Goal: Contribute content: Contribute content

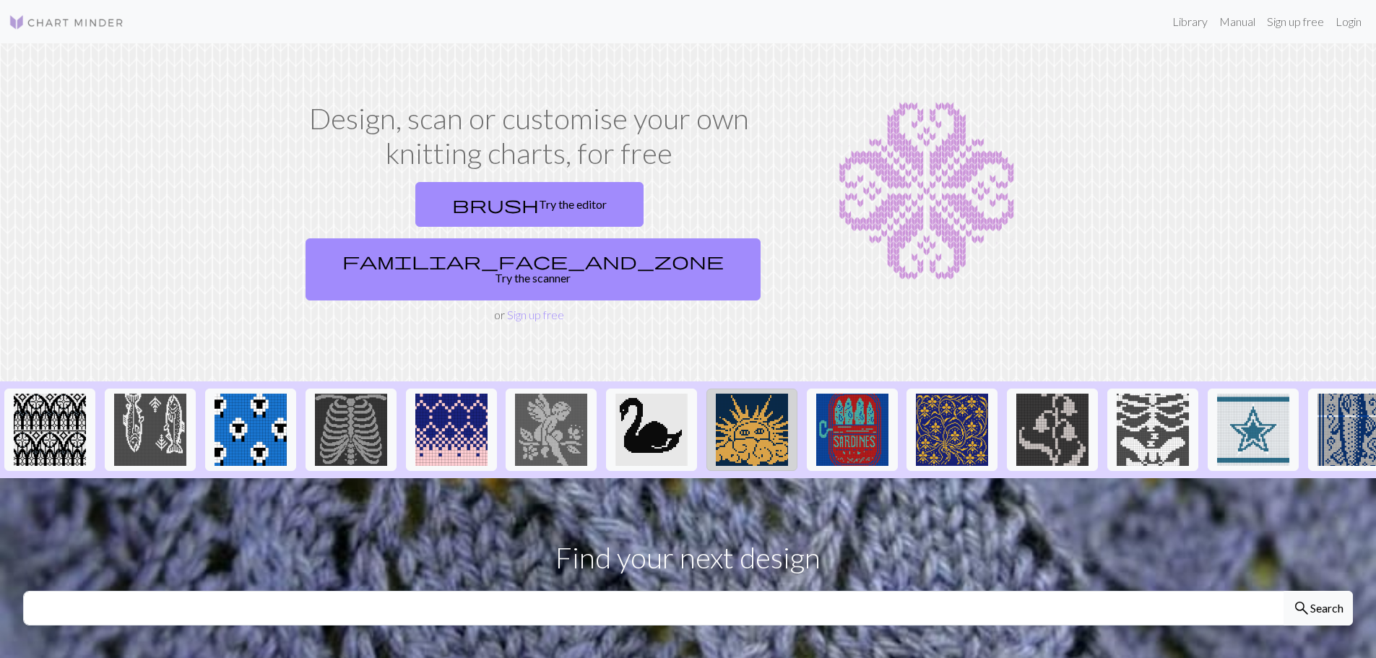
click at [752, 394] on img at bounding box center [752, 430] width 72 height 72
click at [1347, 27] on link "Login" at bounding box center [1349, 21] width 38 height 29
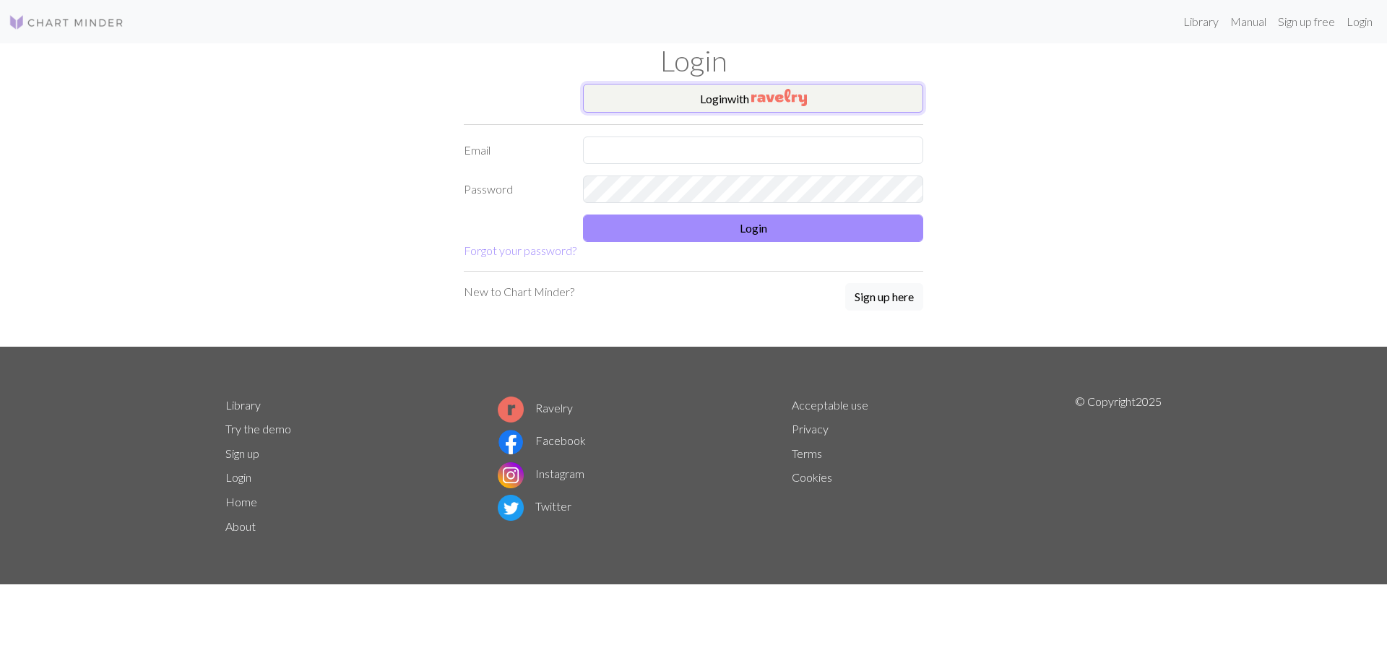
click at [721, 105] on button "Login with" at bounding box center [753, 98] width 340 height 29
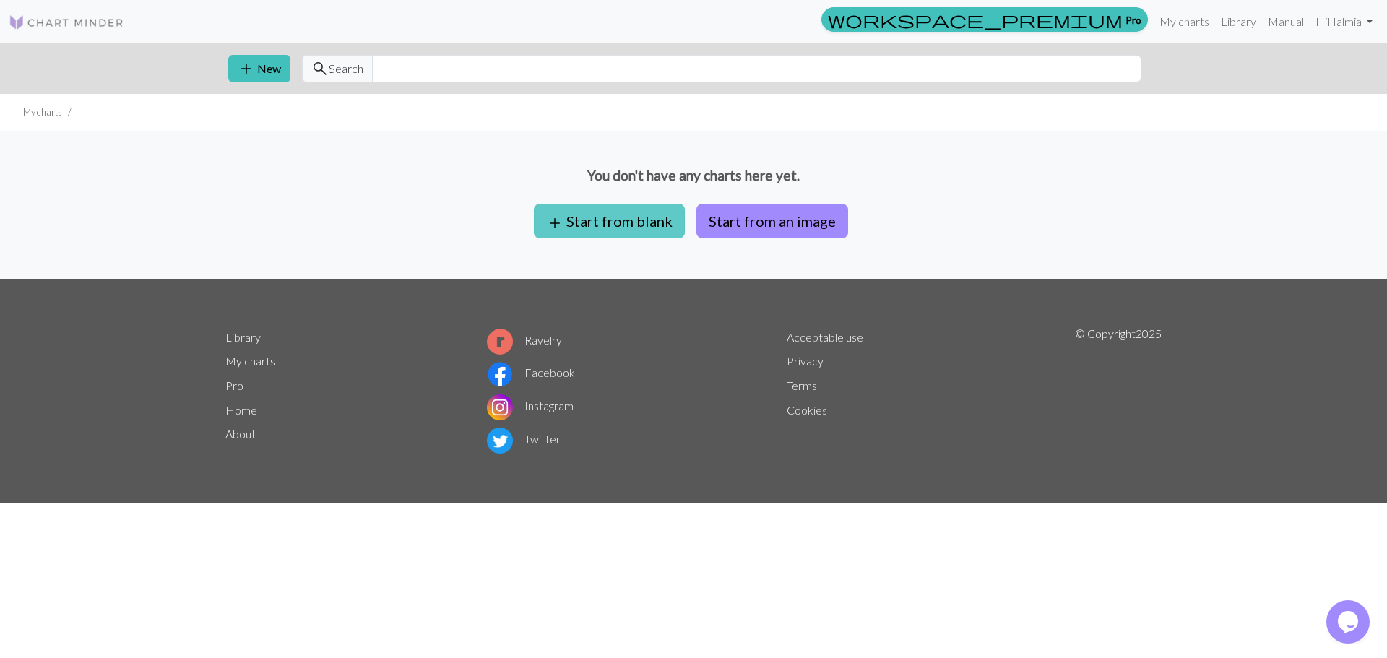
click at [622, 230] on button "add Start from blank" at bounding box center [609, 221] width 151 height 35
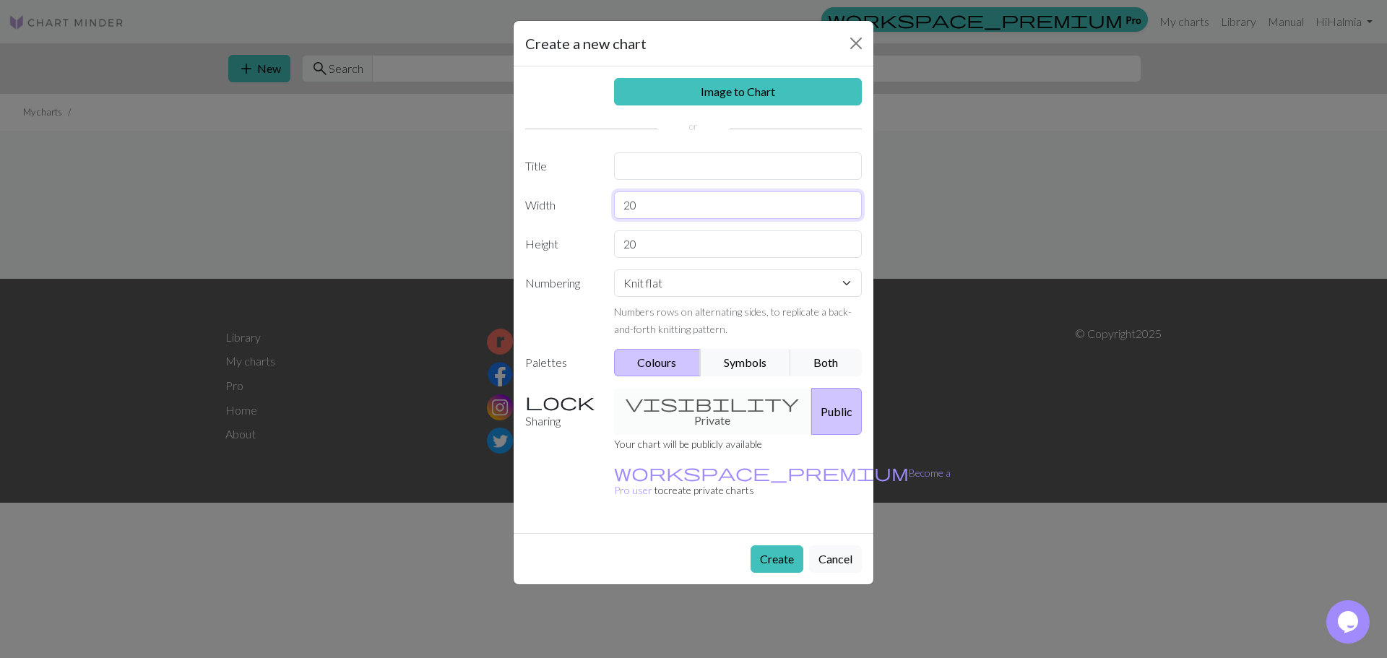
drag, startPoint x: 657, startPoint y: 207, endPoint x: 516, endPoint y: 216, distance: 141.9
click at [516, 216] on div "Image to Chart Title Width 20 Height 20 Numbering Knit flat Knit in the round L…" at bounding box center [694, 299] width 360 height 467
type input "44"
drag, startPoint x: 660, startPoint y: 248, endPoint x: 553, endPoint y: 259, distance: 108.3
click at [553, 259] on div "Image to Chart Title Width 44 Height 20 Numbering Knit flat Knit in the round L…" at bounding box center [694, 299] width 360 height 467
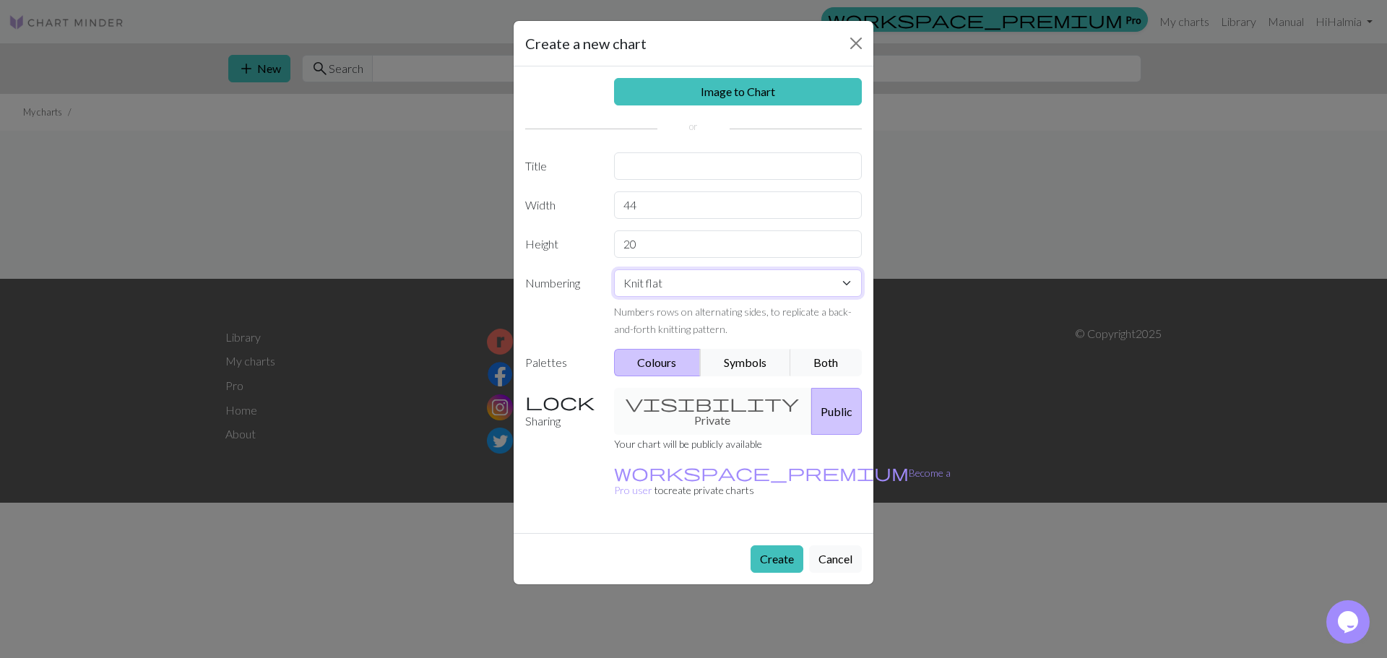
click at [639, 283] on select "Knit flat Knit in the round Lace knitting Cross stitch" at bounding box center [738, 282] width 249 height 27
click at [663, 285] on select "Knit flat Knit in the round Lace knitting Cross stitch" at bounding box center [738, 282] width 249 height 27
click at [675, 289] on select "Knit flat Knit in the round Lace knitting Cross stitch" at bounding box center [738, 282] width 249 height 27
click at [728, 247] on input "20" at bounding box center [738, 243] width 249 height 27
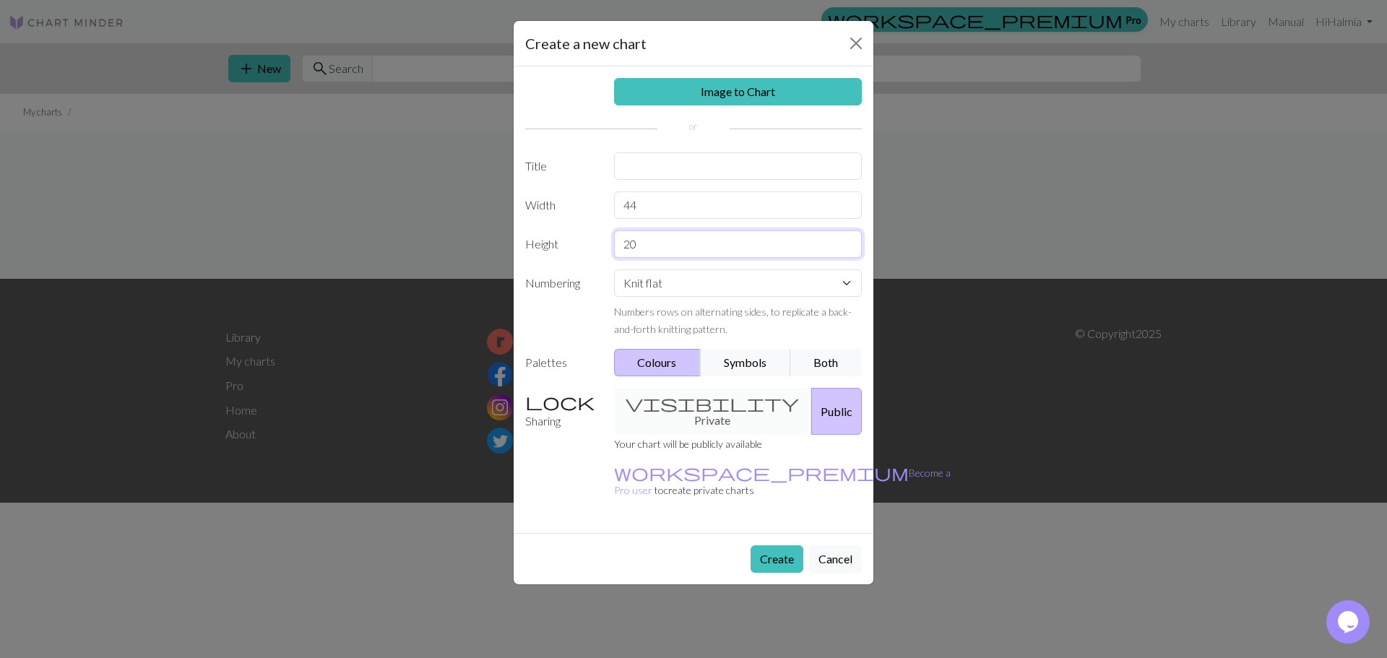
drag, startPoint x: 642, startPoint y: 240, endPoint x: 420, endPoint y: 243, distance: 221.1
click at [420, 243] on div "Create a new chart Image to Chart Title Width 44 Height 20 Numbering Knit flat …" at bounding box center [693, 329] width 1387 height 658
type input "65"
click at [704, 398] on div "visibility Private Public" at bounding box center [738, 411] width 266 height 47
drag, startPoint x: 683, startPoint y: 413, endPoint x: 691, endPoint y: 412, distance: 8.1
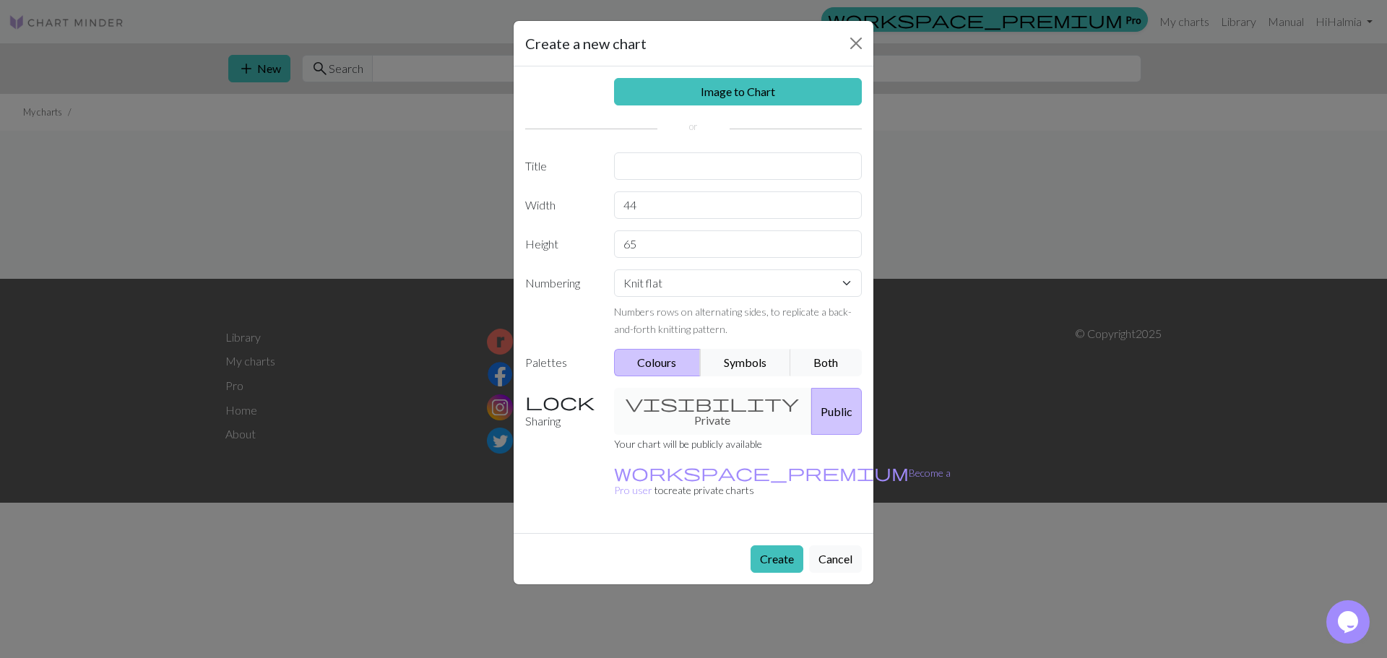
click at [684, 413] on div "visibility Private Public" at bounding box center [738, 411] width 266 height 47
click at [780, 545] on button "Create" at bounding box center [777, 558] width 53 height 27
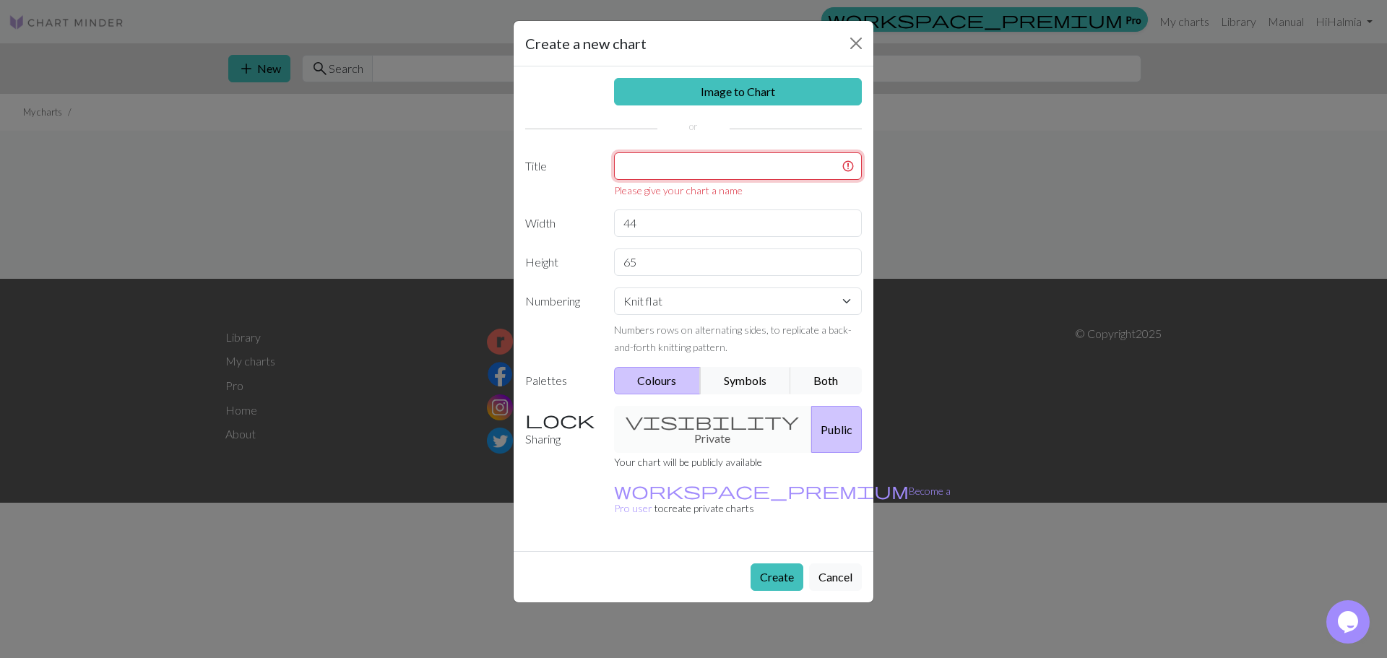
click at [717, 171] on input "text" at bounding box center [738, 165] width 249 height 27
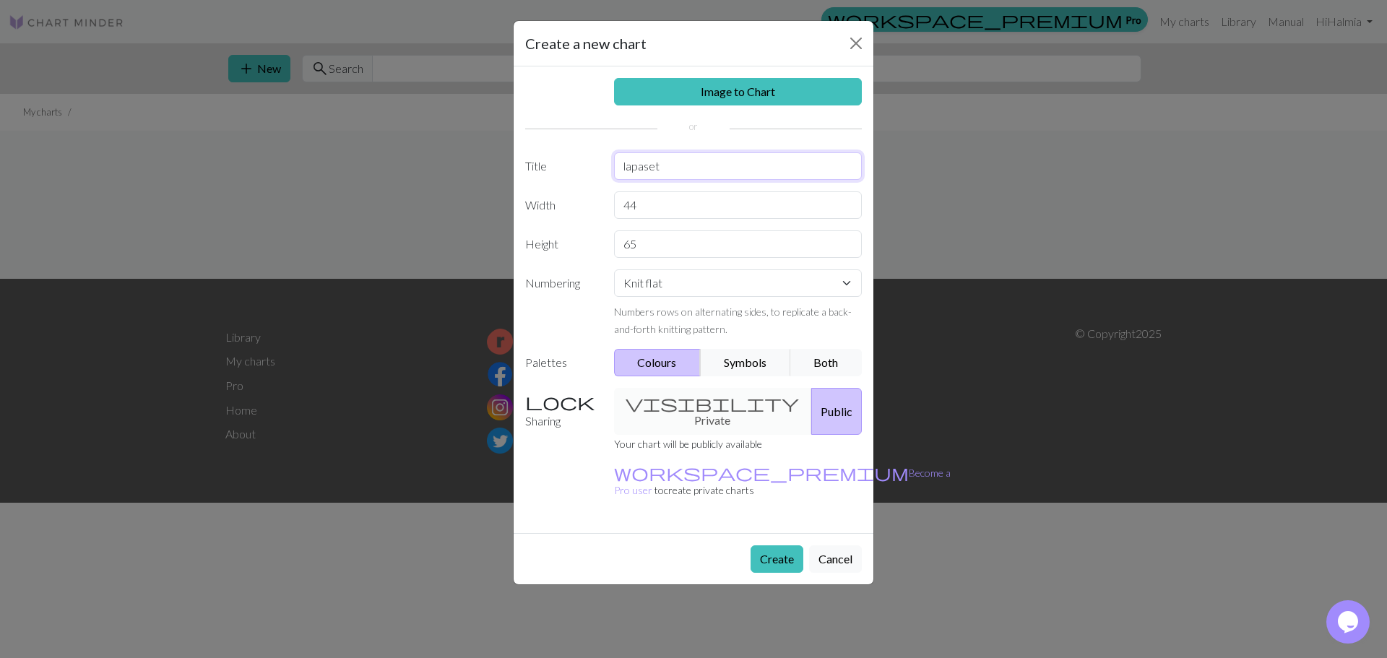
type input "lapaset"
click at [782, 545] on button "Create" at bounding box center [777, 558] width 53 height 27
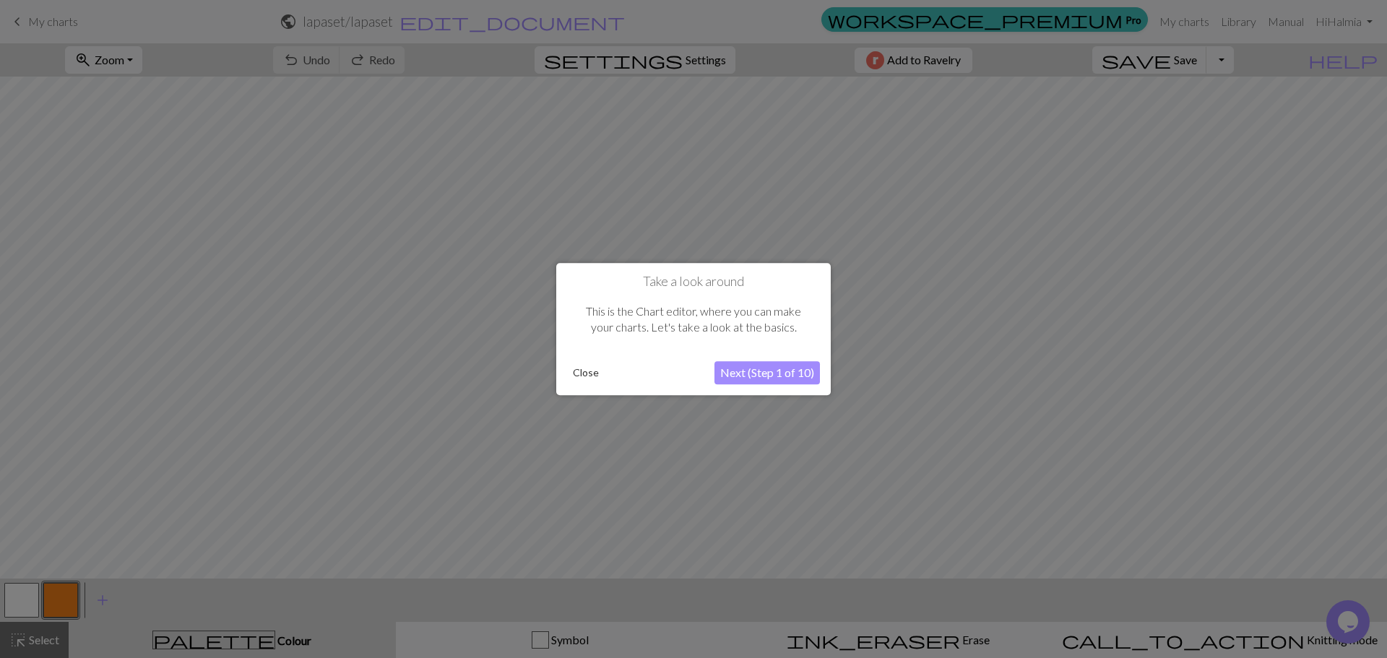
click at [590, 374] on button "Close" at bounding box center [586, 373] width 38 height 22
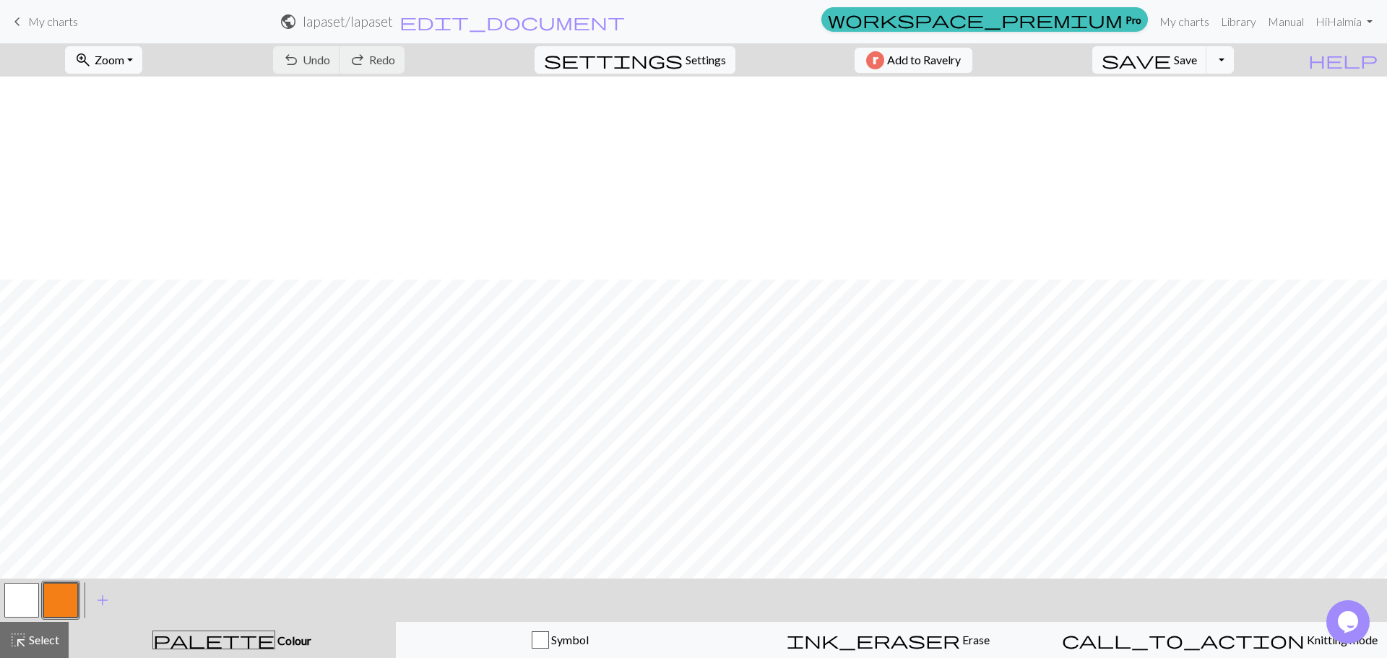
scroll to position [513, 0]
click at [124, 66] on span "Zoom" at bounding box center [110, 60] width 30 height 14
click at [117, 174] on button "50%" at bounding box center [123, 173] width 114 height 23
click at [124, 65] on span "Zoom" at bounding box center [110, 60] width 30 height 14
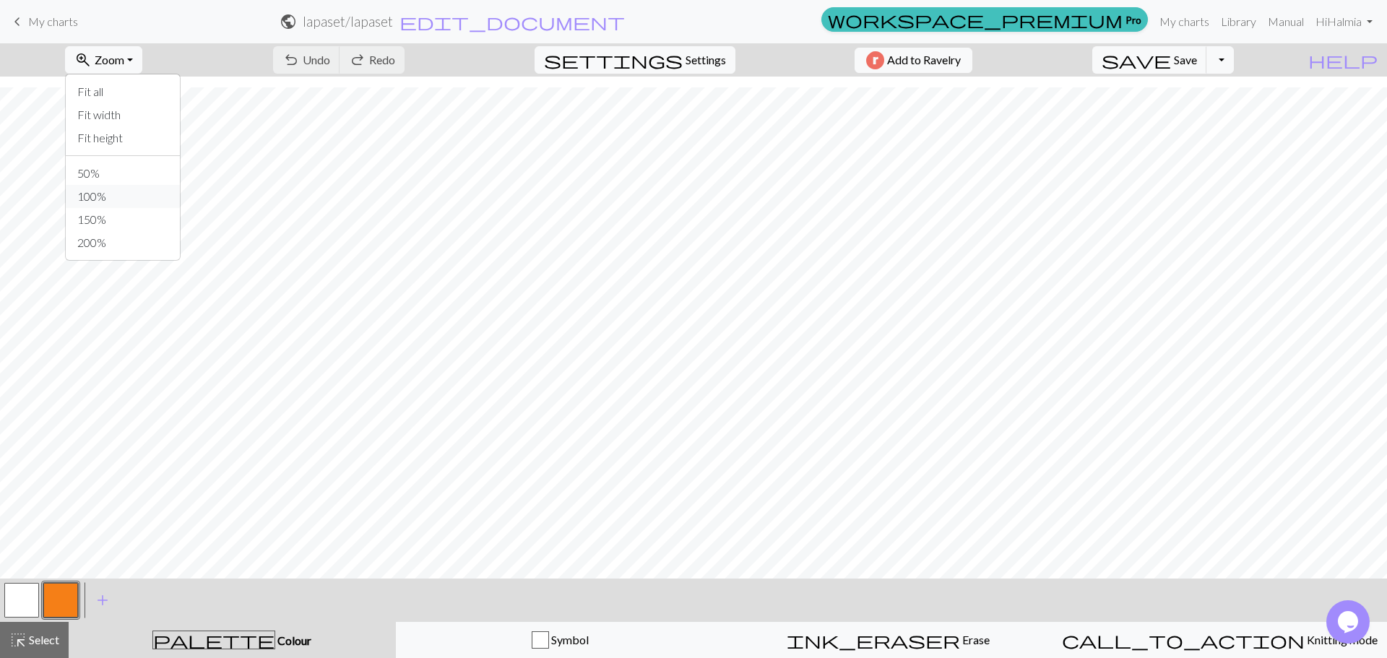
click at [135, 201] on button "100%" at bounding box center [123, 196] width 114 height 23
click at [7, 588] on button "button" at bounding box center [21, 600] width 35 height 35
click at [97, 599] on span "add" at bounding box center [102, 600] width 17 height 20
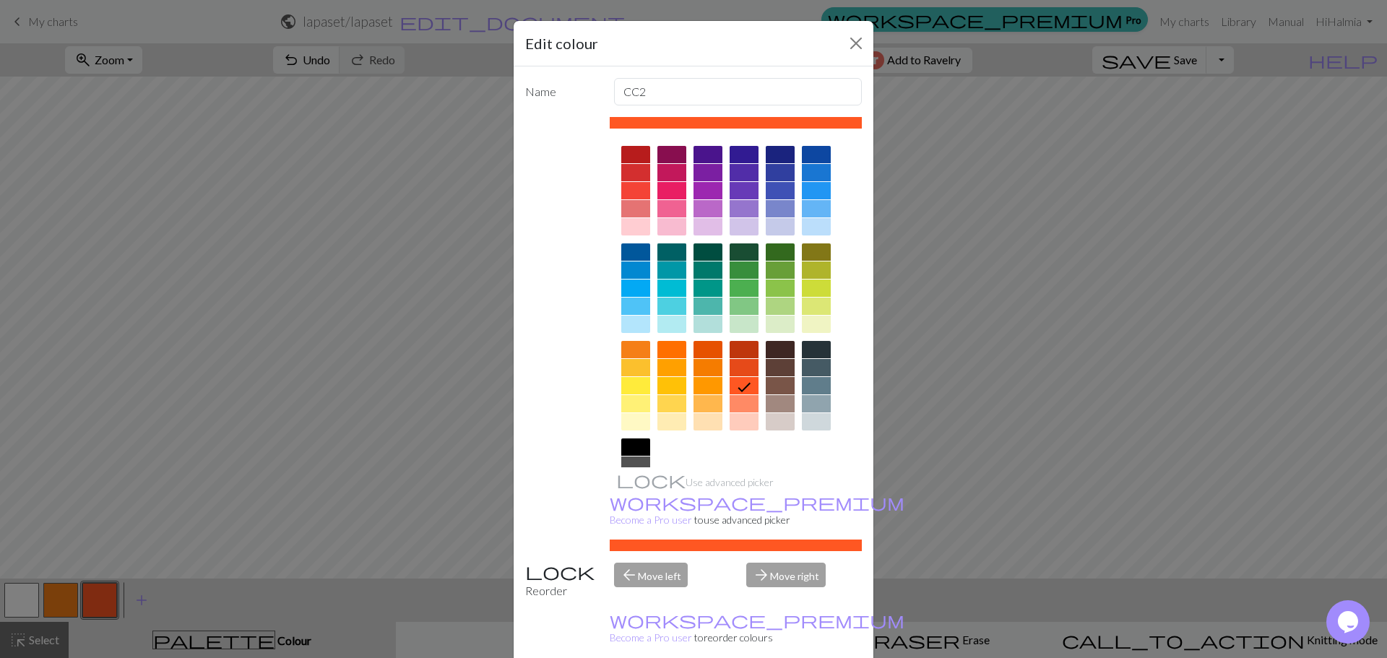
click at [662, 254] on div at bounding box center [671, 251] width 29 height 17
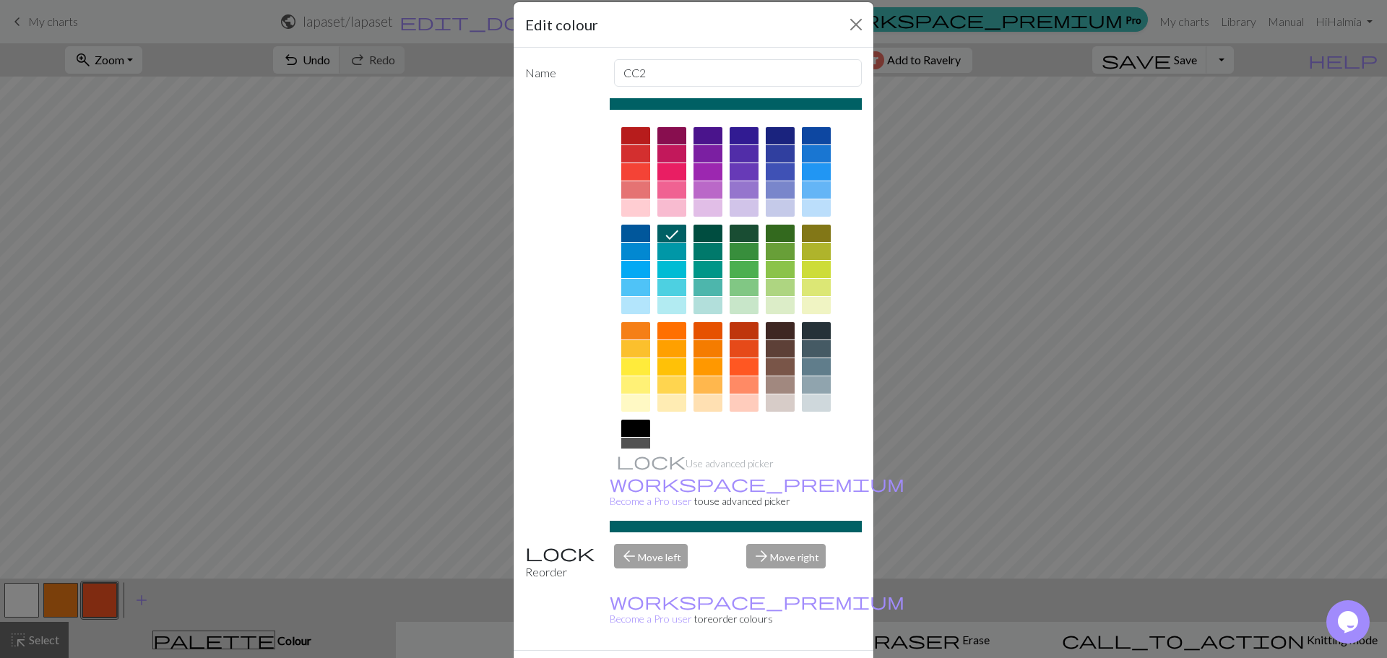
scroll to position [36, 0]
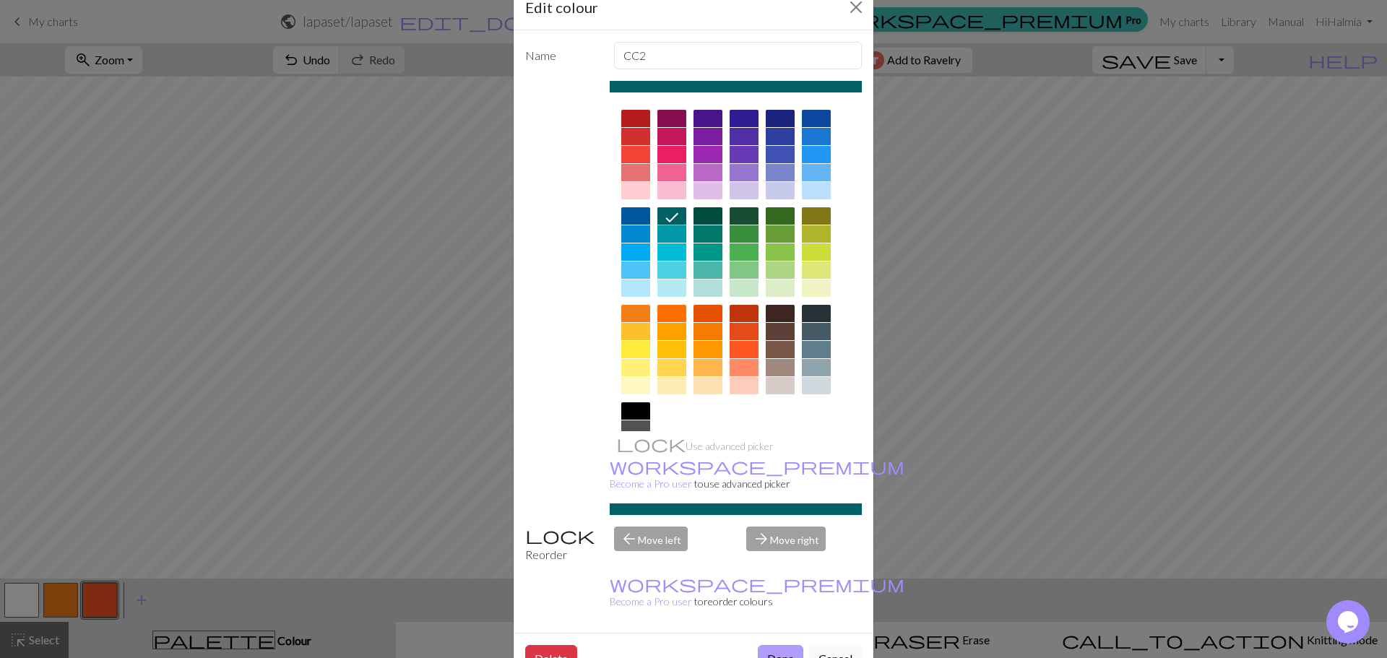
click at [767, 645] on button "Done" at bounding box center [781, 658] width 46 height 27
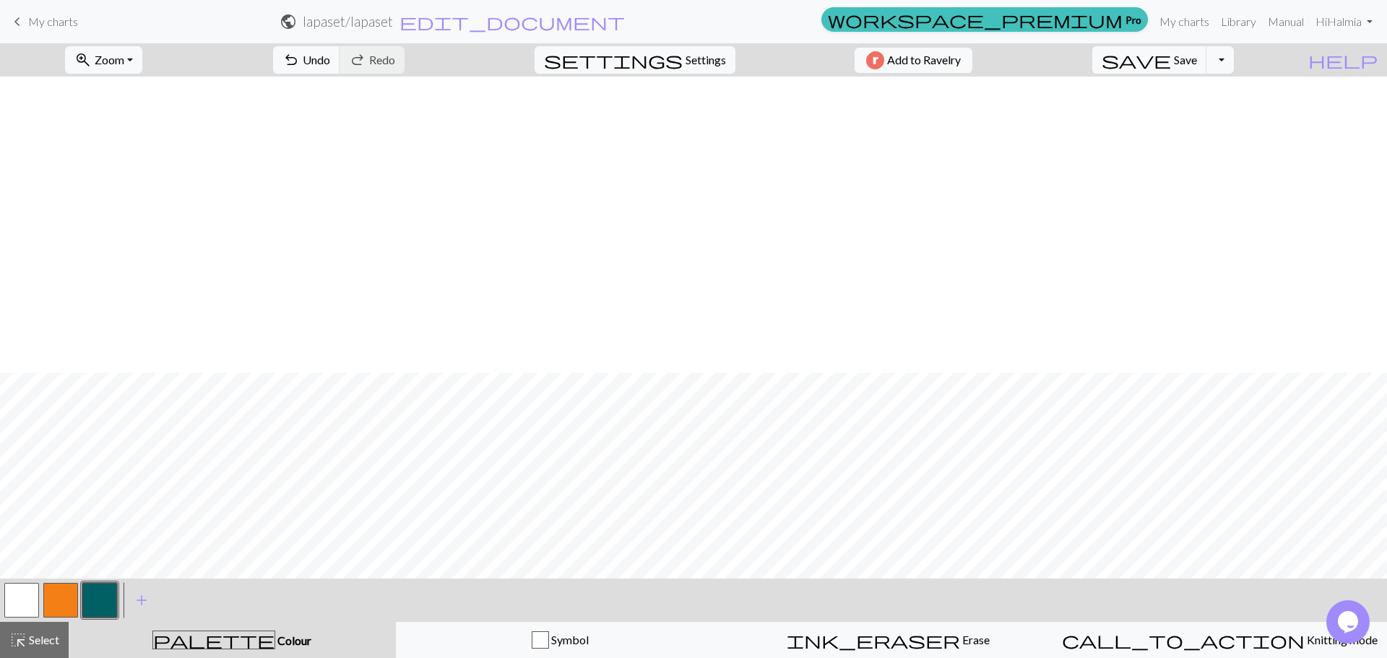
scroll to position [513, 0]
click at [340, 60] on button "undo Undo Undo" at bounding box center [306, 59] width 67 height 27
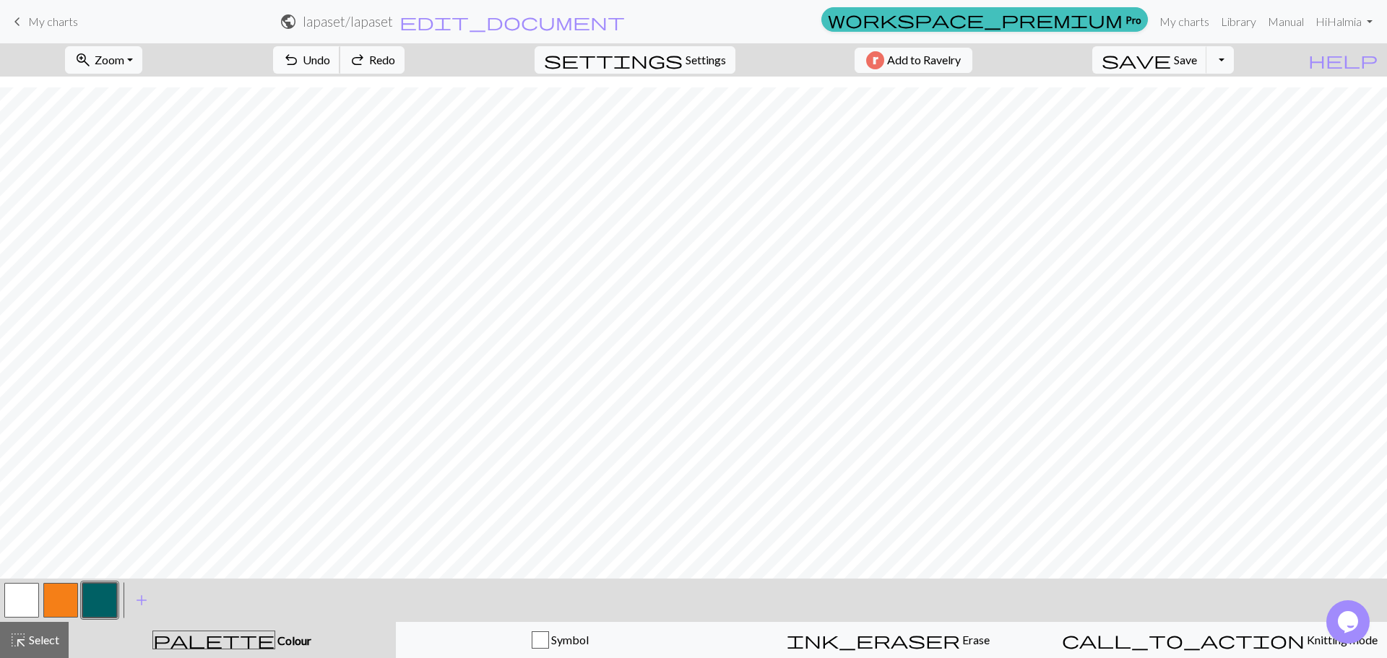
click at [340, 60] on button "undo Undo Undo" at bounding box center [306, 59] width 67 height 27
click at [340, 59] on button "undo Undo Undo" at bounding box center [306, 59] width 67 height 27
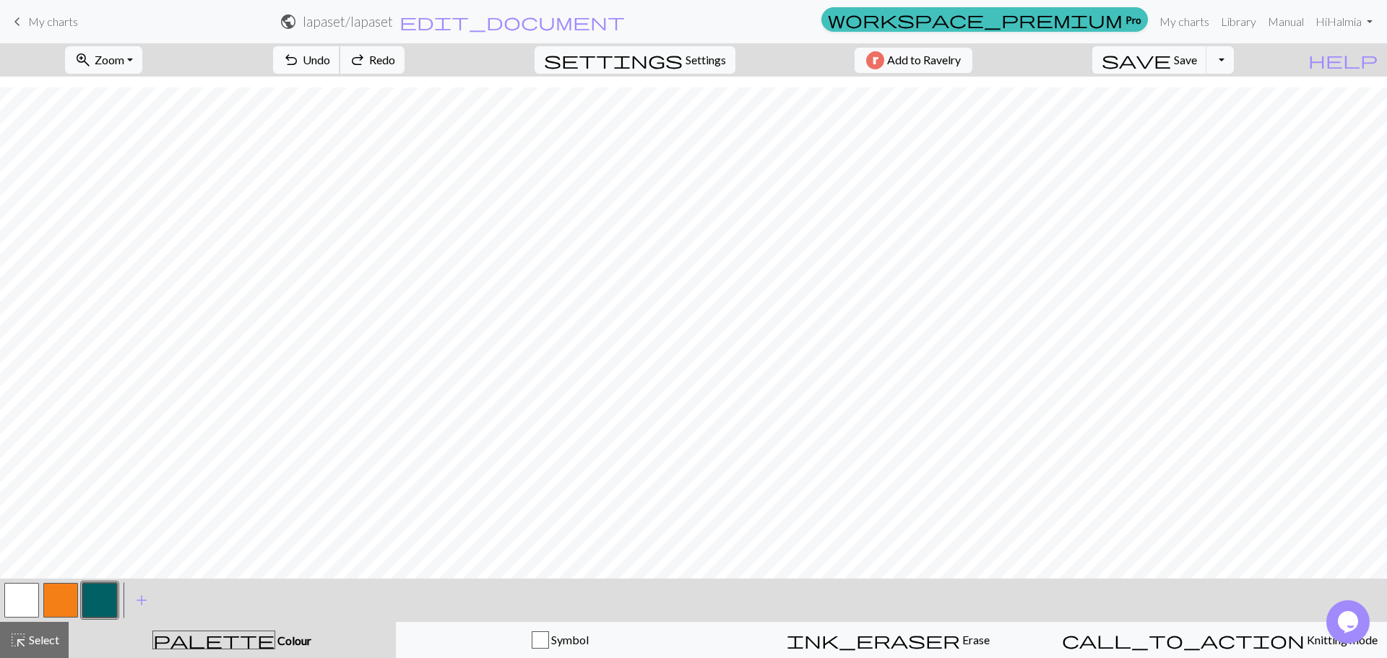
click at [340, 59] on button "undo Undo Undo" at bounding box center [306, 59] width 67 height 27
click at [340, 57] on button "undo Undo Undo" at bounding box center [306, 59] width 67 height 27
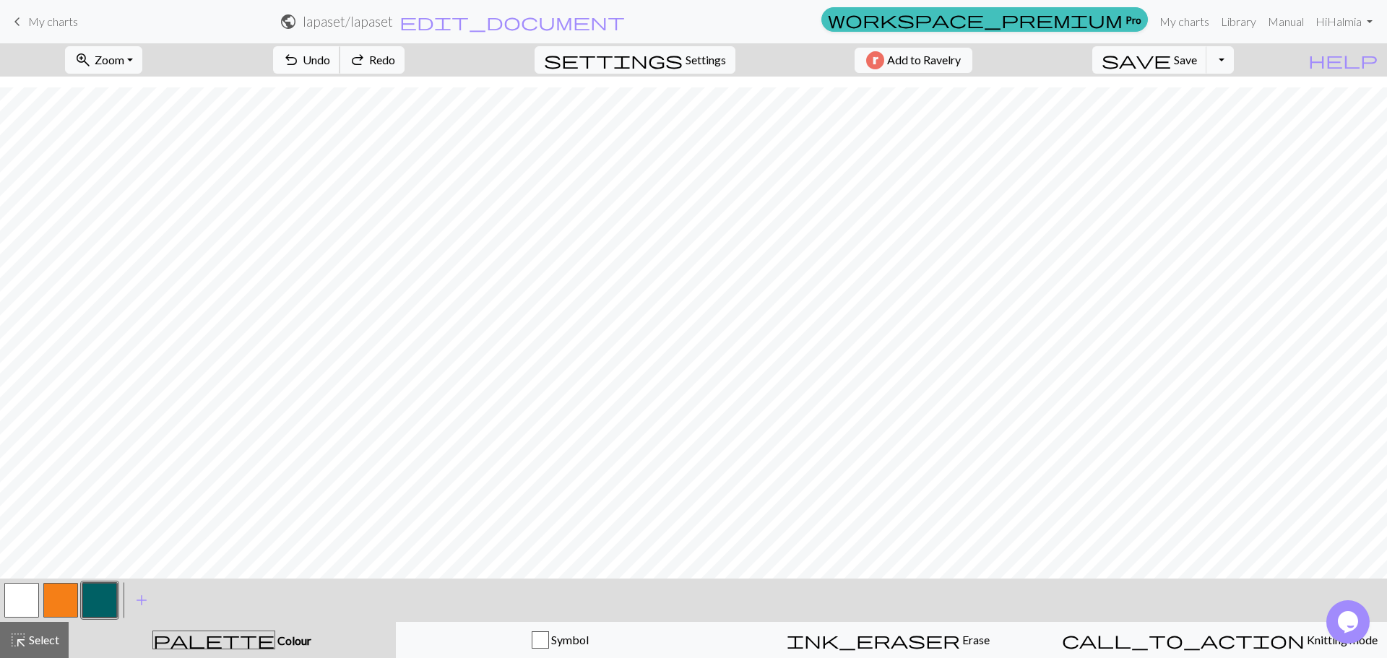
click at [340, 57] on button "undo Undo Undo" at bounding box center [306, 59] width 67 height 27
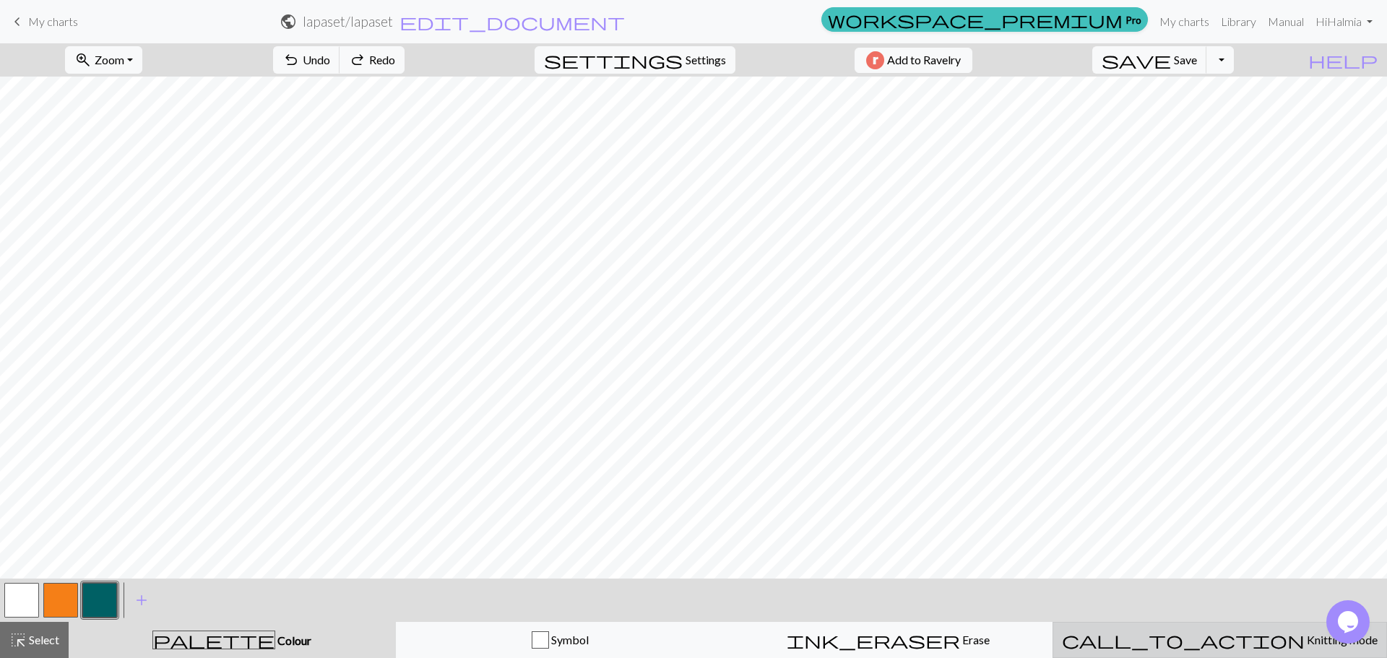
click at [1238, 648] on div "call_to_action Knitting mode Knitting mode" at bounding box center [1220, 639] width 316 height 17
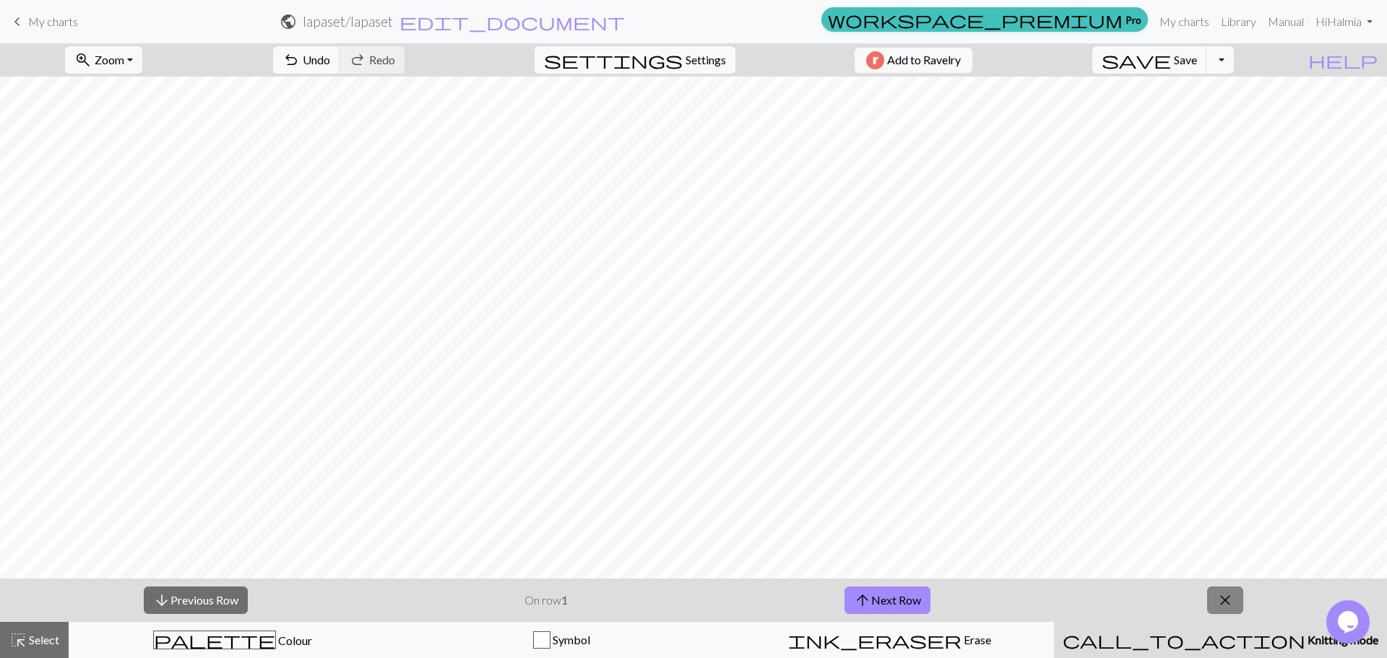
click at [1223, 601] on span "close" at bounding box center [1225, 600] width 17 height 20
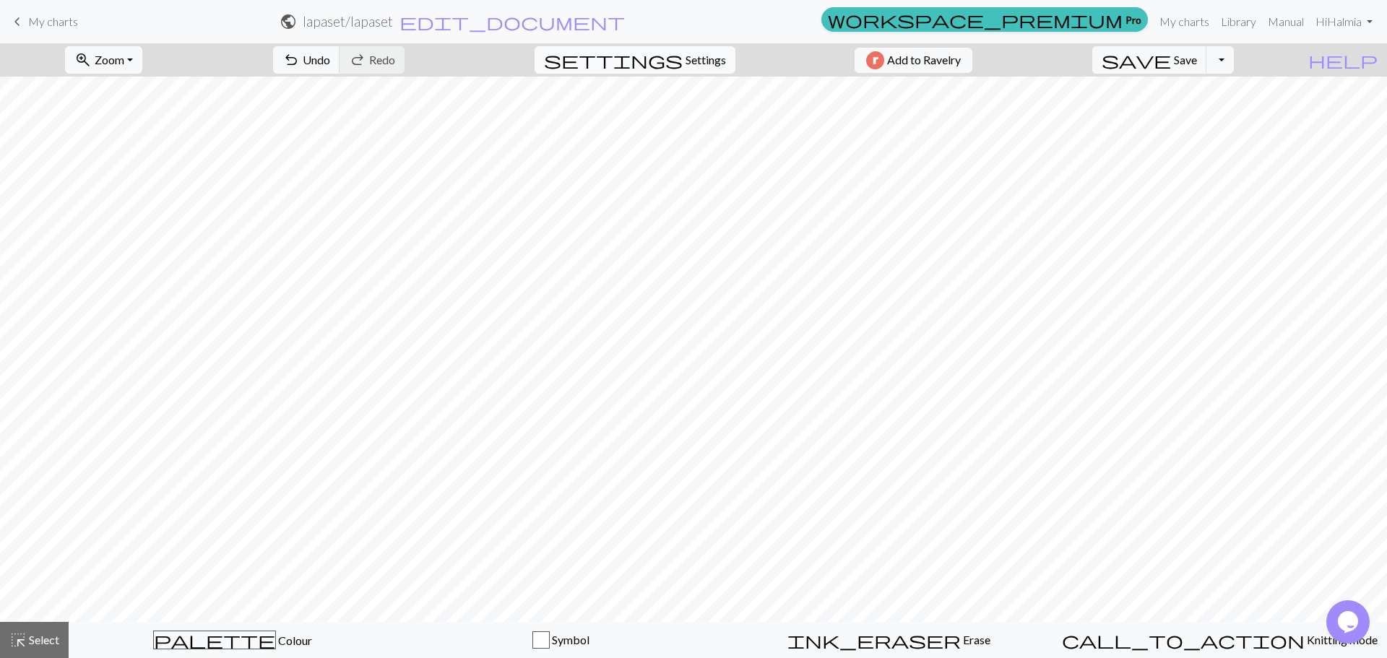
click at [669, 61] on span "settings" at bounding box center [613, 60] width 139 height 20
select select "aran"
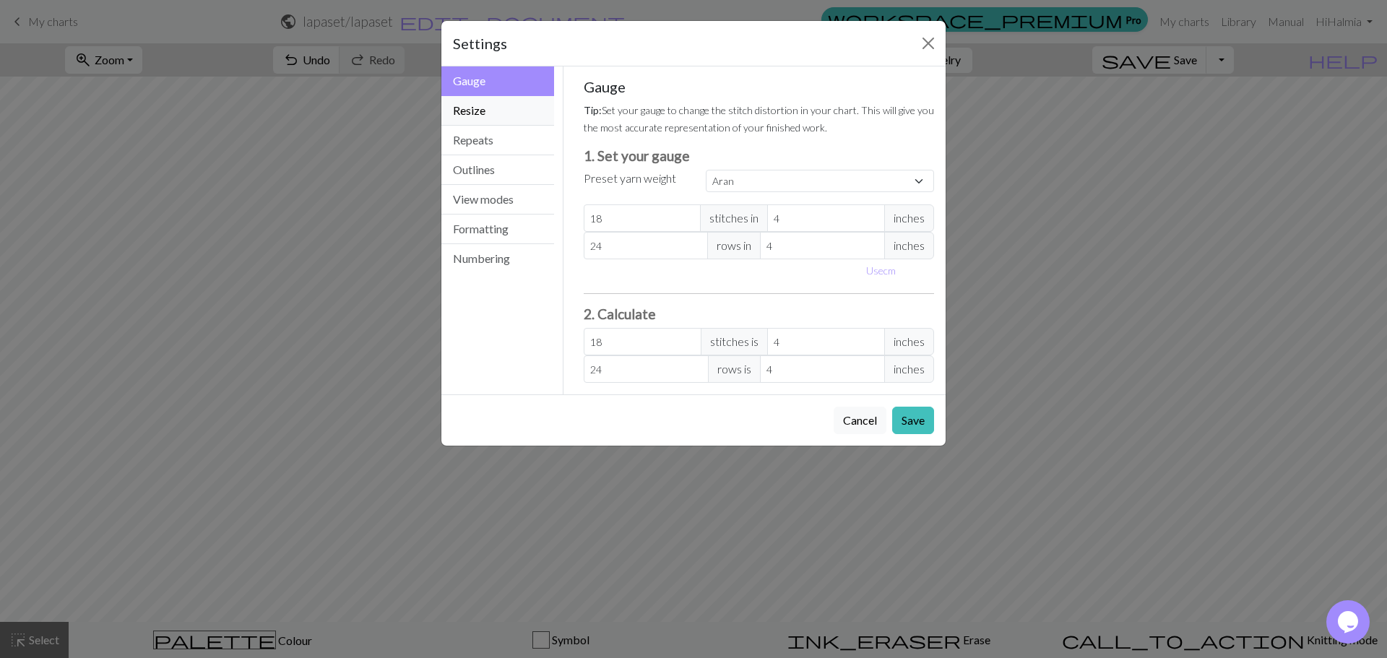
click at [480, 111] on button "Resize" at bounding box center [497, 111] width 113 height 30
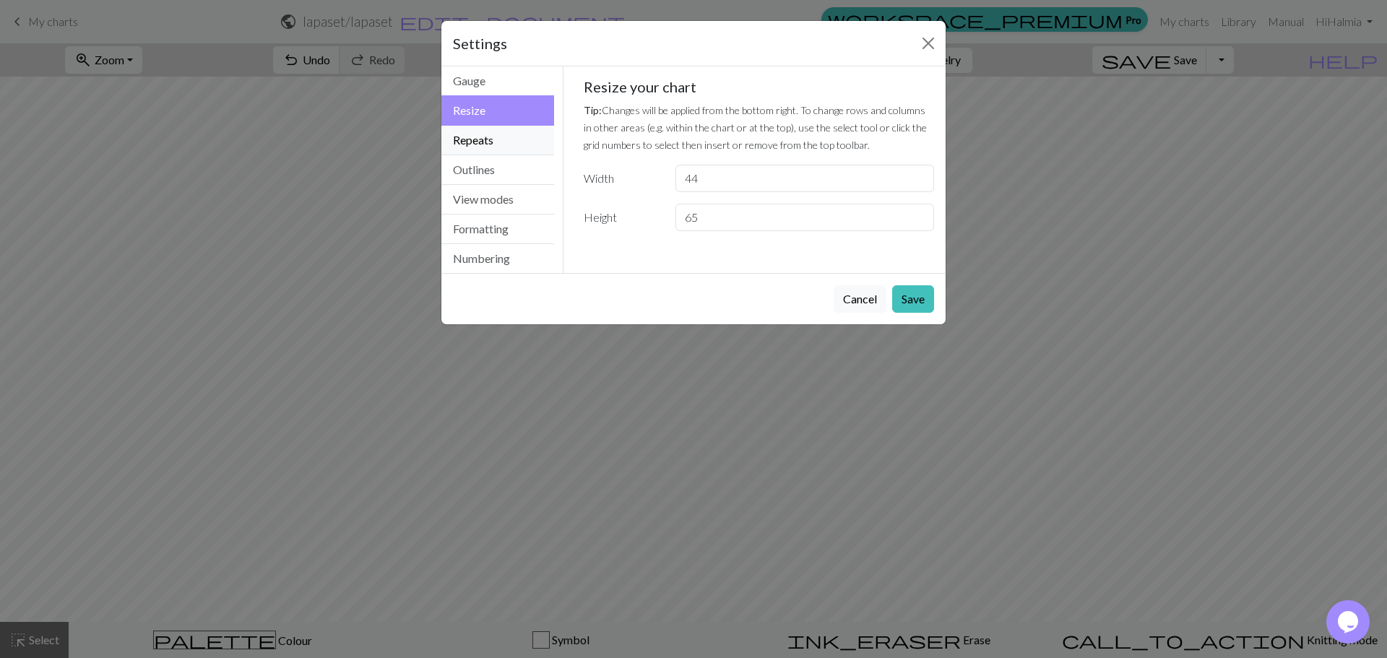
click at [488, 140] on button "Repeats" at bounding box center [497, 141] width 113 height 30
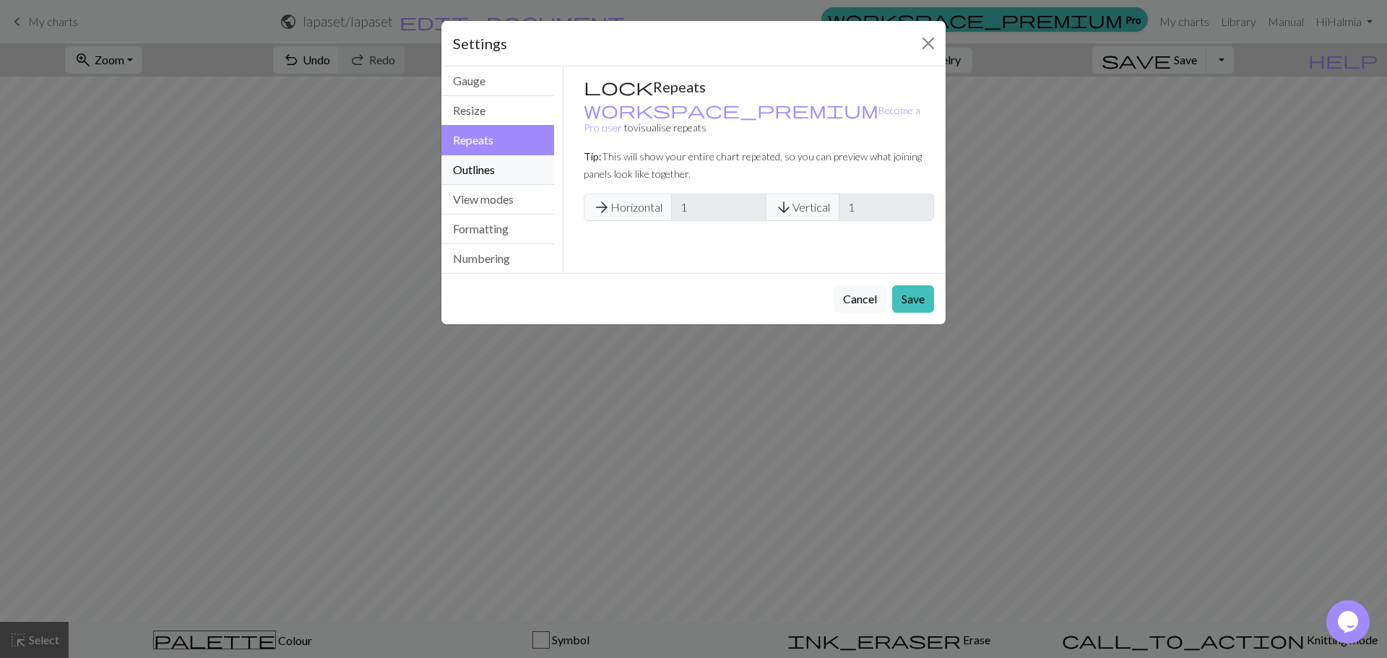
click at [490, 175] on button "Outlines" at bounding box center [497, 170] width 113 height 30
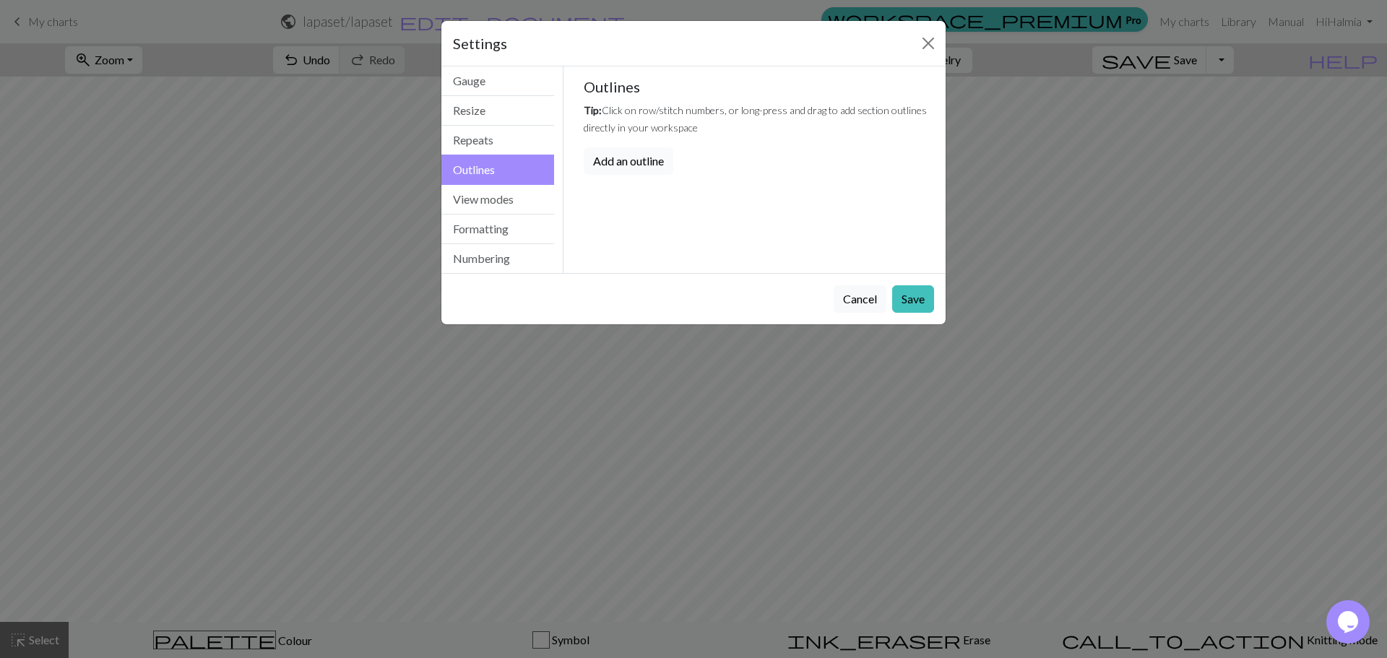
click at [636, 163] on button "Add an outline" at bounding box center [629, 160] width 90 height 27
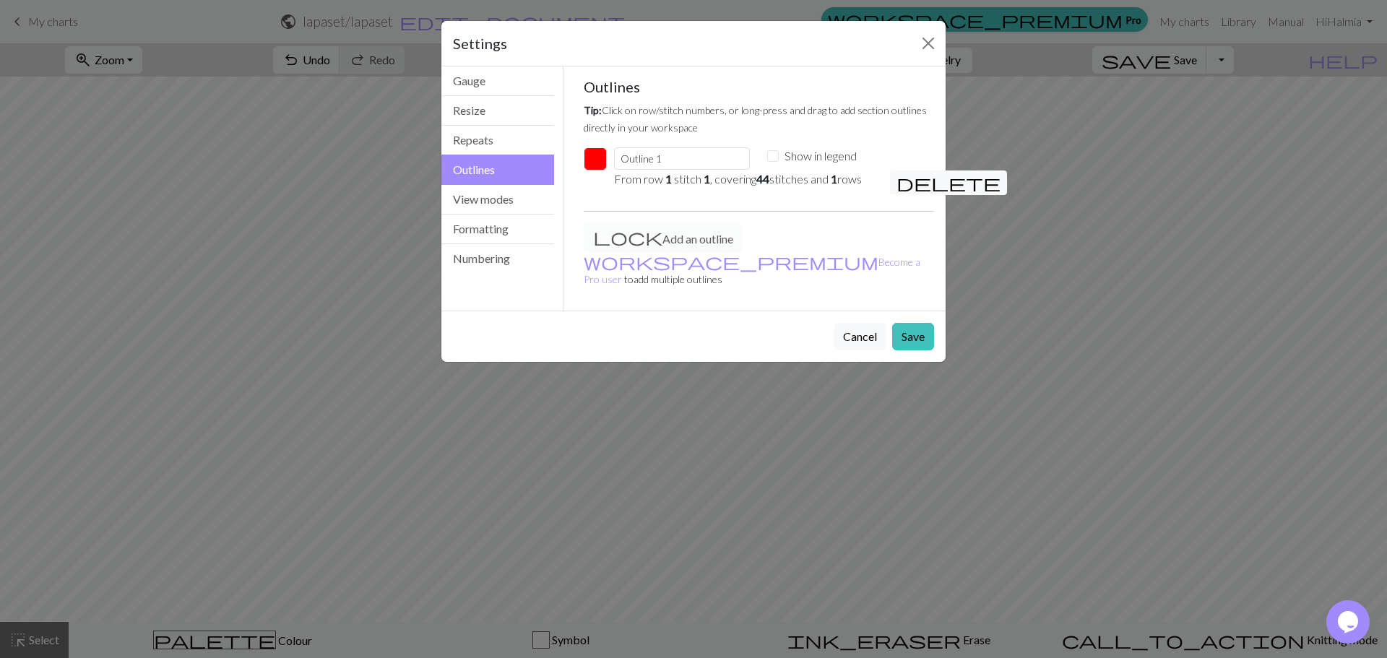
click at [579, 161] on div at bounding box center [590, 158] width 30 height 23
click at [593, 158] on button "button" at bounding box center [595, 158] width 23 height 23
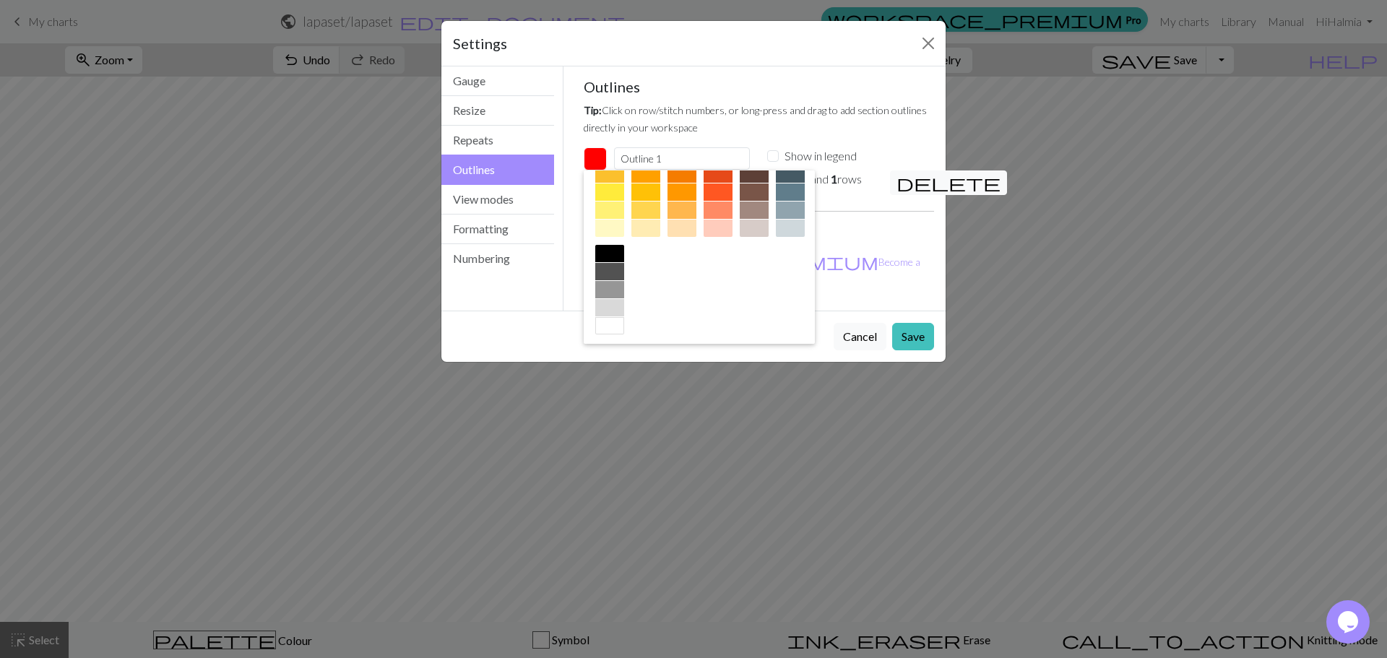
scroll to position [233, 0]
drag, startPoint x: 709, startPoint y: 250, endPoint x: 733, endPoint y: 262, distance: 26.2
click at [624, 251] on div at bounding box center [609, 250] width 29 height 17
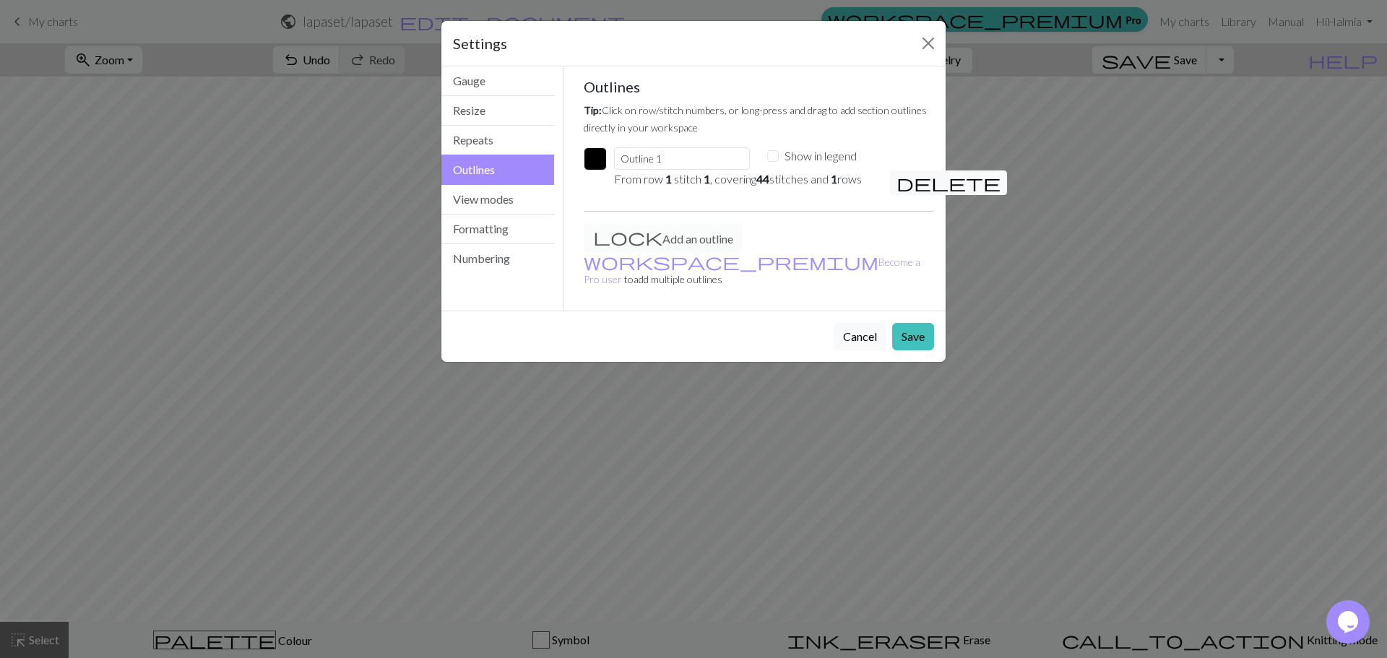
click at [865, 247] on div "Add an outline workspace_premium Become a Pro user to add multiple outlines" at bounding box center [759, 261] width 368 height 76
click at [917, 323] on button "Save" at bounding box center [913, 336] width 42 height 27
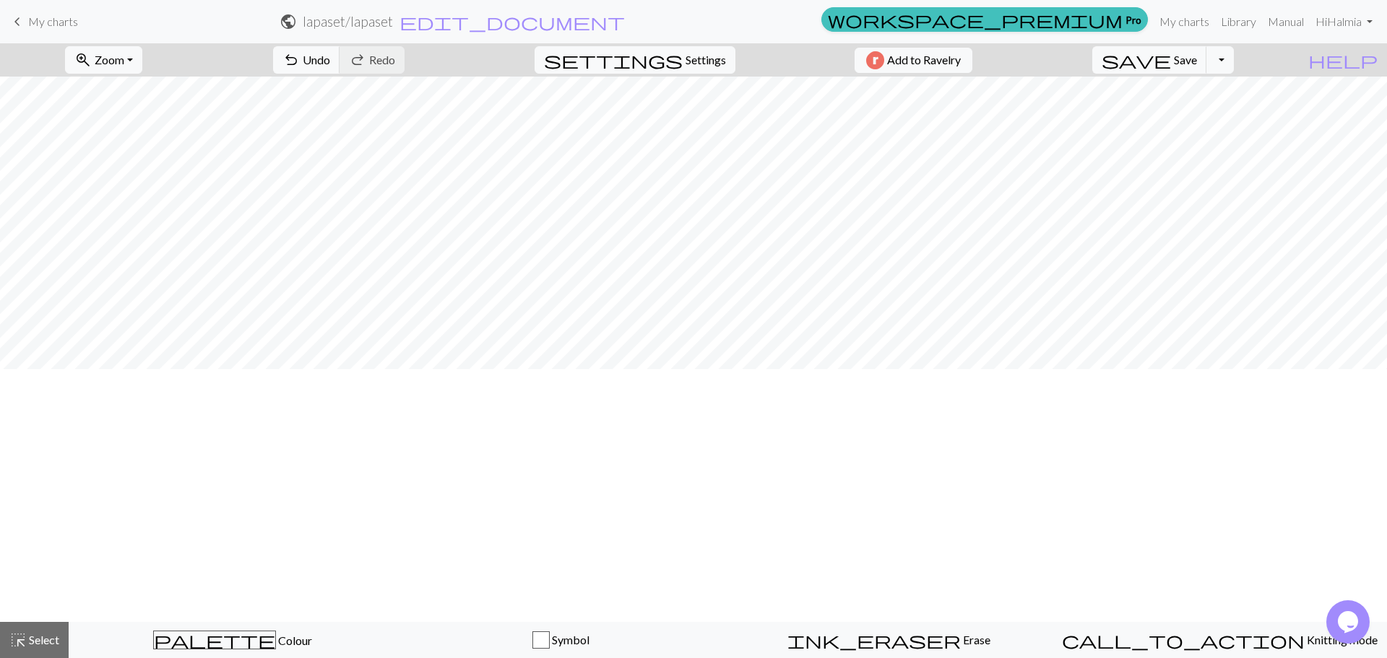
scroll to position [0, 0]
click at [340, 63] on button "undo Undo Undo" at bounding box center [306, 59] width 67 height 27
click at [300, 65] on span "undo" at bounding box center [290, 60] width 17 height 20
click at [330, 61] on span "Undo" at bounding box center [316, 60] width 27 height 14
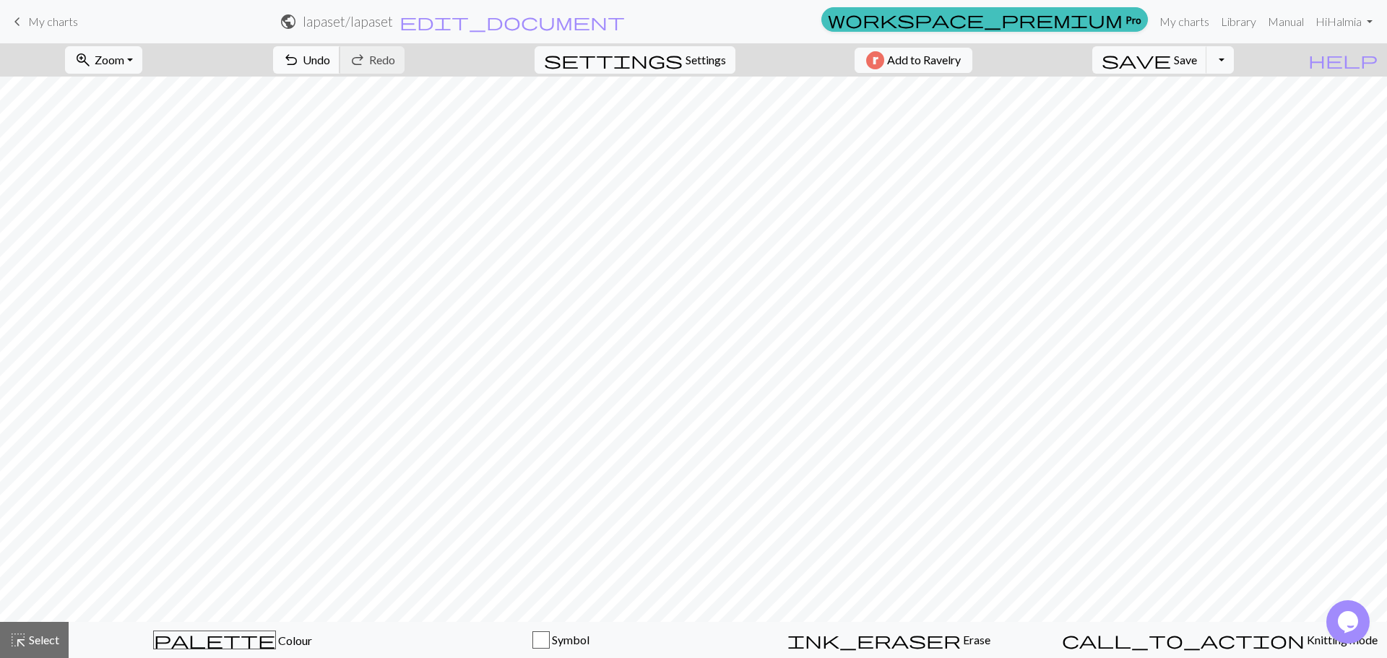
click at [330, 61] on span "Undo" at bounding box center [316, 60] width 27 height 14
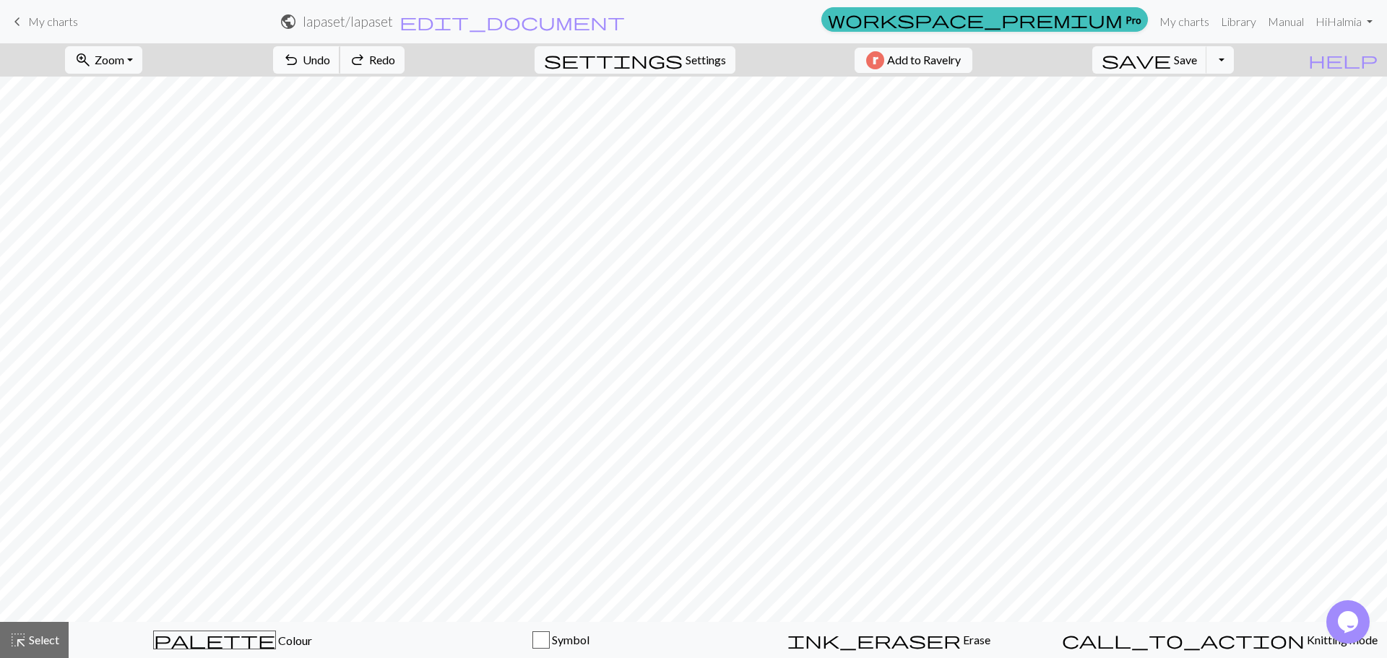
click at [330, 60] on span "Undo" at bounding box center [316, 60] width 27 height 14
click at [330, 59] on span "Undo" at bounding box center [316, 60] width 27 height 14
click at [711, 68] on button "settings Settings" at bounding box center [635, 59] width 201 height 27
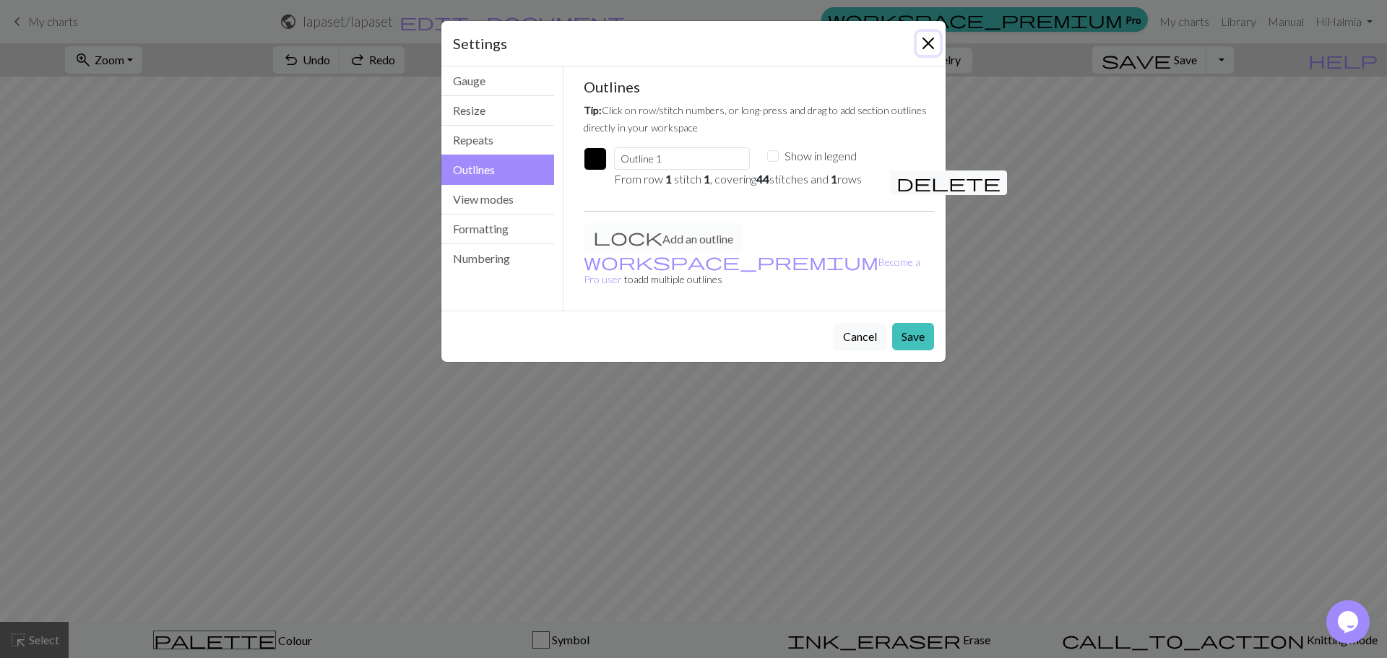
click at [928, 38] on button "Close" at bounding box center [928, 43] width 23 height 23
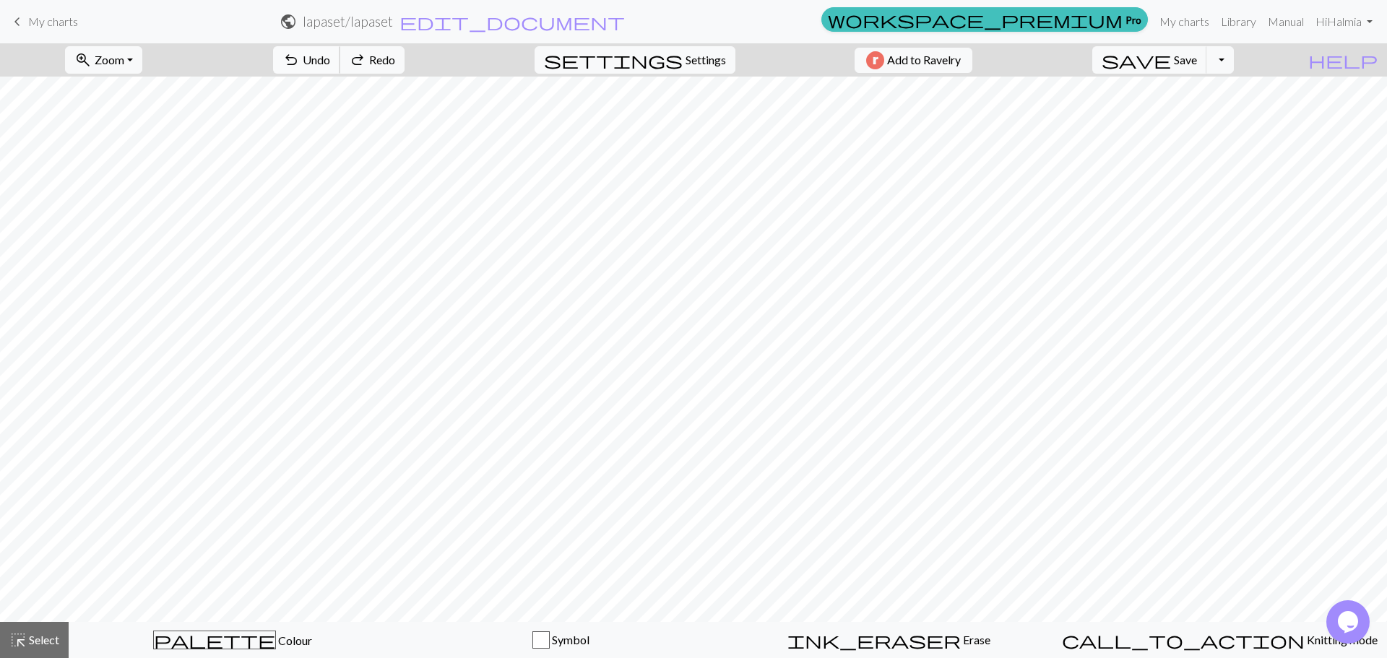
click at [340, 53] on button "undo Undo Undo" at bounding box center [306, 59] width 67 height 27
click at [340, 55] on button "undo Undo Undo" at bounding box center [306, 59] width 67 height 27
click at [340, 54] on button "undo Undo Undo" at bounding box center [306, 59] width 67 height 27
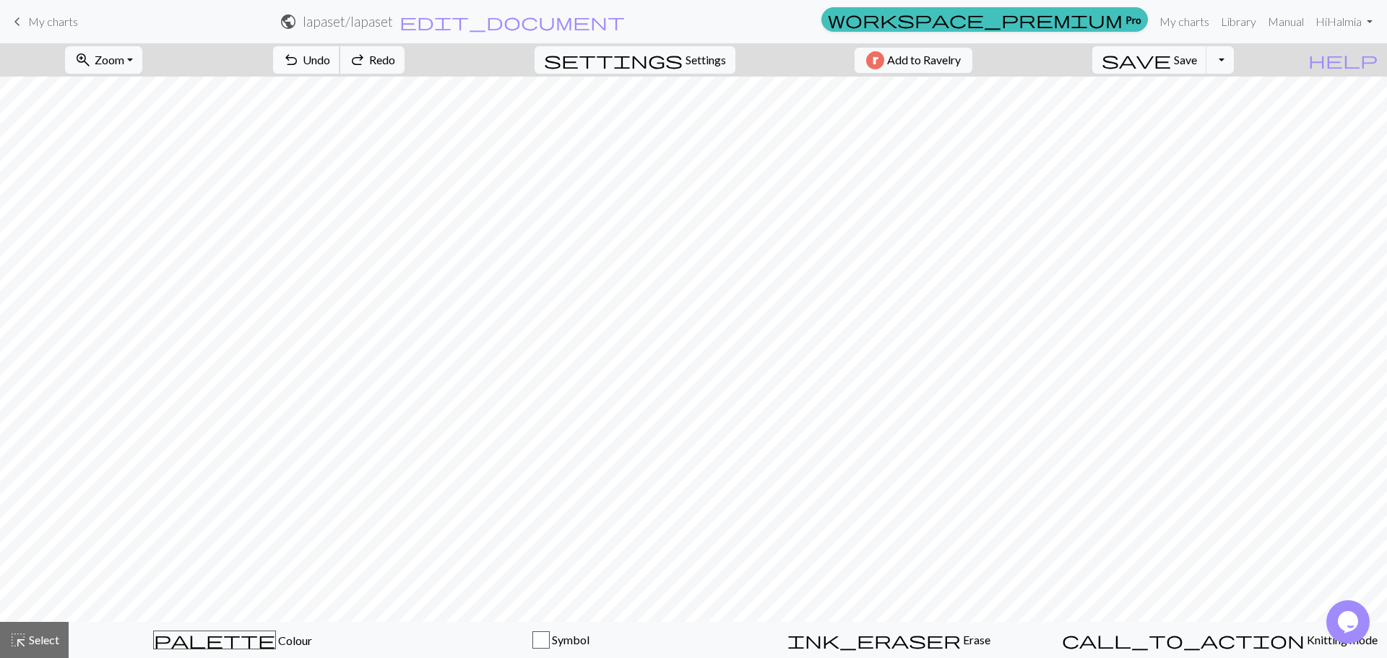
click at [340, 54] on button "undo Undo Undo" at bounding box center [306, 59] width 67 height 27
click at [330, 54] on span "Undo" at bounding box center [316, 60] width 27 height 14
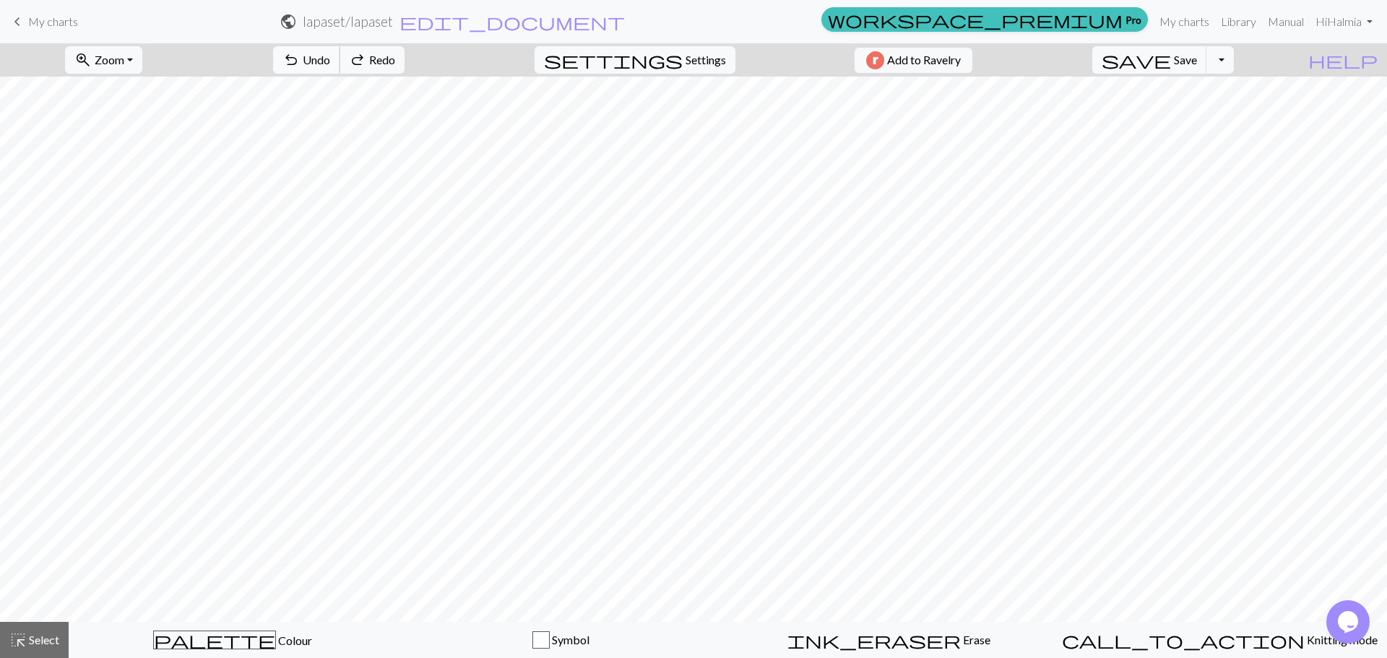
click at [330, 54] on span "Undo" at bounding box center [316, 60] width 27 height 14
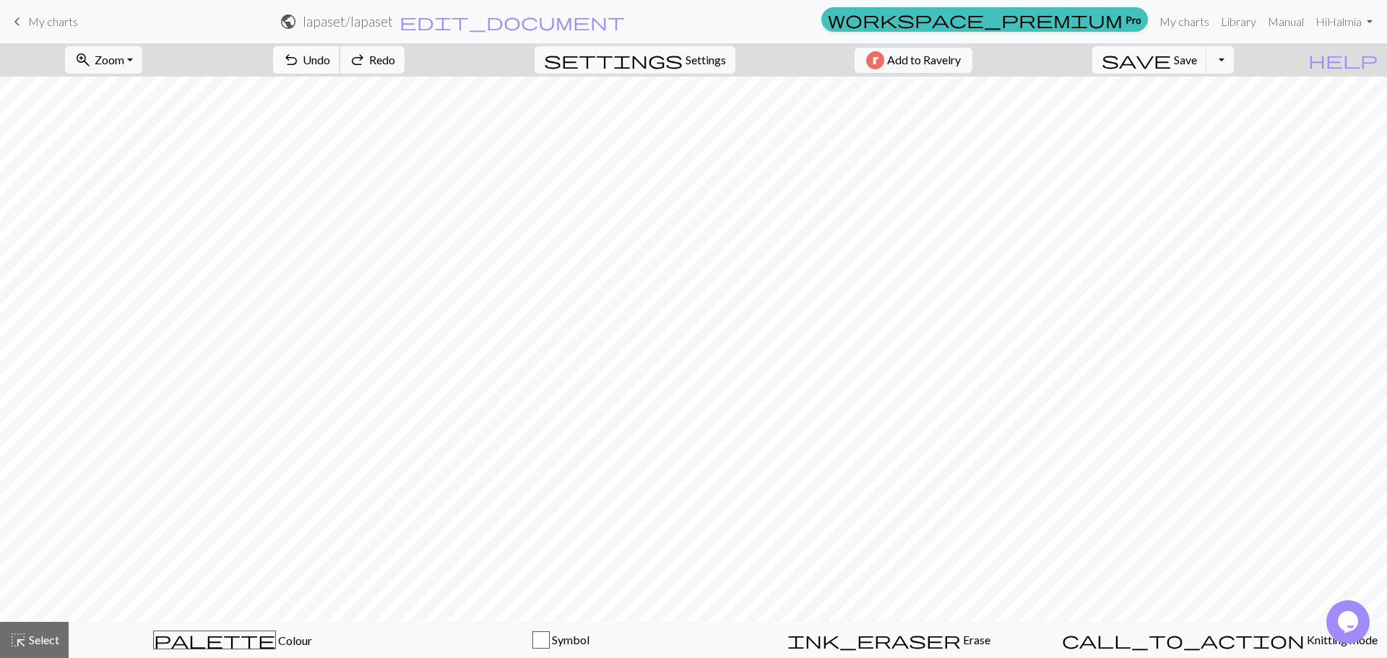
click at [330, 54] on span "Undo" at bounding box center [316, 60] width 27 height 14
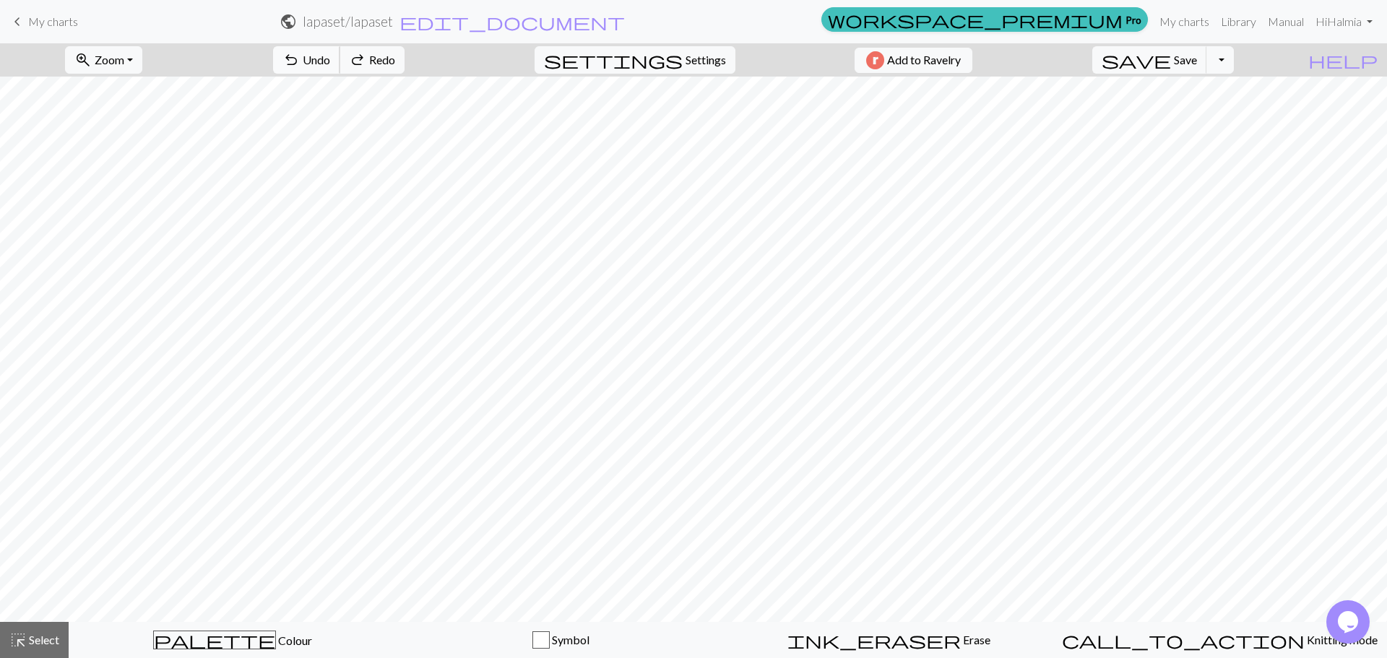
click at [330, 54] on span "Undo" at bounding box center [316, 60] width 27 height 14
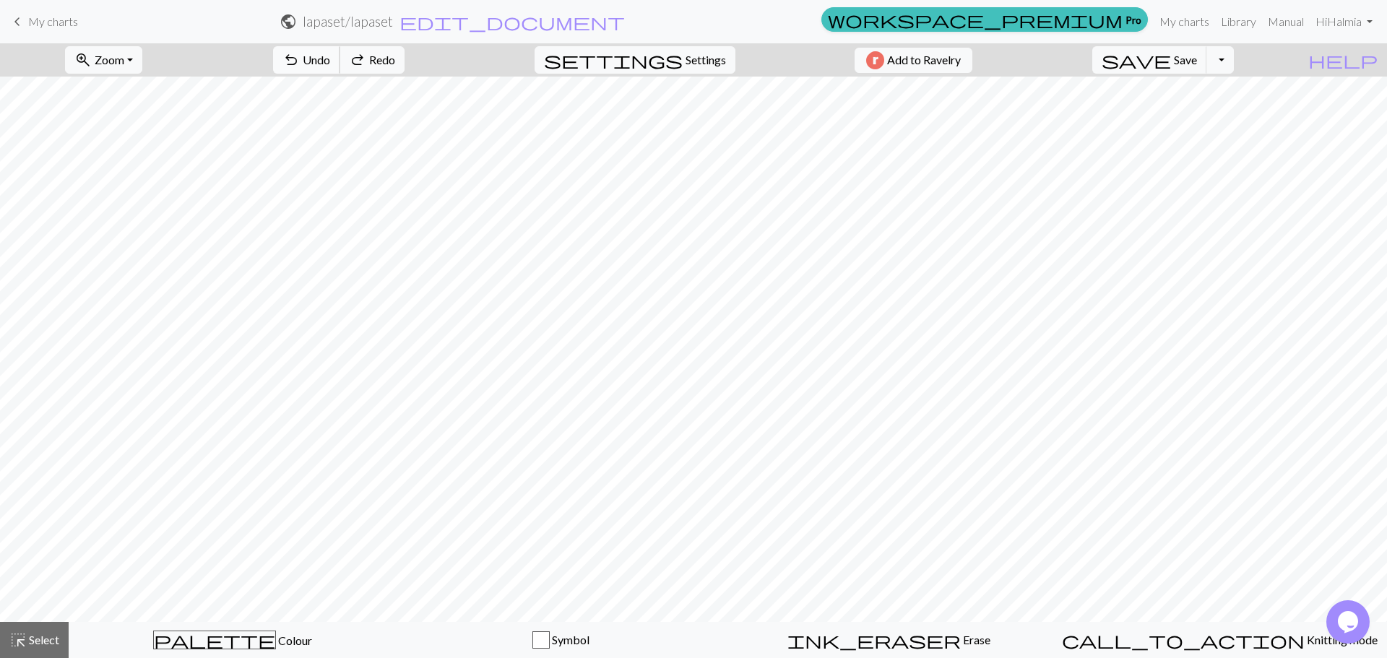
click at [330, 54] on span "Undo" at bounding box center [316, 60] width 27 height 14
click at [330, 53] on span "Undo" at bounding box center [316, 60] width 27 height 14
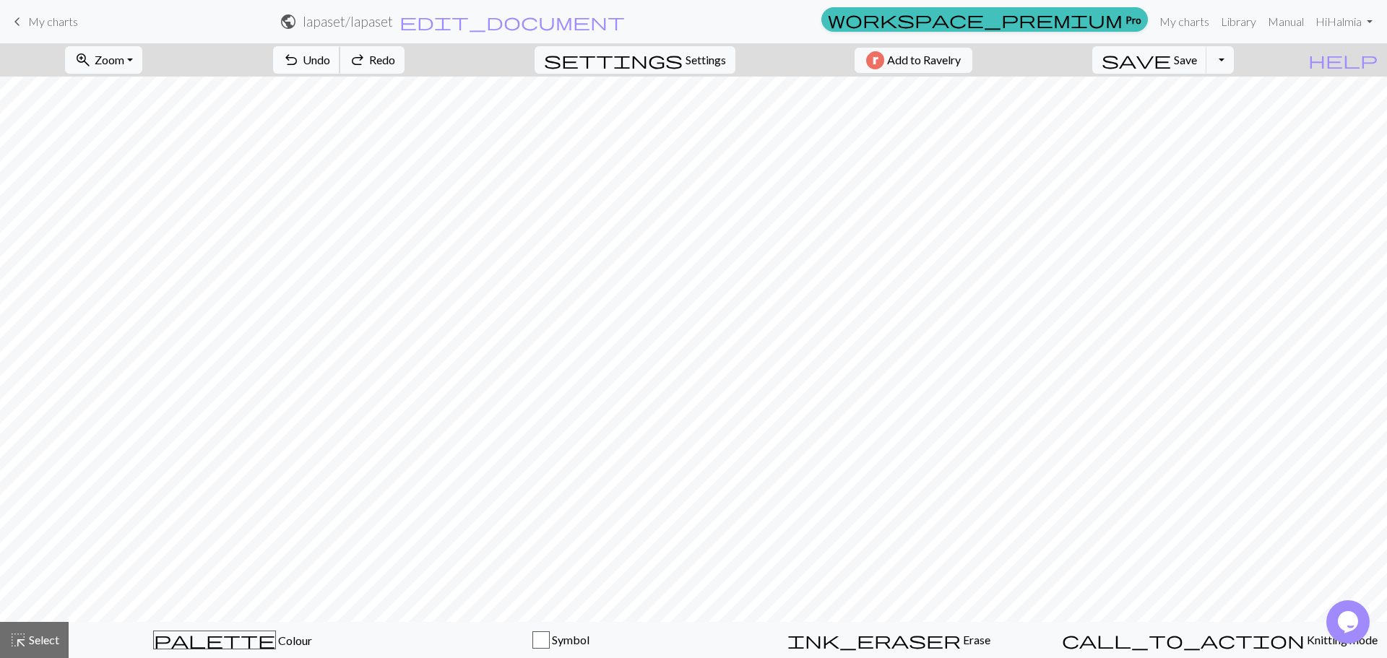
click at [330, 53] on span "Undo" at bounding box center [316, 60] width 27 height 14
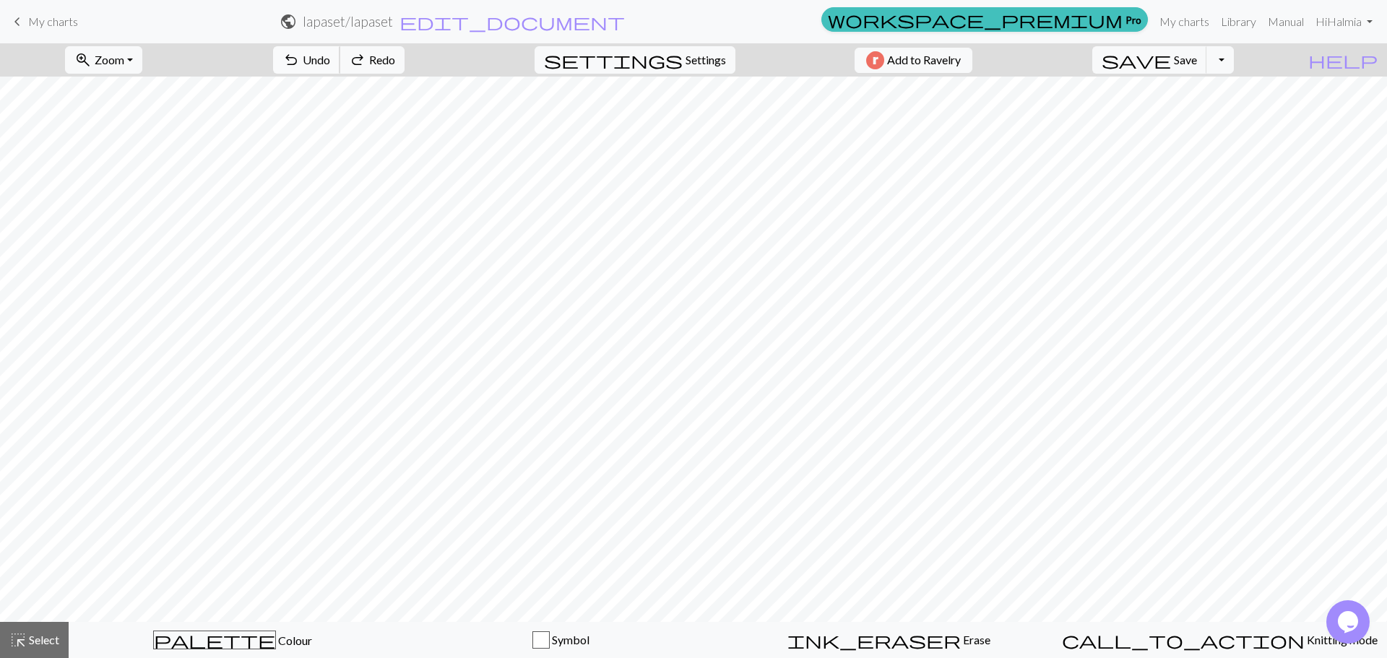
click at [330, 53] on span "Undo" at bounding box center [316, 60] width 27 height 14
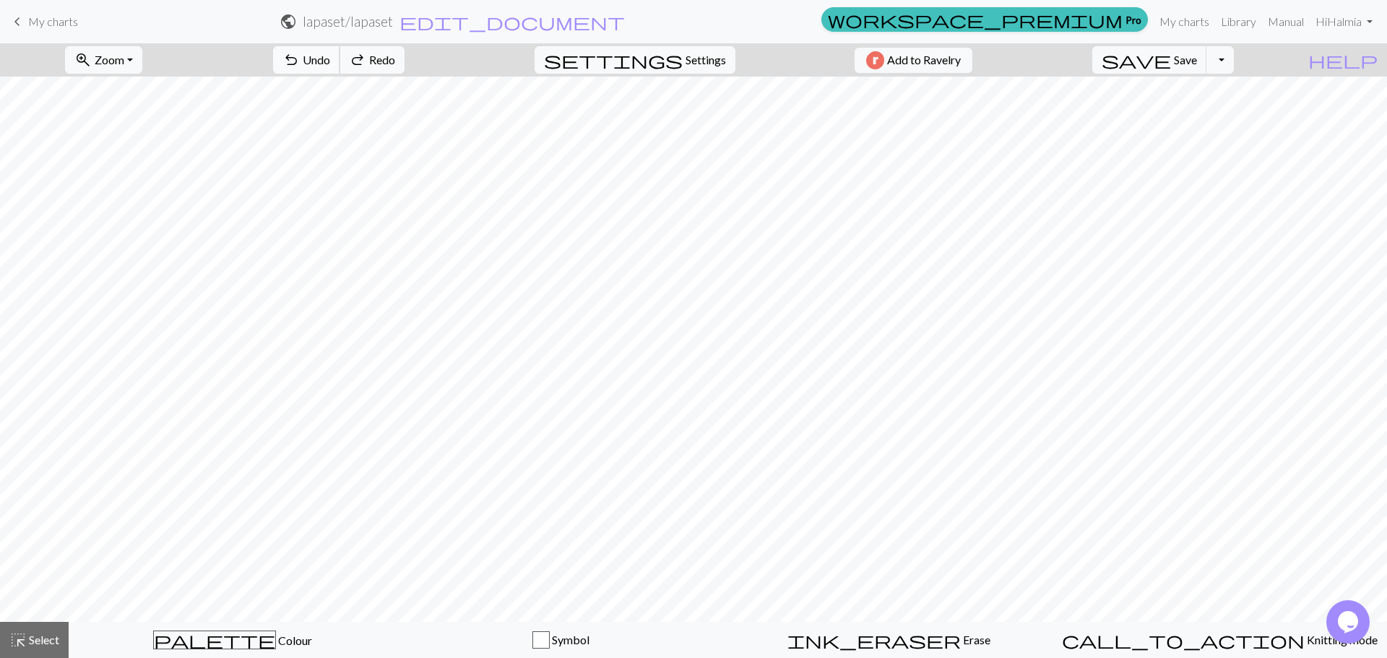
click at [330, 53] on span "Undo" at bounding box center [316, 60] width 27 height 14
click at [375, 53] on div "undo Undo Undo redo Redo Redo" at bounding box center [338, 59] width 153 height 33
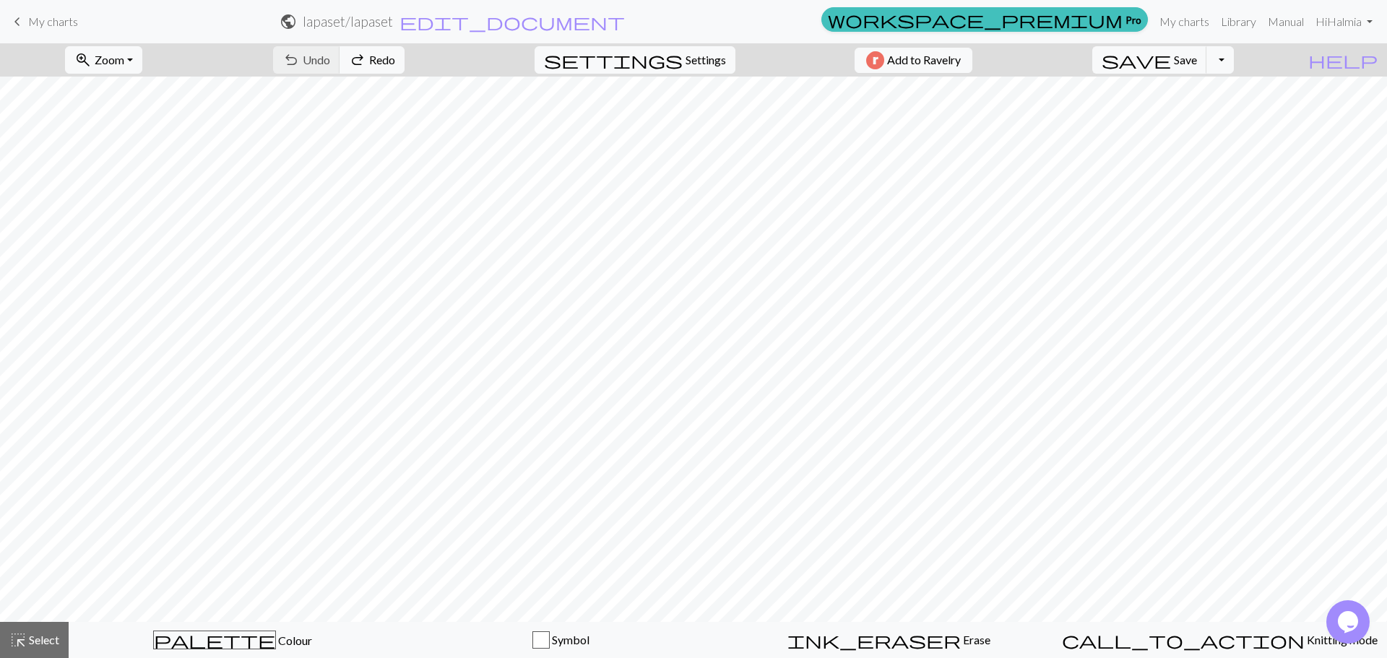
click at [375, 51] on div "undo Undo Undo redo Redo Redo" at bounding box center [338, 59] width 153 height 33
click at [379, 48] on div "undo Undo Undo redo Redo Redo" at bounding box center [338, 59] width 153 height 33
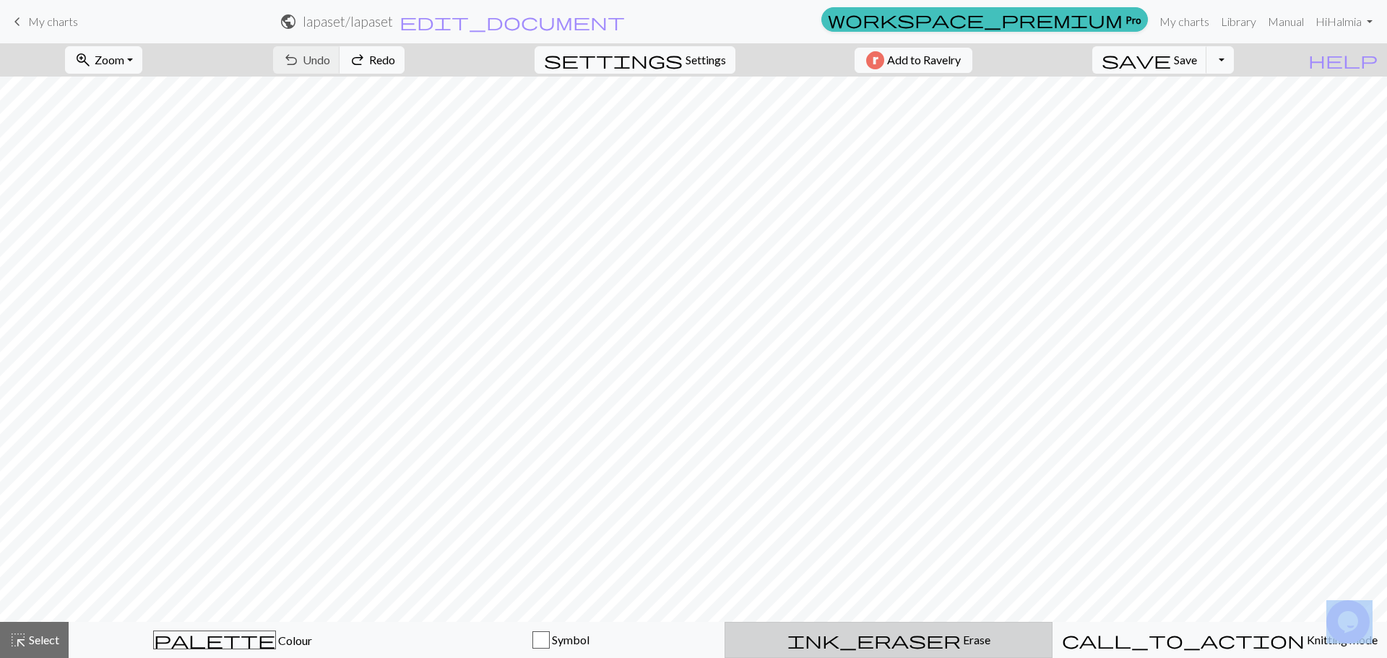
click at [875, 644] on span "ink_eraser" at bounding box center [874, 640] width 173 height 20
click at [330, 63] on span "Undo" at bounding box center [316, 60] width 27 height 14
click at [374, 63] on div "undo Undo Undo redo Redo Redo" at bounding box center [338, 59] width 153 height 33
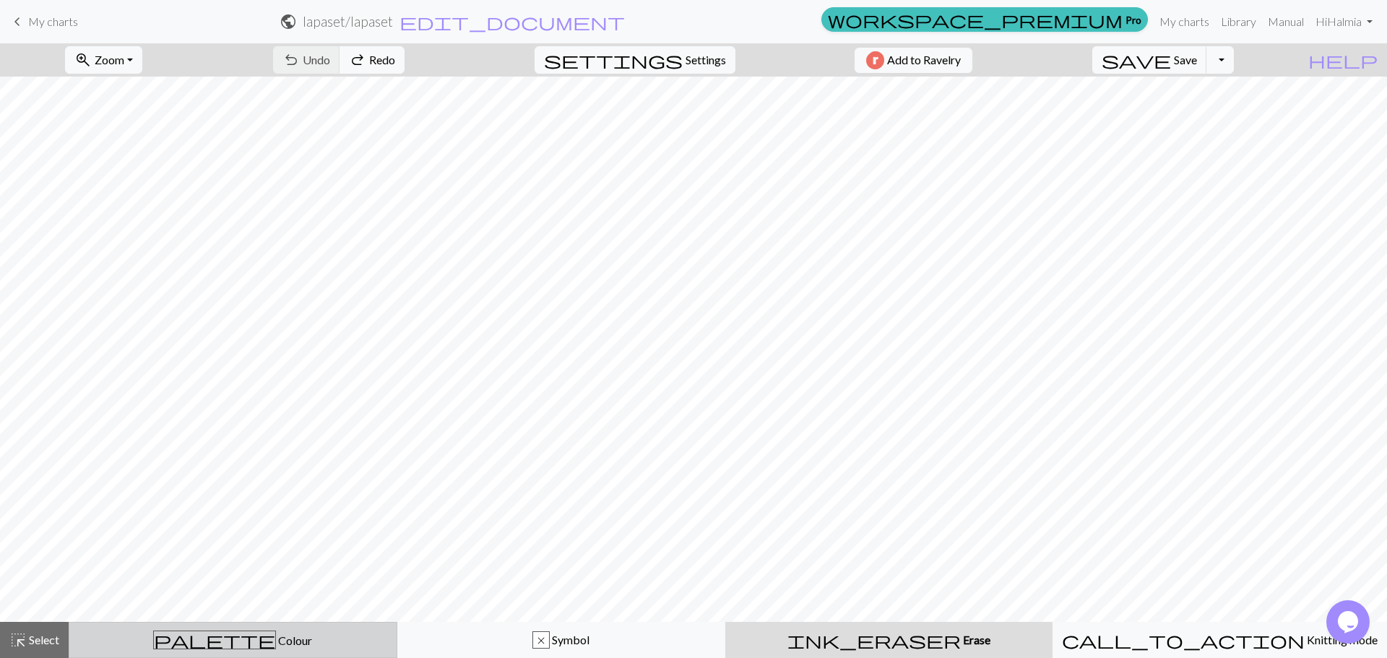
click at [233, 626] on button "palette Colour Colour" at bounding box center [233, 640] width 329 height 36
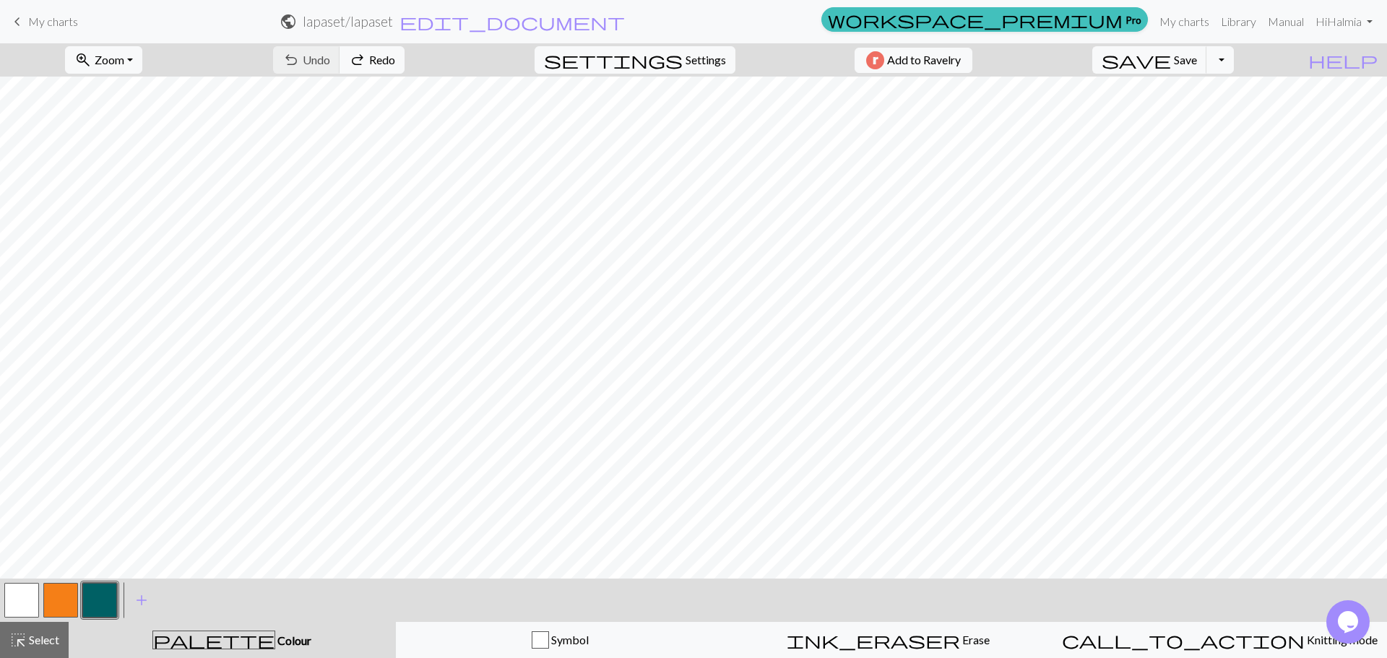
click at [27, 603] on button "button" at bounding box center [21, 600] width 35 height 35
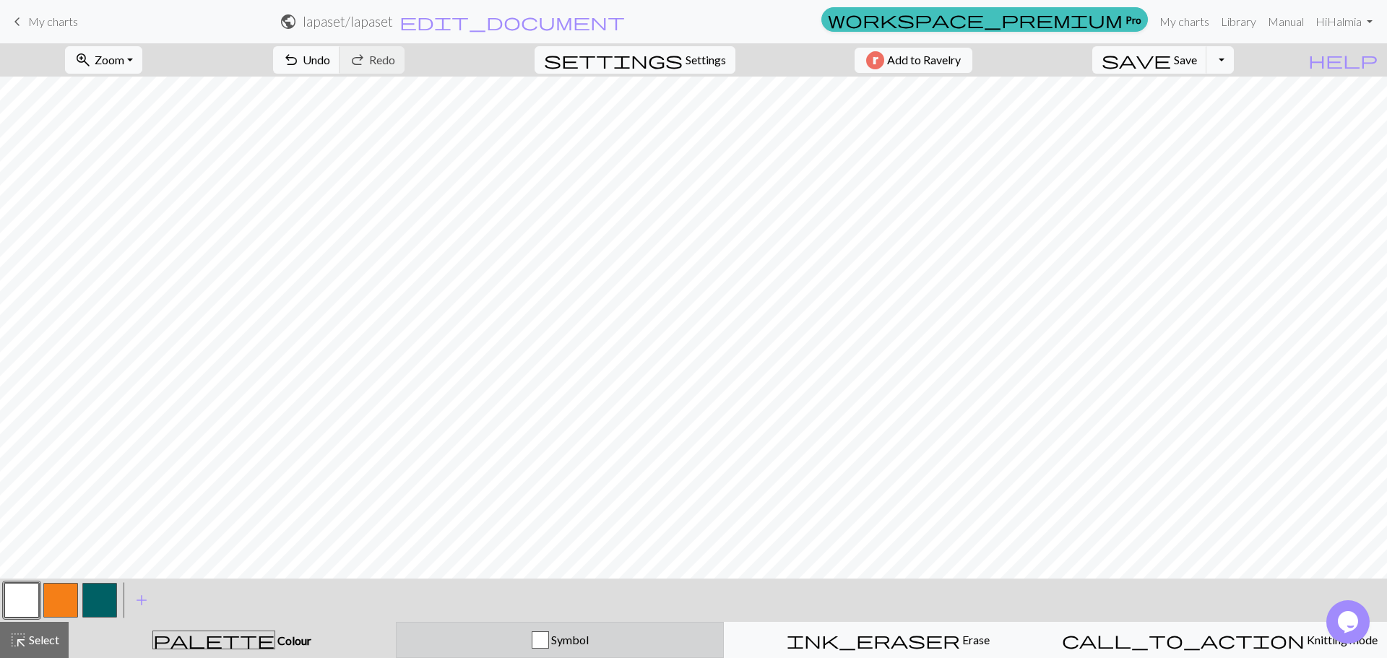
click at [515, 634] on div "Symbol" at bounding box center [560, 639] width 310 height 17
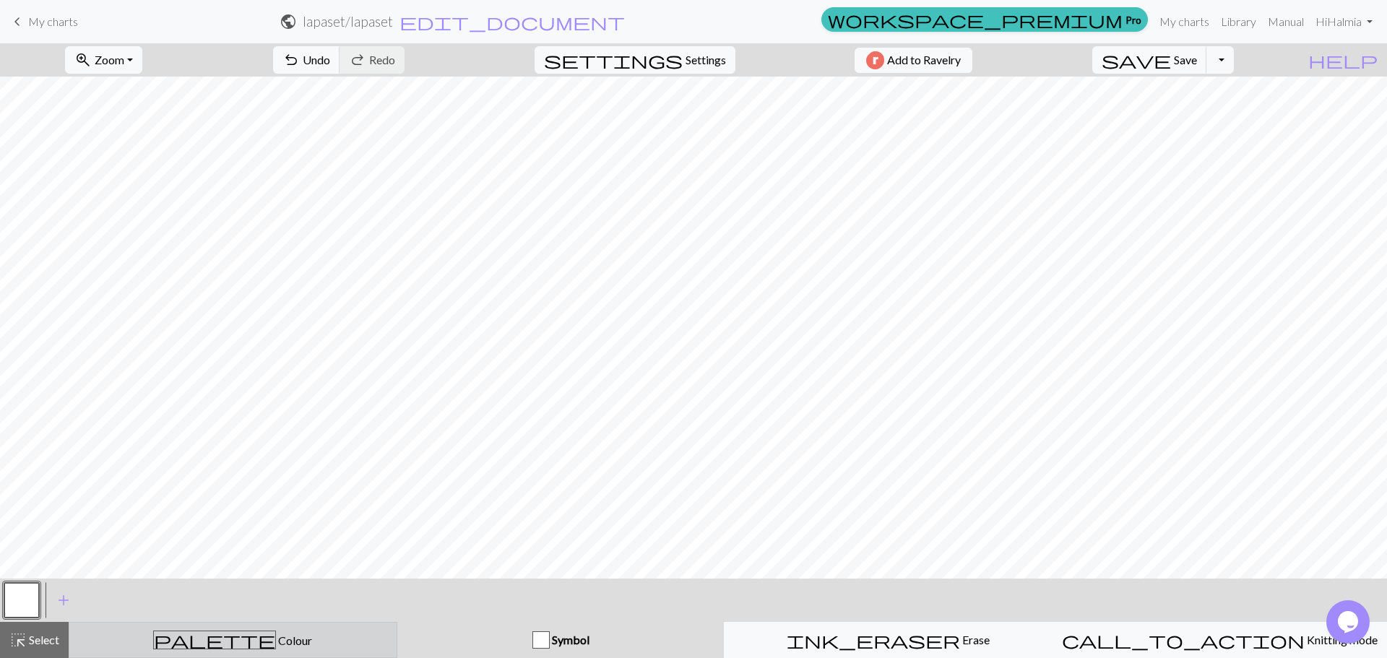
click at [345, 634] on div "palette Colour Colour" at bounding box center [233, 640] width 310 height 19
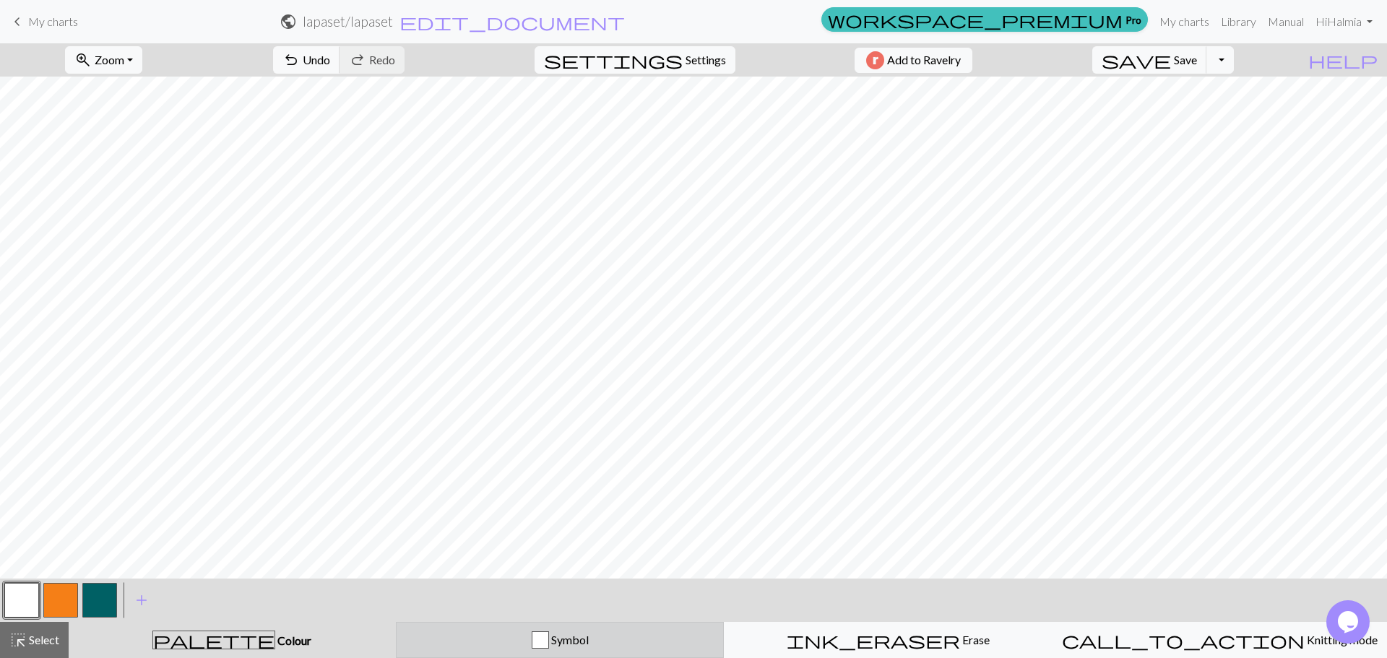
click at [556, 639] on span "Symbol" at bounding box center [569, 640] width 40 height 14
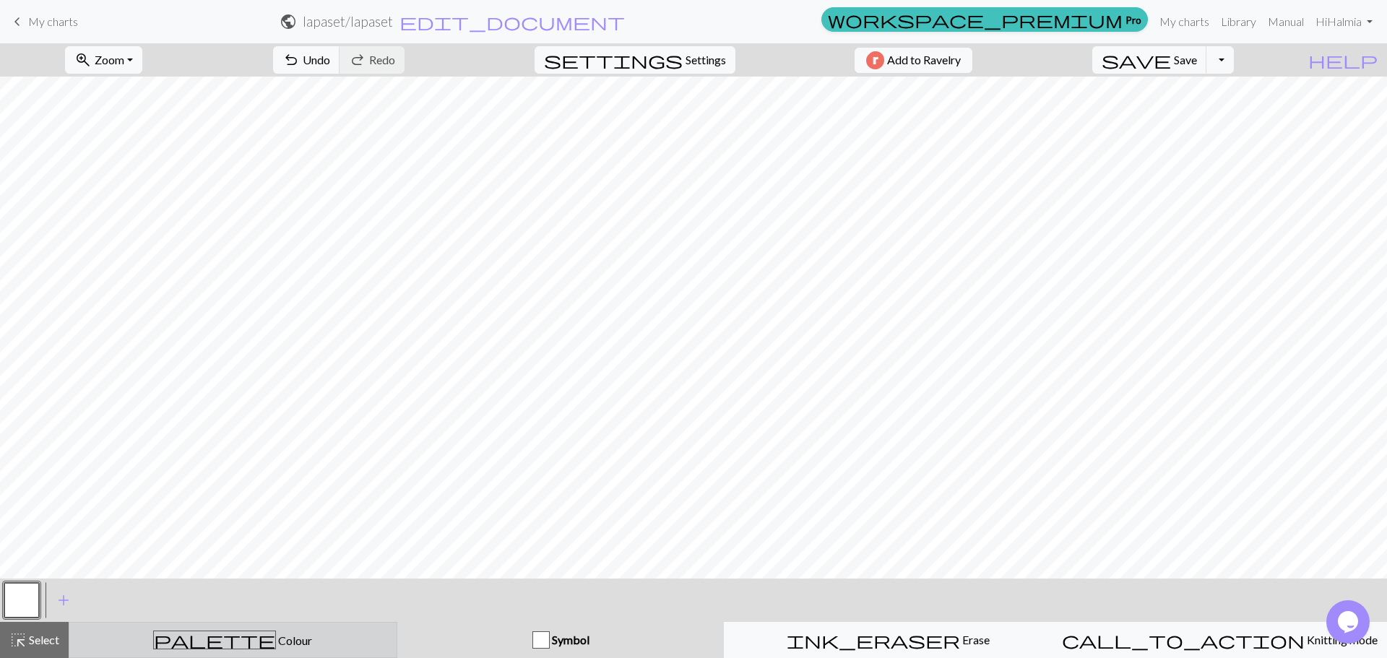
click at [290, 635] on div "palette Colour Colour" at bounding box center [233, 640] width 310 height 19
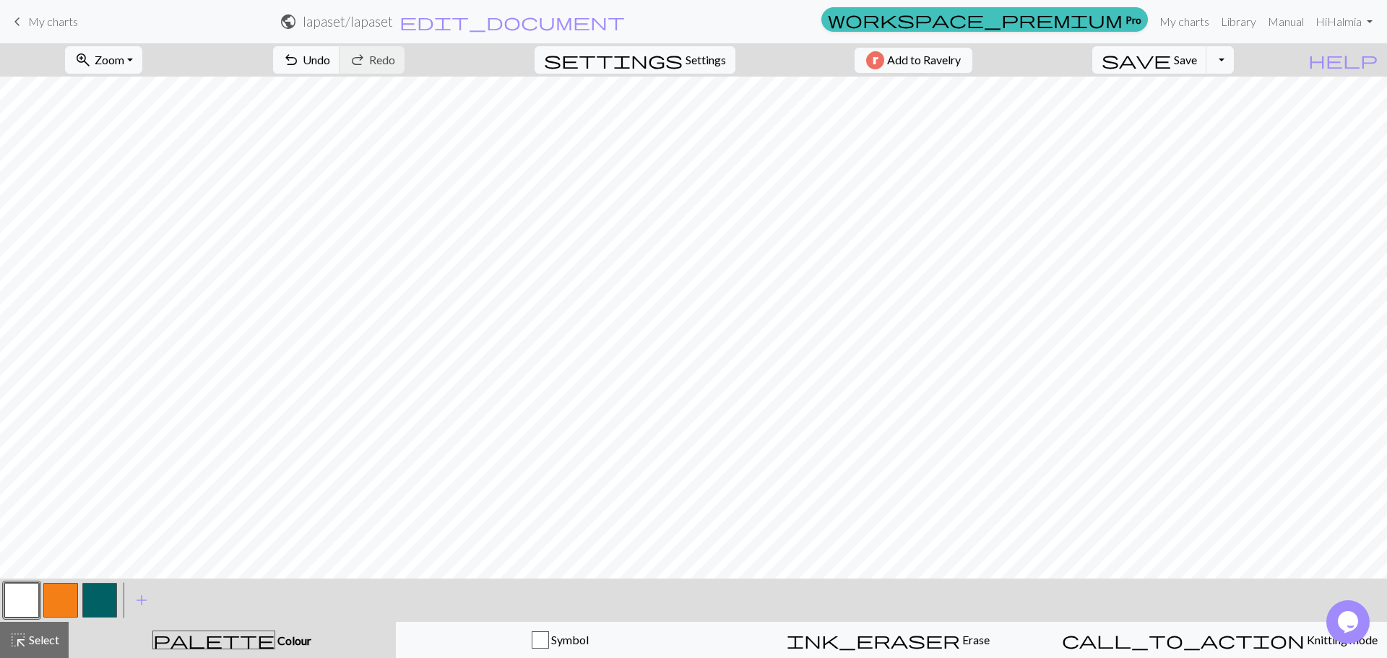
click at [121, 597] on div "< > add Add a colour" at bounding box center [693, 600] width 1387 height 43
click at [105, 597] on button "button" at bounding box center [99, 600] width 35 height 35
click at [340, 48] on button "undo Undo Undo" at bounding box center [306, 59] width 67 height 27
click at [300, 57] on span "undo" at bounding box center [290, 60] width 17 height 20
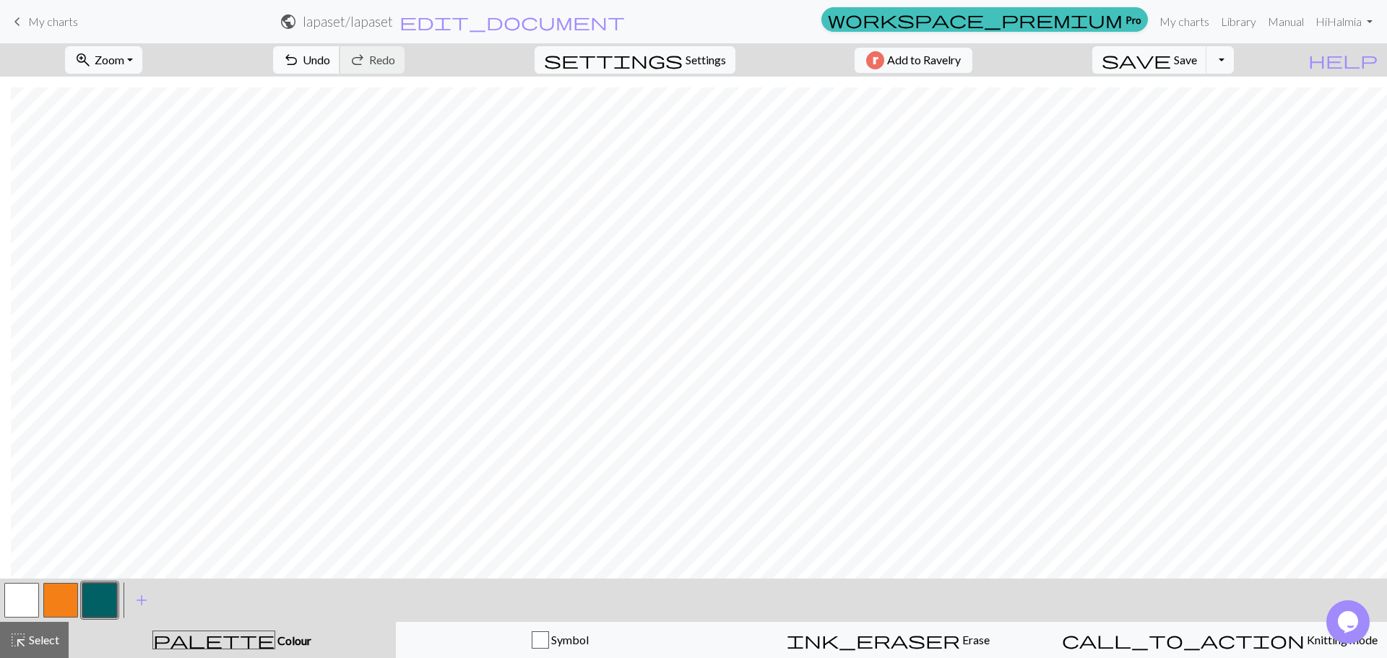
drag, startPoint x: 369, startPoint y: 56, endPoint x: 372, endPoint y: 64, distance: 9.1
click at [330, 64] on span "Undo" at bounding box center [316, 60] width 27 height 14
drag, startPoint x: 371, startPoint y: 62, endPoint x: 371, endPoint y: 72, distance: 10.1
click at [340, 72] on button "undo Undo Undo" at bounding box center [306, 59] width 67 height 27
click at [340, 66] on button "undo Undo Undo" at bounding box center [306, 59] width 67 height 27
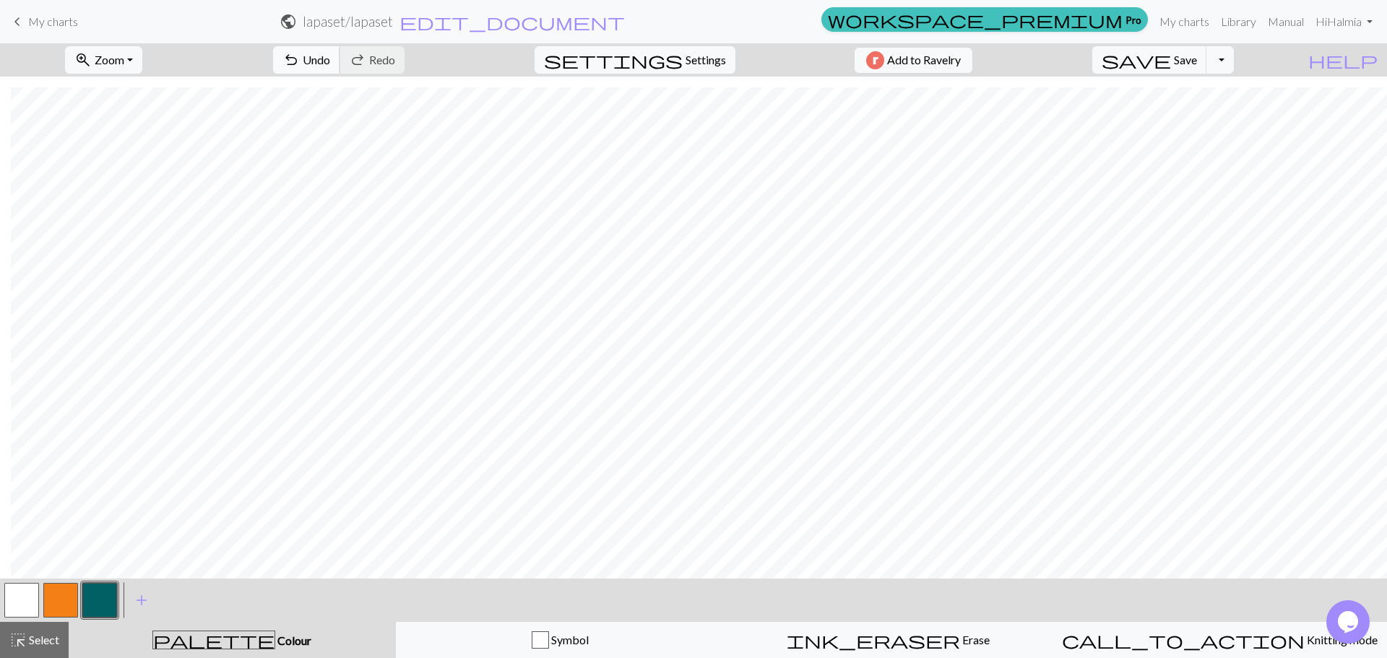
click at [330, 60] on span "Undo" at bounding box center [316, 60] width 27 height 14
click at [300, 63] on span "undo" at bounding box center [290, 60] width 17 height 20
click at [330, 57] on span "Undo" at bounding box center [316, 60] width 27 height 14
click at [330, 62] on span "Undo" at bounding box center [316, 60] width 27 height 14
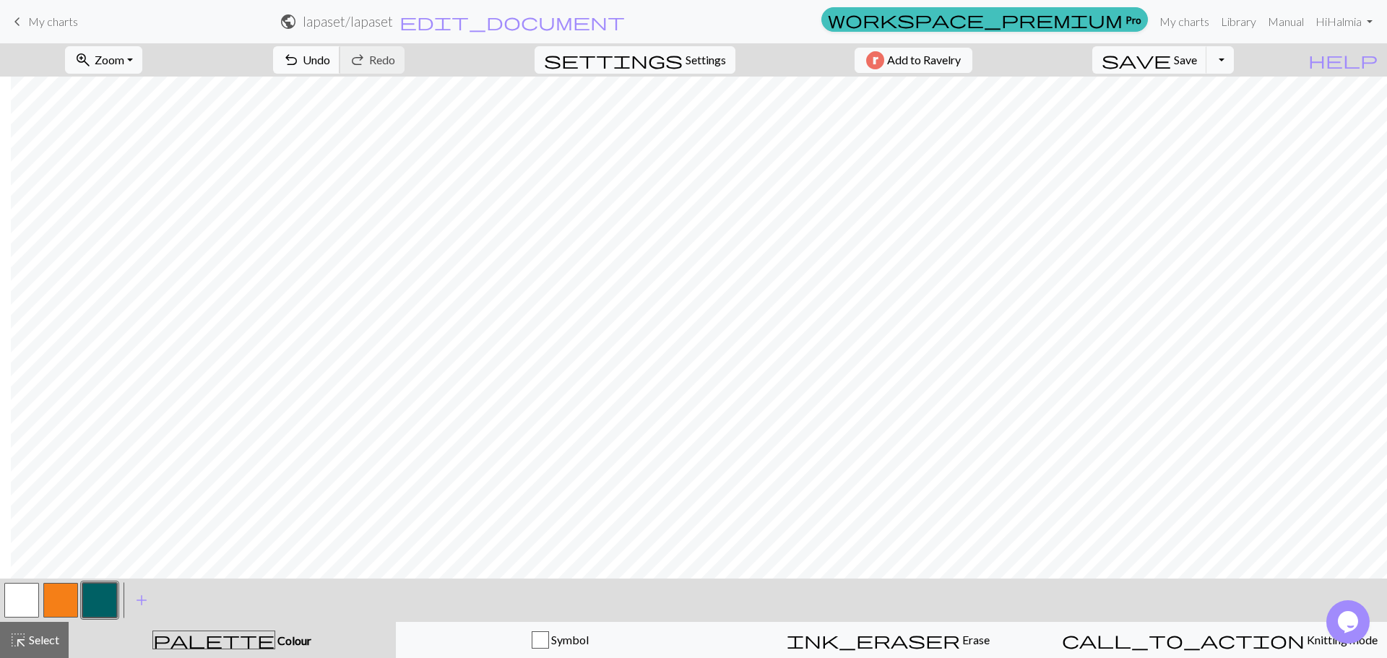
click at [330, 56] on span "Undo" at bounding box center [316, 60] width 27 height 14
click at [694, 62] on span "Settings" at bounding box center [706, 59] width 40 height 17
select select "aran"
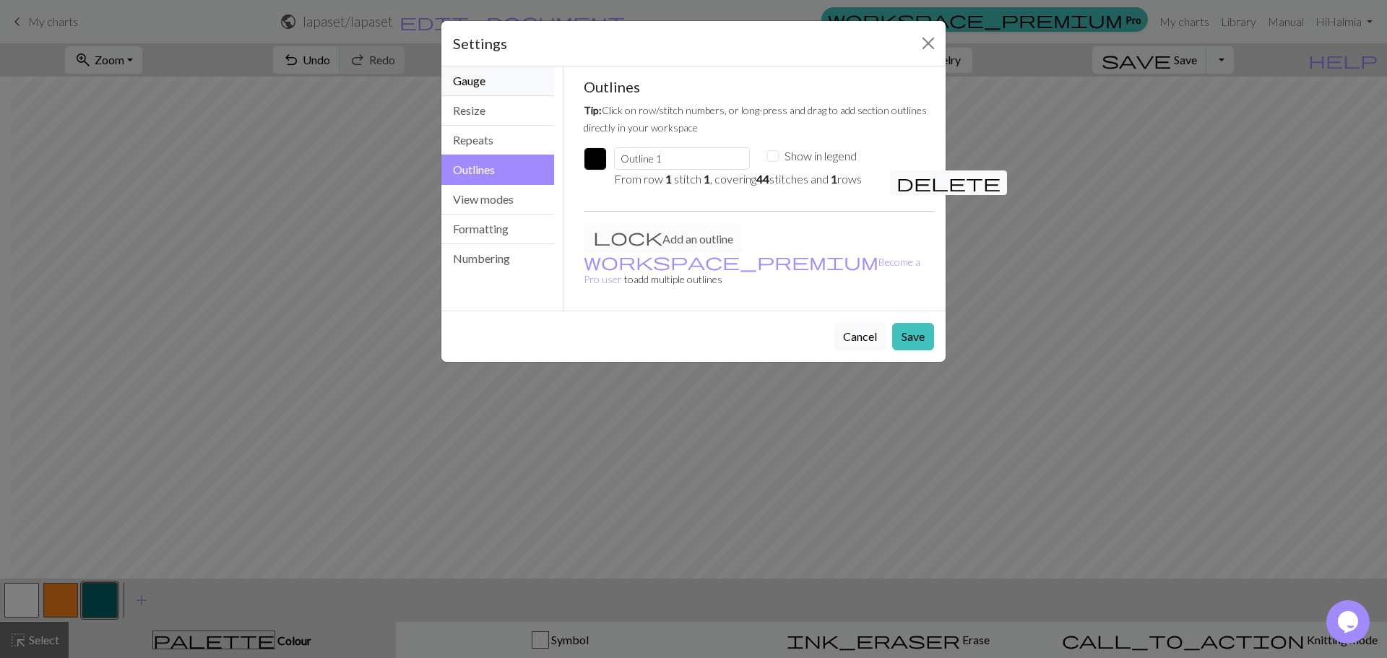
click at [477, 72] on button "Gauge" at bounding box center [497, 81] width 113 height 30
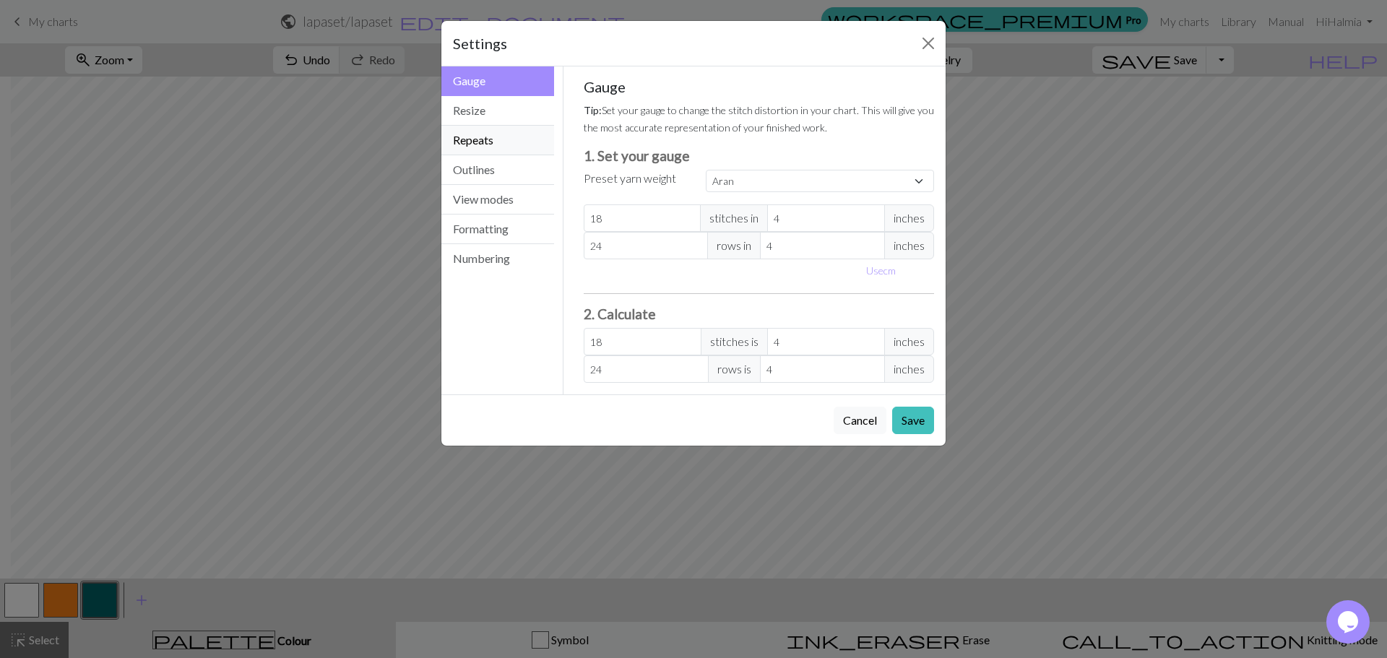
click at [486, 126] on button "Repeats" at bounding box center [497, 141] width 113 height 30
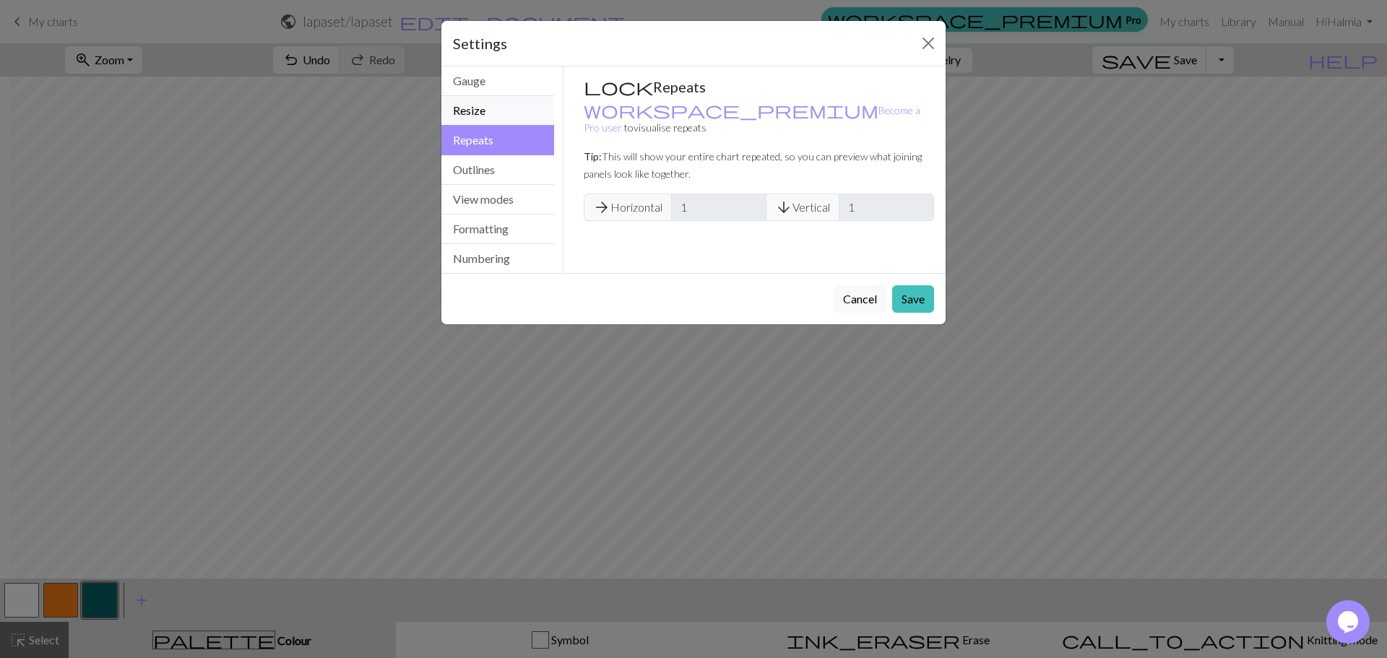
click at [486, 112] on button "Resize" at bounding box center [497, 111] width 113 height 30
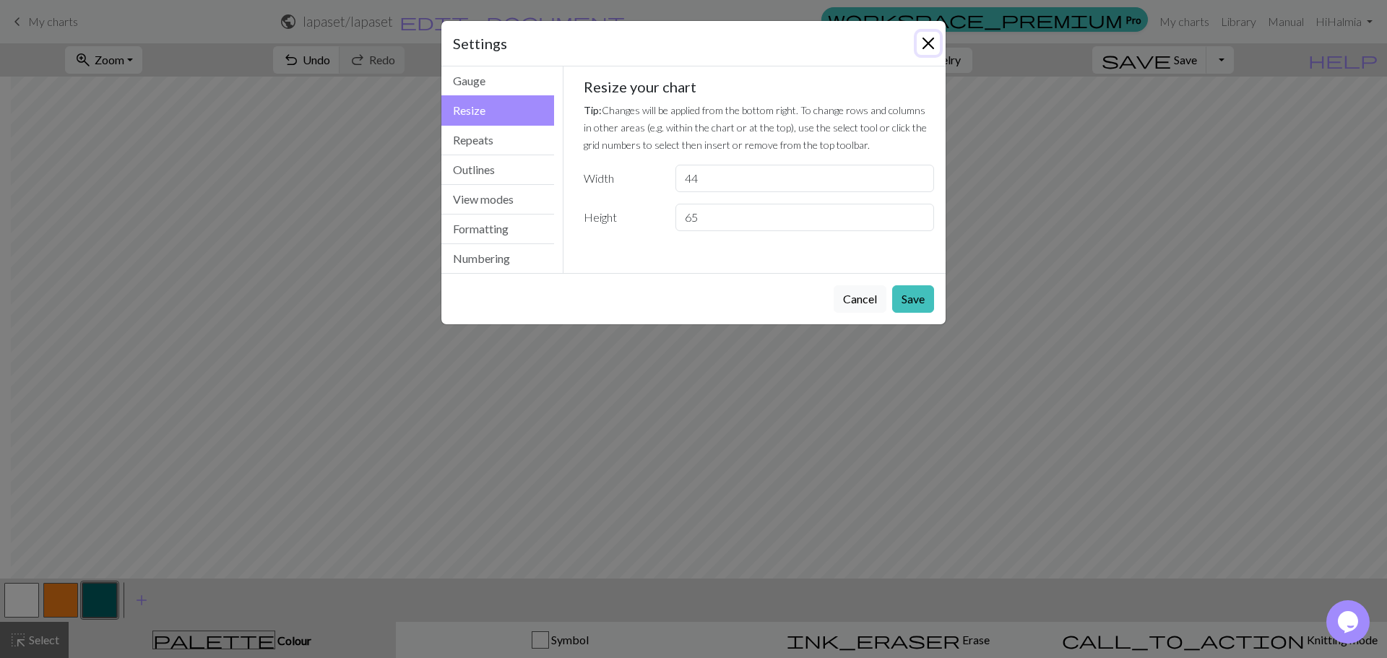
drag, startPoint x: 929, startPoint y: 46, endPoint x: 902, endPoint y: 73, distance: 38.3
click at [929, 43] on button "Close" at bounding box center [928, 43] width 23 height 23
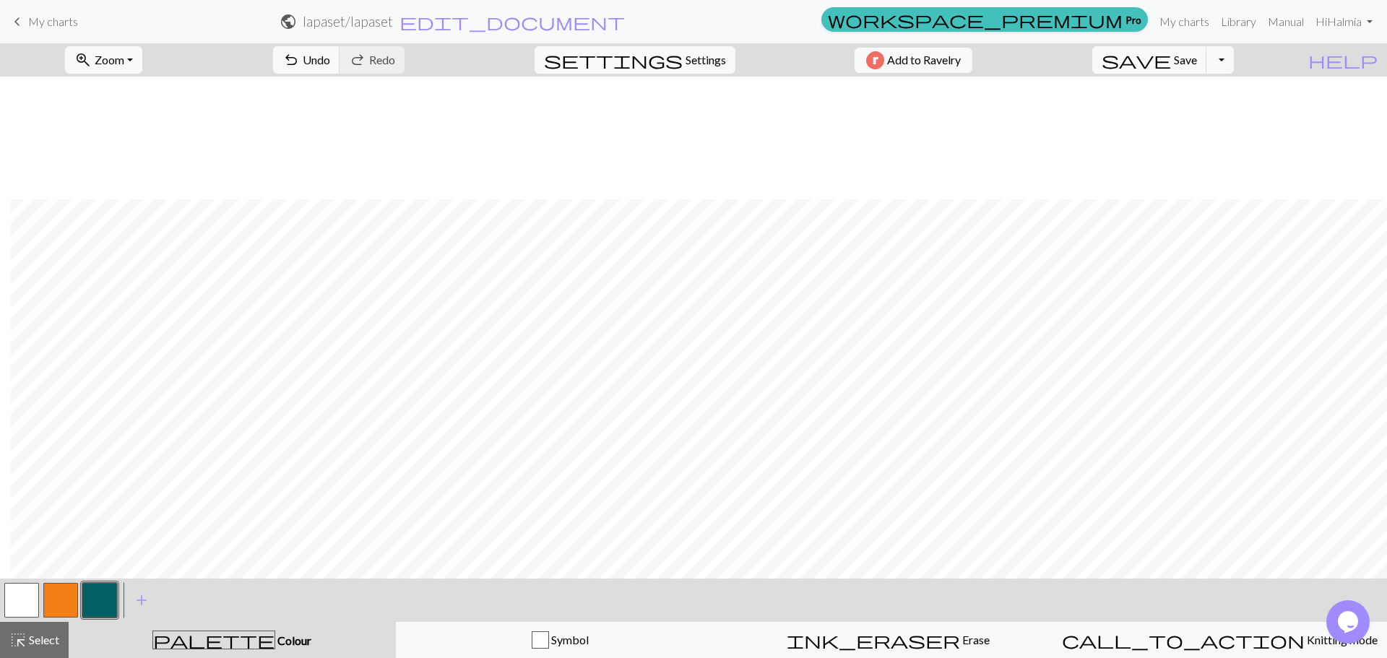
scroll to position [513, 11]
click at [142, 53] on button "zoom_in Zoom Zoom" at bounding box center [103, 59] width 77 height 27
click at [137, 181] on button "50%" at bounding box center [123, 173] width 114 height 23
click at [707, 55] on span "Settings" at bounding box center [706, 59] width 40 height 17
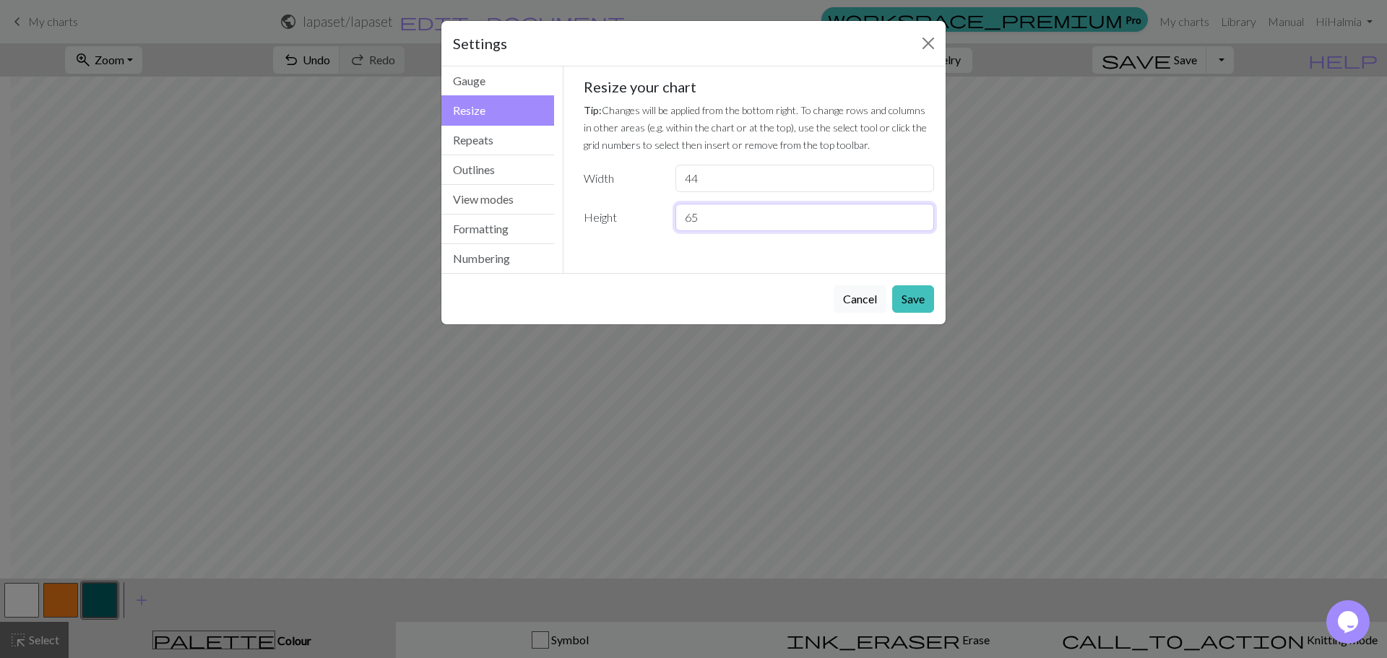
drag, startPoint x: 725, startPoint y: 218, endPoint x: 654, endPoint y: 185, distance: 78.2
click at [654, 185] on div "Resize your chart Tip: Changes will be applied from the bottom right. To change…" at bounding box center [759, 154] width 351 height 153
type input "49"
click at [907, 292] on button "Save" at bounding box center [913, 298] width 42 height 27
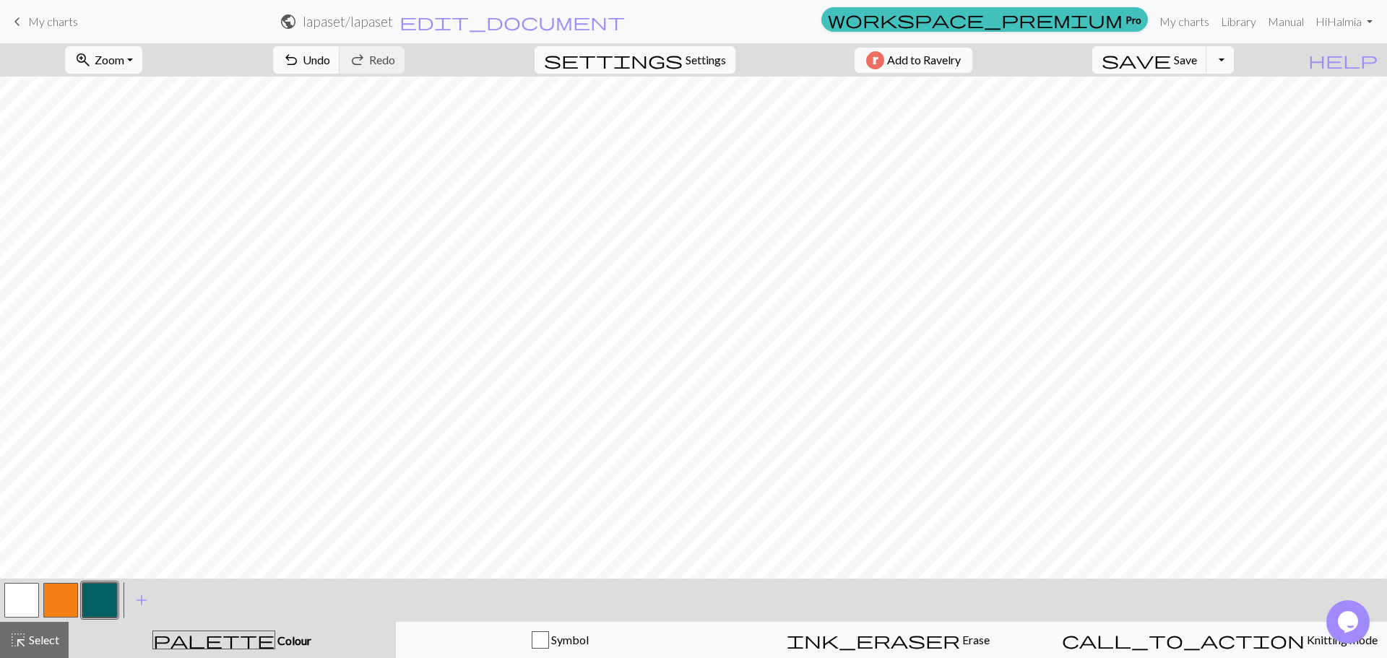
scroll to position [0, 0]
drag, startPoint x: 366, startPoint y: 63, endPoint x: 430, endPoint y: 57, distance: 64.6
click at [340, 63] on button "undo Undo Undo" at bounding box center [306, 59] width 67 height 27
click at [697, 52] on button "settings Settings" at bounding box center [635, 59] width 201 height 27
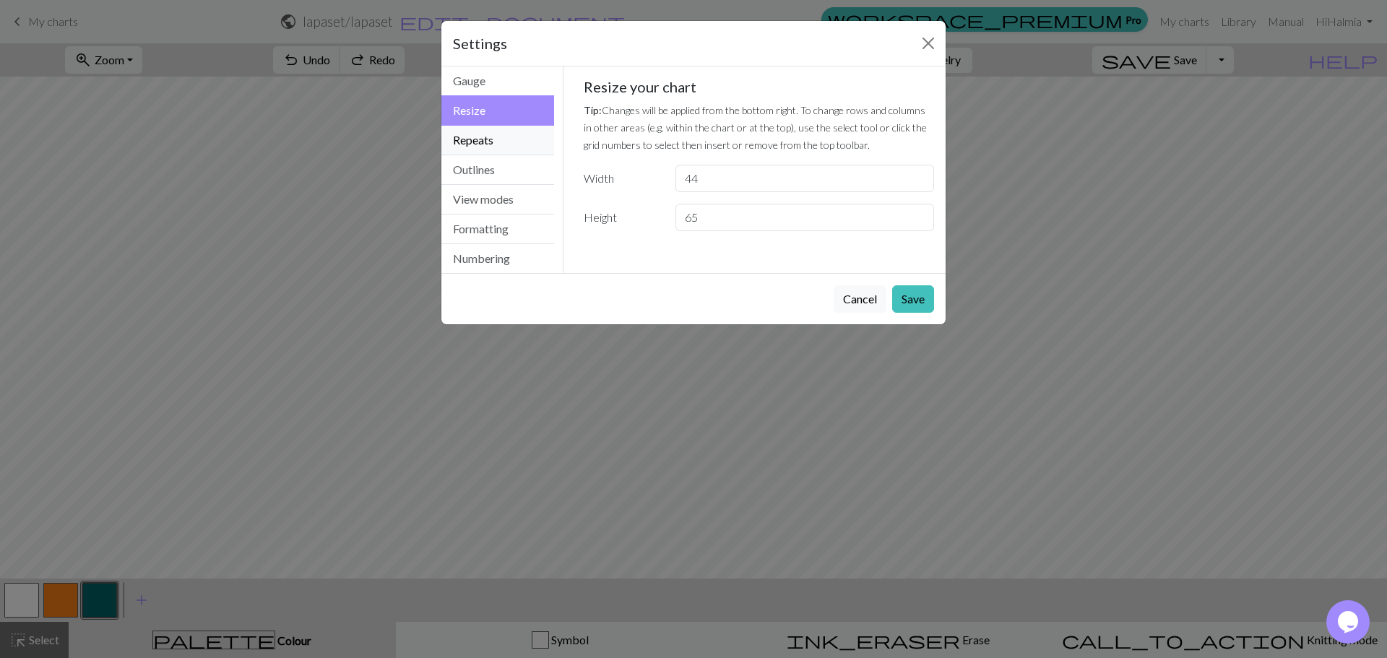
click at [495, 139] on button "Repeats" at bounding box center [497, 141] width 113 height 30
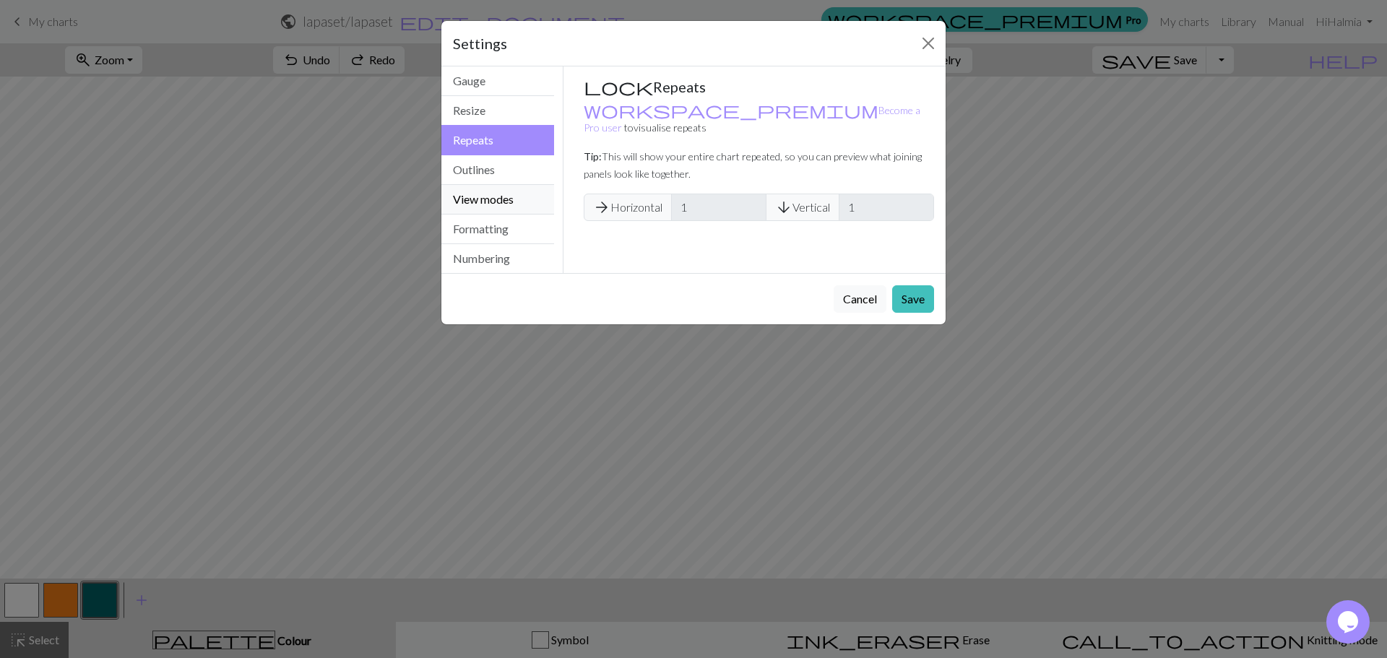
click at [506, 206] on button "View modes" at bounding box center [497, 200] width 113 height 30
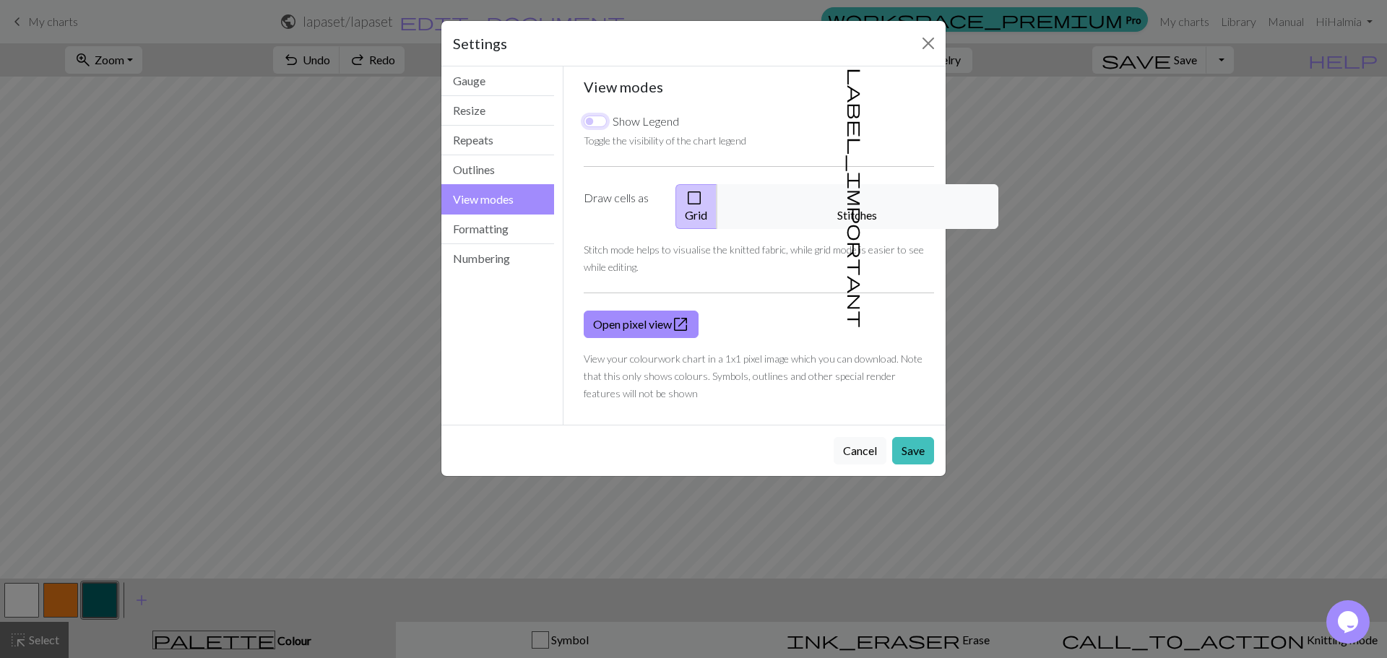
click at [592, 125] on input "Show Legend" at bounding box center [595, 122] width 23 height 12
checkbox input "true"
drag, startPoint x: 592, startPoint y: 125, endPoint x: 610, endPoint y: 133, distance: 19.1
click at [594, 127] on div "Show Legend" at bounding box center [631, 121] width 95 height 17
click at [603, 129] on div "Show Legend" at bounding box center [631, 121] width 95 height 17
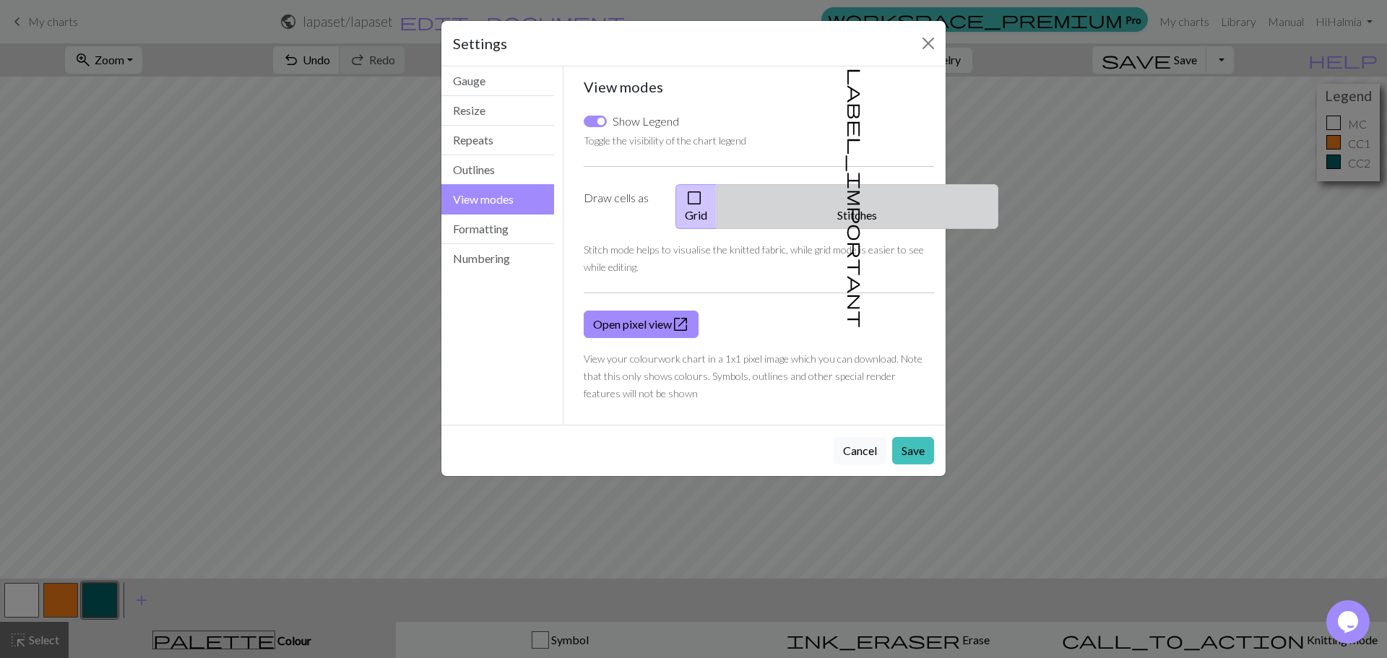
click at [853, 197] on span "label_important" at bounding box center [856, 198] width 20 height 260
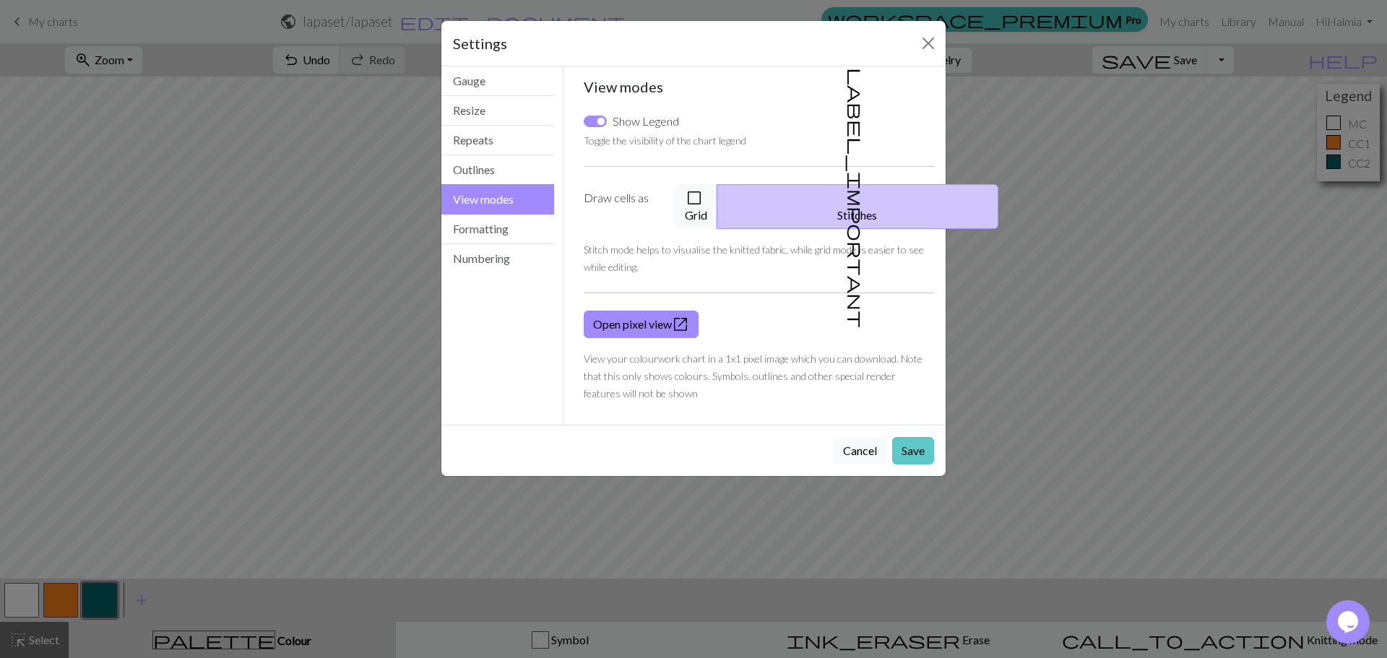
click at [911, 437] on button "Save" at bounding box center [913, 450] width 42 height 27
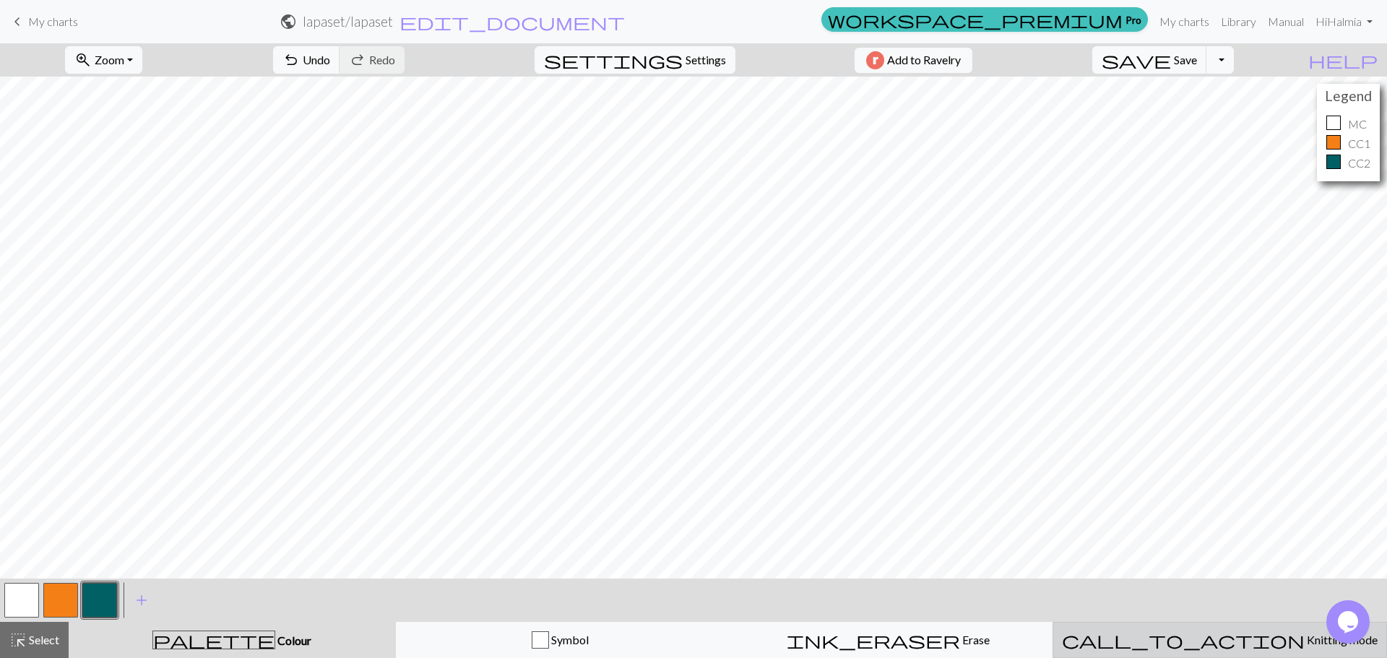
click at [1190, 634] on span "call_to_action" at bounding box center [1183, 640] width 243 height 20
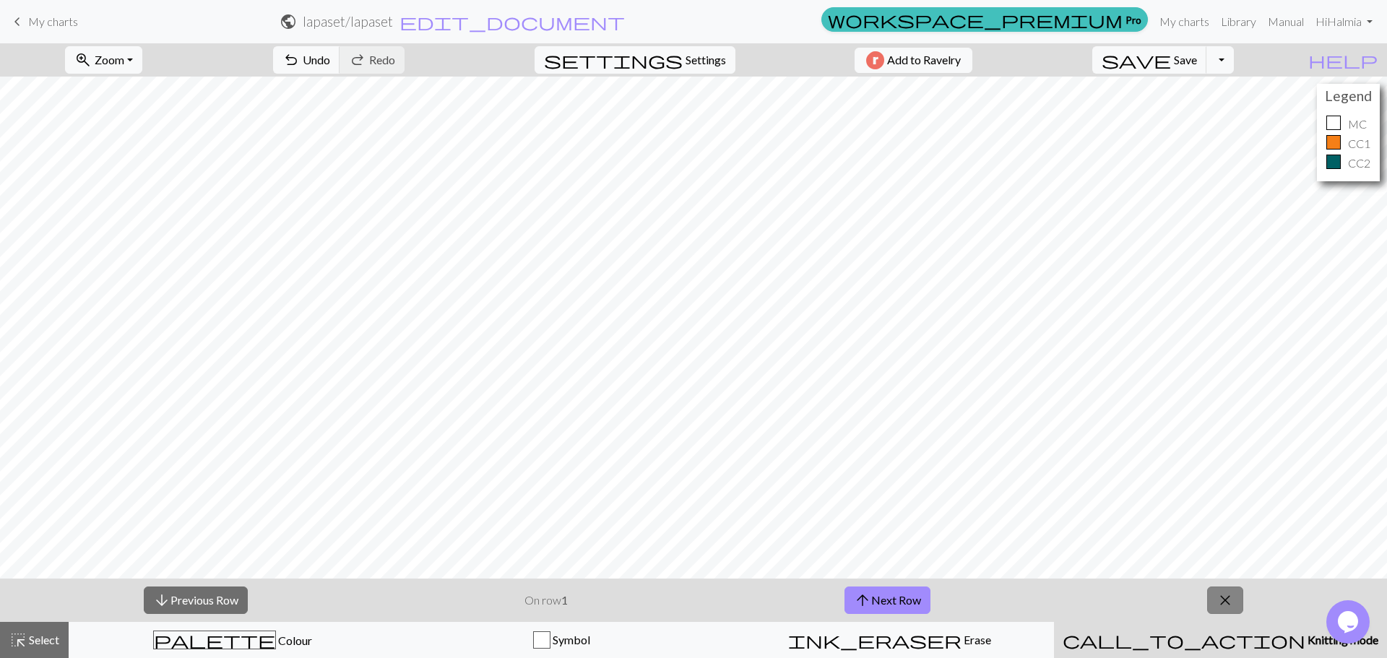
click at [1227, 600] on span "close" at bounding box center [1225, 600] width 17 height 20
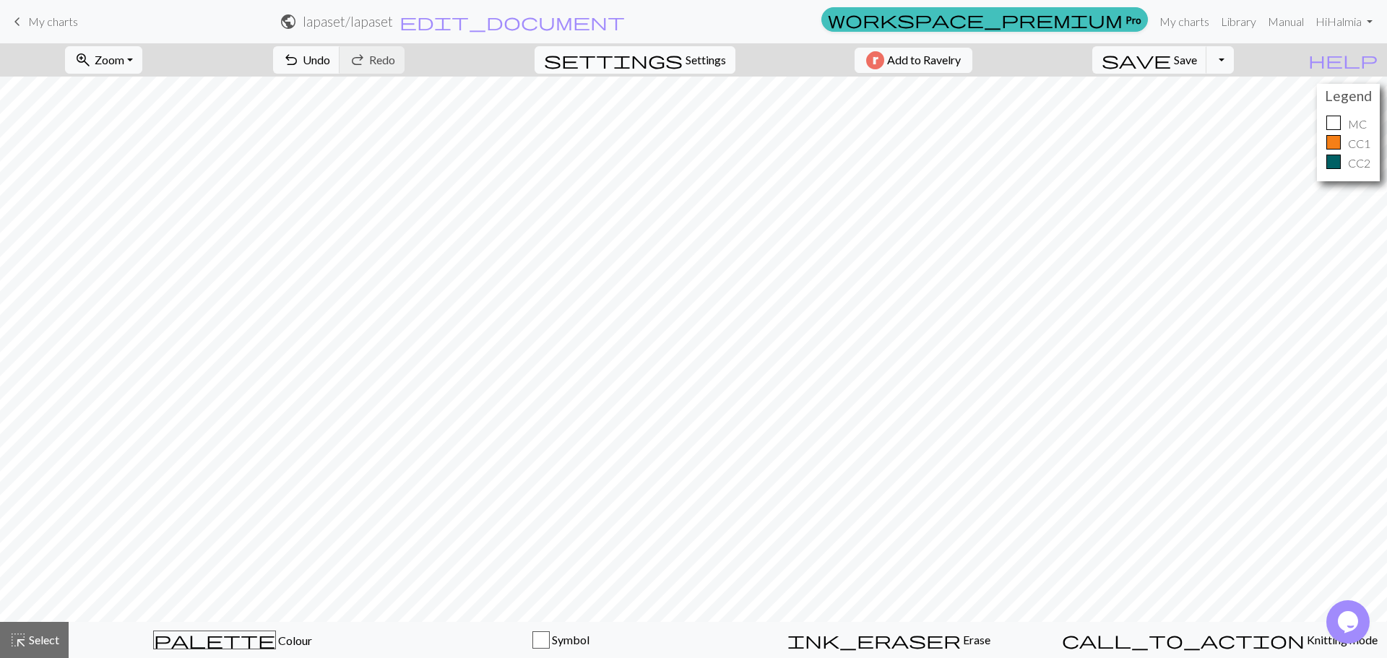
click at [686, 55] on span "Settings" at bounding box center [706, 59] width 40 height 17
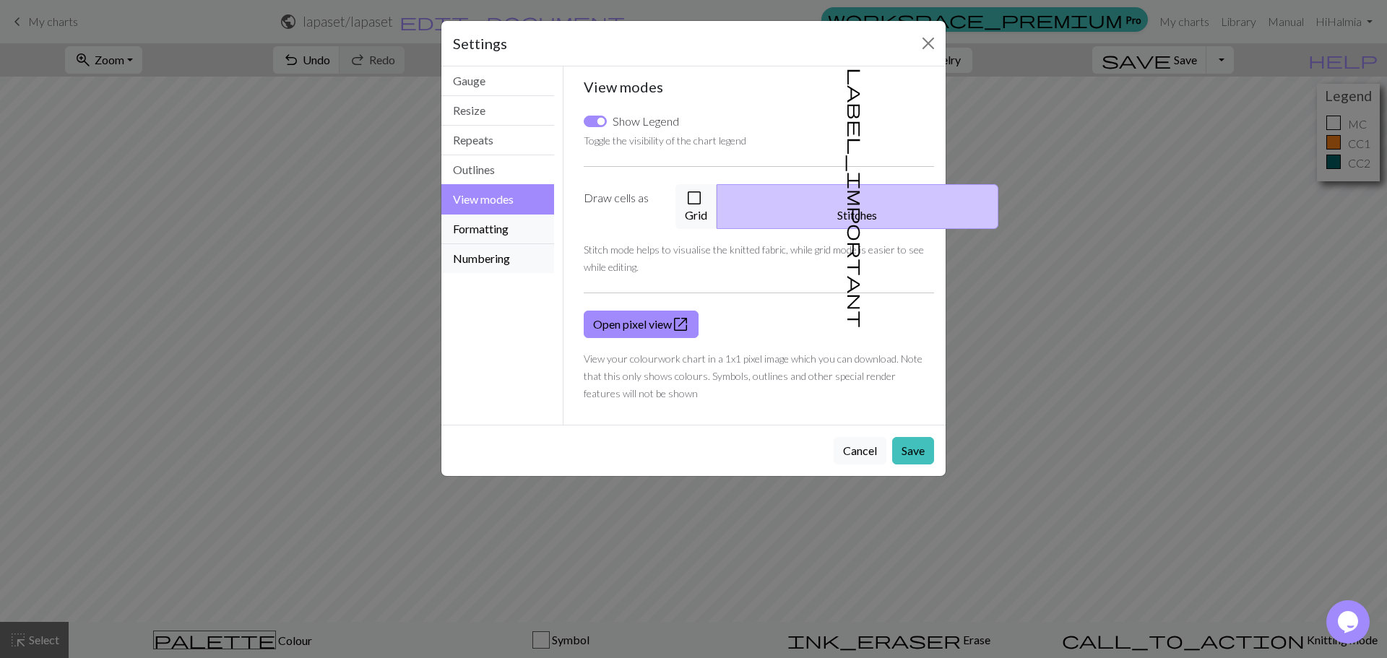
drag, startPoint x: 525, startPoint y: 243, endPoint x: 519, endPoint y: 249, distance: 8.7
click at [522, 243] on button "Formatting" at bounding box center [497, 230] width 113 height 30
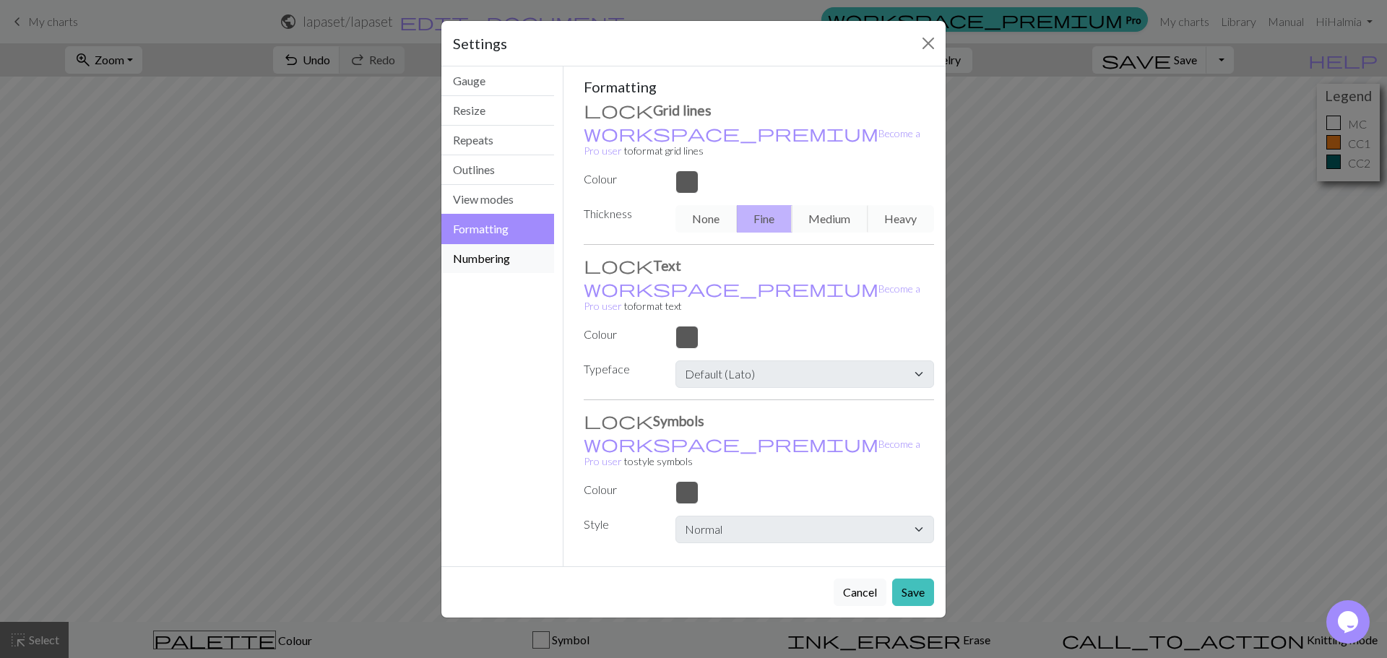
click at [502, 263] on button "Numbering" at bounding box center [497, 258] width 113 height 29
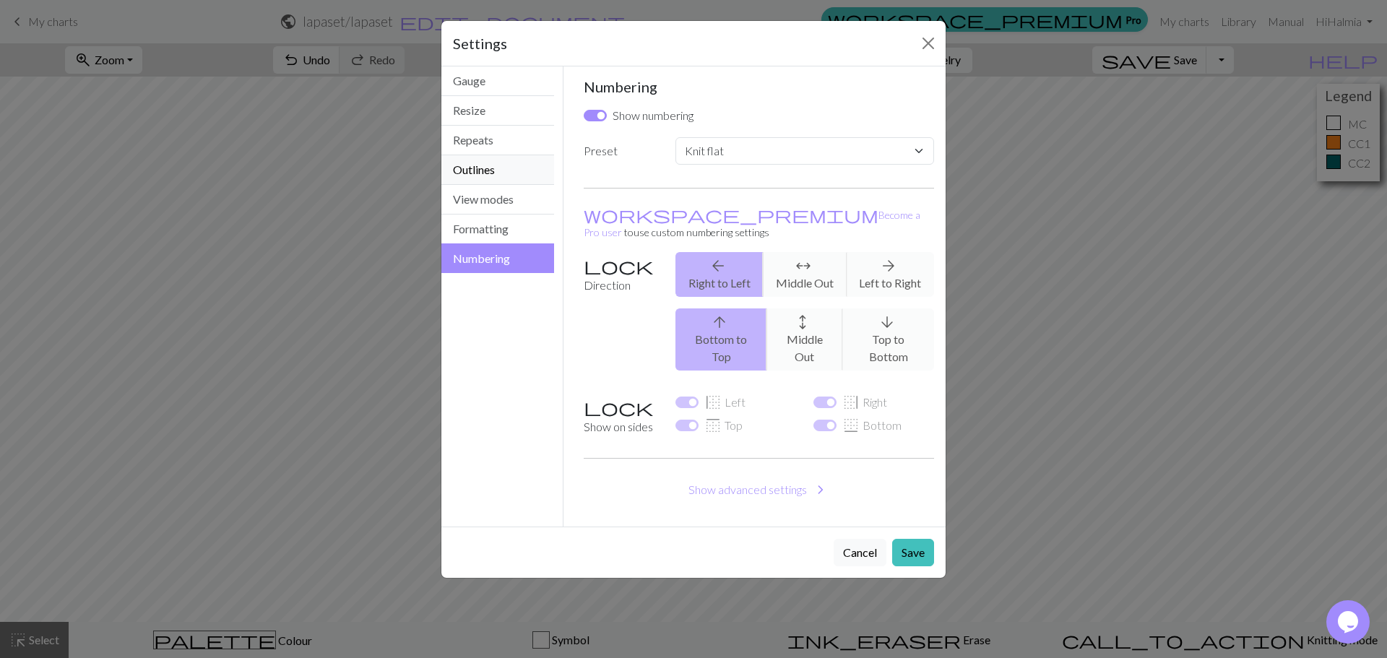
click at [486, 181] on button "Outlines" at bounding box center [497, 170] width 113 height 30
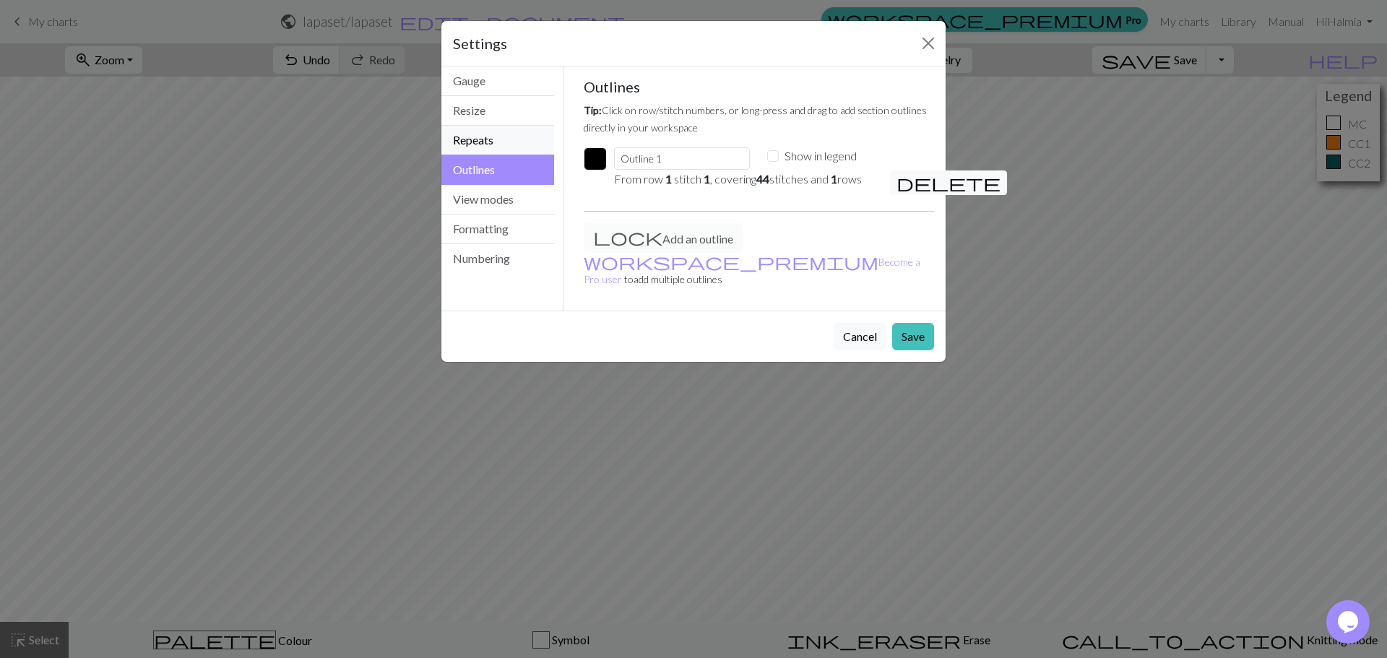
click at [483, 139] on button "Repeats" at bounding box center [497, 141] width 113 height 30
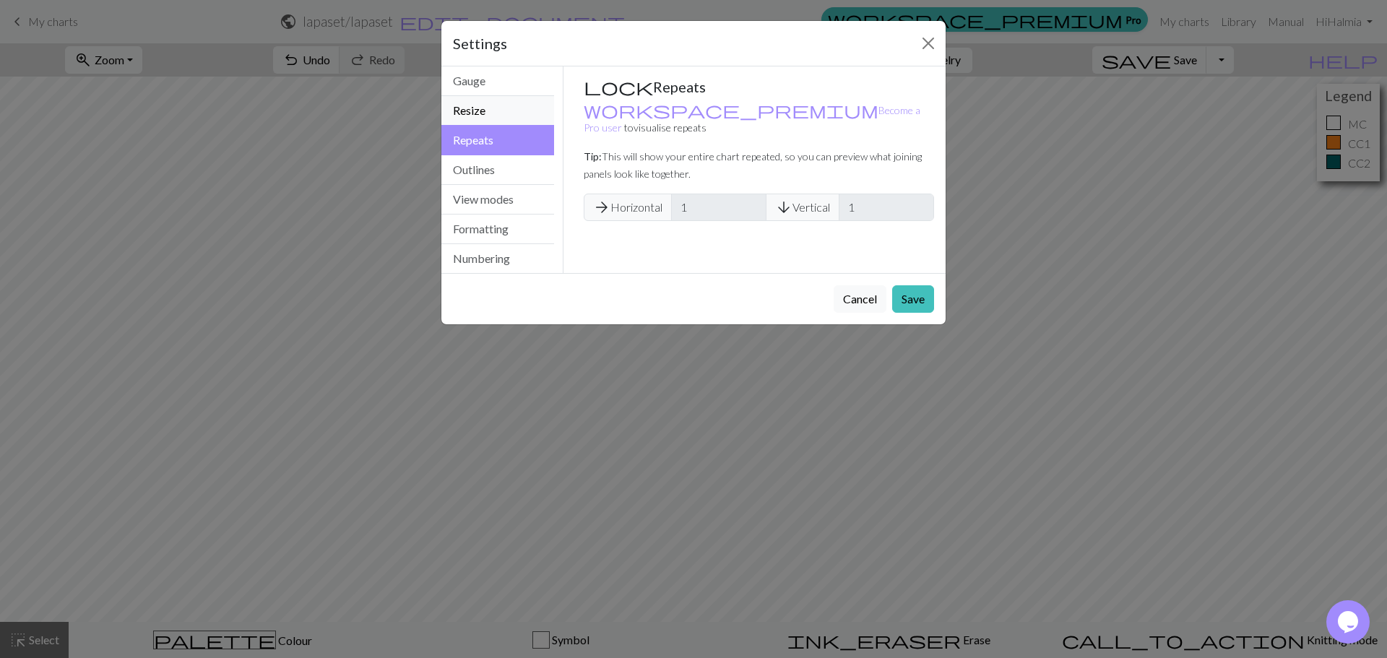
click at [481, 112] on button "Resize" at bounding box center [497, 111] width 113 height 30
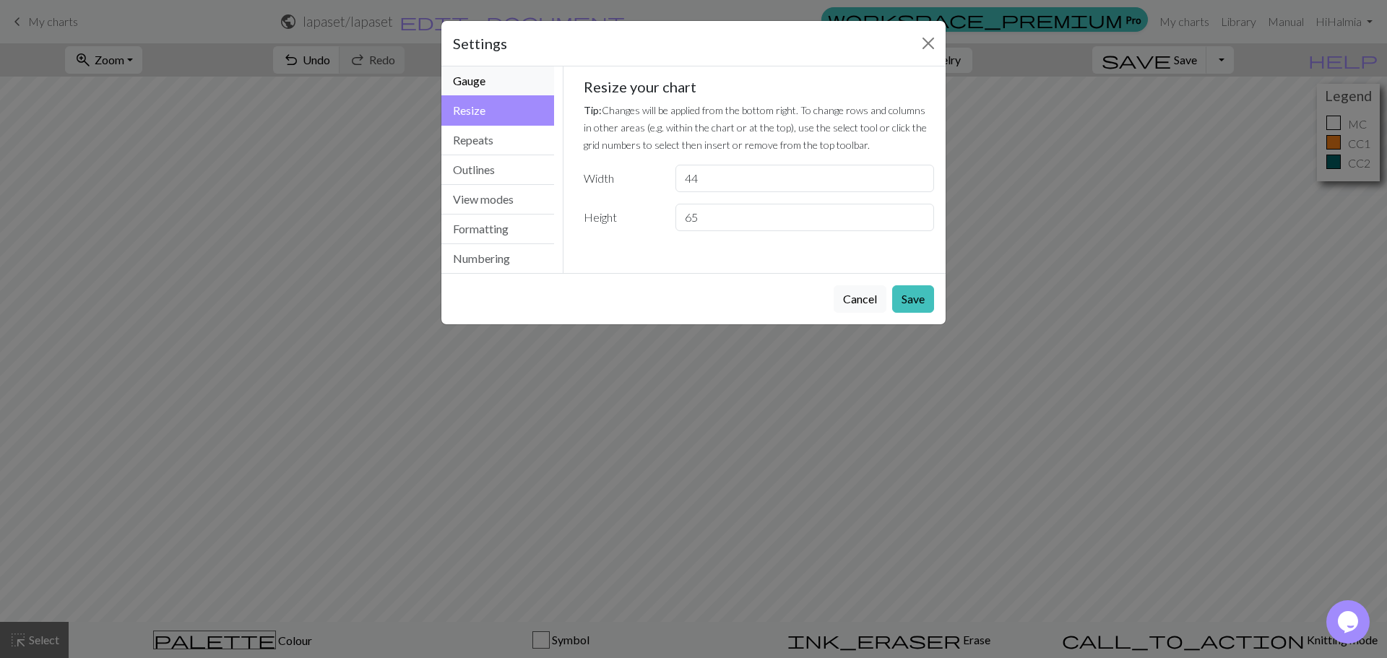
click at [477, 83] on button "Gauge" at bounding box center [497, 81] width 113 height 30
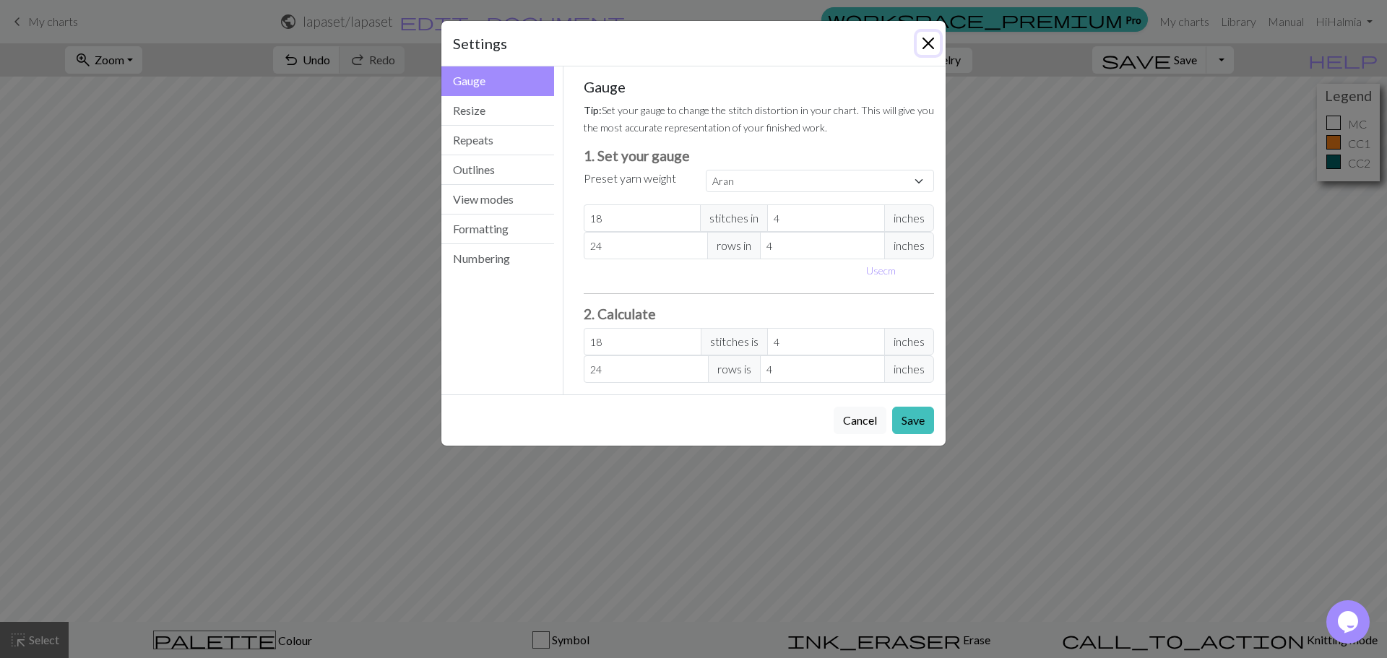
click at [923, 34] on button "Close" at bounding box center [928, 43] width 23 height 23
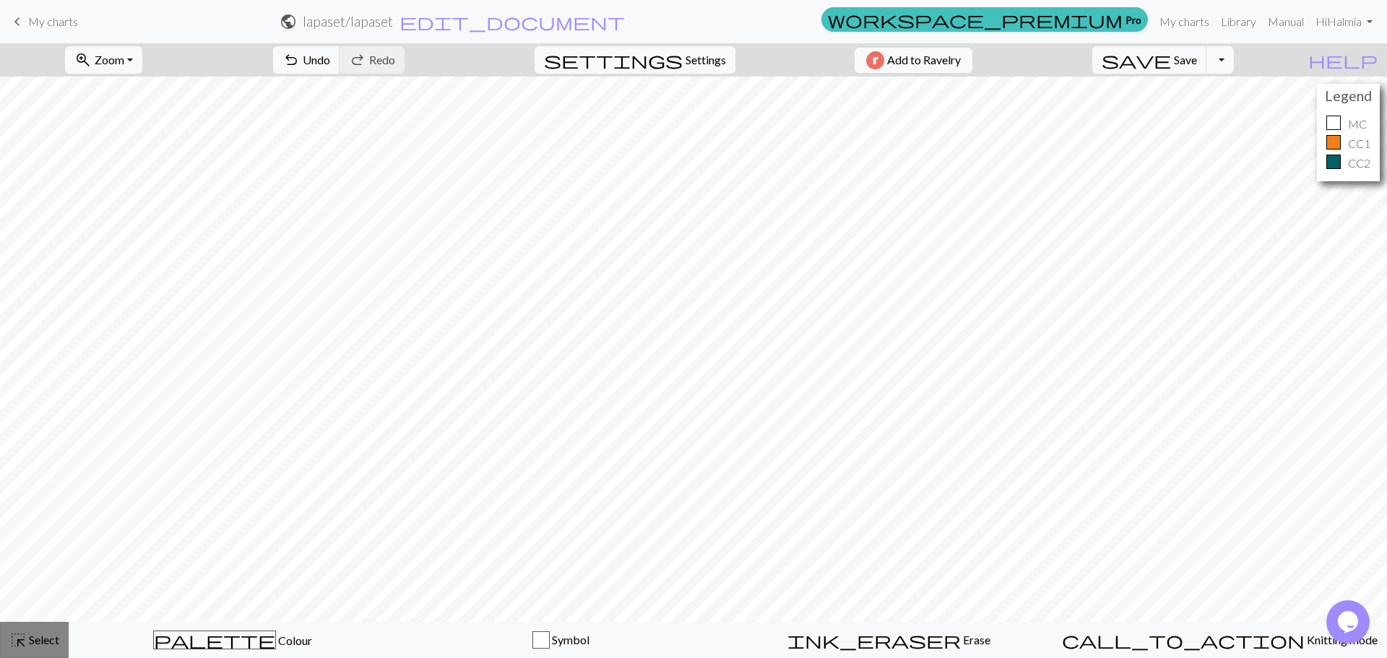
click at [43, 632] on div "highlight_alt Select Select" at bounding box center [34, 639] width 50 height 17
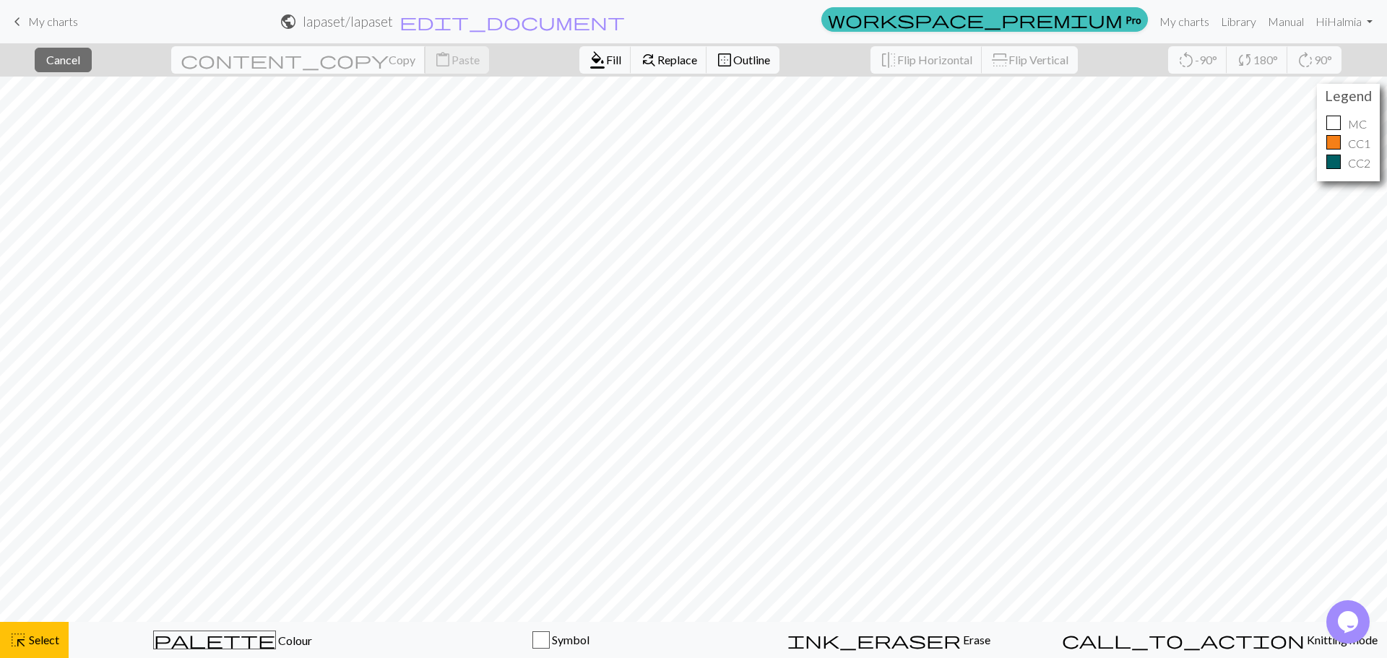
click at [241, 61] on span "content_copy" at bounding box center [285, 60] width 208 height 20
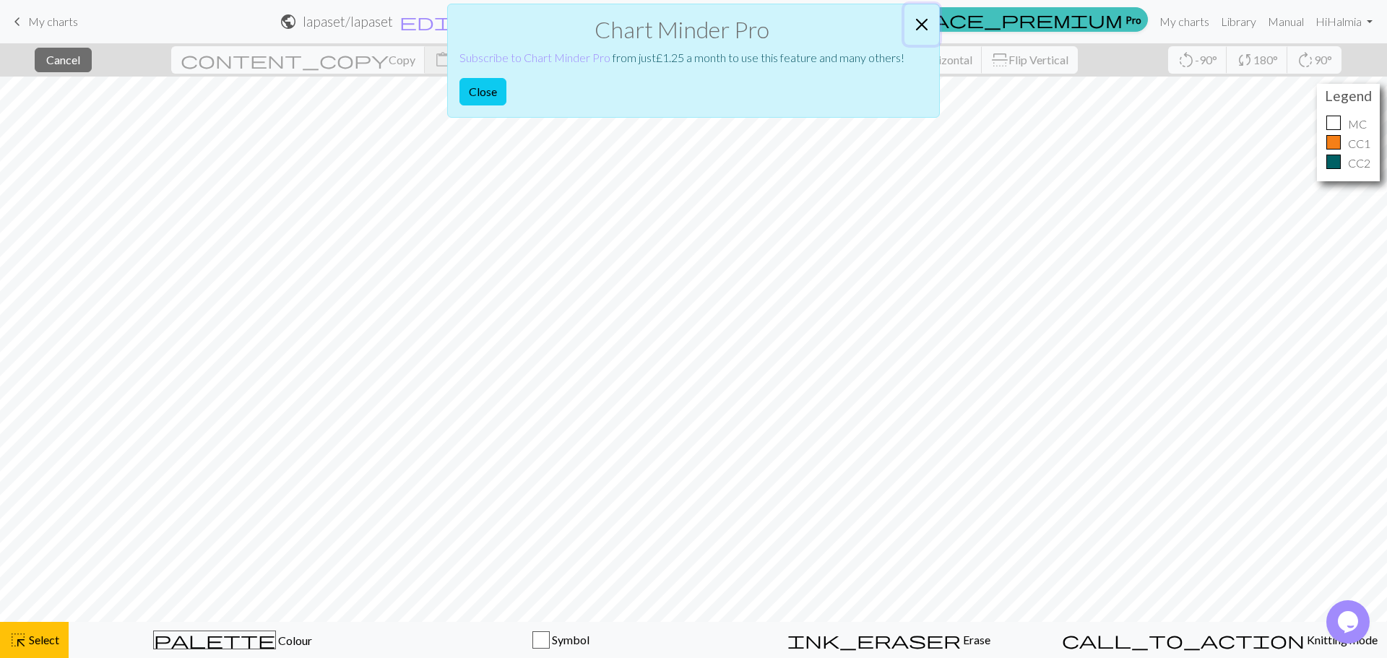
click at [922, 20] on button "Close" at bounding box center [922, 24] width 35 height 40
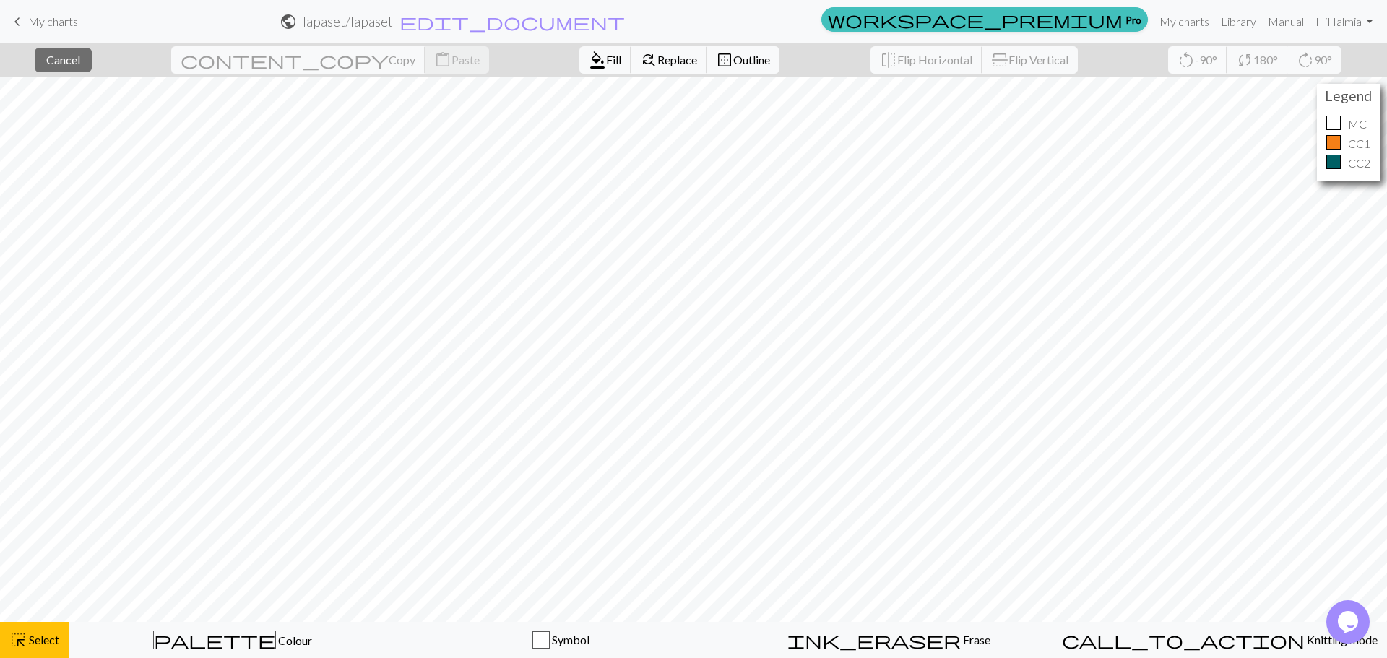
click at [1195, 61] on span "-90°" at bounding box center [1206, 60] width 22 height 14
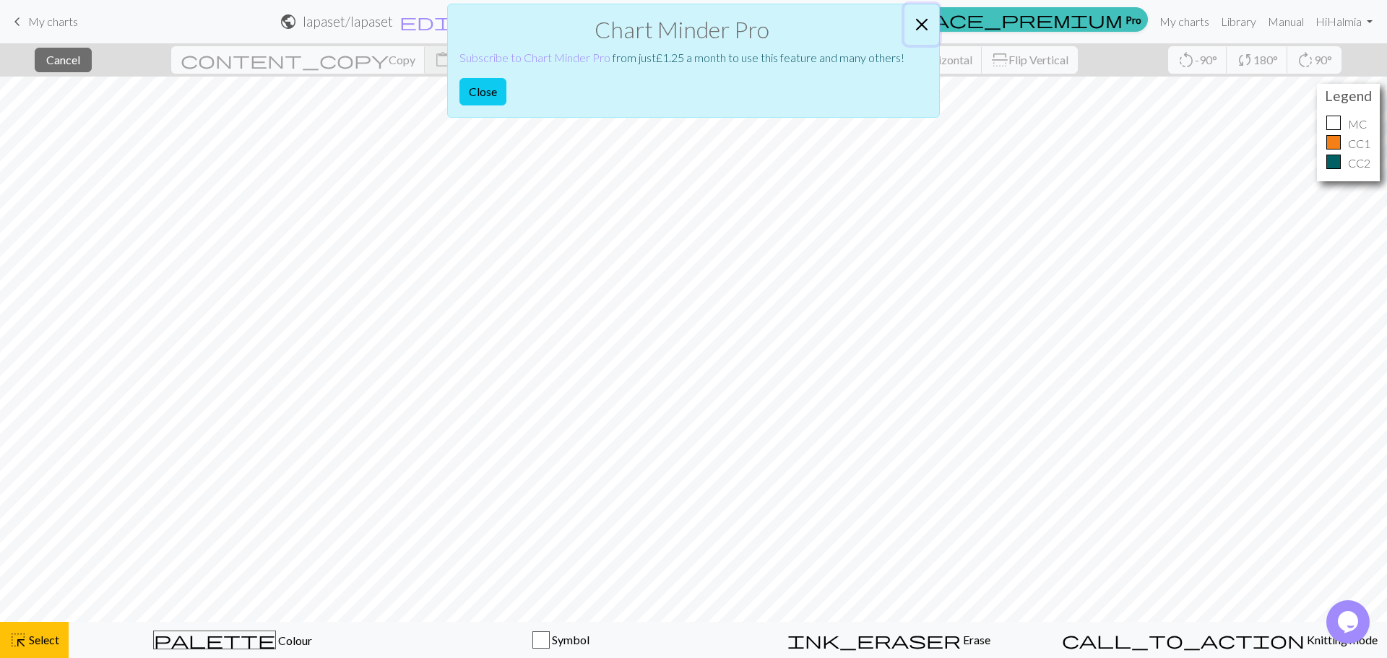
drag, startPoint x: 923, startPoint y: 22, endPoint x: 692, endPoint y: 59, distance: 234.1
click at [921, 22] on button "Close" at bounding box center [922, 24] width 35 height 40
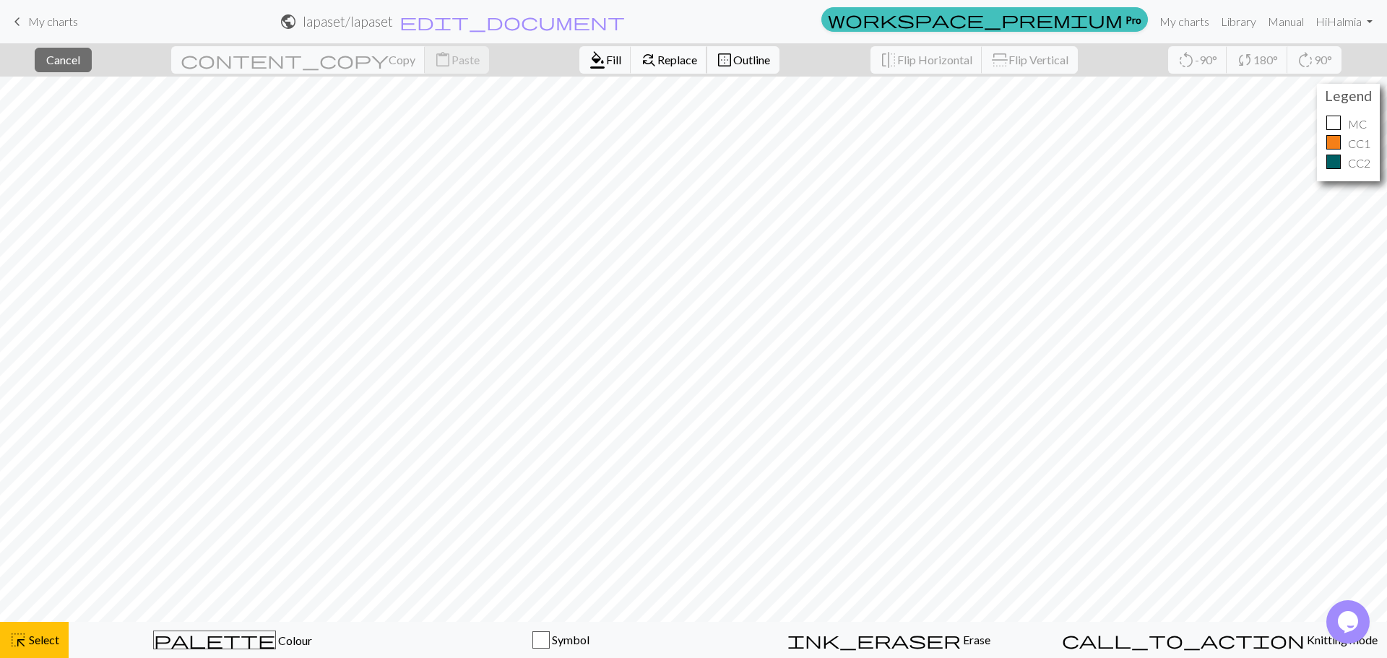
click at [631, 70] on button "find_replace Replace" at bounding box center [669, 59] width 77 height 27
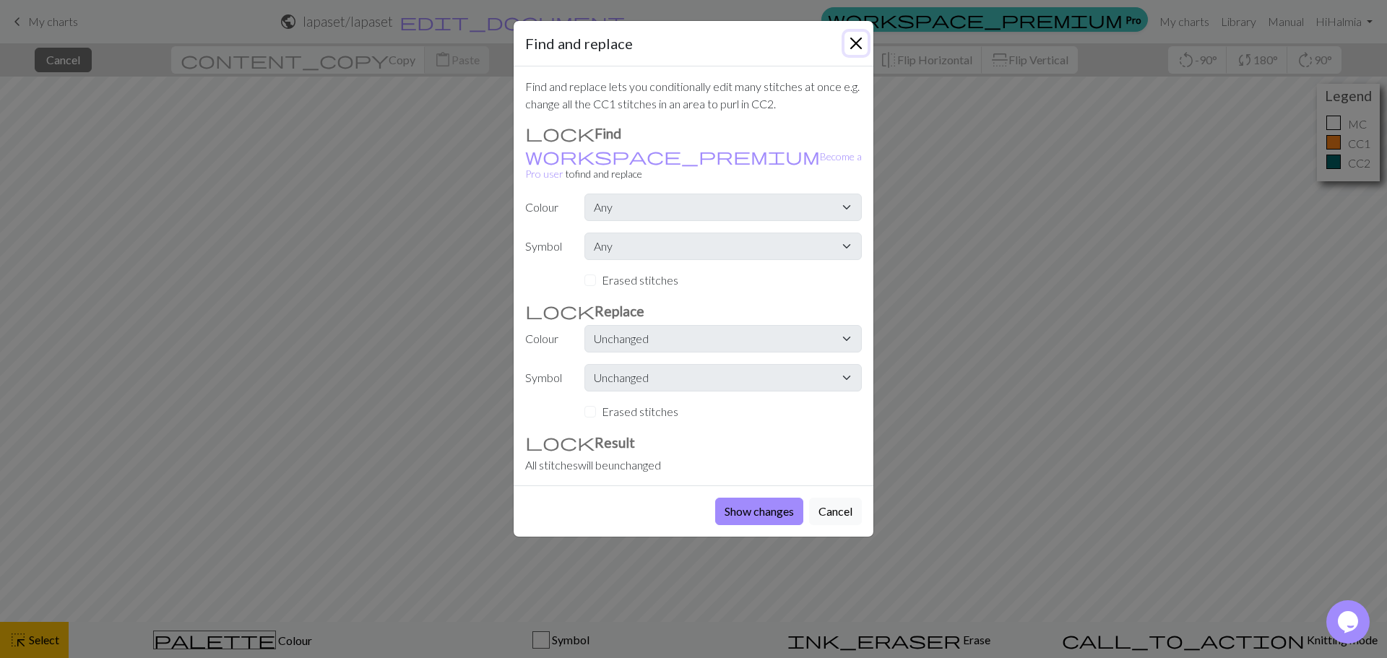
click at [860, 40] on button "Close" at bounding box center [856, 43] width 23 height 23
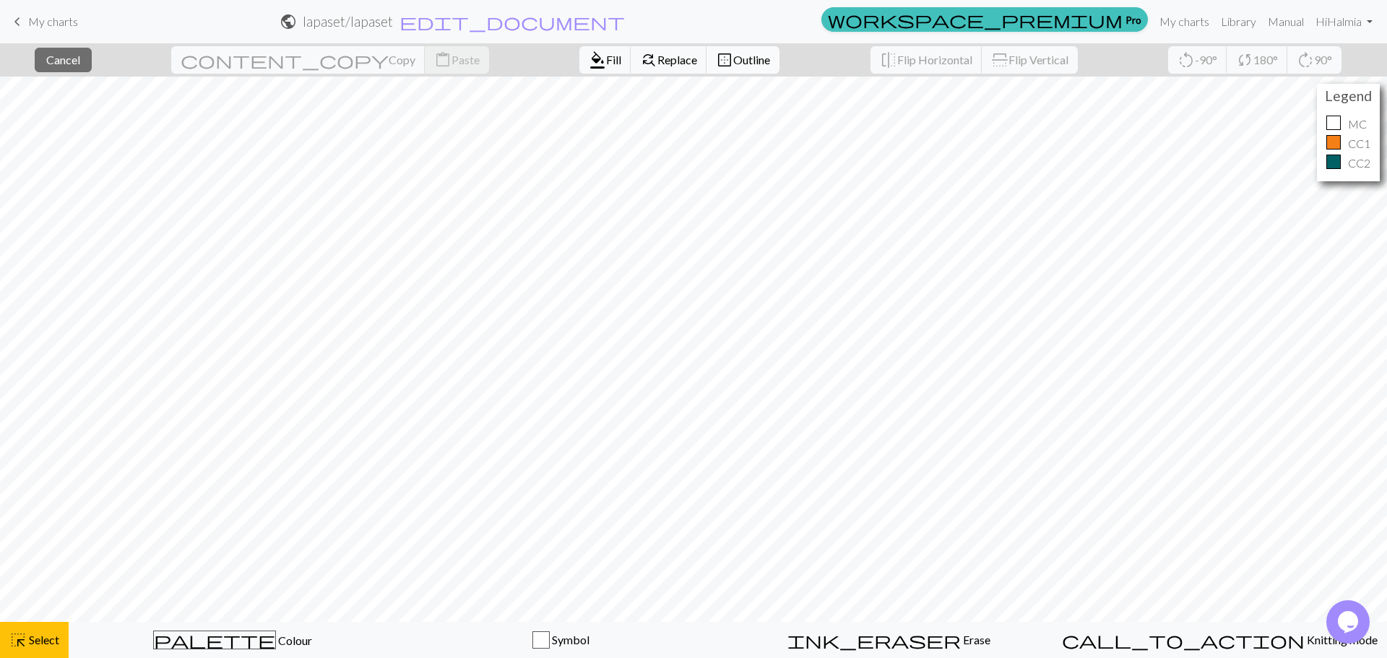
click at [733, 62] on span "Outline" at bounding box center [751, 60] width 37 height 14
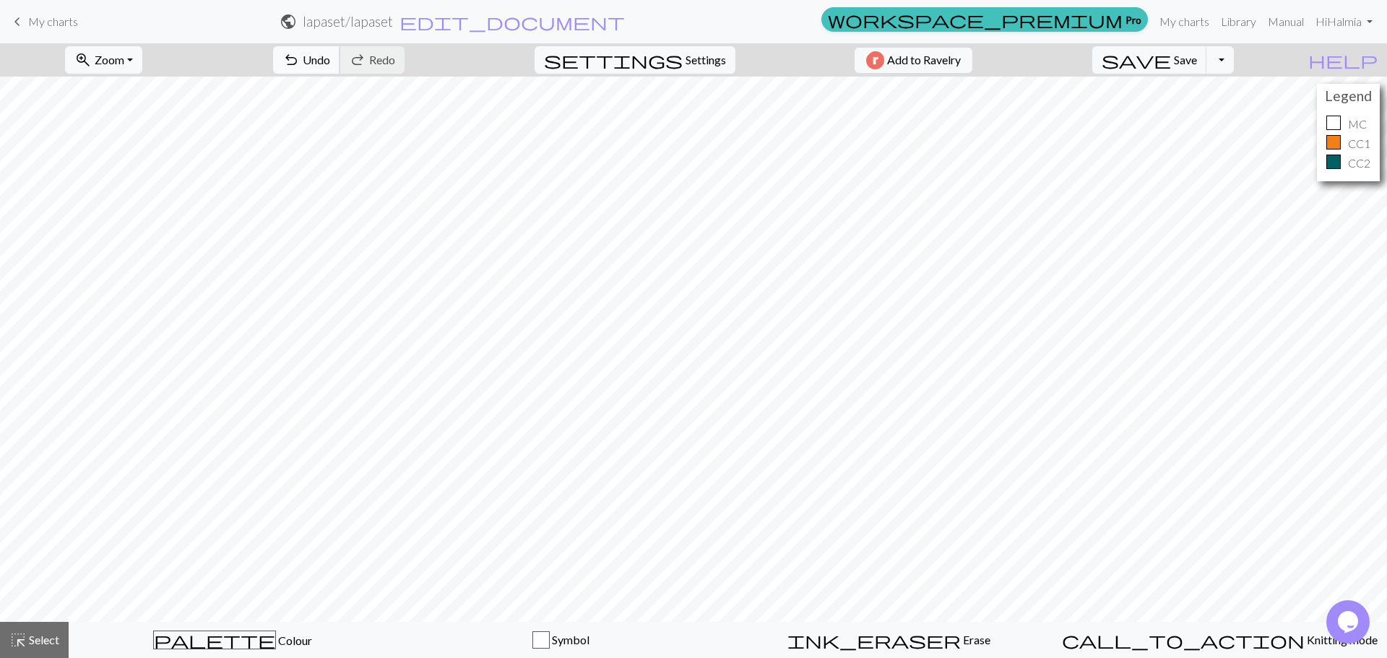
click at [330, 60] on span "Undo" at bounding box center [316, 60] width 27 height 14
click at [330, 56] on span "Undo" at bounding box center [316, 60] width 27 height 14
click at [46, 631] on button "highlight_alt Select Select" at bounding box center [34, 640] width 69 height 36
click at [25, 642] on span "highlight_alt" at bounding box center [17, 640] width 17 height 20
click at [49, 637] on span "Select" at bounding box center [43, 640] width 33 height 14
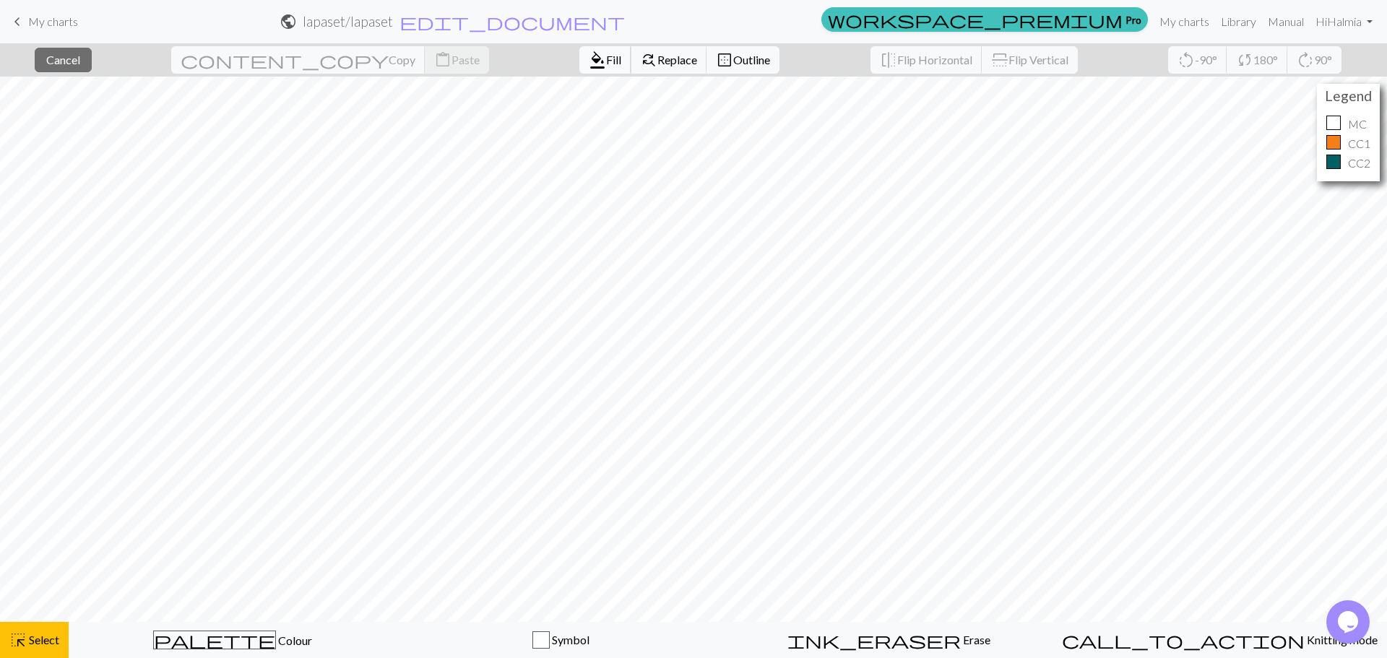
click at [606, 61] on span "Fill" at bounding box center [613, 60] width 15 height 14
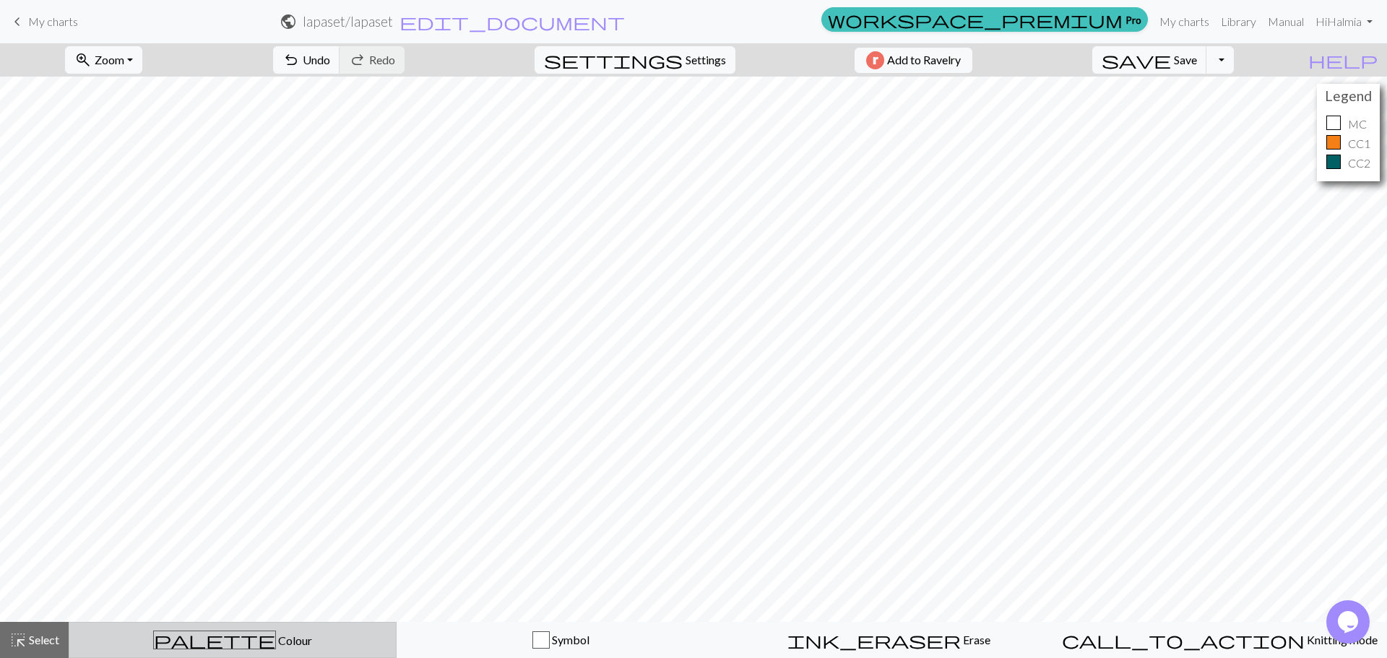
click at [306, 646] on div "palette Colour Colour" at bounding box center [232, 640] width 309 height 19
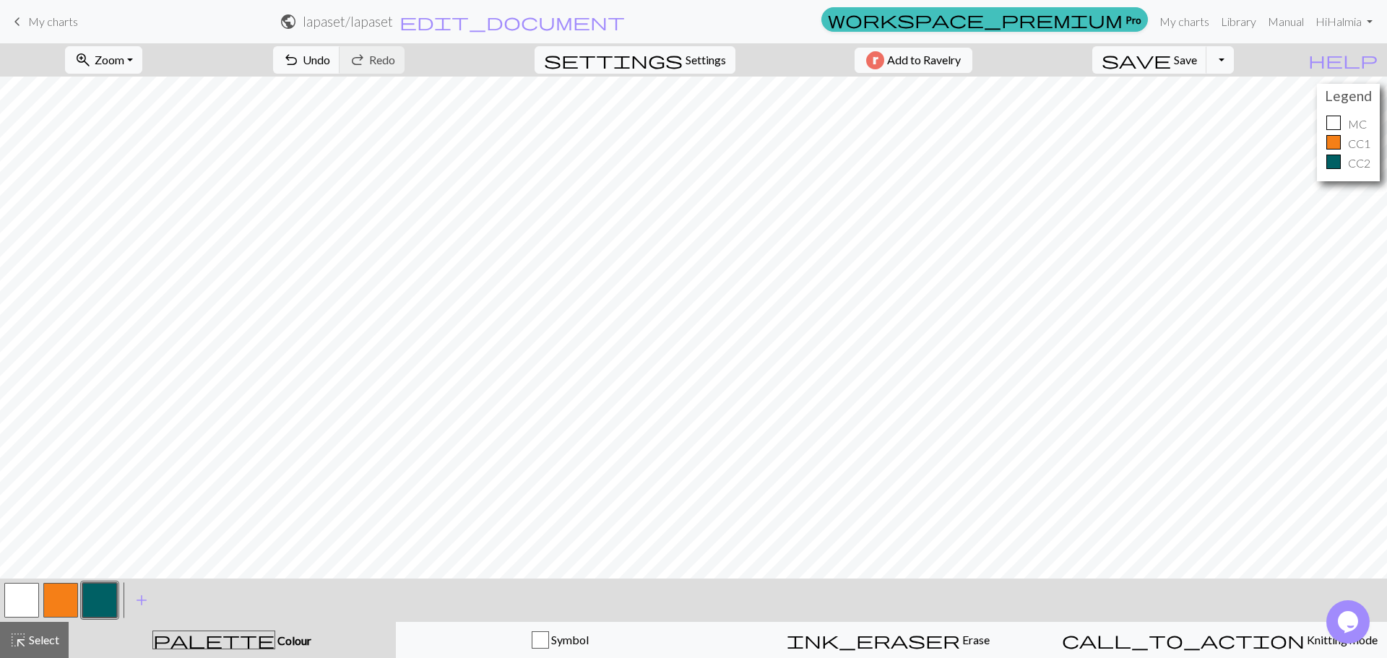
drag, startPoint x: 28, startPoint y: 595, endPoint x: 81, endPoint y: 571, distance: 58.2
click at [29, 595] on button "button" at bounding box center [21, 600] width 35 height 35
click at [4, 636] on button "highlight_alt Select Select" at bounding box center [34, 640] width 69 height 36
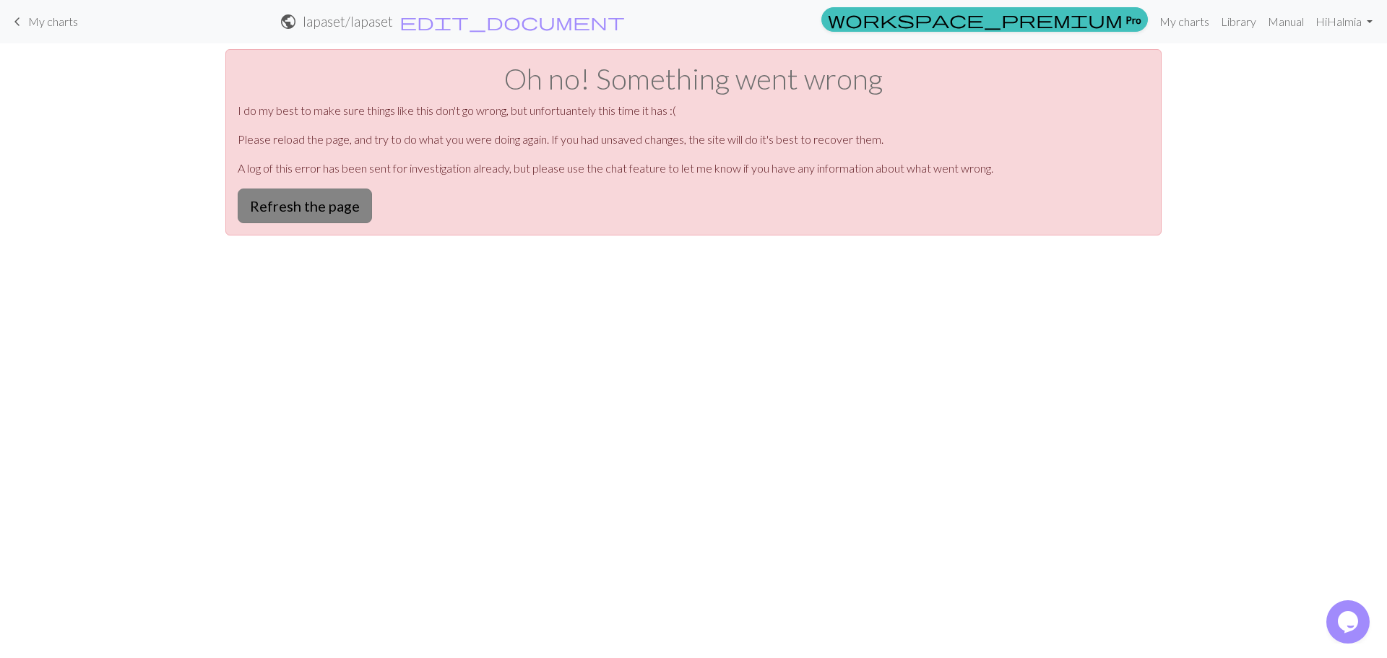
click at [316, 198] on button "Refresh the page" at bounding box center [305, 206] width 134 height 35
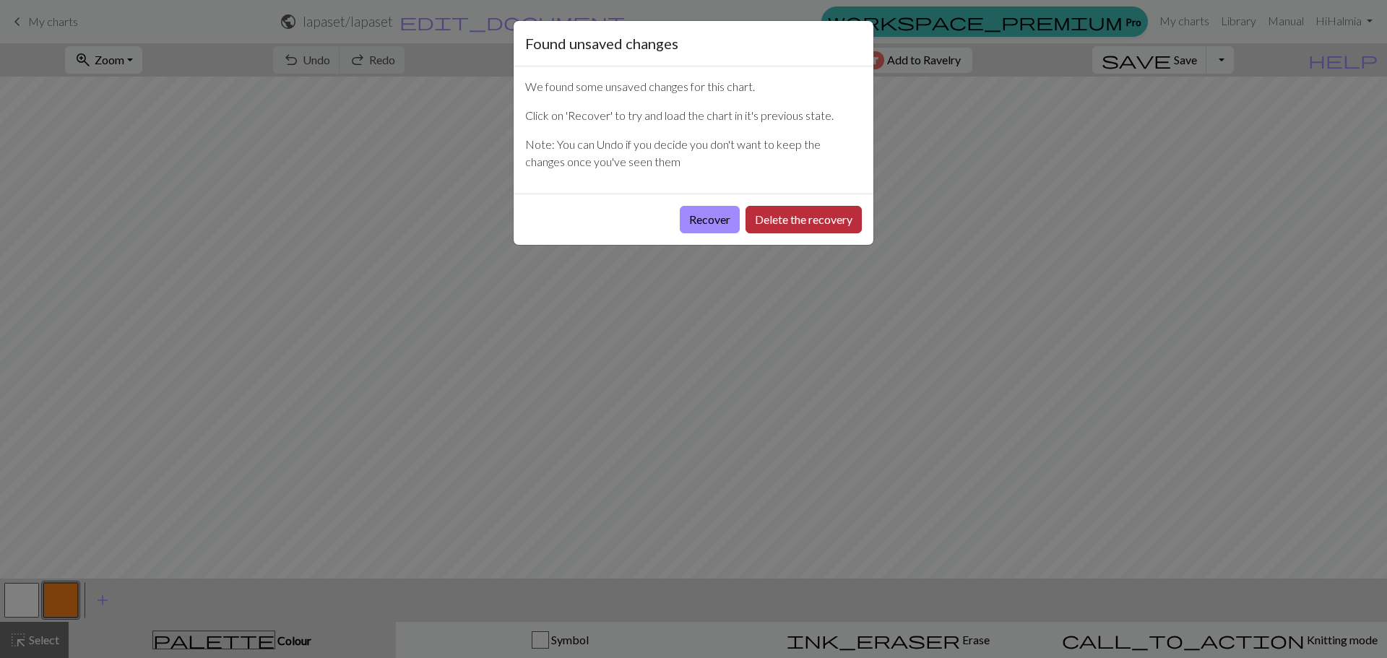
click at [799, 225] on button "Delete the recovery" at bounding box center [804, 219] width 116 height 27
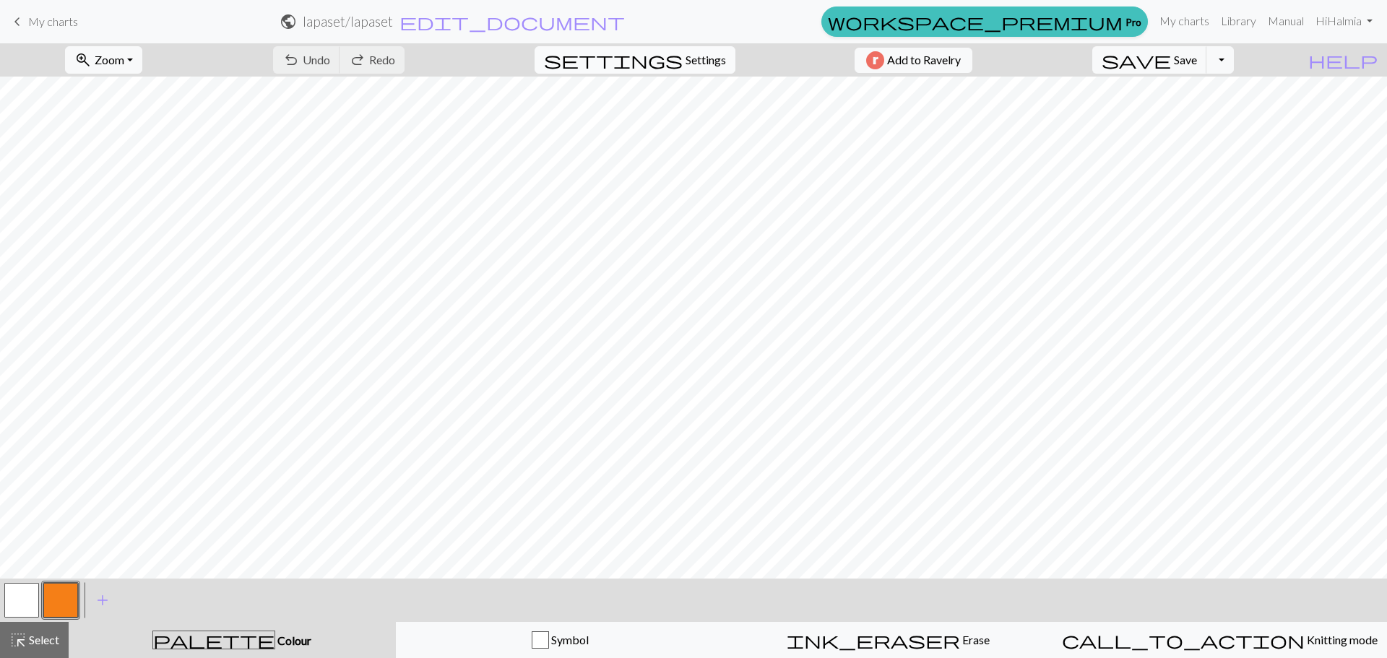
click at [686, 61] on span "Settings" at bounding box center [706, 59] width 40 height 17
select select "aran"
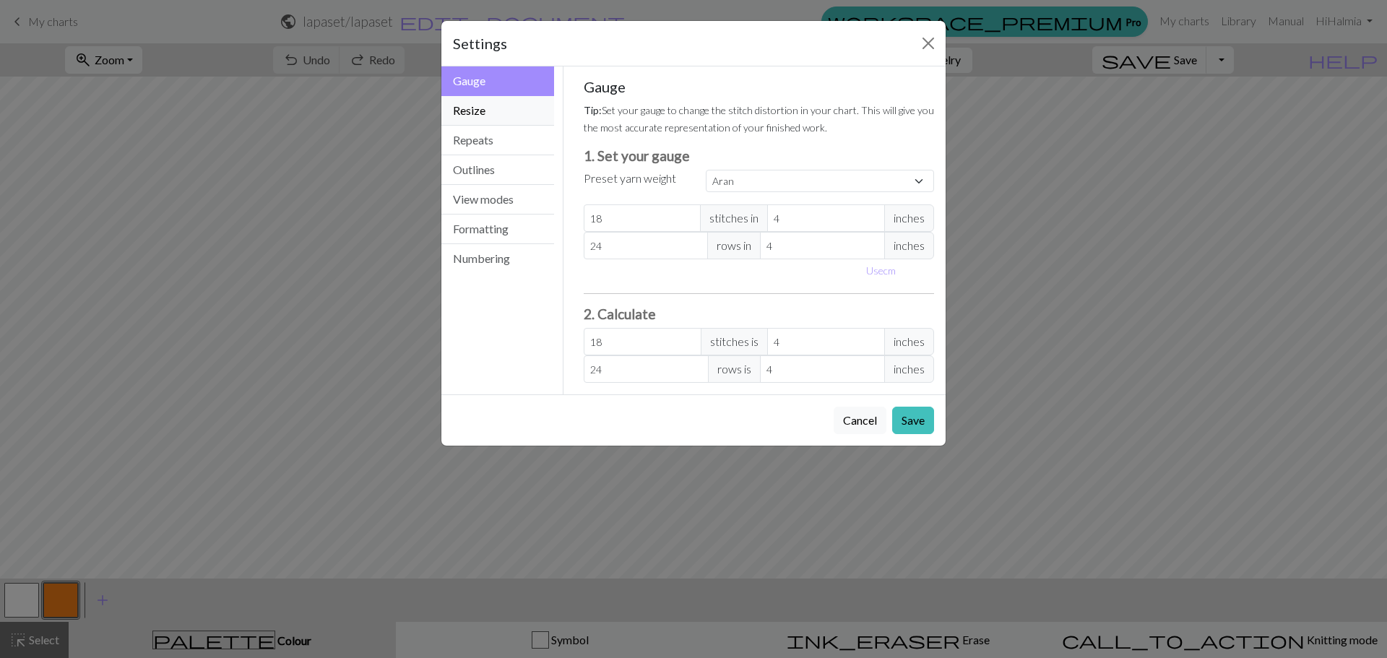
click at [486, 108] on button "Resize" at bounding box center [497, 111] width 113 height 30
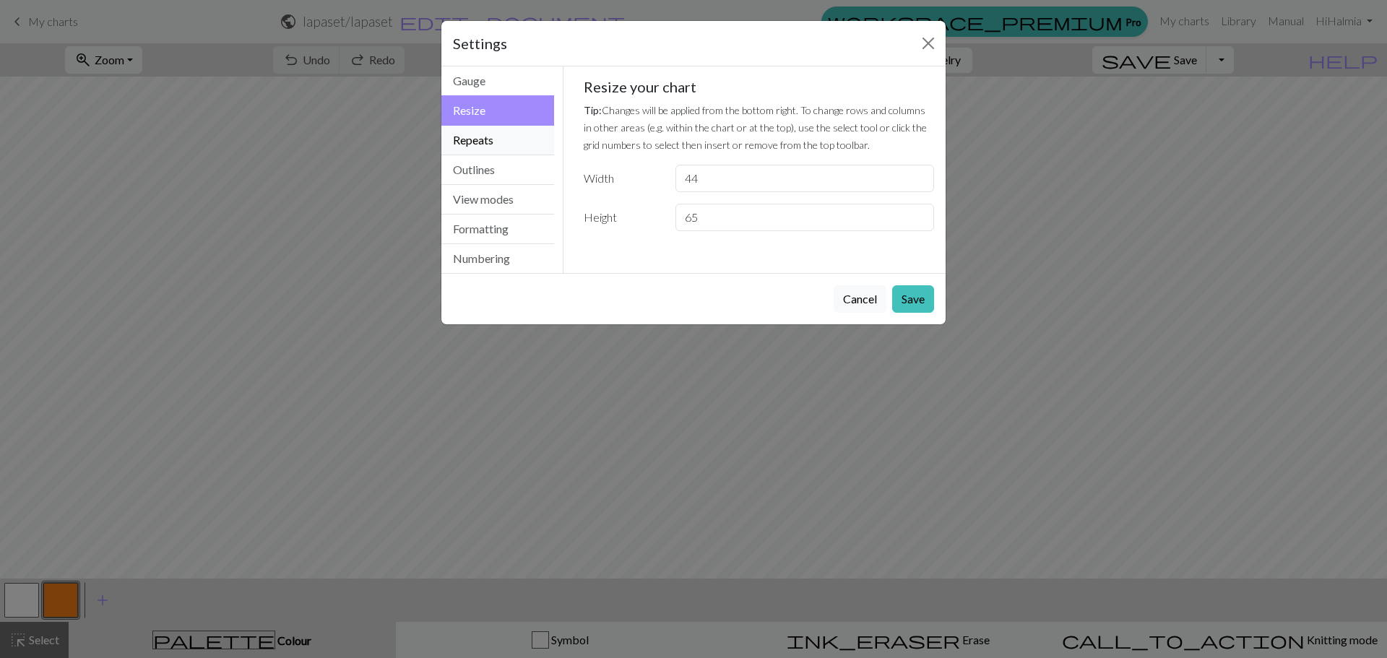
click at [498, 134] on button "Repeats" at bounding box center [497, 141] width 113 height 30
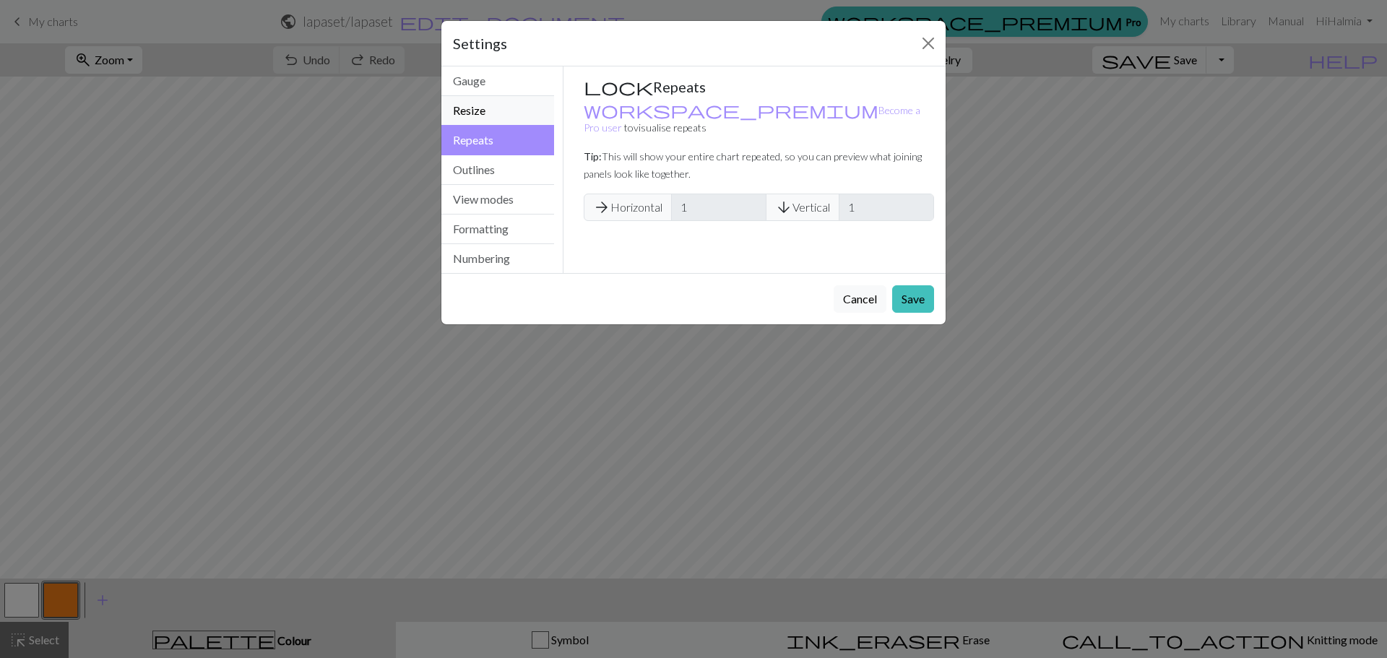
click at [495, 104] on button "Resize" at bounding box center [497, 111] width 113 height 30
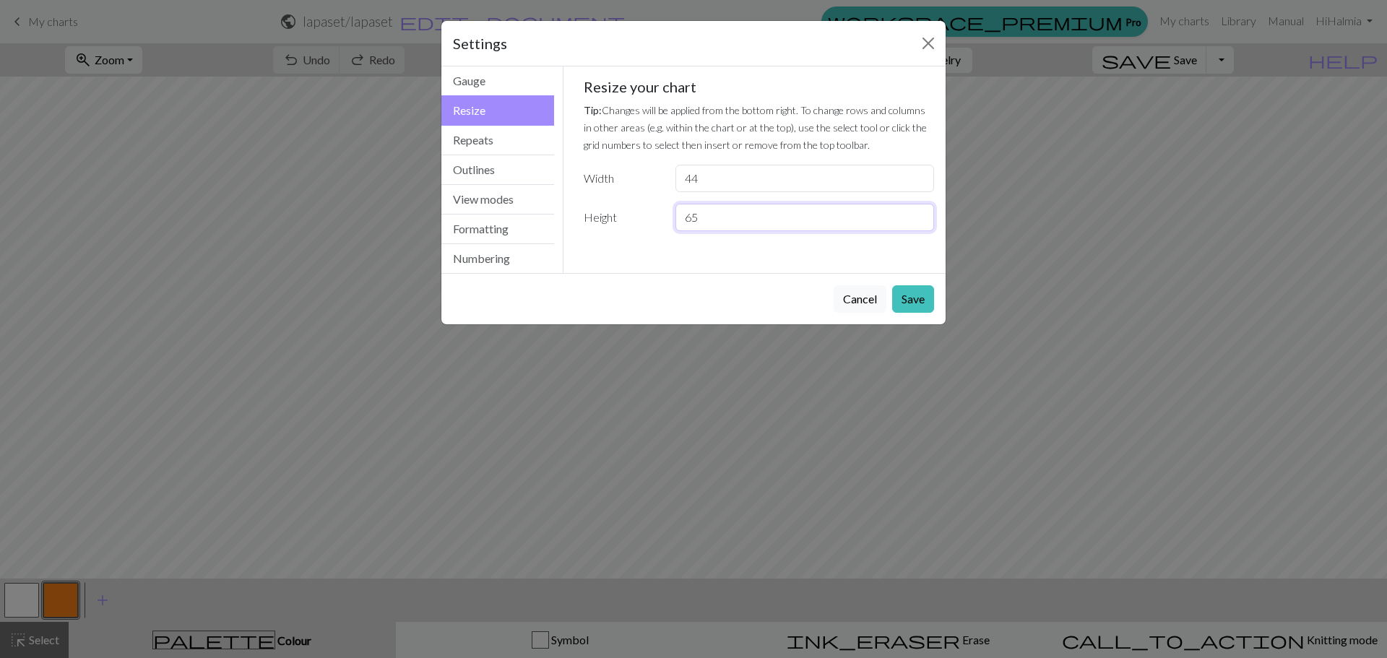
drag, startPoint x: 720, startPoint y: 221, endPoint x: 599, endPoint y: 215, distance: 120.8
click at [599, 215] on div "Height 65" at bounding box center [759, 217] width 368 height 27
type input "49"
click at [923, 299] on button "Save" at bounding box center [913, 298] width 42 height 27
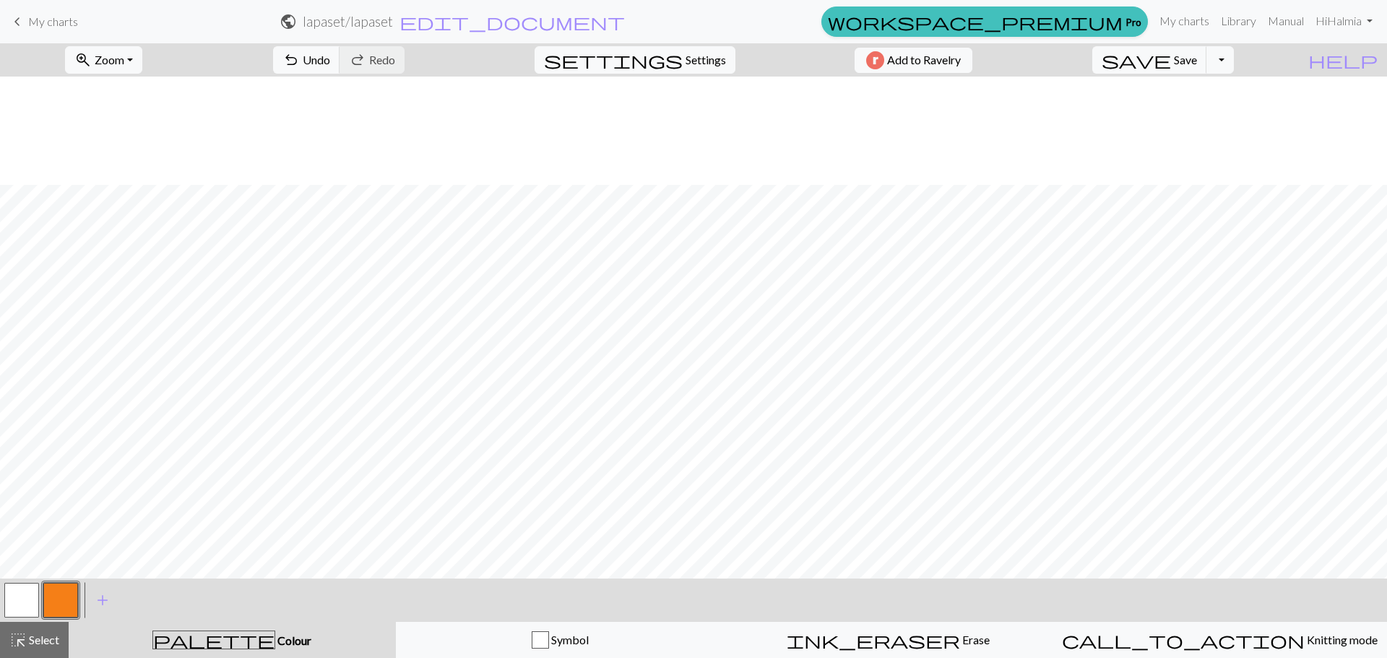
scroll to position [282, 0]
click at [330, 61] on span "Undo" at bounding box center [316, 60] width 27 height 14
click at [275, 642] on span "Colour" at bounding box center [293, 641] width 36 height 14
click at [96, 594] on span "add" at bounding box center [102, 600] width 17 height 20
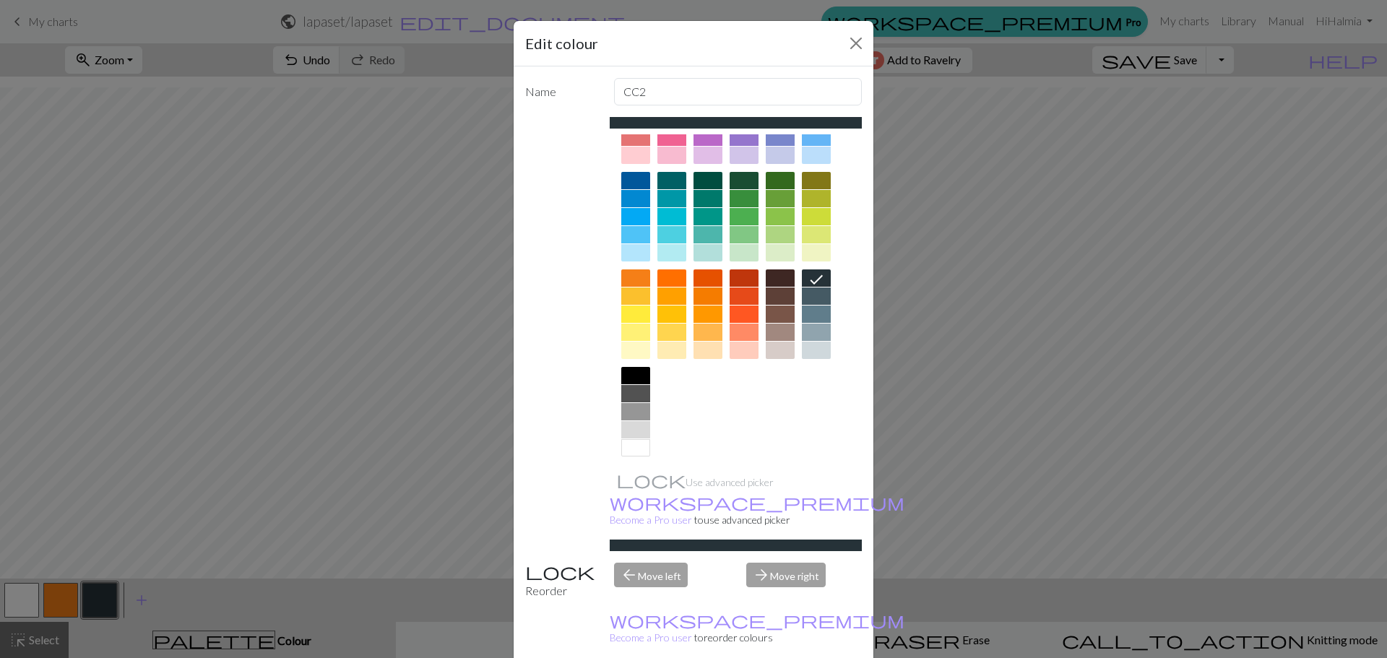
scroll to position [77, 0]
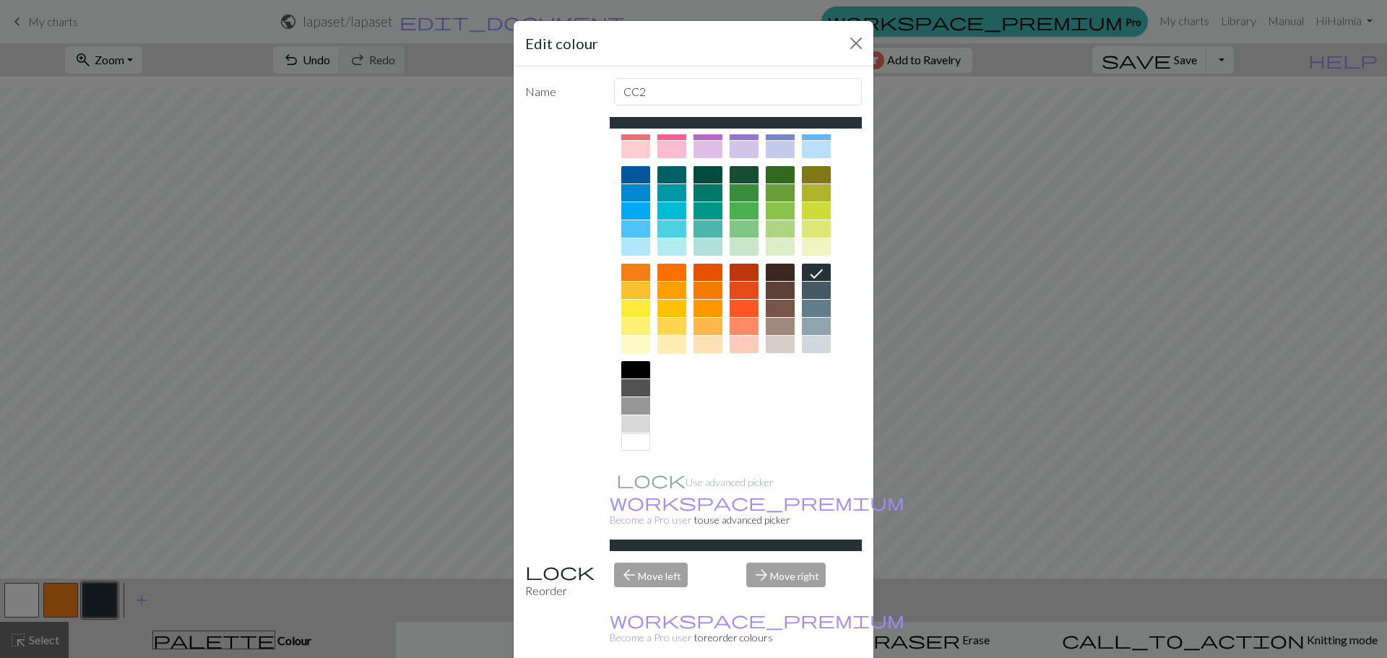
click at [664, 343] on div at bounding box center [671, 344] width 29 height 17
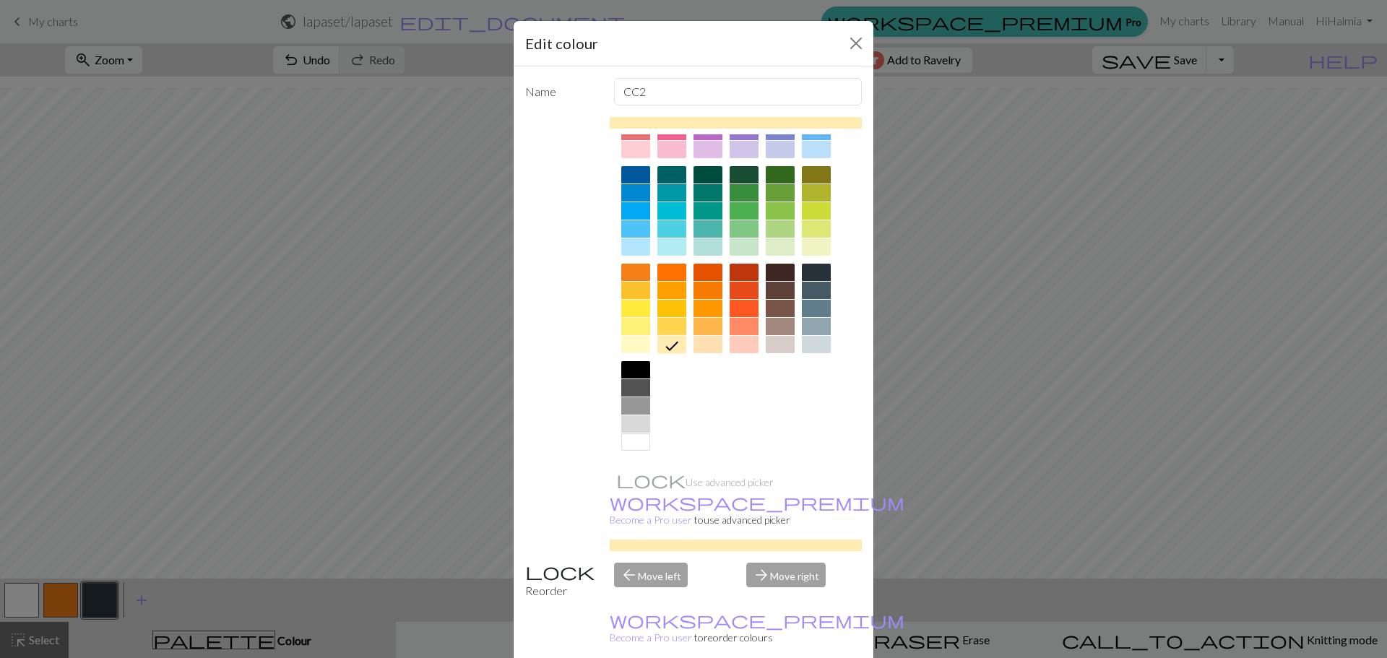
scroll to position [36, 0]
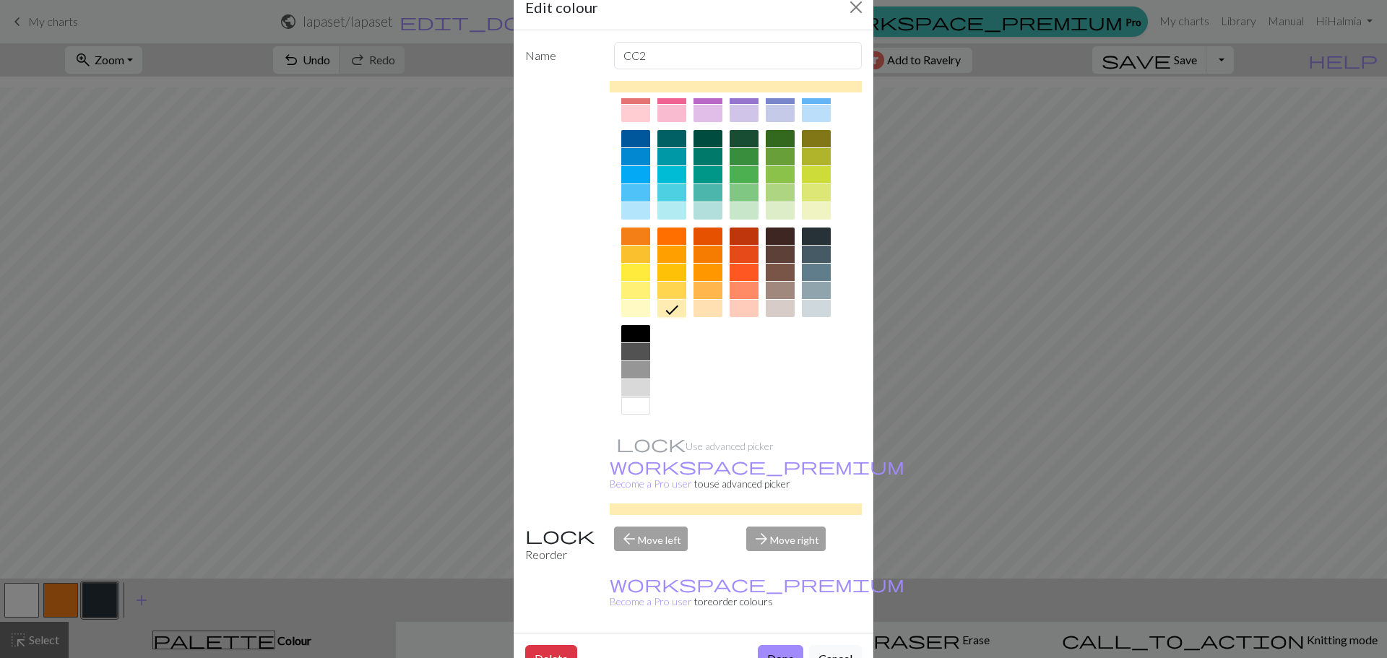
click at [769, 645] on button "Done" at bounding box center [781, 658] width 46 height 27
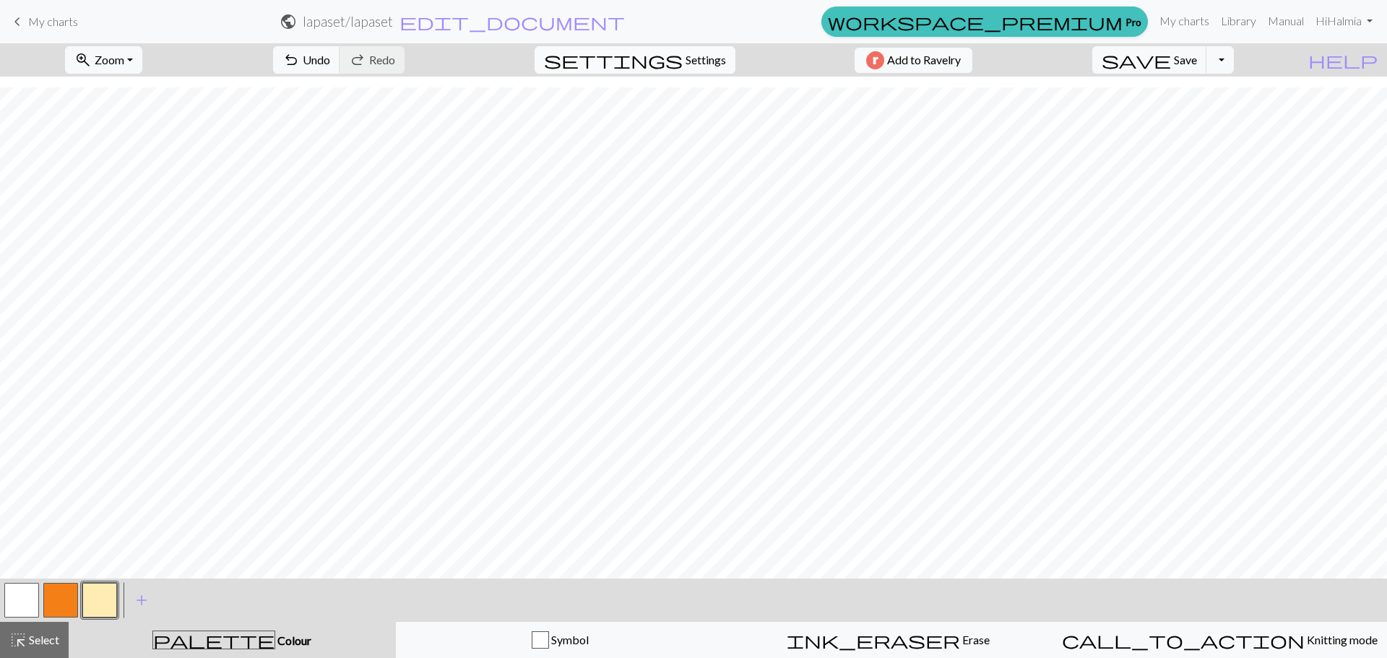
scroll to position [282, 0]
click at [330, 56] on span "Undo" at bounding box center [316, 60] width 27 height 14
click at [330, 61] on span "Undo" at bounding box center [316, 60] width 27 height 14
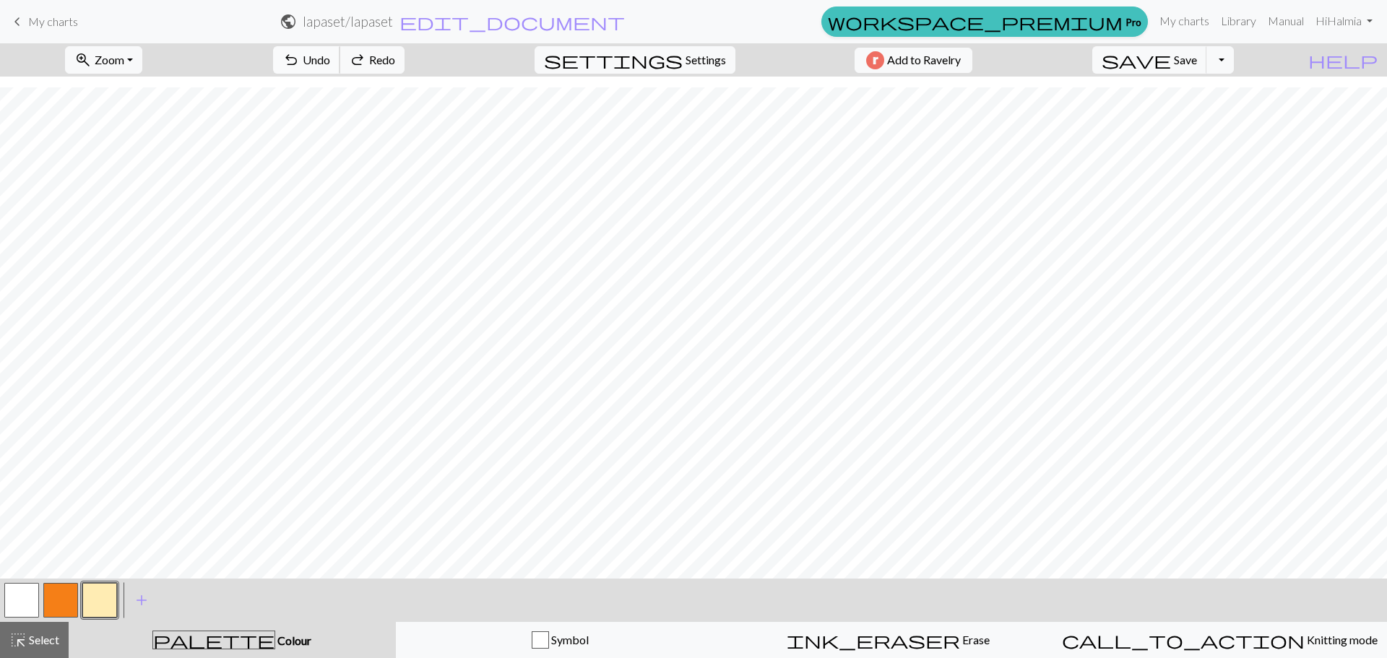
click at [330, 59] on span "Undo" at bounding box center [316, 60] width 27 height 14
click at [340, 61] on button "undo Undo Undo" at bounding box center [306, 59] width 67 height 27
click at [300, 57] on span "undo" at bounding box center [290, 60] width 17 height 20
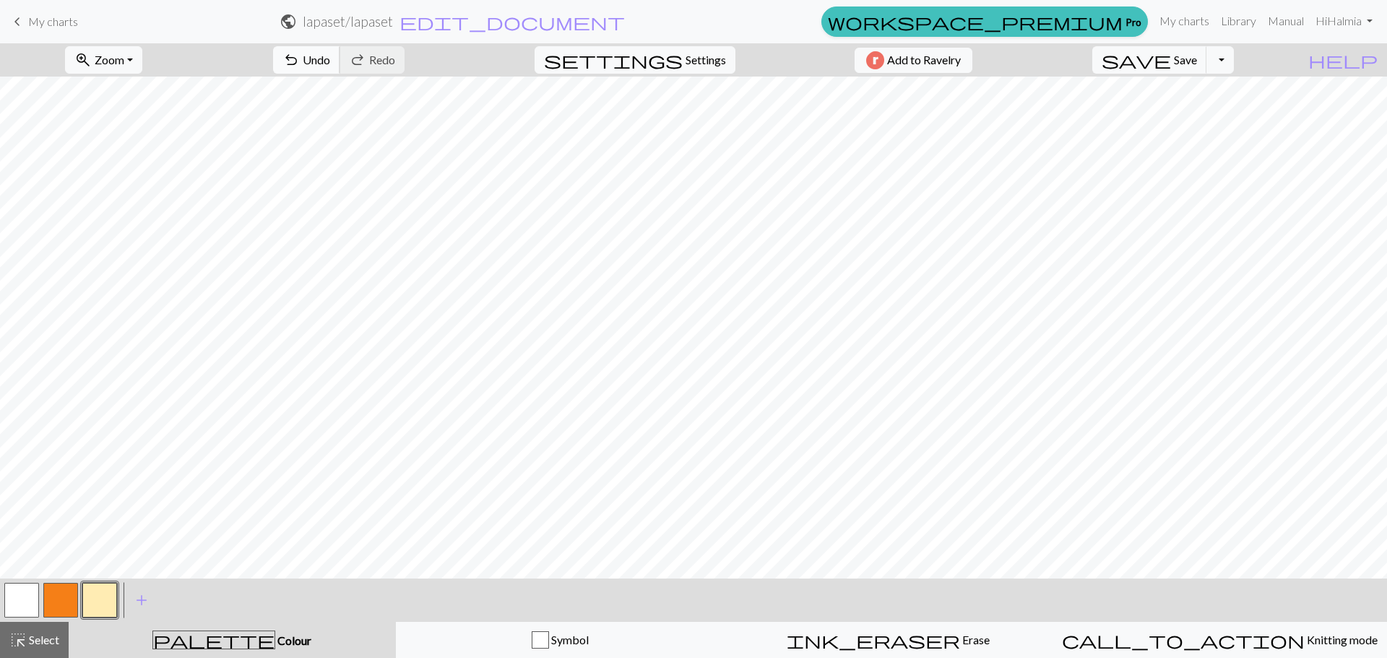
click at [340, 52] on button "undo Undo Undo" at bounding box center [306, 59] width 67 height 27
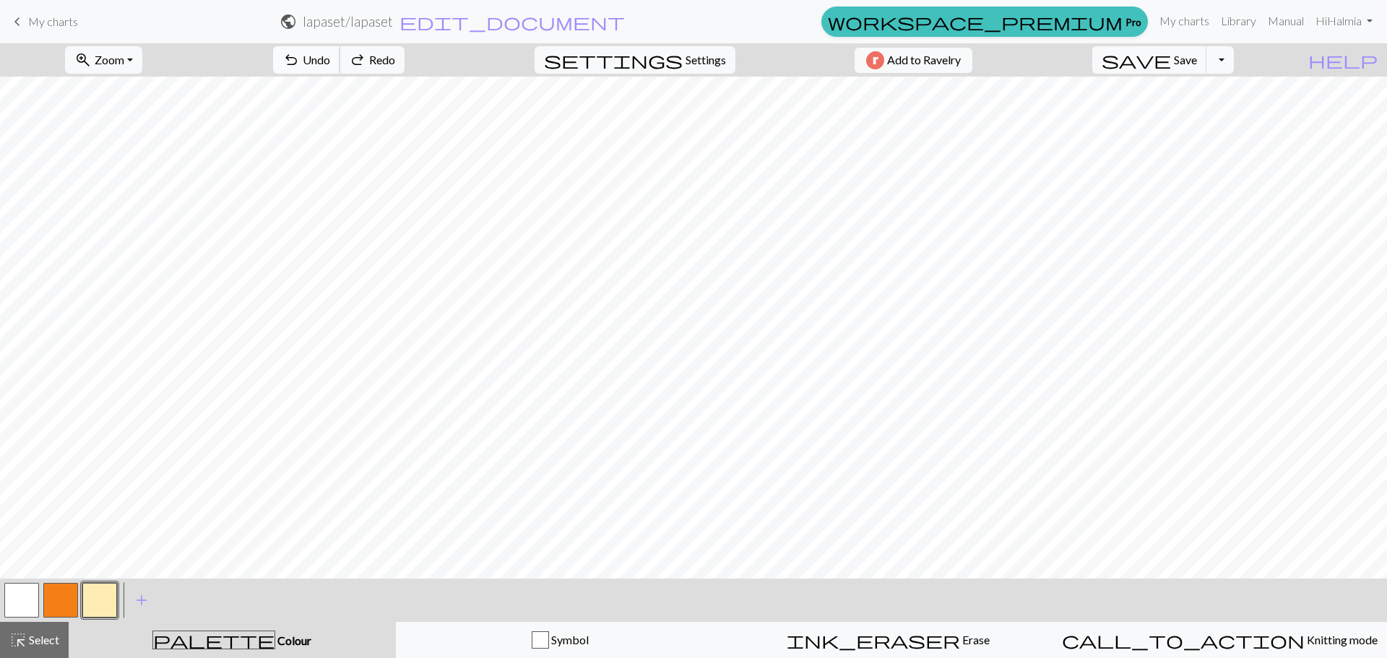
click at [340, 52] on button "undo Undo Undo" at bounding box center [306, 59] width 67 height 27
click at [77, 592] on button "button" at bounding box center [60, 600] width 35 height 35
click at [100, 589] on button "button" at bounding box center [99, 600] width 35 height 35
click at [58, 593] on button "button" at bounding box center [60, 600] width 35 height 35
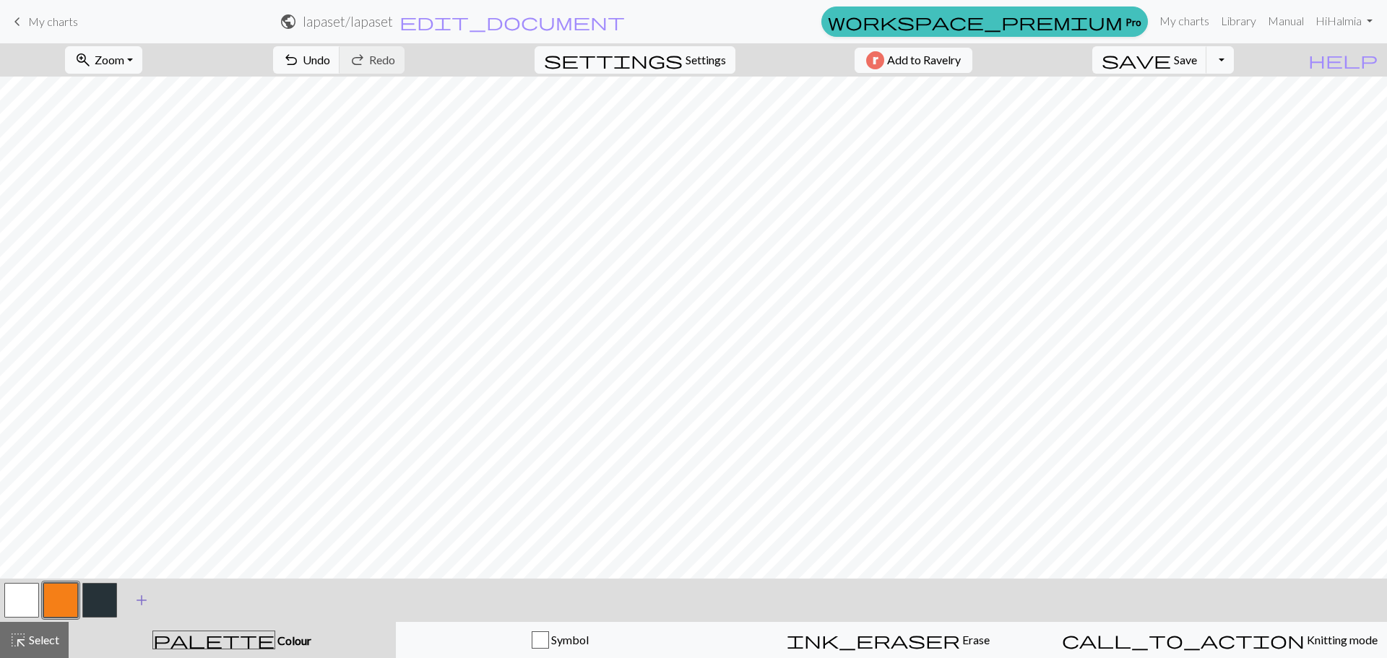
click at [142, 594] on span "add" at bounding box center [141, 600] width 17 height 20
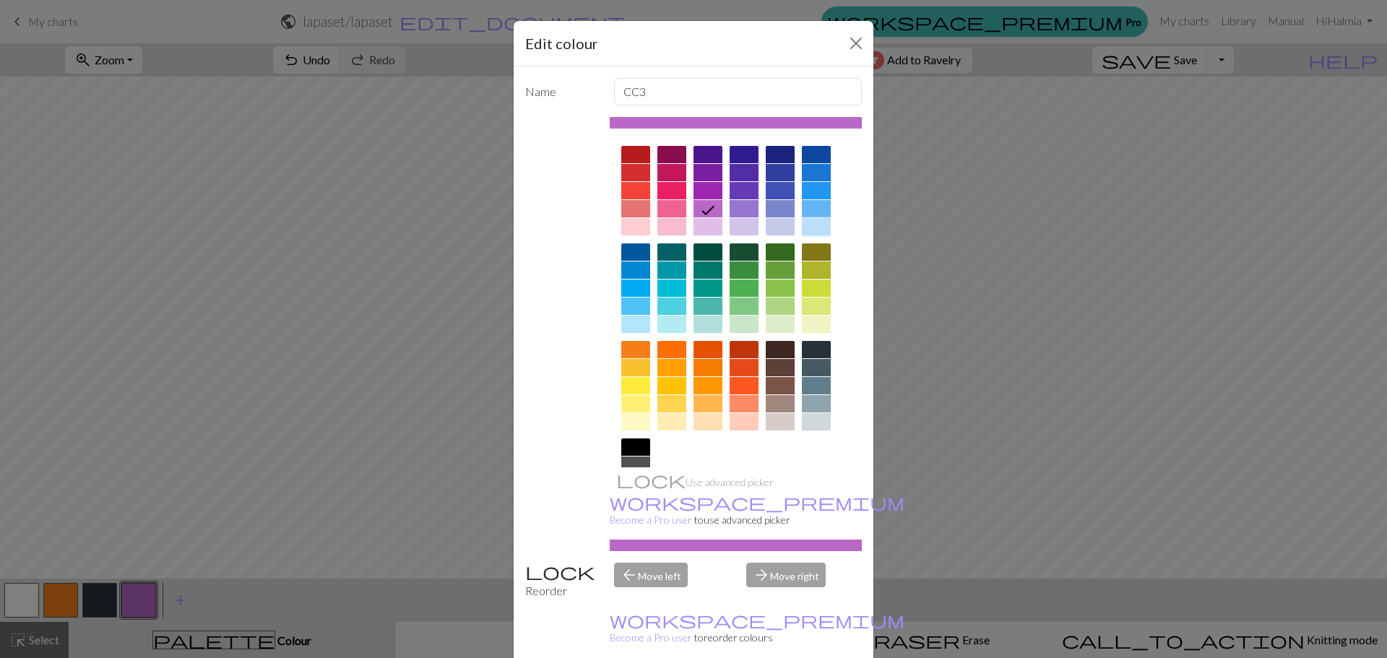
click at [808, 230] on div at bounding box center [816, 226] width 29 height 17
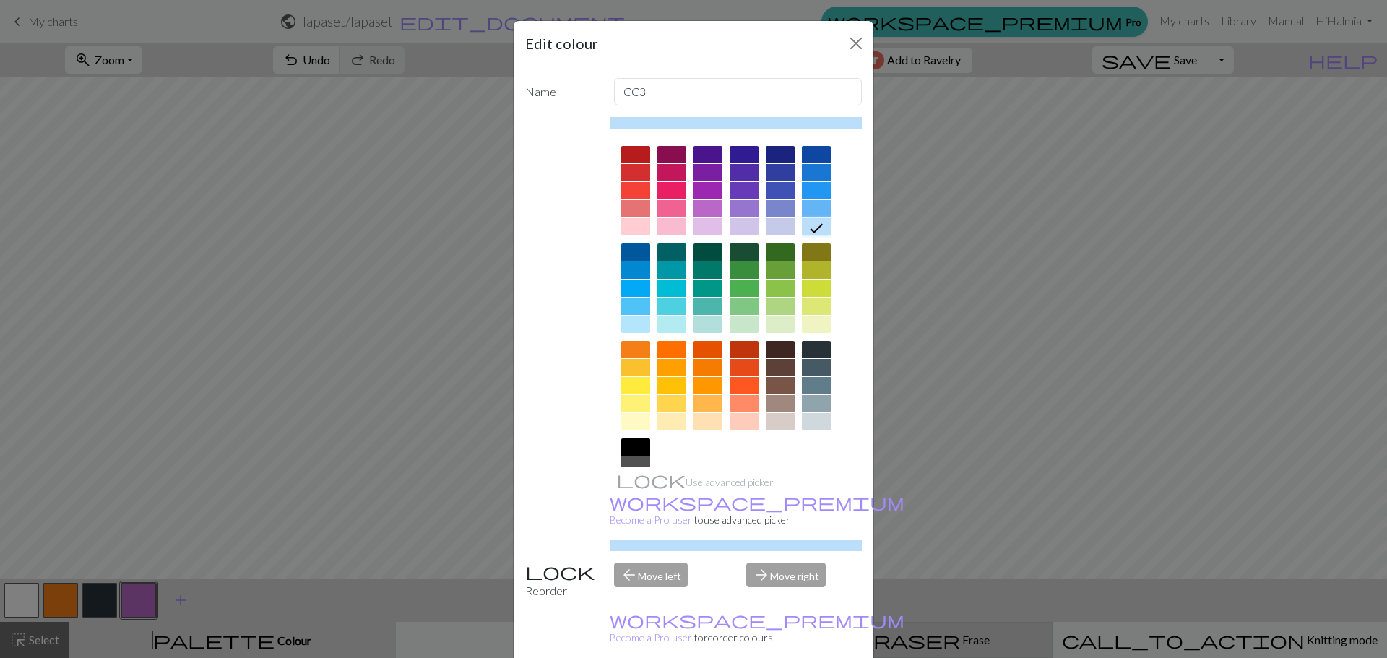
drag, startPoint x: 768, startPoint y: 644, endPoint x: 767, endPoint y: 633, distance: 11.6
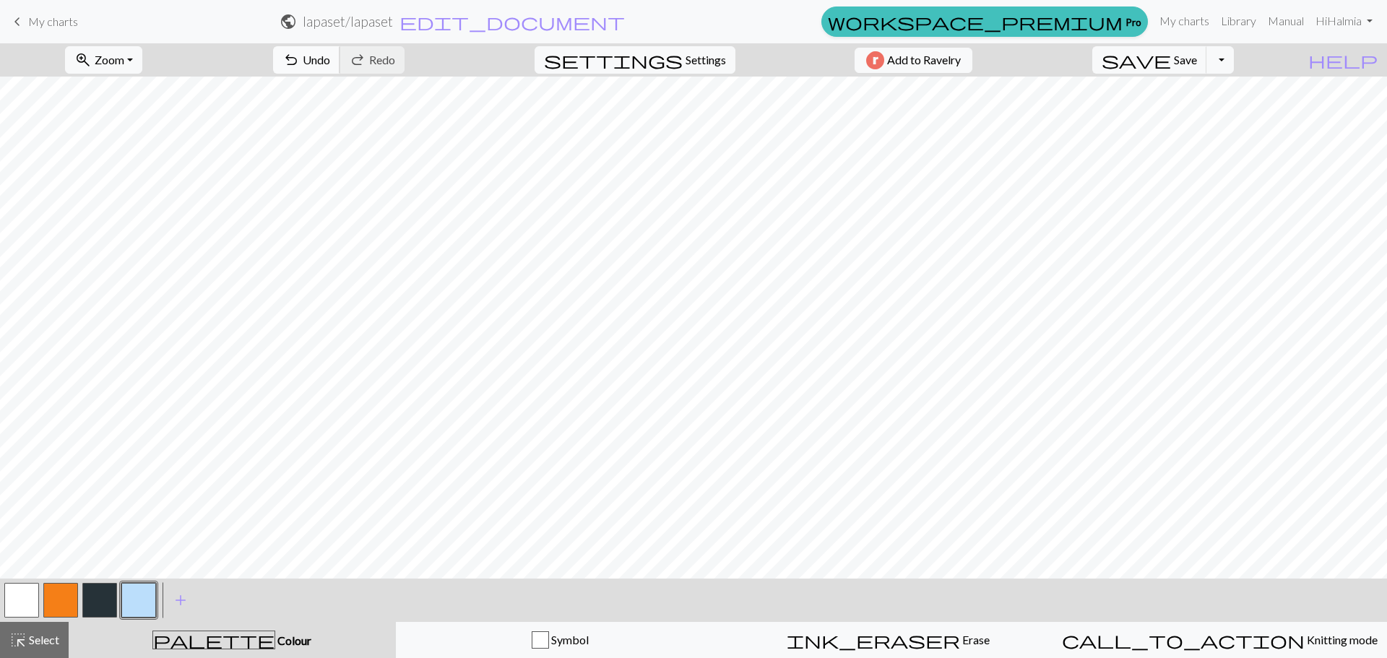
click at [330, 63] on span "Undo" at bounding box center [316, 60] width 27 height 14
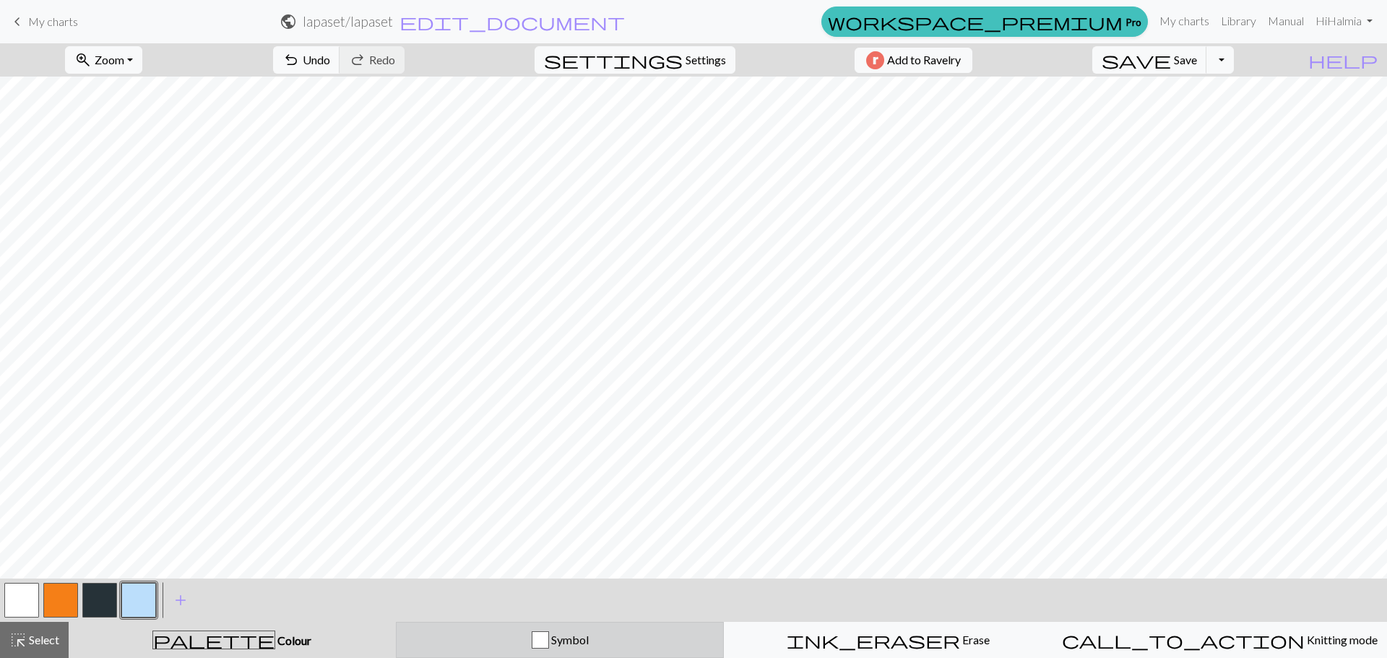
click at [549, 633] on div "button" at bounding box center [540, 639] width 17 height 17
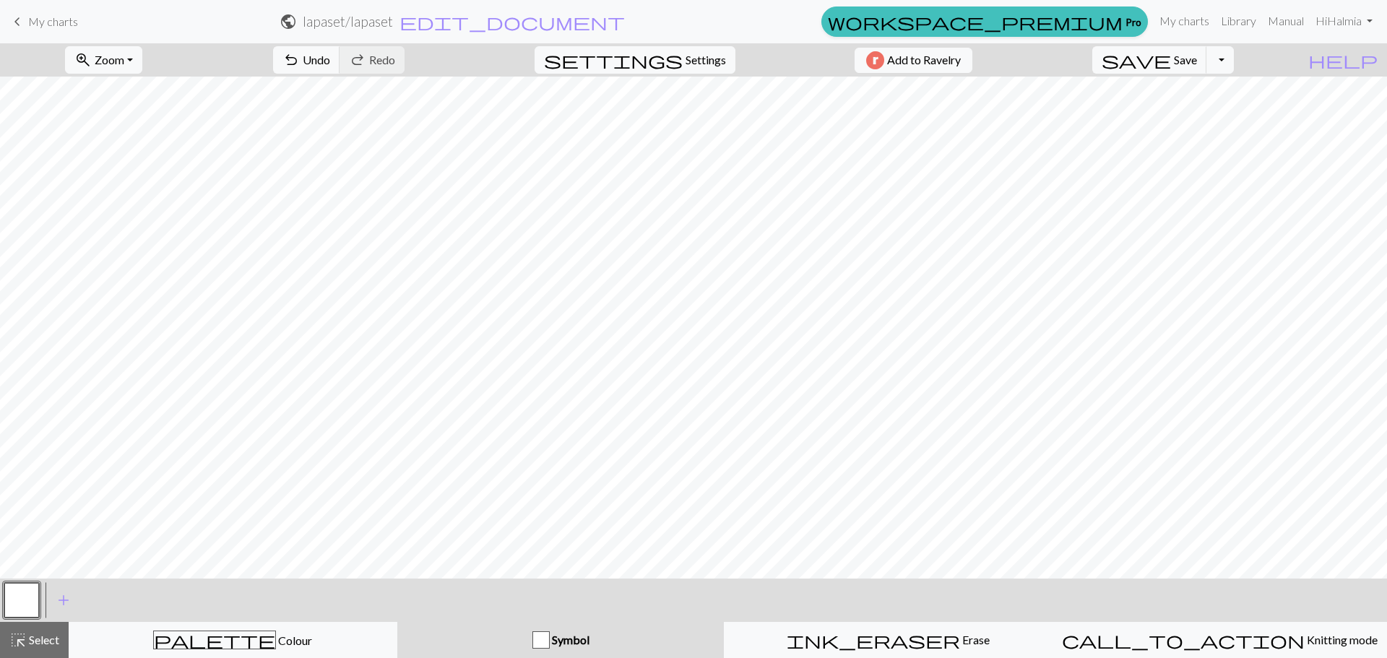
click at [541, 645] on div "button" at bounding box center [540, 639] width 17 height 17
click at [60, 602] on span "add" at bounding box center [63, 600] width 17 height 20
click at [49, 595] on button "button" at bounding box center [60, 600] width 35 height 35
click at [95, 604] on span "add" at bounding box center [102, 600] width 17 height 20
drag, startPoint x: 545, startPoint y: 625, endPoint x: 546, endPoint y: 636, distance: 10.9
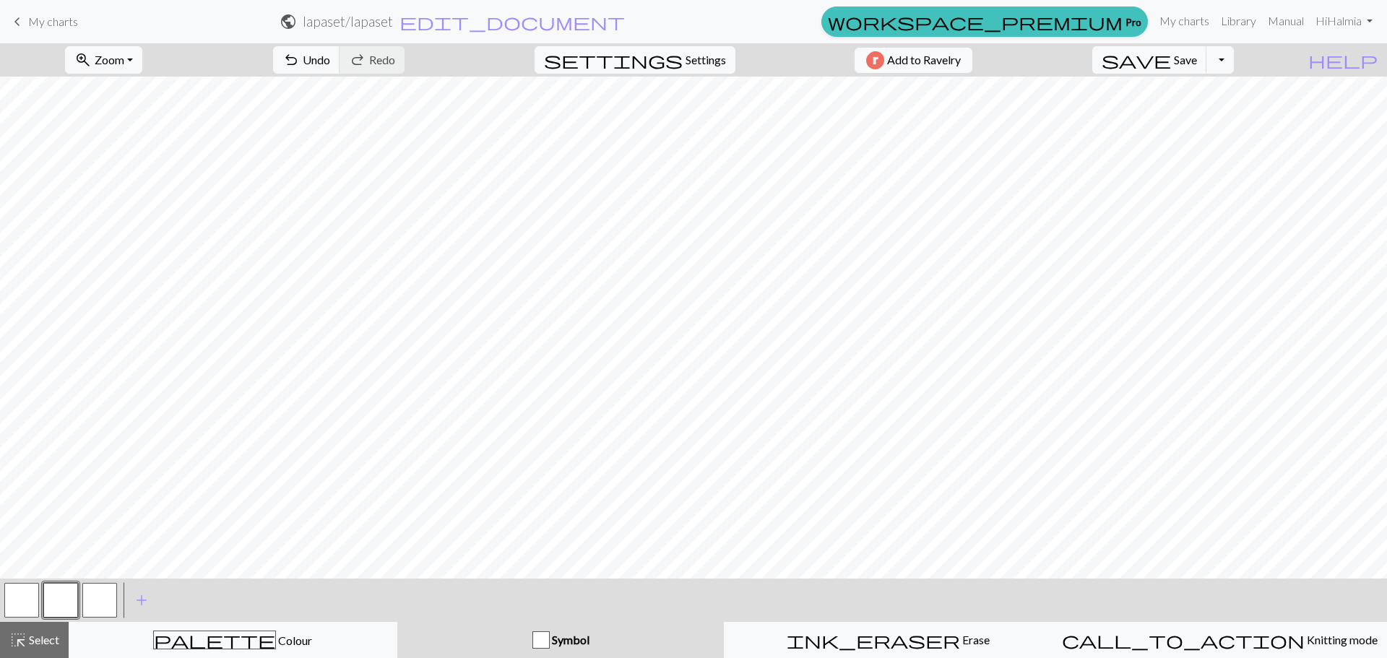
click at [545, 626] on button "Symbol" at bounding box center [560, 640] width 327 height 36
click at [545, 639] on div "button" at bounding box center [540, 639] width 17 height 17
drag, startPoint x: 545, startPoint y: 639, endPoint x: 525, endPoint y: 634, distance: 21.6
click at [525, 634] on div "Symbol" at bounding box center [561, 639] width 310 height 17
click at [25, 600] on button "button" at bounding box center [21, 600] width 35 height 35
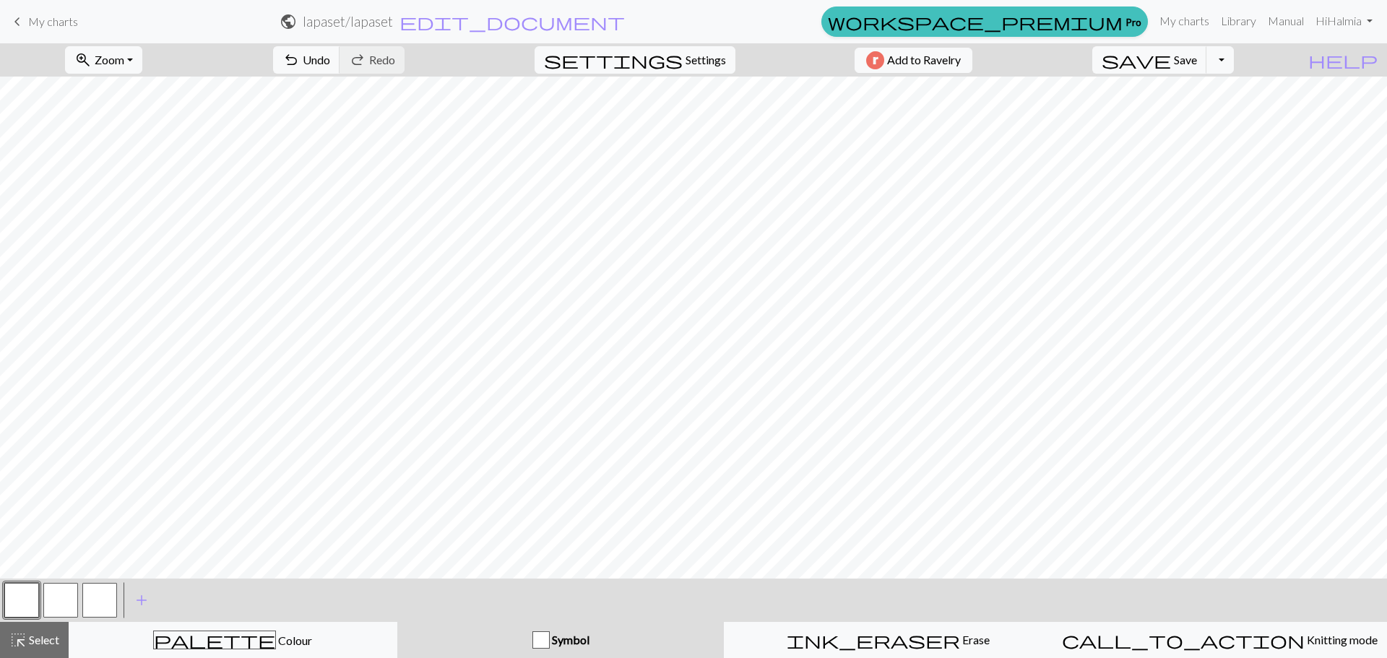
click at [102, 595] on button "button" at bounding box center [99, 600] width 35 height 35
drag, startPoint x: 74, startPoint y: 597, endPoint x: 225, endPoint y: 643, distance: 157.7
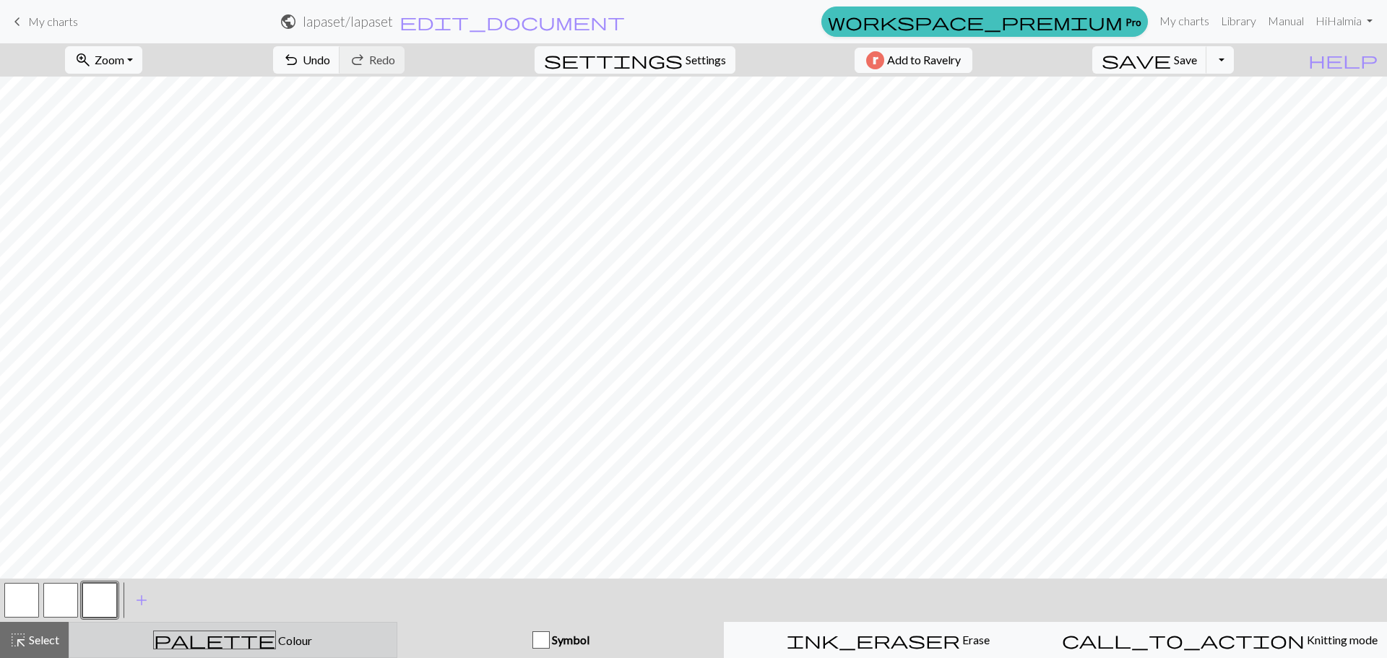
click at [74, 597] on button "button" at bounding box center [60, 600] width 35 height 35
click at [276, 643] on span "Colour" at bounding box center [294, 641] width 36 height 14
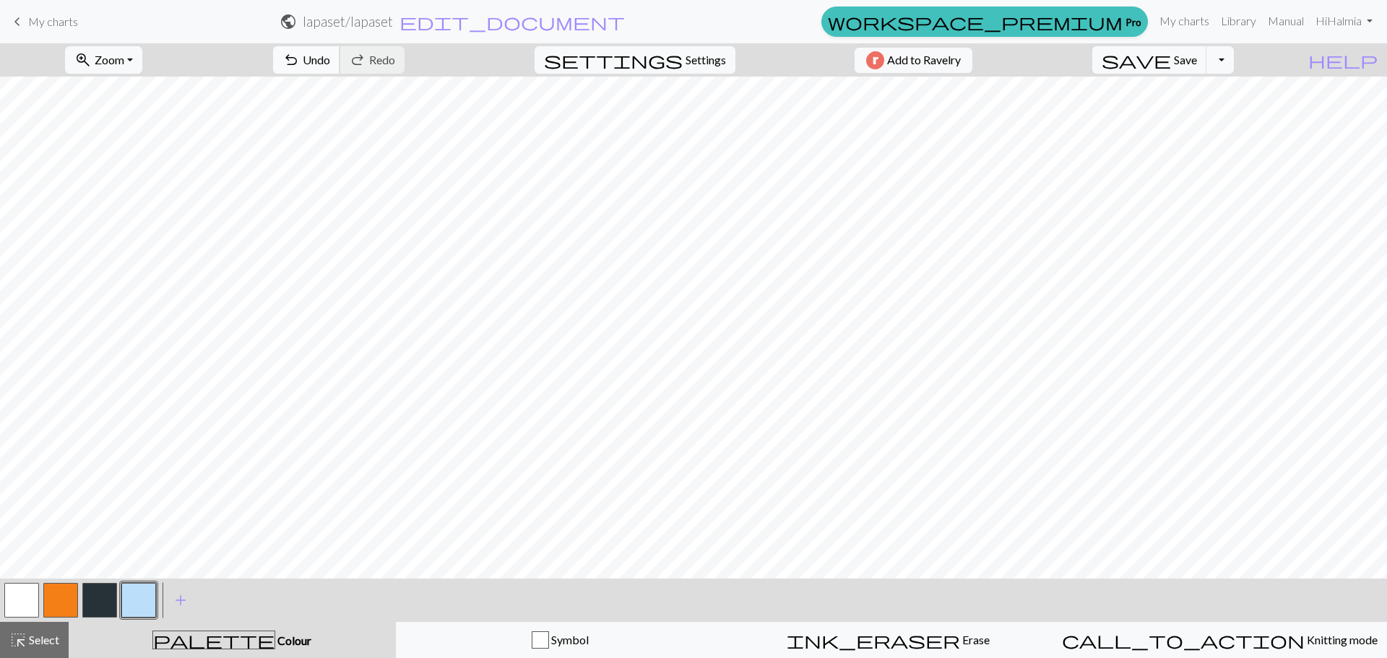
click at [300, 61] on span "undo" at bounding box center [290, 60] width 17 height 20
click at [30, 637] on span "Select" at bounding box center [43, 640] width 33 height 14
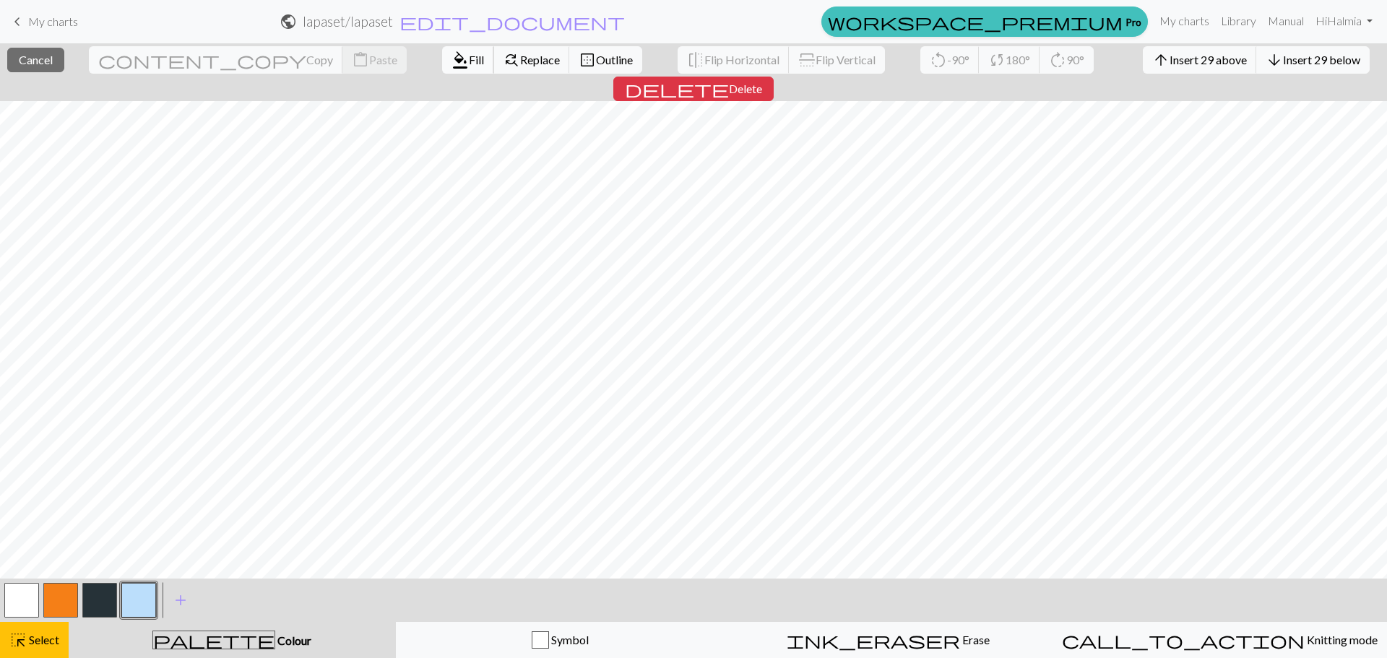
click at [442, 70] on button "format_color_fill Fill" at bounding box center [468, 59] width 52 height 27
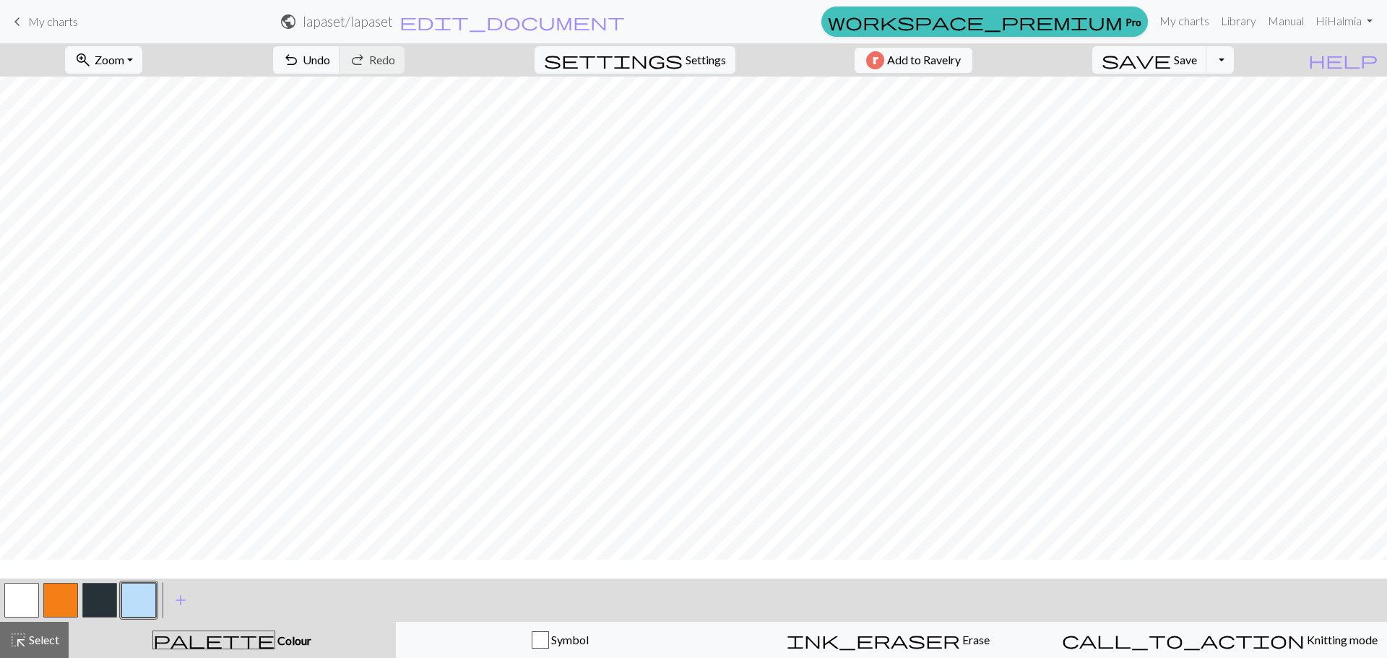
scroll to position [0, 0]
drag, startPoint x: 21, startPoint y: 647, endPoint x: 57, endPoint y: 610, distance: 51.6
click at [25, 646] on span "highlight_alt" at bounding box center [17, 640] width 17 height 20
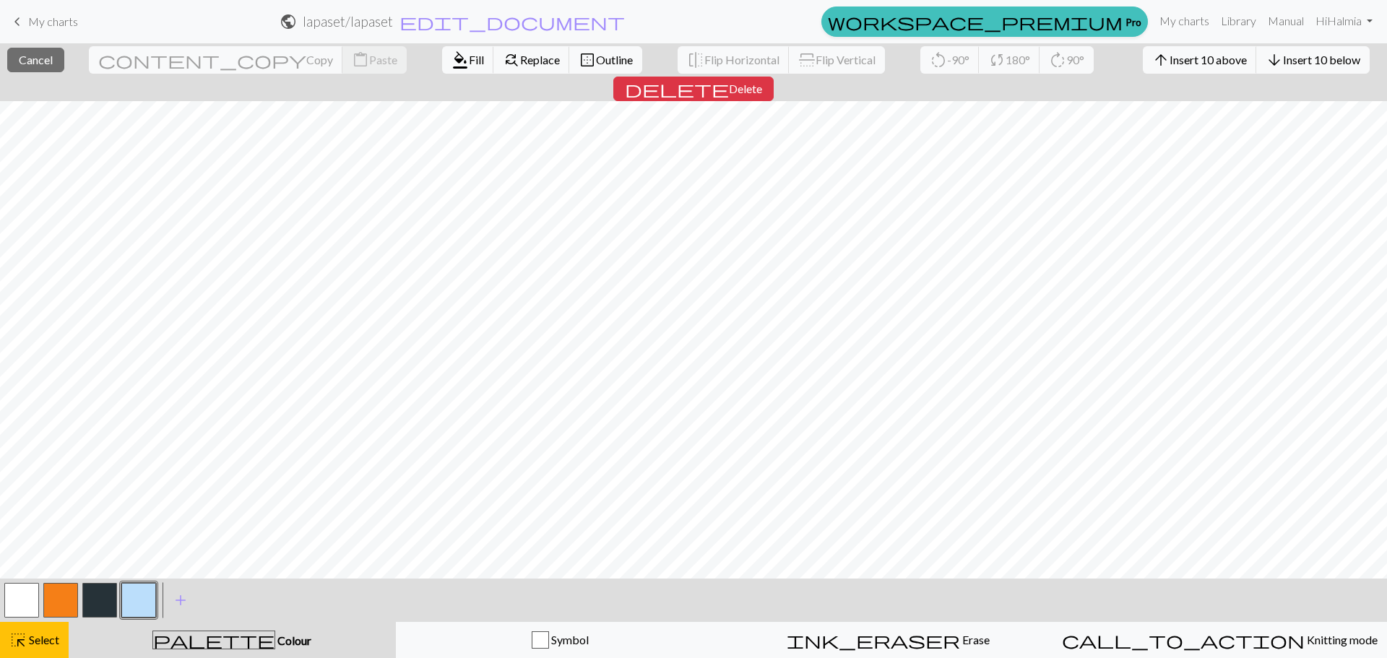
click at [431, 58] on div "format_color_fill Fill find_replace Replace border_outer Outline" at bounding box center [542, 59] width 222 height 33
click at [452, 58] on span "format_color_fill" at bounding box center [460, 60] width 17 height 20
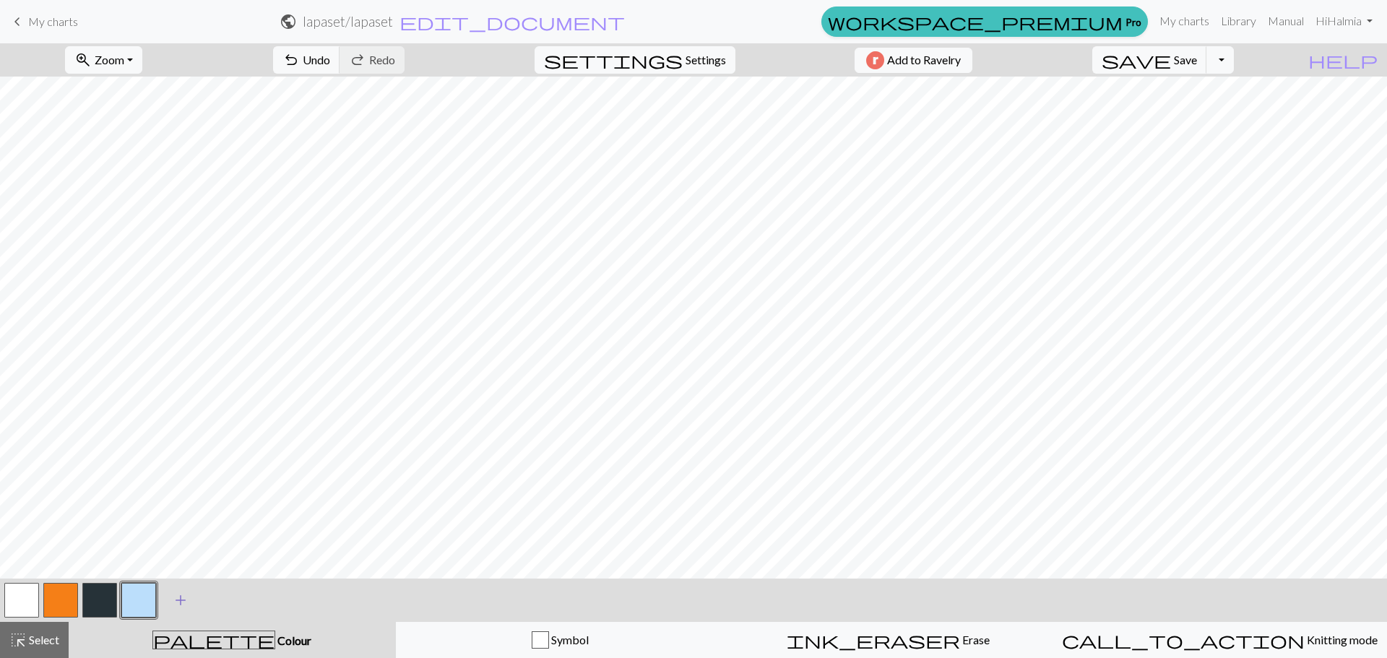
click at [183, 600] on span "add" at bounding box center [180, 600] width 17 height 20
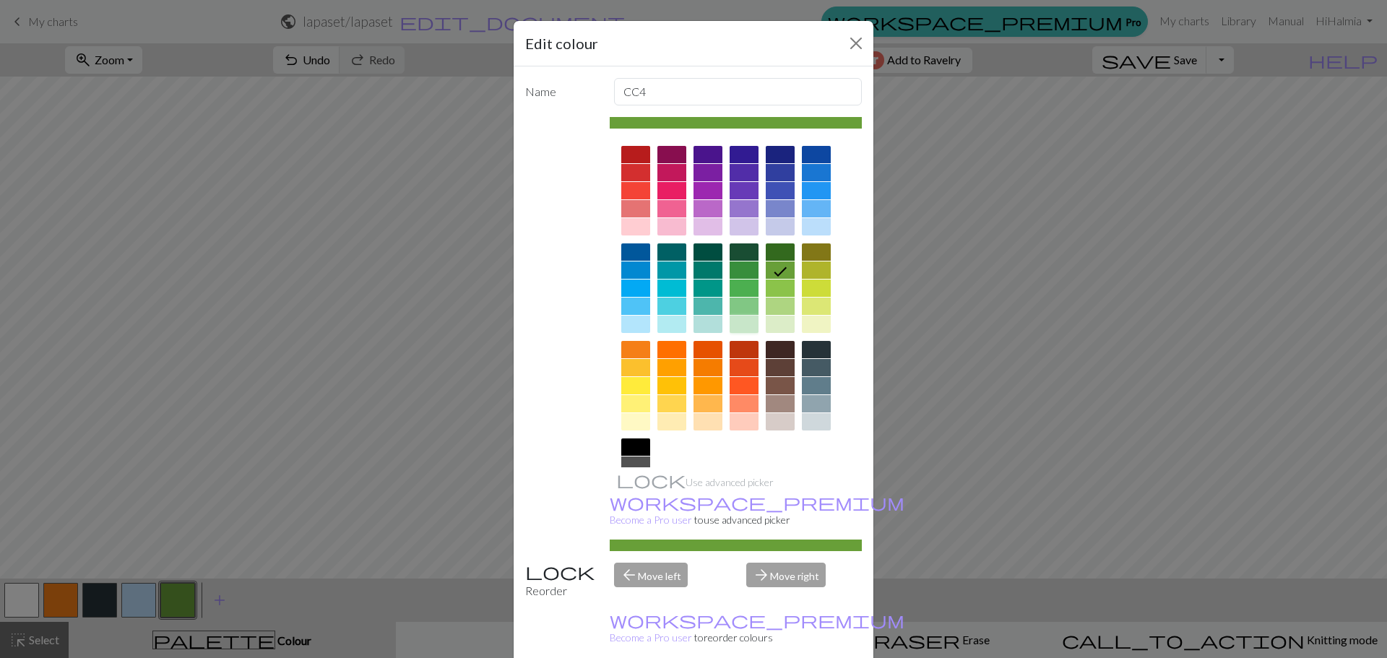
click at [746, 323] on div at bounding box center [744, 324] width 29 height 17
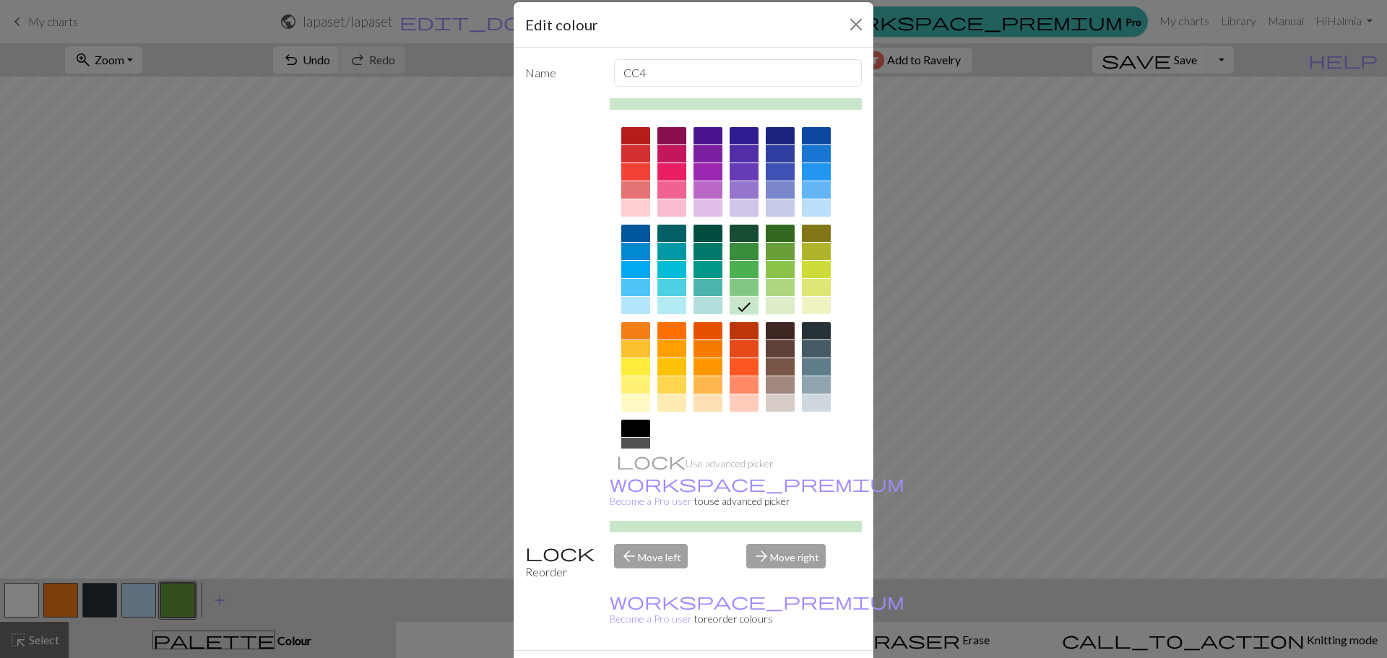
scroll to position [36, 0]
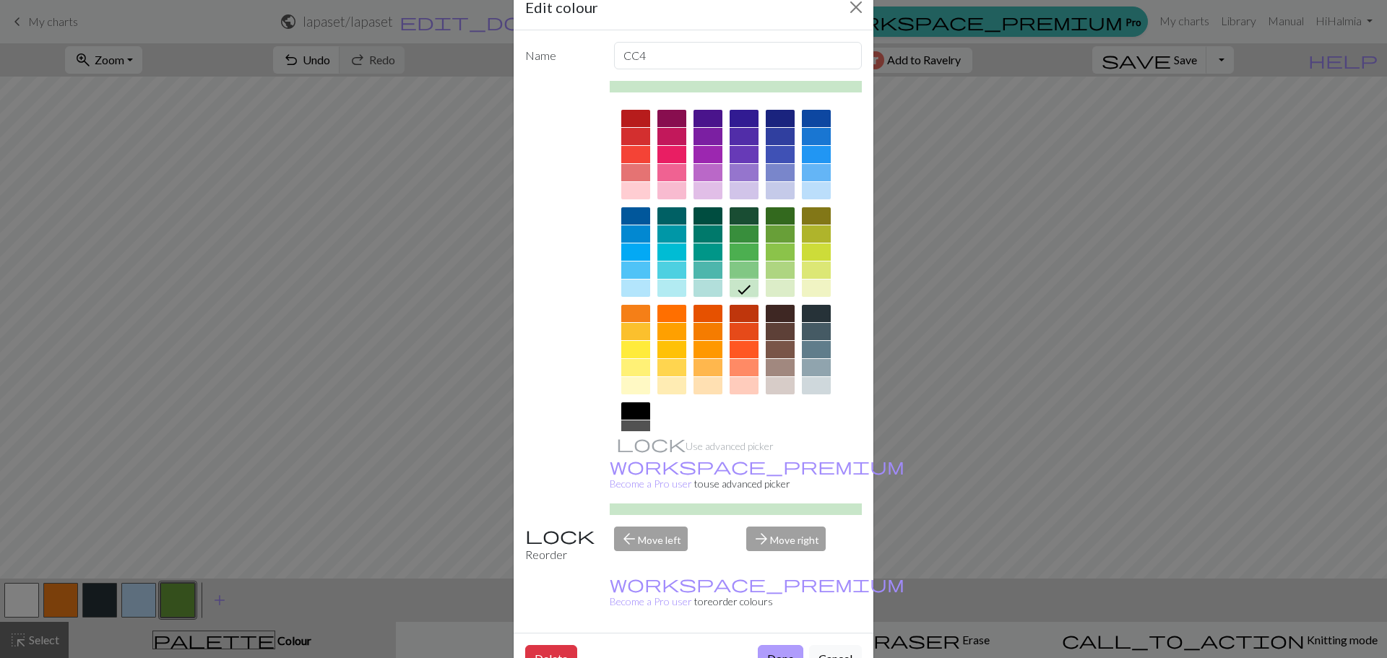
click at [781, 645] on button "Done" at bounding box center [781, 658] width 46 height 27
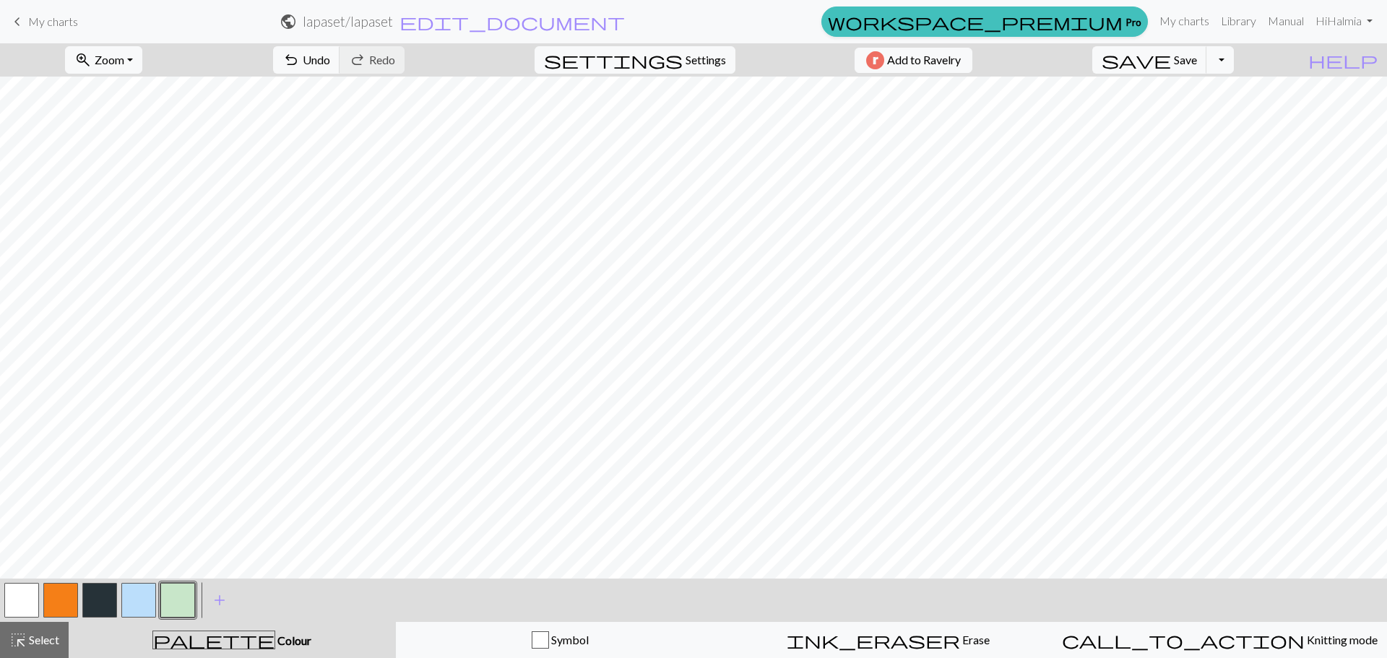
click at [147, 589] on button "button" at bounding box center [138, 600] width 35 height 35
click at [180, 598] on button "button" at bounding box center [177, 600] width 35 height 35
click at [225, 598] on span "add" at bounding box center [219, 600] width 17 height 20
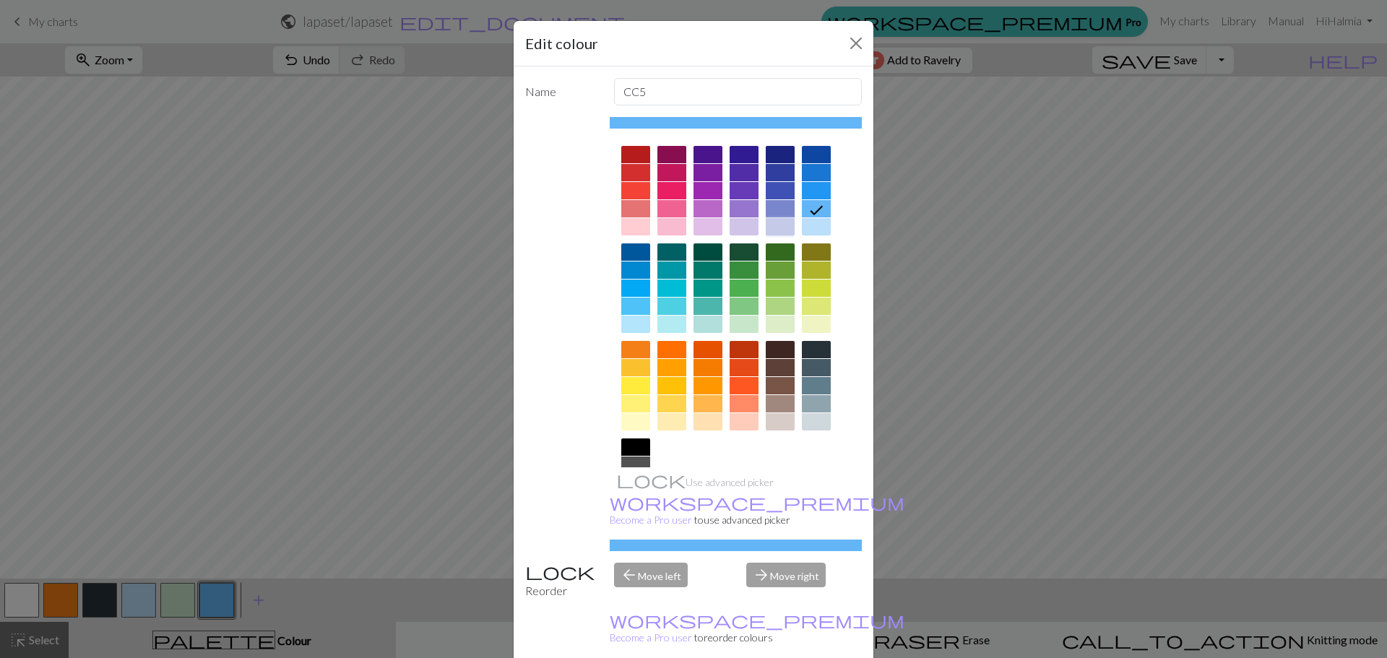
click at [782, 223] on div at bounding box center [780, 226] width 29 height 17
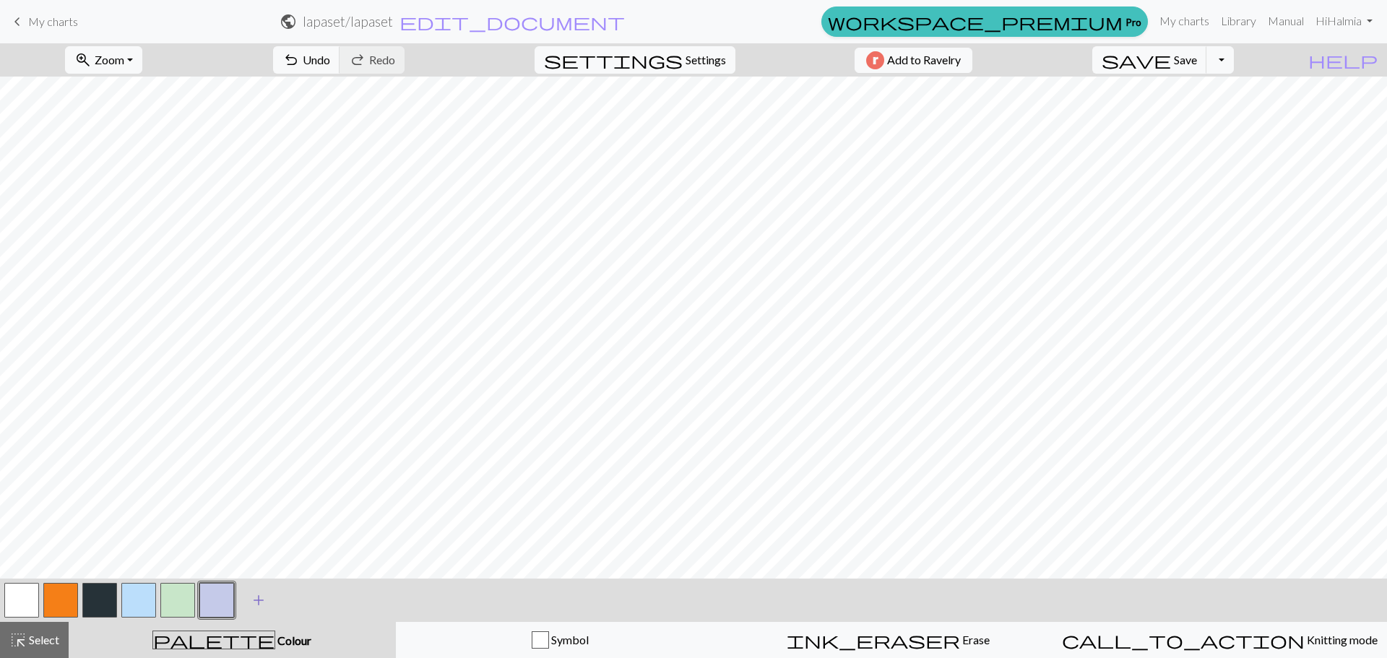
click at [256, 598] on span "add" at bounding box center [258, 600] width 17 height 20
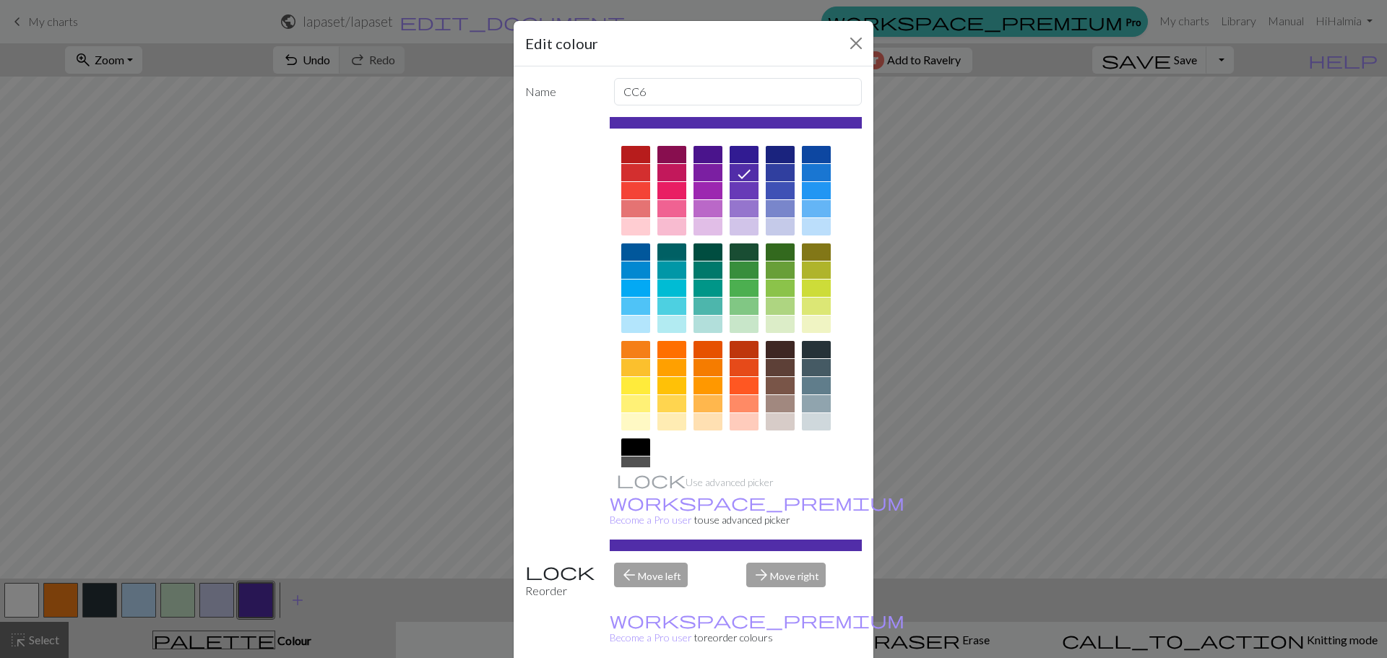
click at [678, 268] on div at bounding box center [671, 270] width 29 height 17
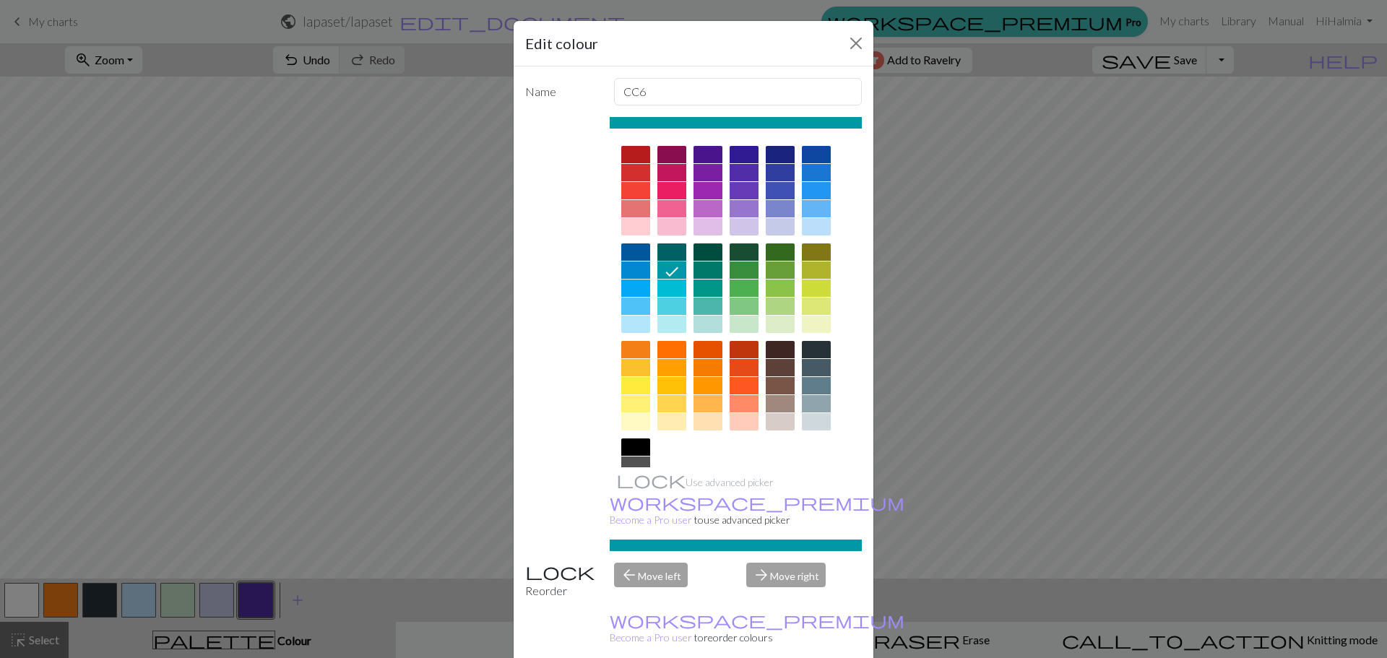
click at [670, 256] on div at bounding box center [671, 251] width 29 height 17
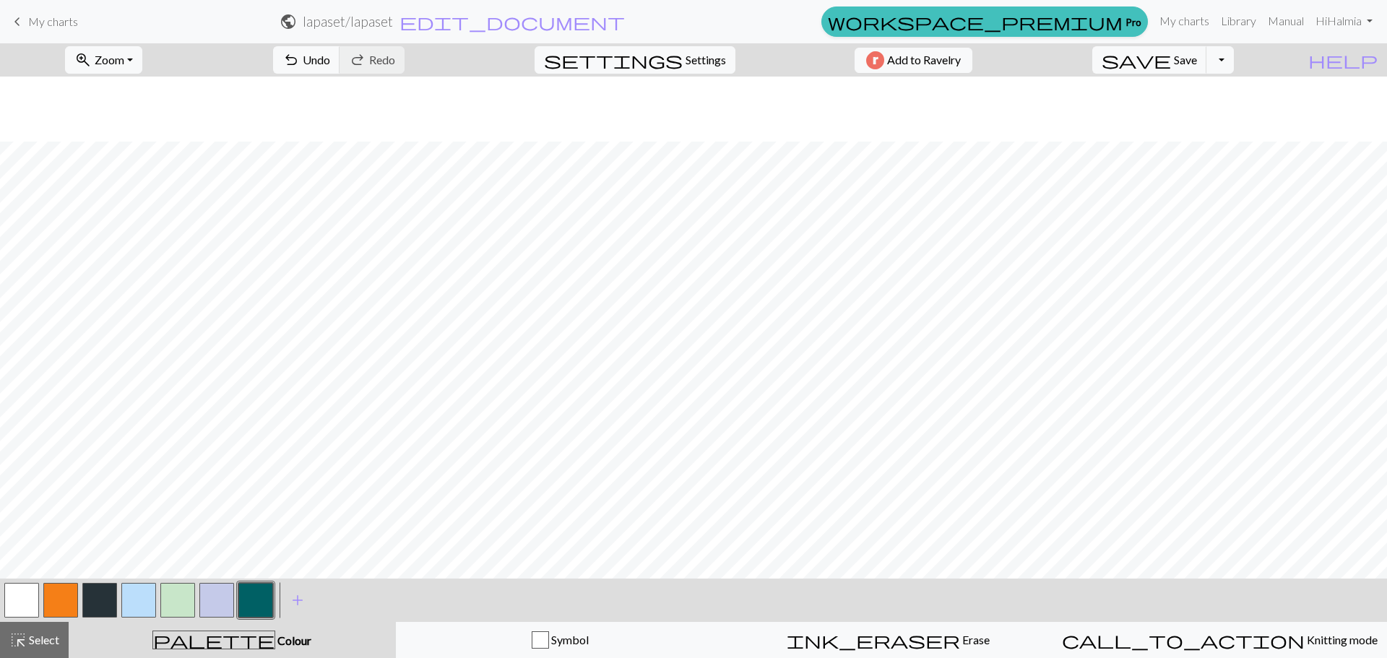
scroll to position [282, 0]
click at [124, 61] on span "Zoom" at bounding box center [110, 60] width 30 height 14
click at [140, 167] on button "50%" at bounding box center [123, 173] width 114 height 23
click at [124, 64] on span "Zoom" at bounding box center [110, 60] width 30 height 14
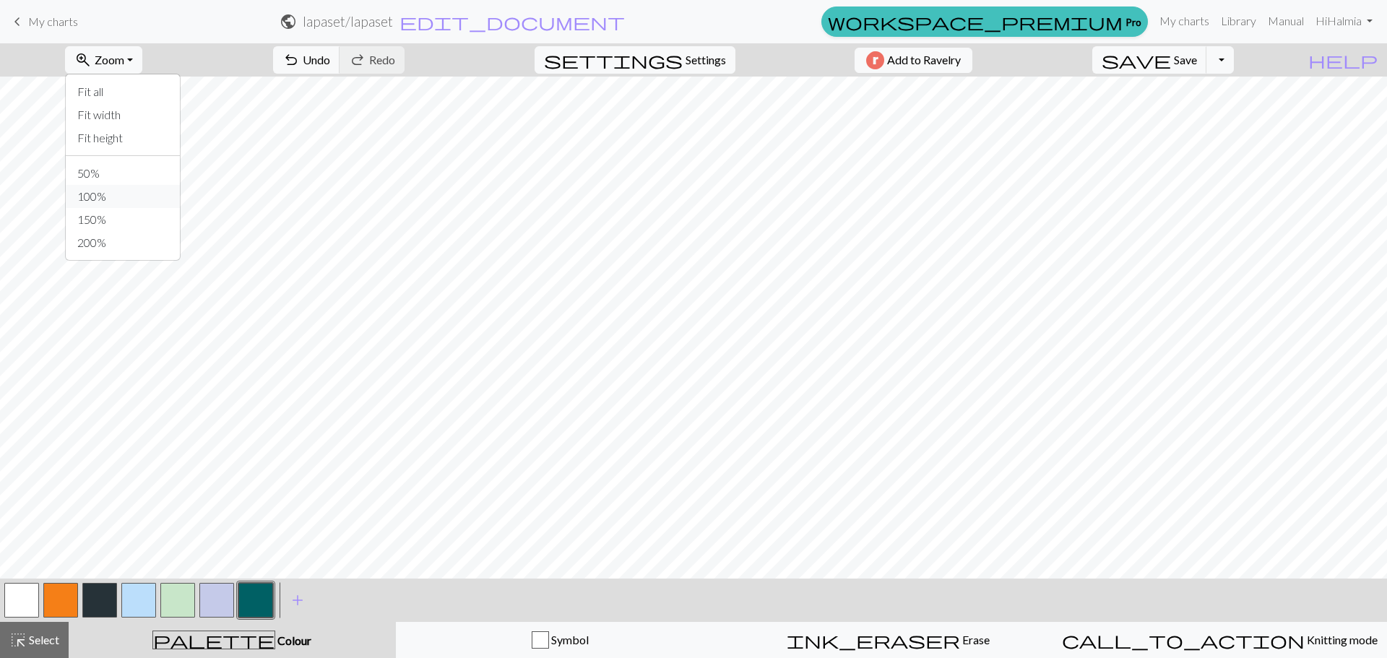
click at [139, 191] on button "100%" at bounding box center [123, 196] width 114 height 23
click at [131, 597] on button "button" at bounding box center [138, 600] width 35 height 35
click at [259, 598] on button "button" at bounding box center [255, 600] width 35 height 35
click at [139, 587] on button "button" at bounding box center [138, 600] width 35 height 35
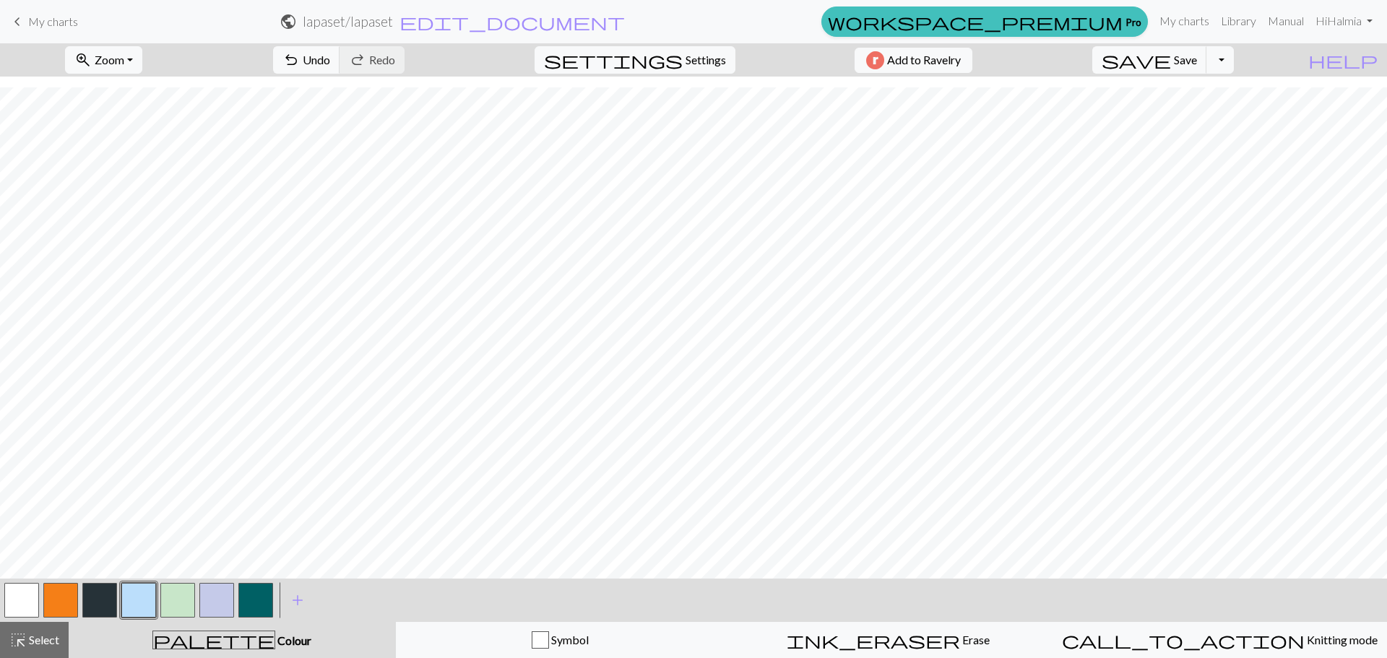
drag, startPoint x: 254, startPoint y: 596, endPoint x: 260, endPoint y: 568, distance: 28.8
click at [255, 595] on button "button" at bounding box center [255, 600] width 35 height 35
drag, startPoint x: 147, startPoint y: 595, endPoint x: 155, endPoint y: 580, distance: 16.5
click at [151, 587] on button "button" at bounding box center [138, 600] width 35 height 35
drag, startPoint x: 256, startPoint y: 592, endPoint x: 256, endPoint y: 572, distance: 19.5
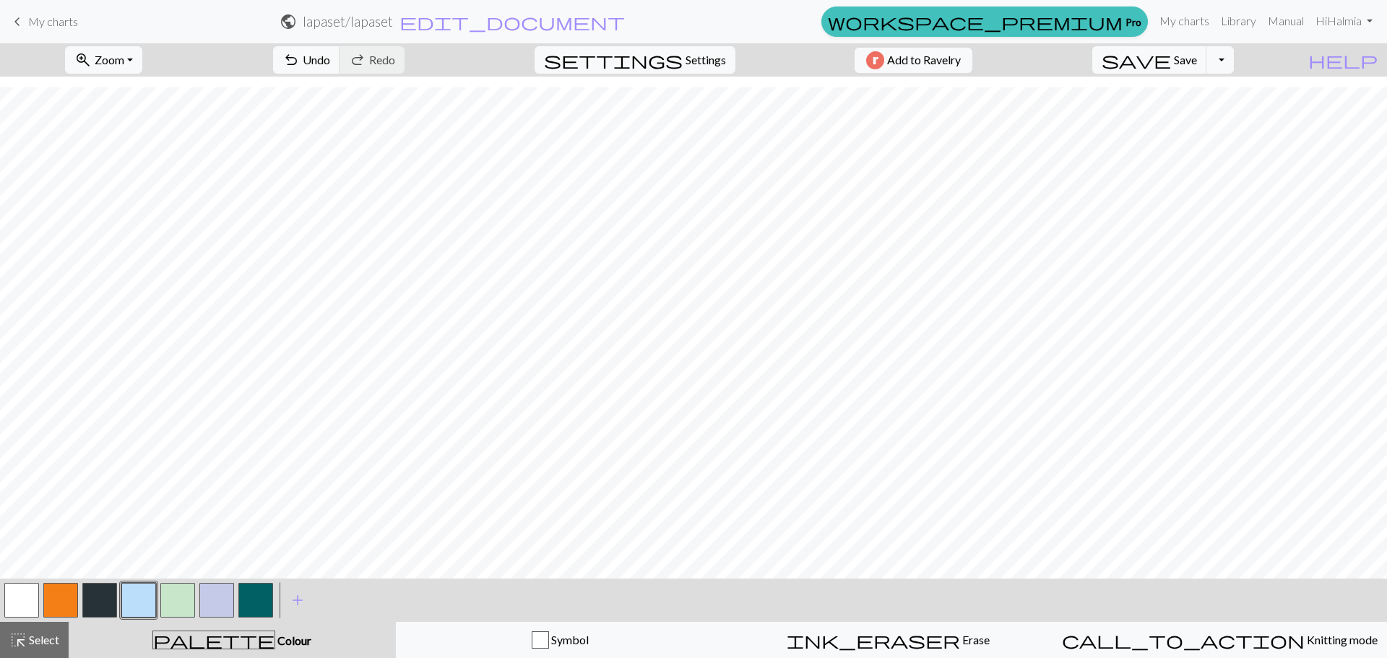
click at [256, 590] on button "button" at bounding box center [255, 600] width 35 height 35
click at [150, 597] on button "button" at bounding box center [138, 600] width 35 height 35
drag, startPoint x: 259, startPoint y: 608, endPoint x: 272, endPoint y: 571, distance: 39.8
click at [258, 608] on button "button" at bounding box center [255, 600] width 35 height 35
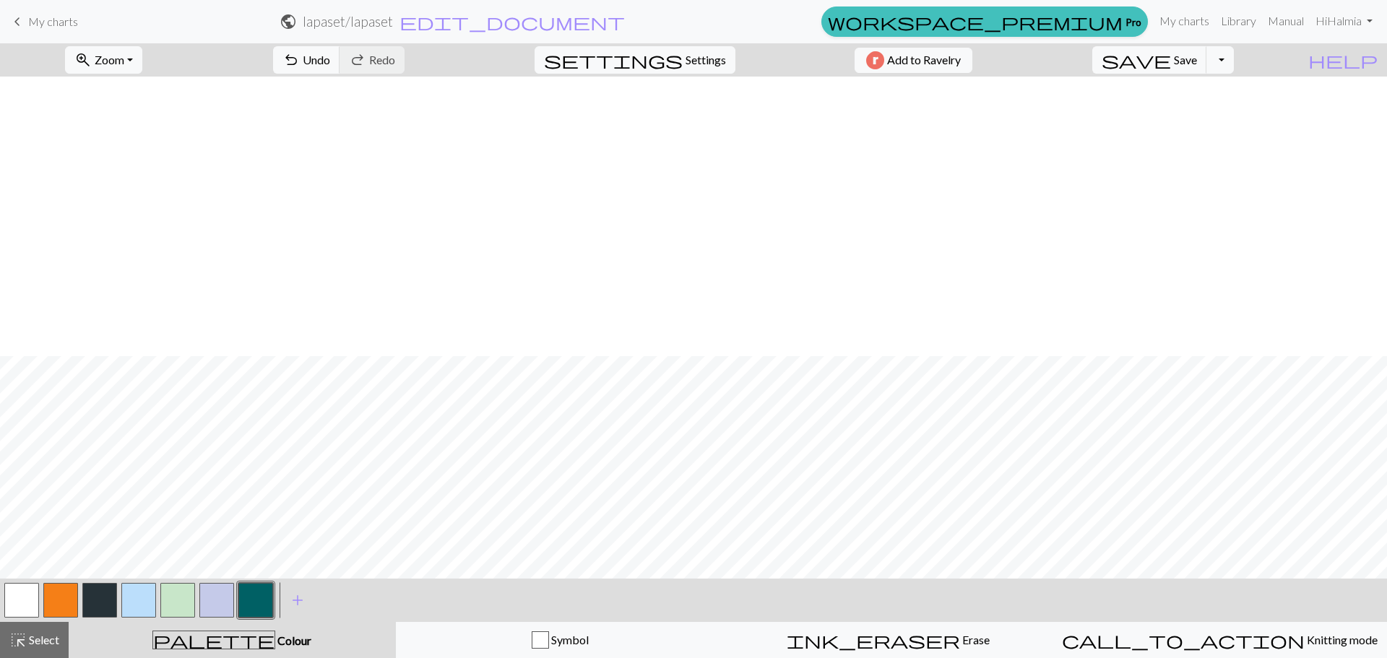
scroll to position [282, 0]
click at [330, 62] on span "Undo" at bounding box center [316, 60] width 27 height 14
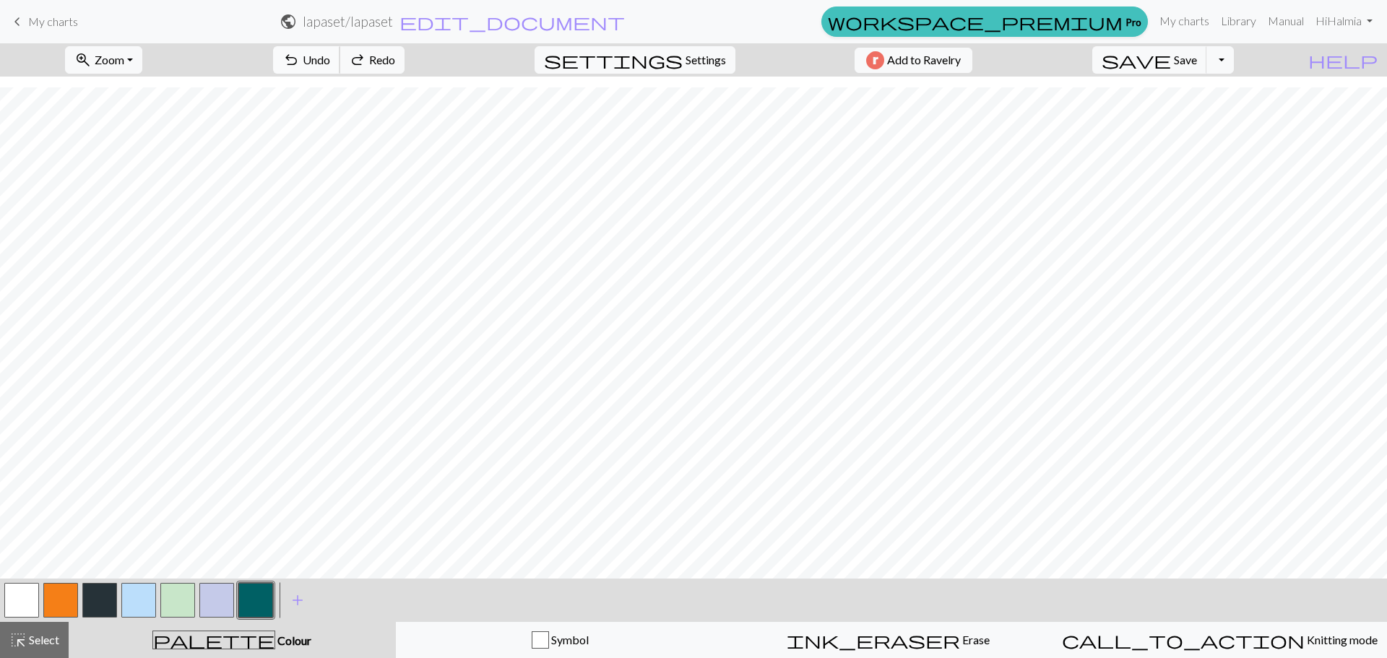
click at [330, 62] on span "Undo" at bounding box center [316, 60] width 27 height 14
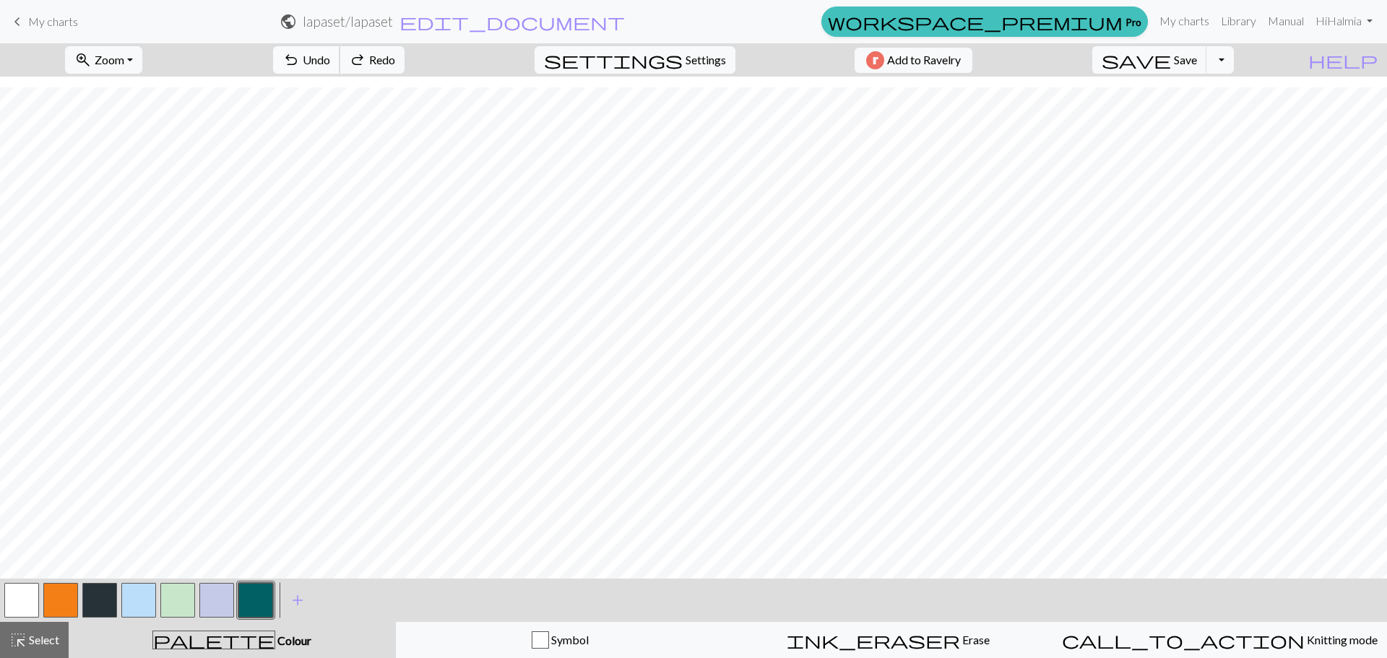
click at [330, 62] on span "Undo" at bounding box center [316, 60] width 27 height 14
click at [340, 66] on button "undo Undo Undo" at bounding box center [306, 59] width 67 height 27
click at [330, 64] on span "Undo" at bounding box center [316, 60] width 27 height 14
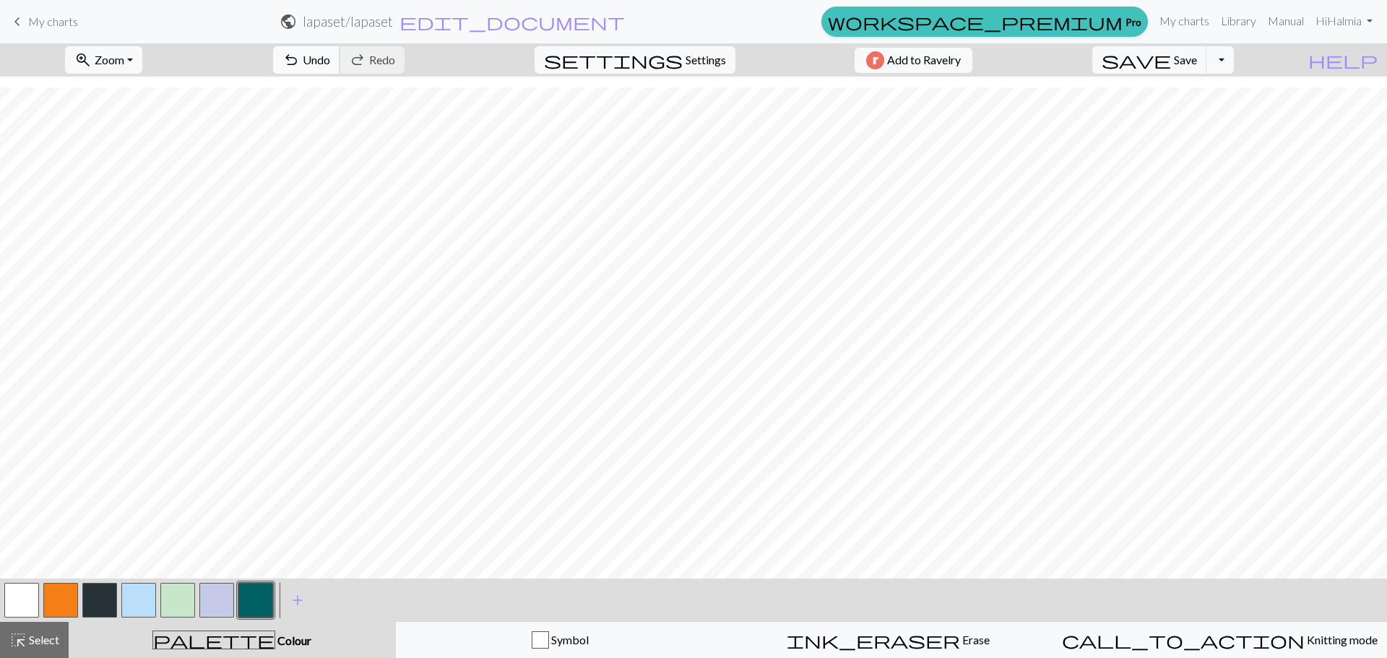
click at [330, 61] on span "Undo" at bounding box center [316, 60] width 27 height 14
click at [340, 46] on button "undo Undo Undo" at bounding box center [306, 59] width 67 height 27
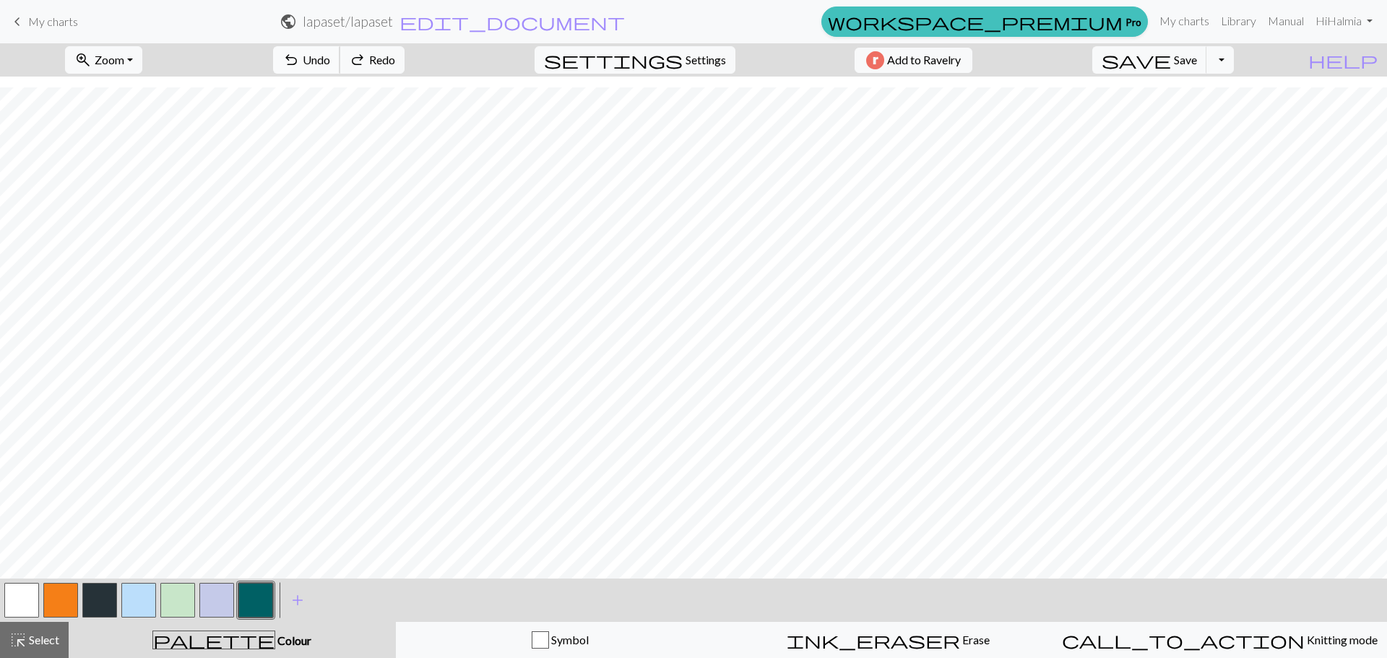
click at [340, 46] on button "undo Undo Undo" at bounding box center [306, 59] width 67 height 27
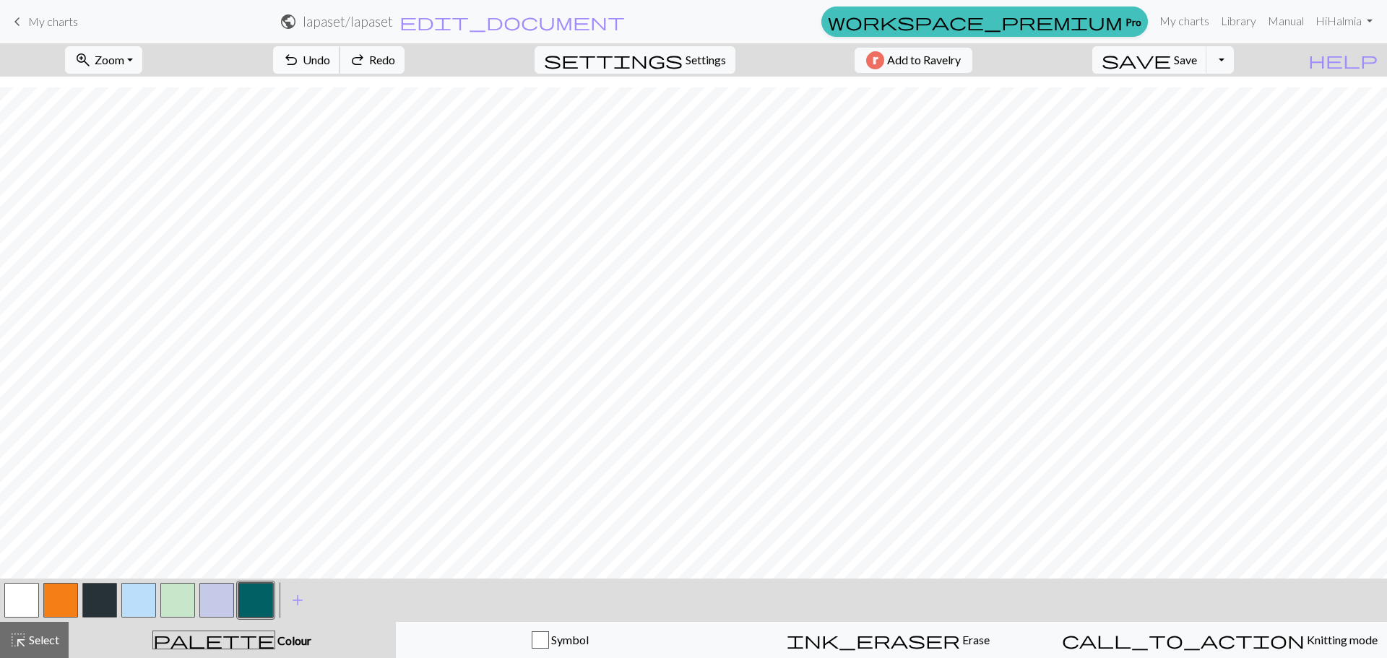
click at [340, 46] on button "undo Undo Undo" at bounding box center [306, 59] width 67 height 27
click at [300, 64] on span "undo" at bounding box center [290, 60] width 17 height 20
click at [300, 58] on span "undo" at bounding box center [290, 60] width 17 height 20
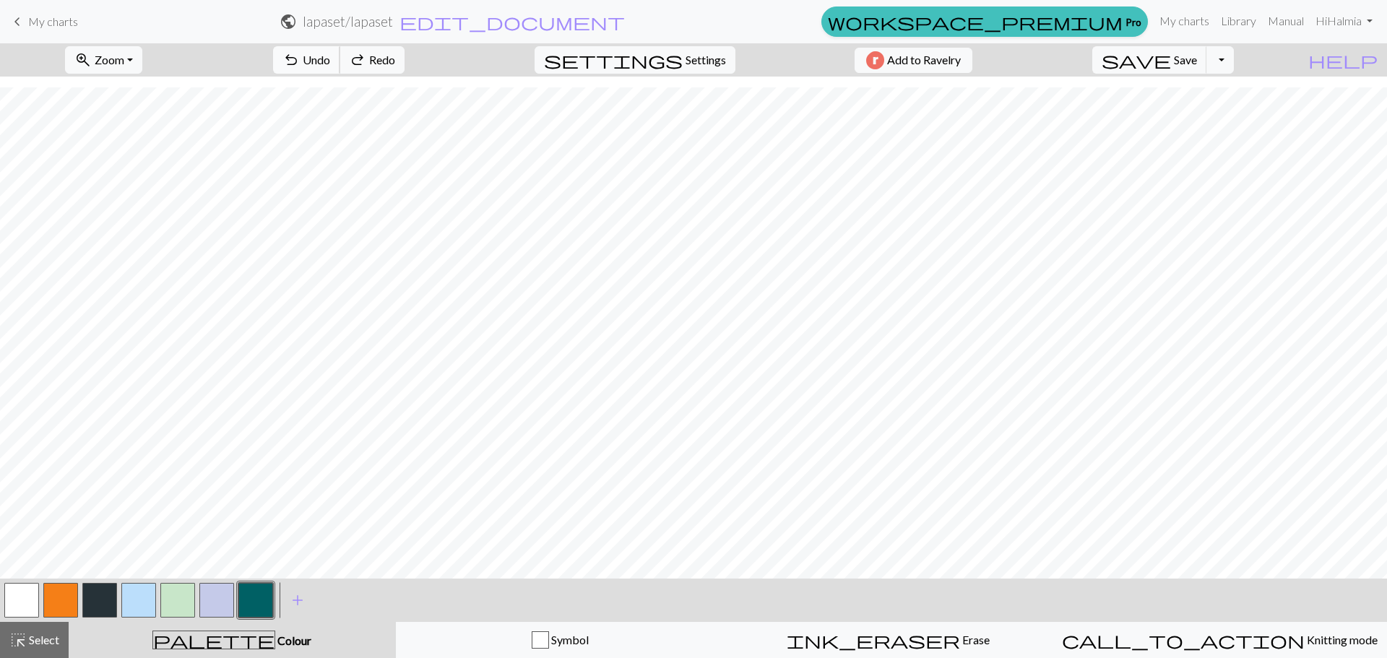
click at [300, 56] on span "undo" at bounding box center [290, 60] width 17 height 20
click at [330, 63] on span "Undo" at bounding box center [316, 60] width 27 height 14
click at [330, 57] on span "Undo" at bounding box center [316, 60] width 27 height 14
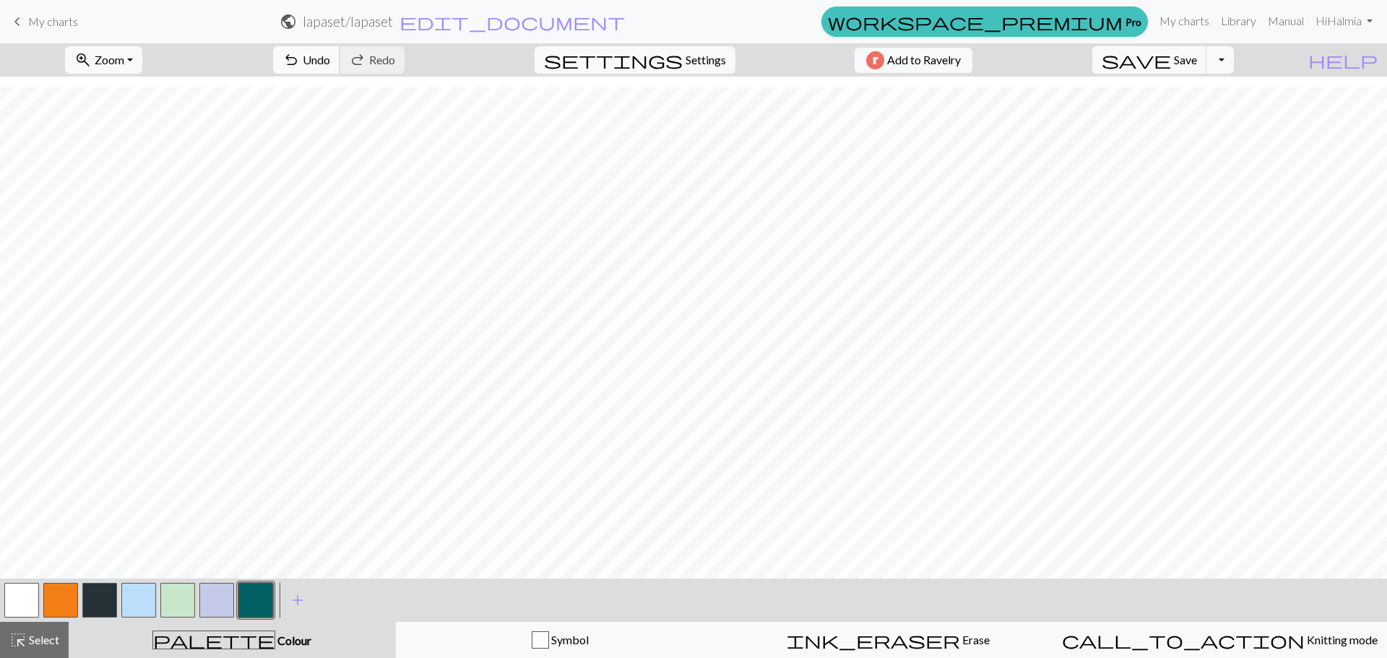
click at [330, 56] on span "Undo" at bounding box center [316, 60] width 27 height 14
click at [300, 59] on span "undo" at bounding box center [290, 60] width 17 height 20
click at [300, 56] on span "undo" at bounding box center [290, 60] width 17 height 20
click at [330, 53] on span "Undo" at bounding box center [316, 60] width 27 height 14
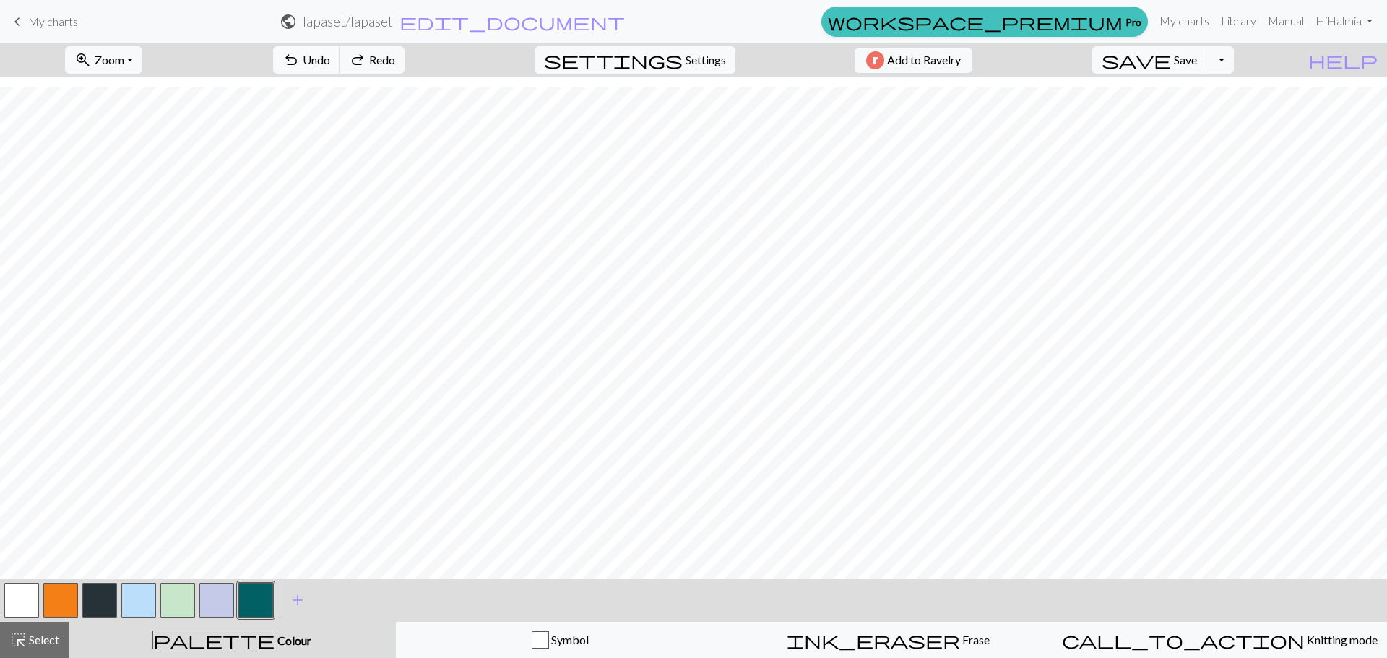
click at [330, 53] on span "Undo" at bounding box center [316, 60] width 27 height 14
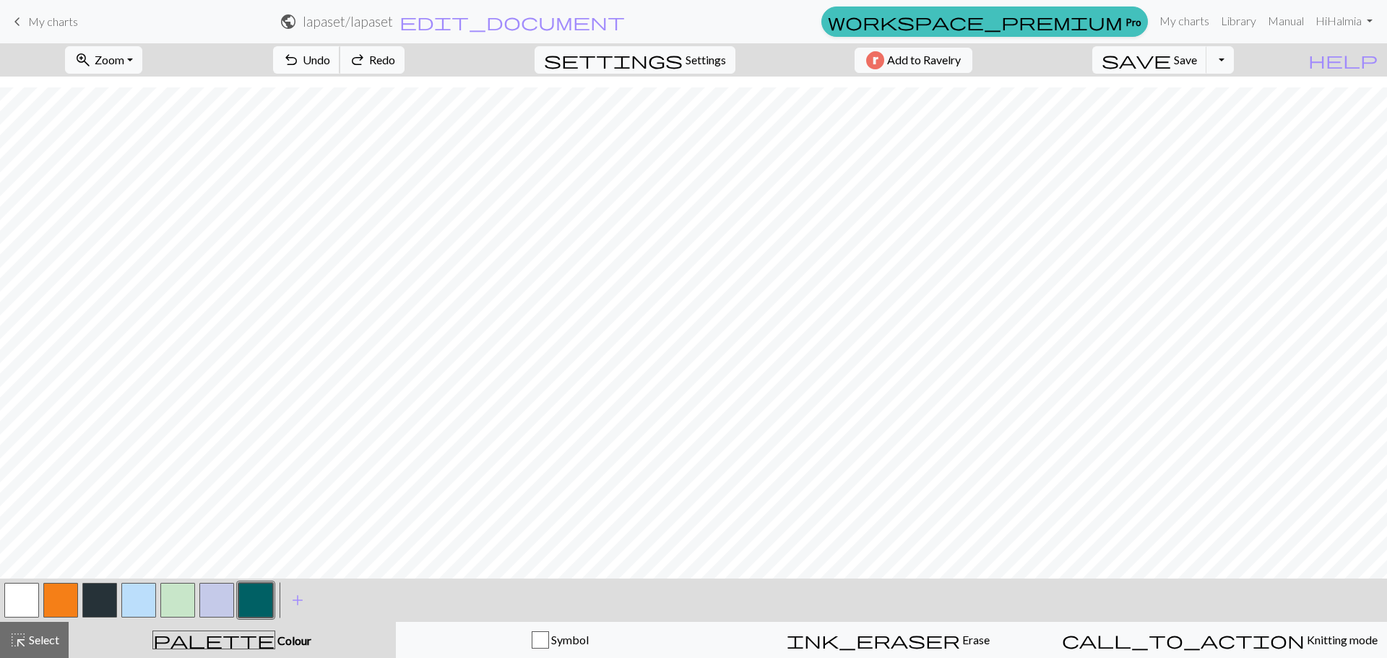
click at [330, 53] on span "Undo" at bounding box center [316, 60] width 27 height 14
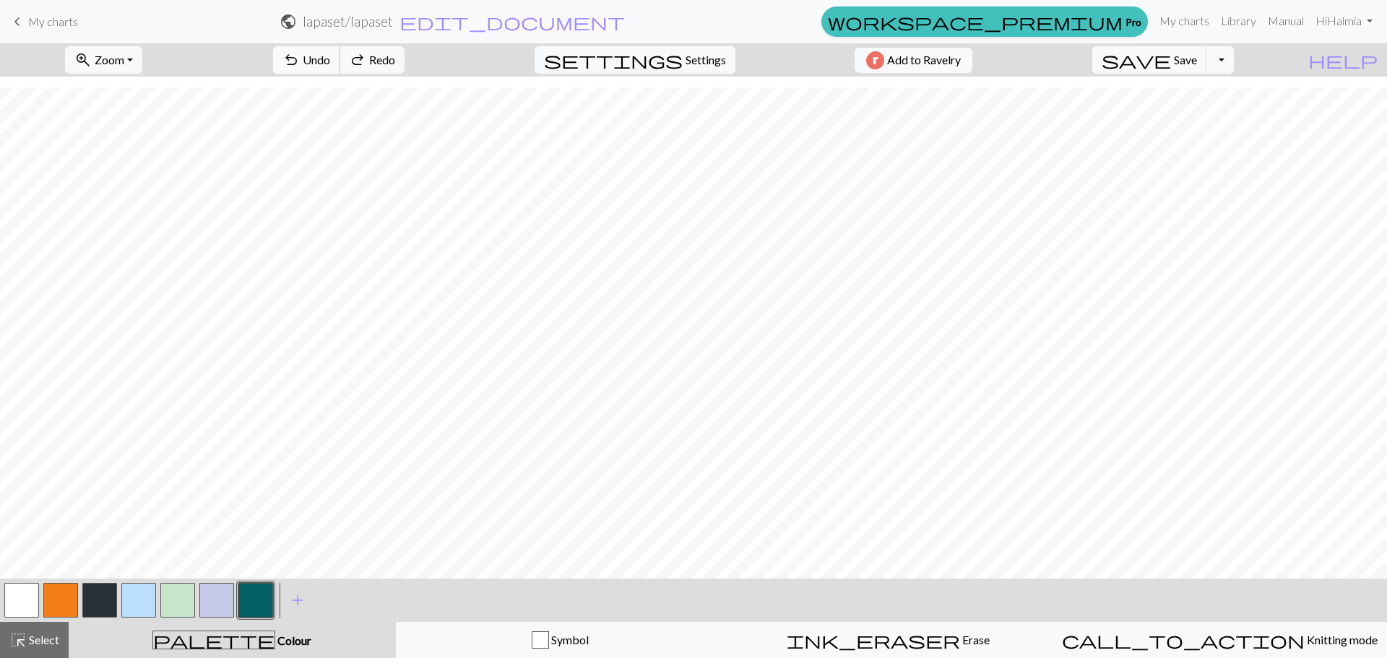
click at [330, 53] on span "Undo" at bounding box center [316, 60] width 27 height 14
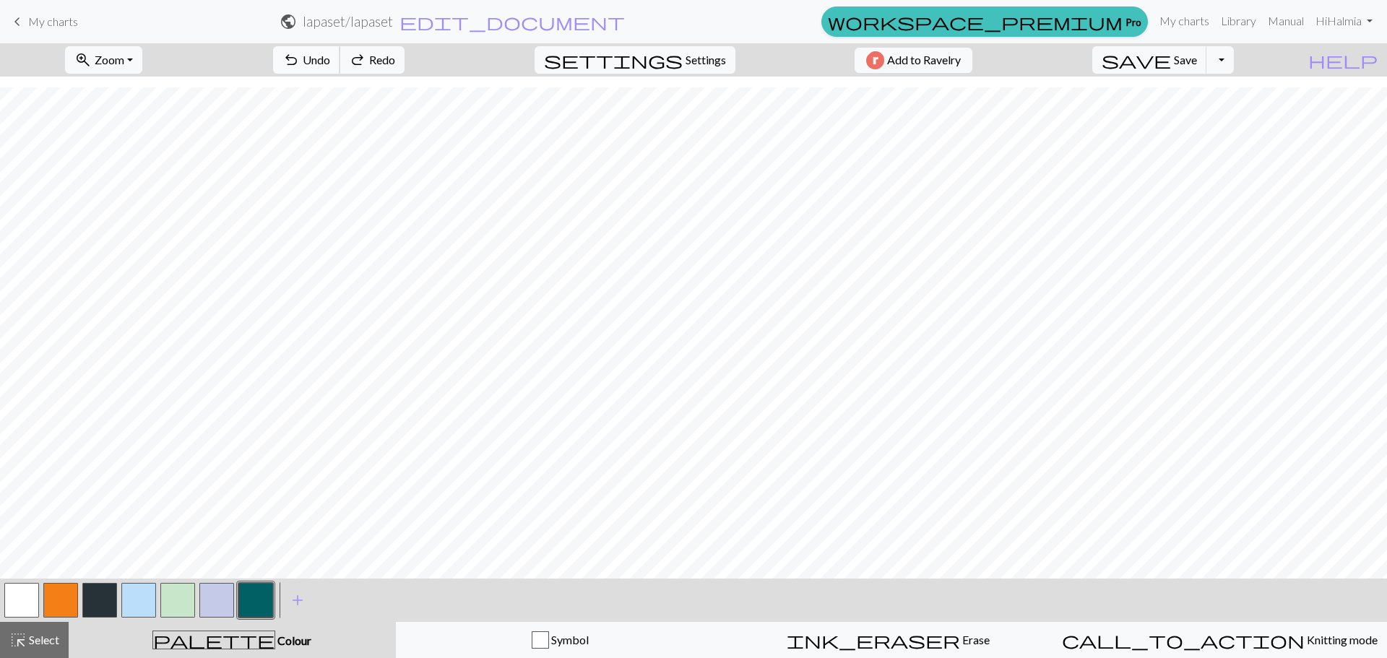
click at [330, 53] on span "Undo" at bounding box center [316, 60] width 27 height 14
click at [340, 53] on button "undo Undo Undo" at bounding box center [306, 59] width 67 height 27
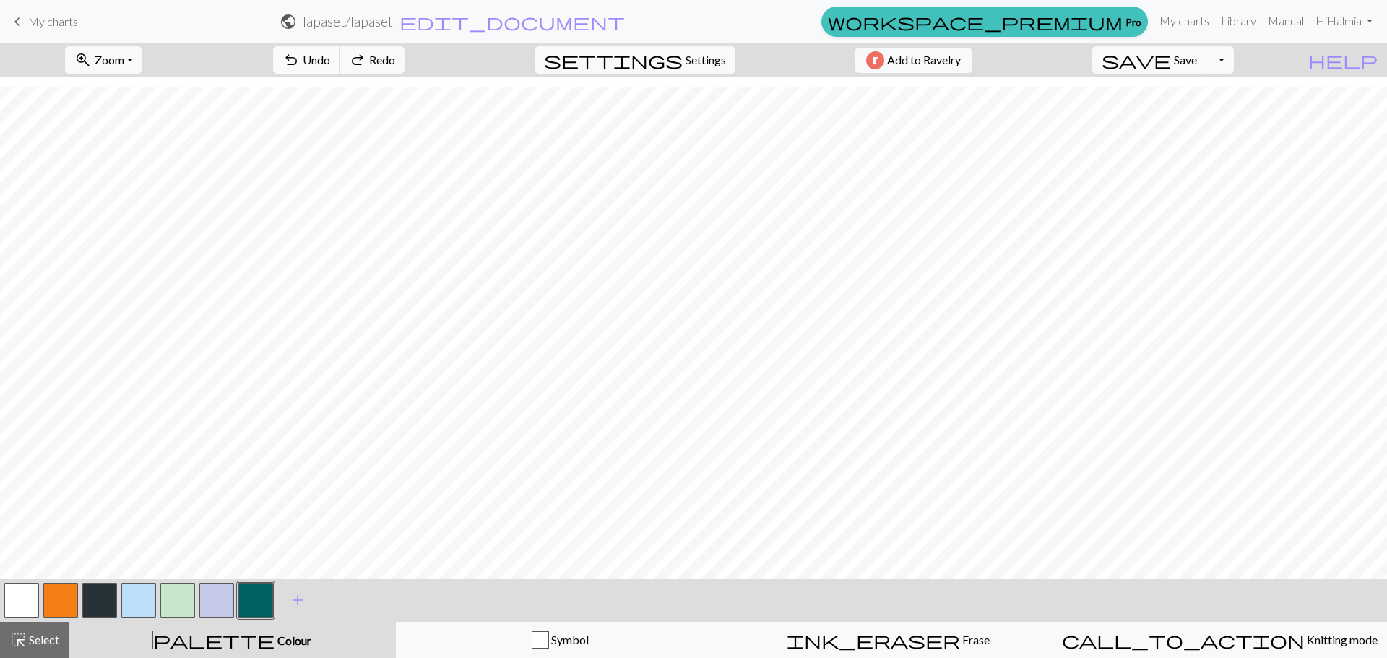
click at [340, 53] on button "undo Undo Undo" at bounding box center [306, 59] width 67 height 27
click at [300, 53] on span "undo" at bounding box center [290, 60] width 17 height 20
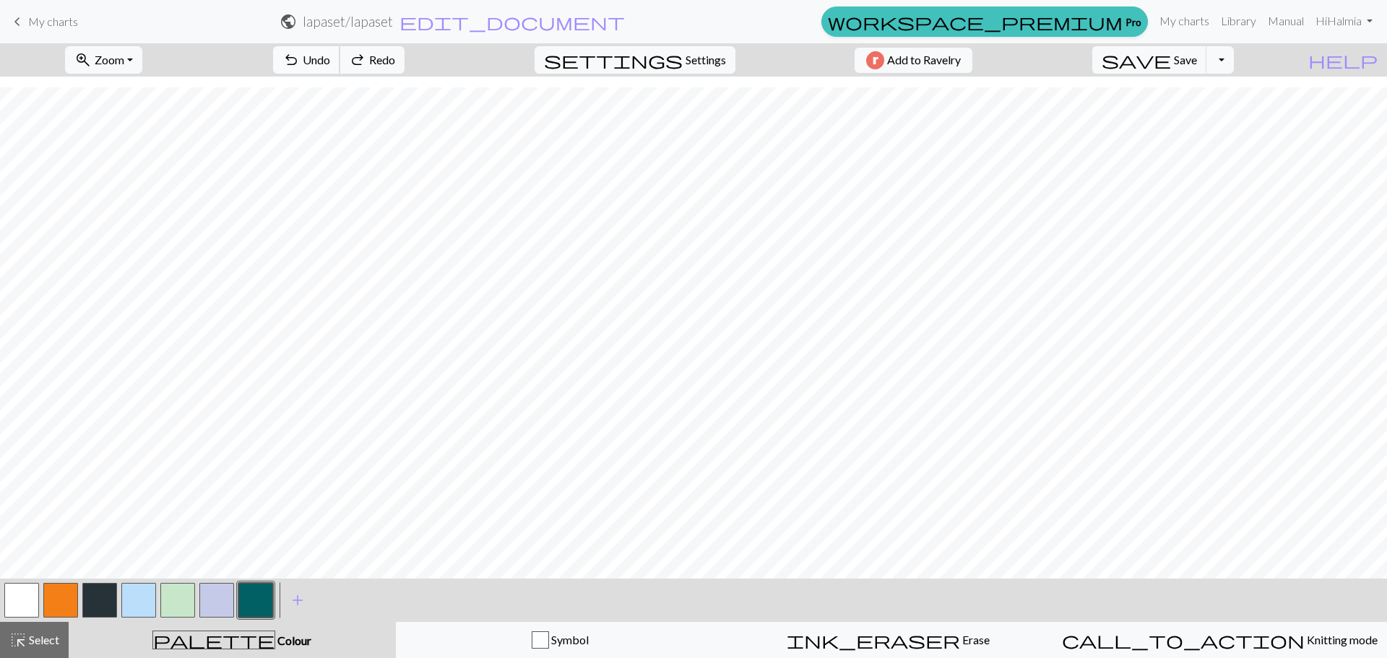
click at [300, 53] on span "undo" at bounding box center [290, 60] width 17 height 20
click at [300, 59] on span "undo" at bounding box center [290, 60] width 17 height 20
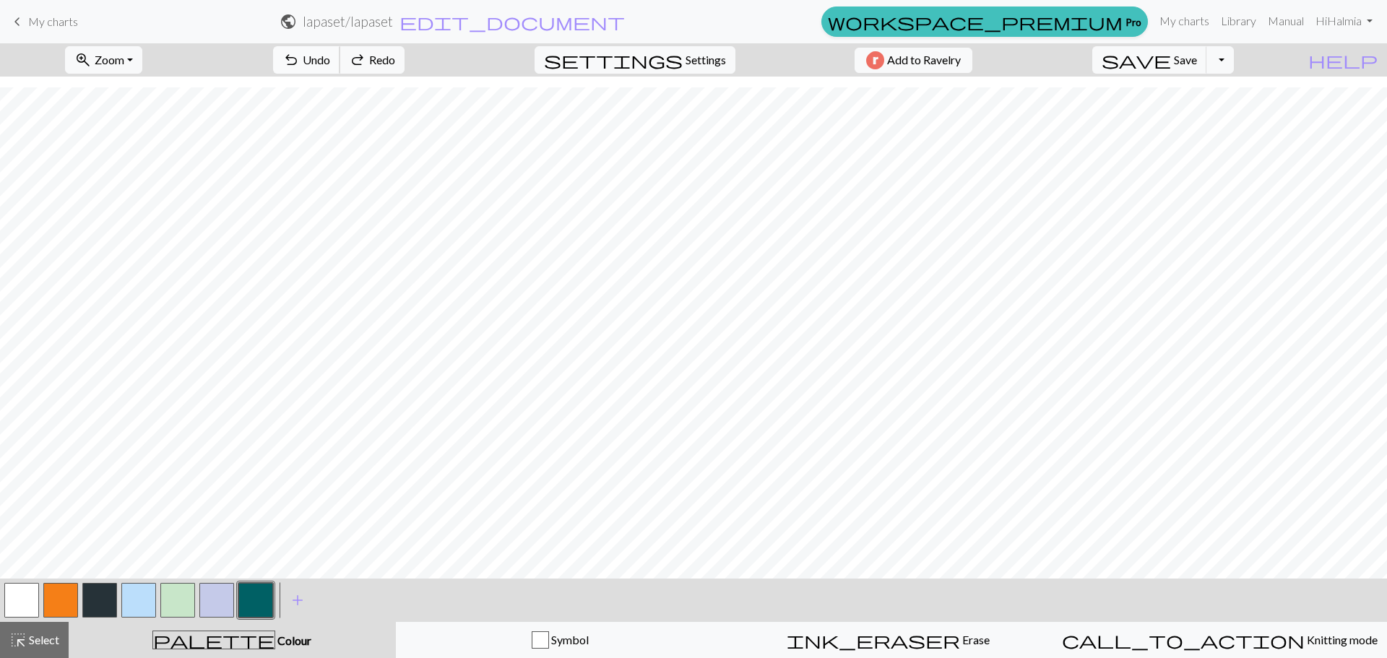
click at [300, 59] on span "undo" at bounding box center [290, 60] width 17 height 20
drag, startPoint x: 367, startPoint y: 59, endPoint x: 397, endPoint y: 65, distance: 30.2
click at [340, 60] on button "undo Undo Undo" at bounding box center [306, 59] width 67 height 27
click at [300, 55] on span "undo" at bounding box center [290, 60] width 17 height 20
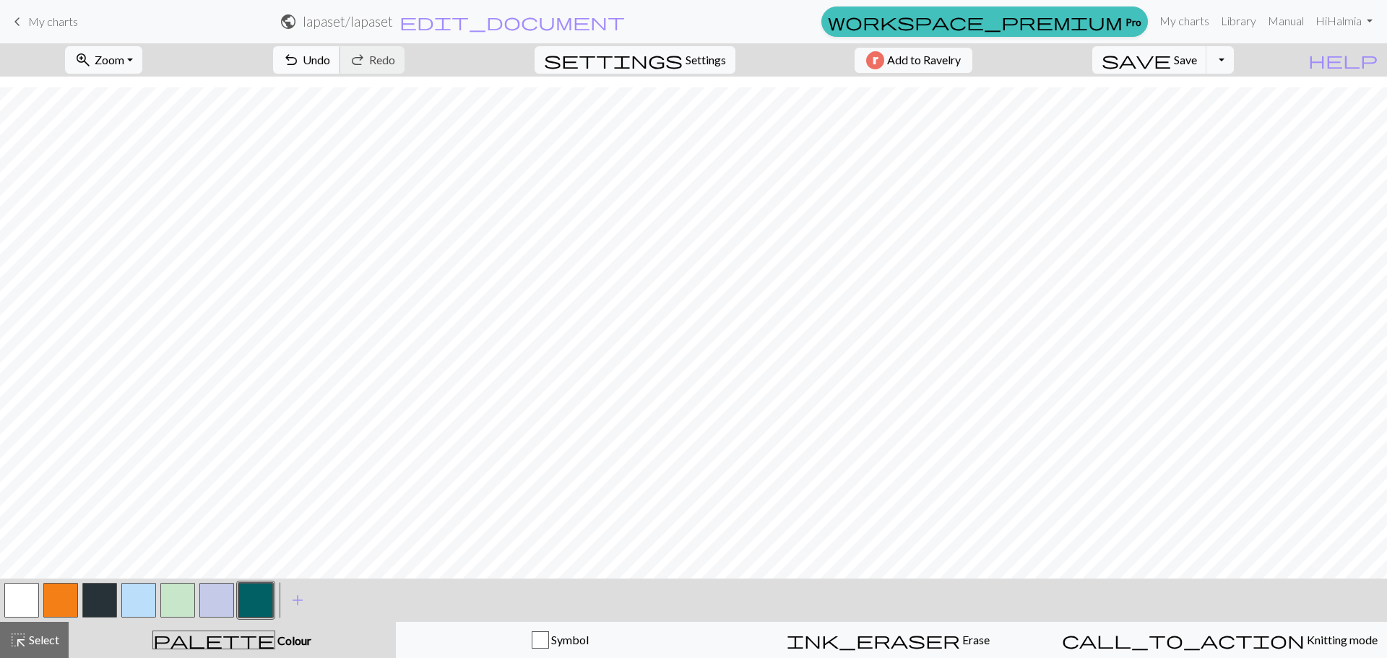
click at [330, 56] on span "Undo" at bounding box center [316, 60] width 27 height 14
click at [141, 597] on button "button" at bounding box center [138, 600] width 35 height 35
click at [253, 597] on button "button" at bounding box center [255, 600] width 35 height 35
click at [330, 59] on span "Undo" at bounding box center [316, 60] width 27 height 14
click at [330, 66] on span "Undo" at bounding box center [316, 60] width 27 height 14
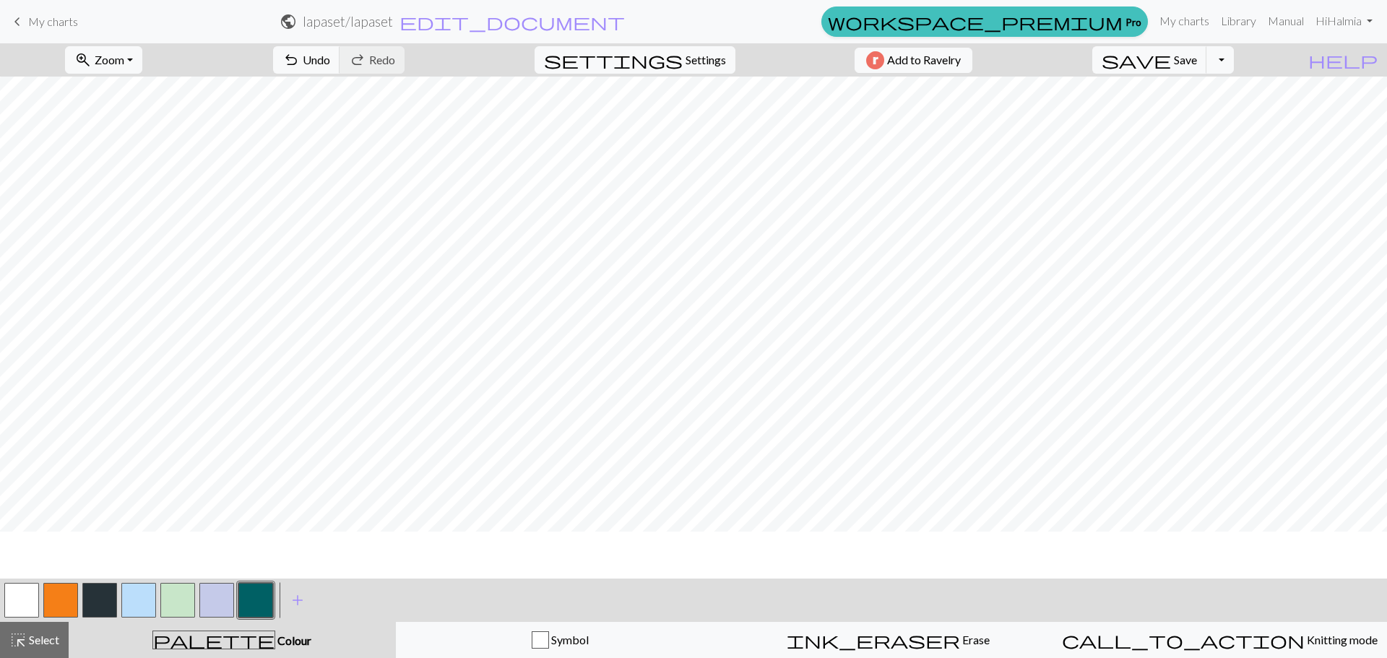
scroll to position [0, 0]
click at [300, 53] on span "undo" at bounding box center [290, 60] width 17 height 20
click at [330, 53] on span "Undo" at bounding box center [316, 60] width 27 height 14
click at [340, 59] on button "undo Undo Undo" at bounding box center [306, 59] width 67 height 27
click at [340, 69] on button "undo Undo Undo" at bounding box center [306, 59] width 67 height 27
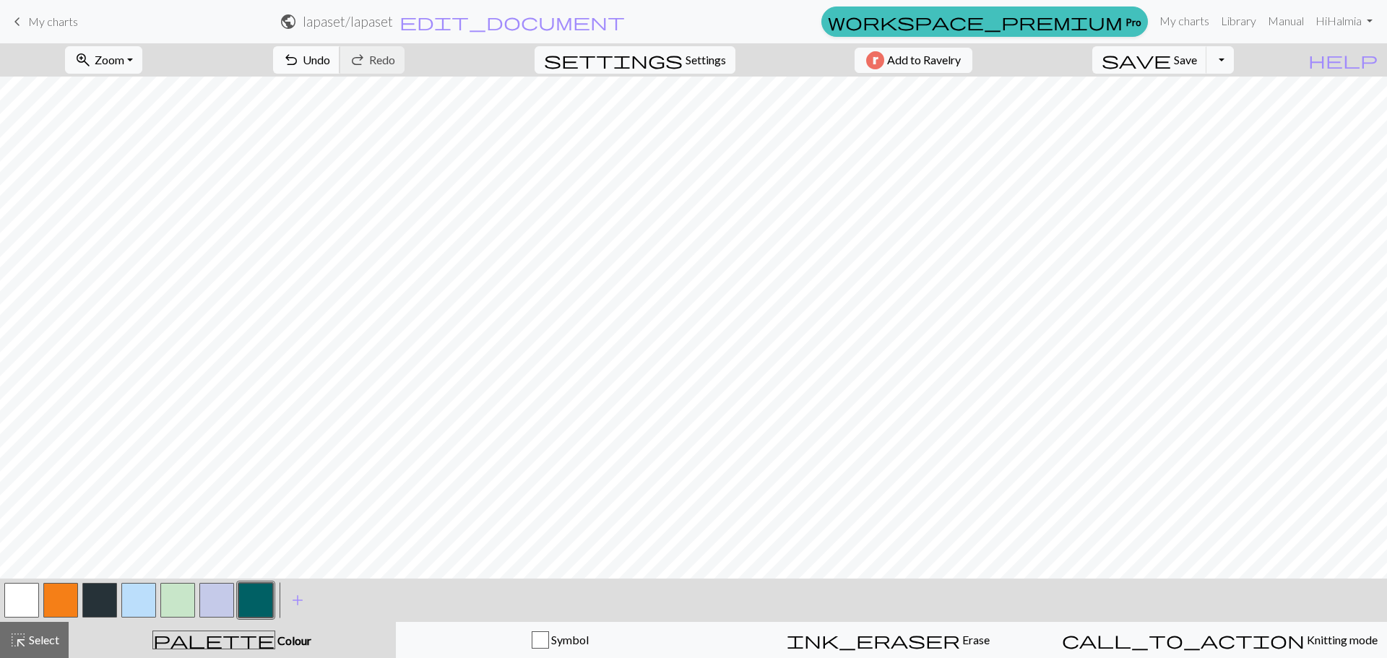
click at [340, 59] on button "undo Undo Undo" at bounding box center [306, 59] width 67 height 27
click at [300, 60] on span "undo" at bounding box center [290, 60] width 17 height 20
click at [330, 59] on span "Undo" at bounding box center [316, 60] width 27 height 14
click at [330, 62] on span "Undo" at bounding box center [316, 60] width 27 height 14
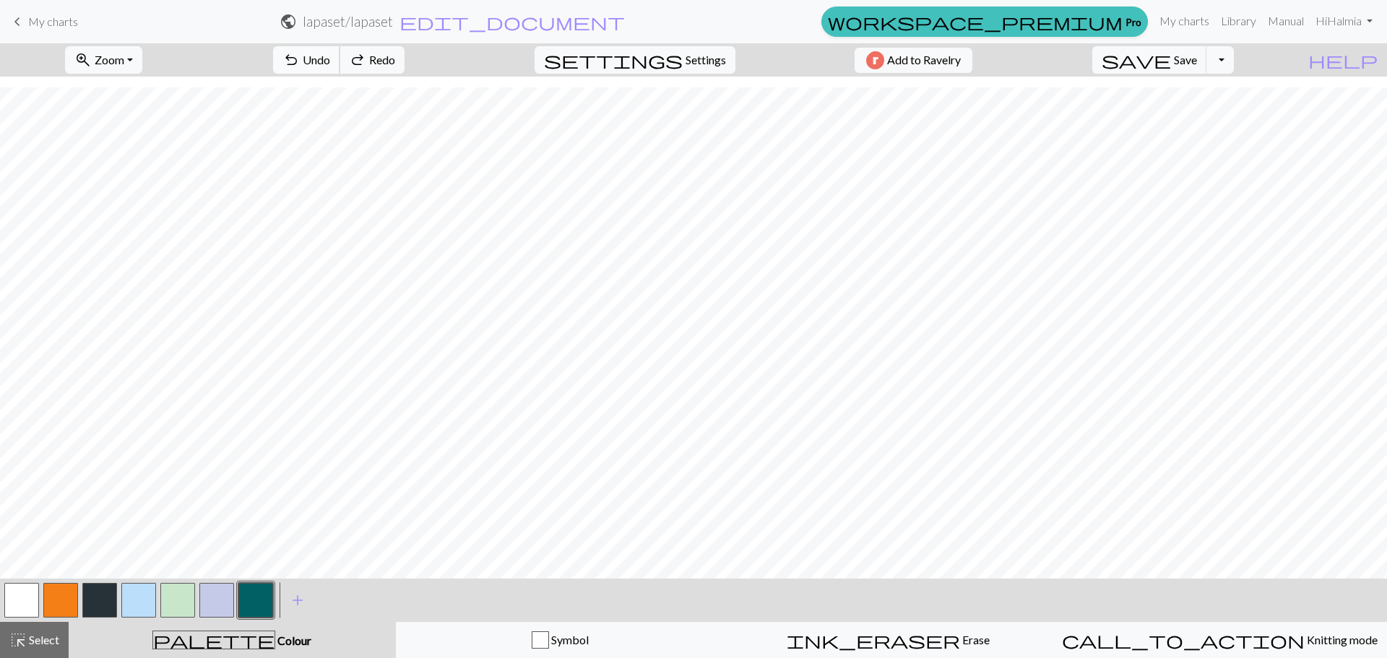
click at [330, 63] on span "Undo" at bounding box center [316, 60] width 27 height 14
click at [340, 51] on button "undo Undo Undo" at bounding box center [306, 59] width 67 height 27
click at [330, 61] on span "Undo" at bounding box center [316, 60] width 27 height 14
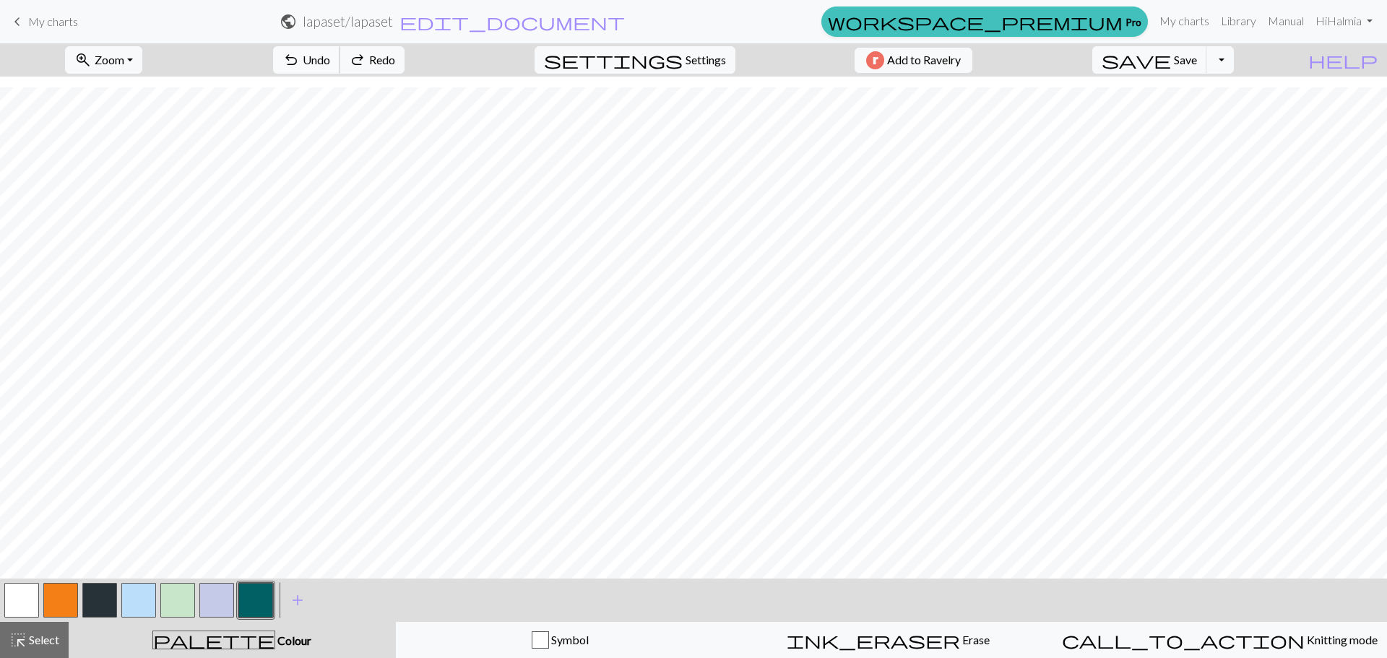
click at [330, 61] on span "Undo" at bounding box center [316, 60] width 27 height 14
click at [330, 60] on span "Undo" at bounding box center [316, 60] width 27 height 14
click at [330, 59] on span "Undo" at bounding box center [316, 60] width 27 height 14
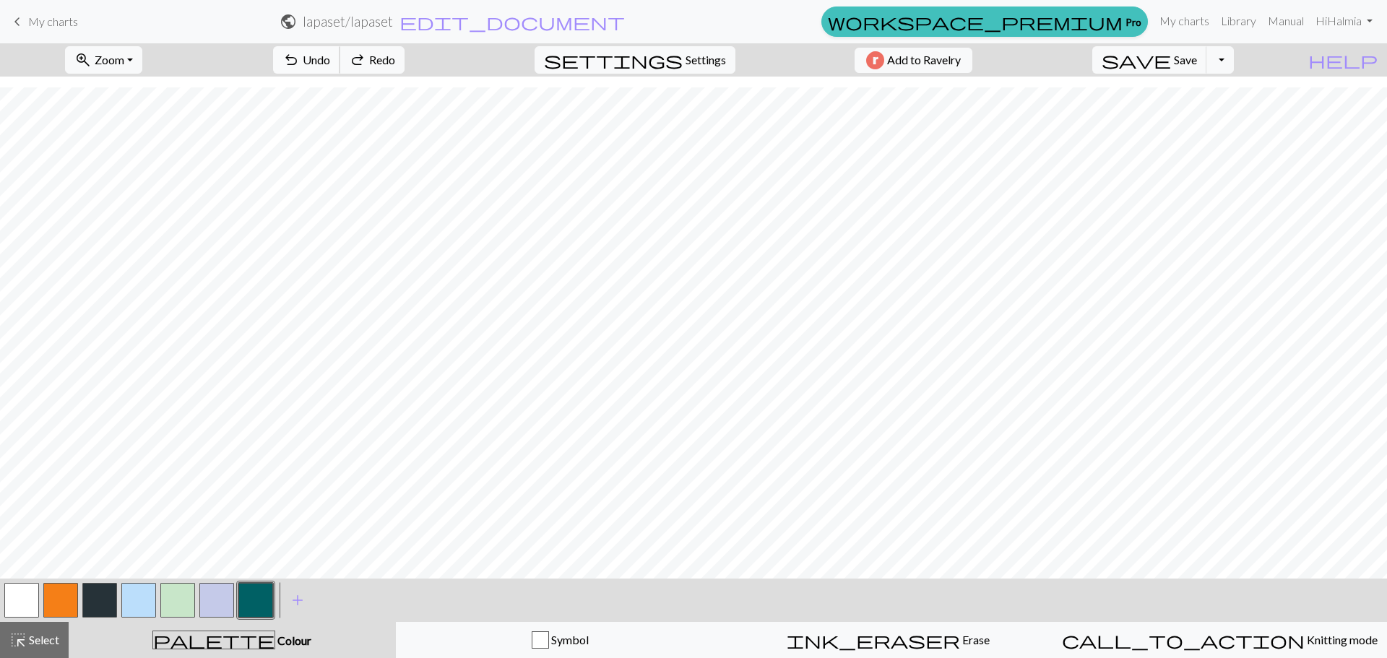
click at [330, 59] on span "Undo" at bounding box center [316, 60] width 27 height 14
click at [330, 56] on span "Undo" at bounding box center [316, 60] width 27 height 14
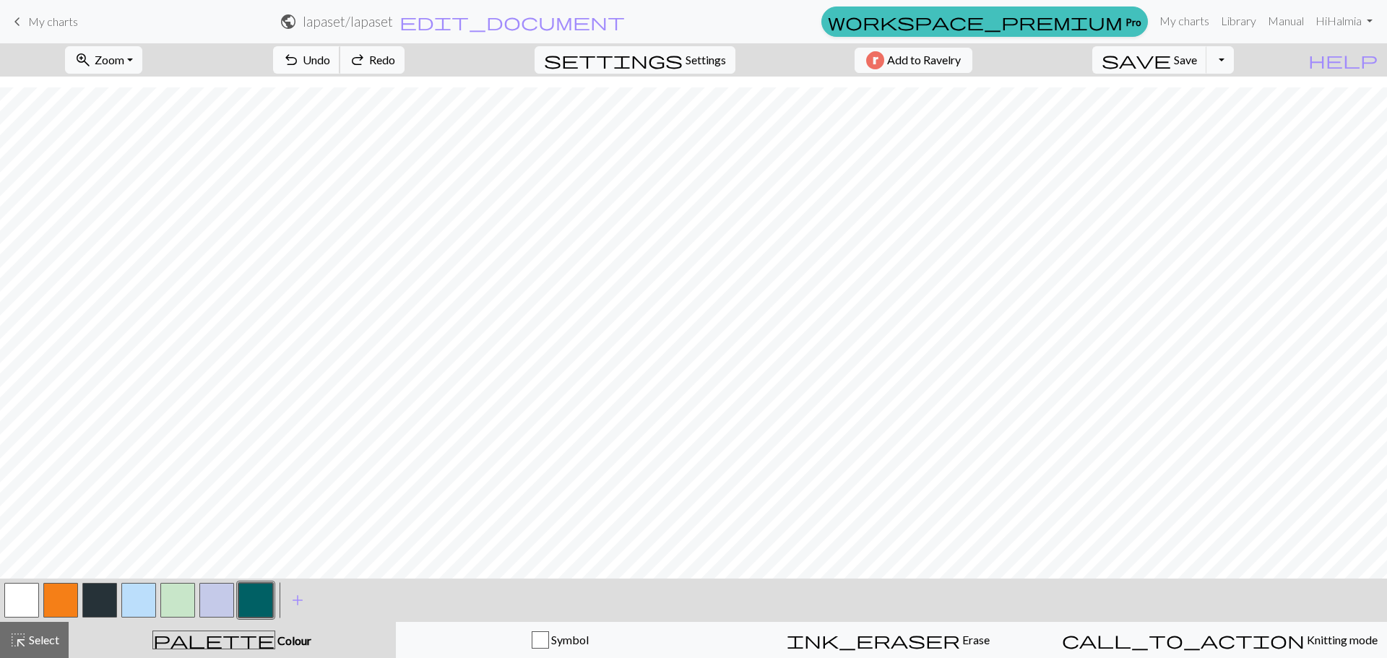
click at [330, 56] on span "Undo" at bounding box center [316, 60] width 27 height 14
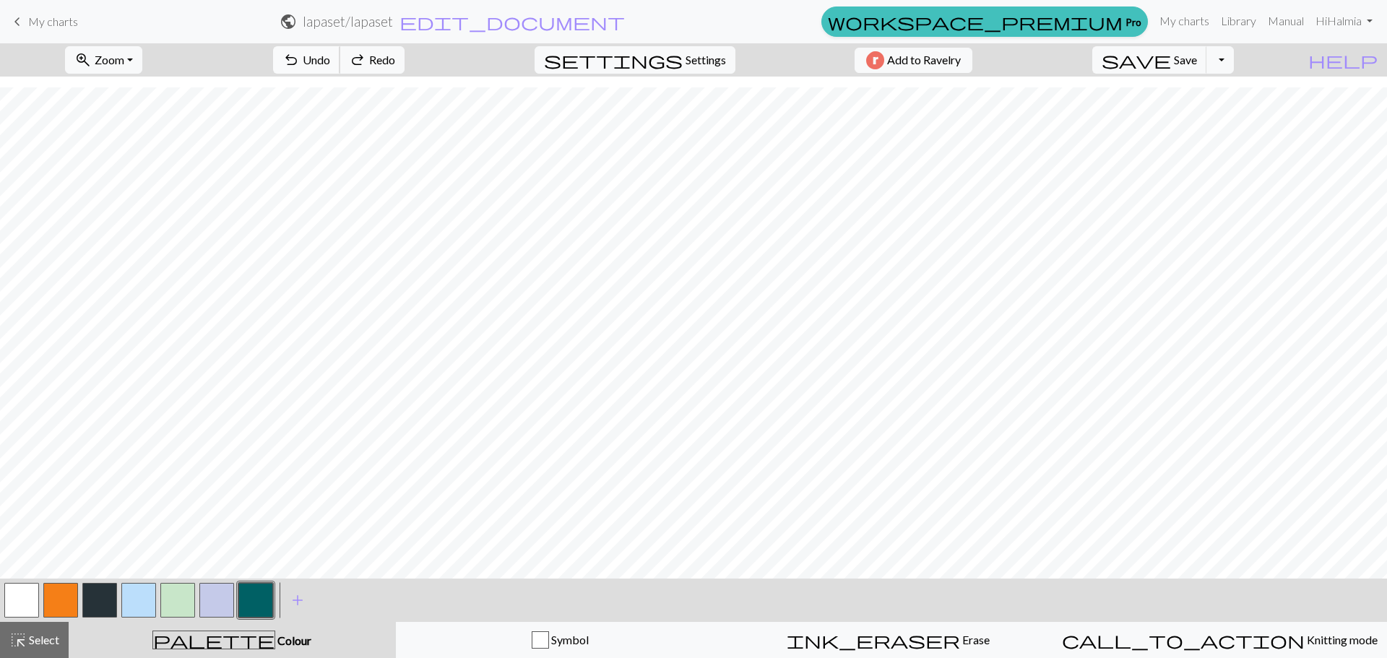
click at [330, 56] on span "Undo" at bounding box center [316, 60] width 27 height 14
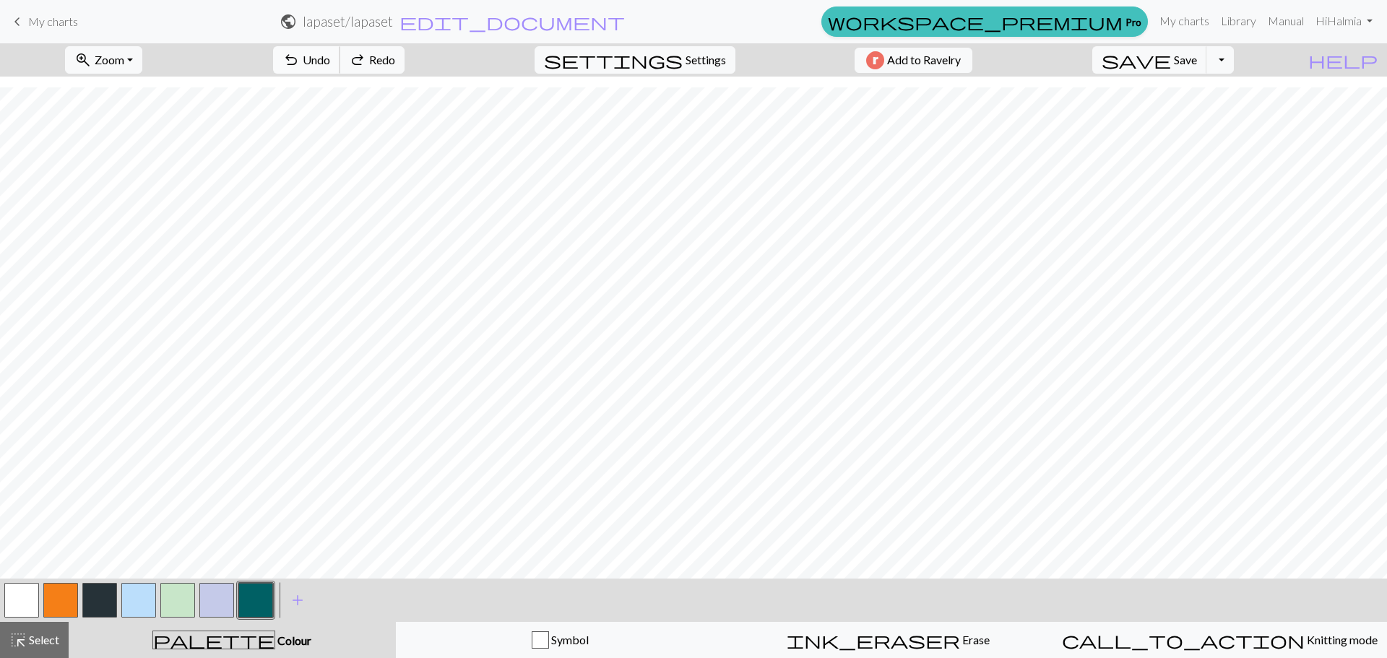
click at [330, 56] on span "Undo" at bounding box center [316, 60] width 27 height 14
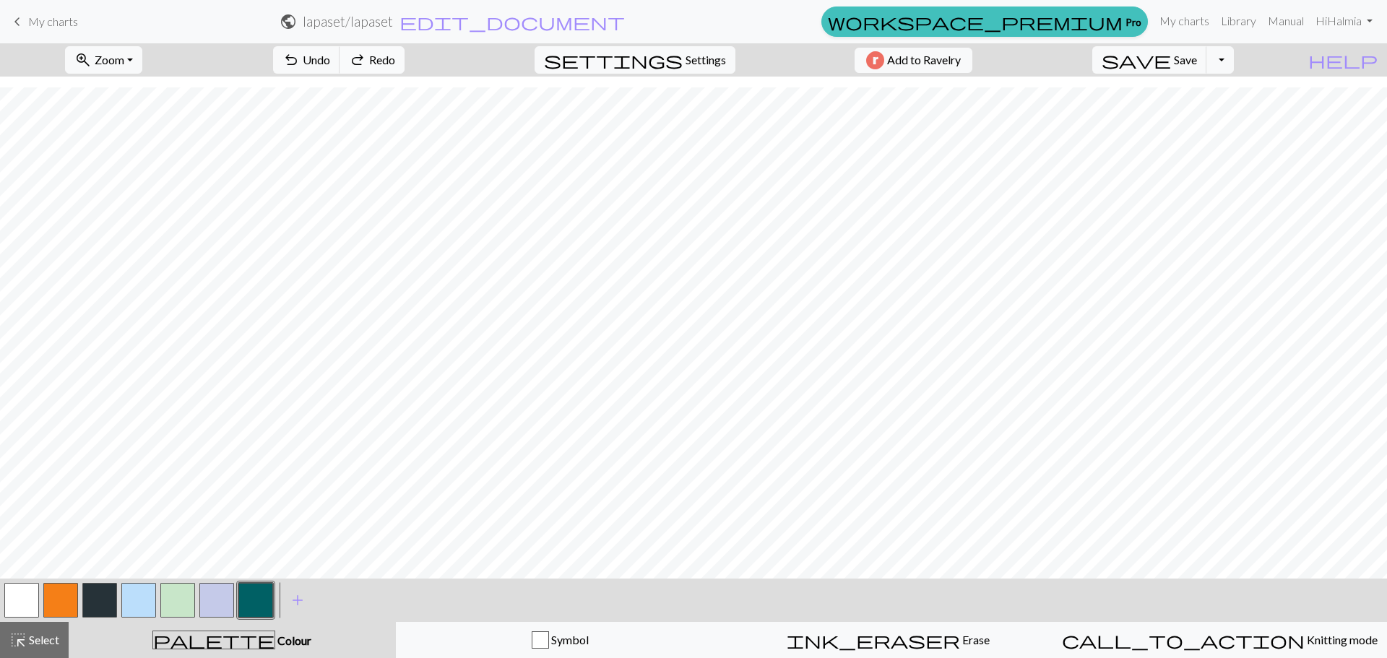
click at [366, 64] on span "redo" at bounding box center [357, 60] width 17 height 20
click at [300, 69] on span "undo" at bounding box center [290, 60] width 17 height 20
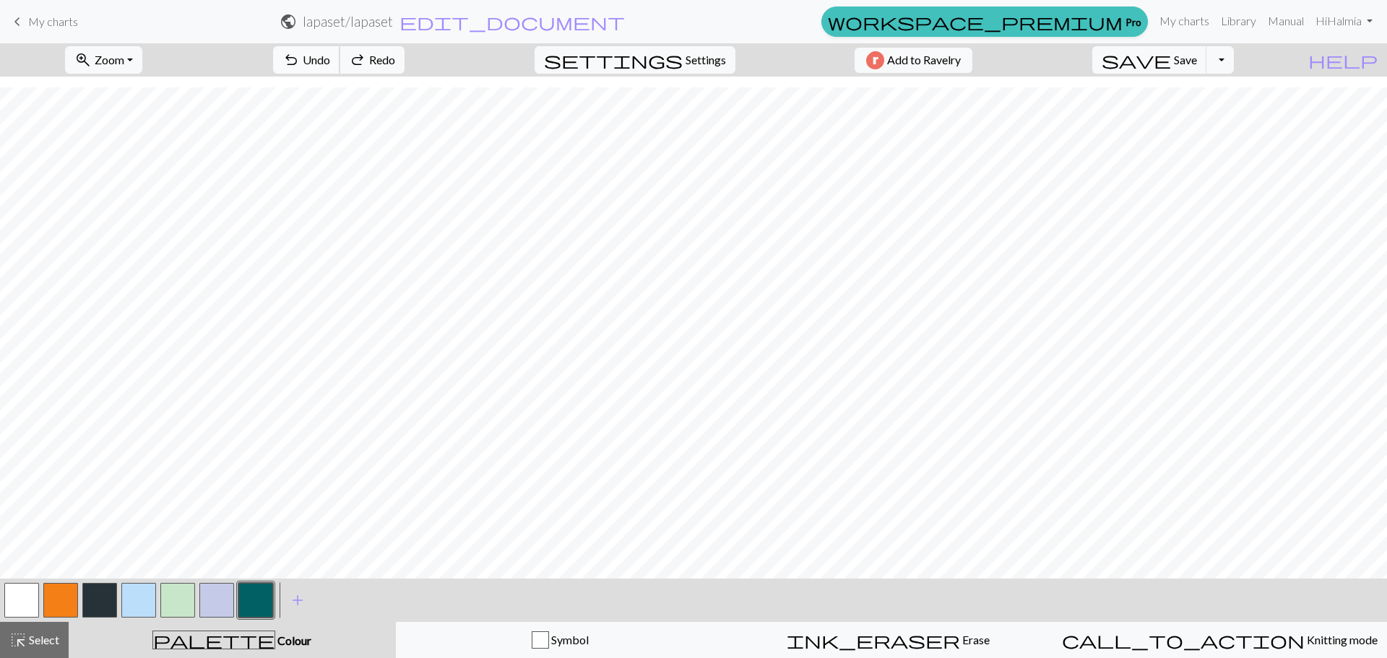
click at [300, 69] on span "undo" at bounding box center [290, 60] width 17 height 20
click at [300, 66] on span "undo" at bounding box center [290, 60] width 17 height 20
click at [300, 64] on span "undo" at bounding box center [290, 60] width 17 height 20
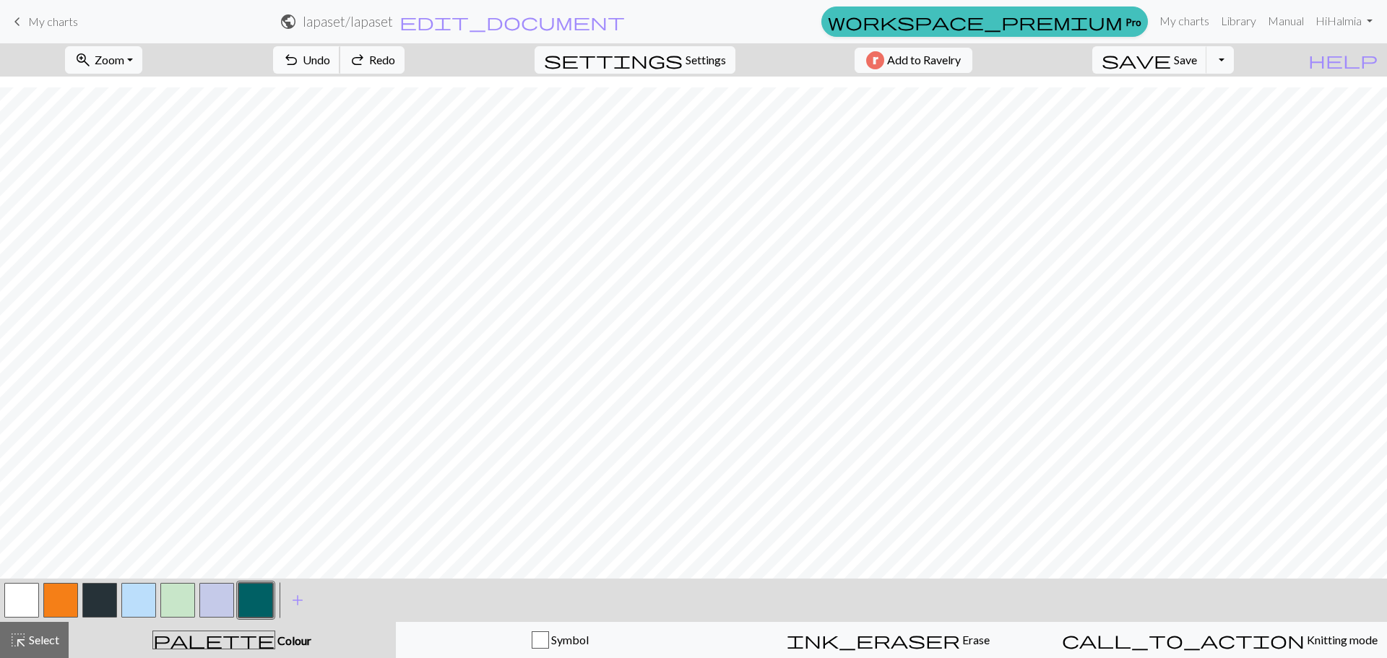
click at [300, 64] on span "undo" at bounding box center [290, 60] width 17 height 20
click at [340, 63] on button "undo Undo Undo" at bounding box center [306, 59] width 67 height 27
click at [340, 62] on button "undo Undo Undo" at bounding box center [306, 59] width 67 height 27
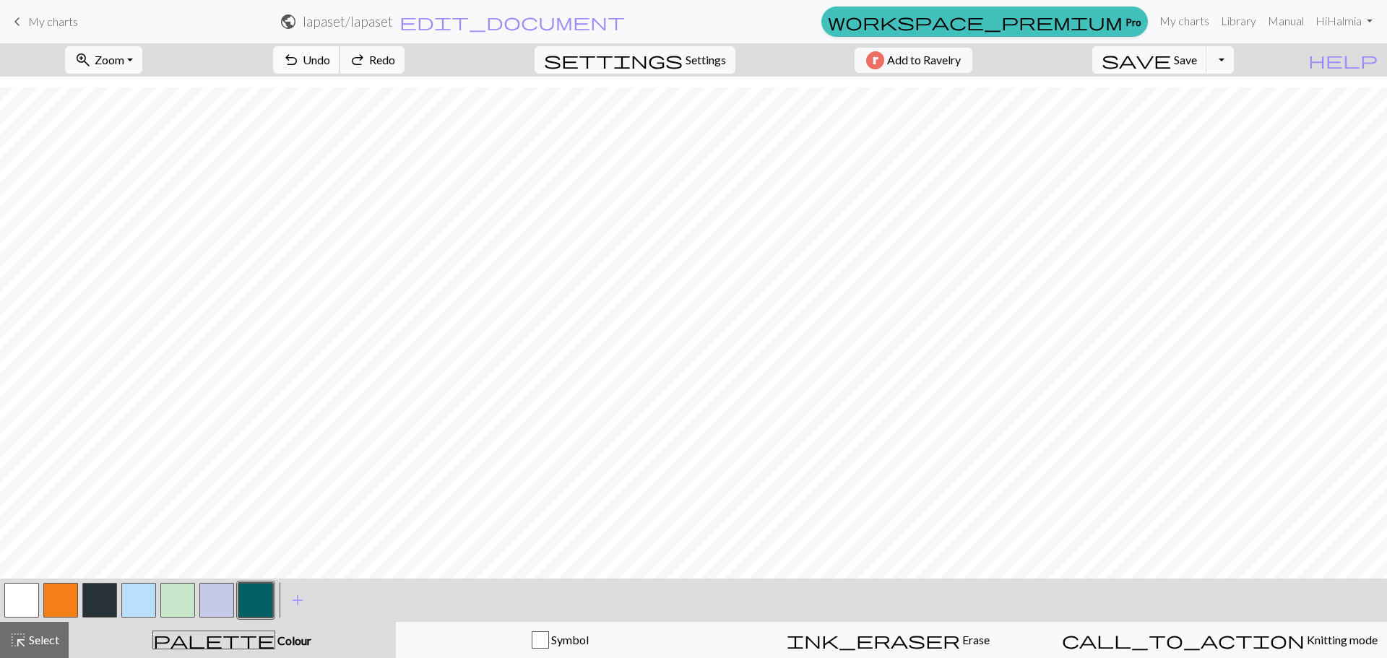
click at [340, 62] on button "undo Undo Undo" at bounding box center [306, 59] width 67 height 27
click at [340, 69] on button "undo Undo Undo" at bounding box center [306, 59] width 67 height 27
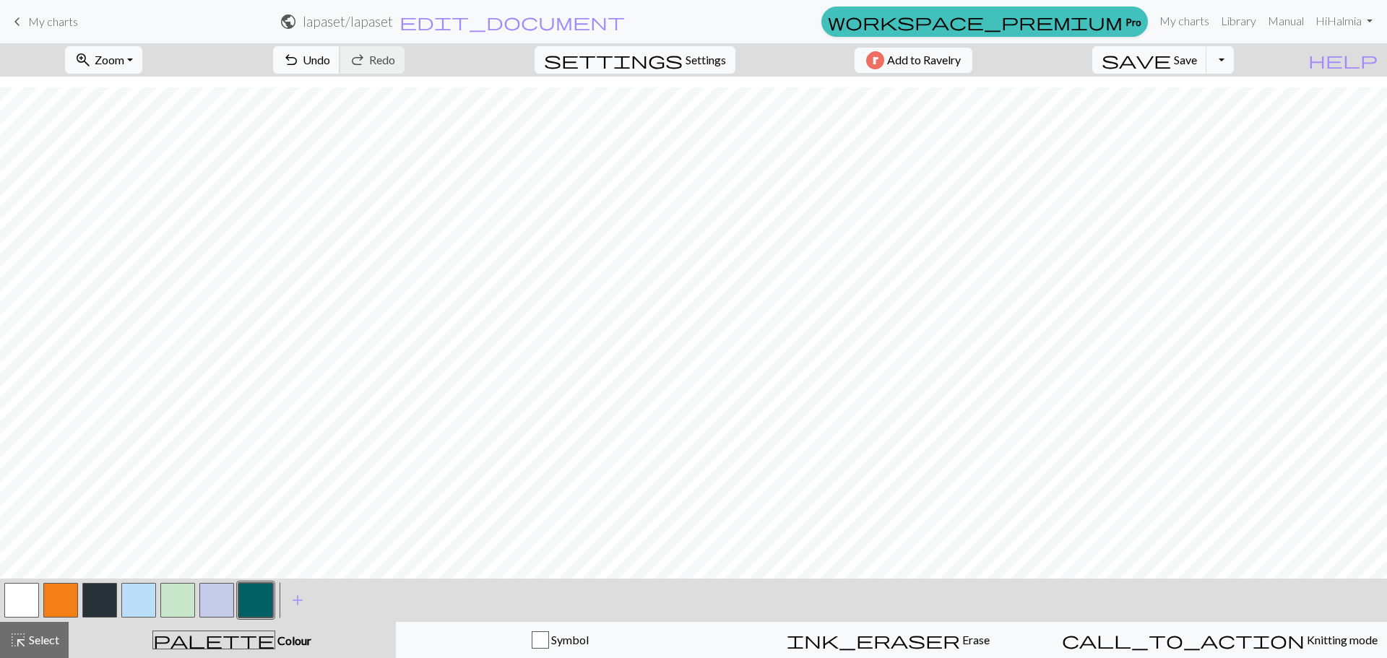
click at [300, 56] on span "undo" at bounding box center [290, 60] width 17 height 20
click at [340, 48] on button "undo Undo Undo" at bounding box center [306, 59] width 67 height 27
click at [330, 59] on span "Undo" at bounding box center [316, 60] width 27 height 14
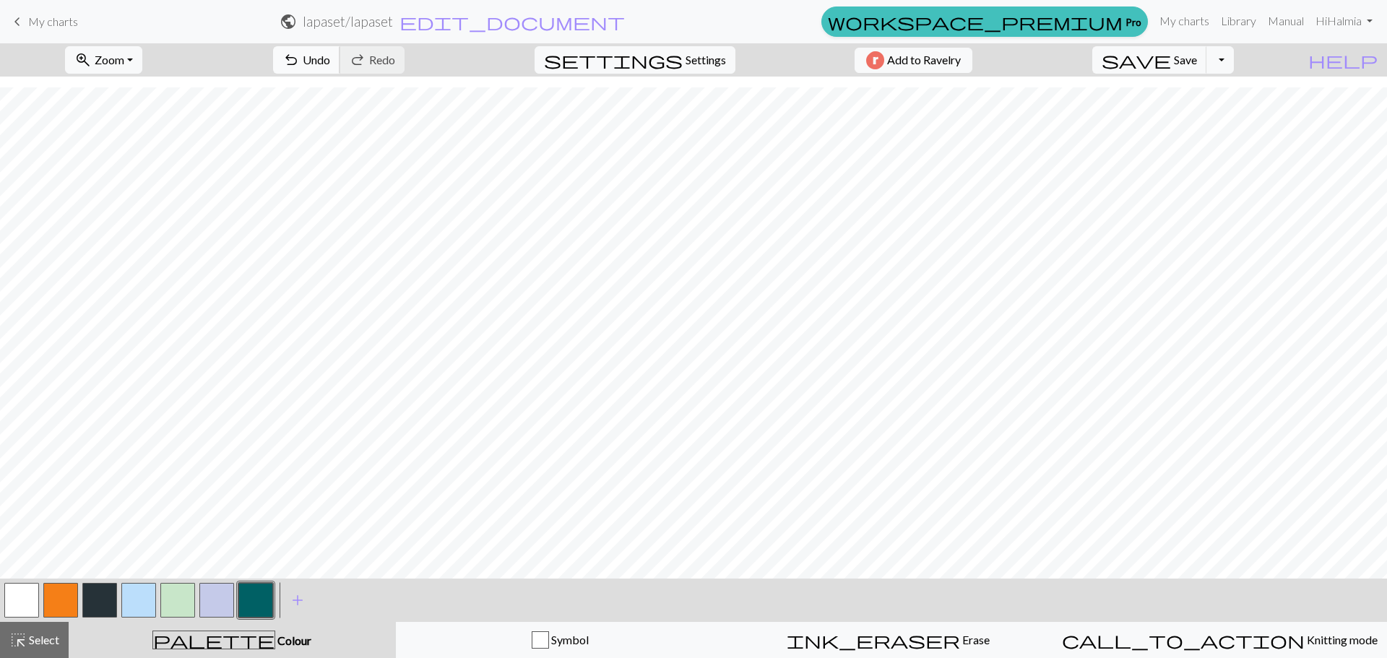
click at [330, 56] on span "Undo" at bounding box center [316, 60] width 27 height 14
click at [330, 59] on span "Undo" at bounding box center [316, 60] width 27 height 14
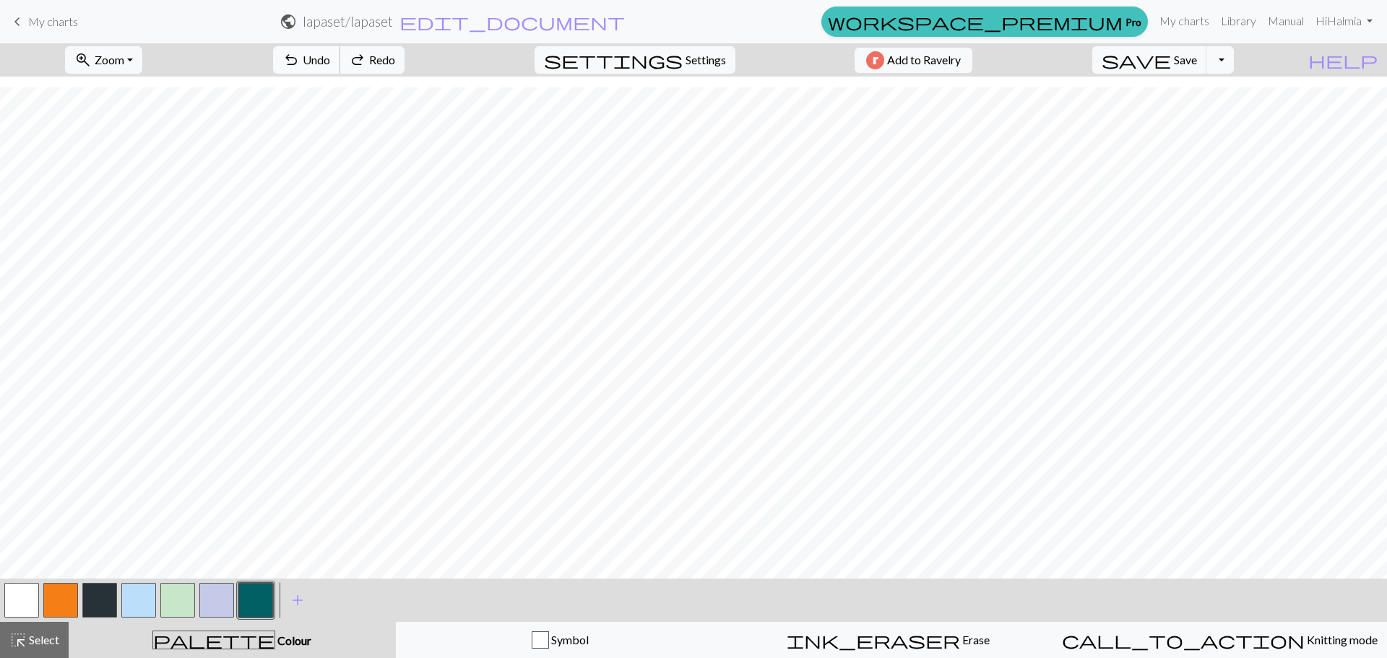
click at [330, 59] on span "Undo" at bounding box center [316, 60] width 27 height 14
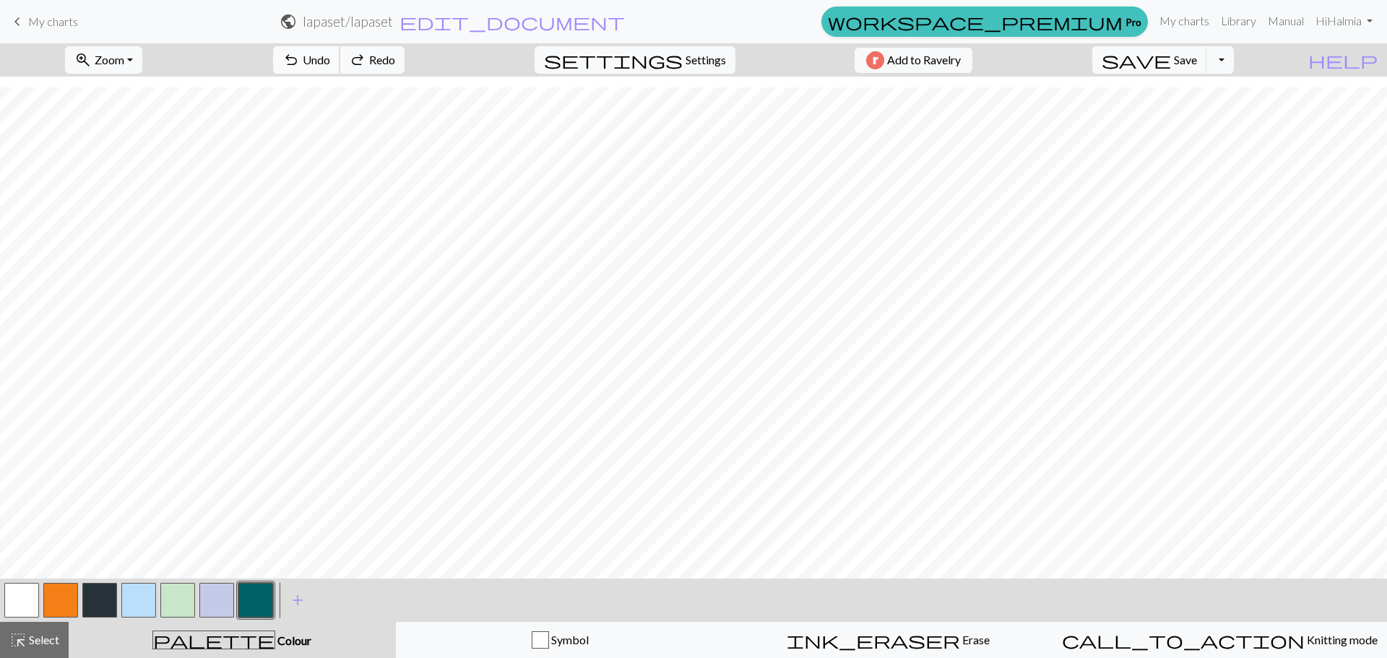
click at [330, 59] on span "Undo" at bounding box center [316, 60] width 27 height 14
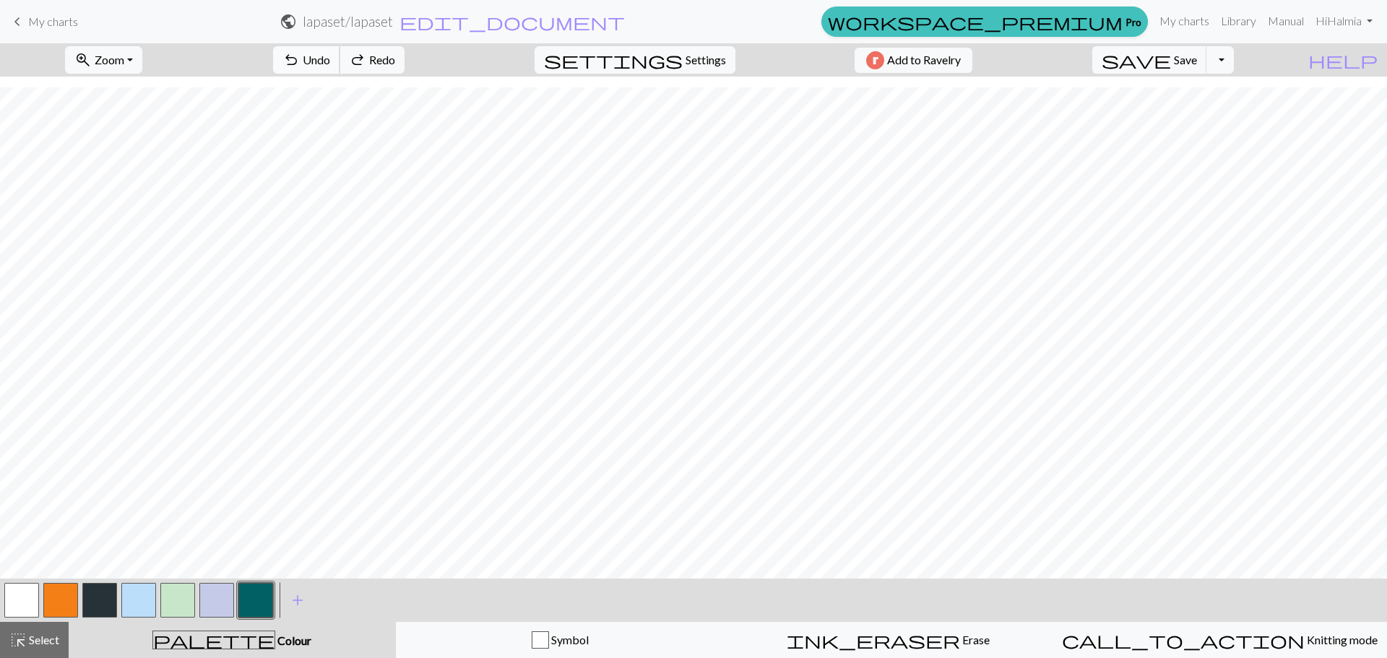
click at [330, 59] on span "Undo" at bounding box center [316, 60] width 27 height 14
click at [330, 53] on span "Undo" at bounding box center [316, 60] width 27 height 14
click at [330, 64] on span "Undo" at bounding box center [316, 60] width 27 height 14
click at [330, 60] on span "Undo" at bounding box center [316, 60] width 27 height 14
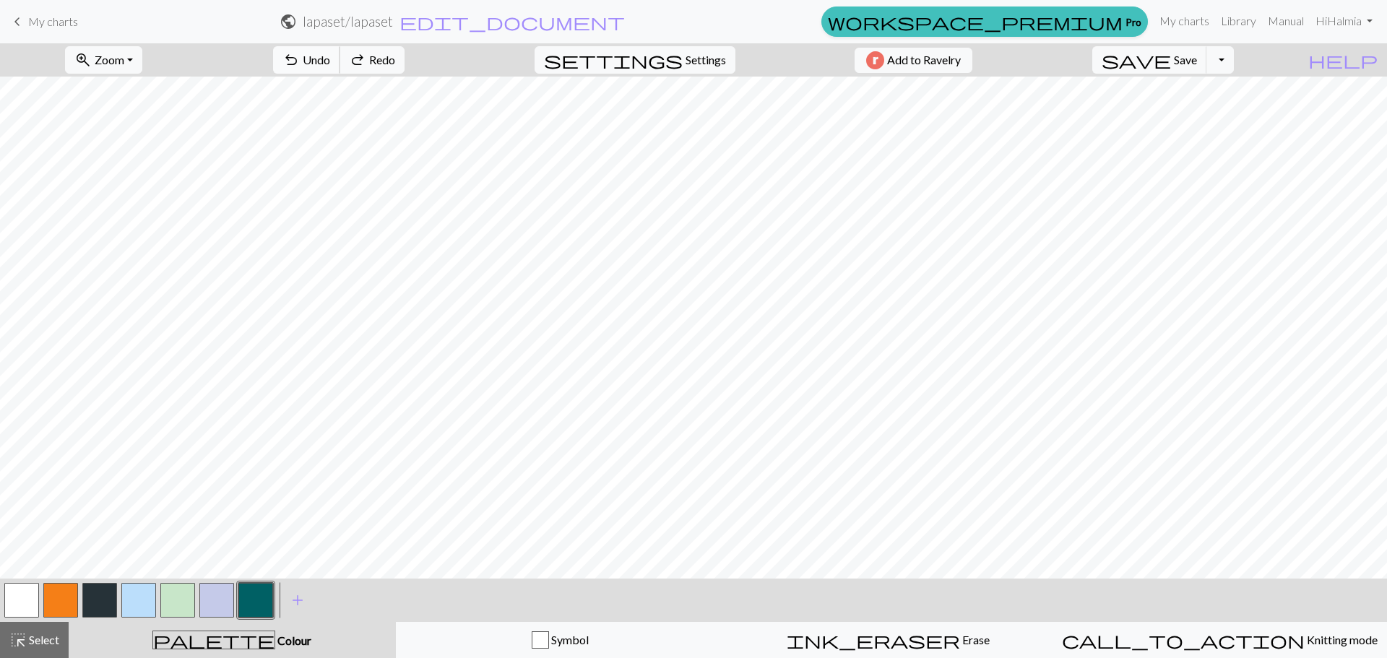
click at [330, 60] on span "Undo" at bounding box center [316, 60] width 27 height 14
click at [300, 59] on span "undo" at bounding box center [290, 60] width 17 height 20
click at [131, 599] on button "button" at bounding box center [138, 600] width 35 height 35
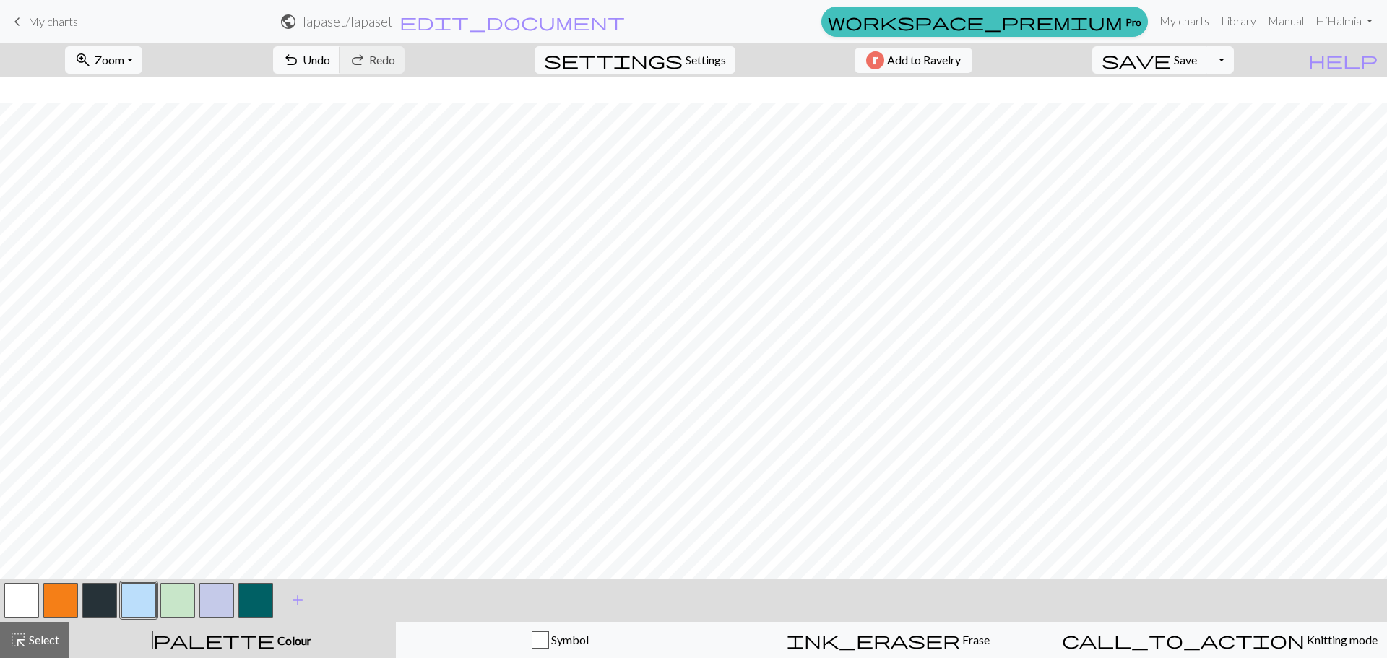
scroll to position [210, 0]
click at [262, 608] on button "button" at bounding box center [255, 600] width 35 height 35
click at [132, 605] on button "button" at bounding box center [138, 600] width 35 height 35
drag, startPoint x: 257, startPoint y: 598, endPoint x: 266, endPoint y: 582, distance: 18.7
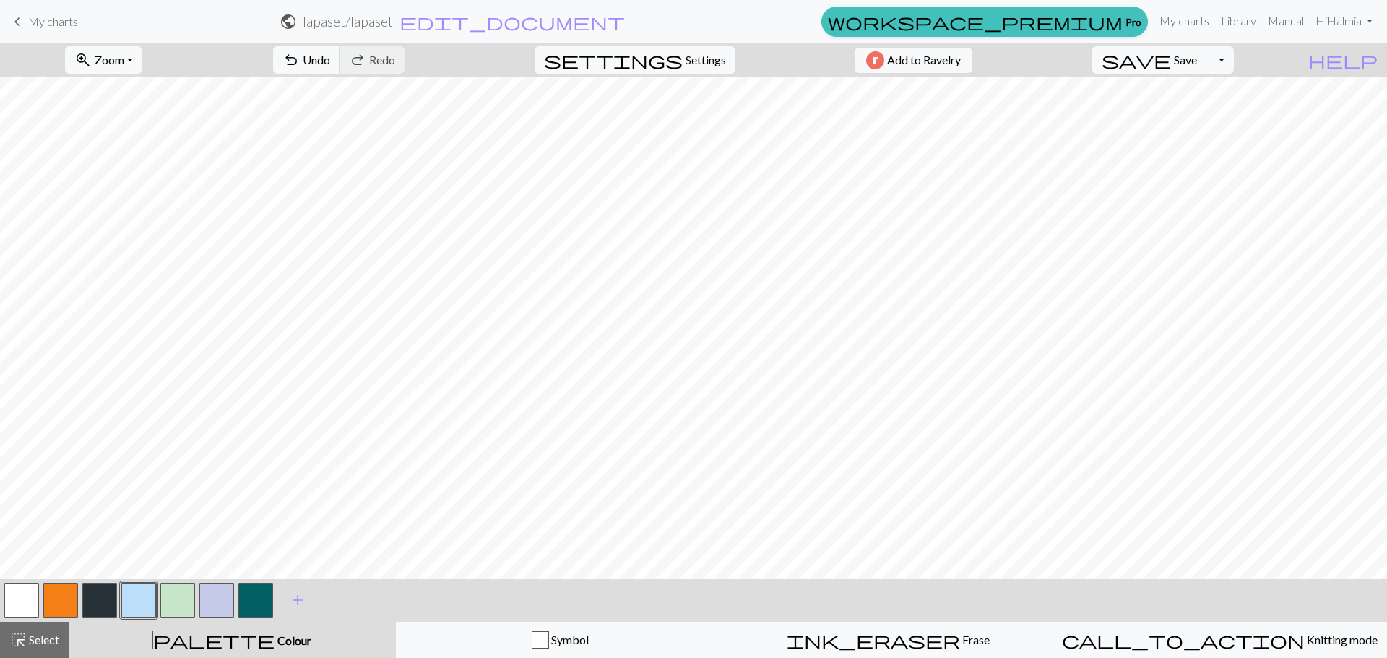
click at [258, 592] on button "button" at bounding box center [255, 600] width 35 height 35
click at [132, 596] on button "button" at bounding box center [138, 600] width 35 height 35
click at [257, 607] on button "button" at bounding box center [255, 600] width 35 height 35
click at [37, 605] on button "button" at bounding box center [21, 600] width 35 height 35
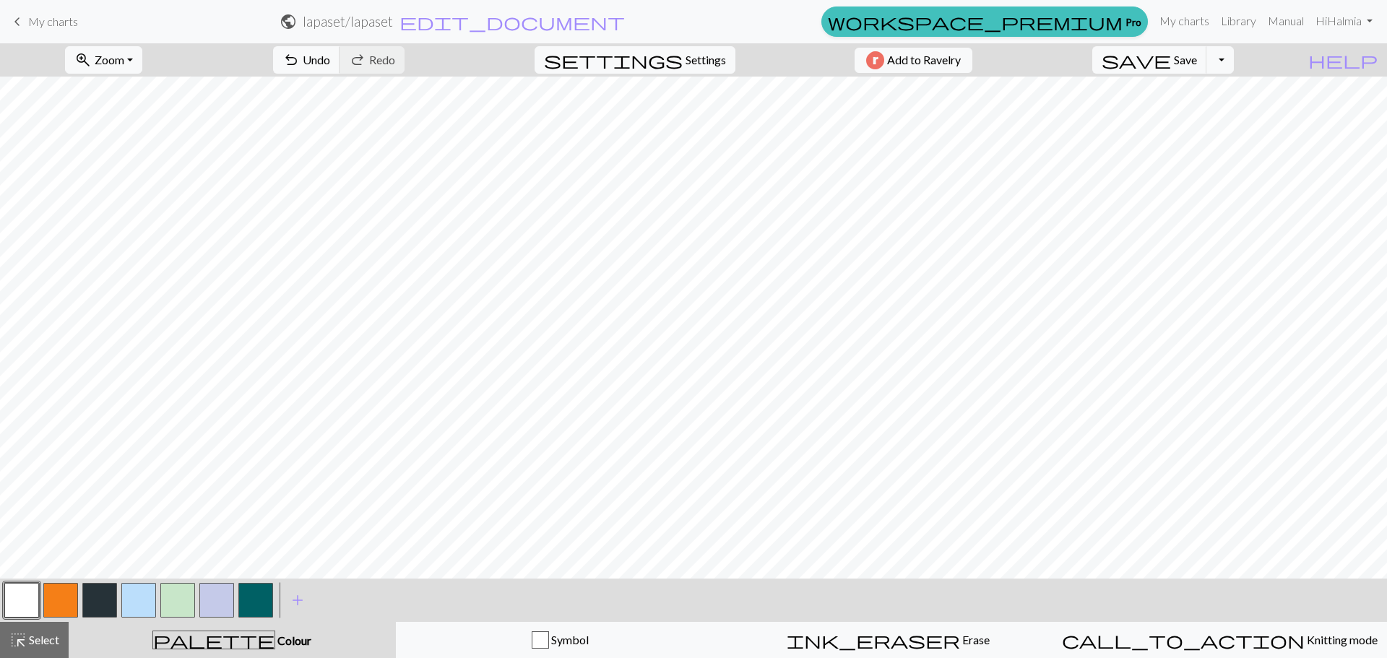
click at [125, 594] on button "button" at bounding box center [138, 600] width 35 height 35
click at [262, 597] on button "button" at bounding box center [255, 600] width 35 height 35
click at [330, 60] on span "Undo" at bounding box center [316, 60] width 27 height 14
click at [340, 52] on button "undo Undo Undo" at bounding box center [306, 59] width 67 height 27
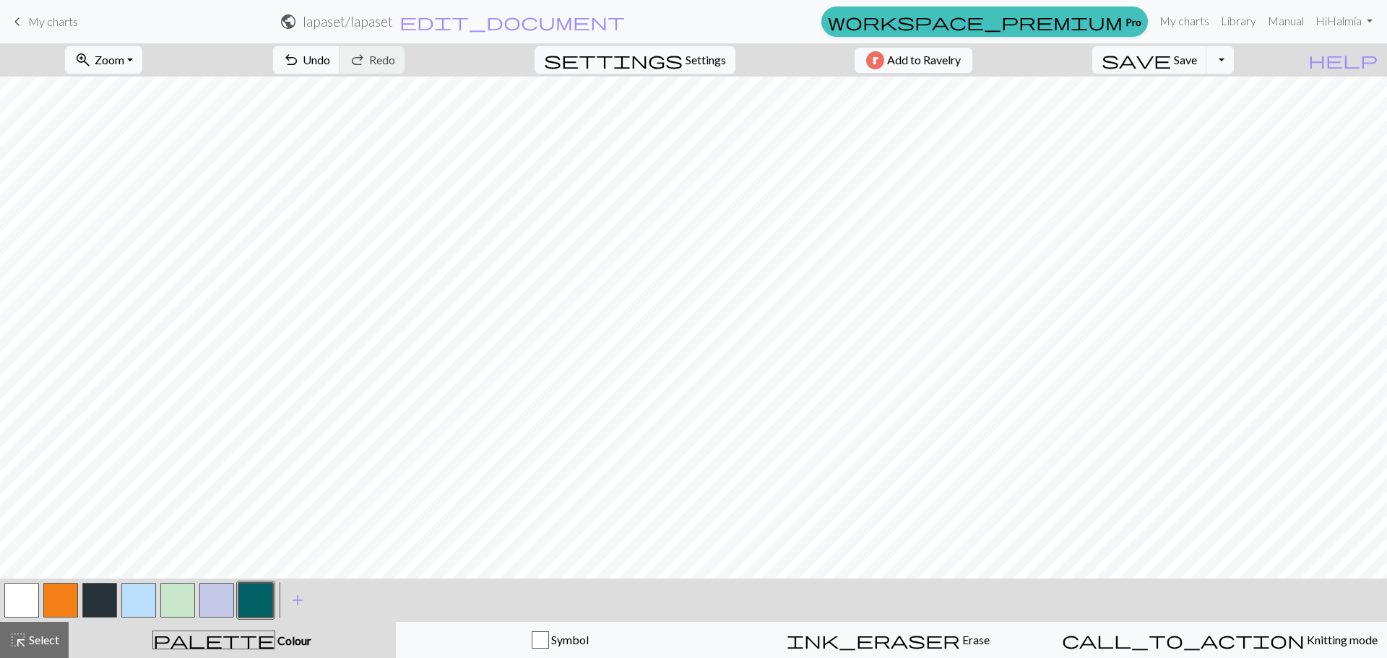
click at [134, 593] on button "button" at bounding box center [138, 600] width 35 height 35
click at [47, 605] on button "button" at bounding box center [60, 600] width 35 height 35
click at [124, 57] on span "Zoom" at bounding box center [110, 60] width 30 height 14
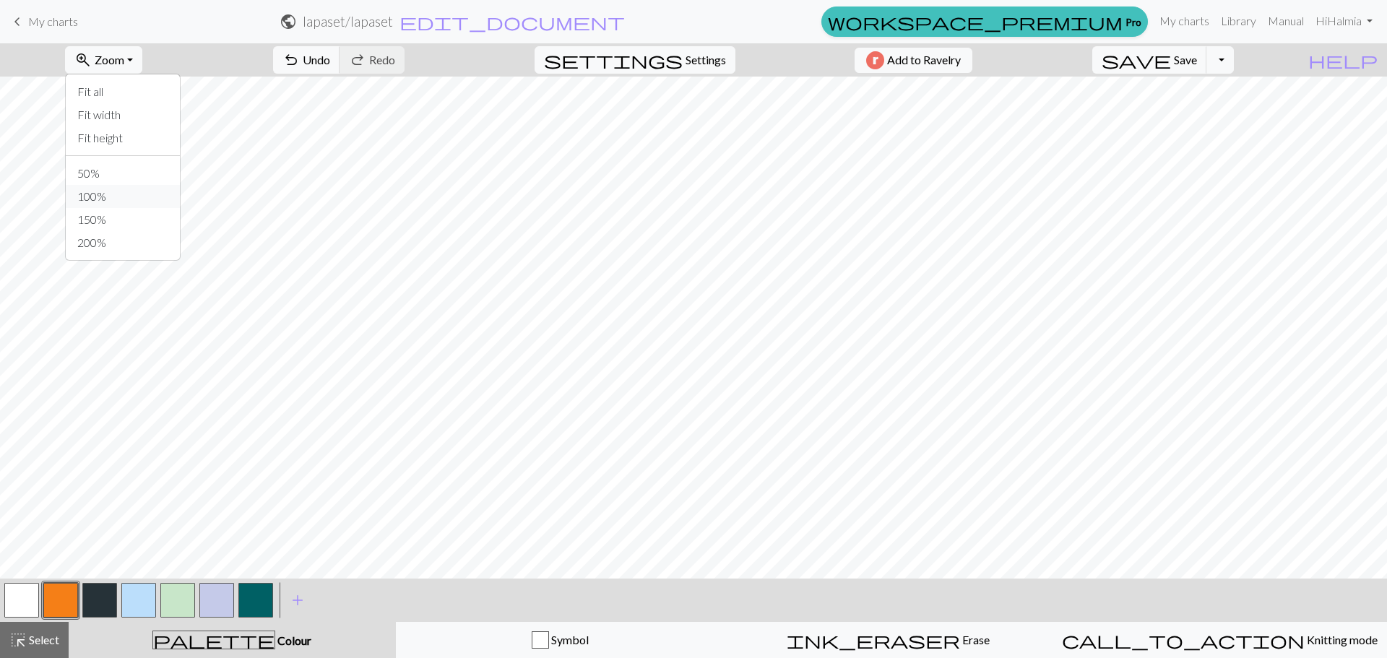
click at [130, 191] on button "100%" at bounding box center [123, 196] width 114 height 23
click at [120, 70] on button "zoom_in Zoom Zoom" at bounding box center [103, 59] width 77 height 27
click at [119, 172] on button "50%" at bounding box center [123, 173] width 114 height 23
click at [673, 58] on span "settings" at bounding box center [613, 60] width 139 height 20
select select "aran"
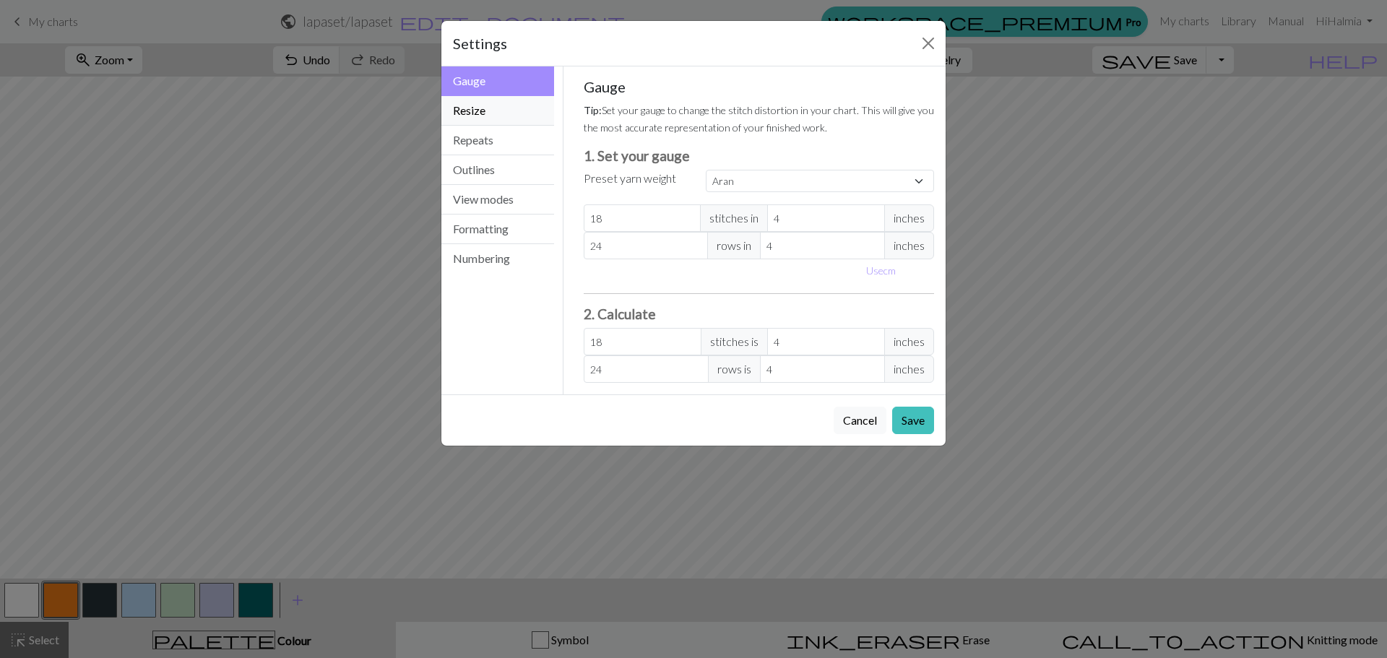
click at [506, 111] on button "Resize" at bounding box center [497, 111] width 113 height 30
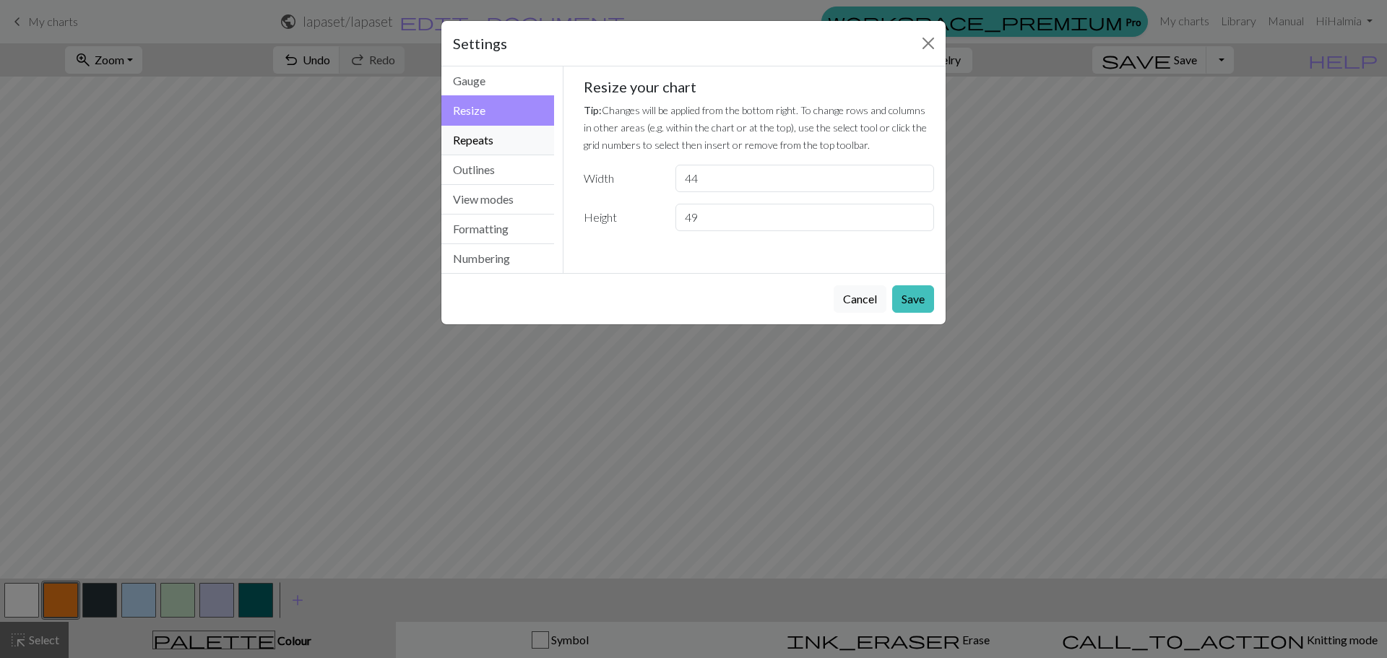
click at [506, 150] on button "Repeats" at bounding box center [497, 141] width 113 height 30
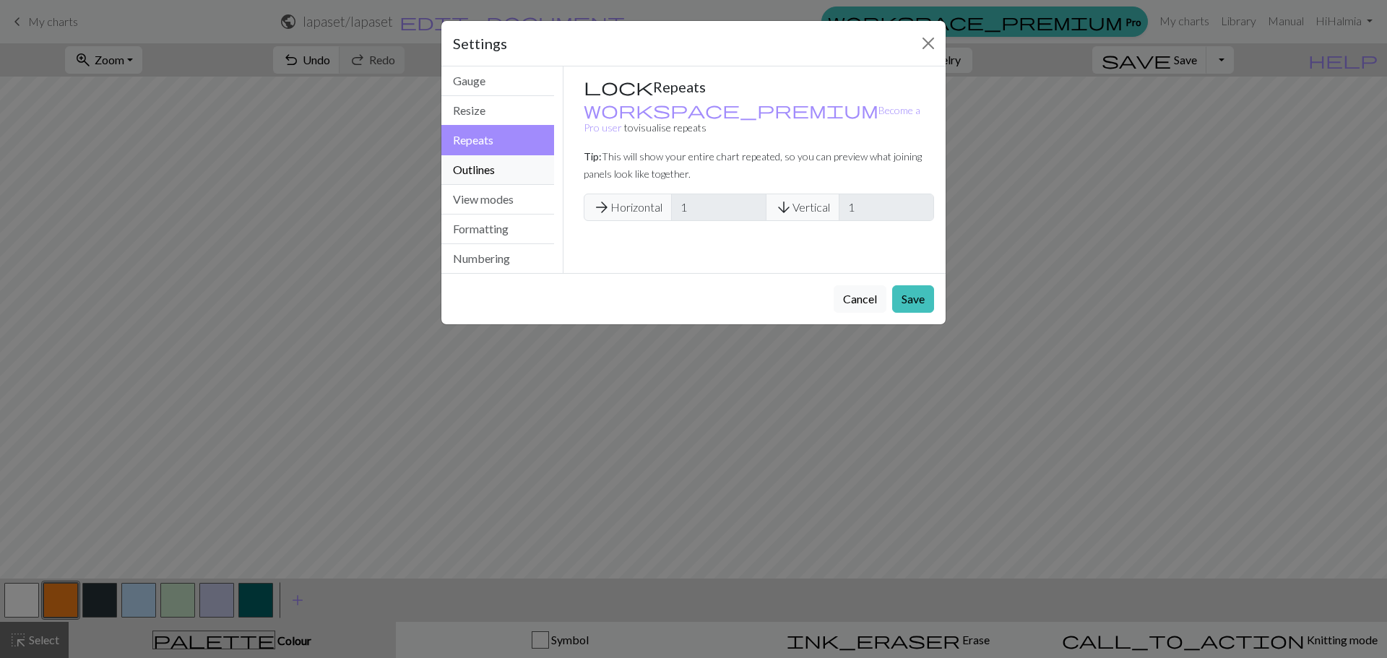
click at [505, 174] on button "Outlines" at bounding box center [497, 170] width 113 height 30
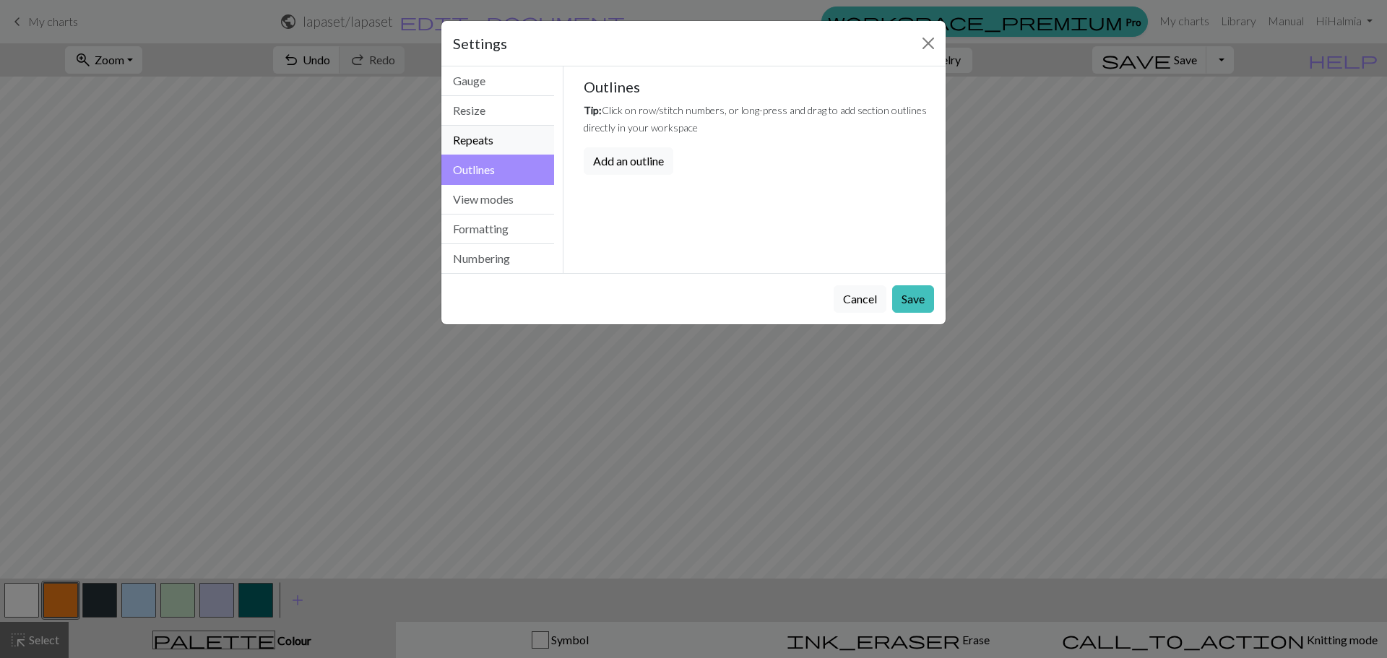
drag, startPoint x: 495, startPoint y: 145, endPoint x: 499, endPoint y: 168, distance: 23.5
click at [494, 145] on button "Repeats" at bounding box center [497, 141] width 113 height 30
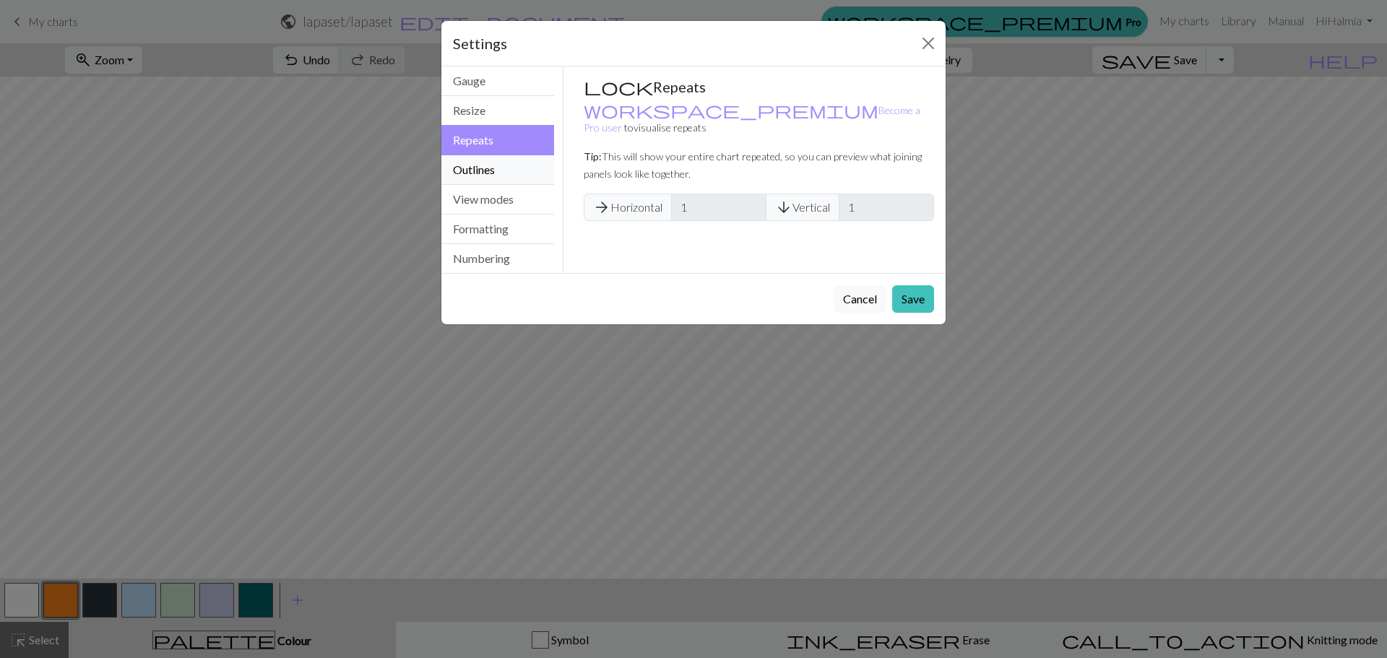
click at [499, 169] on button "Outlines" at bounding box center [497, 170] width 113 height 30
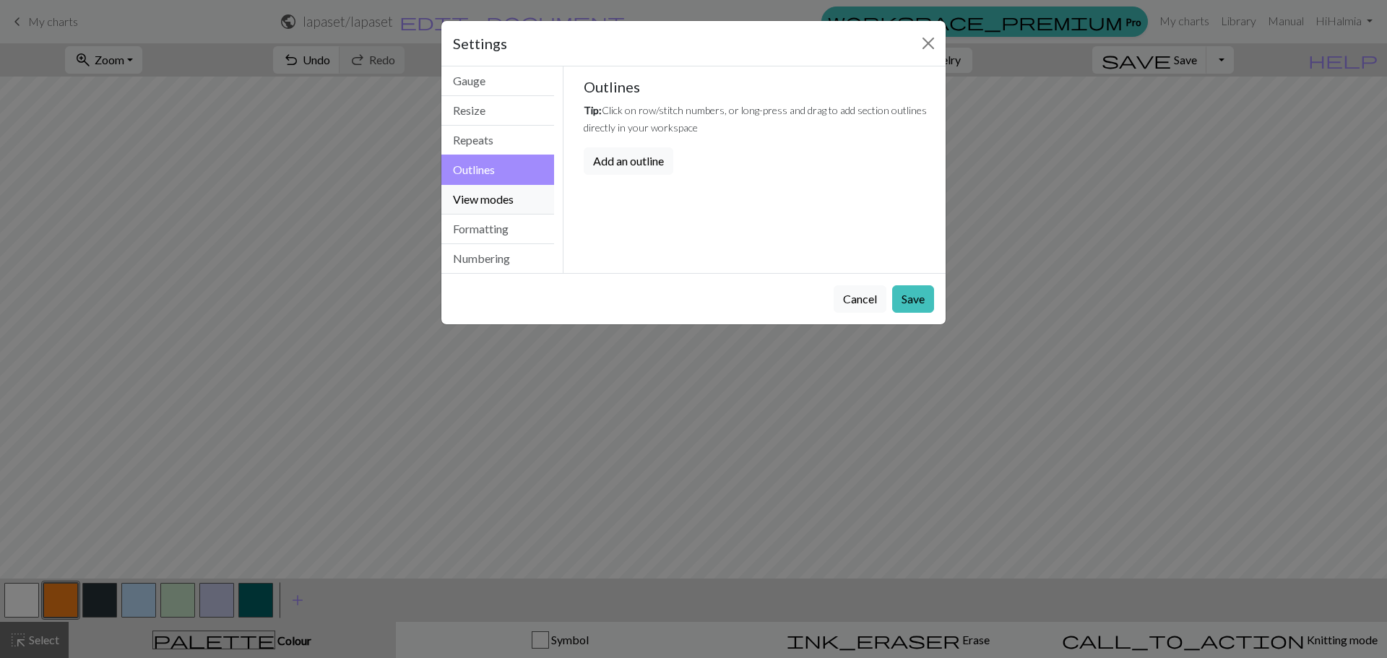
click at [505, 196] on button "View modes" at bounding box center [497, 200] width 113 height 30
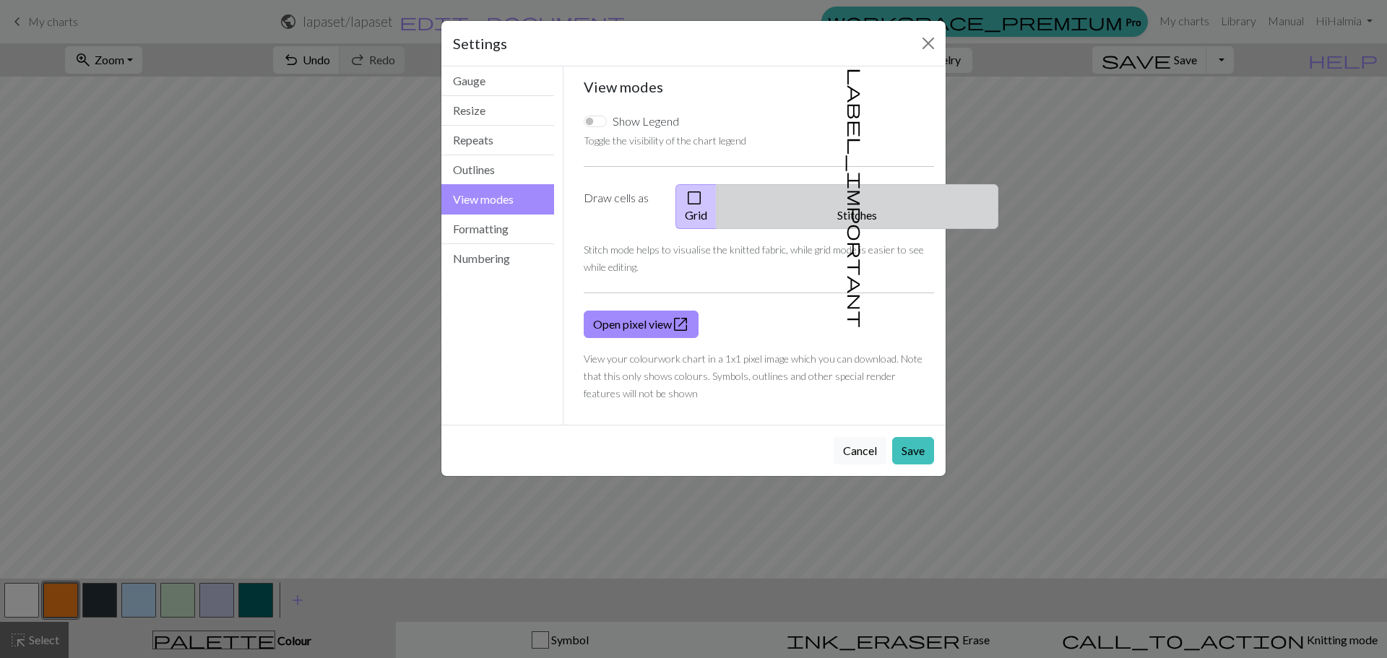
drag, startPoint x: 880, startPoint y: 192, endPoint x: 876, endPoint y: 424, distance: 232.0
click at [880, 193] on button "label_important Stitches" at bounding box center [858, 206] width 282 height 45
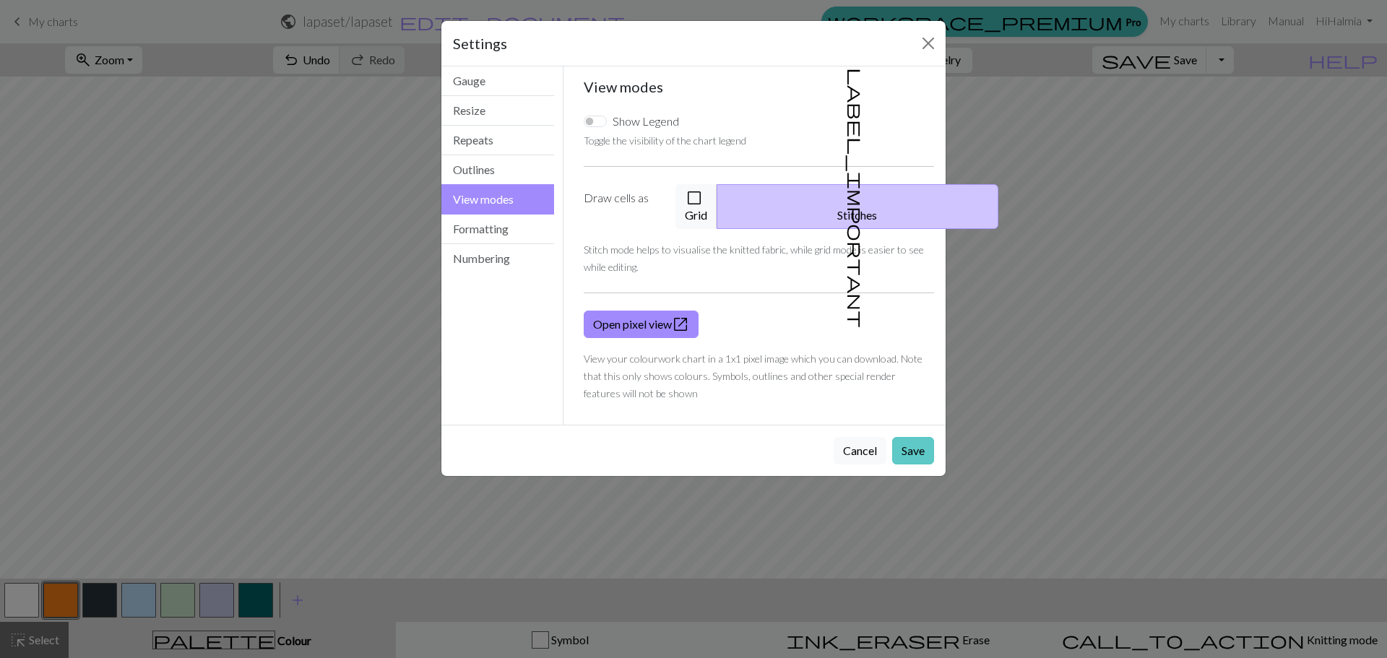
drag, startPoint x: 906, startPoint y: 427, endPoint x: 582, endPoint y: 404, distance: 324.5
click at [906, 437] on button "Save" at bounding box center [913, 450] width 42 height 27
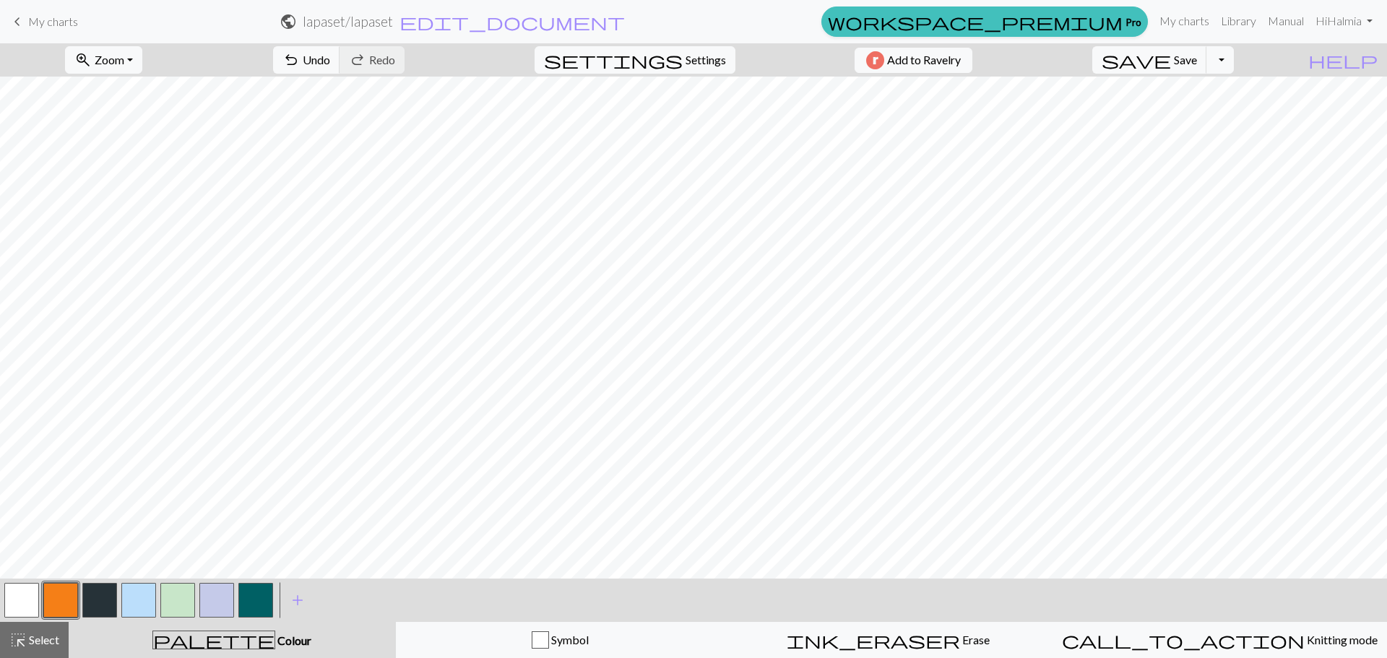
click at [15, 15] on span "keyboard_arrow_left" at bounding box center [17, 22] width 17 height 20
click at [1204, 73] on div "save Save Save Toggle Dropdown file_copy Save a copy save_alt Download" at bounding box center [1163, 59] width 163 height 33
drag, startPoint x: 1204, startPoint y: 72, endPoint x: 1201, endPoint y: 64, distance: 7.8
click at [1201, 69] on button "save Save Save" at bounding box center [1149, 59] width 115 height 27
click at [1201, 64] on button "save Save Save" at bounding box center [1149, 59] width 115 height 27
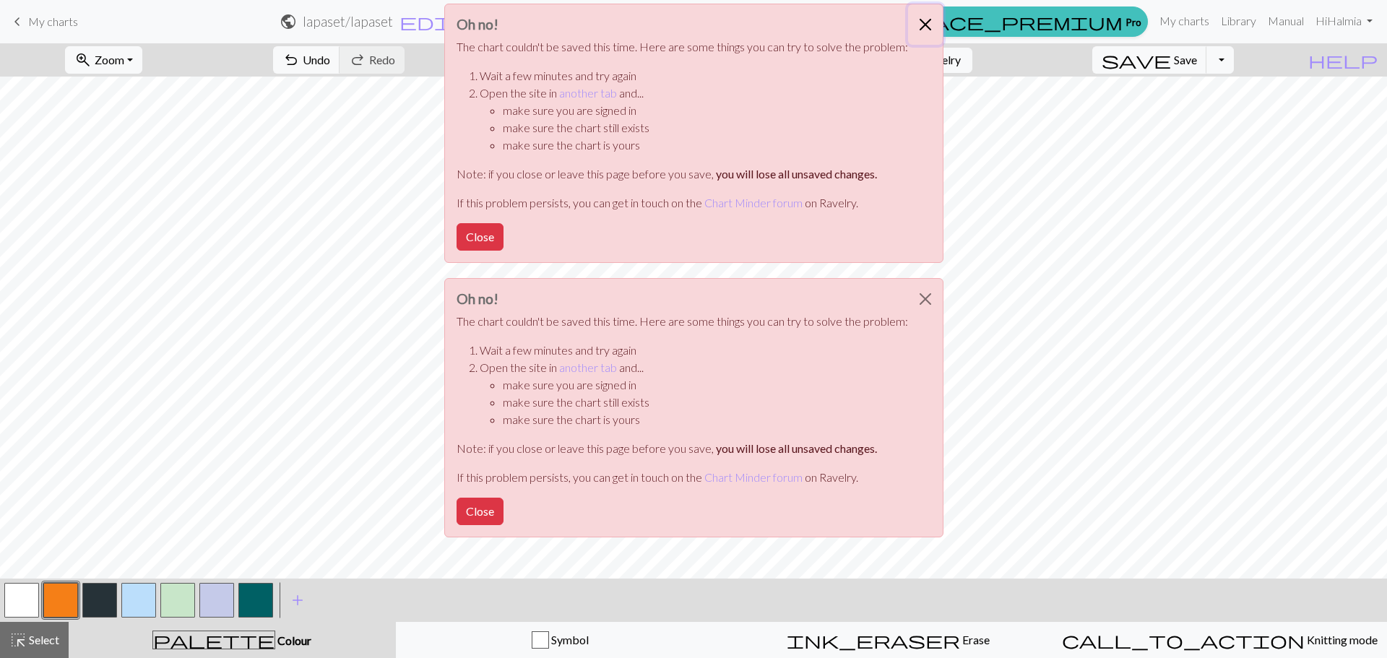
click at [928, 25] on button "Close" at bounding box center [925, 24] width 35 height 40
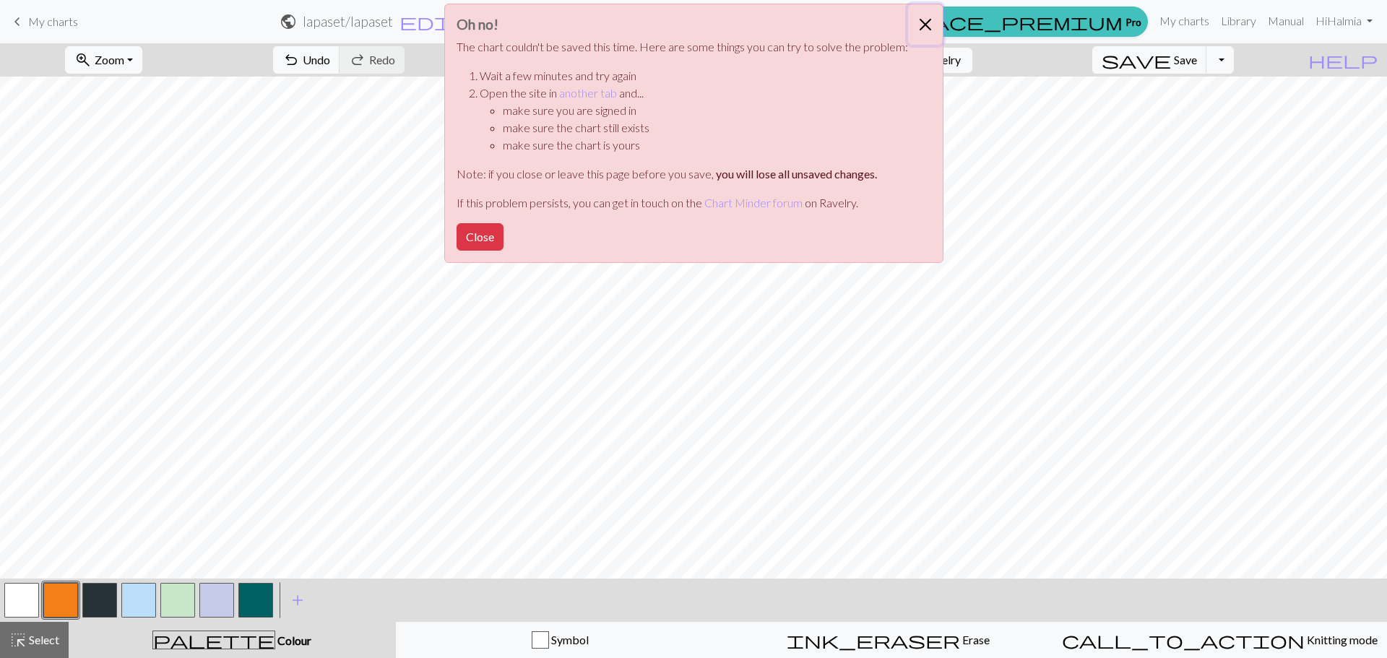
click at [921, 23] on button "Close" at bounding box center [925, 24] width 35 height 40
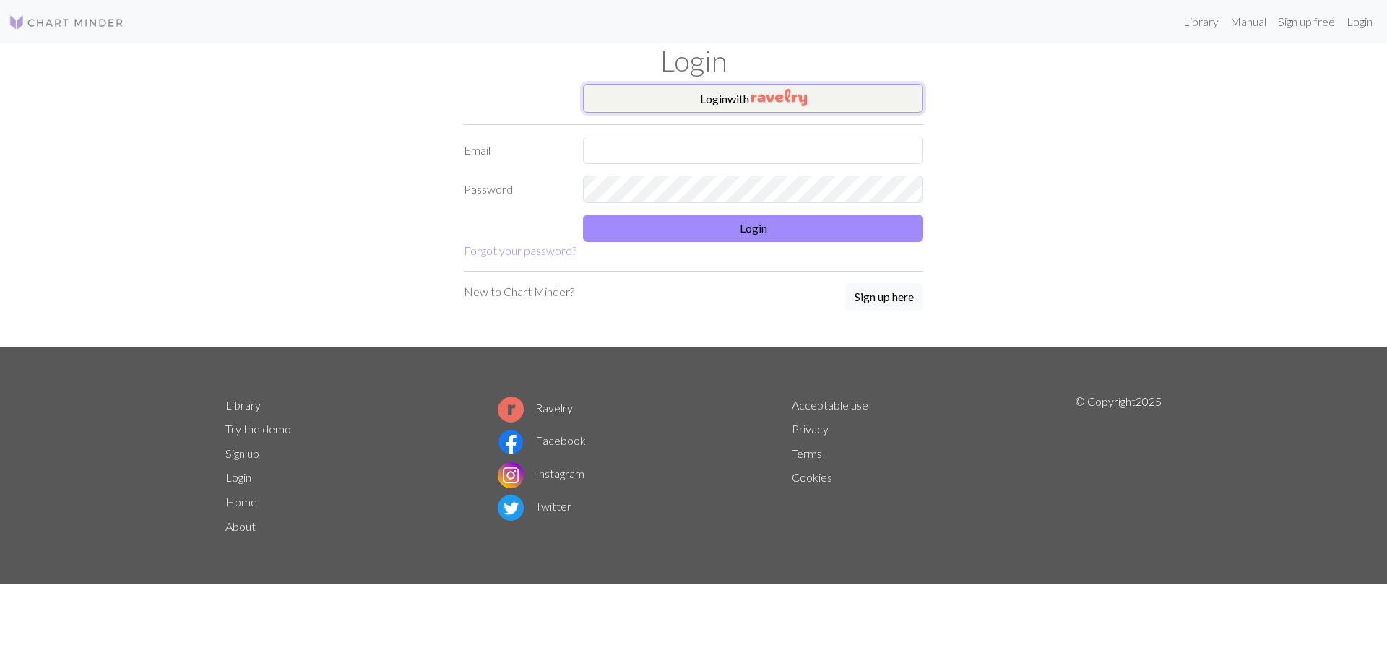
click at [724, 101] on button "Login with" at bounding box center [753, 98] width 340 height 29
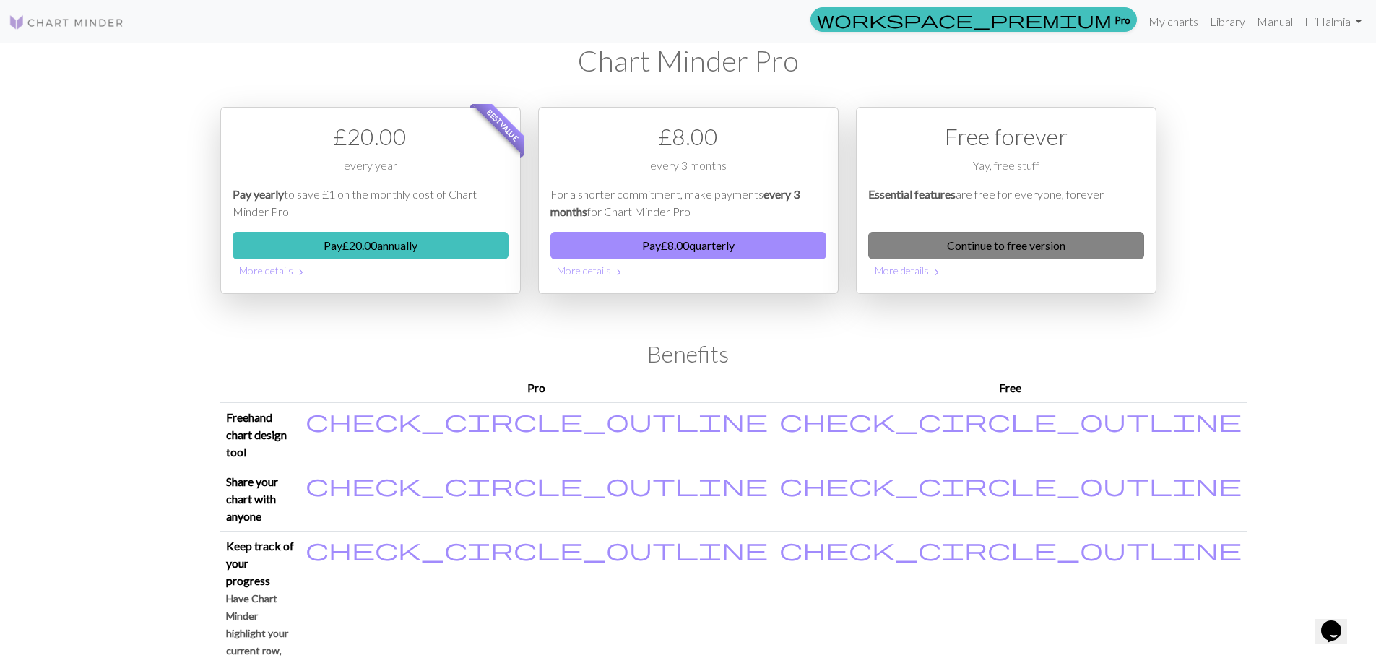
click at [1087, 241] on link "Continue to free version" at bounding box center [1006, 245] width 276 height 27
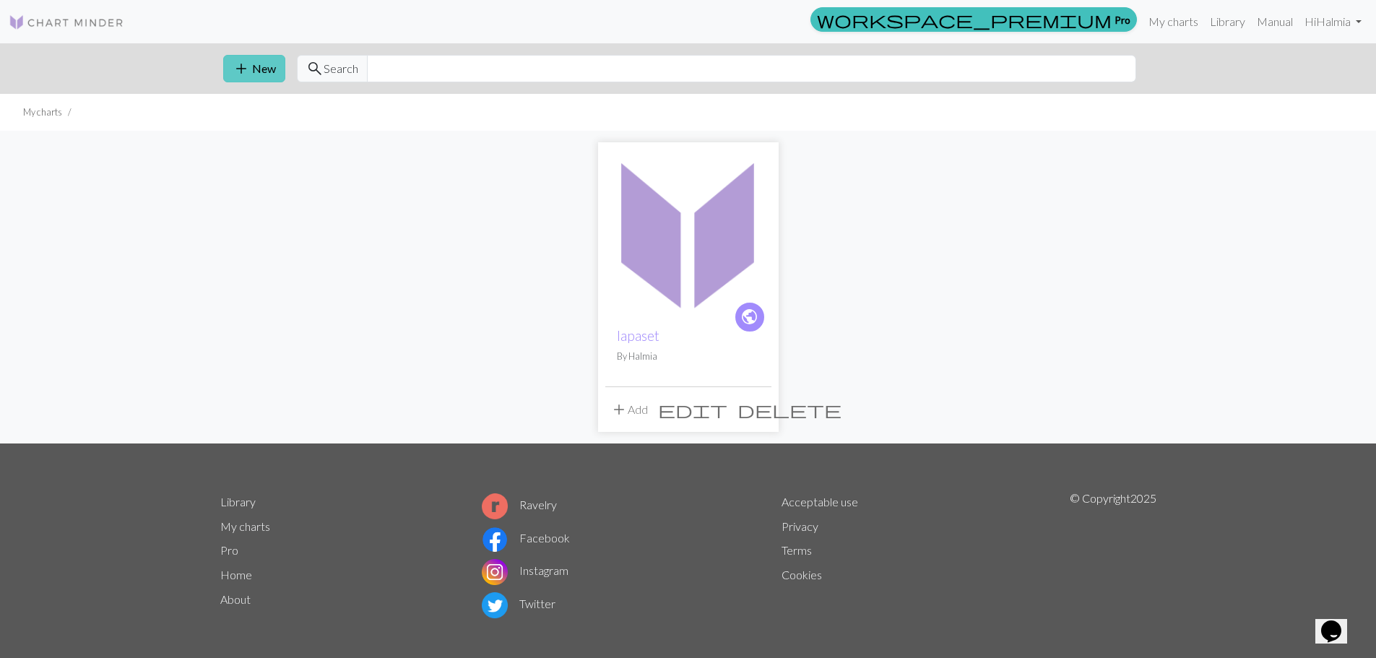
click at [248, 67] on span "add" at bounding box center [241, 69] width 17 height 20
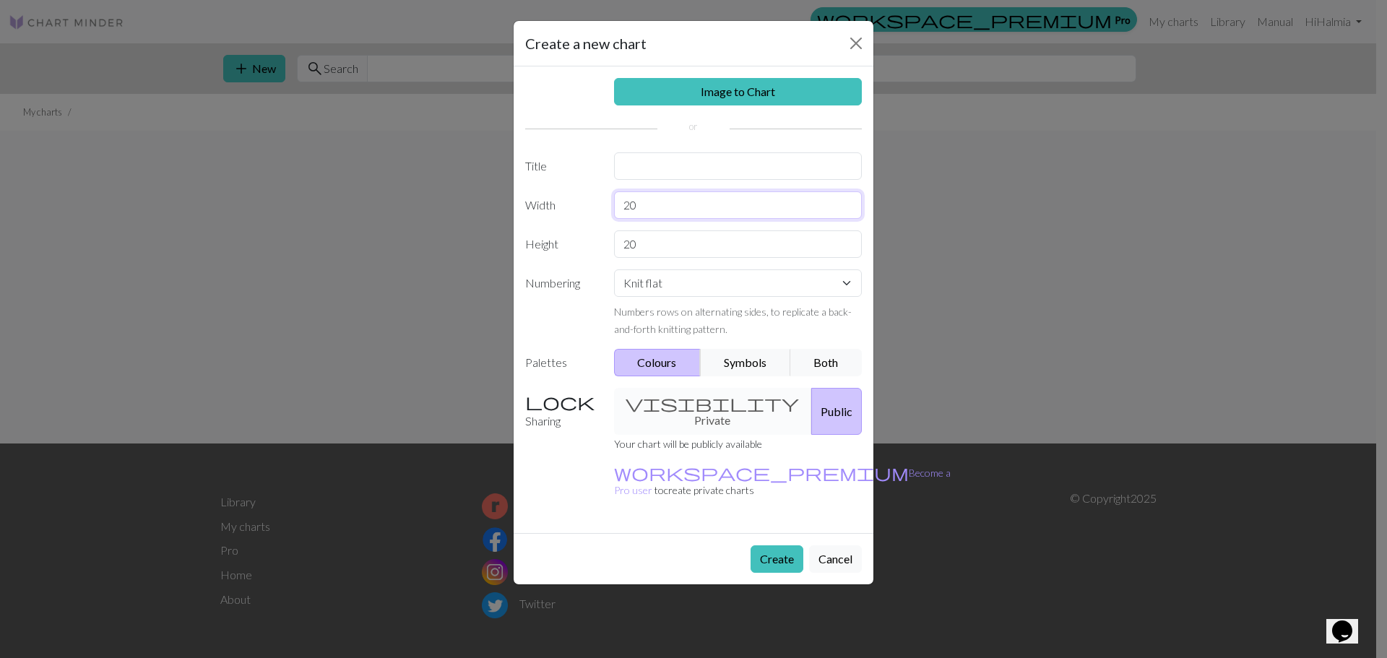
click at [728, 211] on input "20" at bounding box center [738, 204] width 249 height 27
type input "21"
drag, startPoint x: 702, startPoint y: 241, endPoint x: 589, endPoint y: 241, distance: 113.4
click at [589, 241] on div "Height 20" at bounding box center [694, 243] width 354 height 27
type input "30"
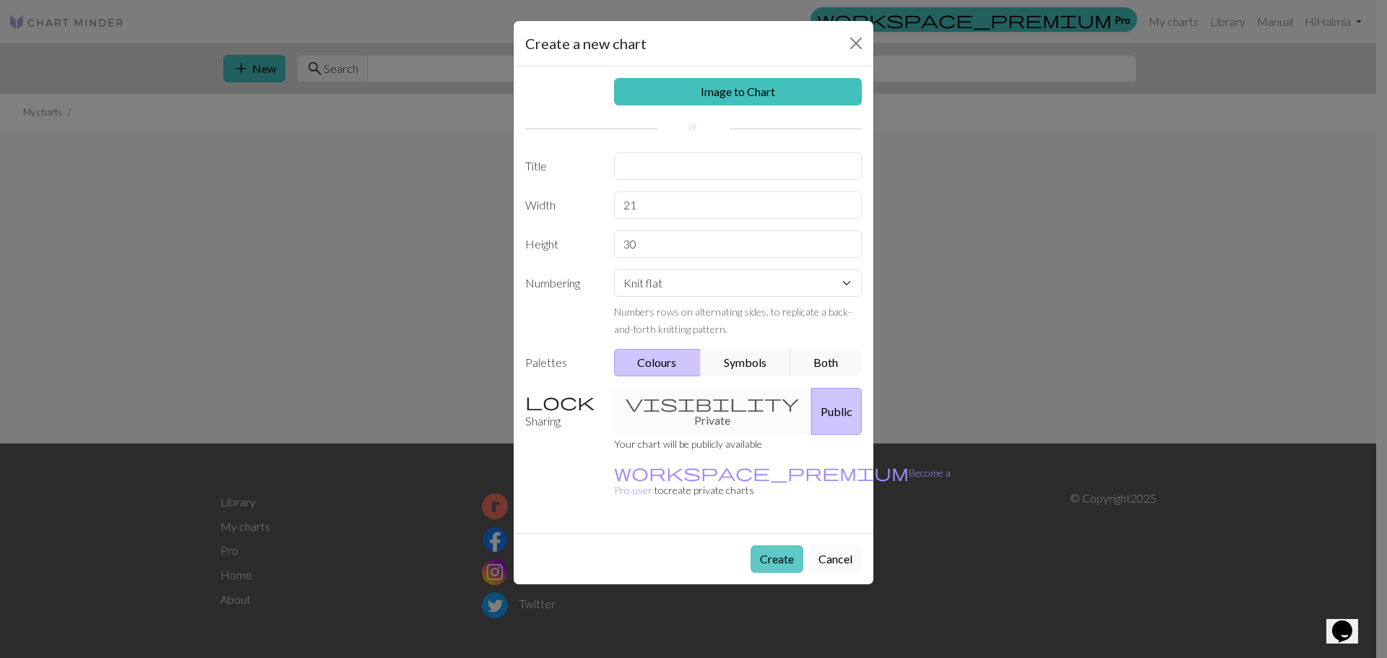
click at [754, 545] on button "Create" at bounding box center [777, 558] width 53 height 27
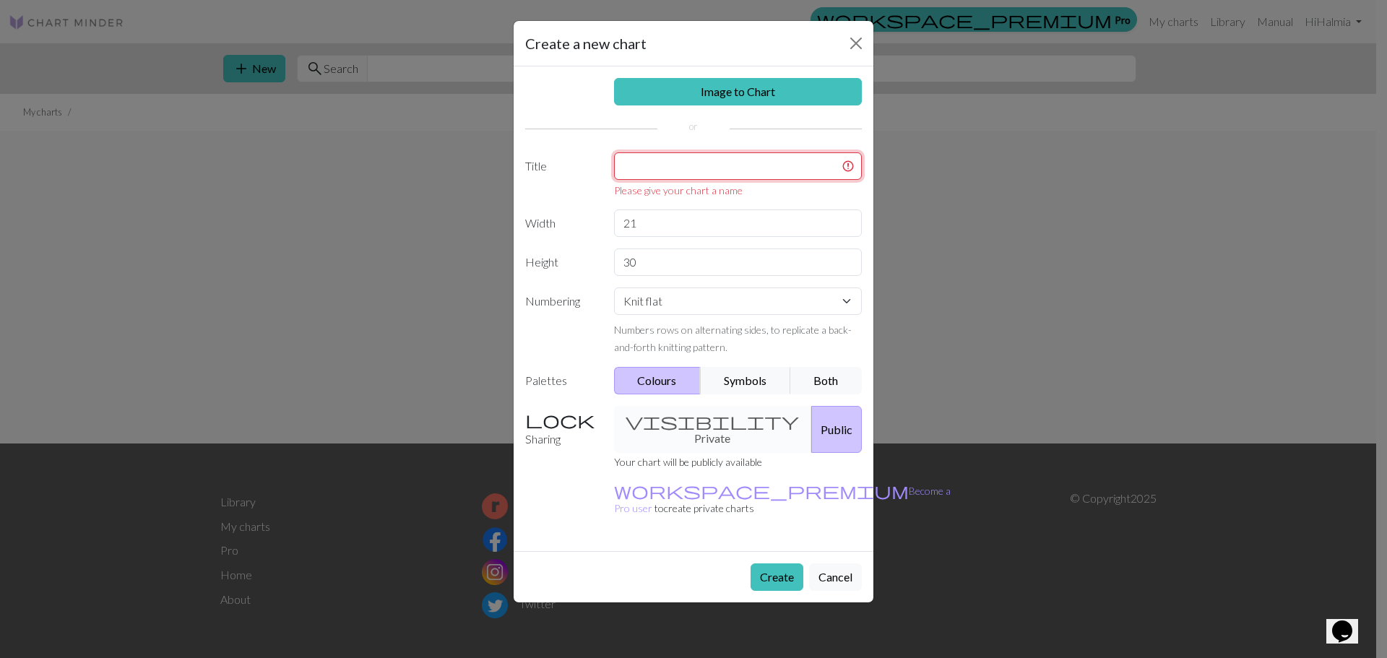
click at [733, 172] on input "text" at bounding box center [738, 165] width 249 height 27
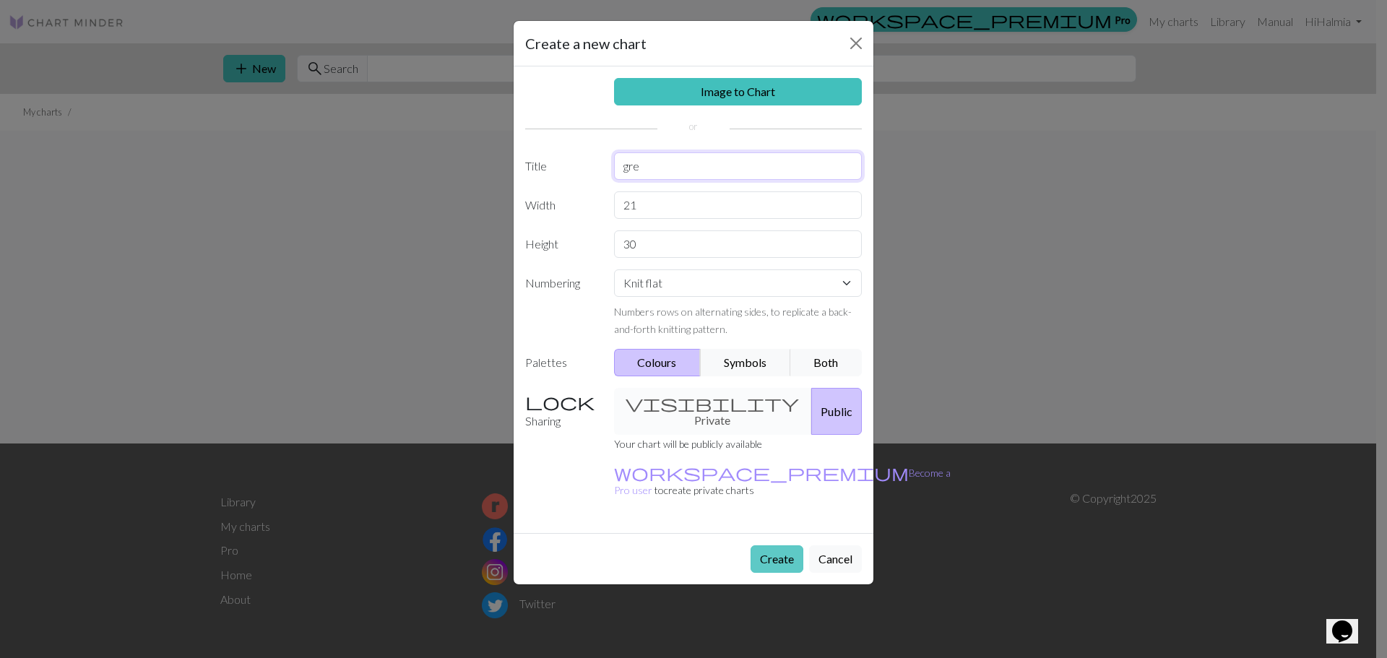
type input "gre"
click at [776, 545] on button "Create" at bounding box center [777, 558] width 53 height 27
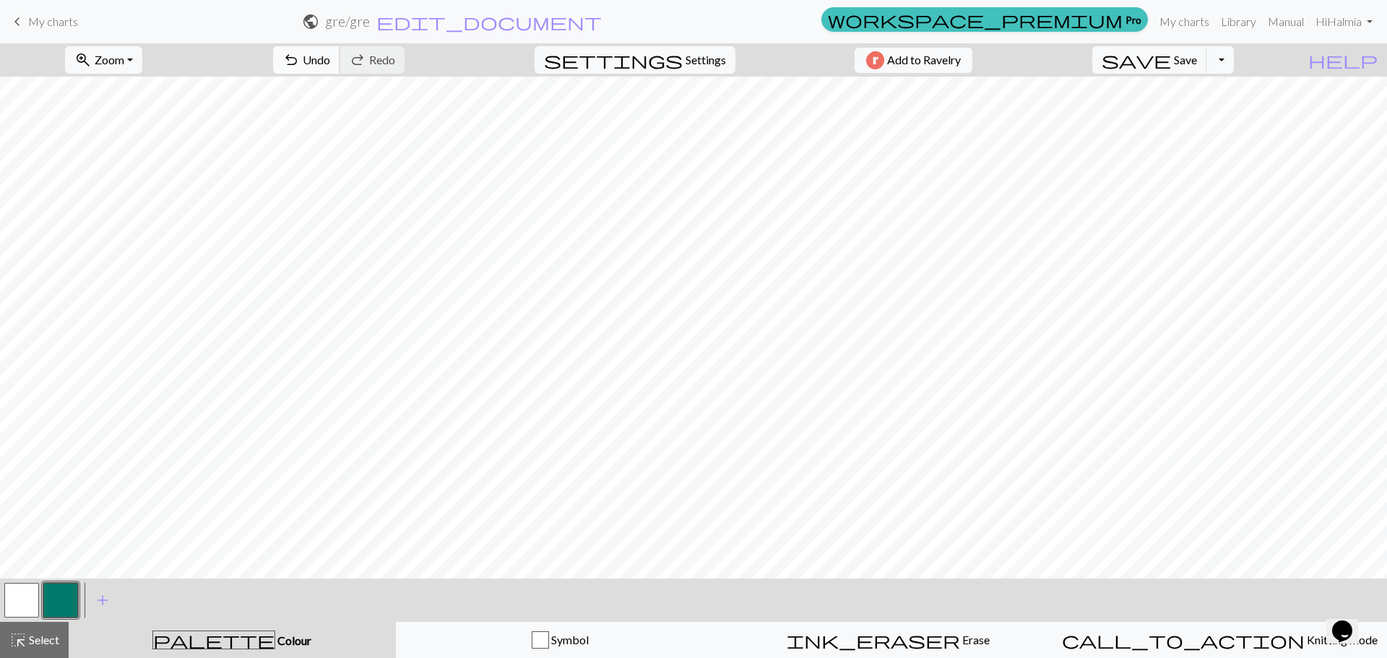
click at [330, 57] on span "Undo" at bounding box center [316, 60] width 27 height 14
drag, startPoint x: 371, startPoint y: 62, endPoint x: 379, endPoint y: 72, distance: 13.3
click at [340, 72] on button "undo Undo Undo" at bounding box center [306, 59] width 67 height 27
click at [330, 56] on span "Undo" at bounding box center [316, 60] width 27 height 14
click at [330, 58] on span "Undo" at bounding box center [316, 60] width 27 height 14
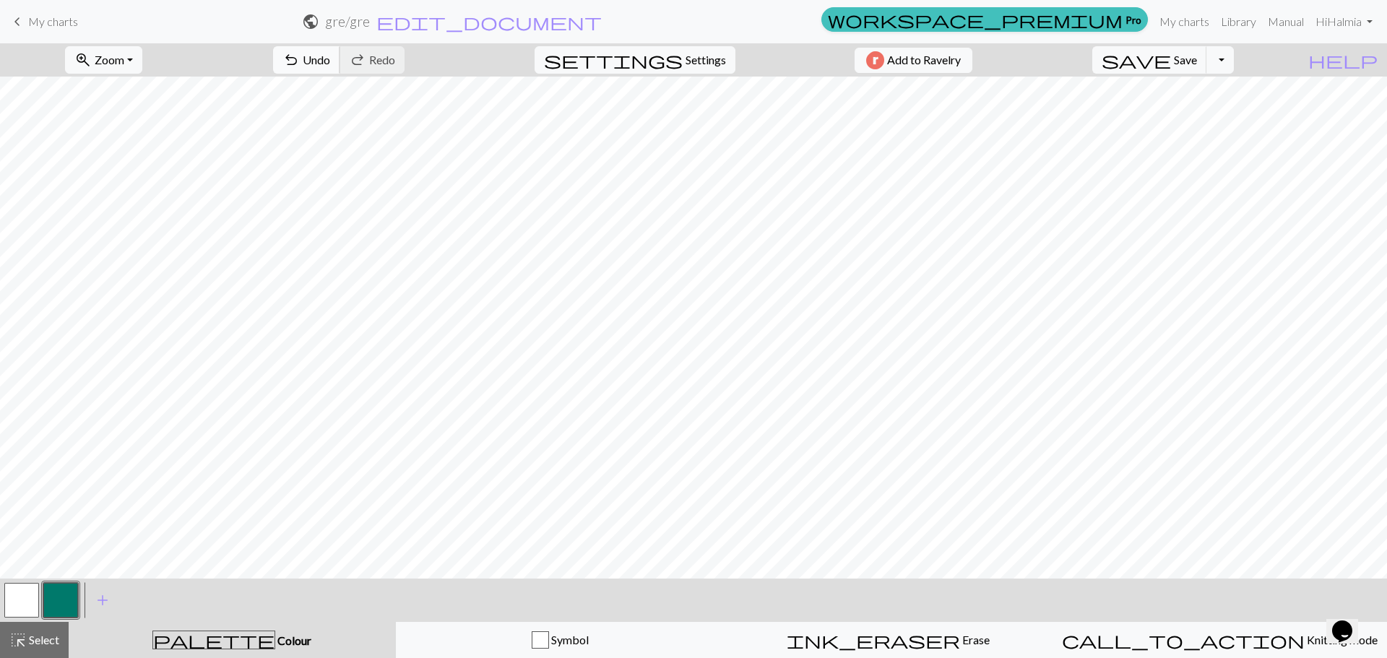
click at [300, 62] on span "undo" at bounding box center [290, 60] width 17 height 20
click at [340, 62] on button "undo Undo Undo" at bounding box center [306, 59] width 67 height 27
click at [340, 66] on button "undo Undo Undo" at bounding box center [306, 59] width 67 height 27
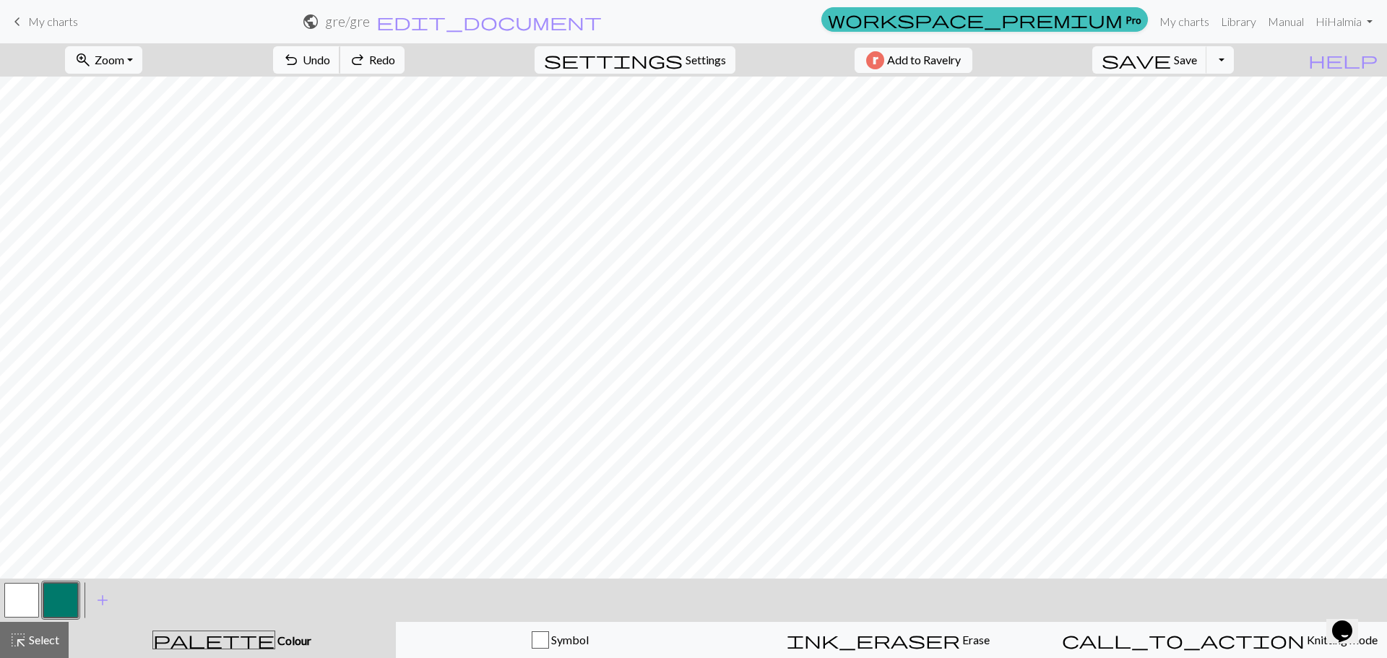
click at [330, 65] on span "Undo" at bounding box center [316, 60] width 27 height 14
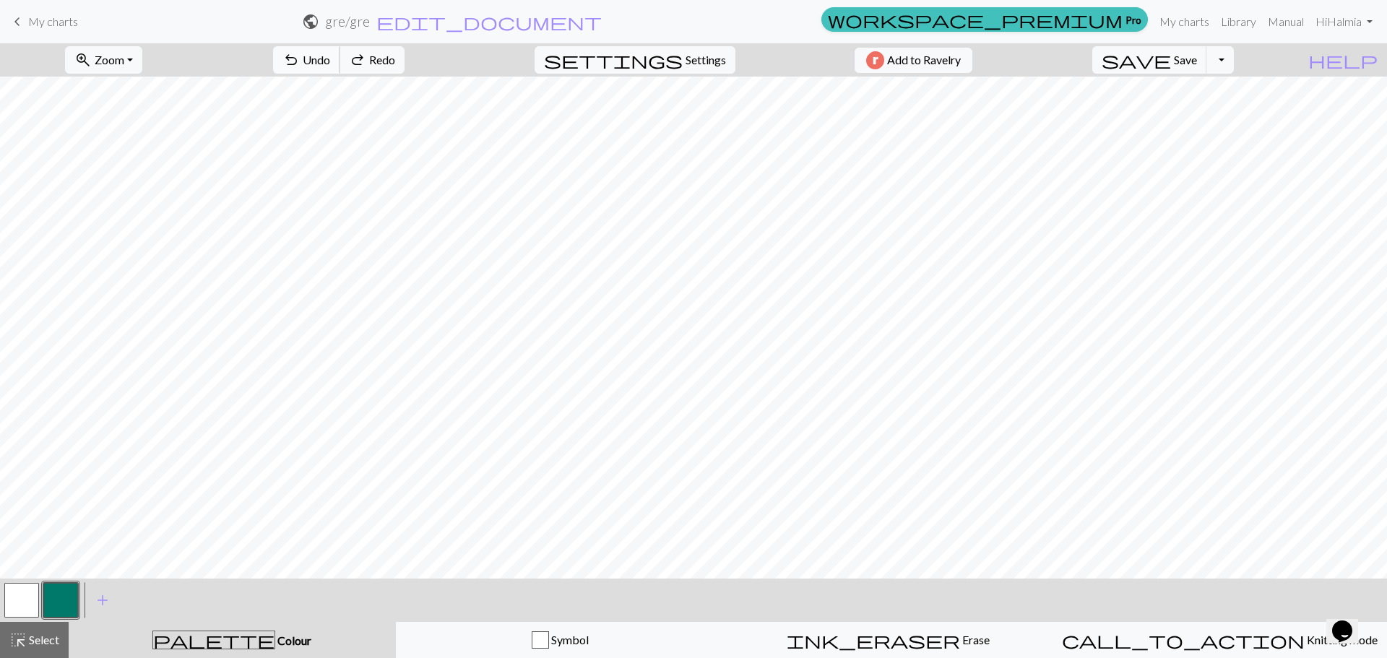
click at [330, 64] on span "Undo" at bounding box center [316, 60] width 27 height 14
click at [13, 618] on div at bounding box center [21, 600] width 39 height 39
drag, startPoint x: 26, startPoint y: 594, endPoint x: 30, endPoint y: 584, distance: 11.0
click at [26, 592] on button "button" at bounding box center [21, 600] width 35 height 35
click at [61, 594] on button "button" at bounding box center [60, 600] width 35 height 35
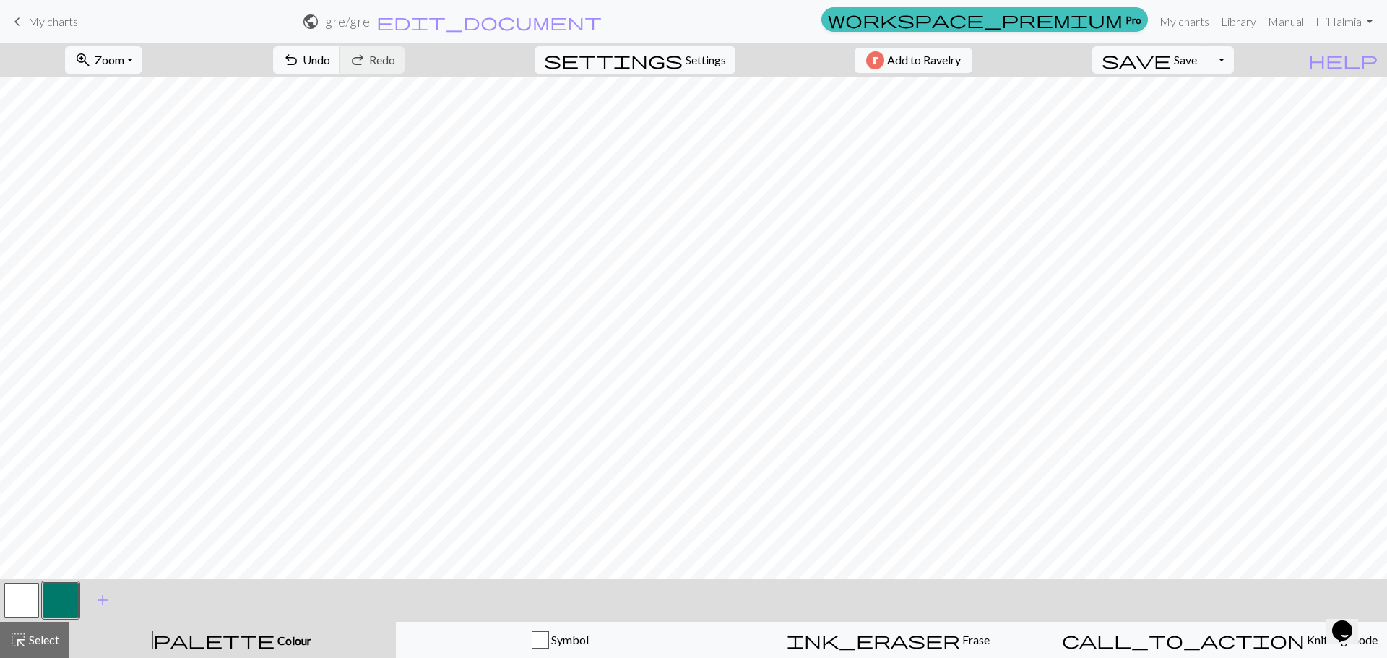
drag, startPoint x: 379, startPoint y: 48, endPoint x: 449, endPoint y: 73, distance: 74.5
click at [340, 48] on button "undo Undo Undo" at bounding box center [306, 59] width 67 height 27
drag, startPoint x: 24, startPoint y: 600, endPoint x: 43, endPoint y: 581, distance: 26.6
click at [27, 596] on button "button" at bounding box center [21, 600] width 35 height 35
click at [78, 602] on div at bounding box center [60, 600] width 39 height 39
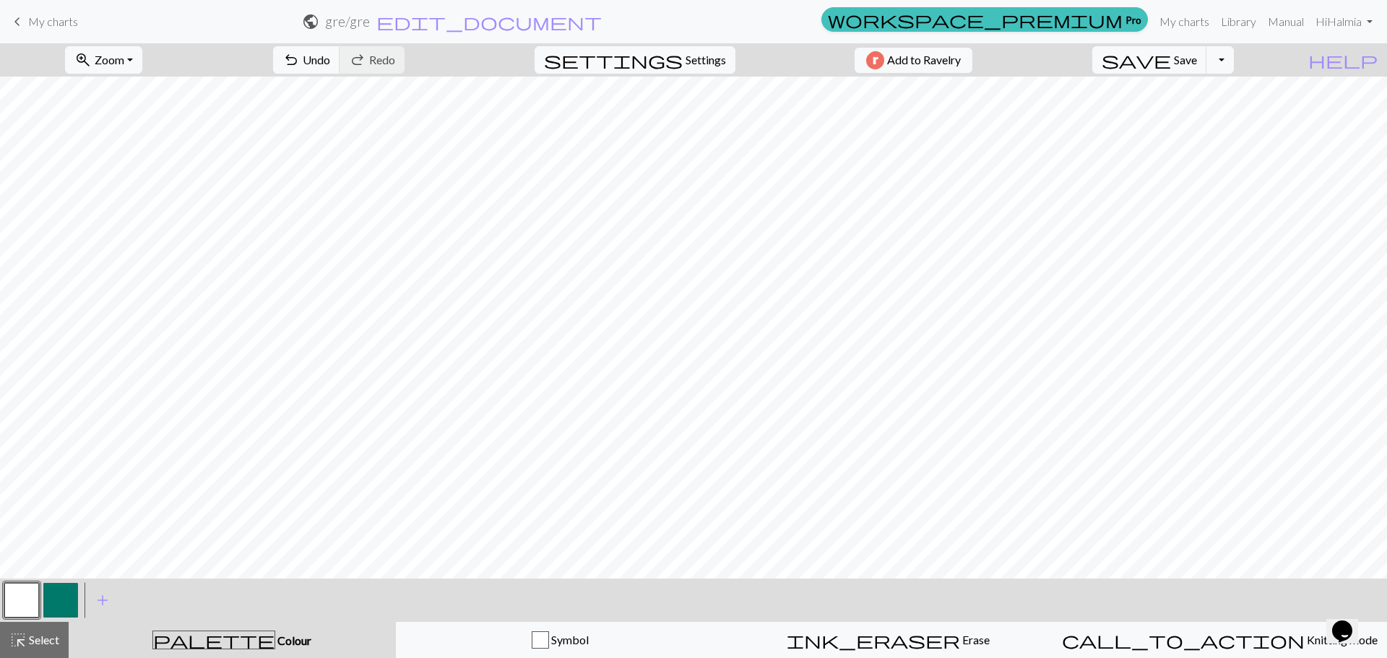
drag, startPoint x: 61, startPoint y: 596, endPoint x: 67, endPoint y: 584, distance: 13.6
click at [64, 590] on button "button" at bounding box center [60, 600] width 35 height 35
drag, startPoint x: 19, startPoint y: 596, endPoint x: 51, endPoint y: 579, distance: 36.5
click at [22, 596] on button "button" at bounding box center [21, 600] width 35 height 35
drag, startPoint x: 48, startPoint y: 597, endPoint x: 58, endPoint y: 586, distance: 14.8
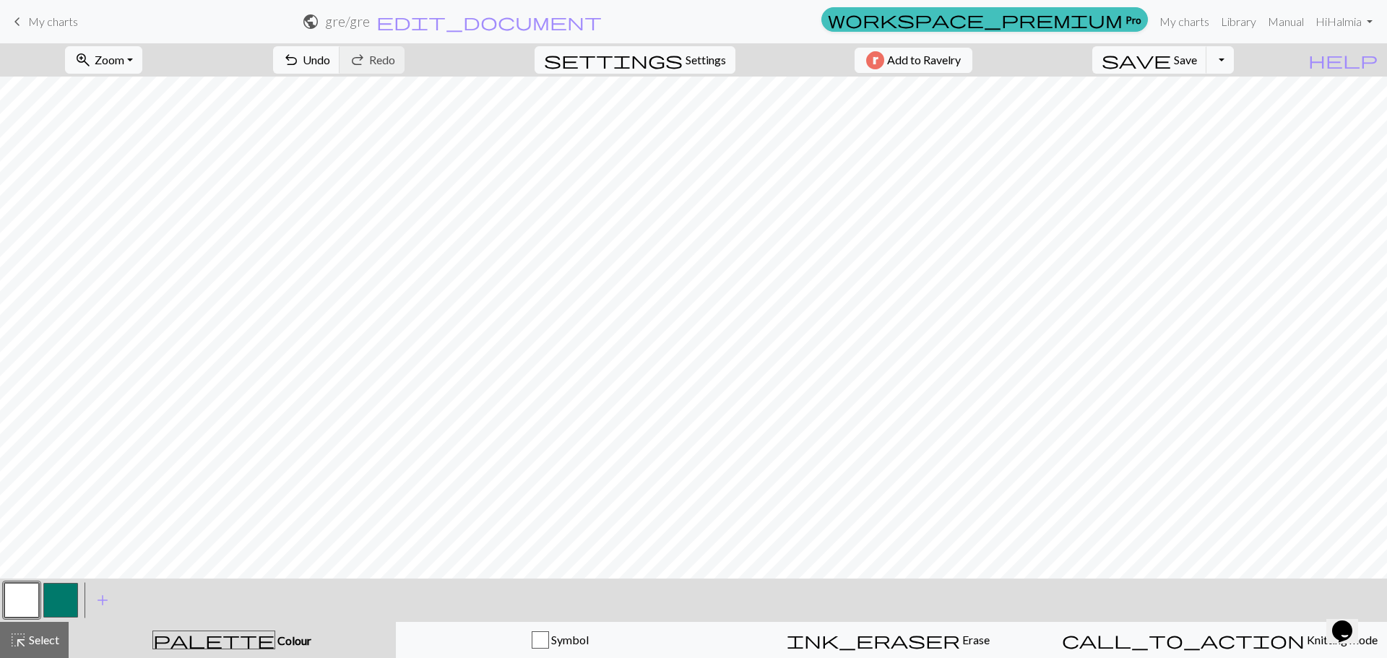
click at [49, 595] on button "button" at bounding box center [60, 600] width 35 height 35
click at [330, 55] on span "Undo" at bounding box center [316, 60] width 27 height 14
click at [32, 586] on button "button" at bounding box center [21, 600] width 35 height 35
click at [64, 587] on button "button" at bounding box center [60, 600] width 35 height 35
drag, startPoint x: 383, startPoint y: 62, endPoint x: 390, endPoint y: 68, distance: 9.3
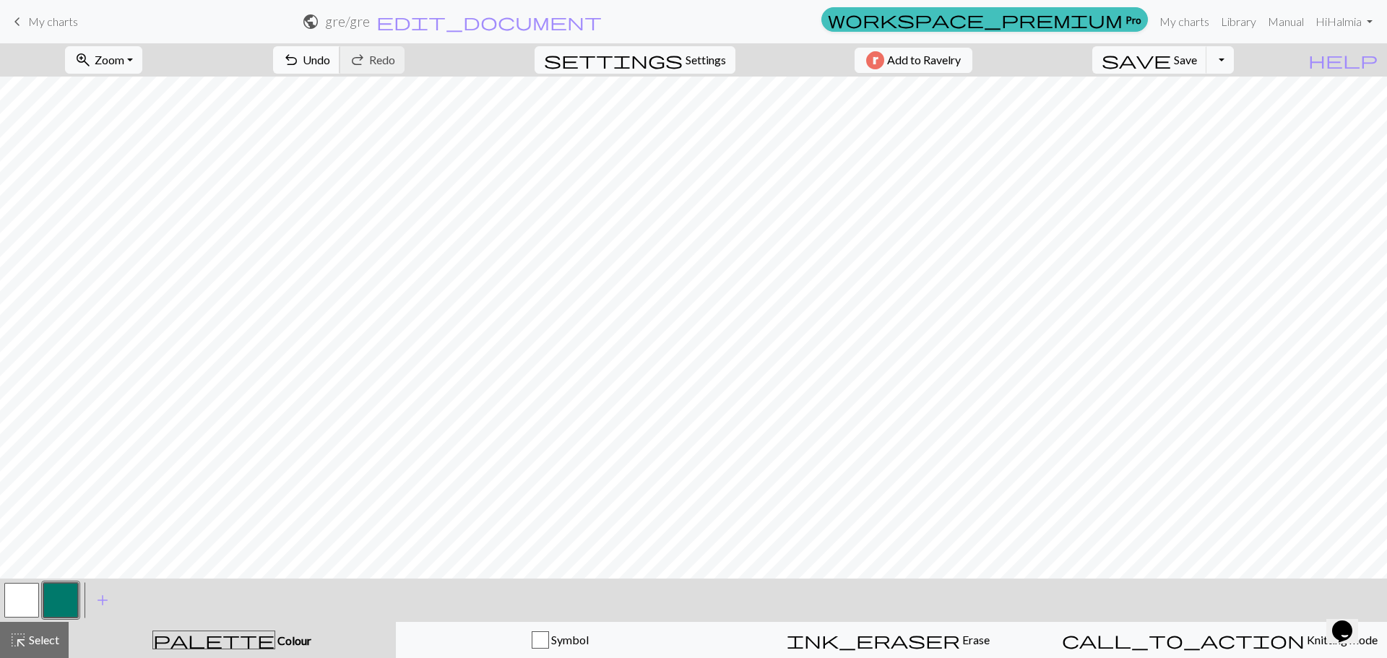
click at [330, 62] on span "Undo" at bounding box center [316, 60] width 27 height 14
click at [340, 53] on button "undo Undo Undo" at bounding box center [306, 59] width 67 height 27
drag, startPoint x: 23, startPoint y: 591, endPoint x: 31, endPoint y: 584, distance: 10.7
click at [26, 588] on button "button" at bounding box center [21, 600] width 35 height 35
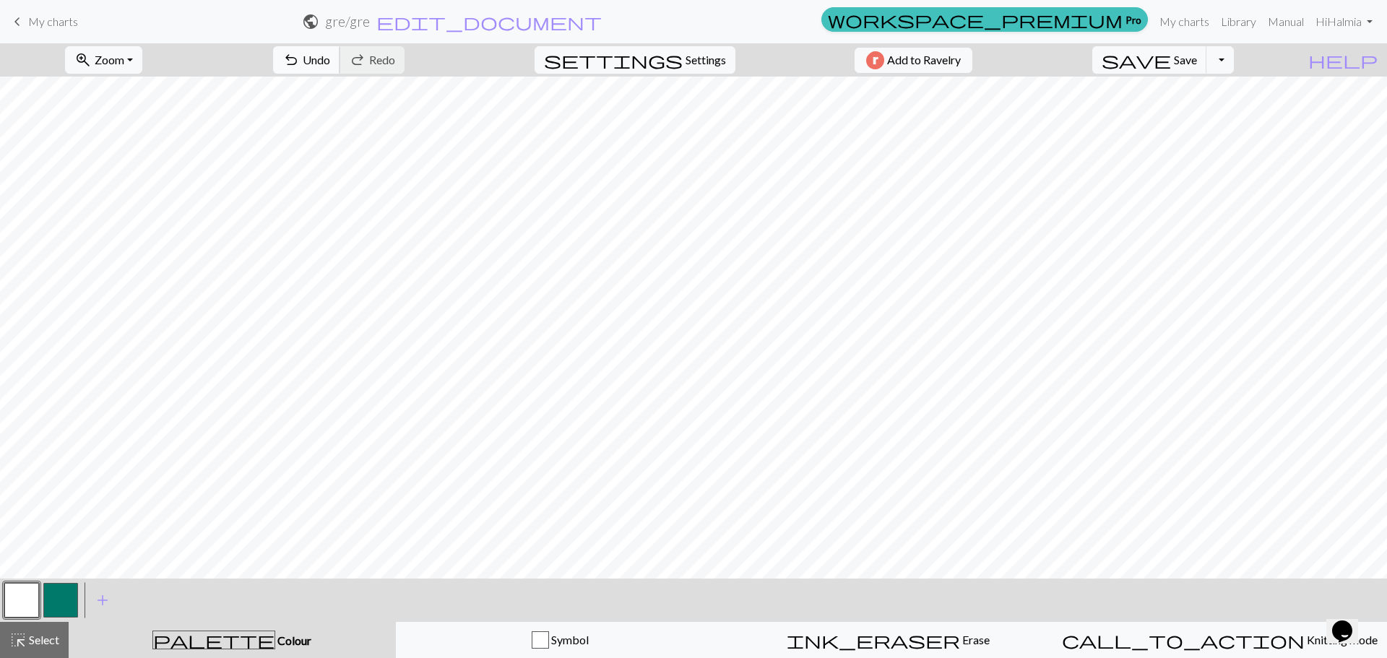
click at [340, 52] on button "undo Undo Undo" at bounding box center [306, 59] width 67 height 27
click at [20, 595] on button "button" at bounding box center [21, 600] width 35 height 35
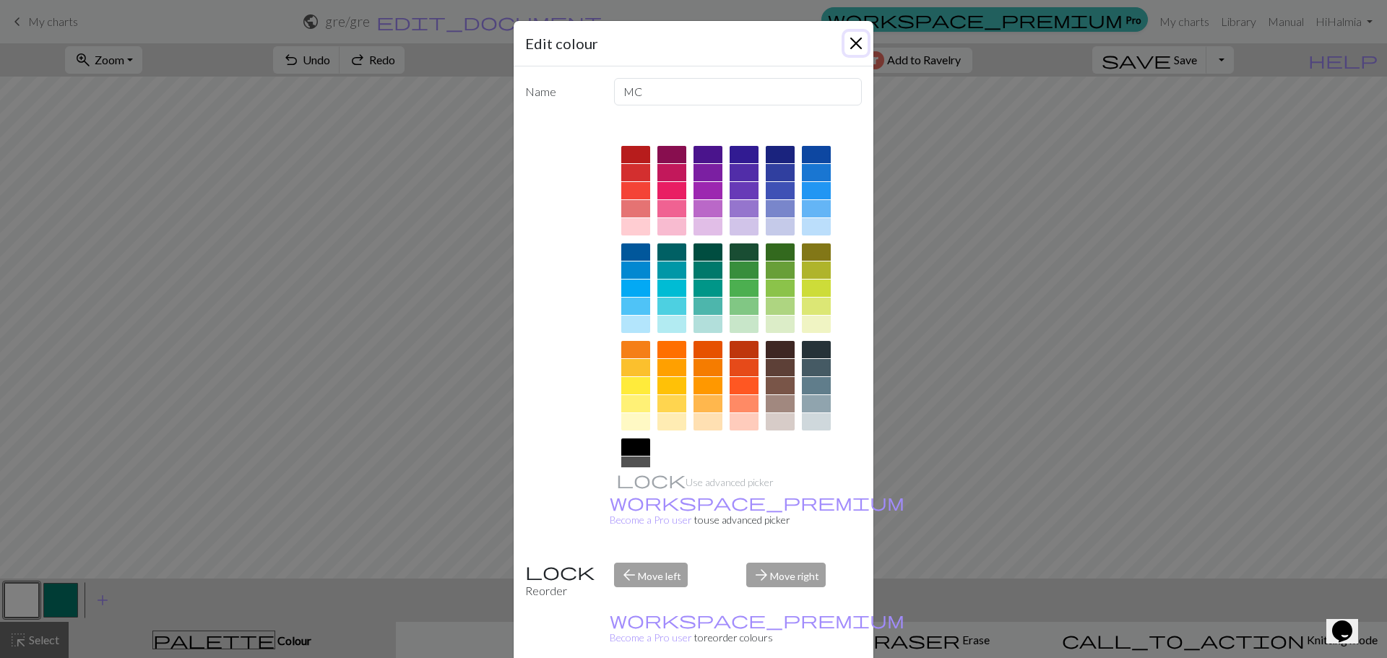
drag, startPoint x: 853, startPoint y: 46, endPoint x: 837, endPoint y: 65, distance: 25.6
click at [853, 47] on button "Close" at bounding box center [856, 43] width 23 height 23
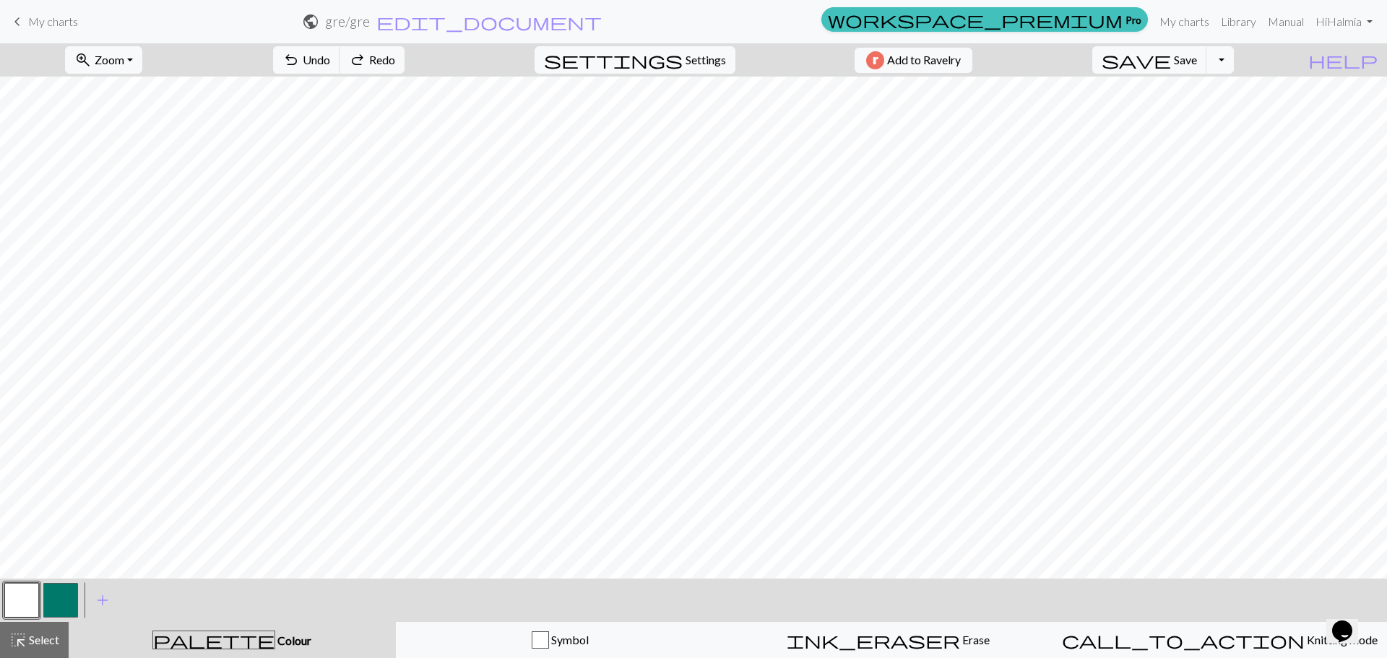
click at [68, 595] on button "button" at bounding box center [60, 600] width 35 height 35
click at [25, 597] on button "button" at bounding box center [21, 600] width 35 height 35
click at [61, 599] on button "button" at bounding box center [60, 600] width 35 height 35
click at [300, 65] on span "undo" at bounding box center [290, 60] width 17 height 20
click at [26, 600] on button "button" at bounding box center [21, 600] width 35 height 35
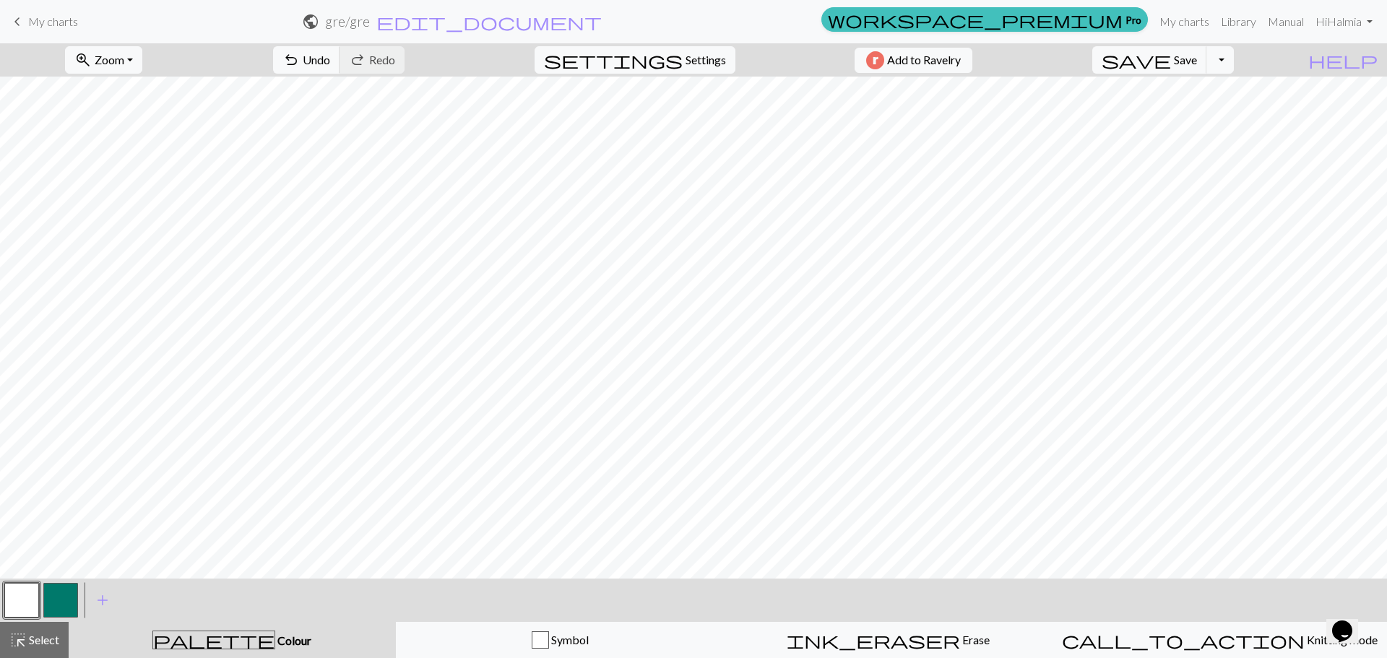
click at [57, 594] on button "button" at bounding box center [60, 600] width 35 height 35
drag, startPoint x: 25, startPoint y: 597, endPoint x: 28, endPoint y: 591, distance: 7.4
click at [25, 597] on button "button" at bounding box center [21, 600] width 35 height 35
click at [57, 592] on button "button" at bounding box center [60, 600] width 35 height 35
click at [32, 595] on button "button" at bounding box center [21, 600] width 35 height 35
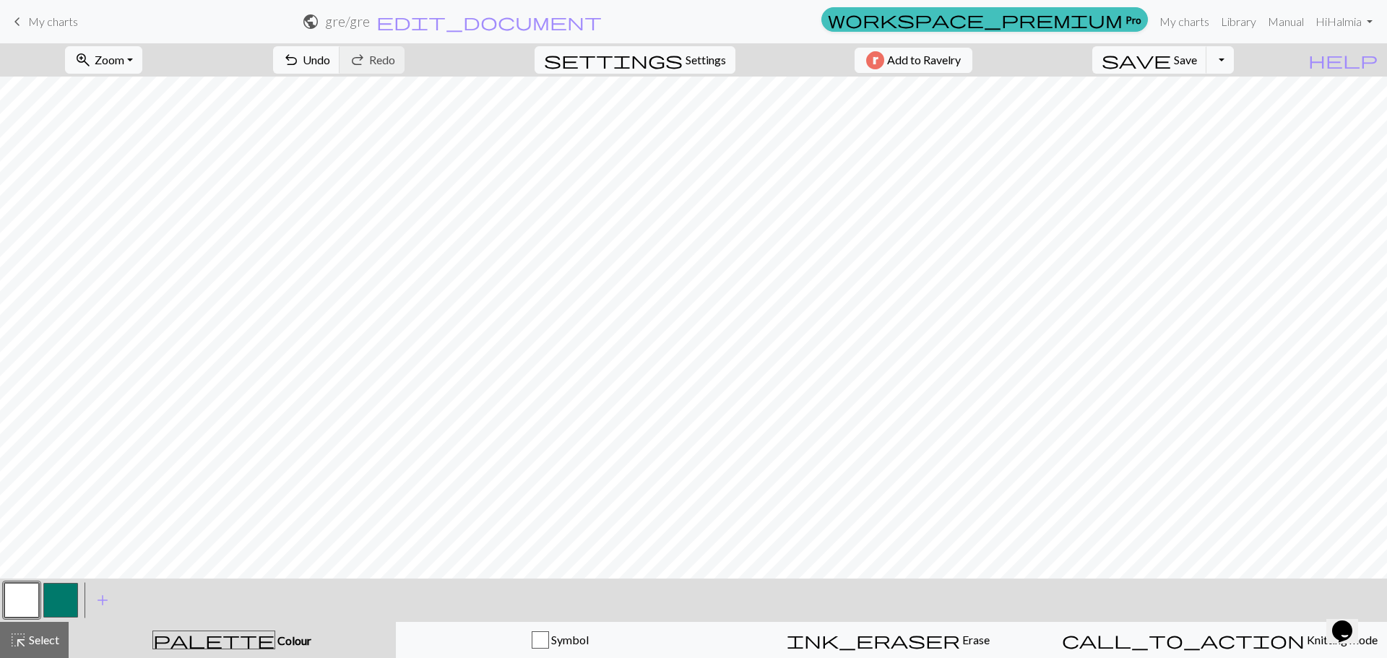
click at [46, 603] on button "button" at bounding box center [60, 600] width 35 height 35
click at [300, 64] on span "undo" at bounding box center [290, 60] width 17 height 20
click at [715, 62] on span "Settings" at bounding box center [706, 59] width 40 height 17
select select "aran"
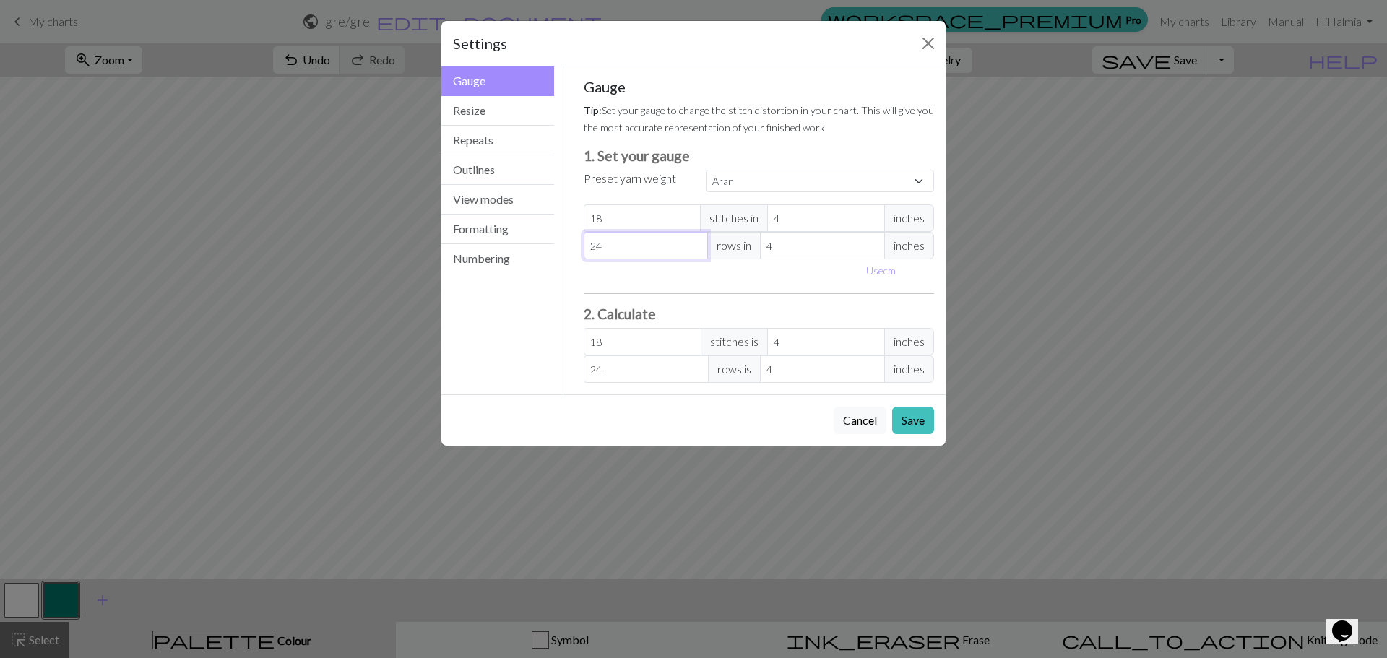
click at [657, 249] on input "24" at bounding box center [646, 245] width 125 height 27
click at [497, 113] on button "Resize" at bounding box center [497, 111] width 113 height 30
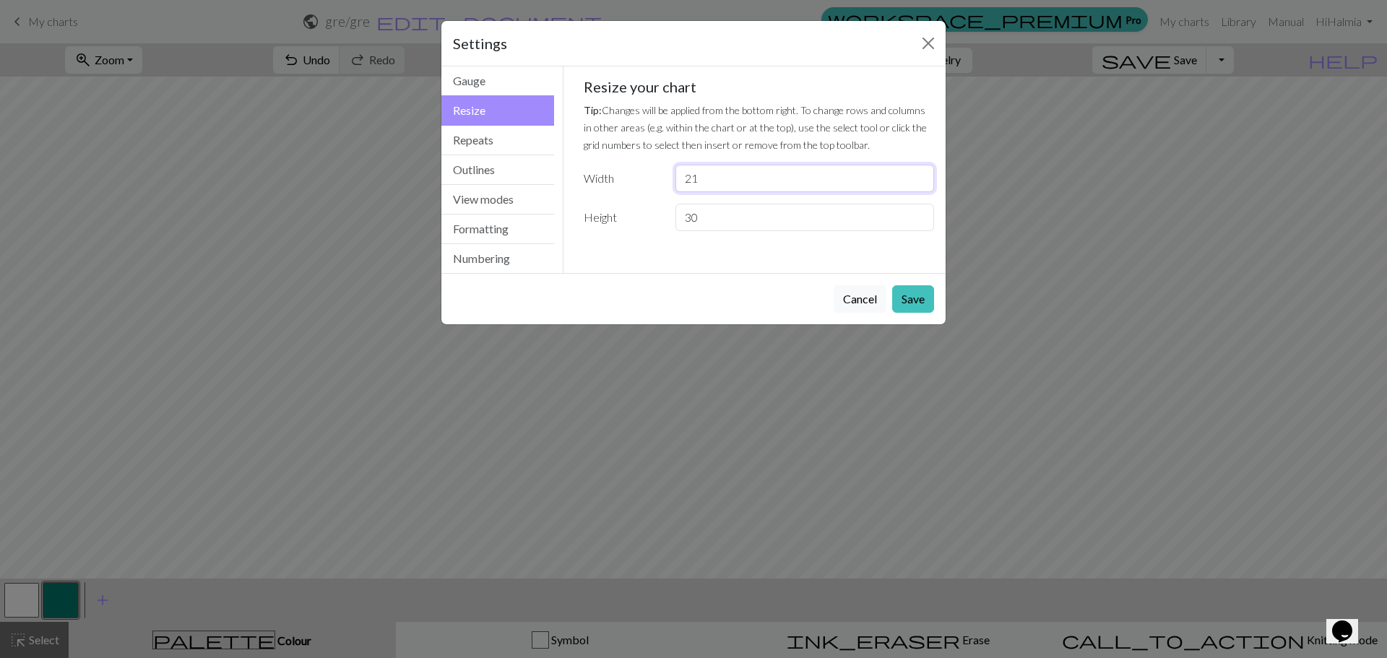
drag, startPoint x: 722, startPoint y: 165, endPoint x: 691, endPoint y: 178, distance: 33.3
click at [691, 178] on input "21" at bounding box center [805, 178] width 259 height 27
type input "24"
click at [915, 290] on button "Save" at bounding box center [913, 298] width 42 height 27
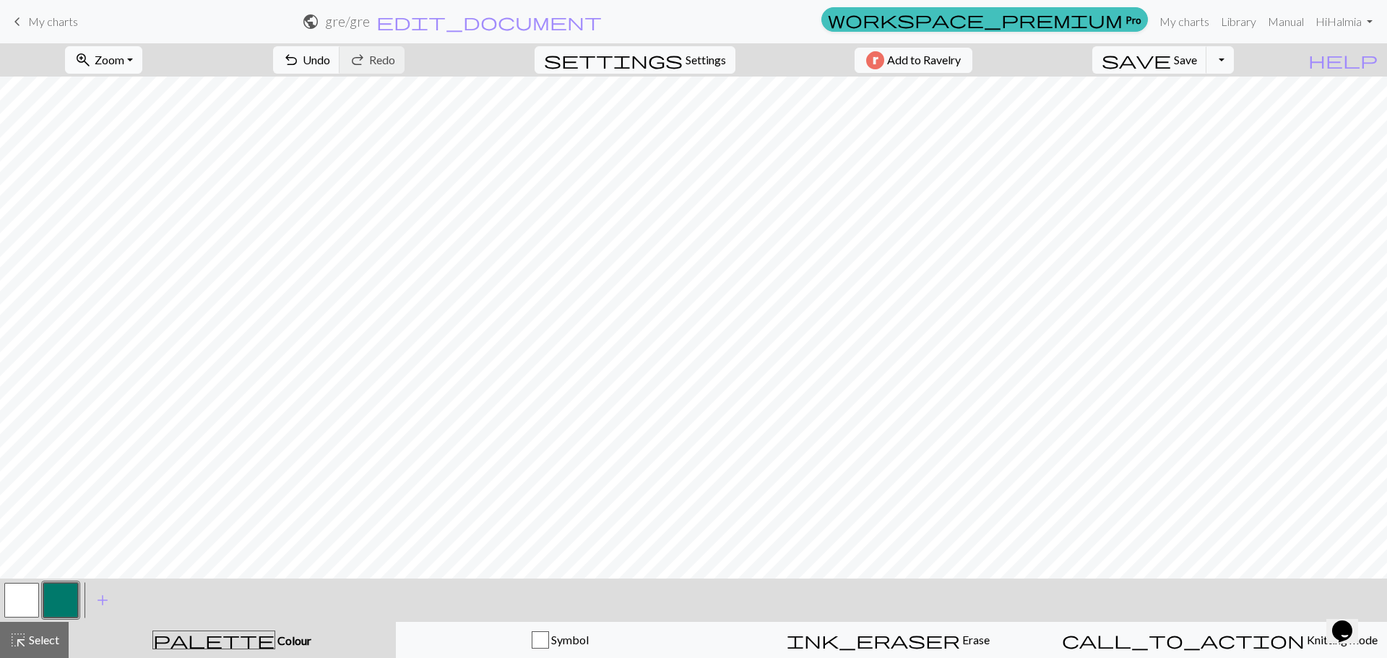
drag, startPoint x: 168, startPoint y: 57, endPoint x: 139, endPoint y: 57, distance: 28.9
click at [153, 59] on div "zoom_in Zoom Zoom Fit all Fit width Fit height 50% 100% 150% 200%" at bounding box center [103, 59] width 99 height 33
click at [124, 56] on span "Zoom" at bounding box center [110, 60] width 30 height 14
click at [124, 180] on button "50%" at bounding box center [123, 173] width 114 height 23
click at [691, 60] on span "Settings" at bounding box center [706, 59] width 40 height 17
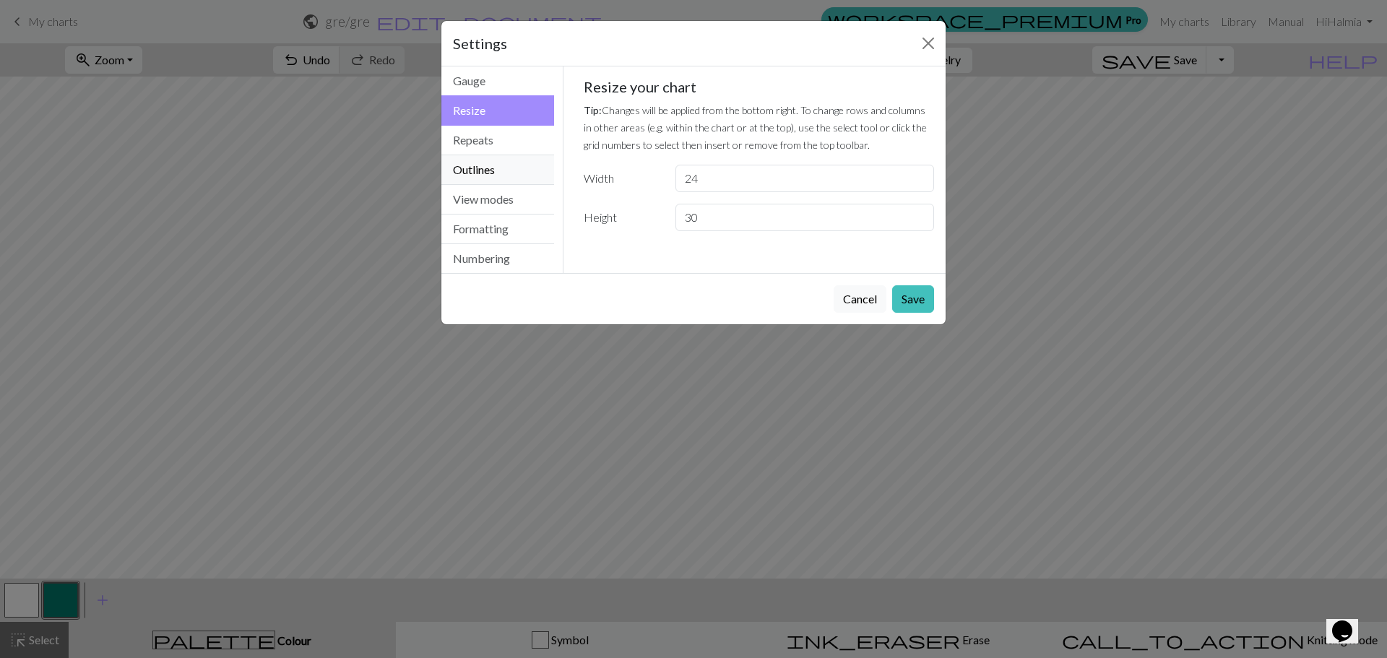
click at [506, 155] on button "Outlines" at bounding box center [497, 170] width 113 height 30
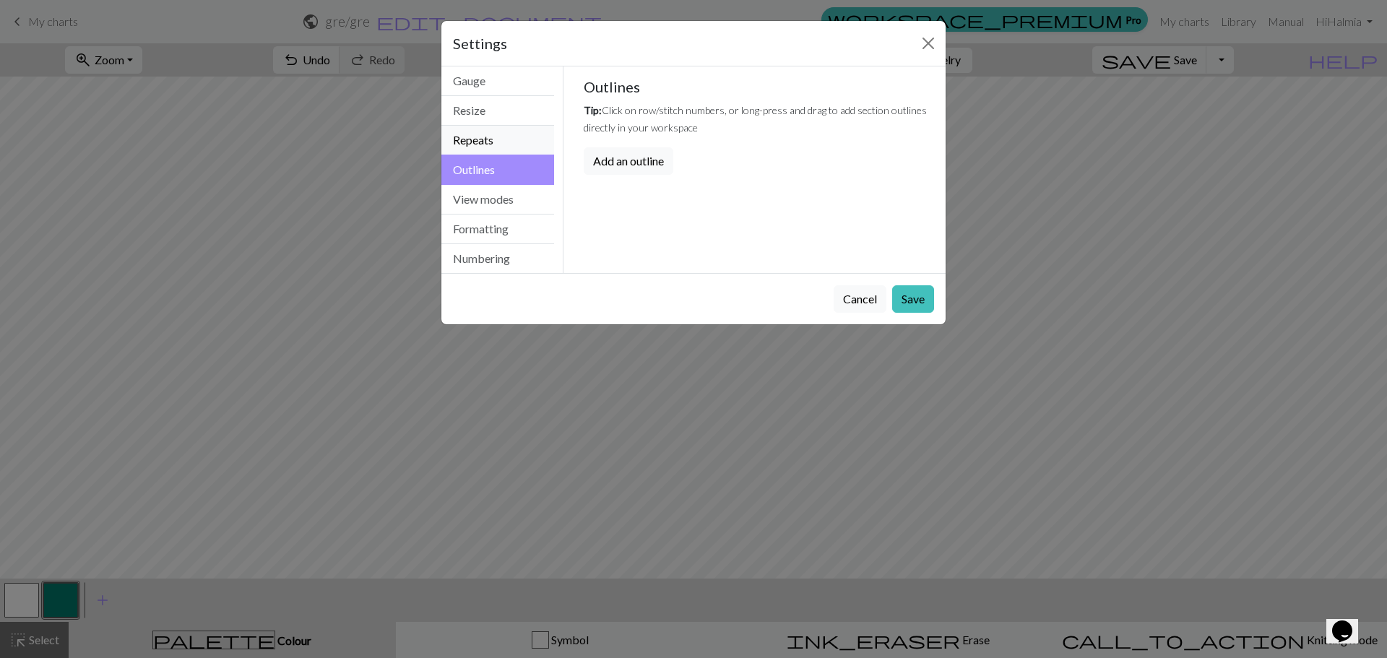
click at [497, 141] on button "Repeats" at bounding box center [497, 141] width 113 height 30
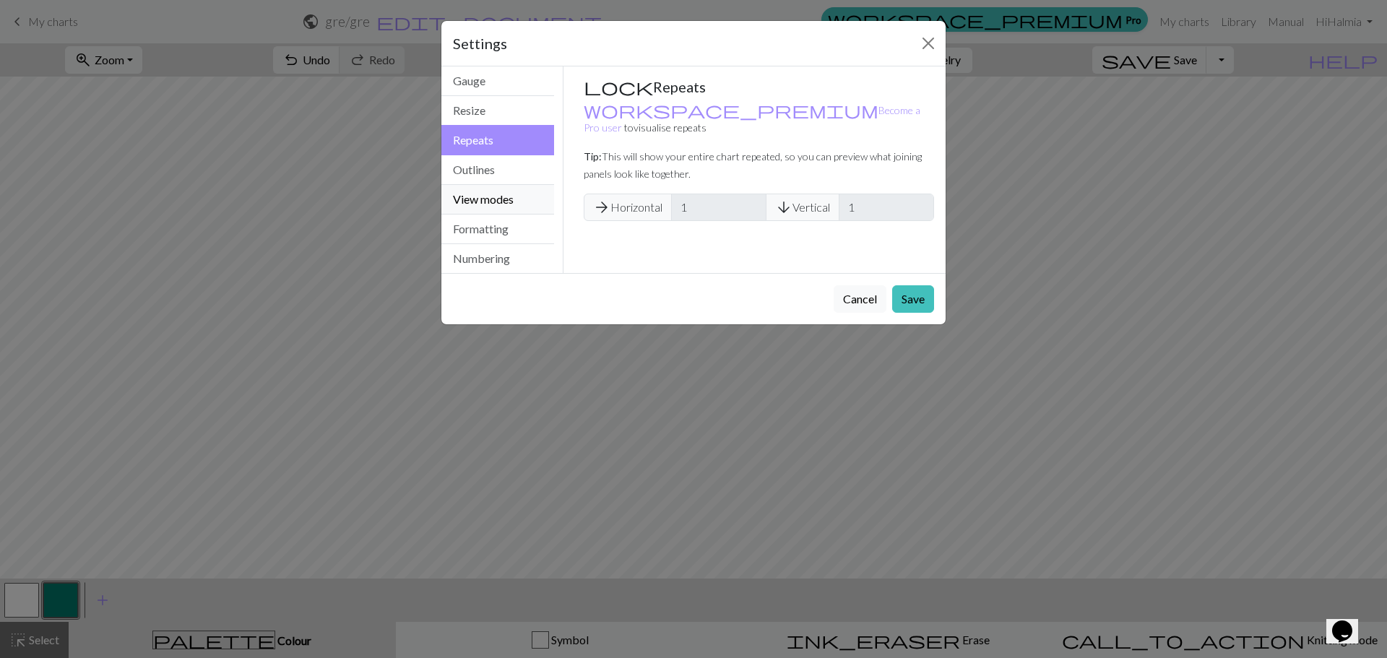
click at [501, 204] on button "View modes" at bounding box center [497, 200] width 113 height 30
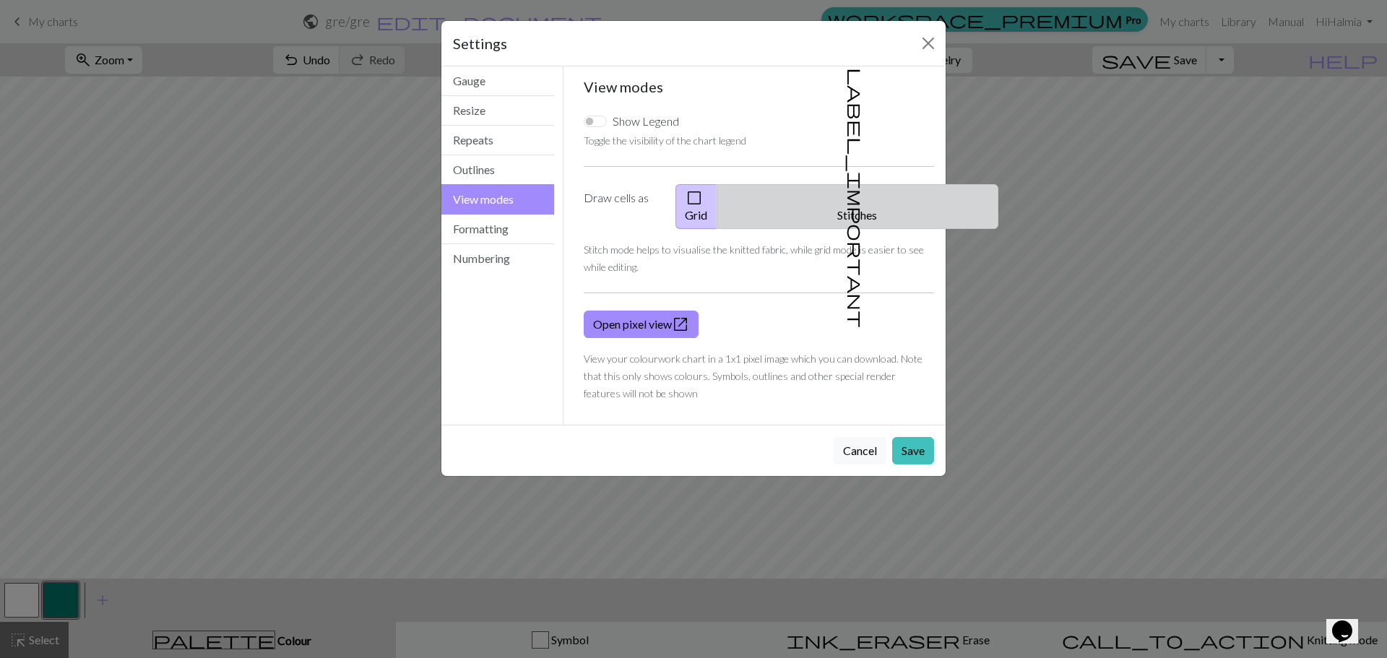
click at [858, 200] on button "label_important Stitches" at bounding box center [858, 206] width 282 height 45
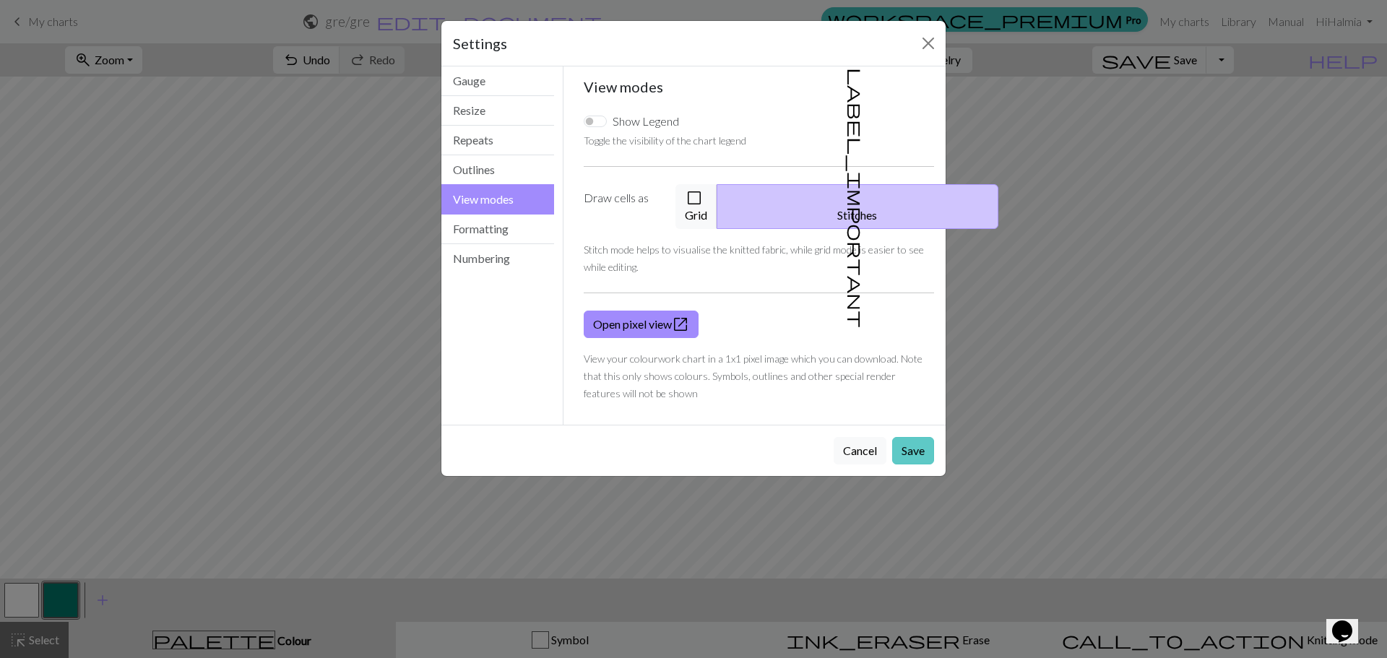
click at [911, 437] on button "Save" at bounding box center [913, 450] width 42 height 27
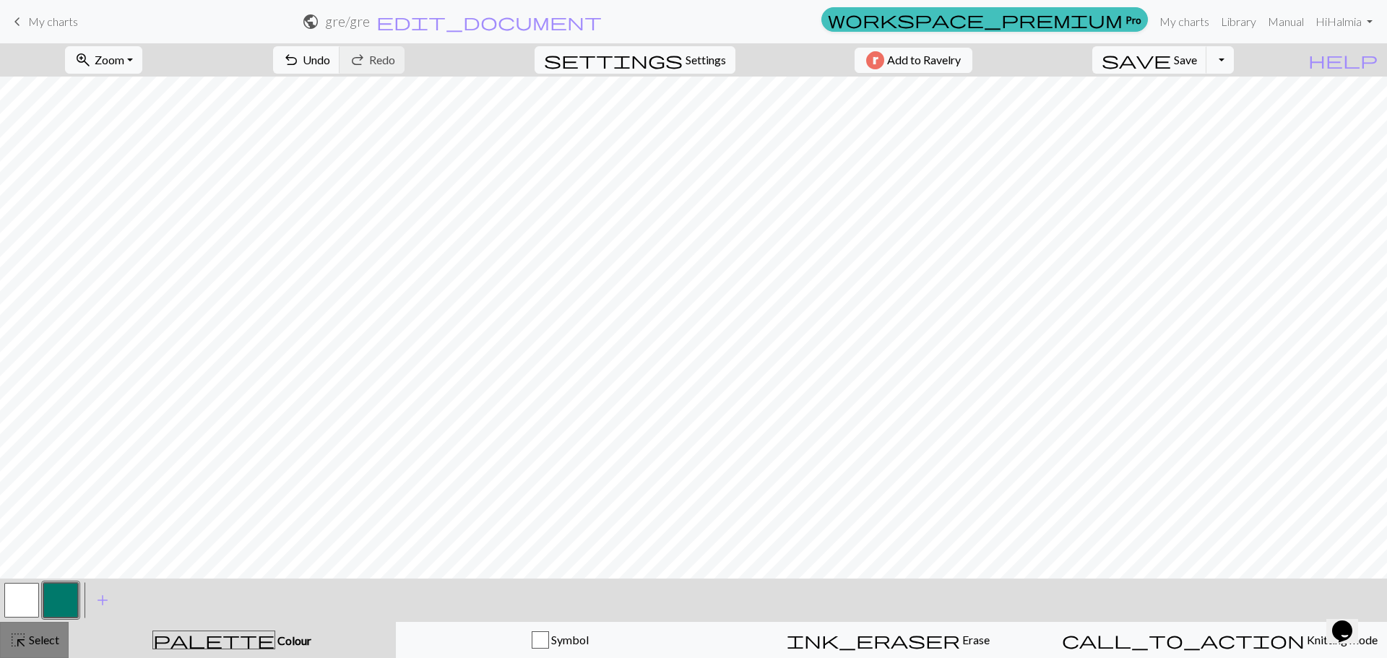
click at [17, 641] on span "highlight_alt" at bounding box center [17, 640] width 17 height 20
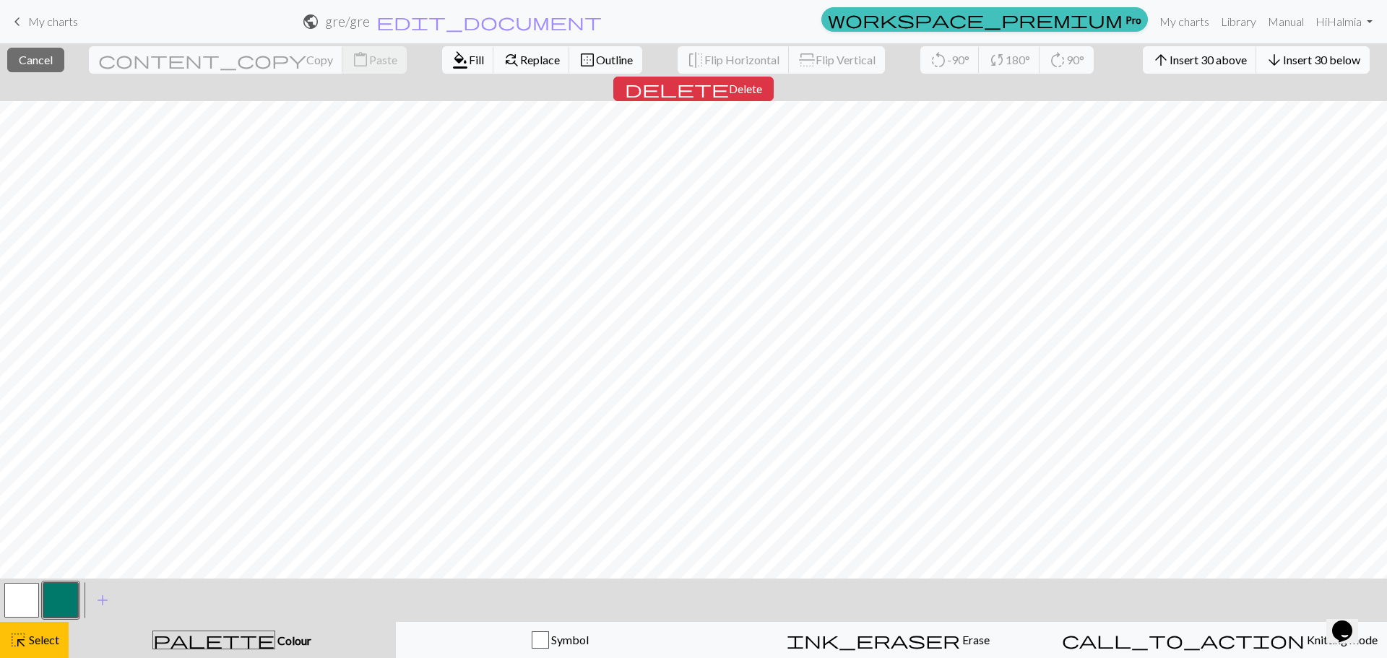
click at [1256, 72] on button "arrow_downward Insert 30 below" at bounding box center [1312, 59] width 113 height 27
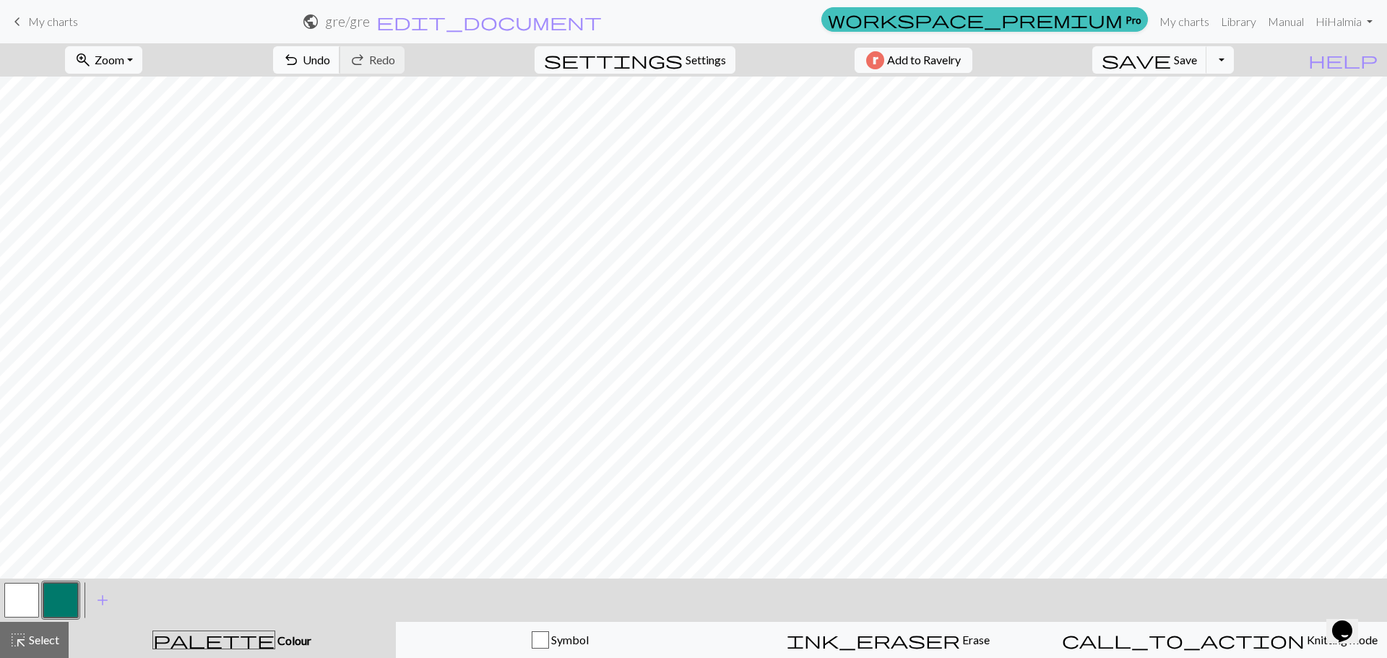
click at [300, 53] on span "undo" at bounding box center [290, 60] width 17 height 20
click at [696, 72] on button "settings Settings" at bounding box center [635, 59] width 201 height 27
select select "aran"
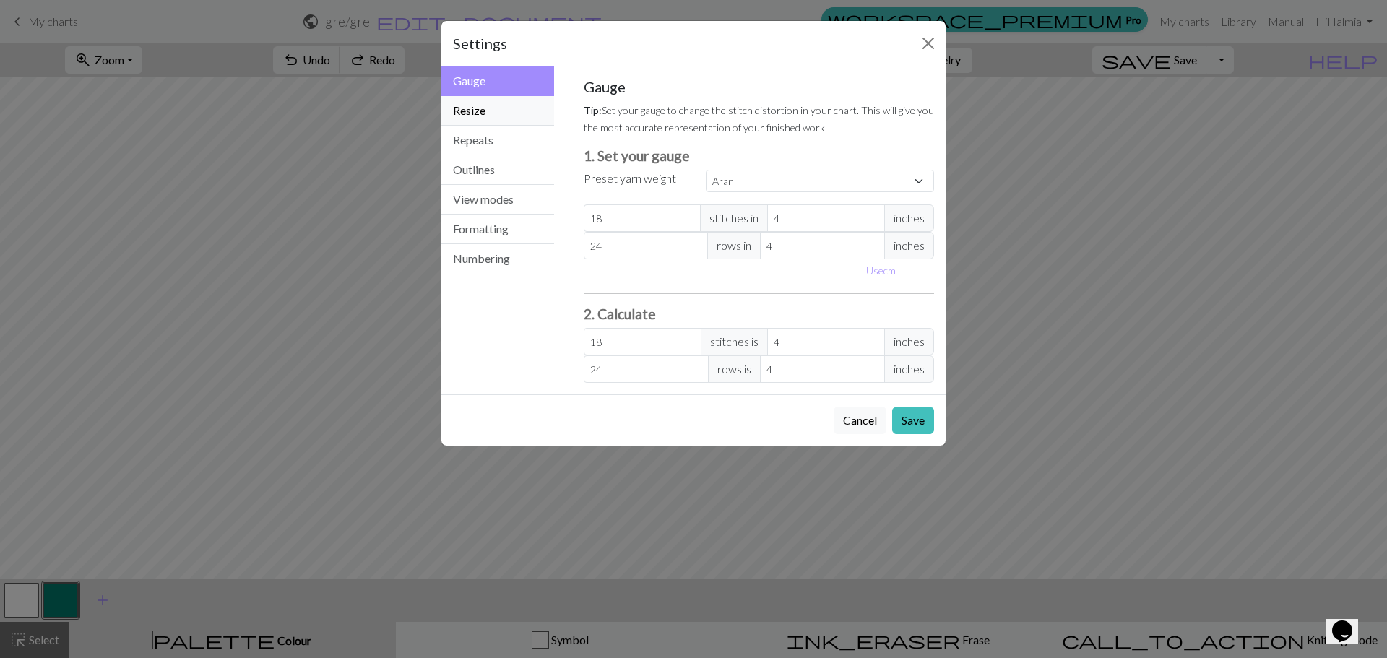
click at [507, 111] on button "Resize" at bounding box center [497, 111] width 113 height 30
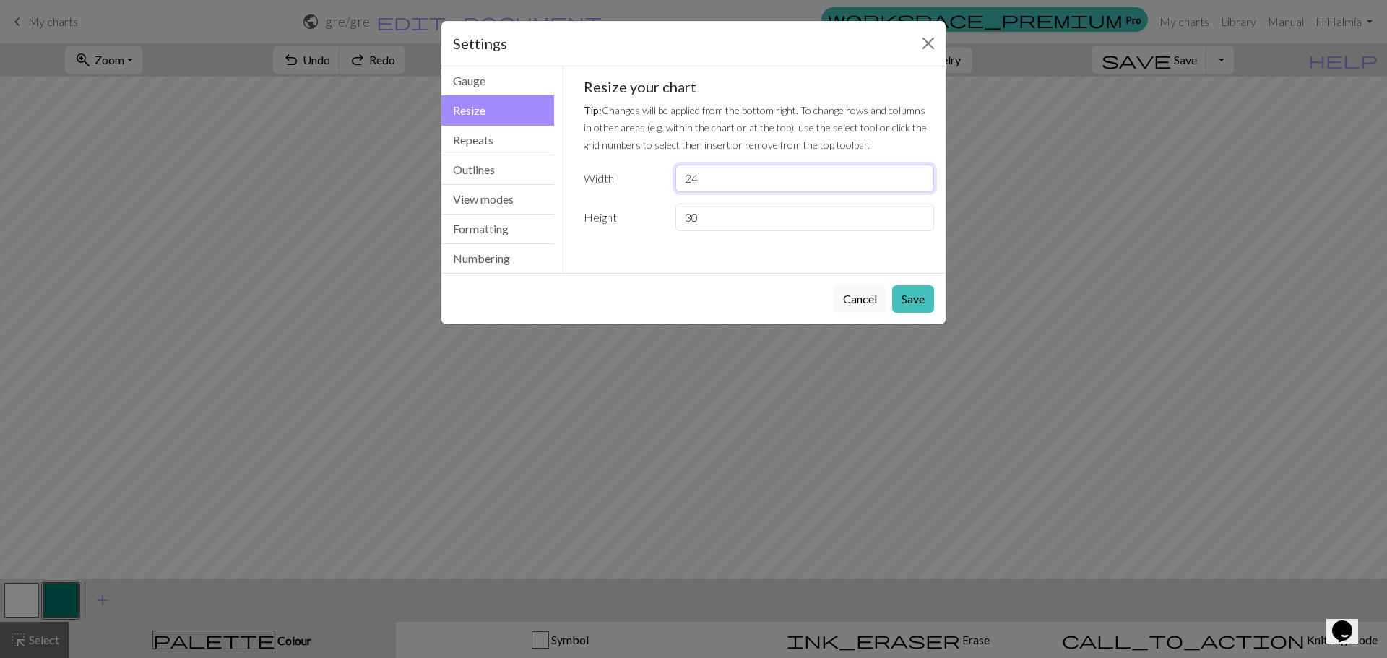
drag, startPoint x: 721, startPoint y: 186, endPoint x: 665, endPoint y: 181, distance: 56.6
click at [665, 181] on div "Width 24" at bounding box center [759, 178] width 368 height 27
type input "46"
drag, startPoint x: 713, startPoint y: 220, endPoint x: 532, endPoint y: 197, distance: 182.1
click at [531, 197] on div "Resize Gauge Resize Repeats Outlines View modes Formatting Numbering Gauge Resi…" at bounding box center [694, 169] width 522 height 207
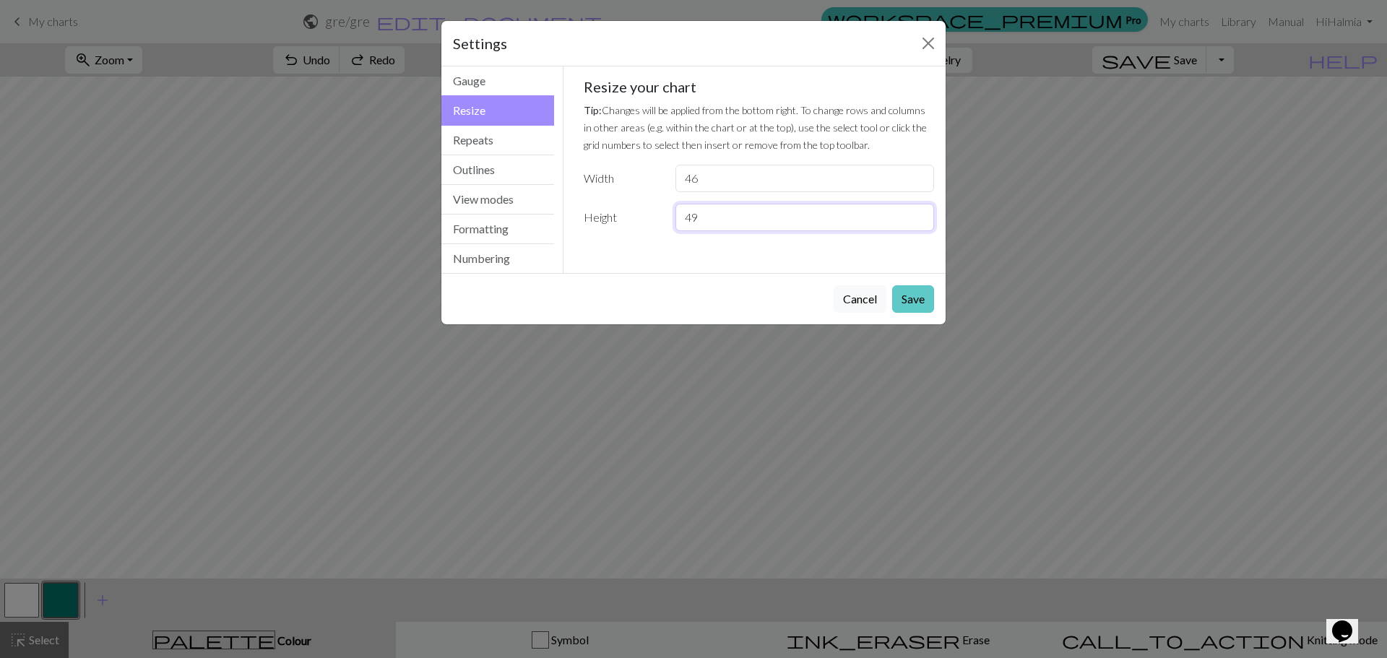
type input "49"
click at [922, 292] on button "Save" at bounding box center [913, 298] width 42 height 27
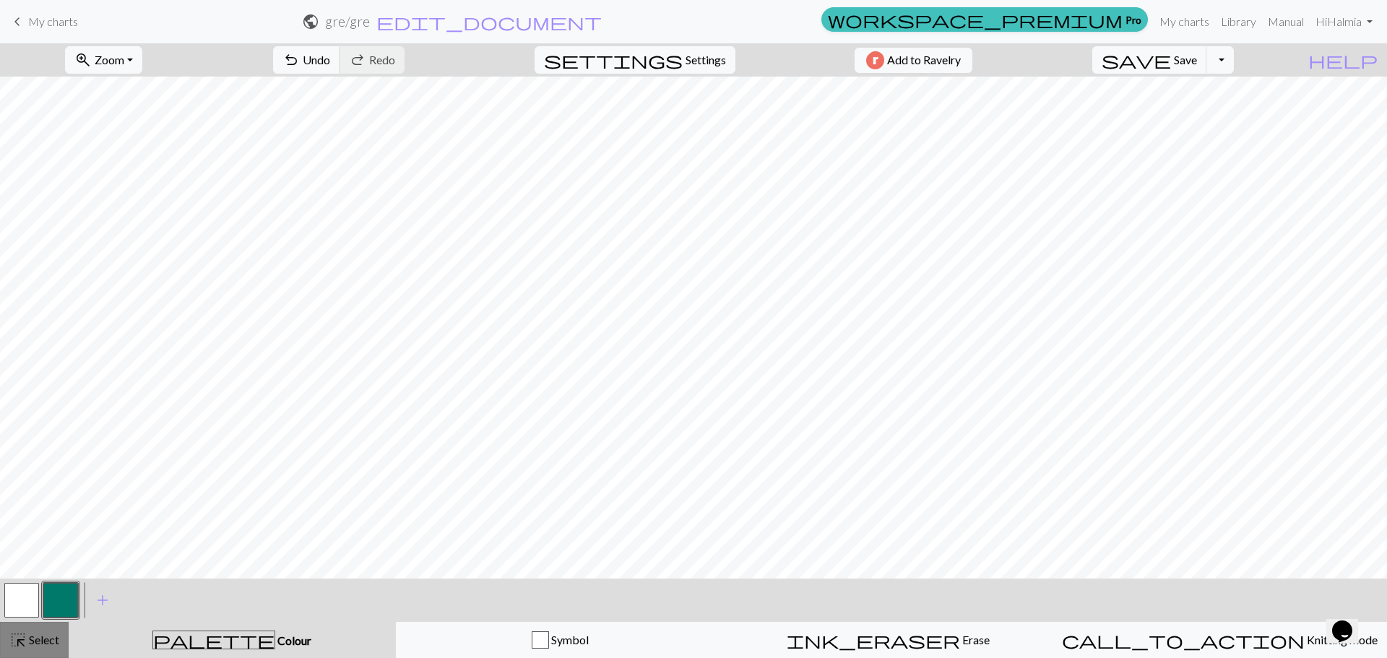
click at [63, 638] on button "highlight_alt Select Select" at bounding box center [34, 640] width 69 height 36
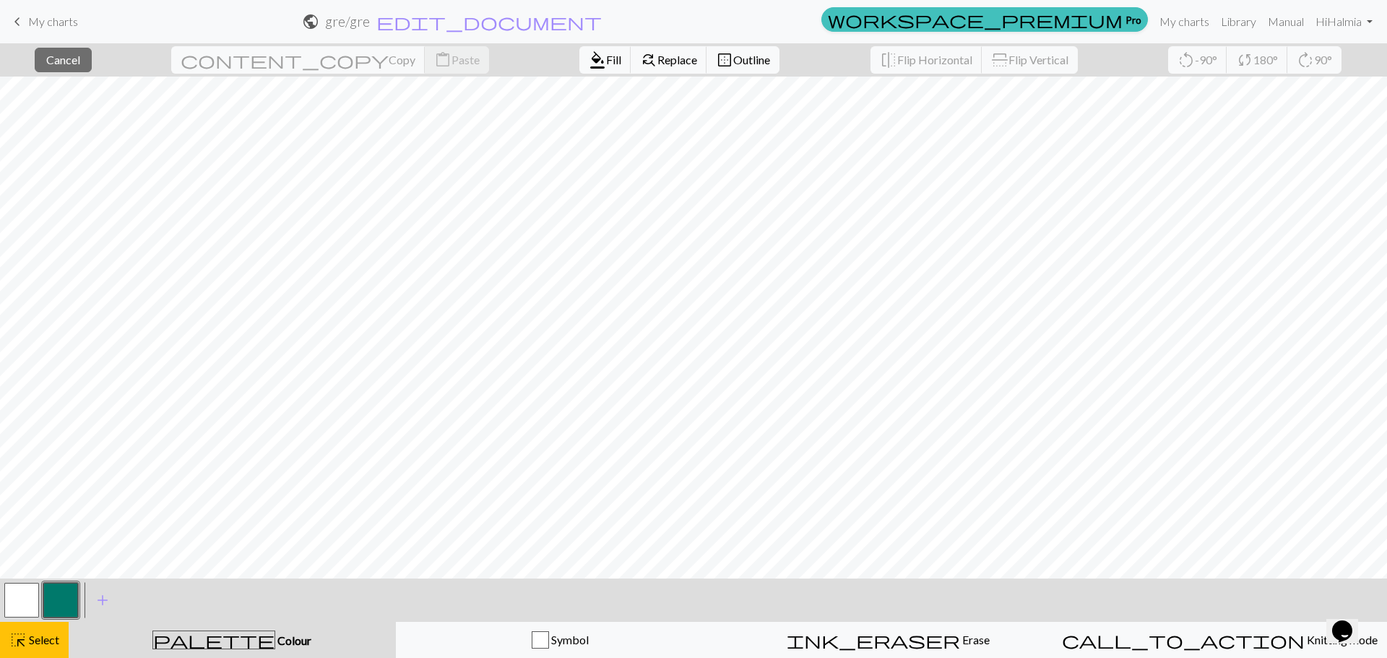
drag, startPoint x: 43, startPoint y: 645, endPoint x: 194, endPoint y: 613, distance: 153.6
click at [44, 645] on span "Select" at bounding box center [43, 640] width 33 height 14
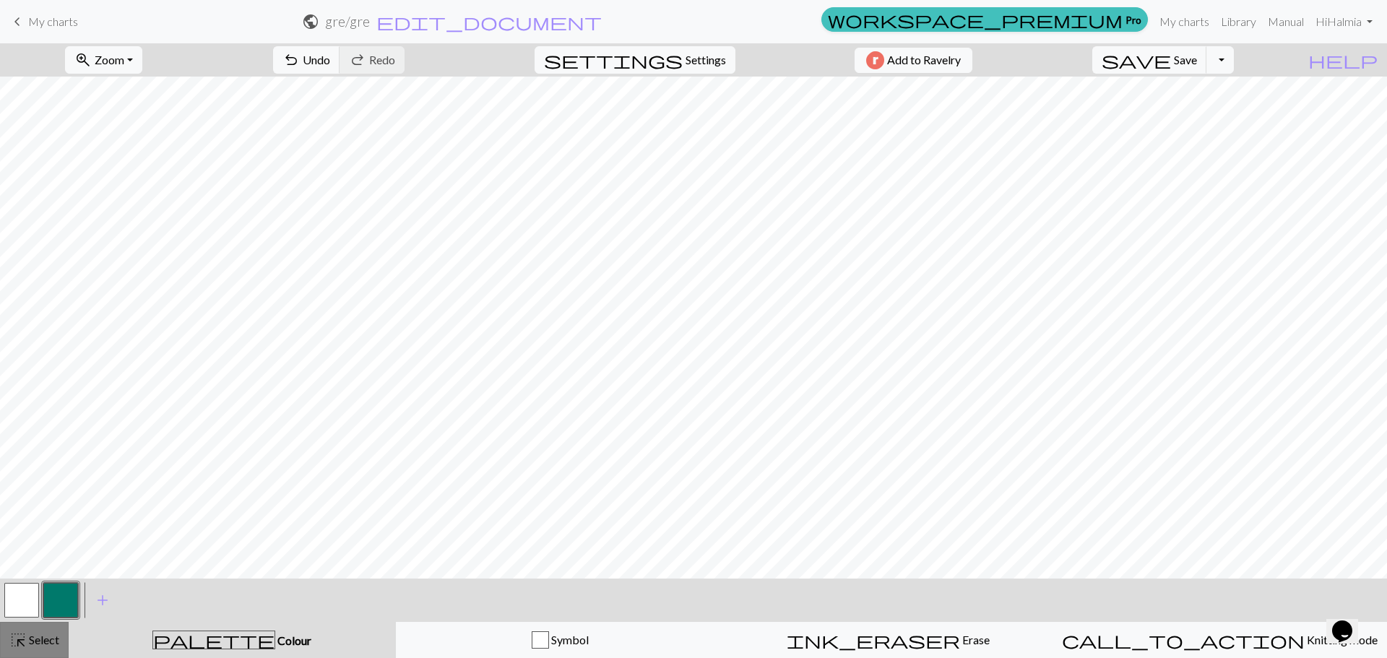
click at [20, 637] on span "highlight_alt" at bounding box center [17, 640] width 17 height 20
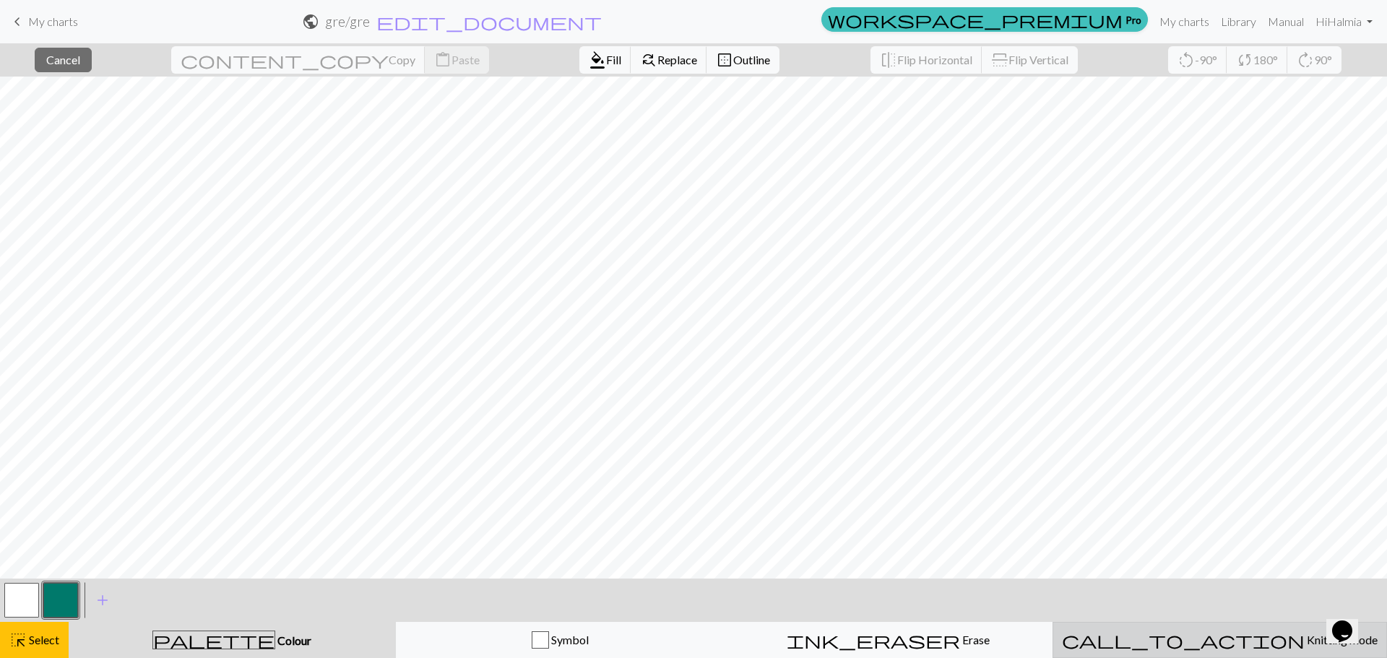
click at [1305, 646] on span "Knitting mode" at bounding box center [1341, 640] width 73 height 14
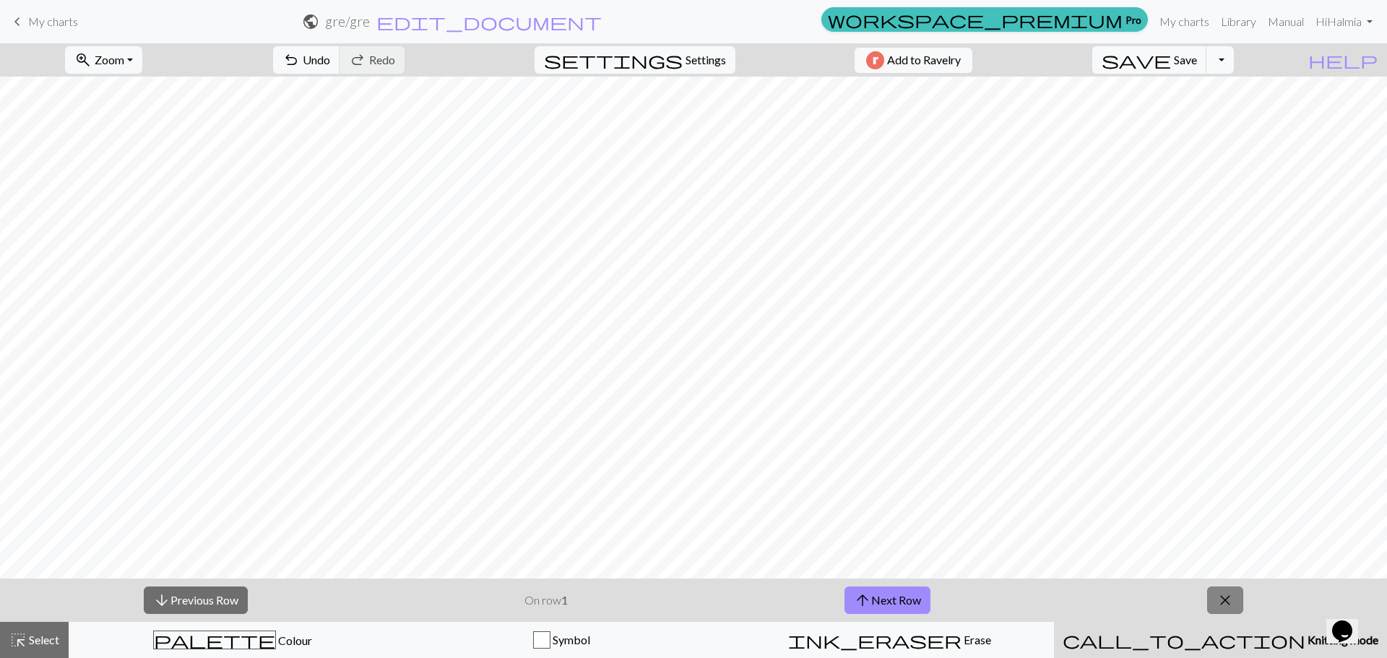
click at [1225, 590] on button "close" at bounding box center [1225, 600] width 36 height 27
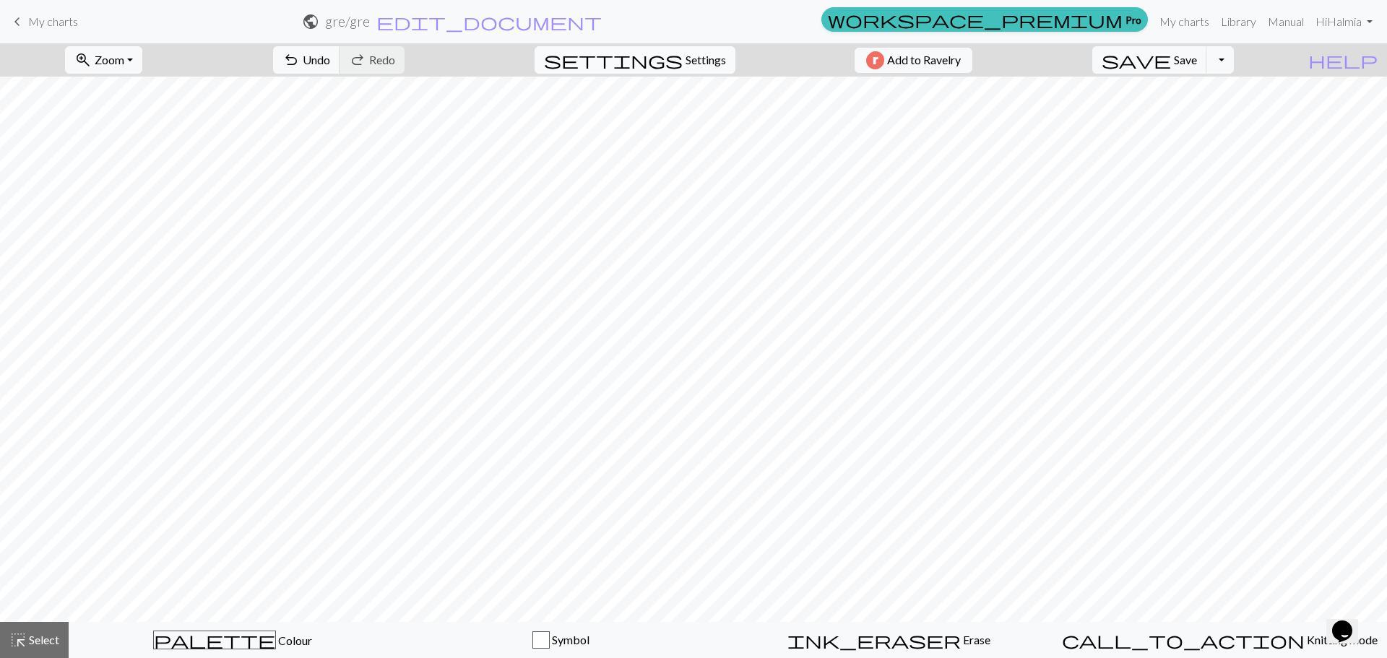
click at [686, 53] on span "Settings" at bounding box center [706, 59] width 40 height 17
select select "aran"
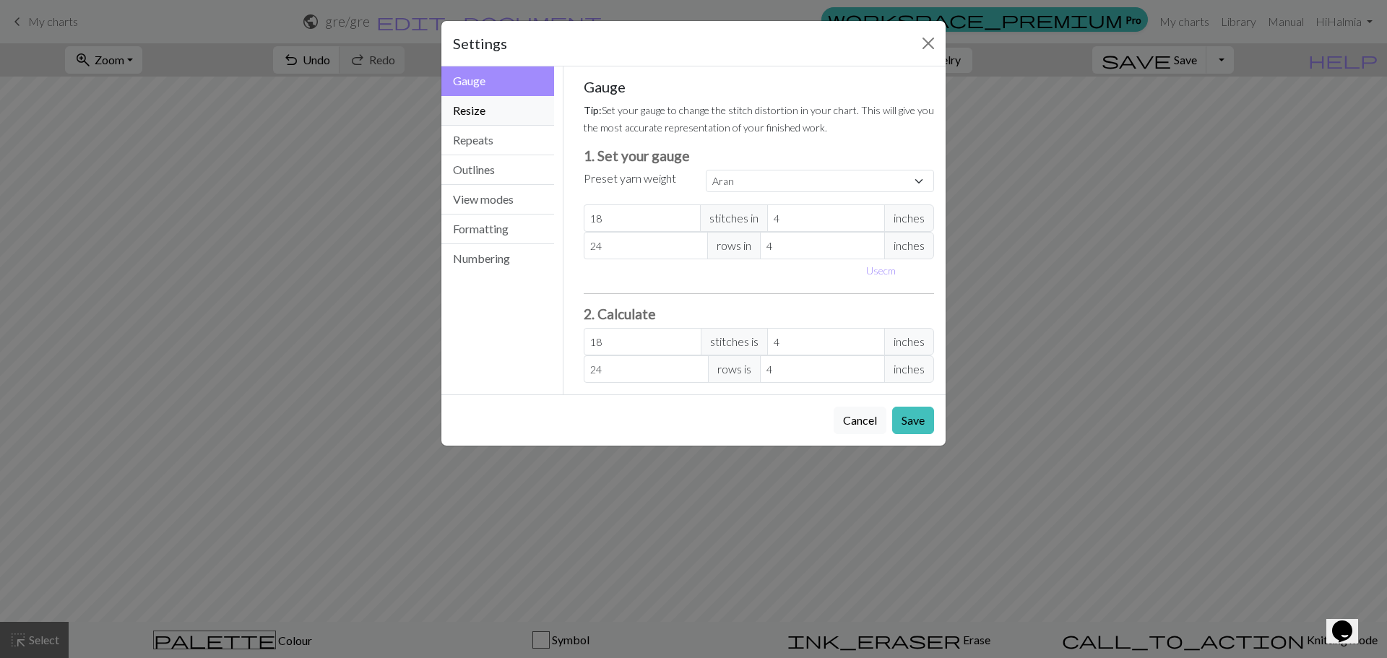
click at [506, 121] on button "Resize" at bounding box center [497, 111] width 113 height 30
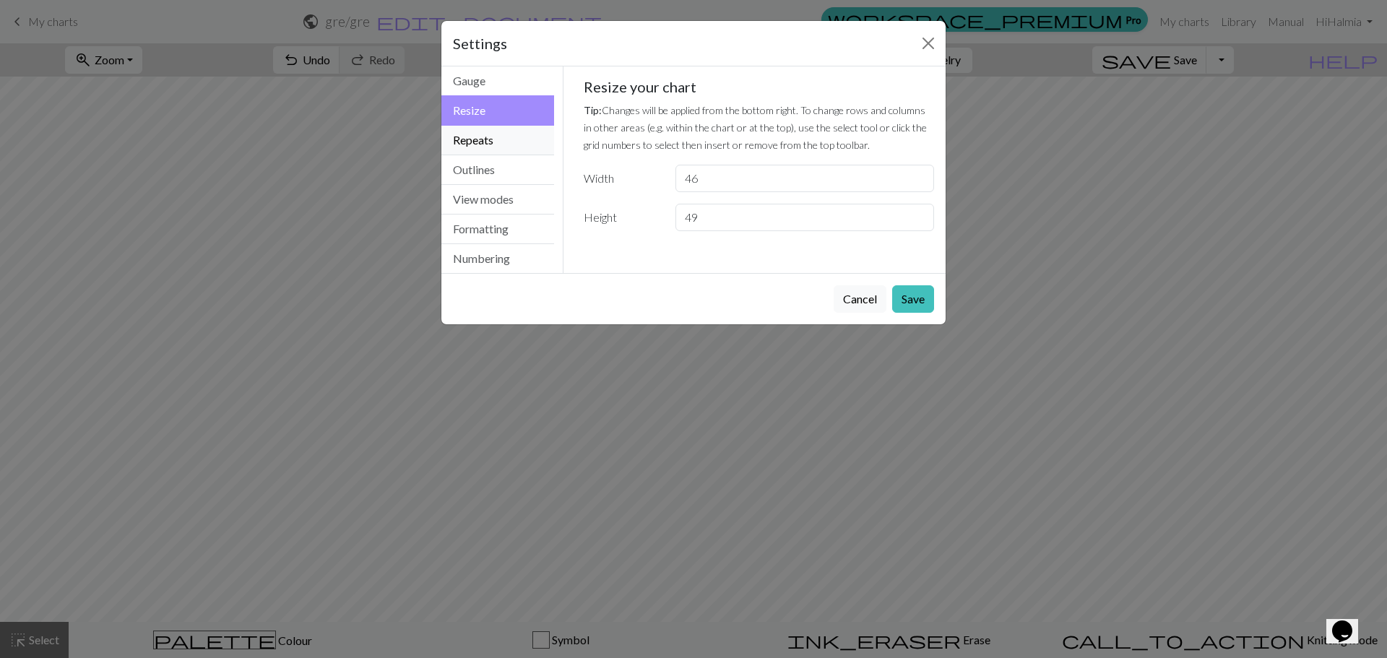
click at [506, 135] on button "Repeats" at bounding box center [497, 141] width 113 height 30
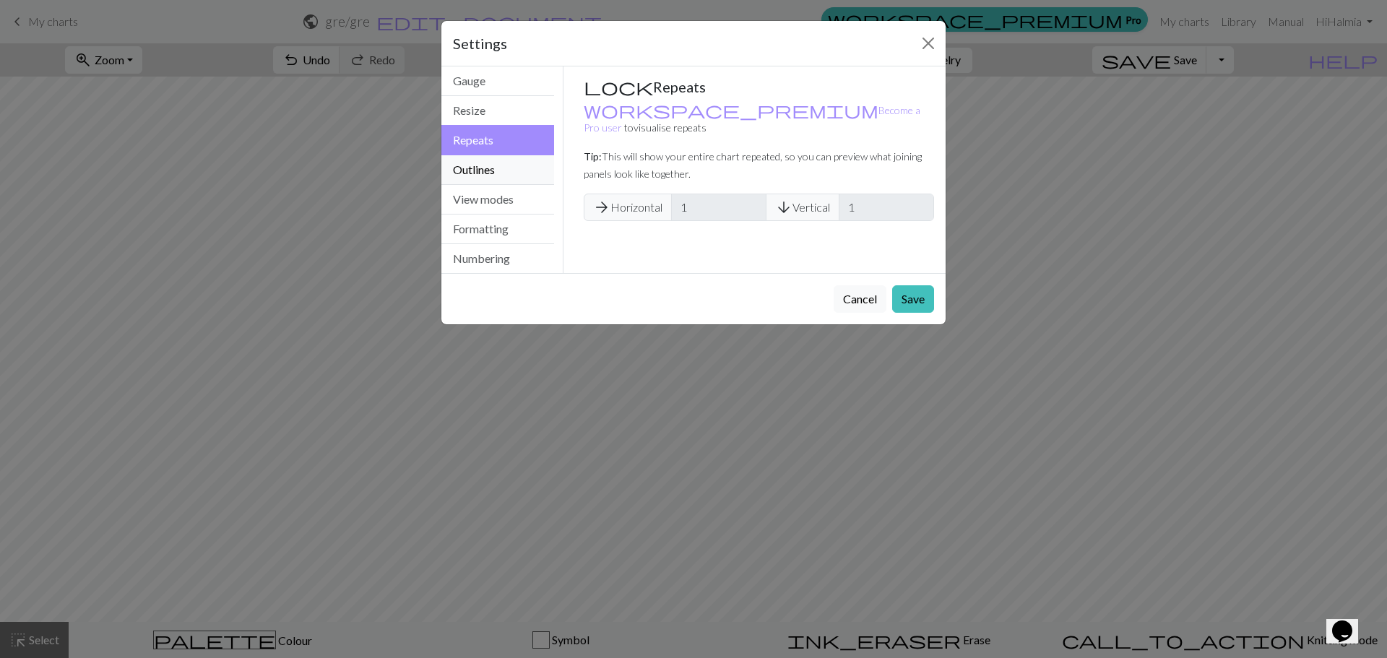
click at [493, 163] on button "Outlines" at bounding box center [497, 170] width 113 height 30
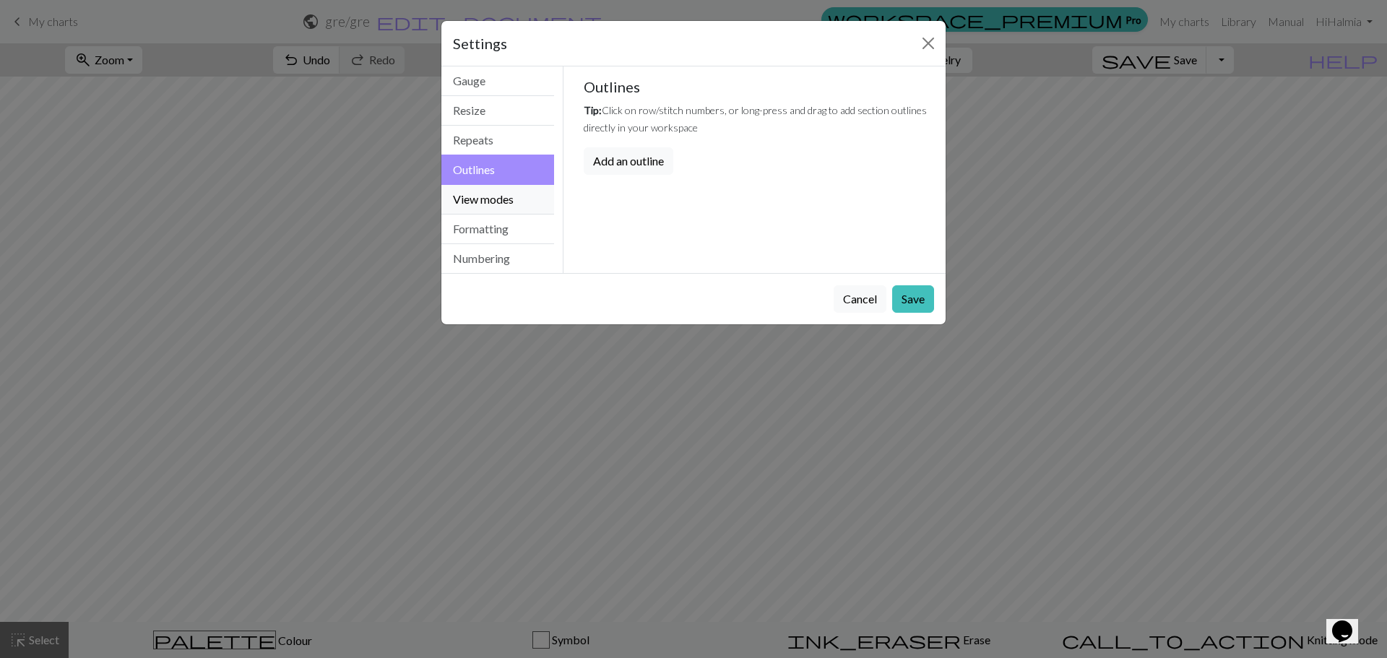
click at [504, 194] on button "View modes" at bounding box center [497, 200] width 113 height 30
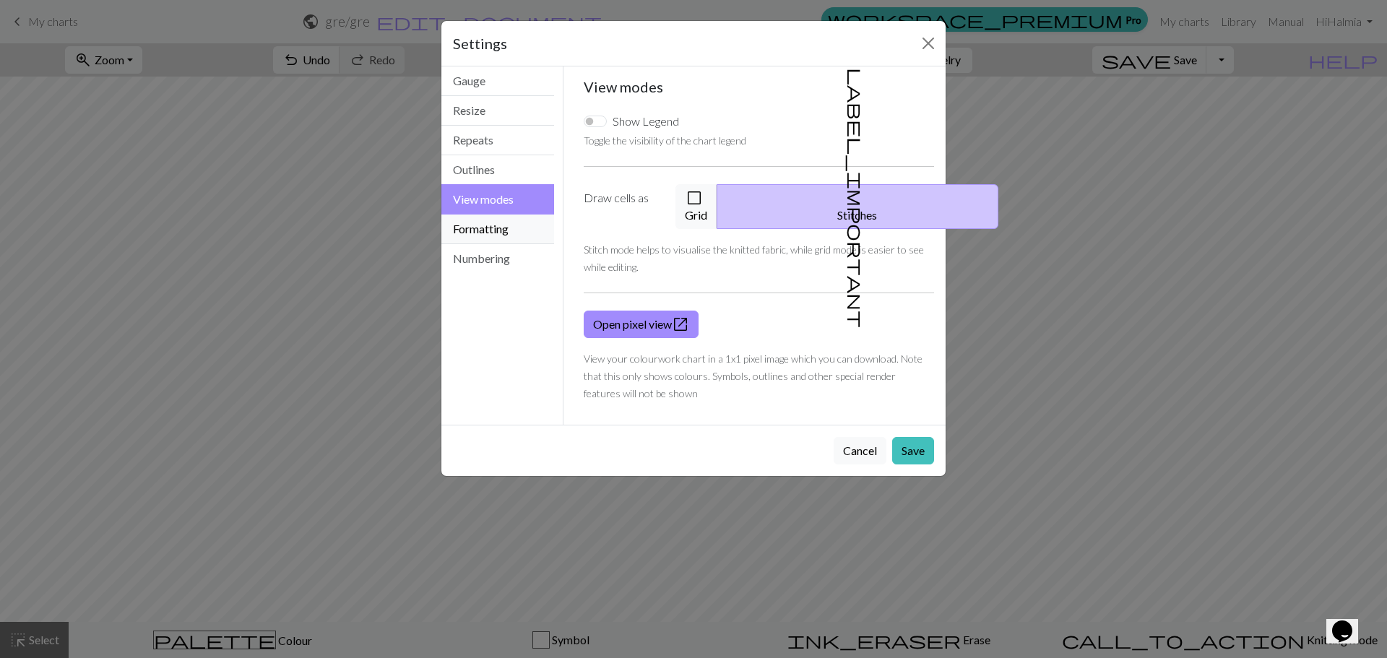
click at [530, 234] on button "Formatting" at bounding box center [497, 230] width 113 height 30
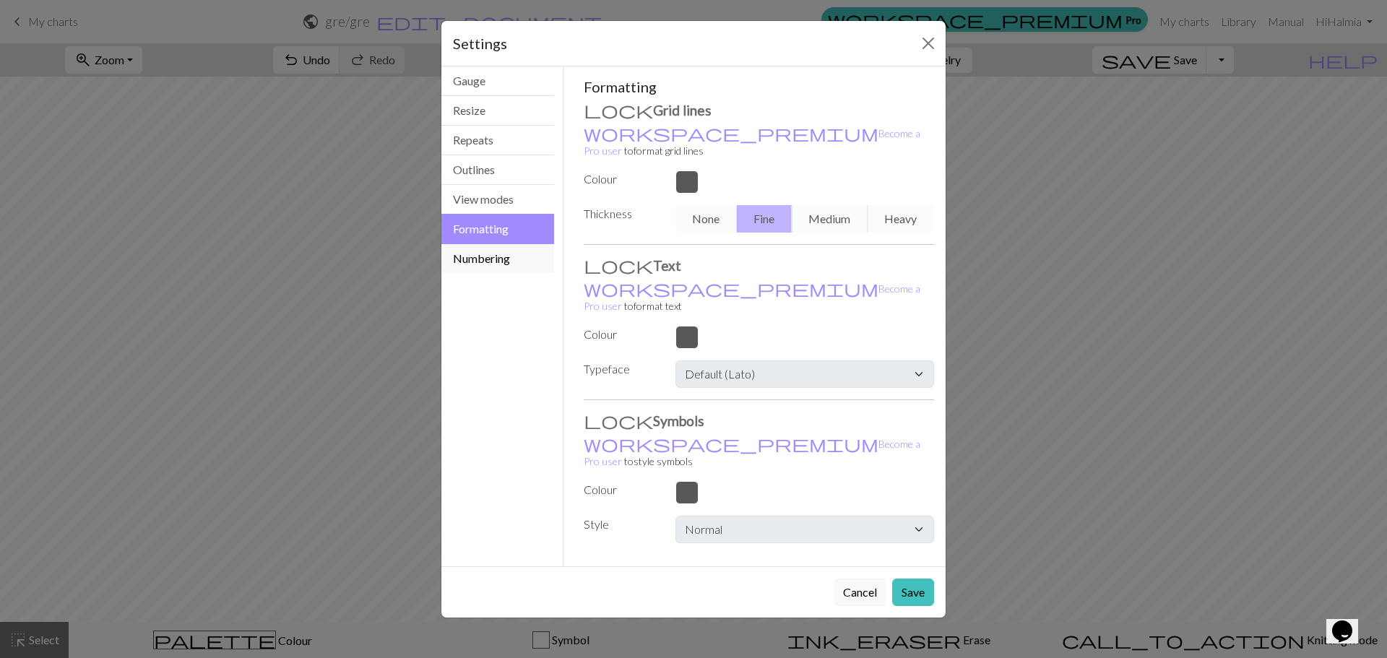
click at [527, 256] on button "Numbering" at bounding box center [497, 258] width 113 height 29
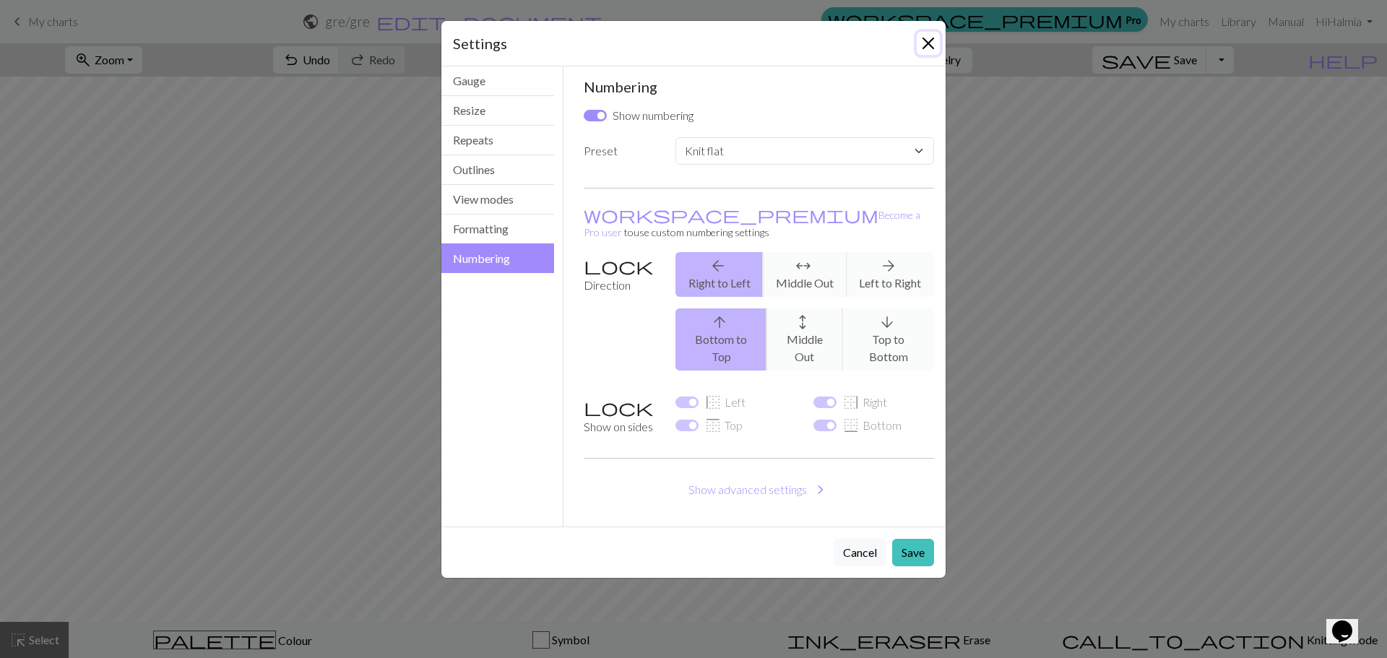
click at [932, 33] on button "Close" at bounding box center [928, 43] width 23 height 23
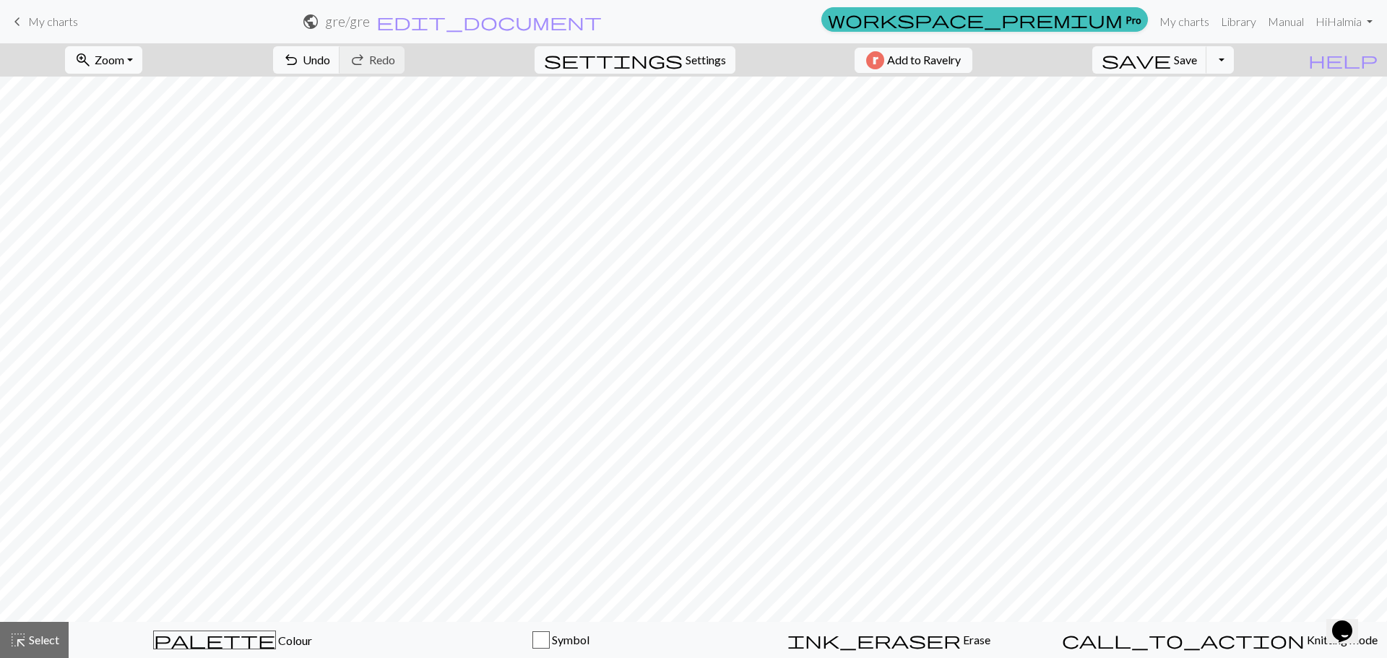
click at [142, 68] on button "zoom_in Zoom Zoom" at bounding box center [103, 59] width 77 height 27
click at [142, 64] on button "zoom_in Zoom Zoom" at bounding box center [103, 59] width 77 height 27
click at [655, 59] on span "settings" at bounding box center [613, 60] width 139 height 20
select select "flat"
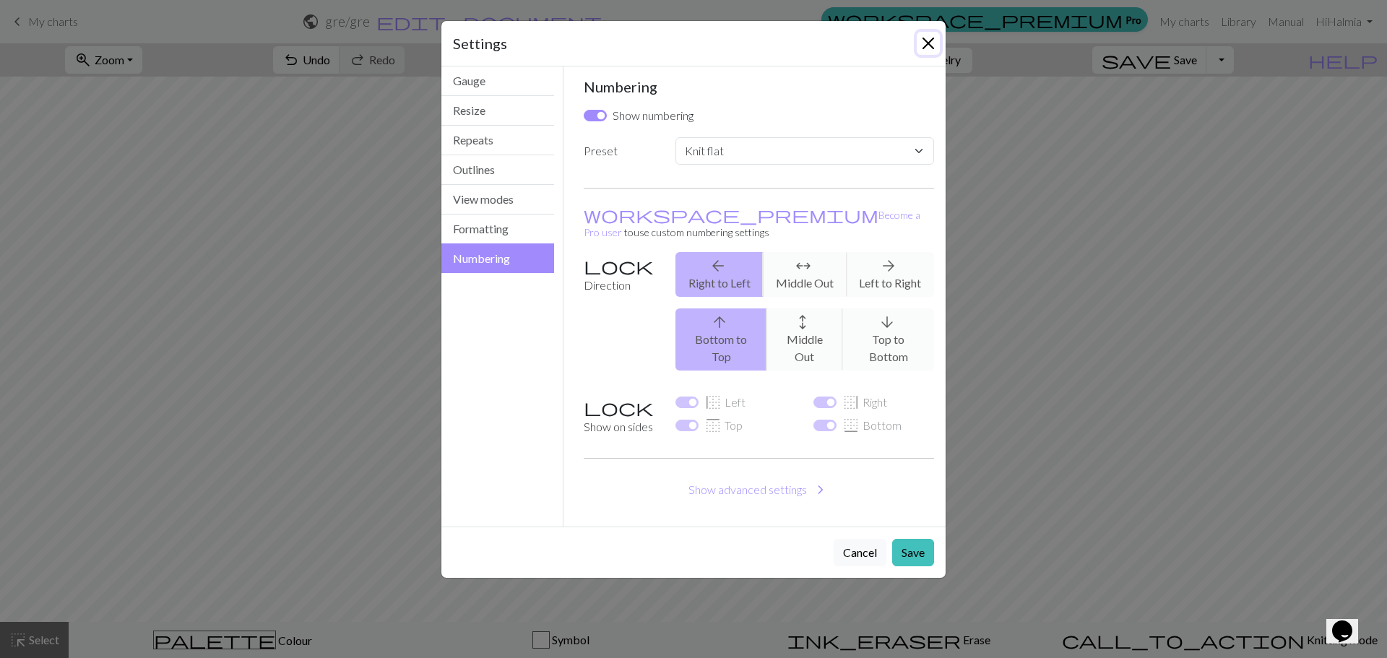
click at [921, 46] on button "Close" at bounding box center [928, 43] width 23 height 23
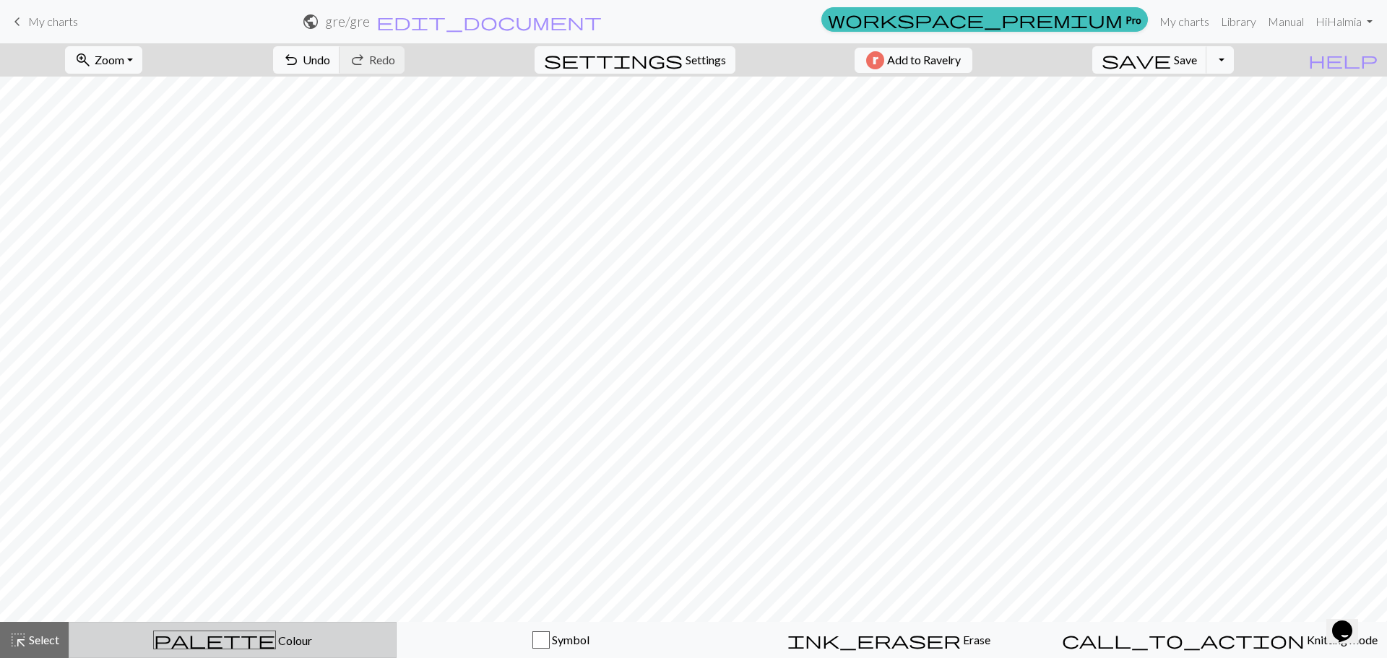
click at [212, 633] on span "palette" at bounding box center [214, 640] width 121 height 20
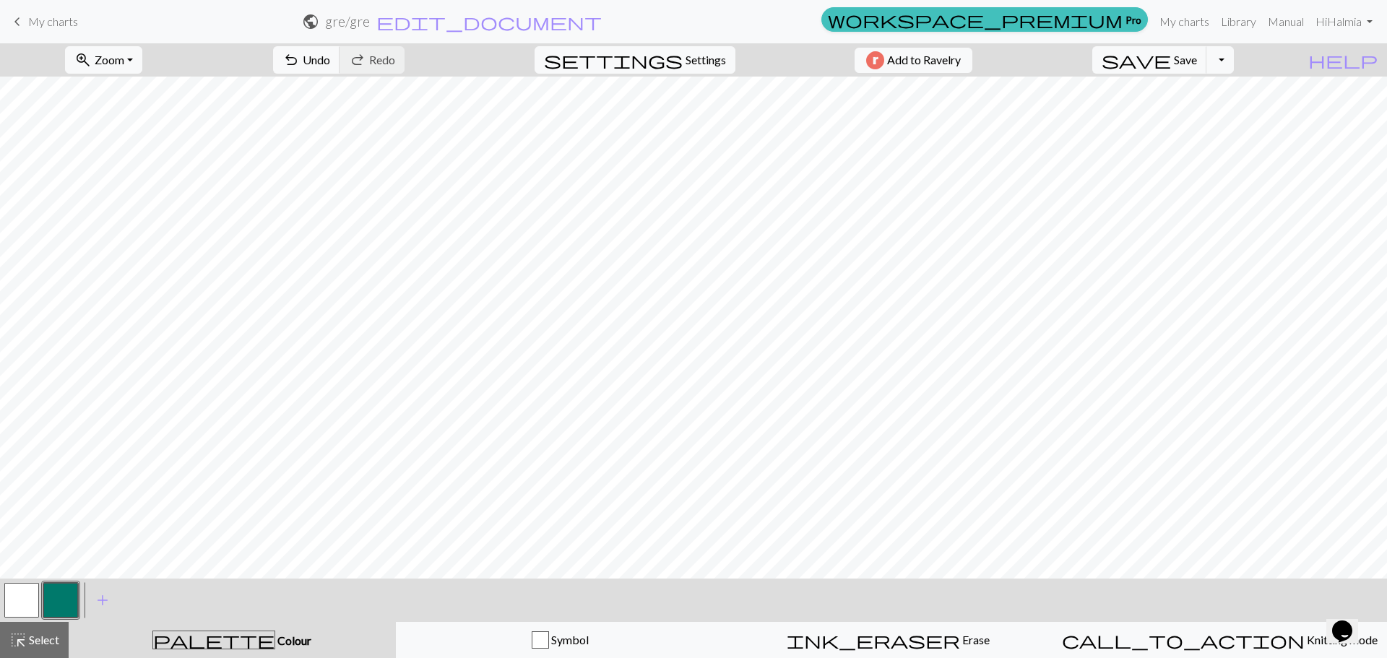
click at [28, 592] on button "button" at bounding box center [21, 600] width 35 height 35
click at [300, 51] on span "undo" at bounding box center [290, 60] width 17 height 20
click at [300, 52] on span "undo" at bounding box center [290, 60] width 17 height 20
click at [118, 61] on span "Zoom" at bounding box center [110, 60] width 30 height 14
click at [129, 197] on button "100%" at bounding box center [123, 196] width 114 height 23
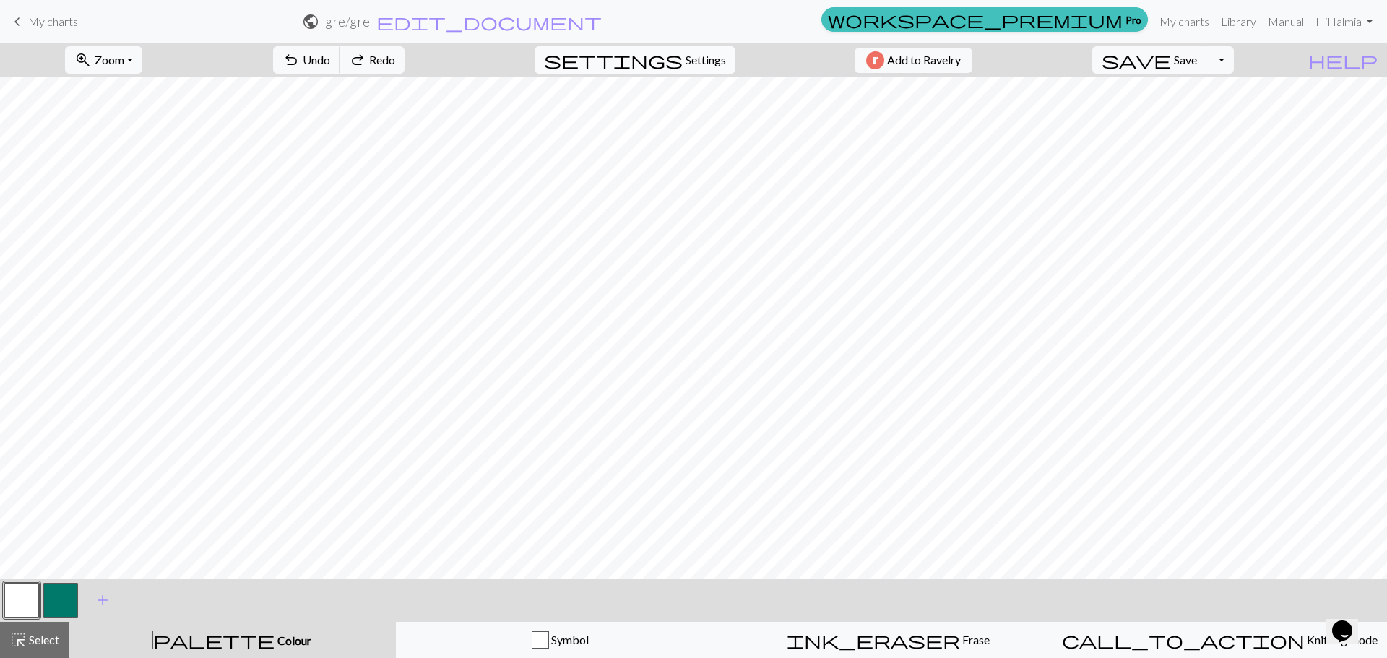
click at [712, 56] on span "Settings" at bounding box center [706, 59] width 40 height 17
select select "flat"
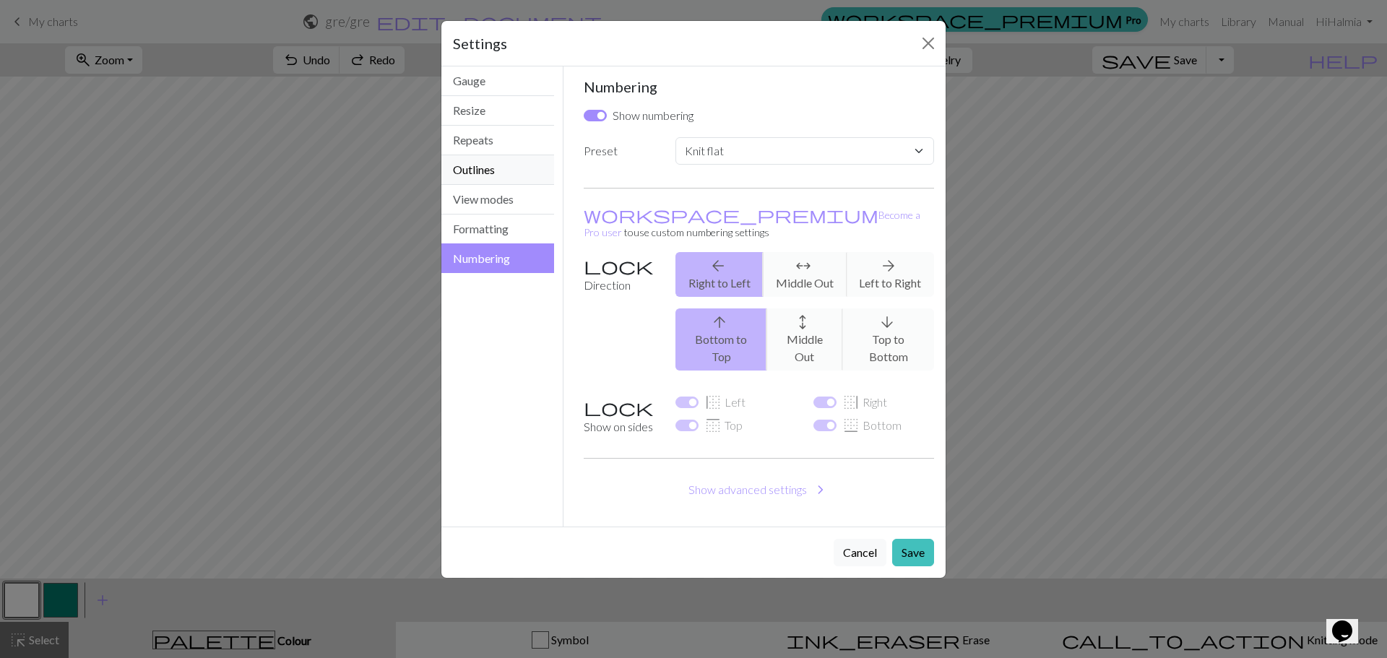
click at [477, 164] on button "Outlines" at bounding box center [497, 170] width 113 height 30
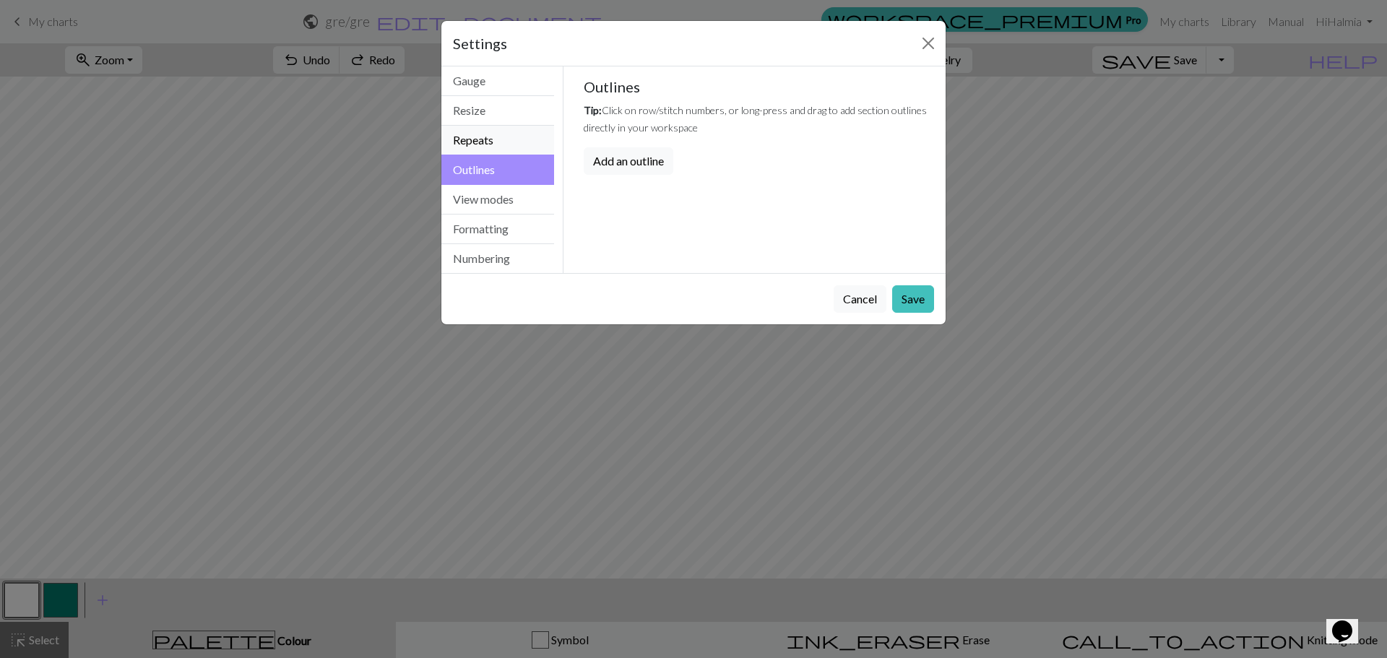
click at [485, 142] on button "Repeats" at bounding box center [497, 141] width 113 height 30
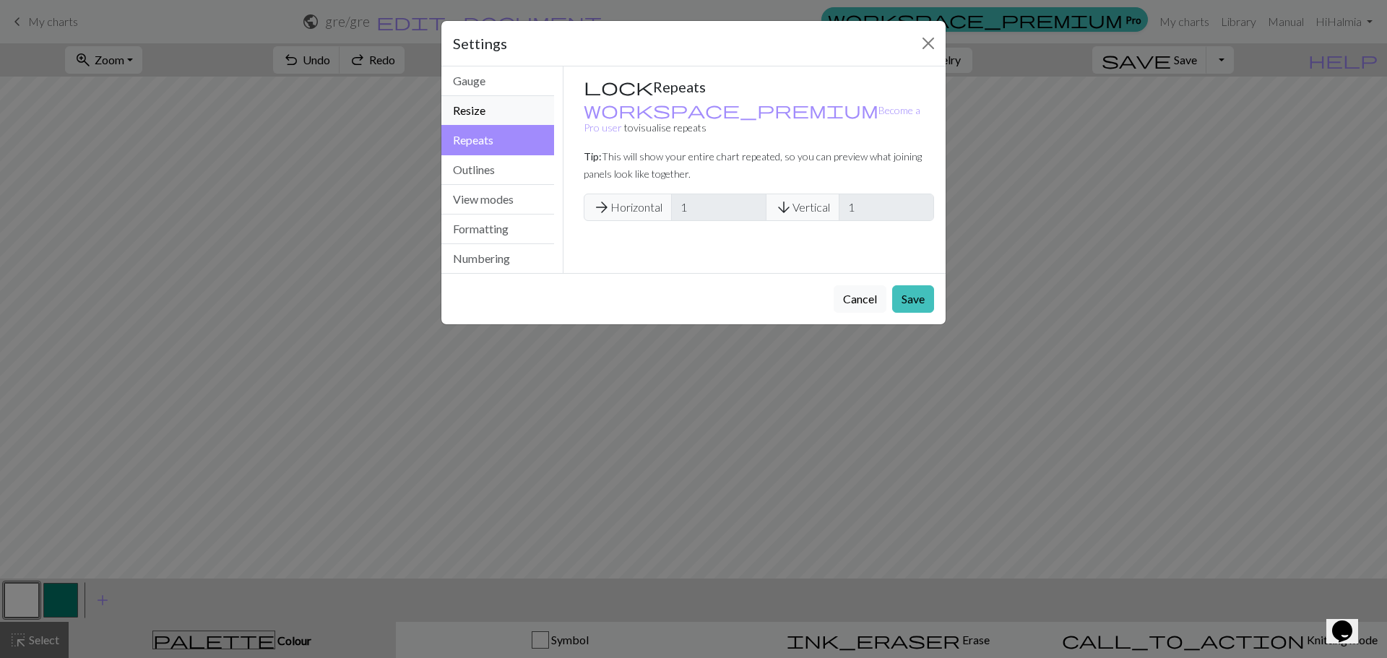
click at [485, 121] on button "Resize" at bounding box center [497, 111] width 113 height 30
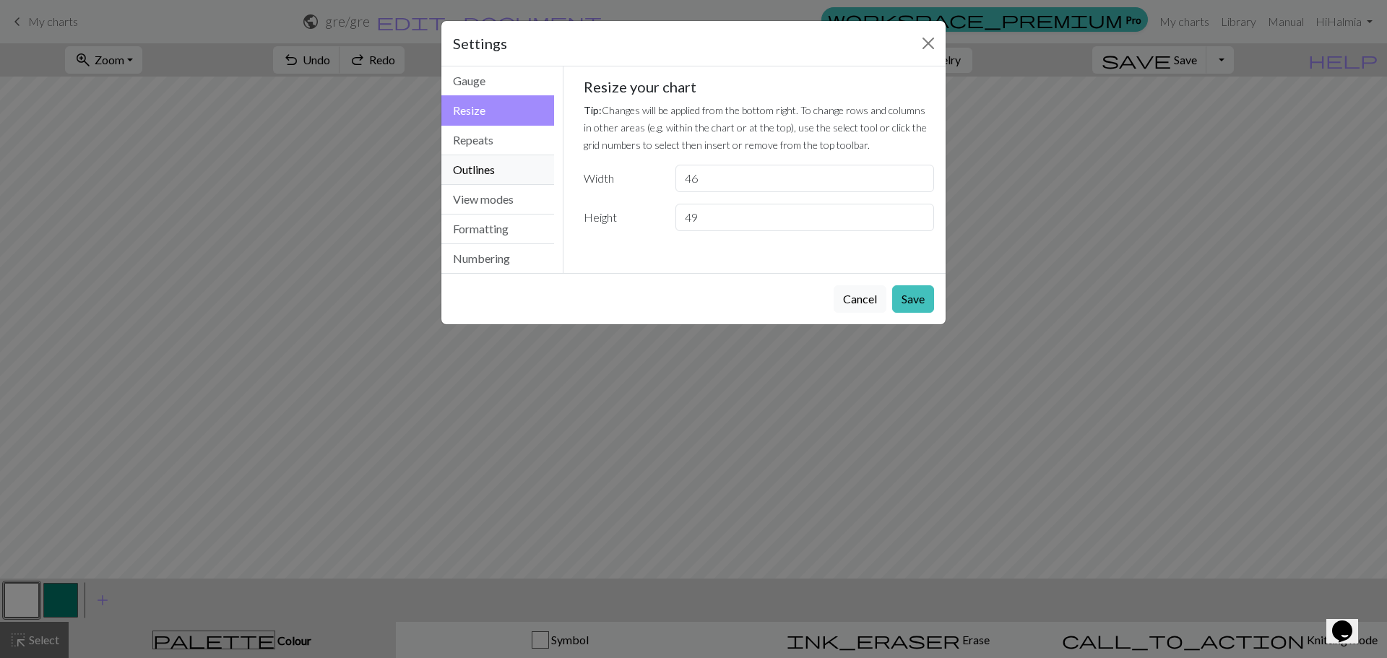
click at [504, 182] on button "Outlines" at bounding box center [497, 170] width 113 height 30
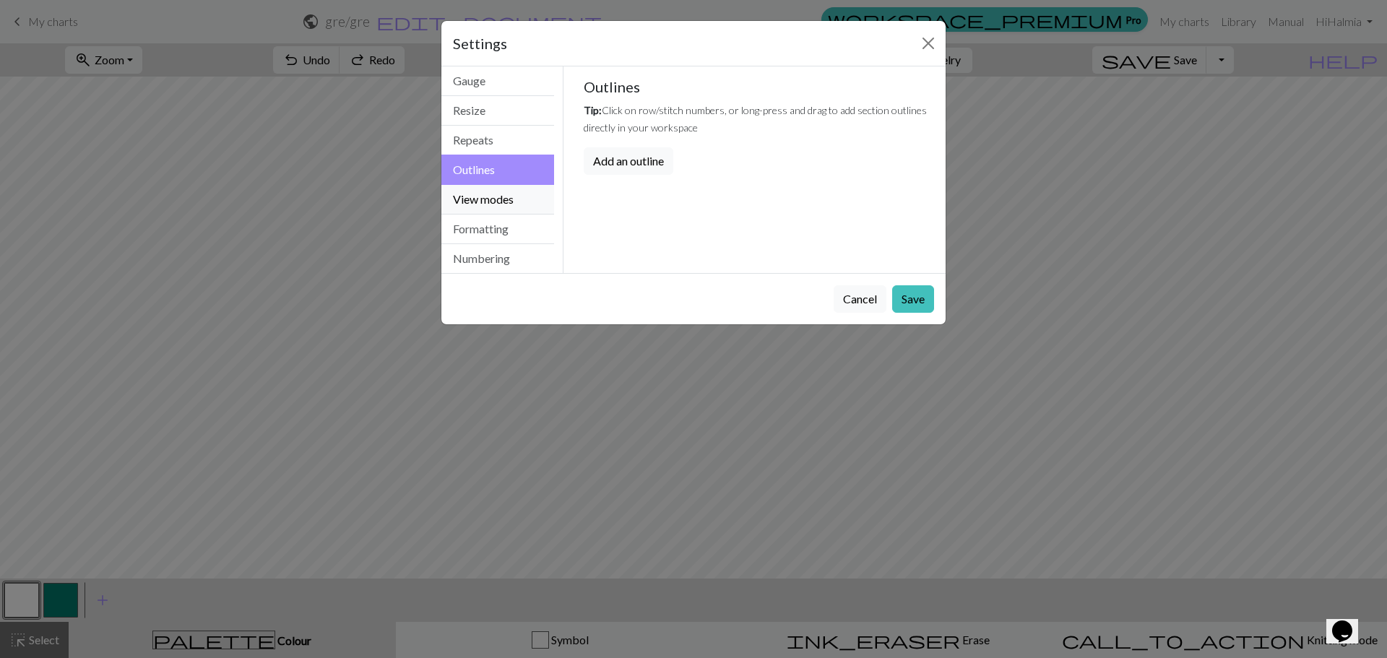
click at [505, 197] on button "View modes" at bounding box center [497, 200] width 113 height 30
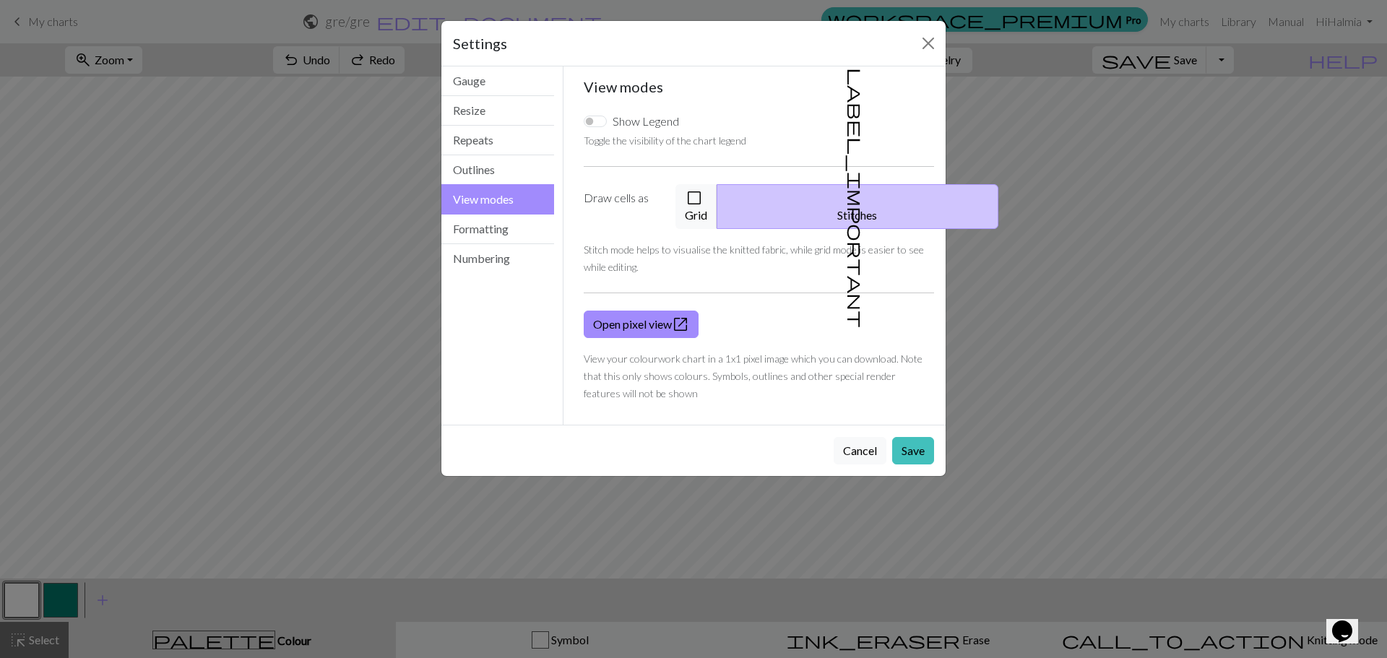
drag, startPoint x: 708, startPoint y: 192, endPoint x: 884, endPoint y: 351, distance: 237.4
click at [709, 191] on button "check_box_outline_blank Grid" at bounding box center [697, 206] width 42 height 45
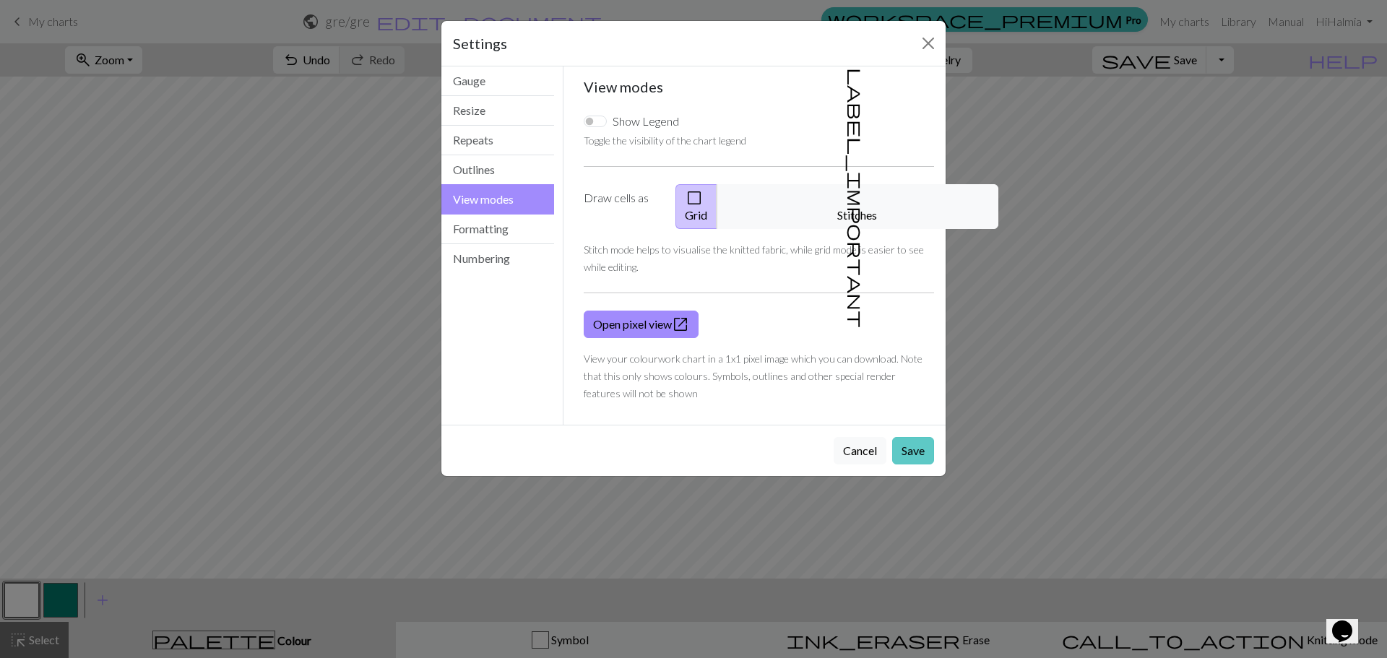
click at [923, 437] on button "Save" at bounding box center [913, 450] width 42 height 27
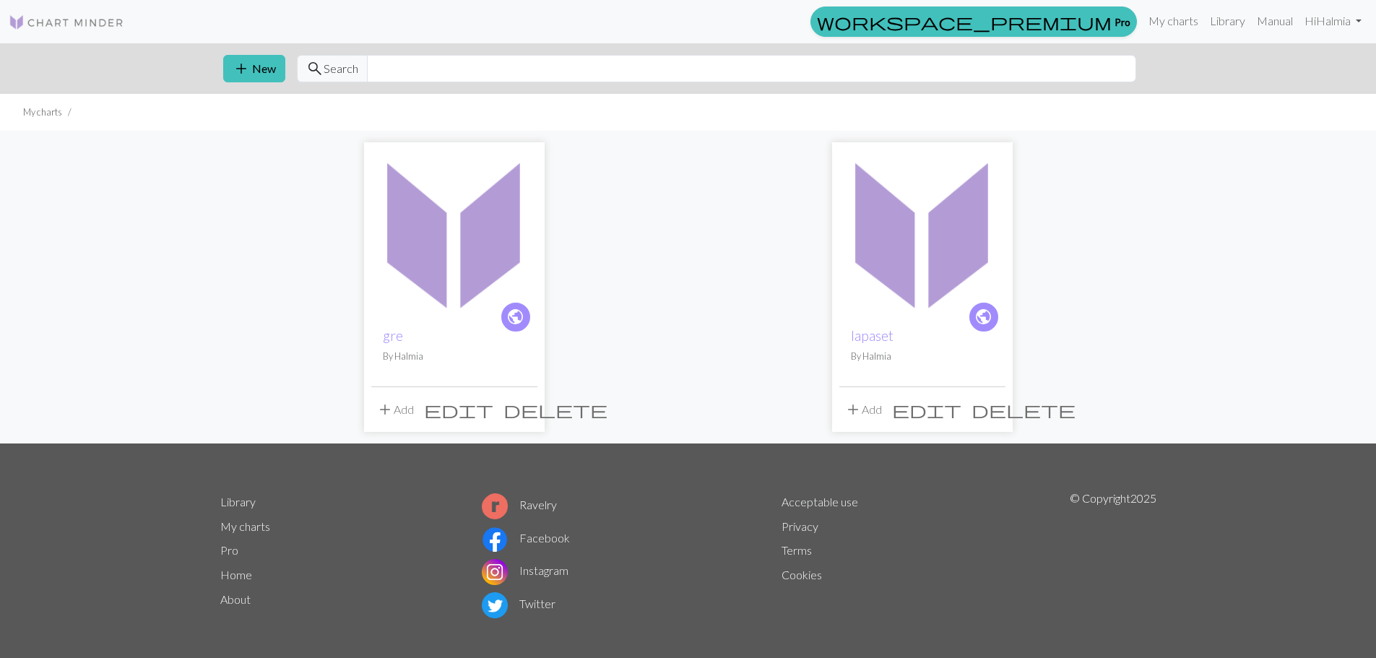
click at [943, 238] on img at bounding box center [923, 233] width 166 height 166
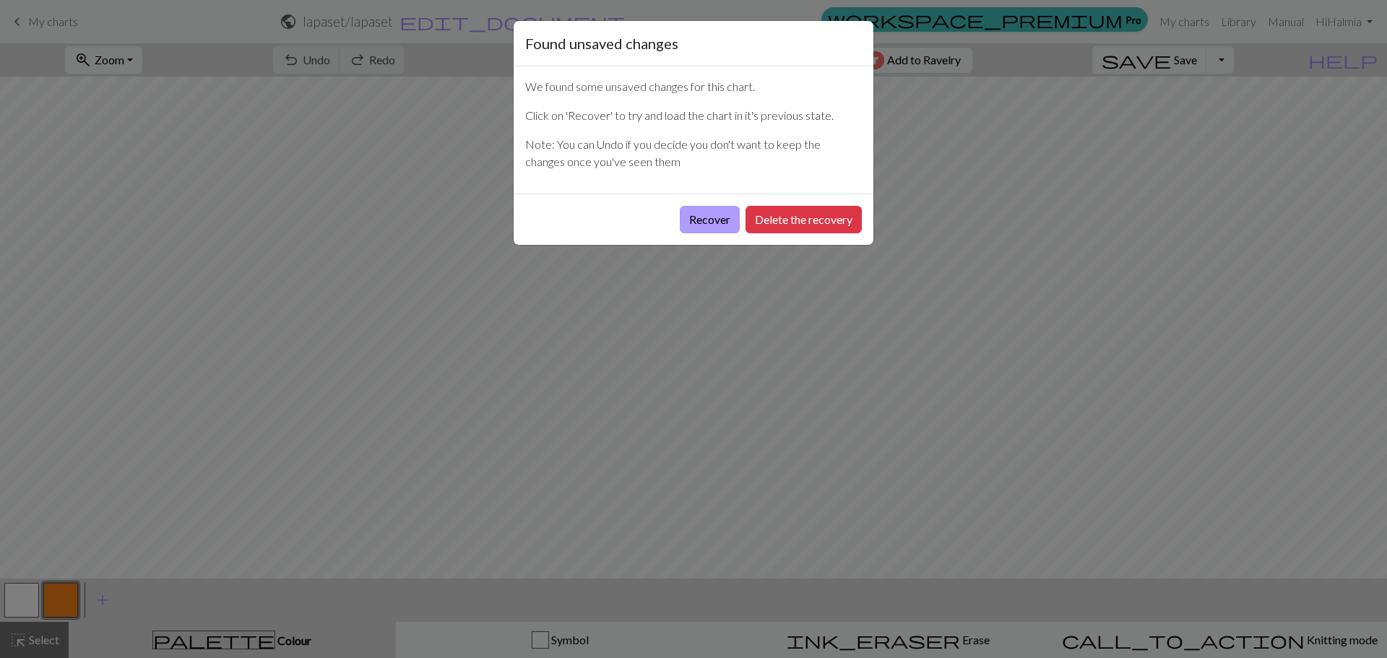
click at [707, 219] on button "Recover" at bounding box center [710, 219] width 60 height 27
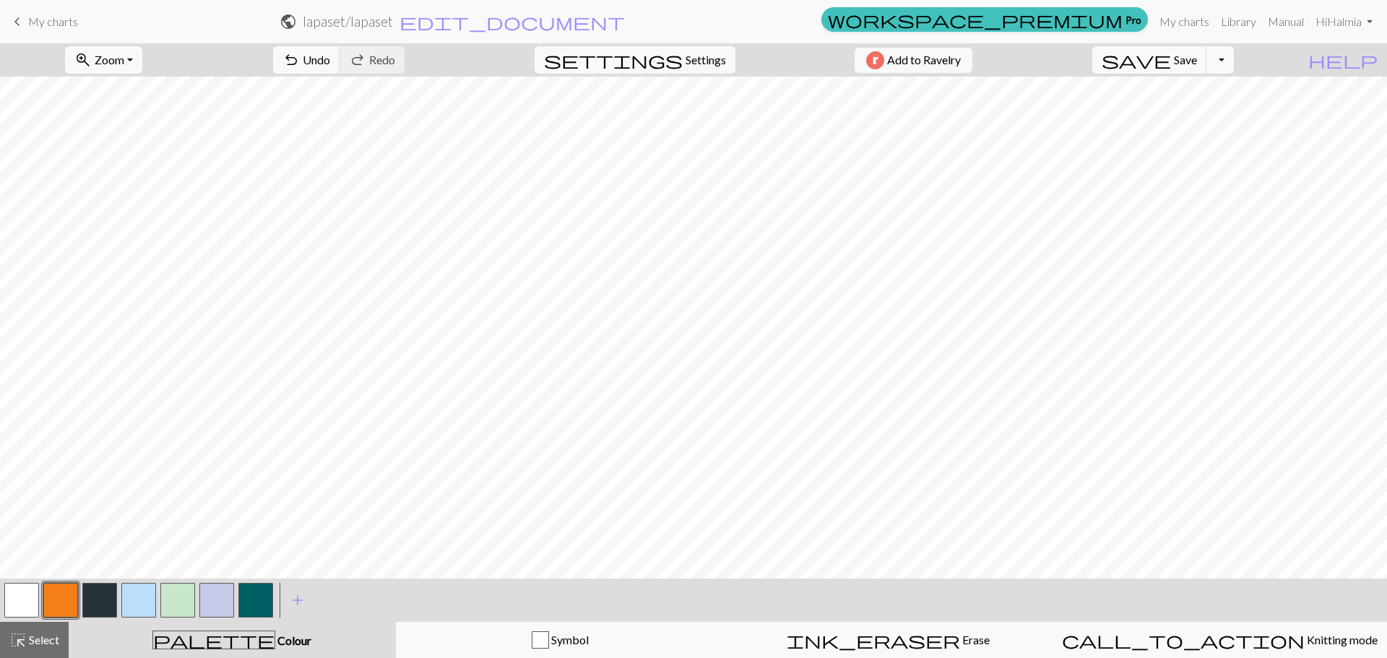
drag, startPoint x: 19, startPoint y: 22, endPoint x: 760, endPoint y: 47, distance: 741.7
click at [19, 22] on span "keyboard_arrow_left" at bounding box center [17, 22] width 17 height 20
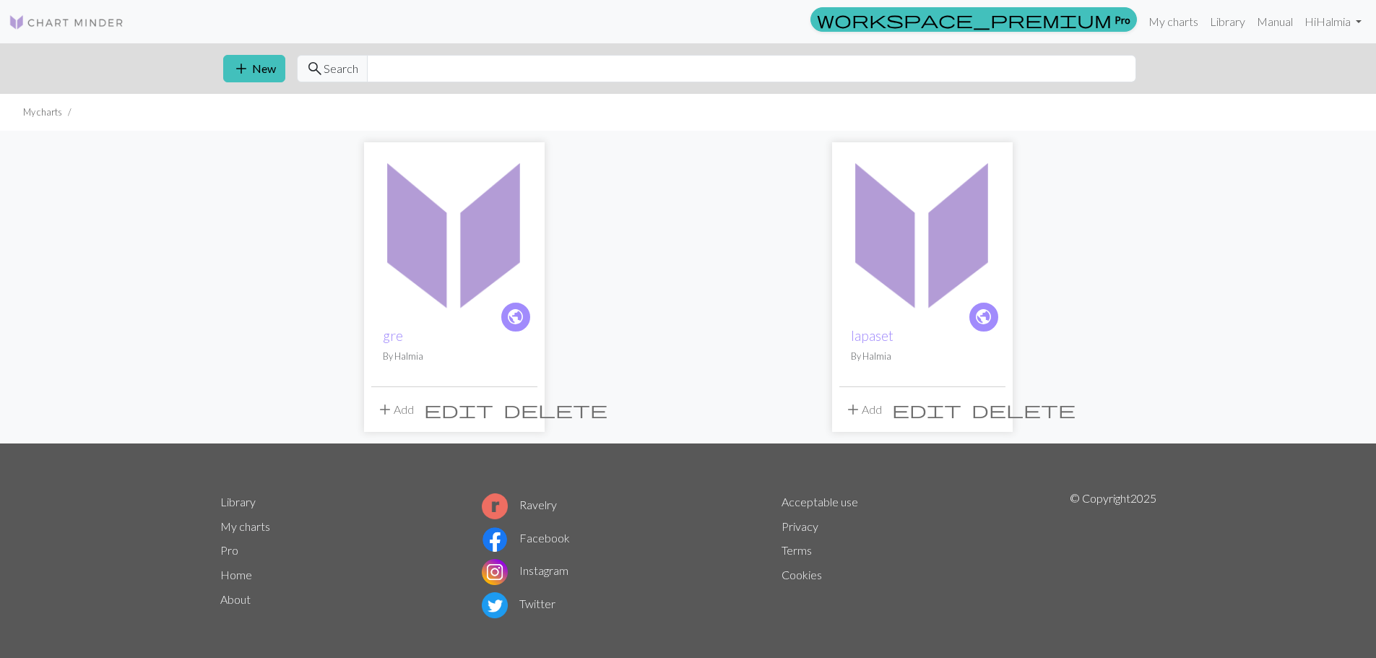
click at [955, 415] on span "edit" at bounding box center [926, 410] width 69 height 20
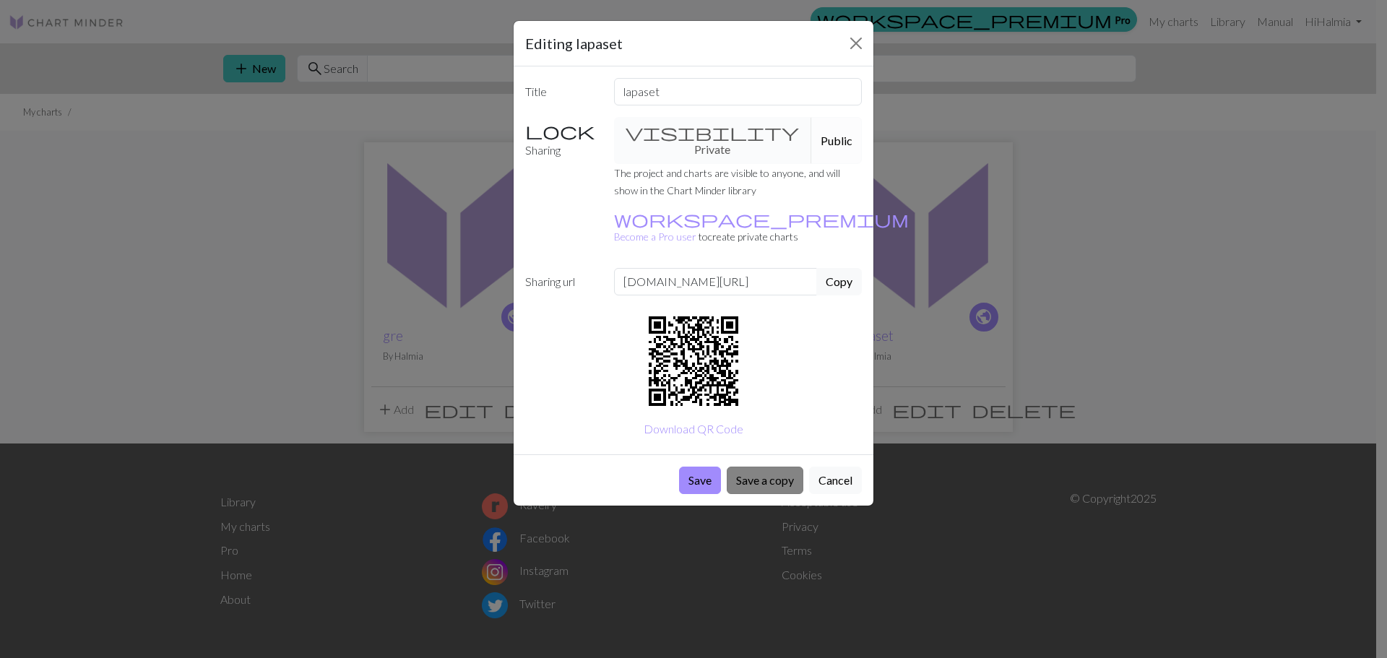
click at [782, 467] on button "Save a copy" at bounding box center [765, 480] width 77 height 27
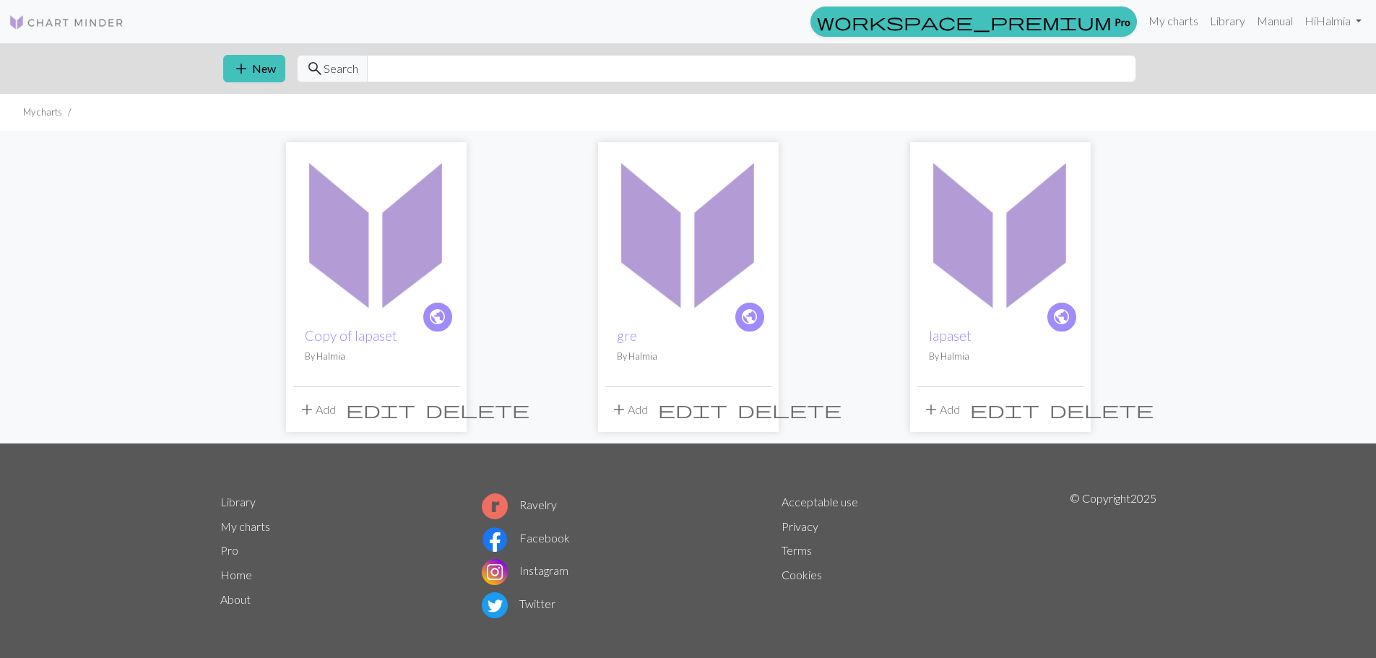
click at [376, 238] on img at bounding box center [376, 233] width 166 height 166
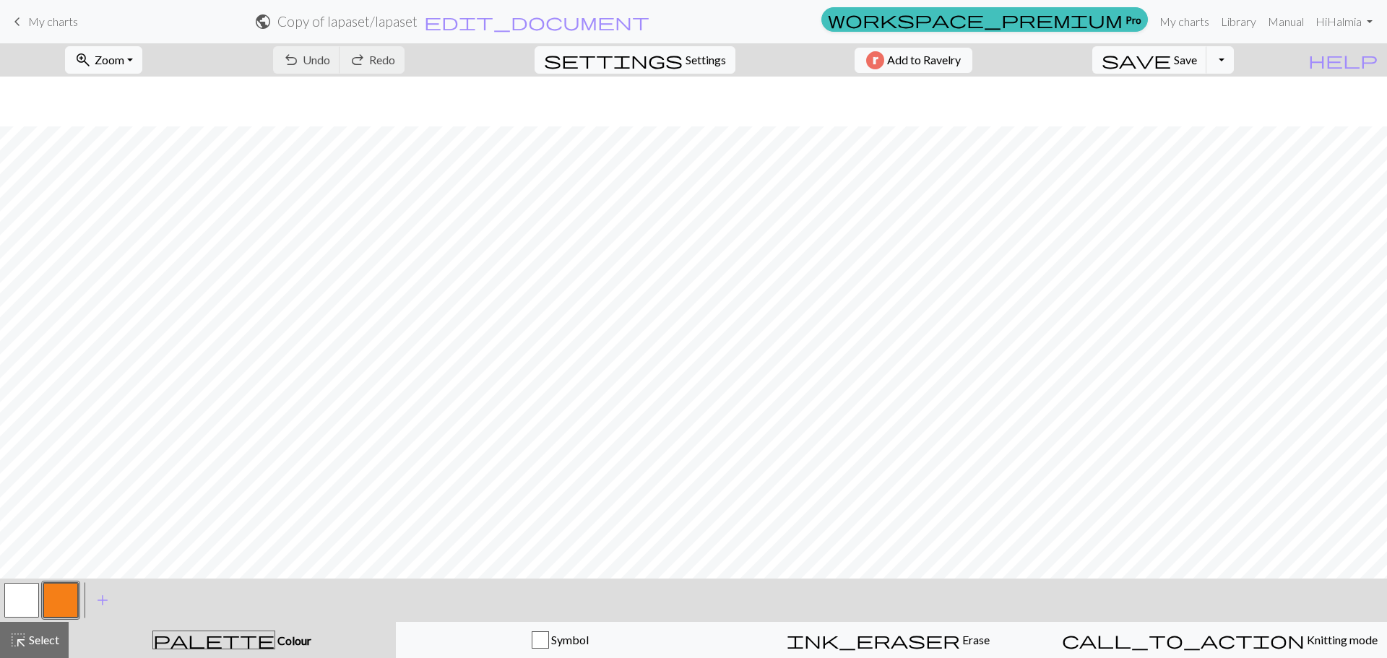
scroll to position [513, 0]
click at [30, 18] on span "My charts" at bounding box center [53, 21] width 50 height 14
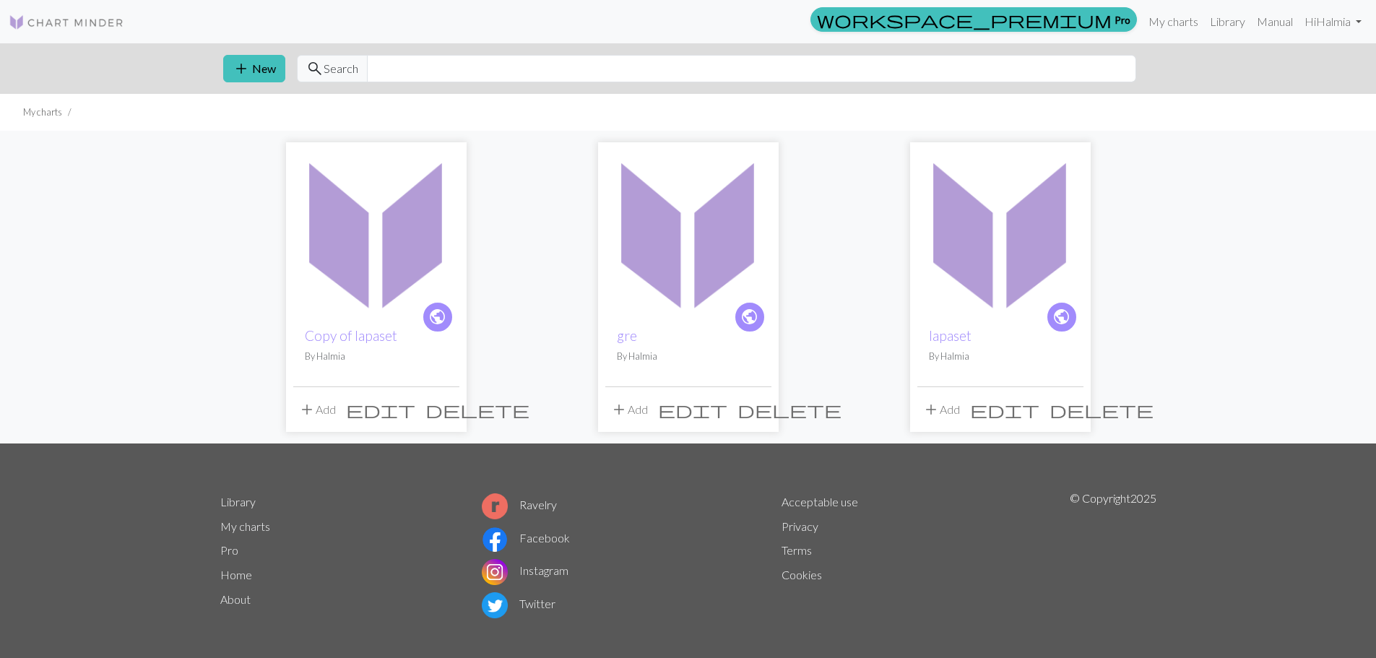
click at [967, 285] on img at bounding box center [1001, 233] width 166 height 166
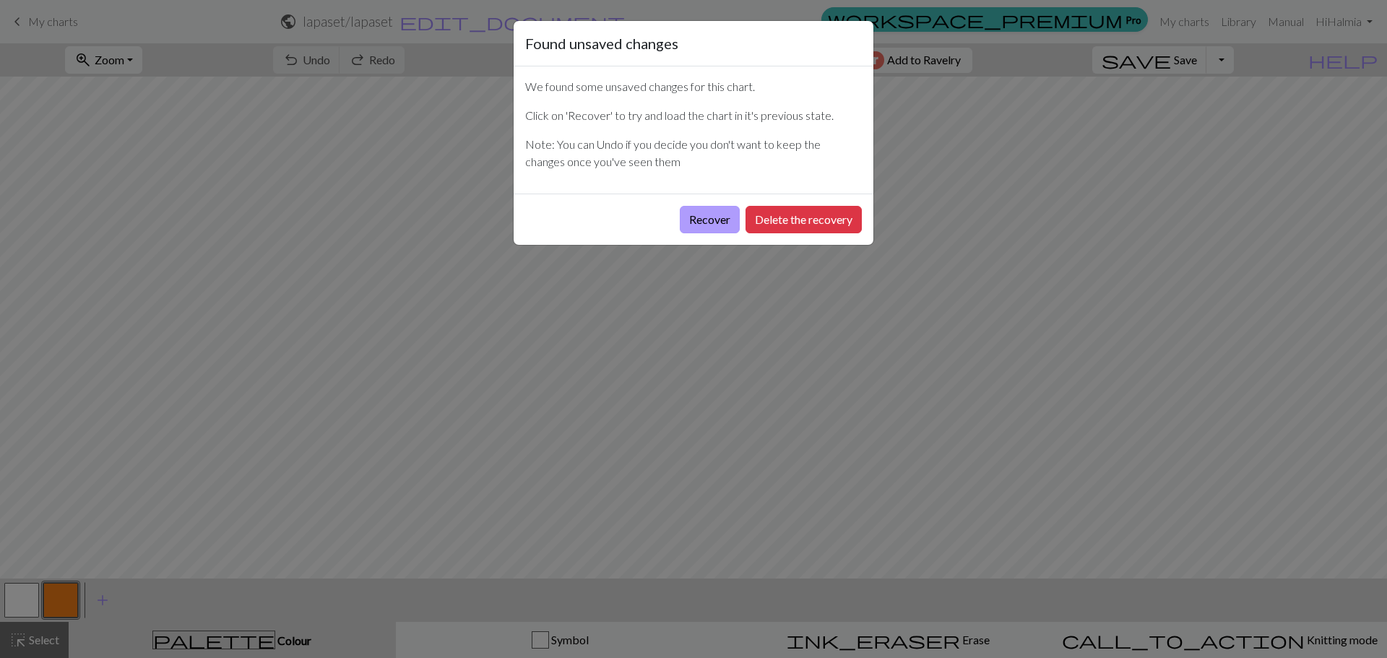
click at [692, 216] on button "Recover" at bounding box center [710, 219] width 60 height 27
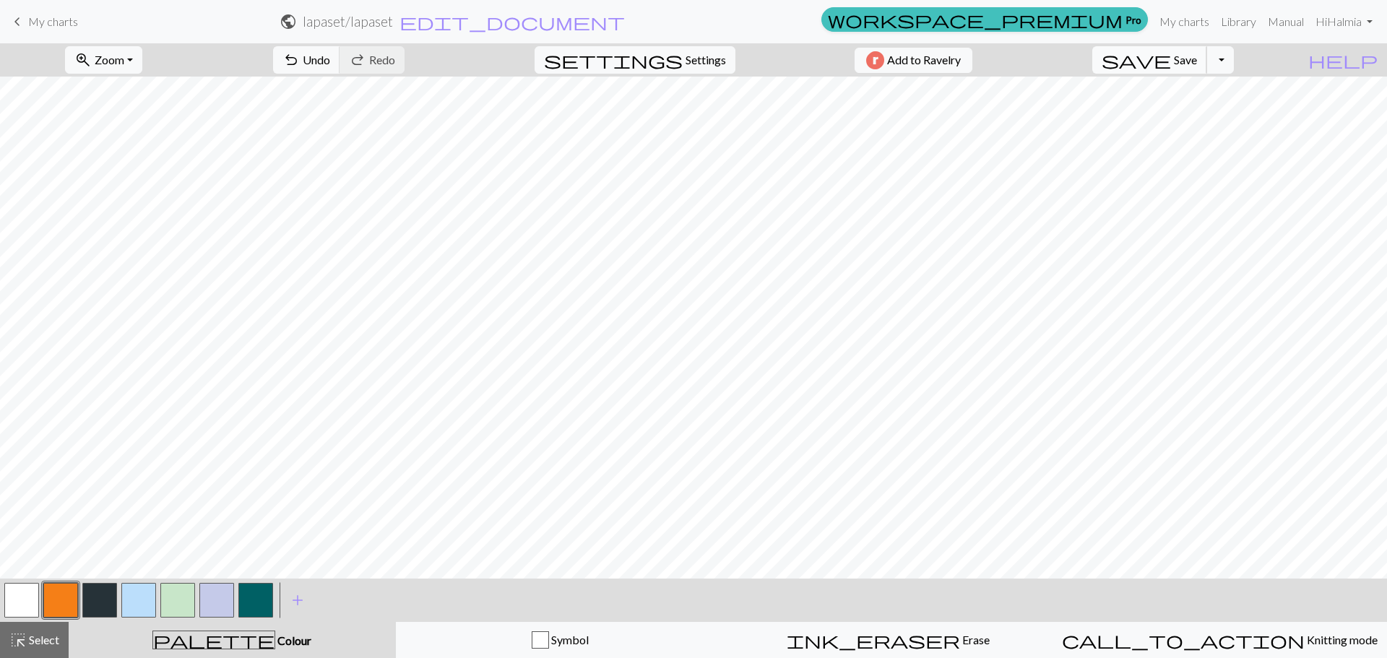
click at [1197, 65] on span "Save" at bounding box center [1185, 60] width 23 height 14
click at [40, 26] on span "My charts" at bounding box center [53, 21] width 50 height 14
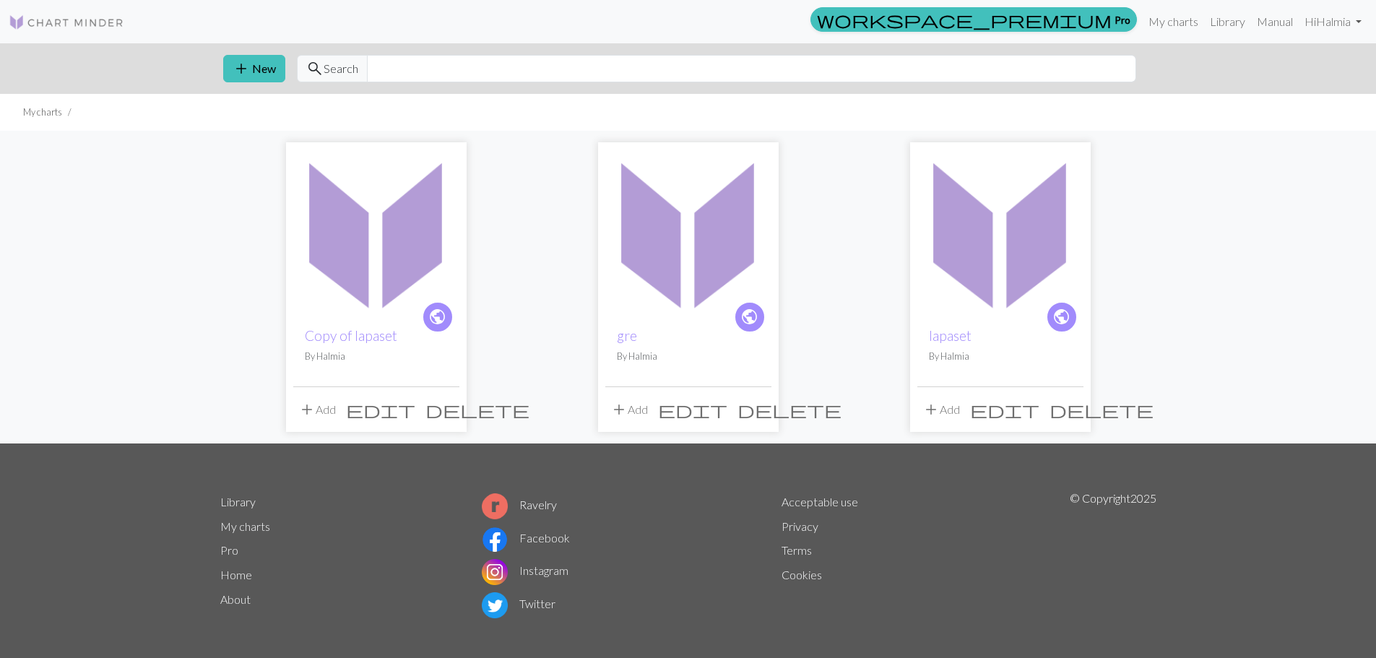
click at [1040, 409] on span "edit" at bounding box center [1004, 410] width 69 height 20
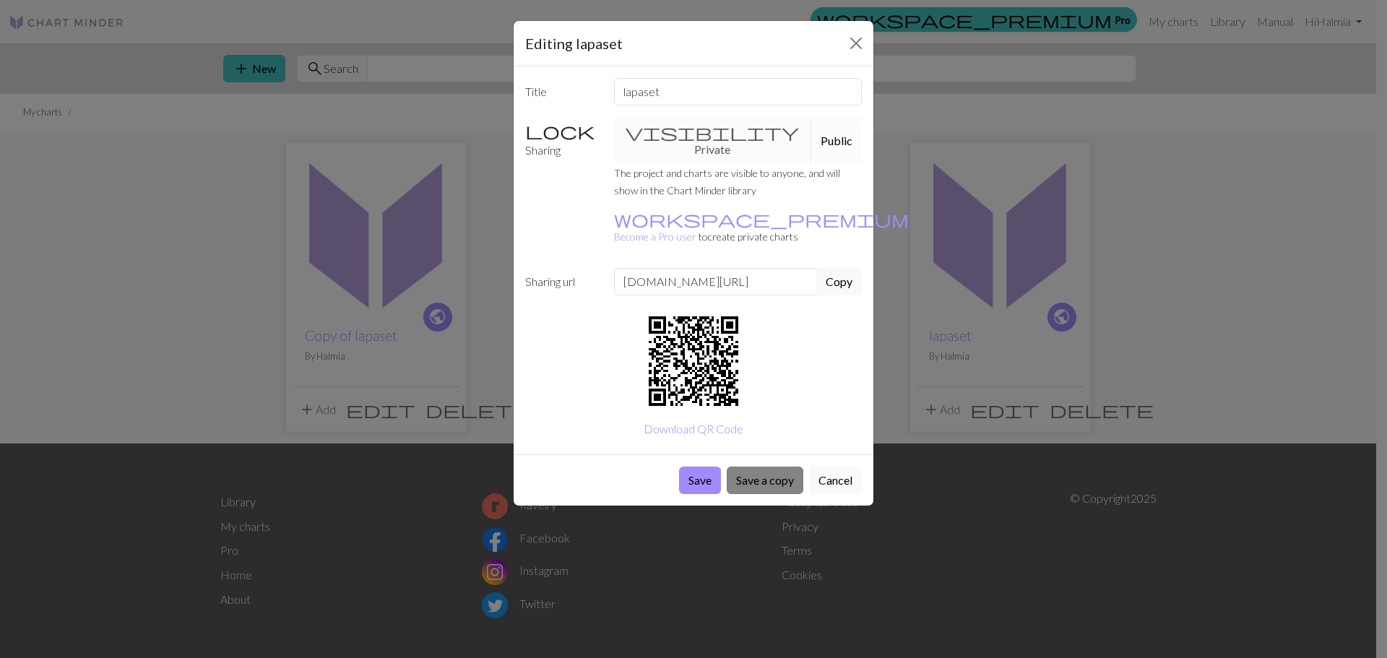
click at [767, 467] on button "Save a copy" at bounding box center [765, 480] width 77 height 27
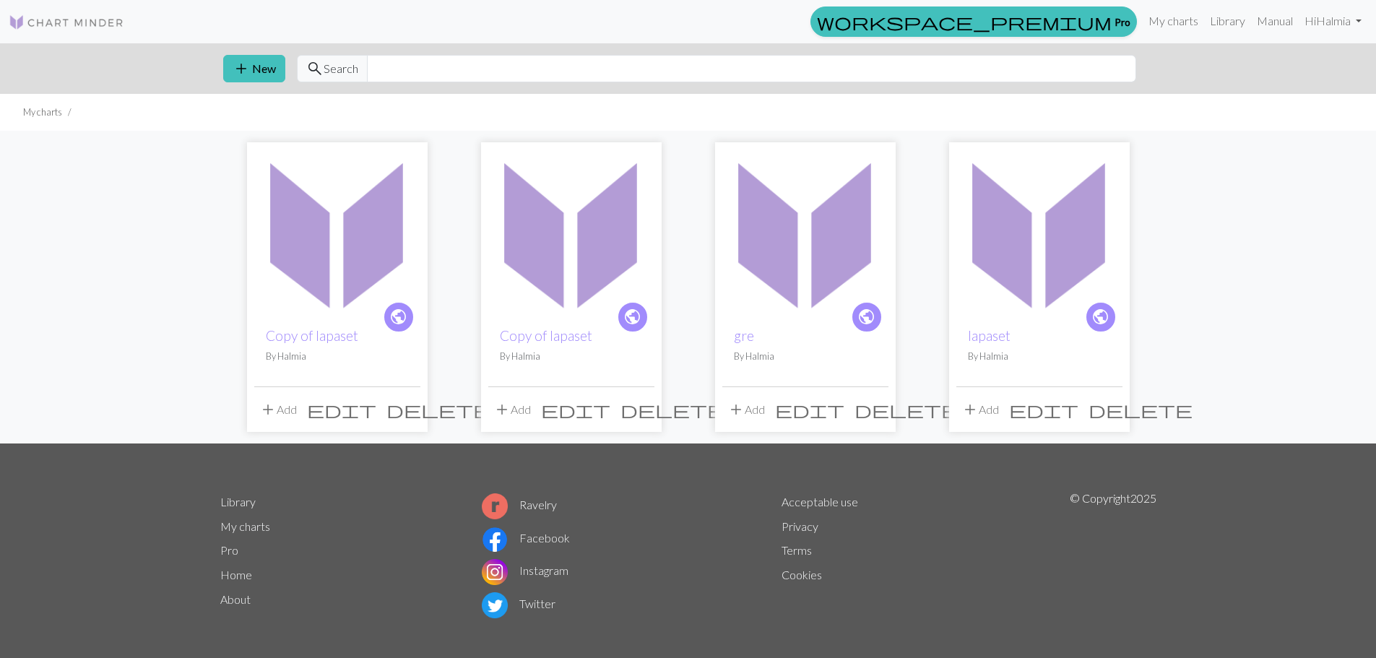
click at [638, 410] on span "delete" at bounding box center [673, 410] width 104 height 20
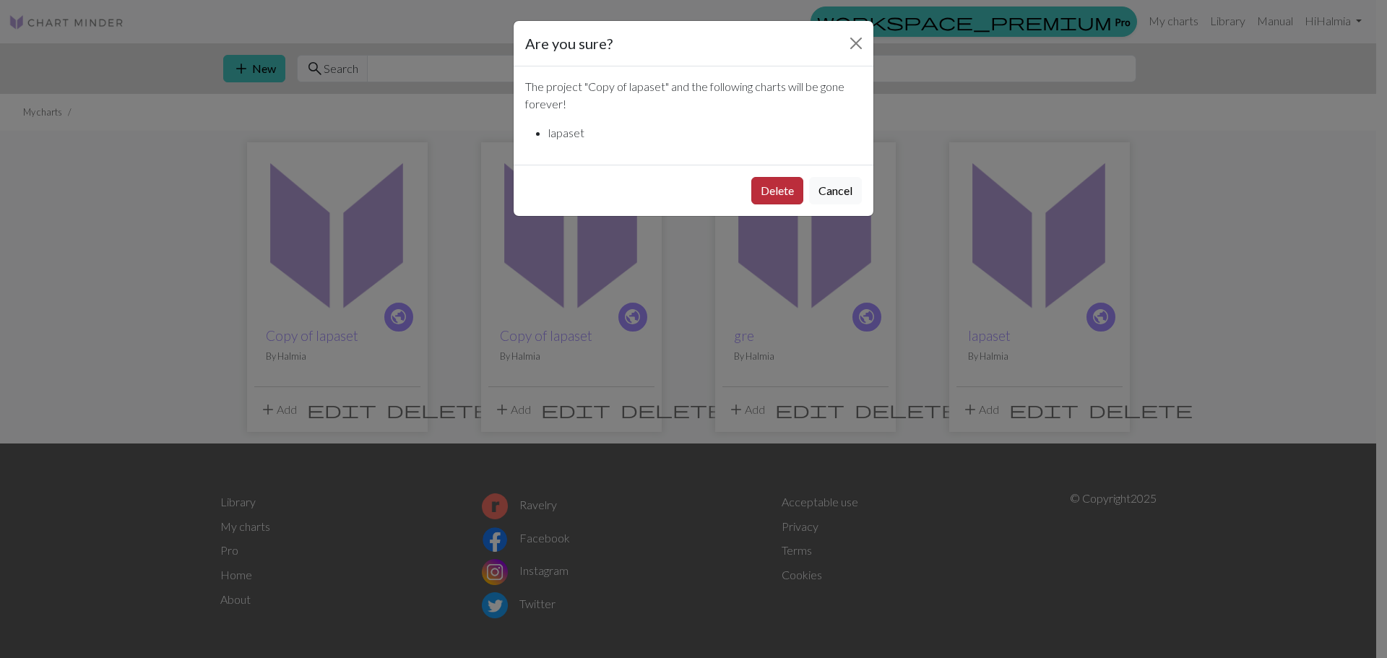
click at [768, 181] on button "Delete" at bounding box center [777, 190] width 52 height 27
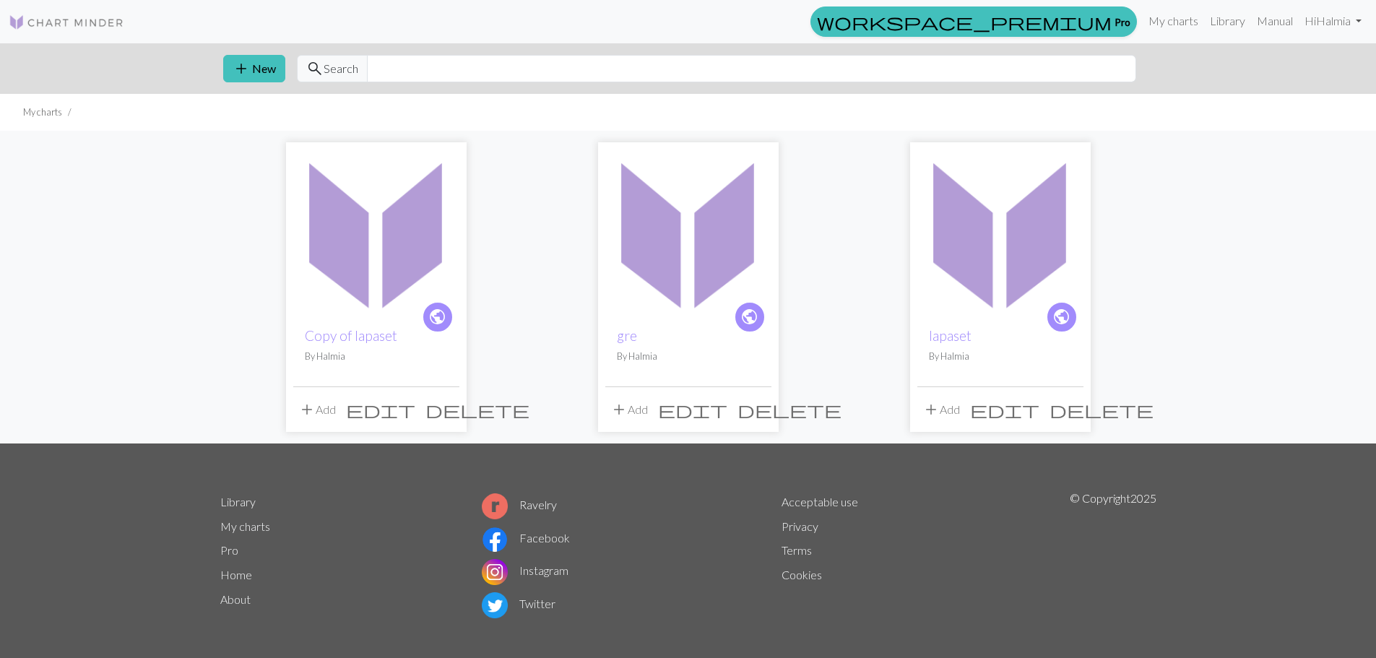
click at [347, 251] on img at bounding box center [376, 233] width 166 height 166
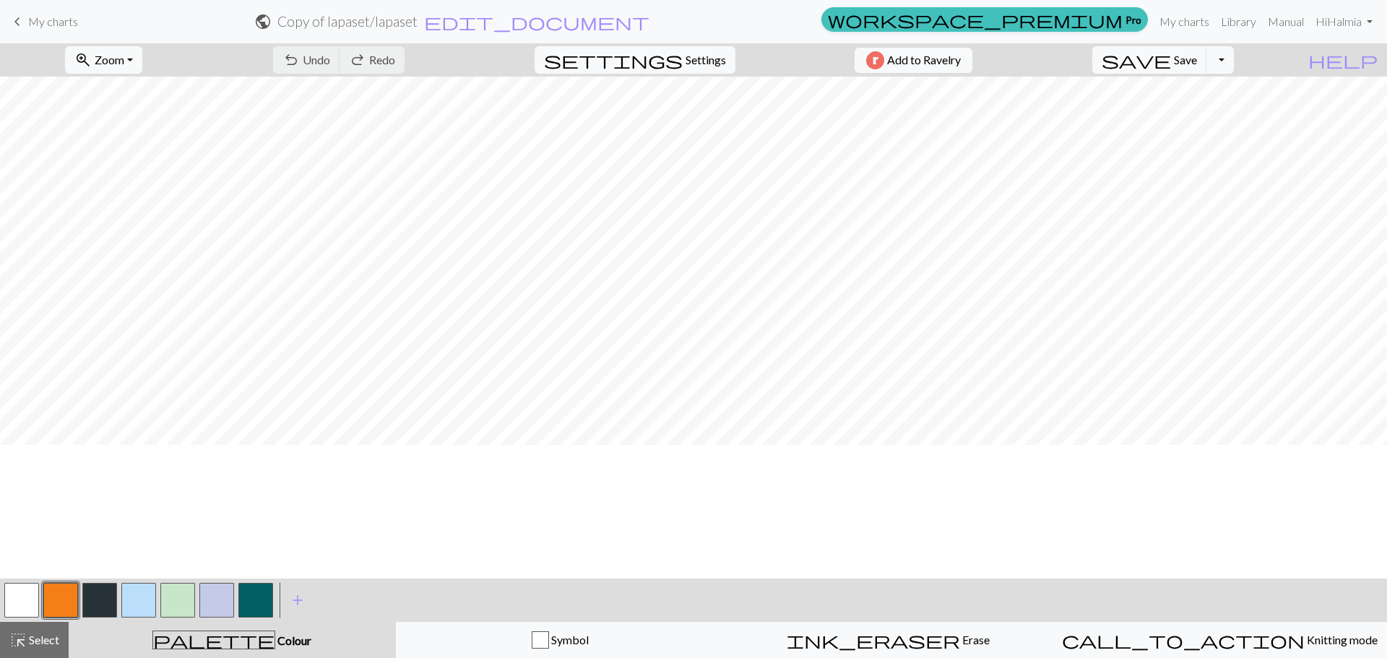
scroll to position [137, 0]
click at [22, 595] on button "button" at bounding box center [21, 600] width 35 height 35
click at [136, 597] on button "button" at bounding box center [138, 600] width 35 height 35
click at [269, 594] on button "button" at bounding box center [255, 600] width 35 height 35
click at [669, 48] on button "settings Settings" at bounding box center [635, 59] width 201 height 27
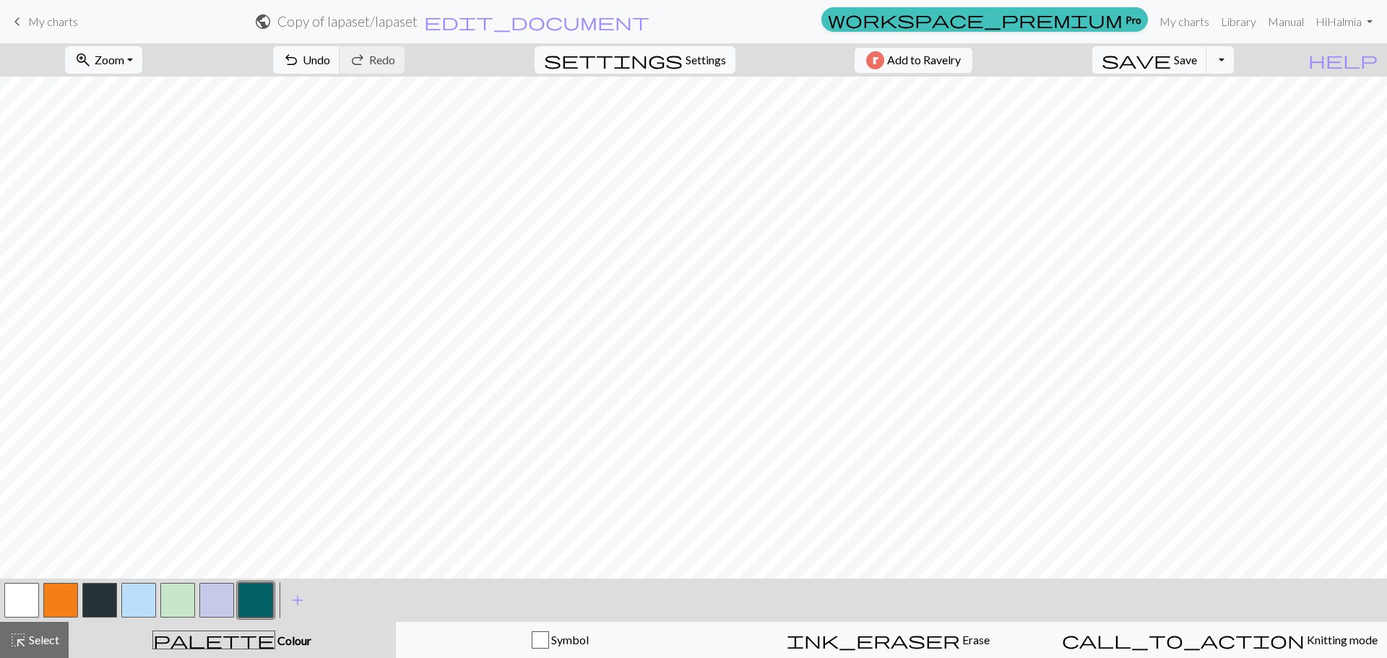
select select "aran"
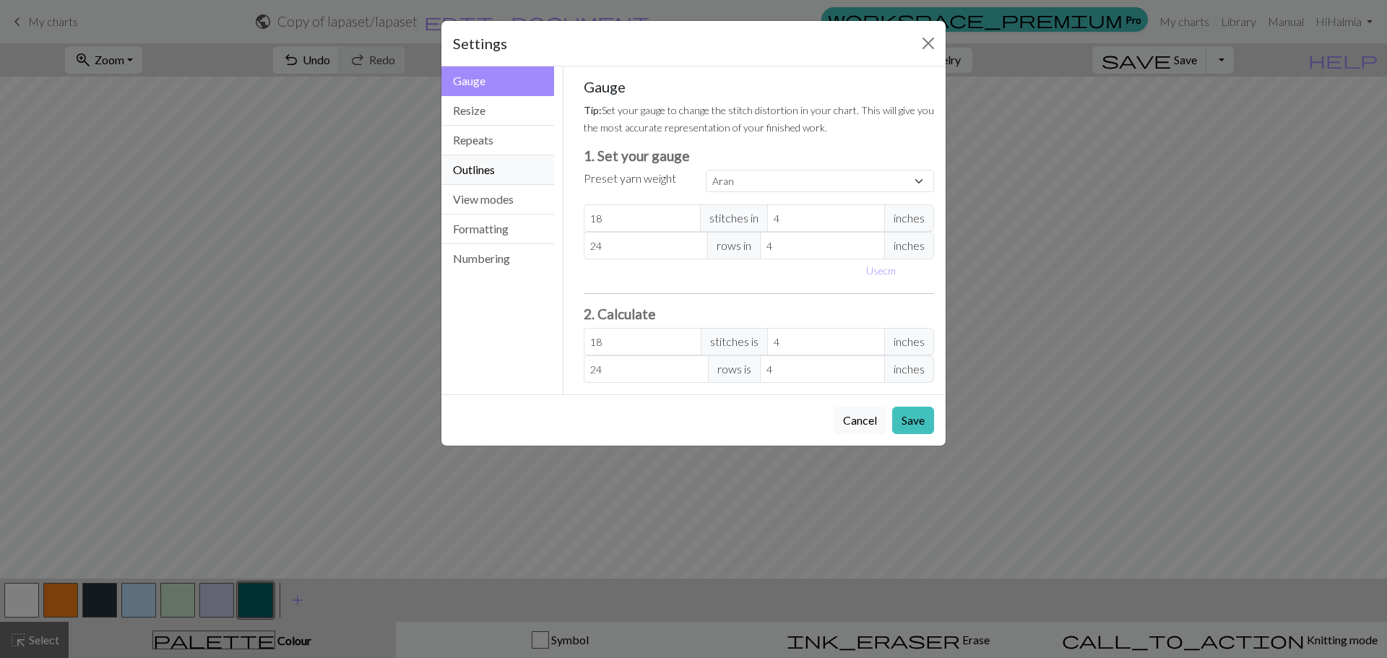
click at [527, 160] on button "Outlines" at bounding box center [497, 170] width 113 height 30
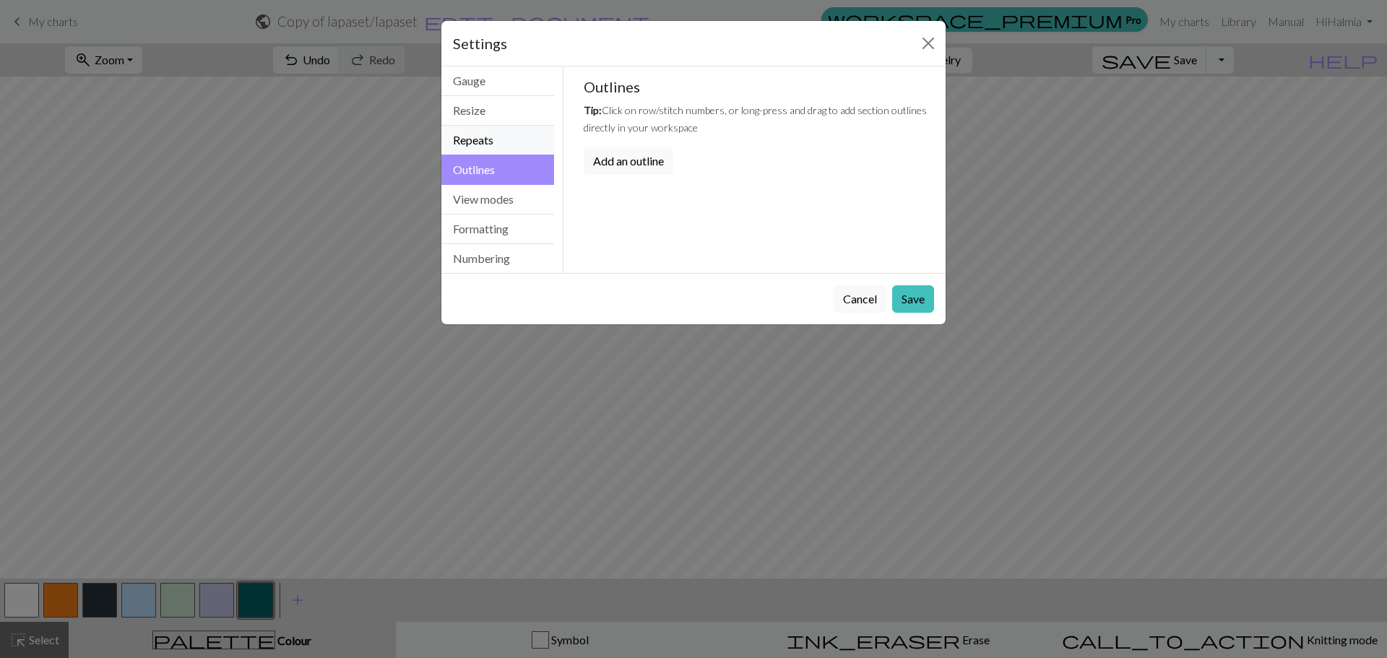
click at [514, 140] on button "Repeats" at bounding box center [497, 141] width 113 height 30
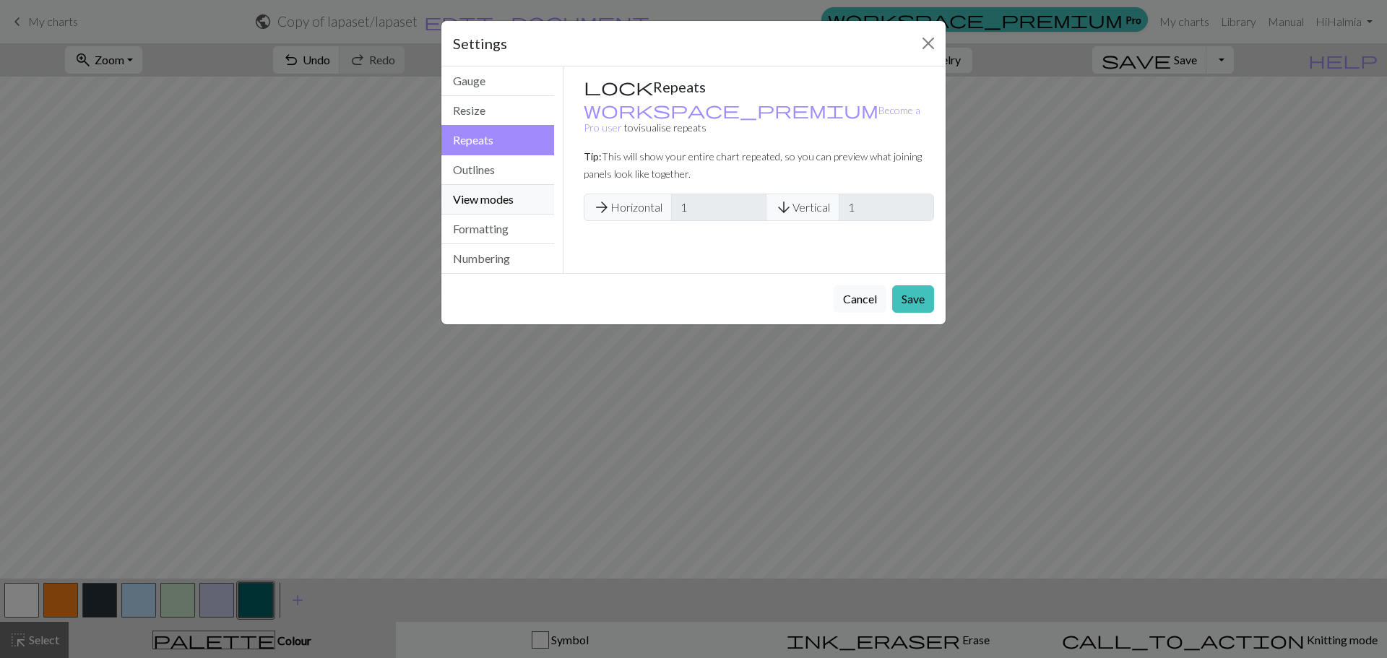
click at [506, 191] on button "View modes" at bounding box center [497, 200] width 113 height 30
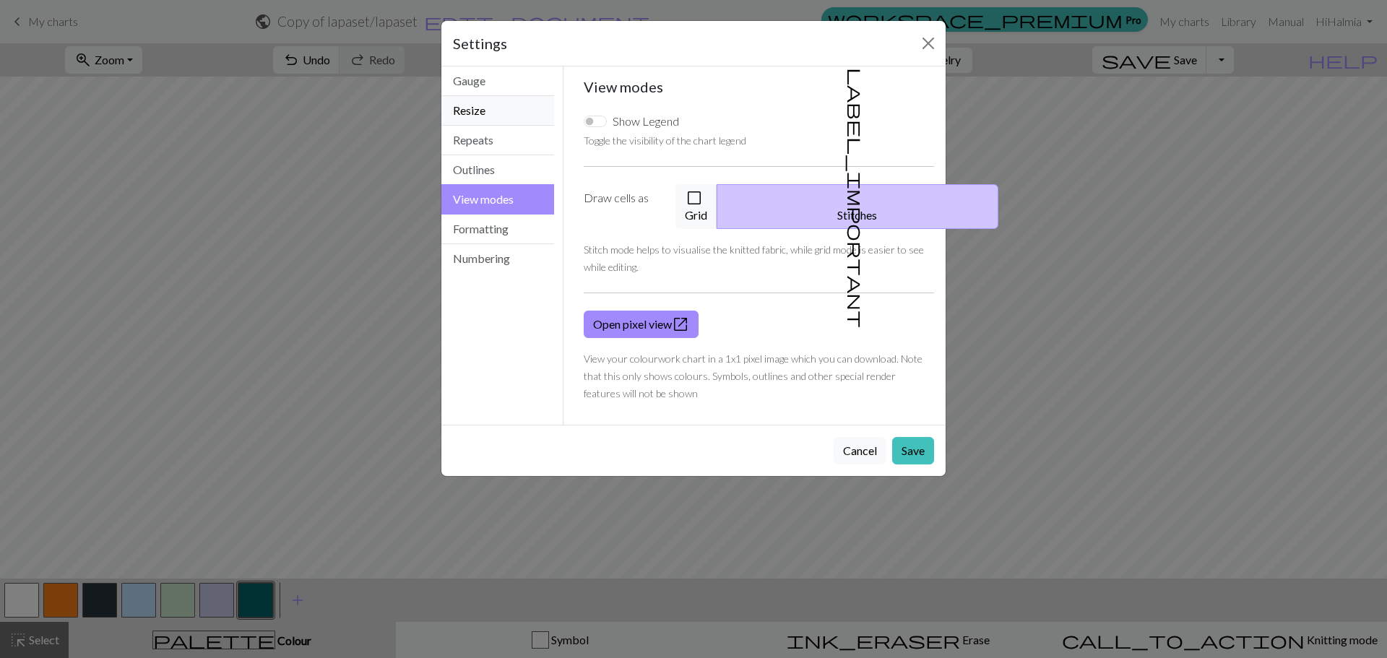
click at [499, 111] on button "Resize" at bounding box center [497, 111] width 113 height 30
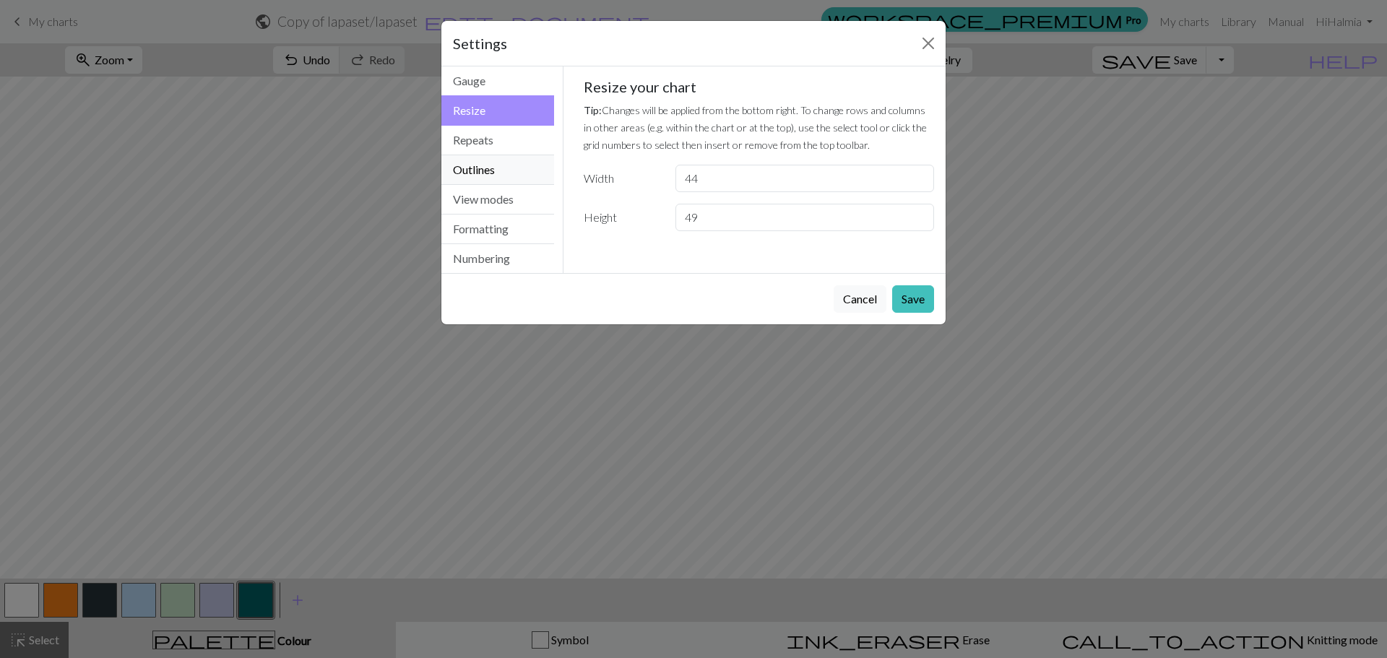
click at [503, 172] on button "Outlines" at bounding box center [497, 170] width 113 height 30
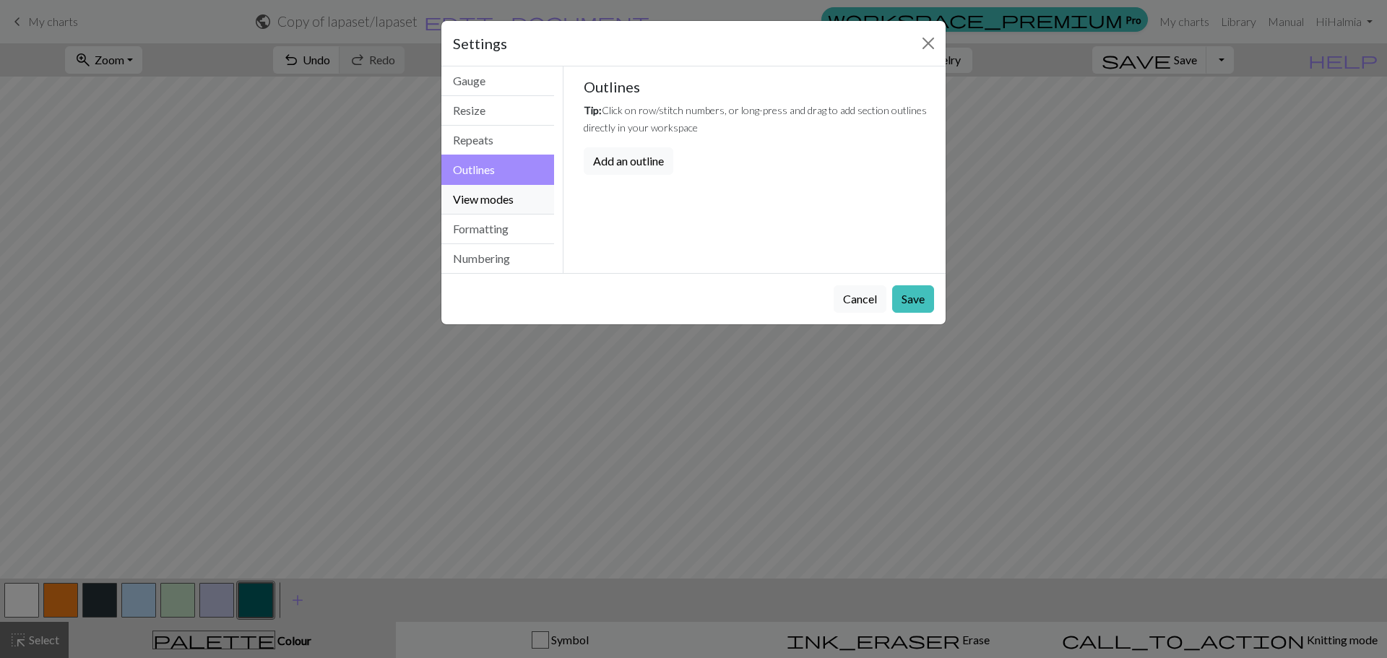
click at [501, 202] on button "View modes" at bounding box center [497, 200] width 113 height 30
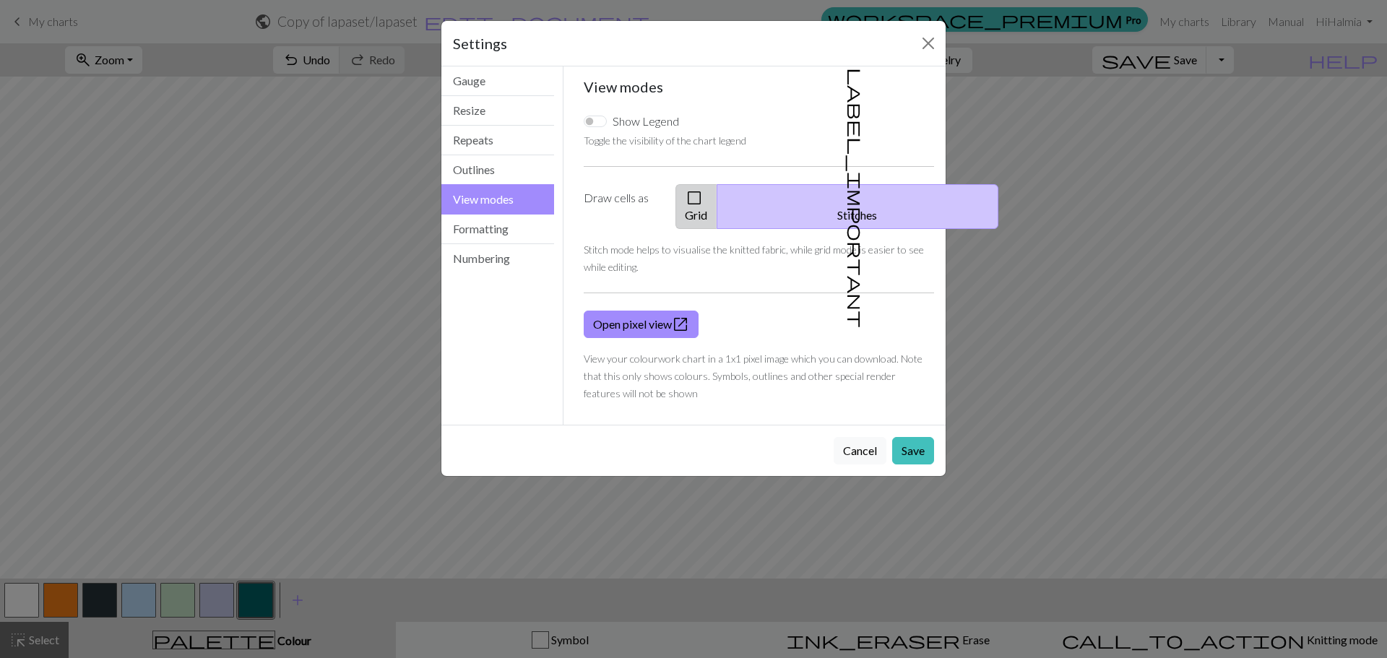
click at [703, 196] on span "check_box_outline_blank" at bounding box center [694, 198] width 17 height 20
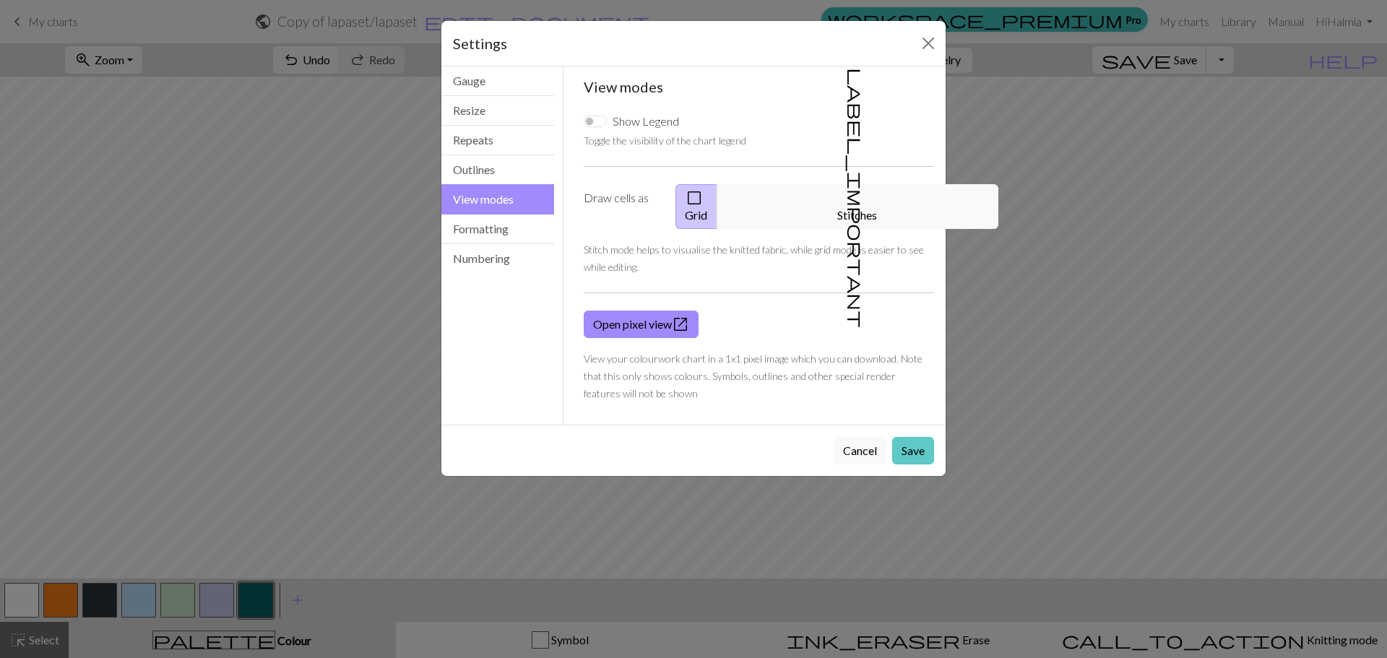
click at [916, 437] on button "Save" at bounding box center [913, 450] width 42 height 27
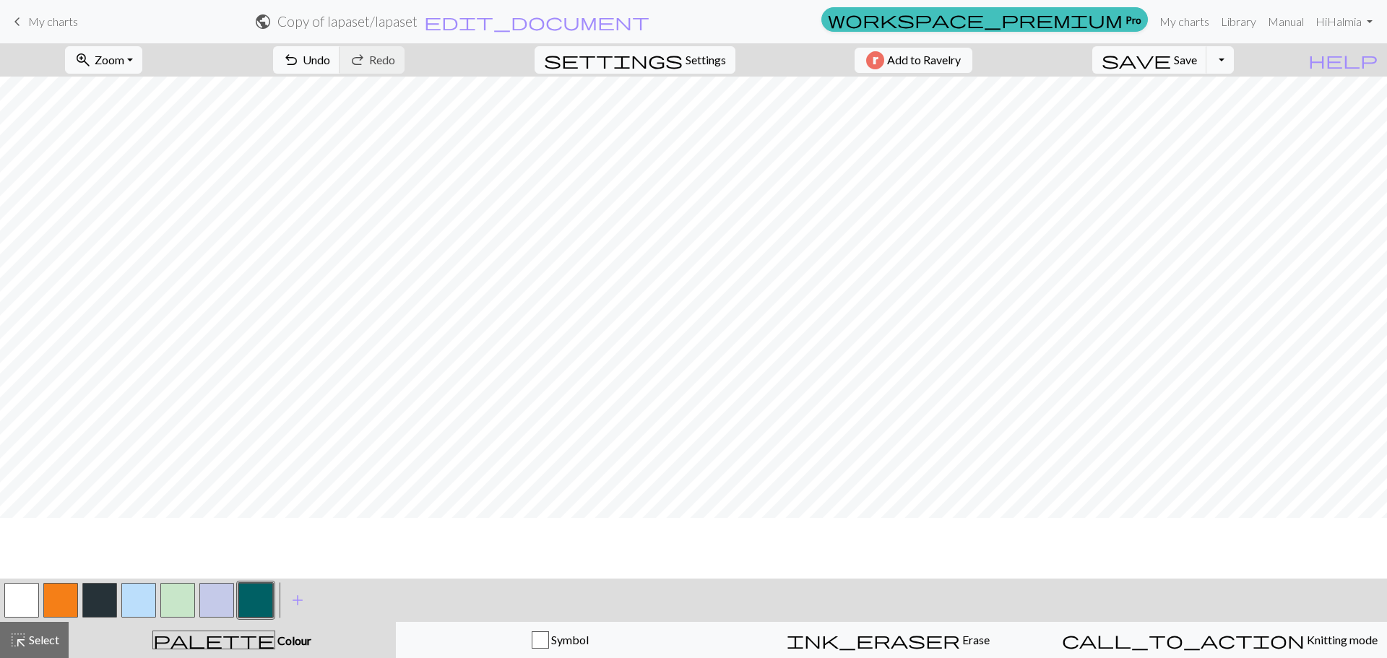
scroll to position [65, 0]
click at [340, 69] on button "undo Undo Undo" at bounding box center [306, 59] width 67 height 27
click at [129, 601] on button "button" at bounding box center [138, 600] width 35 height 35
click at [251, 589] on button "button" at bounding box center [255, 600] width 35 height 35
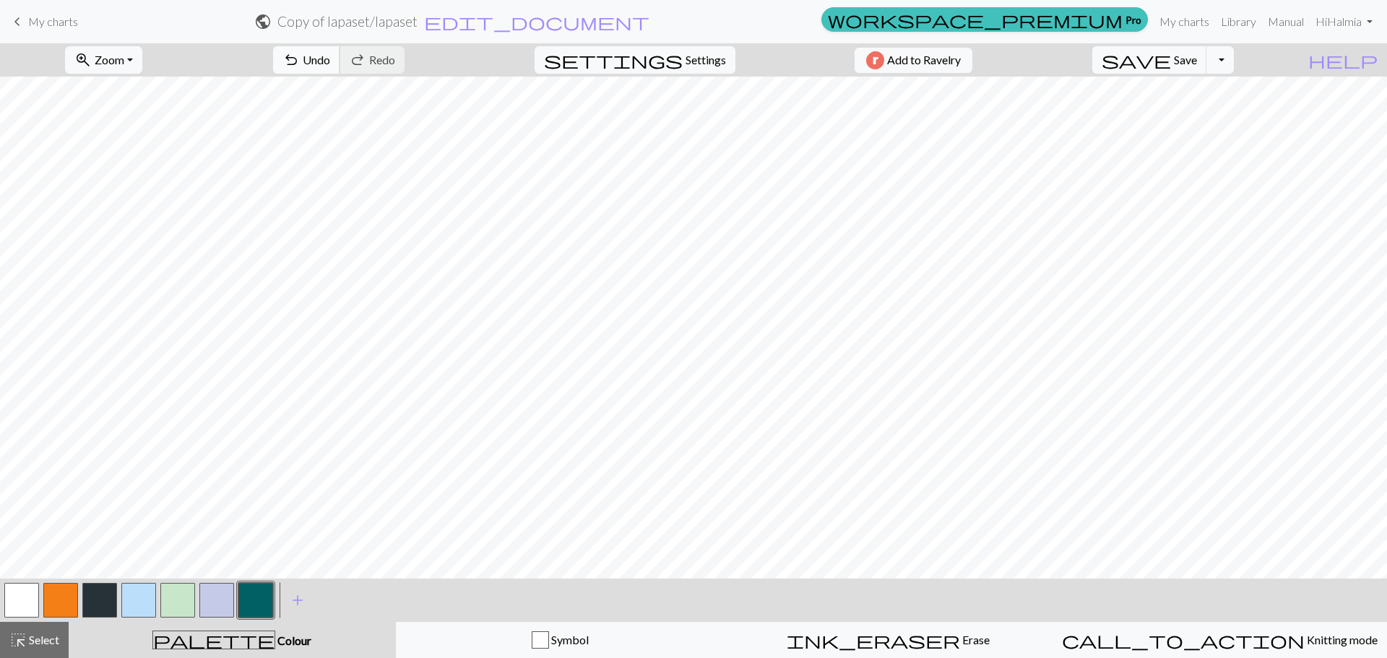
click at [340, 61] on button "undo Undo Undo" at bounding box center [306, 59] width 67 height 27
click at [340, 56] on button "undo Undo Undo" at bounding box center [306, 59] width 67 height 27
drag, startPoint x: 138, startPoint y: 597, endPoint x: 163, endPoint y: 570, distance: 36.8
click at [141, 593] on button "button" at bounding box center [138, 600] width 35 height 35
drag, startPoint x: 246, startPoint y: 607, endPoint x: 256, endPoint y: 584, distance: 24.6
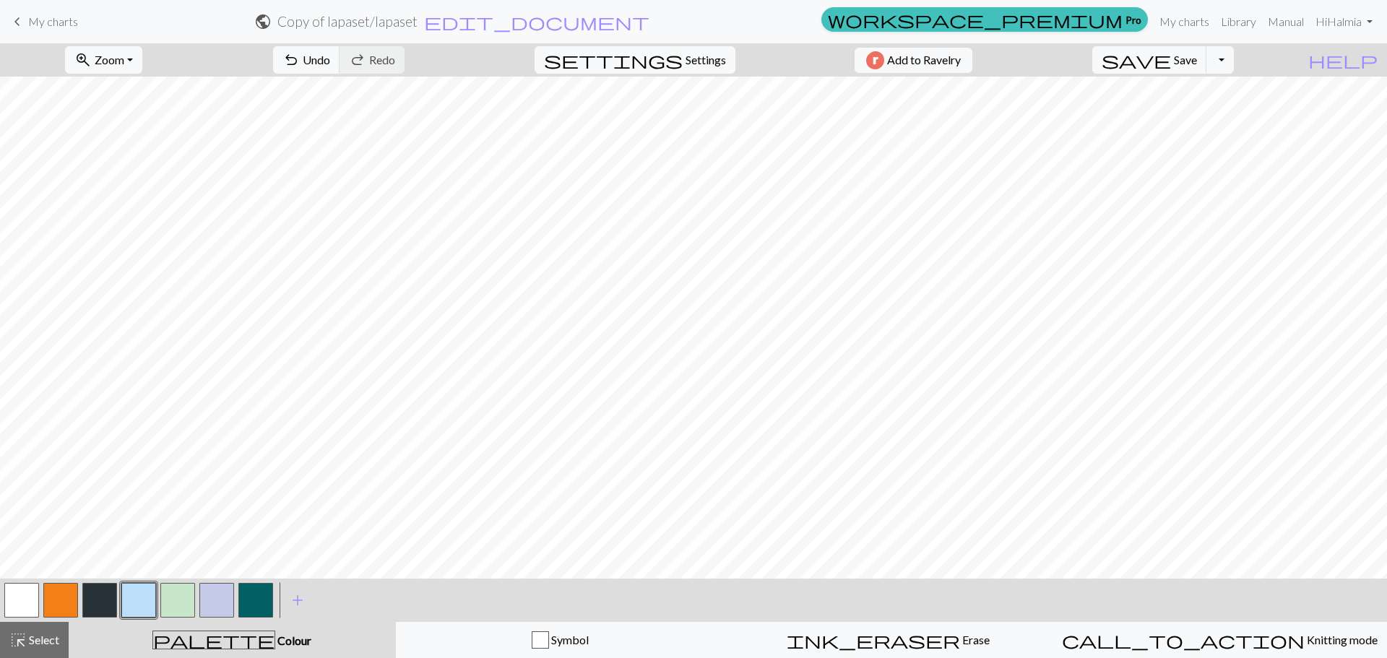
click at [246, 606] on button "button" at bounding box center [255, 600] width 35 height 35
click at [330, 55] on span "Undo" at bounding box center [316, 60] width 27 height 14
click at [340, 47] on button "undo Undo Undo" at bounding box center [306, 59] width 67 height 27
click at [139, 593] on button "button" at bounding box center [138, 600] width 35 height 35
drag, startPoint x: 255, startPoint y: 603, endPoint x: 259, endPoint y: 596, distance: 8.1
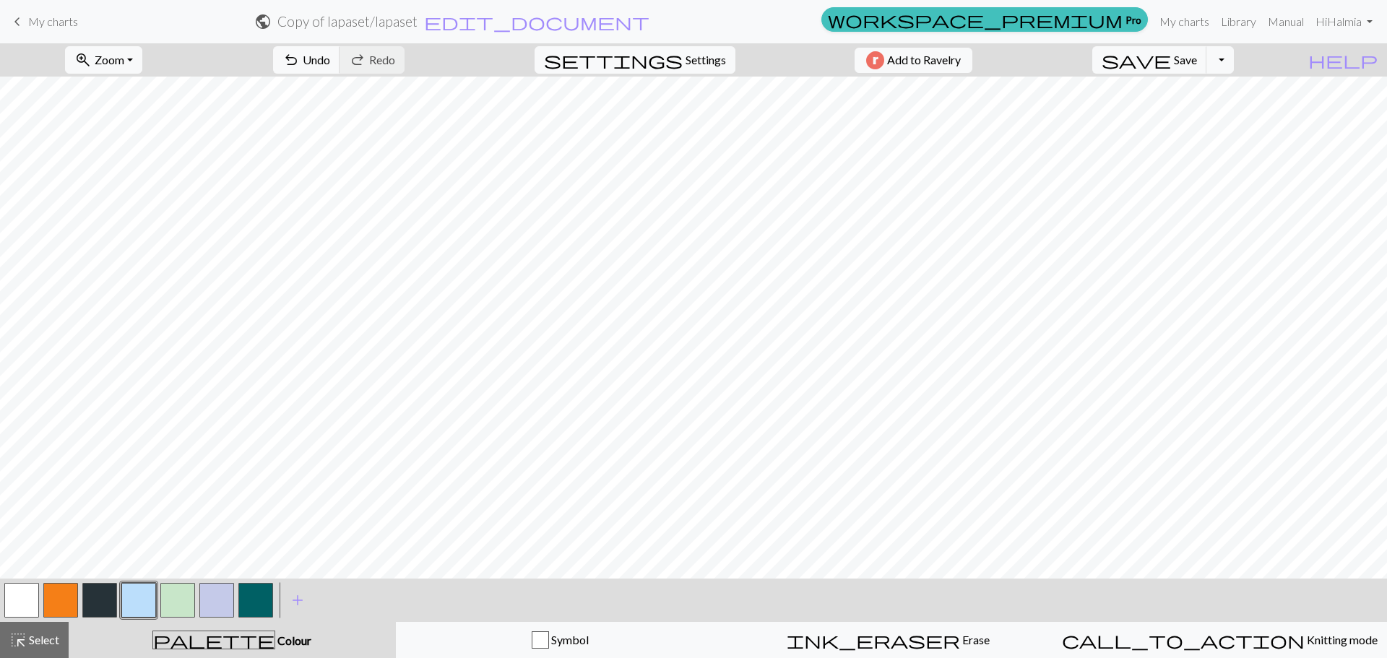
click at [255, 603] on button "button" at bounding box center [255, 600] width 35 height 35
click at [134, 592] on button "button" at bounding box center [138, 600] width 35 height 35
click at [134, 594] on button "button" at bounding box center [138, 600] width 35 height 35
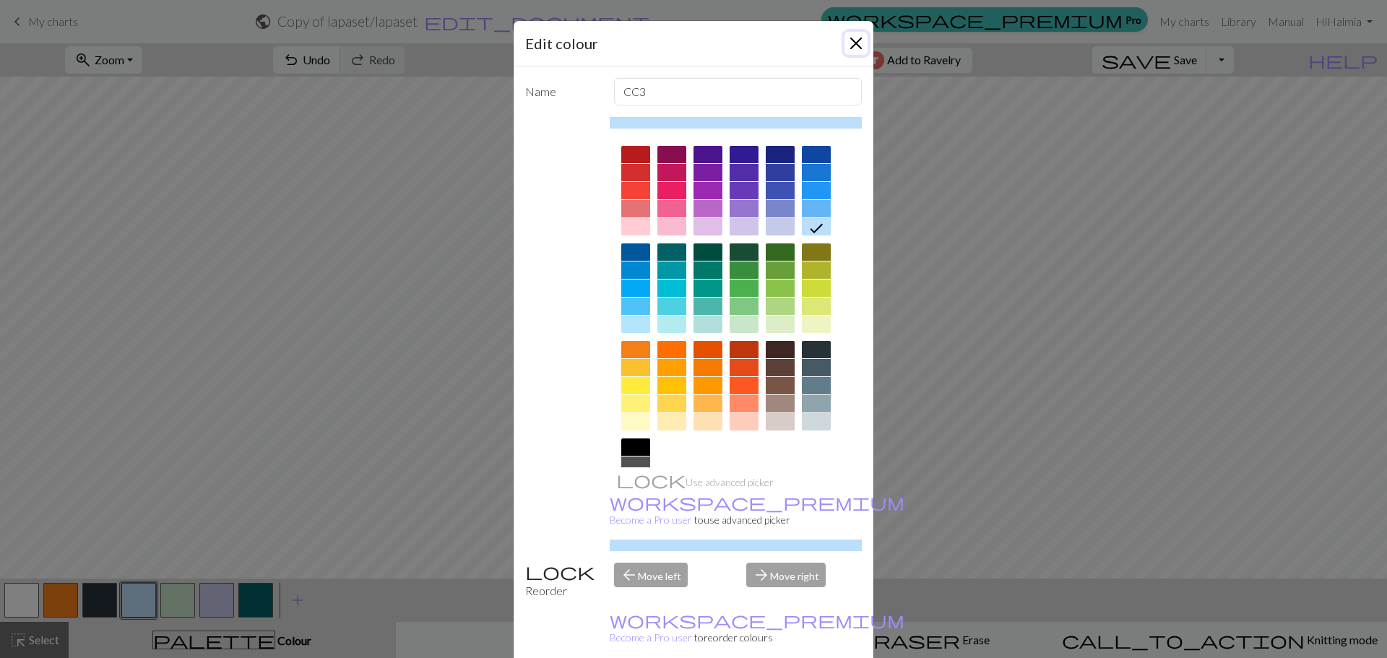
click at [847, 47] on button "Close" at bounding box center [856, 43] width 23 height 23
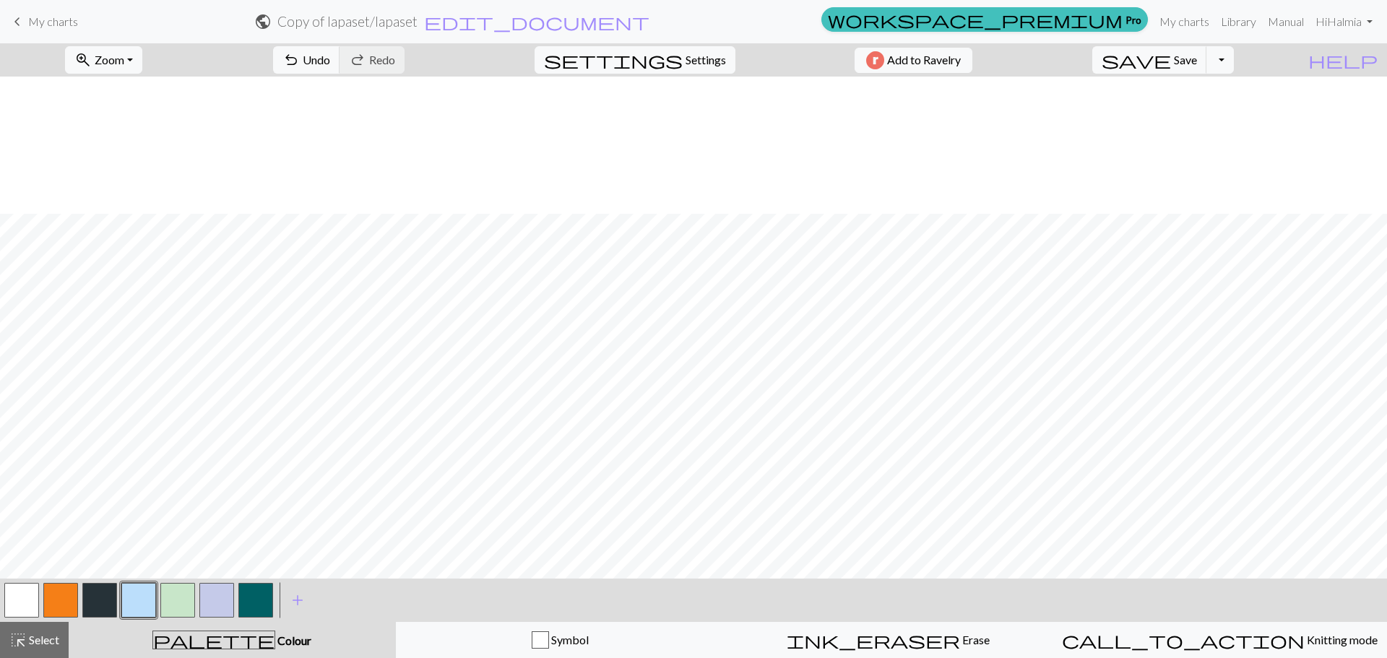
scroll to position [282, 0]
click at [119, 64] on span "Zoom" at bounding box center [110, 60] width 30 height 14
click at [133, 175] on button "50%" at bounding box center [123, 173] width 114 height 23
click at [92, 56] on span "zoom_in" at bounding box center [82, 60] width 17 height 20
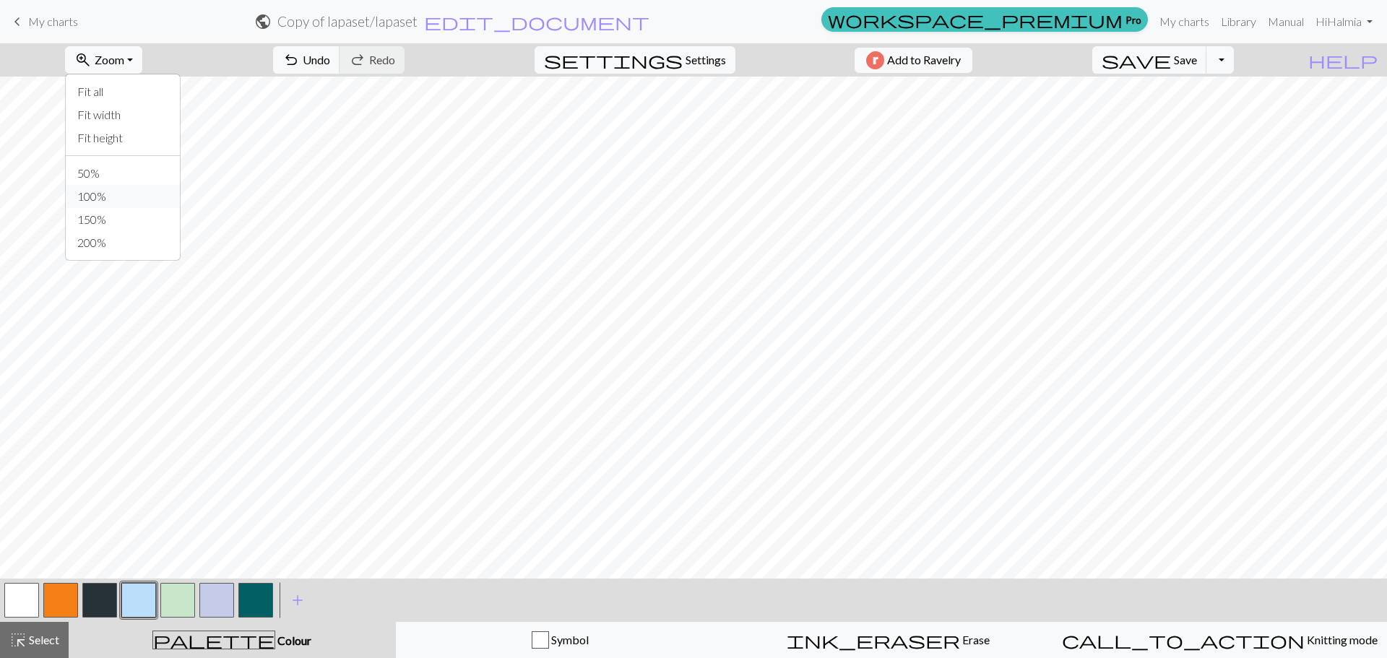
click at [123, 198] on button "100%" at bounding box center [123, 196] width 114 height 23
click at [269, 595] on button "button" at bounding box center [255, 600] width 35 height 35
drag, startPoint x: 355, startPoint y: 61, endPoint x: 360, endPoint y: 74, distance: 13.3
click at [300, 61] on span "undo" at bounding box center [290, 60] width 17 height 20
click at [124, 64] on span "Zoom" at bounding box center [110, 60] width 30 height 14
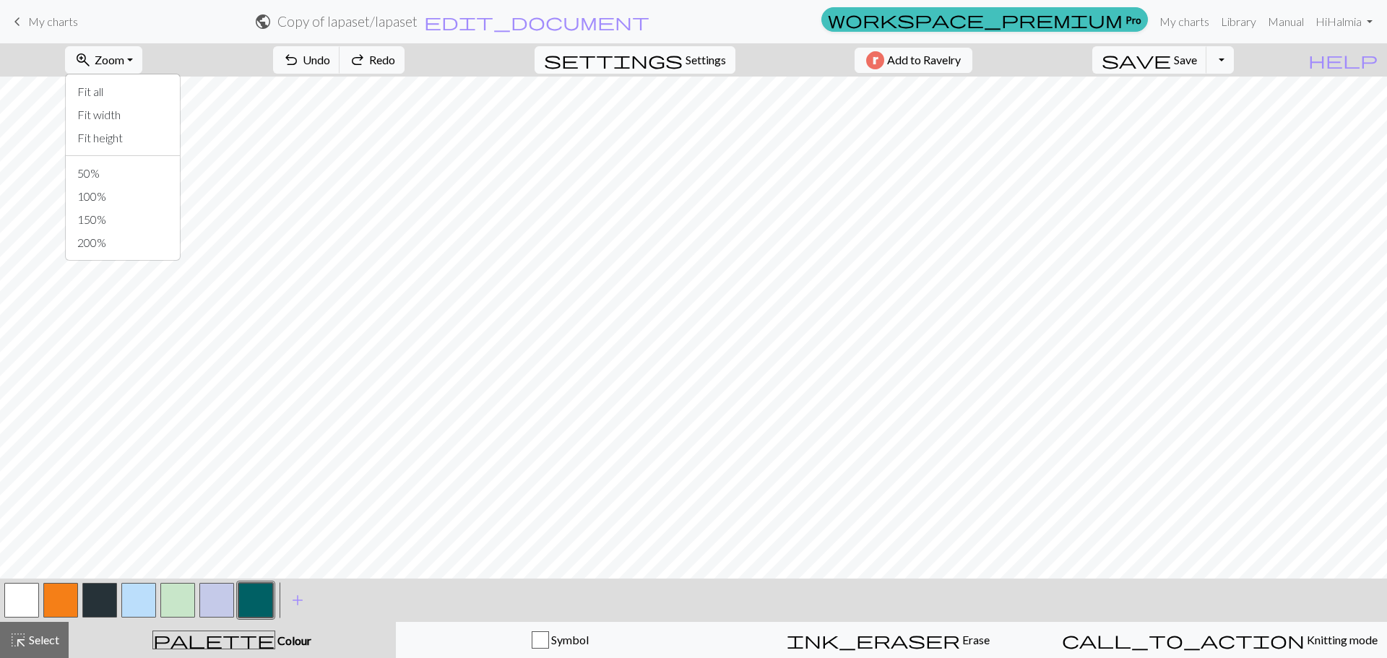
click at [714, 52] on span "Settings" at bounding box center [706, 59] width 40 height 17
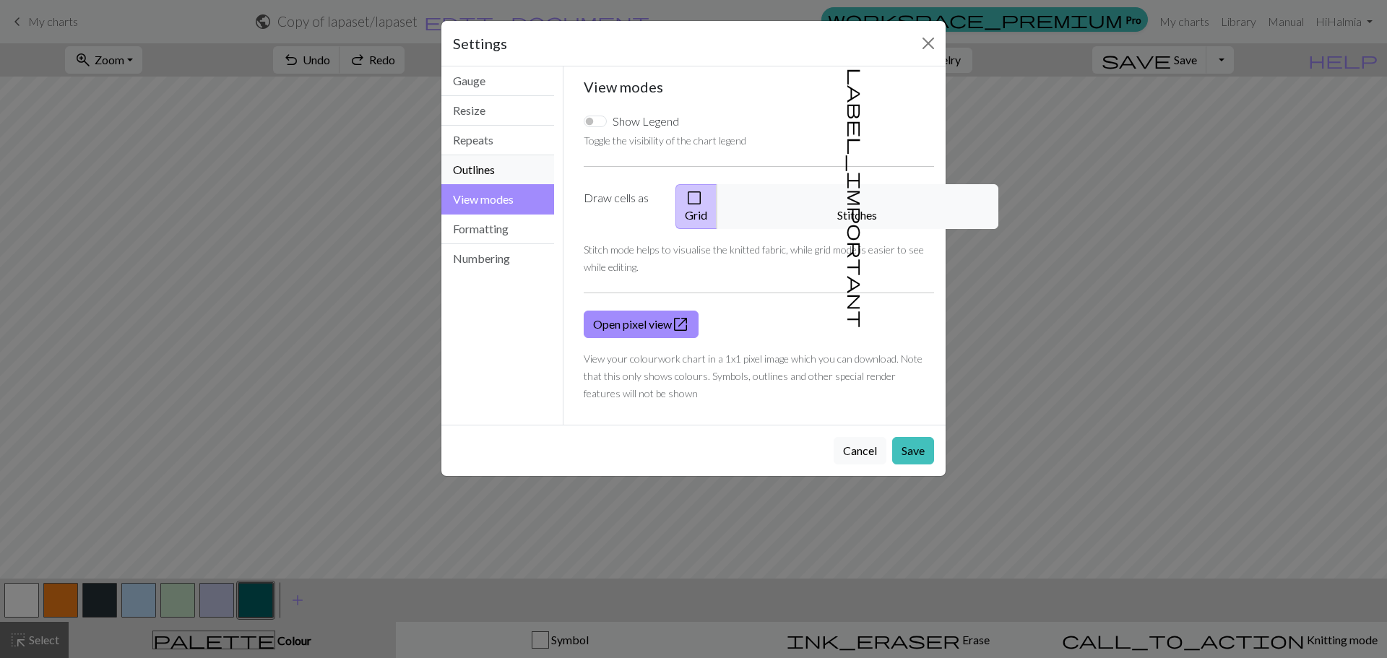
click at [506, 160] on button "Outlines" at bounding box center [497, 170] width 113 height 30
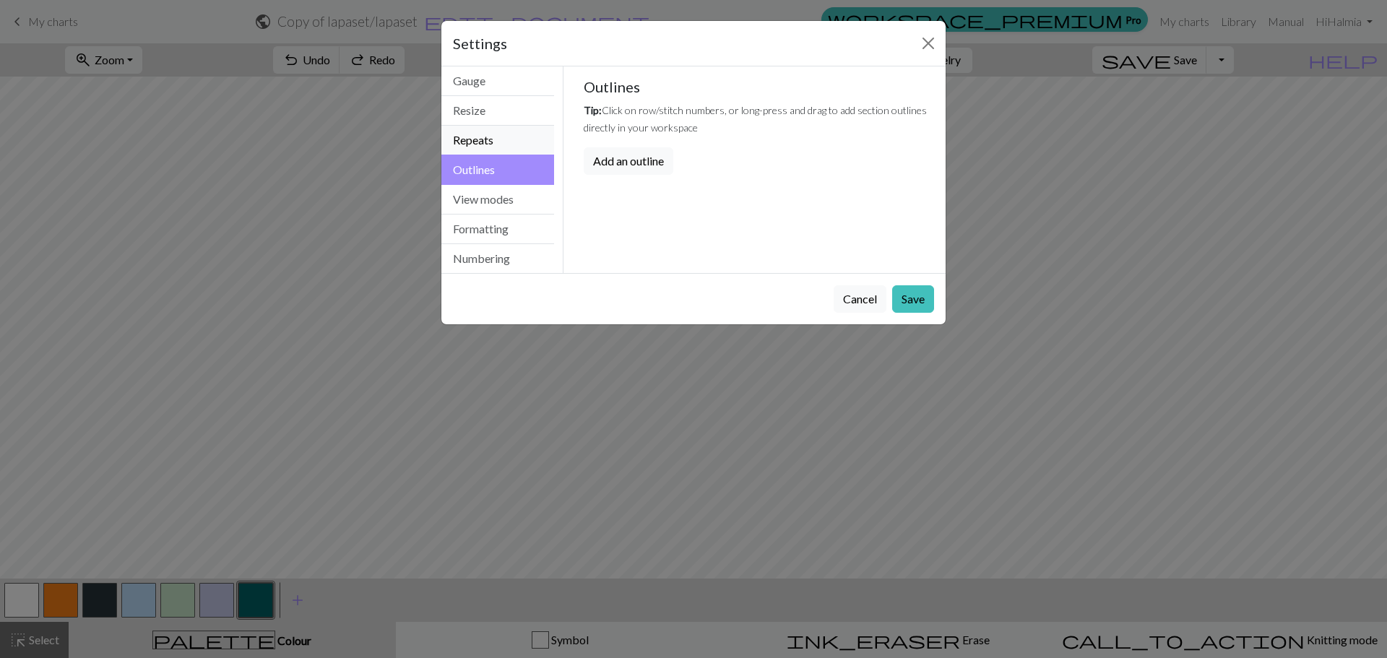
click at [493, 140] on button "Repeats" at bounding box center [497, 141] width 113 height 30
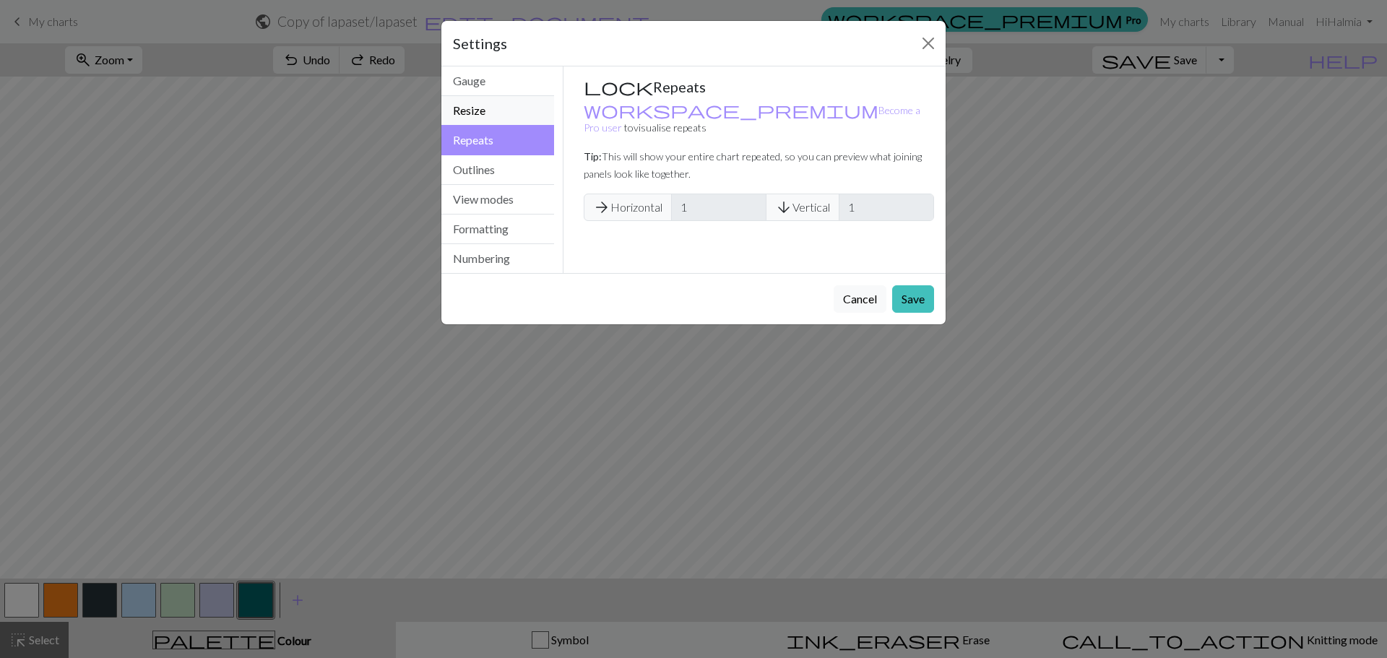
click at [481, 111] on button "Resize" at bounding box center [497, 111] width 113 height 30
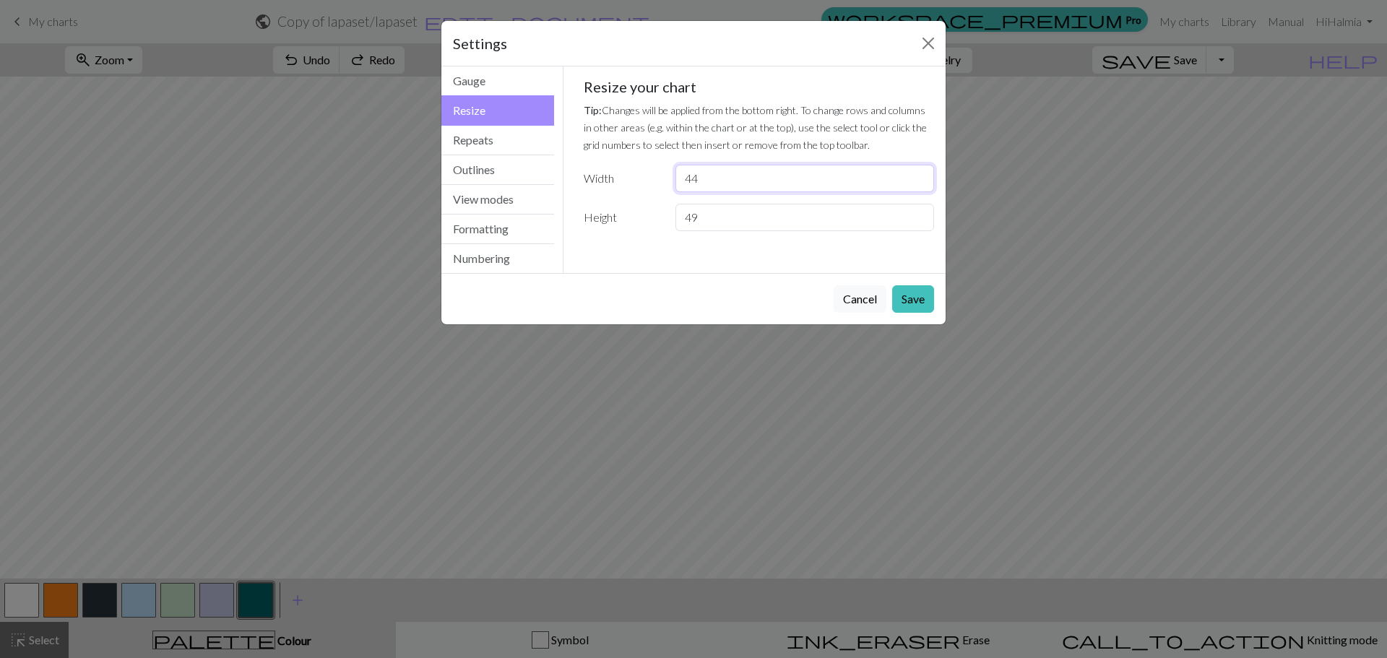
click at [743, 173] on input "44" at bounding box center [805, 178] width 259 height 27
type input "46"
click at [918, 301] on button "Save" at bounding box center [913, 298] width 42 height 27
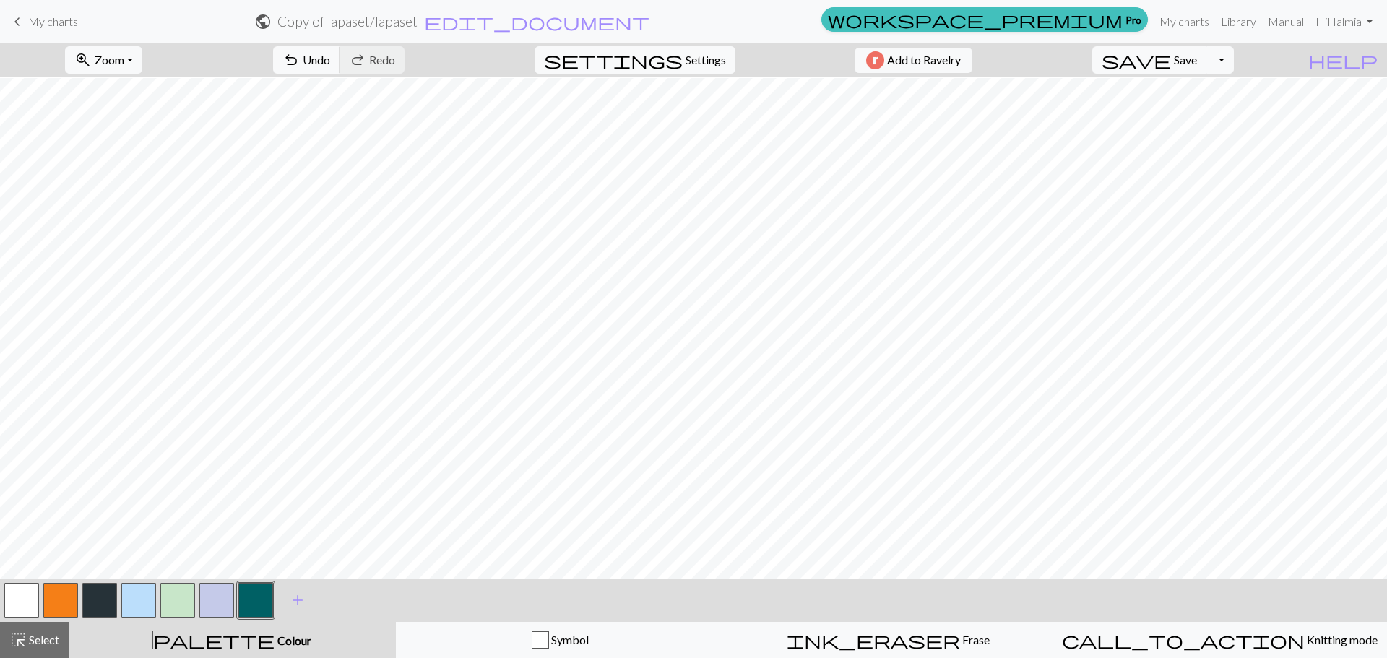
scroll to position [282, 0]
click at [19, 638] on span "highlight_alt" at bounding box center [17, 640] width 17 height 20
click at [704, 64] on span "Settings" at bounding box center [706, 59] width 40 height 17
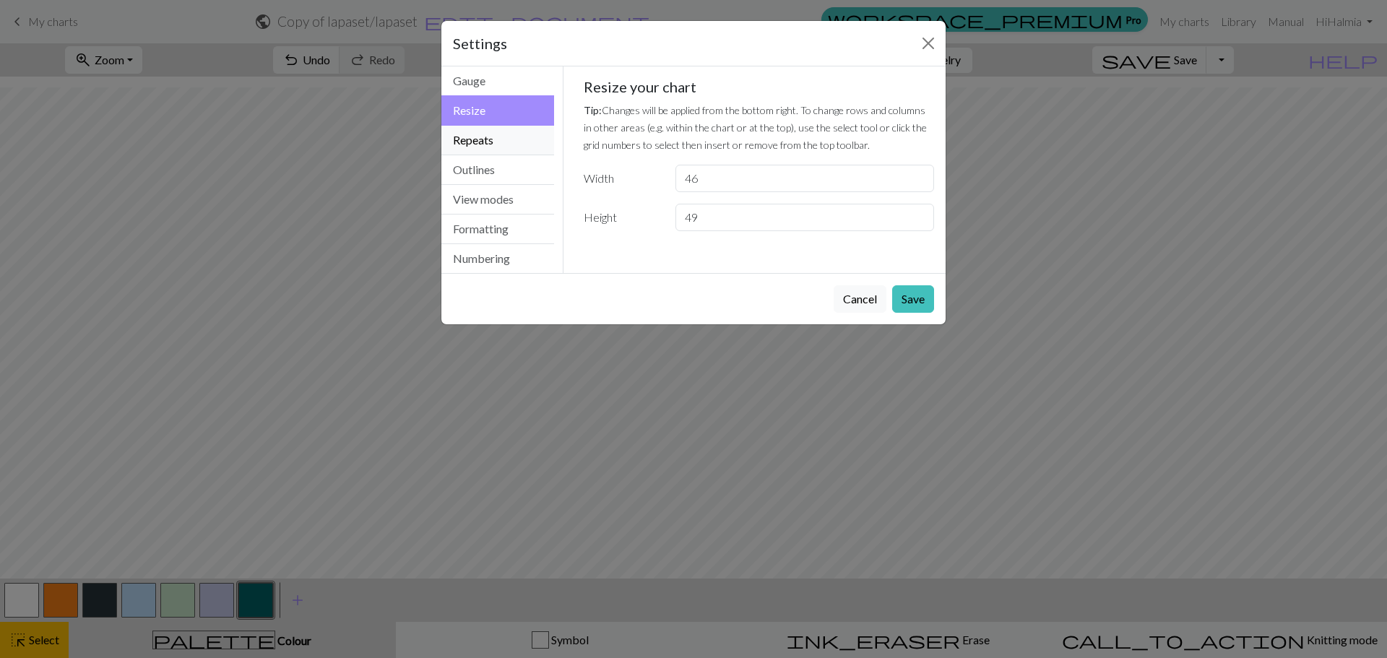
click at [485, 145] on button "Repeats" at bounding box center [497, 141] width 113 height 30
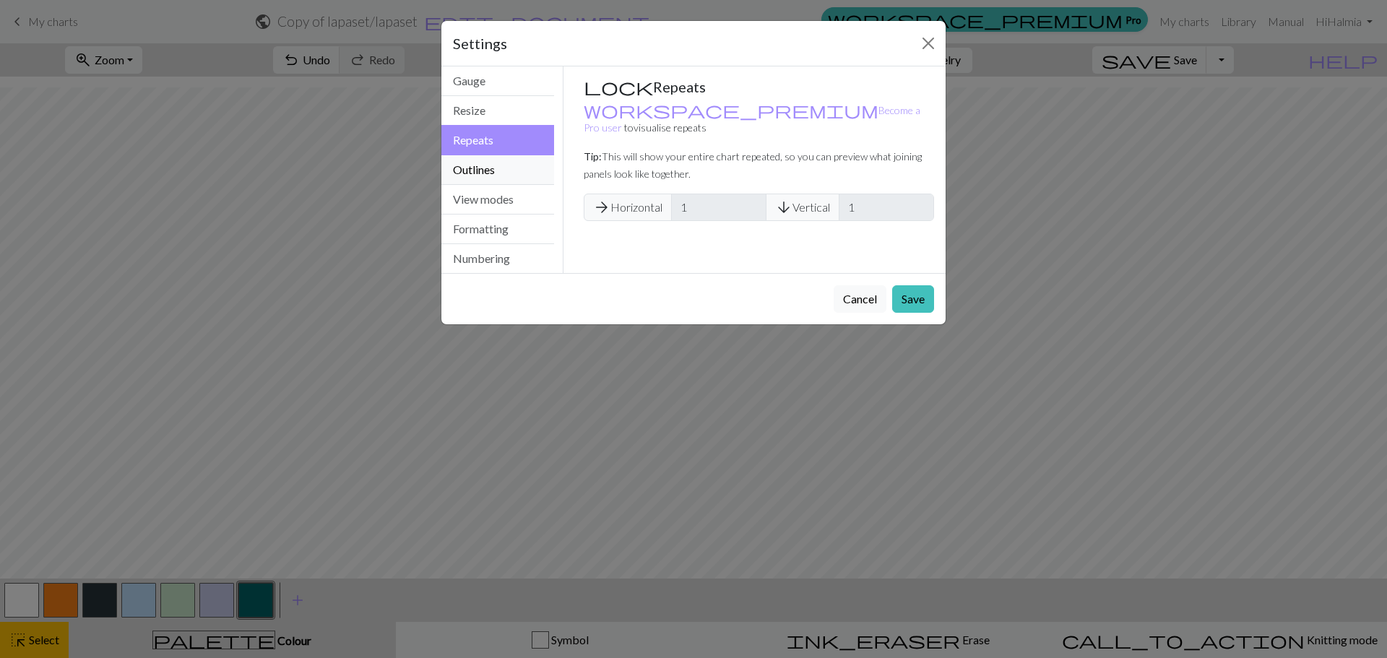
click at [504, 157] on button "Outlines" at bounding box center [497, 170] width 113 height 30
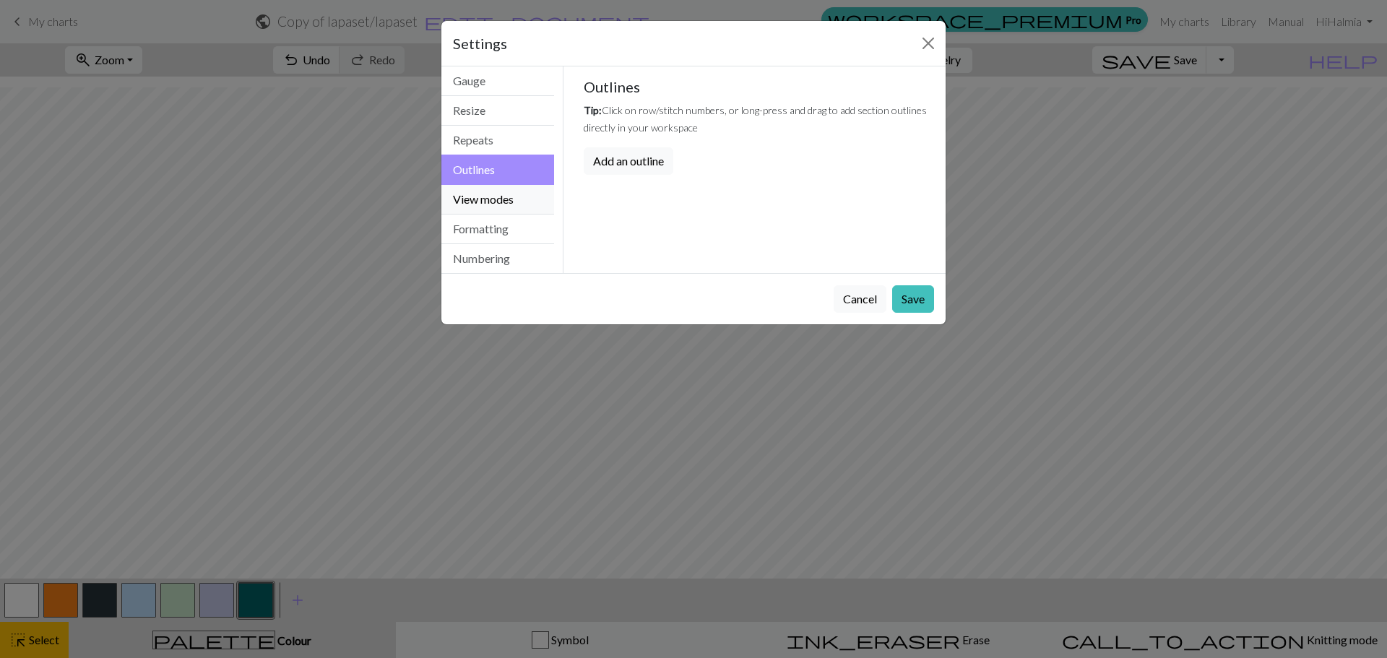
click at [502, 194] on button "View modes" at bounding box center [497, 200] width 113 height 30
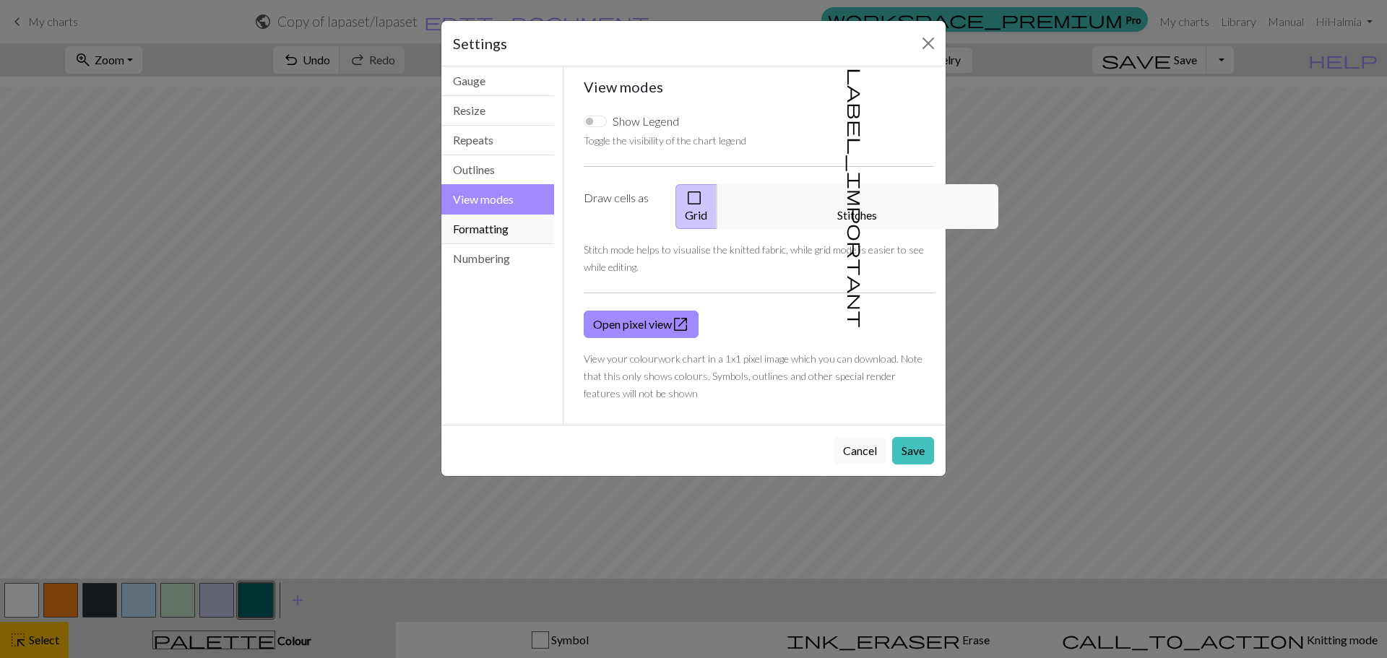
click at [514, 217] on button "Formatting" at bounding box center [497, 230] width 113 height 30
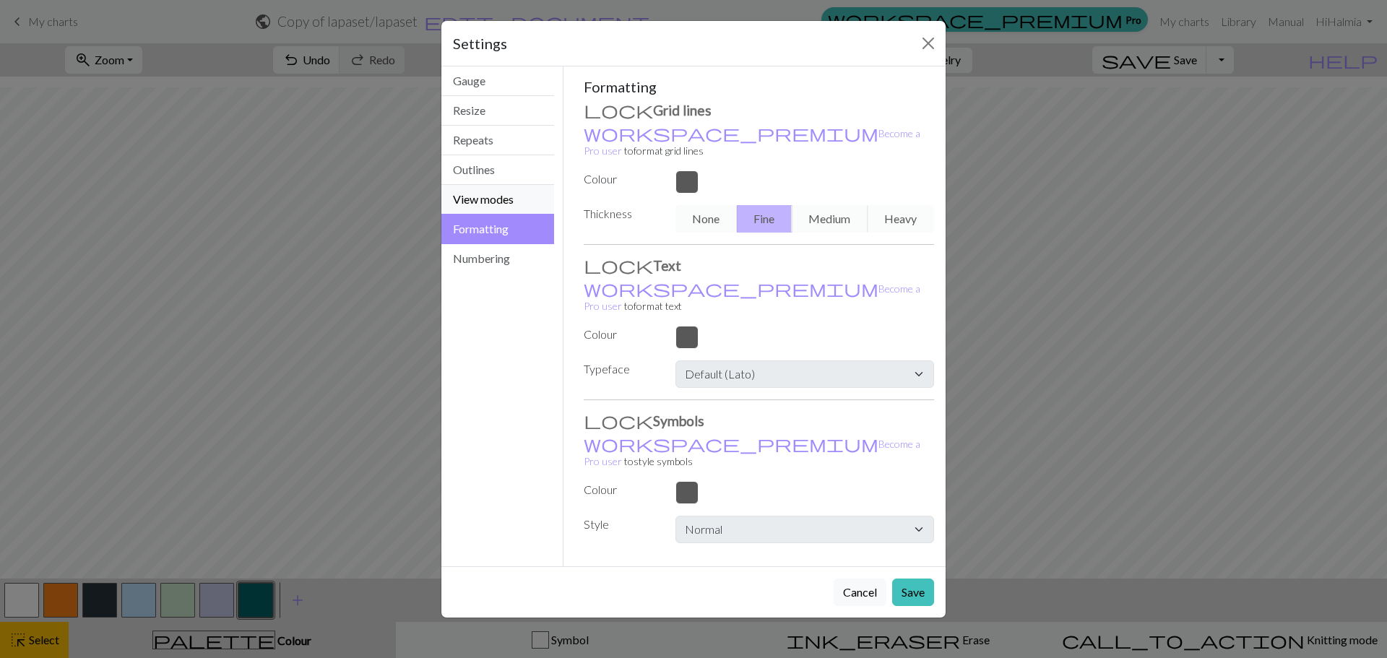
click at [492, 199] on button "View modes" at bounding box center [497, 200] width 113 height 30
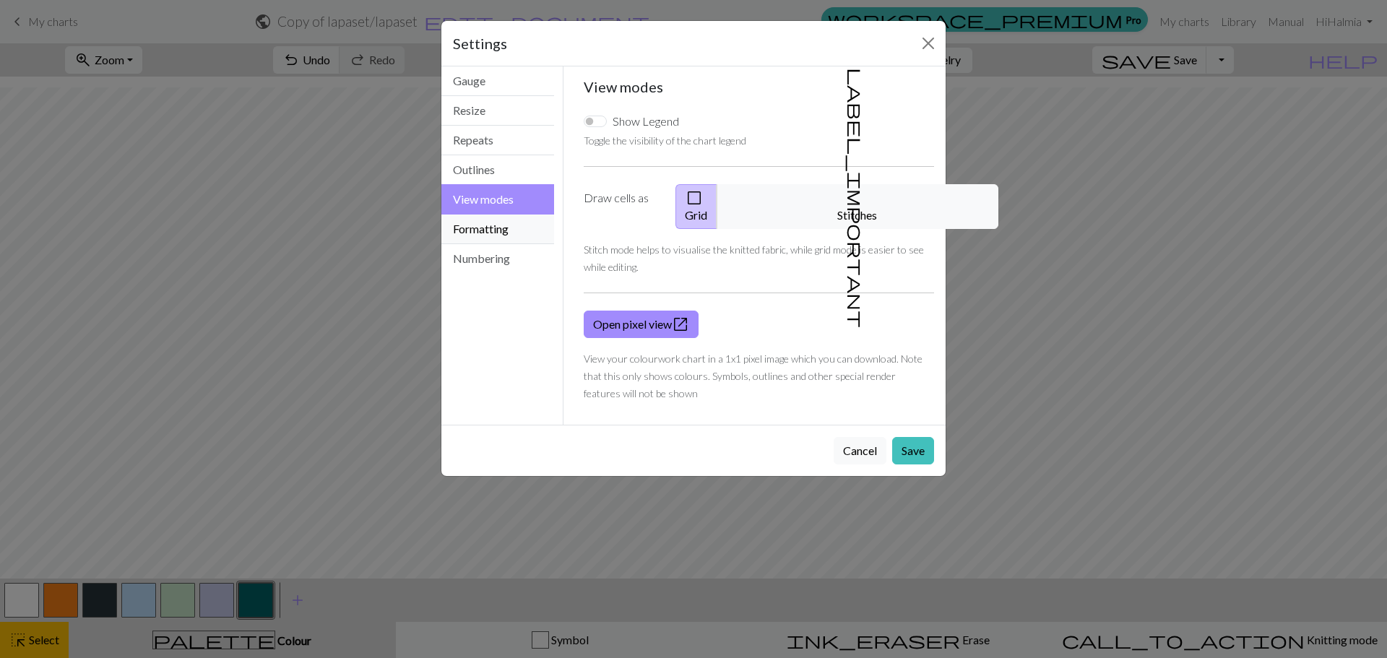
click at [493, 223] on button "Formatting" at bounding box center [497, 230] width 113 height 30
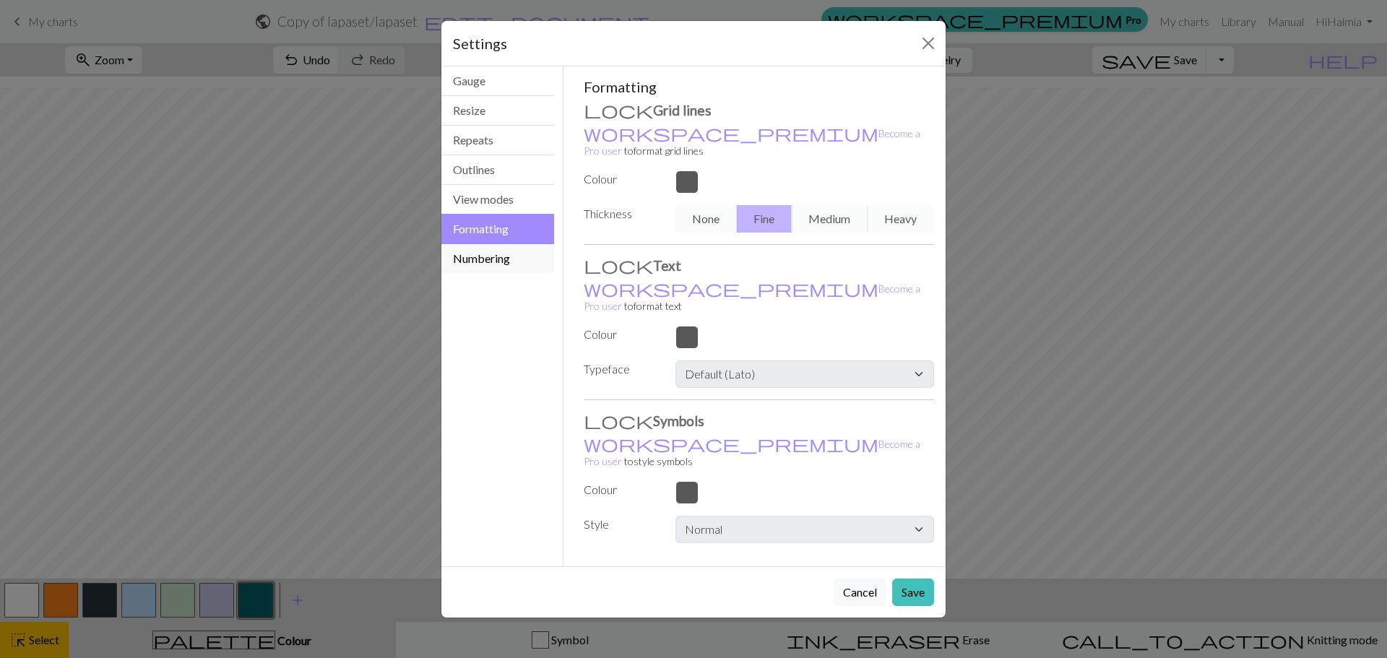
click at [486, 261] on button "Numbering" at bounding box center [497, 258] width 113 height 29
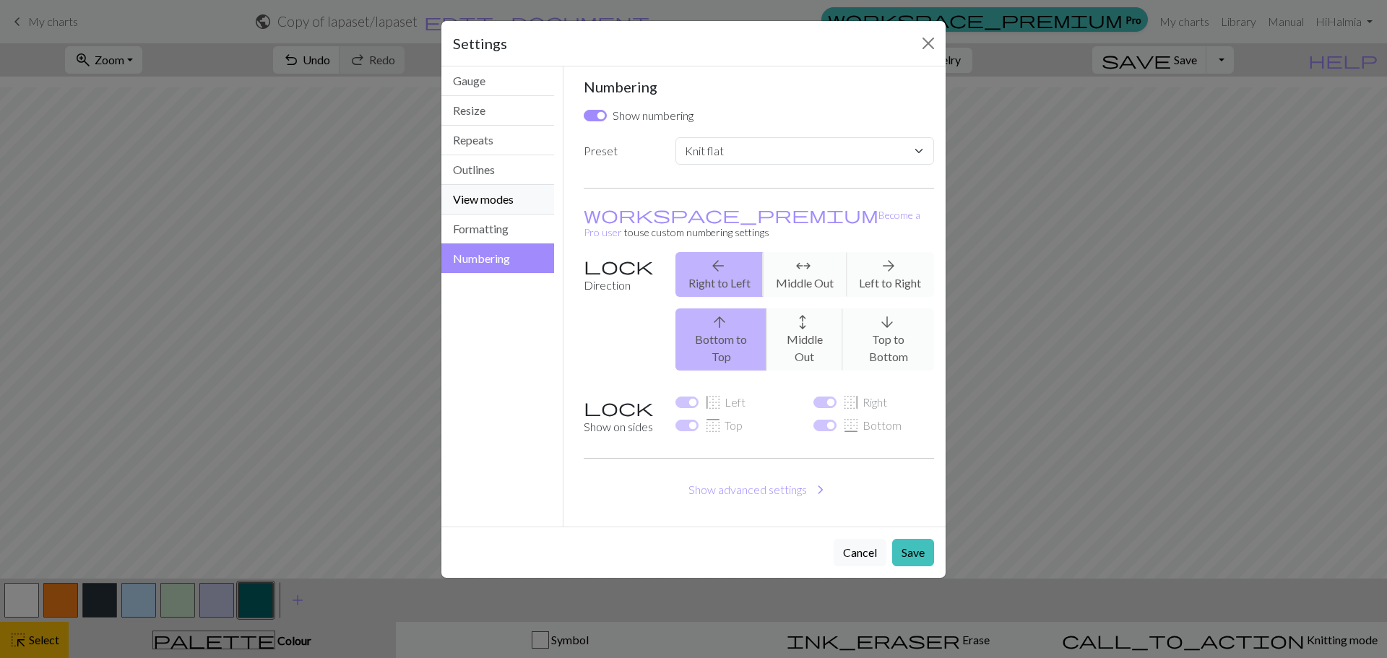
click at [503, 206] on button "View modes" at bounding box center [497, 200] width 113 height 30
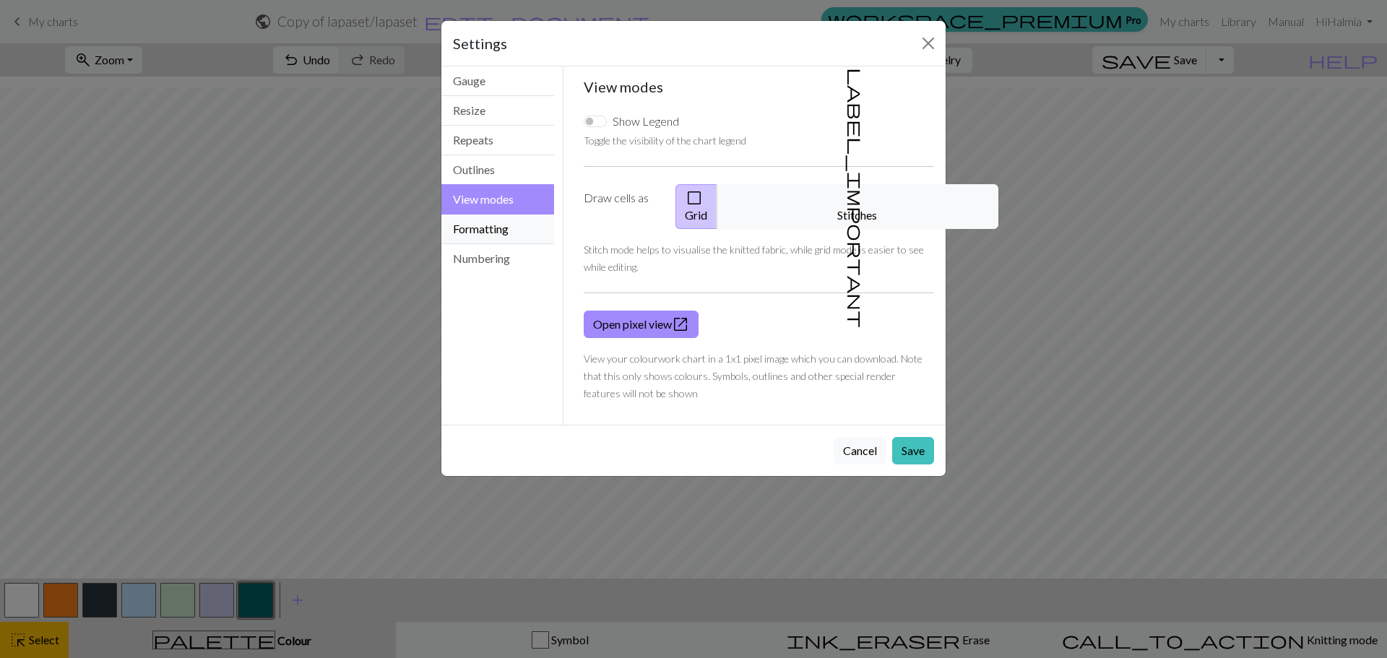
click at [509, 231] on button "Formatting" at bounding box center [497, 230] width 113 height 30
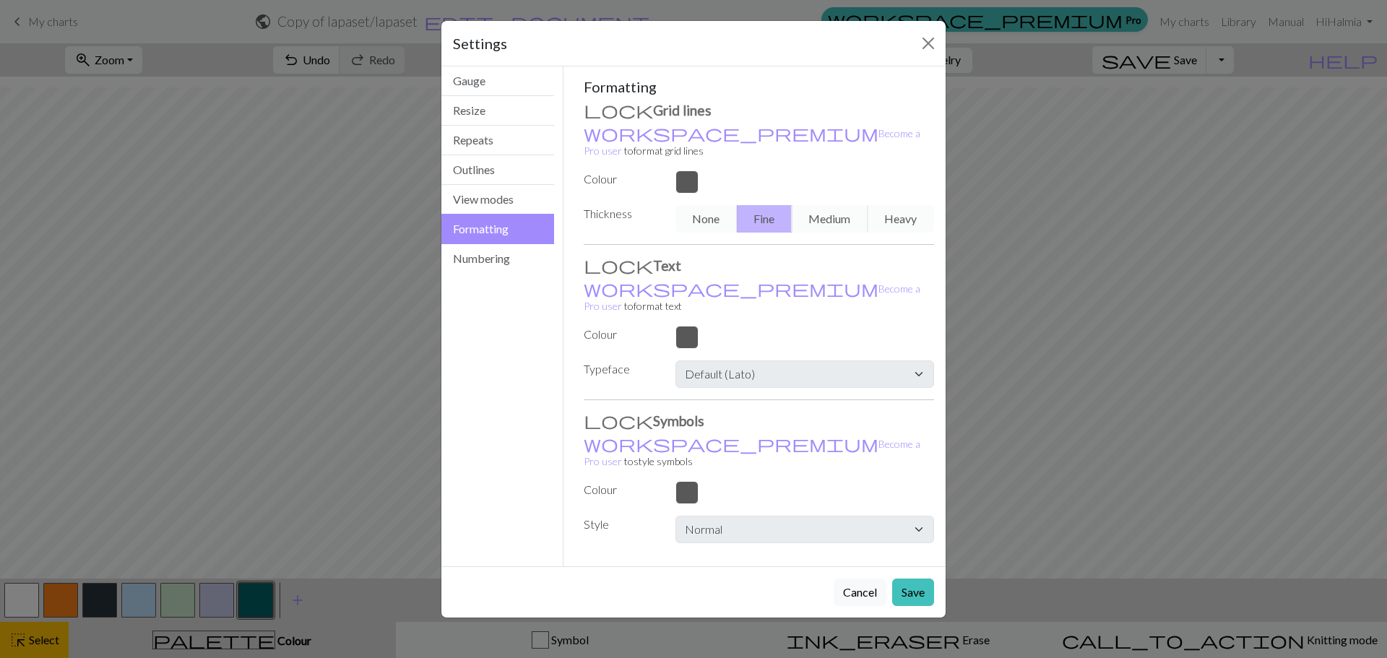
click at [508, 243] on button "Formatting" at bounding box center [497, 229] width 113 height 30
click at [514, 249] on button "Numbering" at bounding box center [497, 258] width 113 height 29
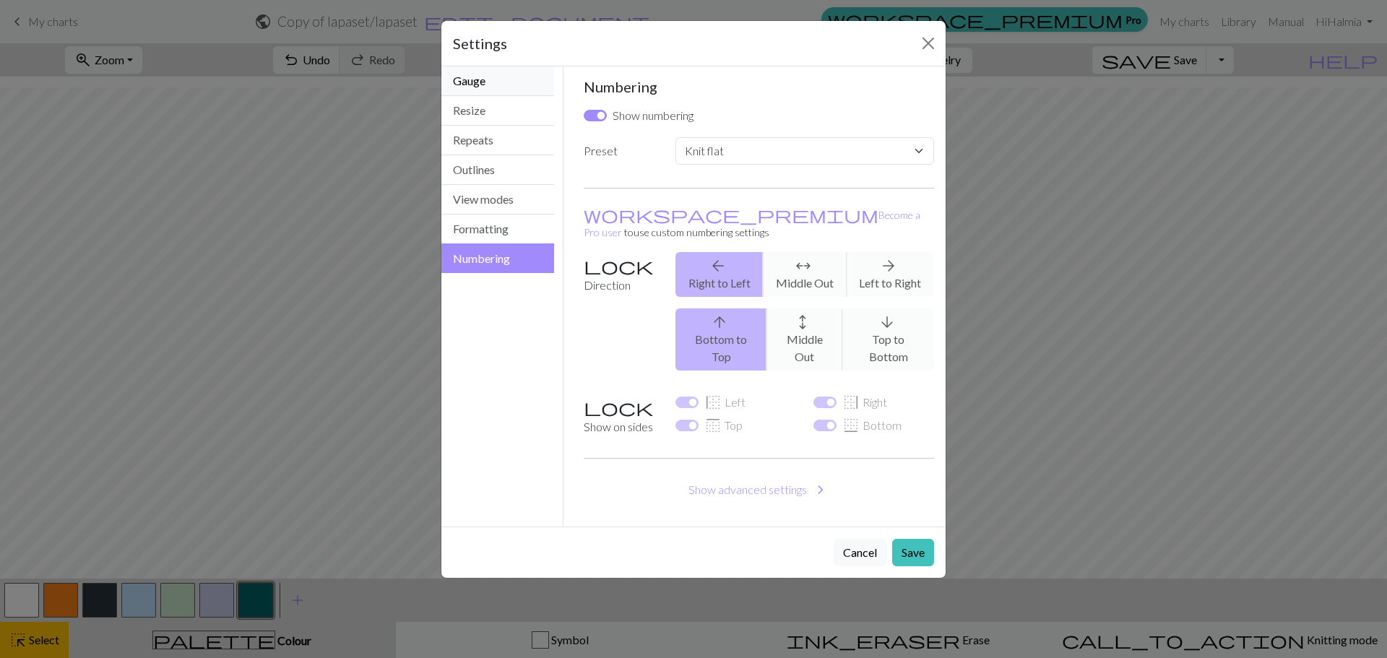
click at [503, 68] on button "Gauge" at bounding box center [497, 81] width 113 height 30
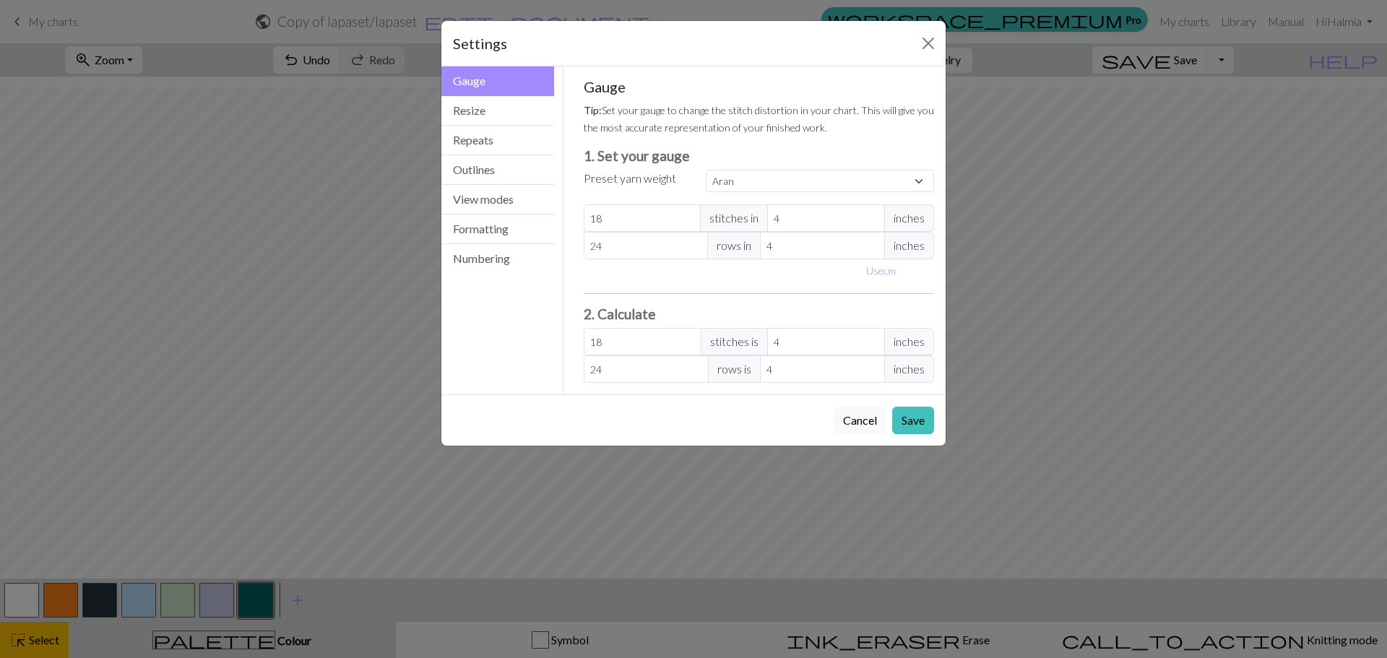
click at [744, 193] on div "Custom Square Lace Light Fingering Fingering Sport Double knit Worsted Aran Bul…" at bounding box center [820, 181] width 246 height 23
click at [511, 111] on button "Resize" at bounding box center [497, 111] width 113 height 30
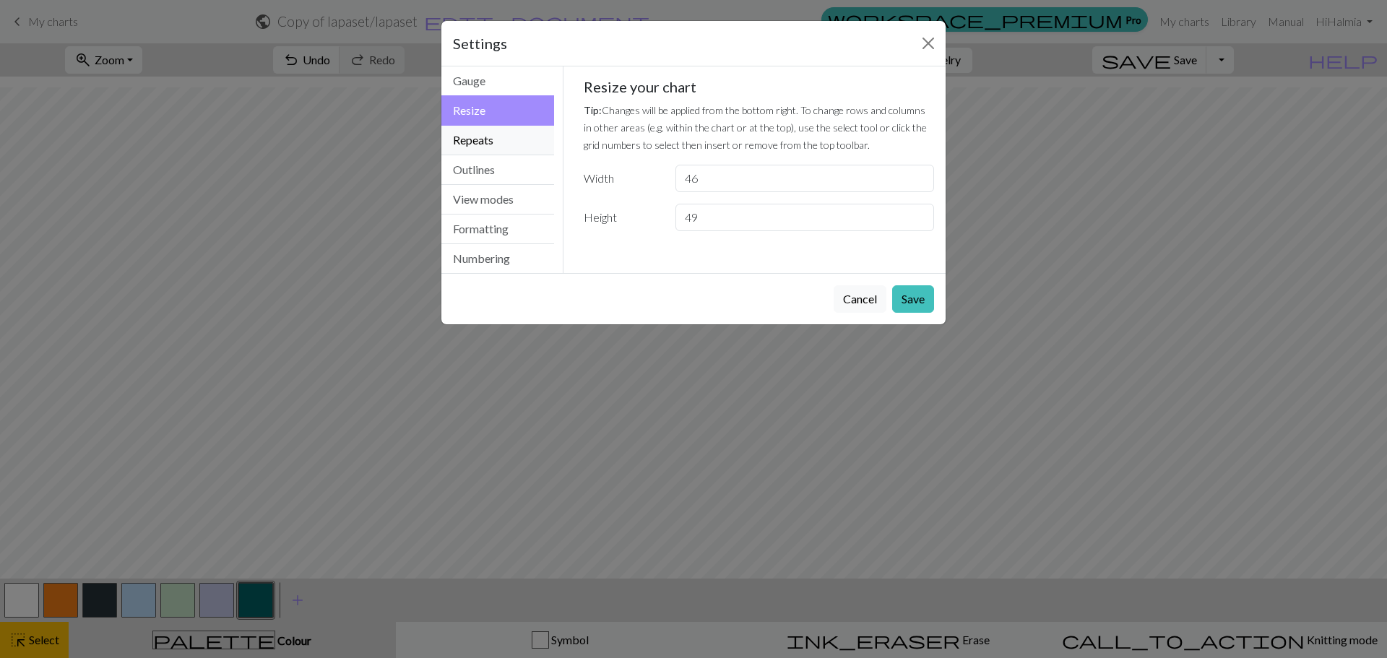
click at [521, 141] on button "Repeats" at bounding box center [497, 141] width 113 height 30
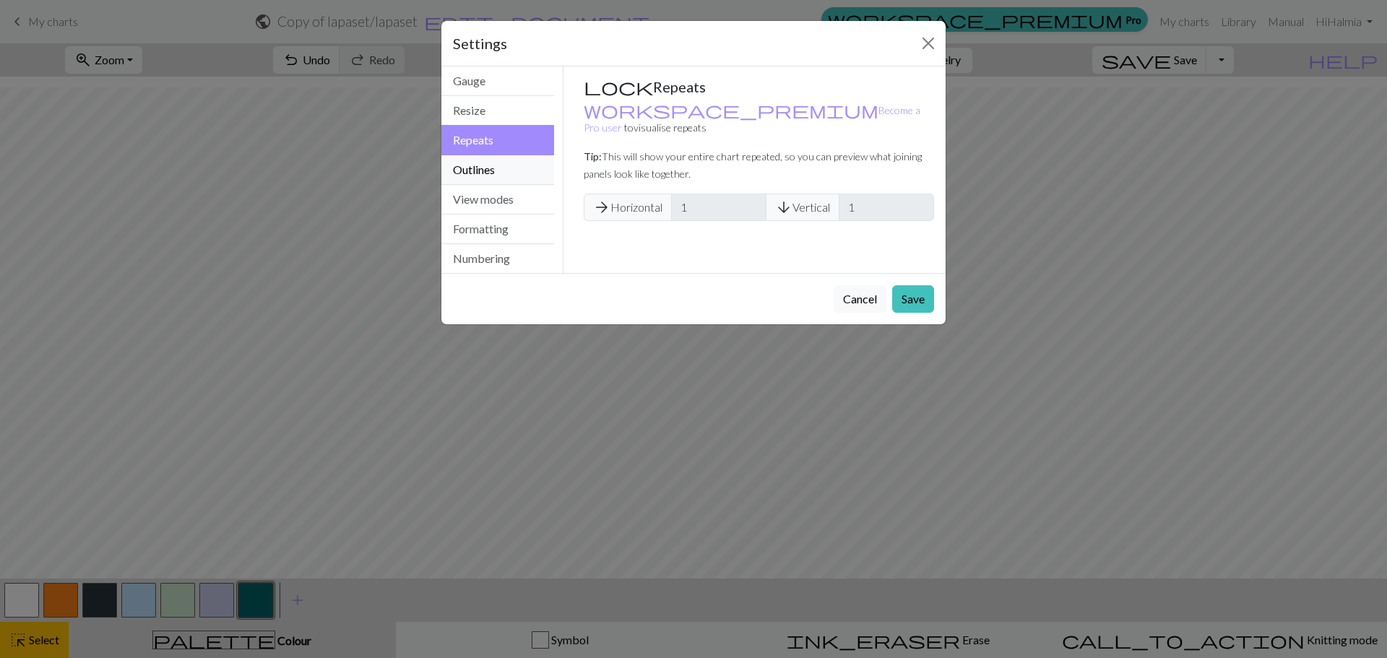
click at [519, 165] on button "Outlines" at bounding box center [497, 170] width 113 height 30
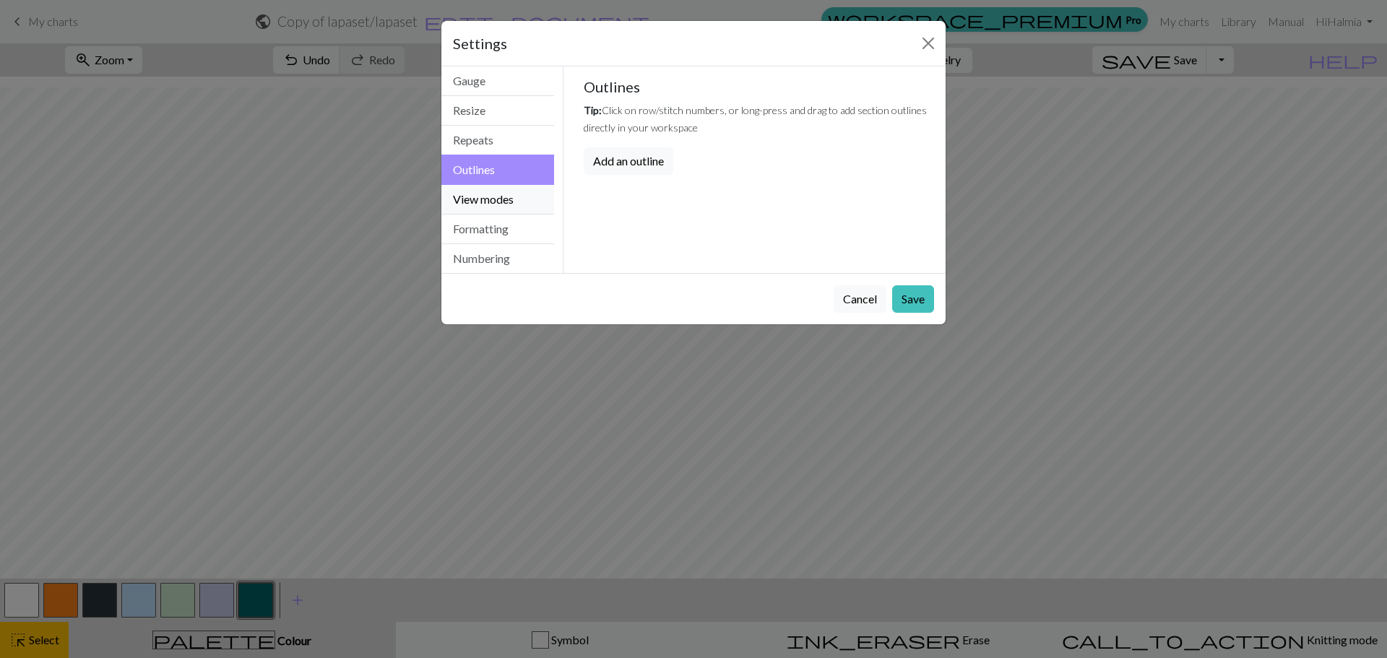
click at [522, 191] on button "View modes" at bounding box center [497, 200] width 113 height 30
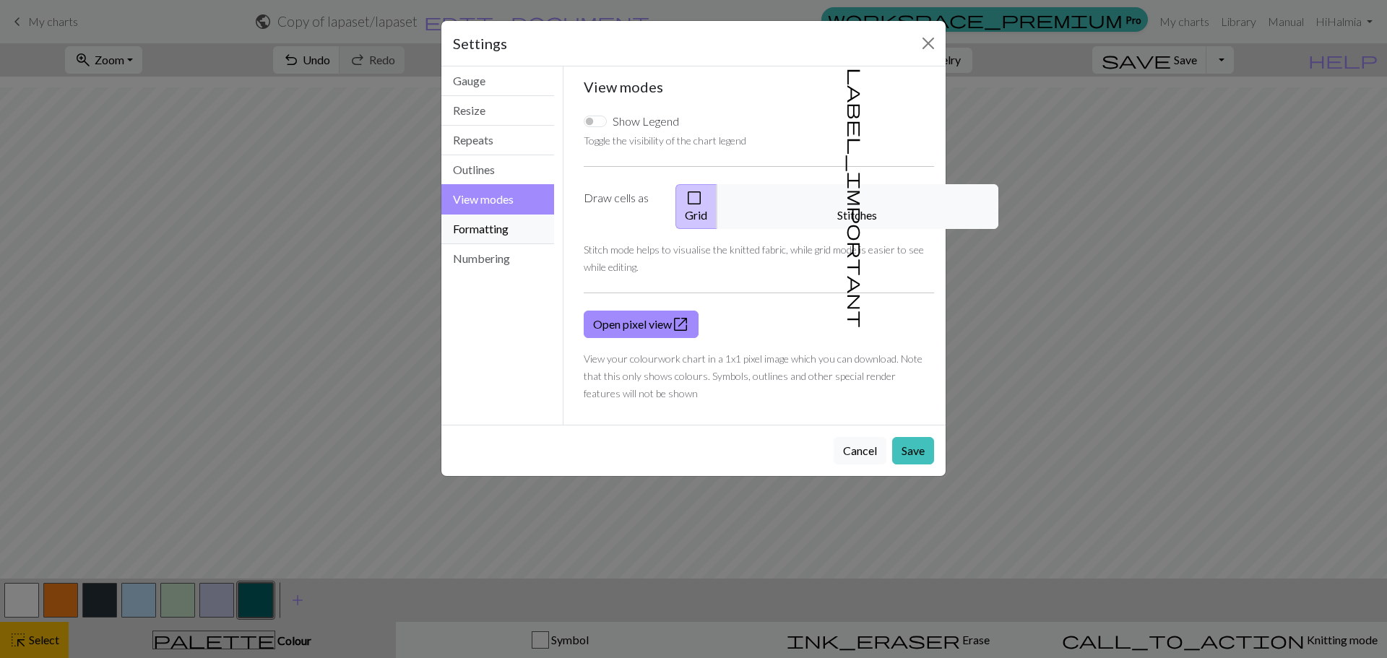
click at [525, 227] on button "Formatting" at bounding box center [497, 230] width 113 height 30
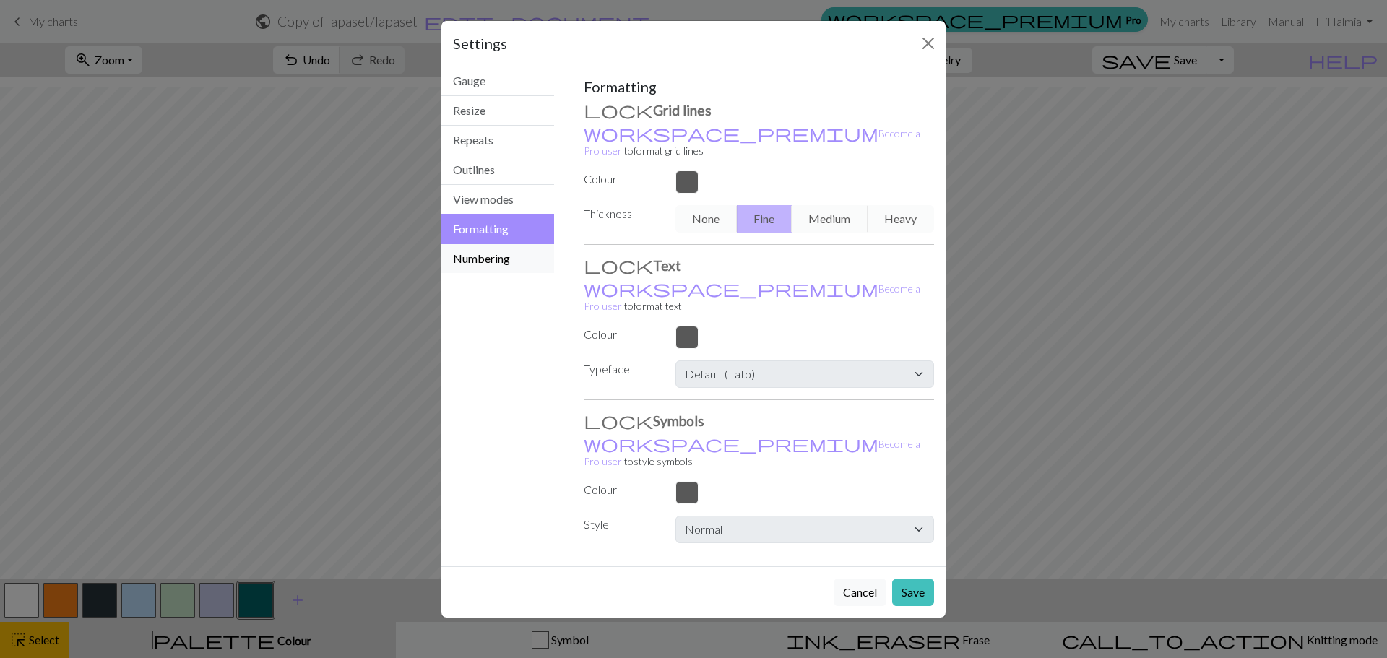
drag, startPoint x: 510, startPoint y: 251, endPoint x: 623, endPoint y: 163, distance: 143.1
click at [509, 251] on button "Numbering" at bounding box center [497, 258] width 113 height 29
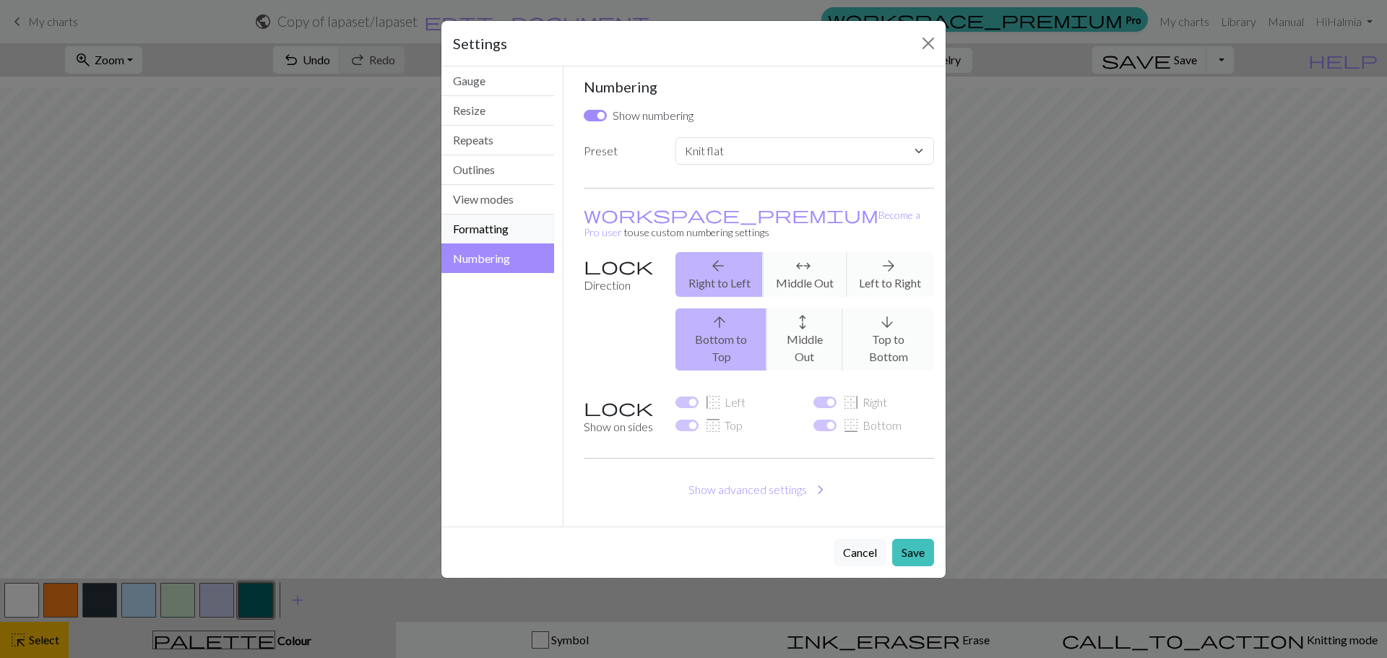
click at [499, 219] on button "Formatting" at bounding box center [497, 230] width 113 height 30
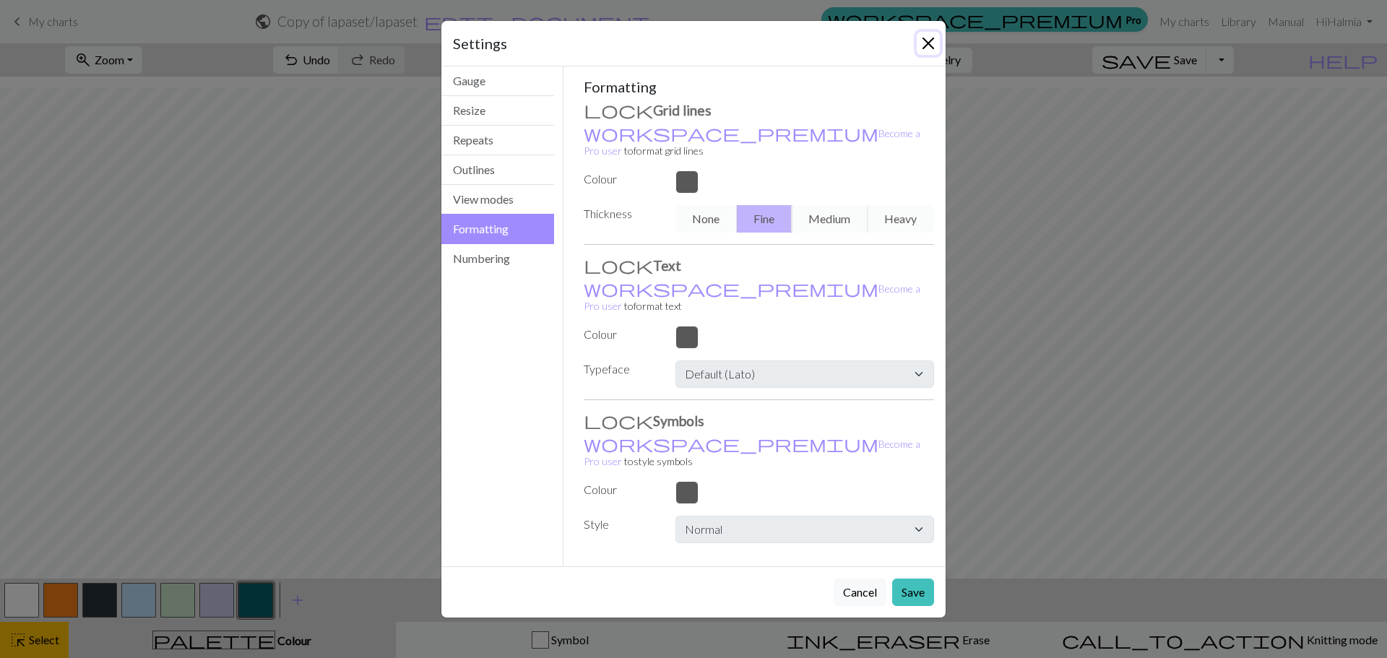
click at [931, 43] on button "Close" at bounding box center [928, 43] width 23 height 23
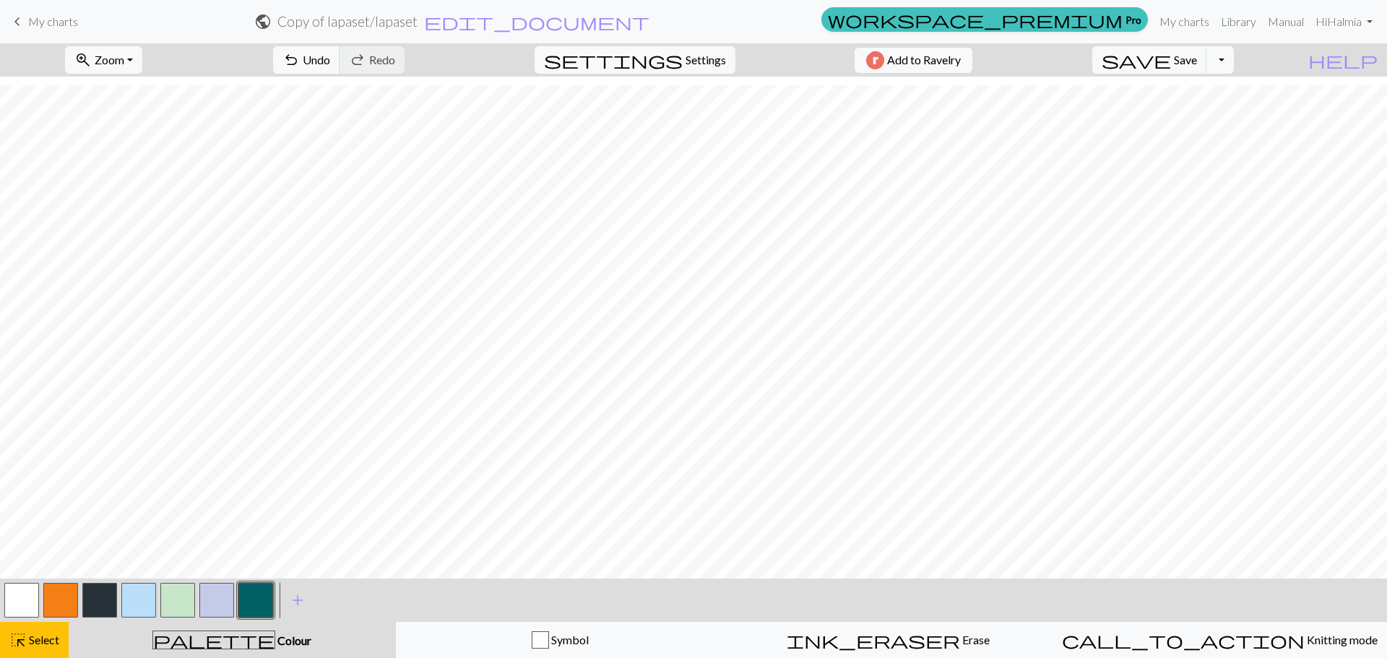
scroll to position [0, 0]
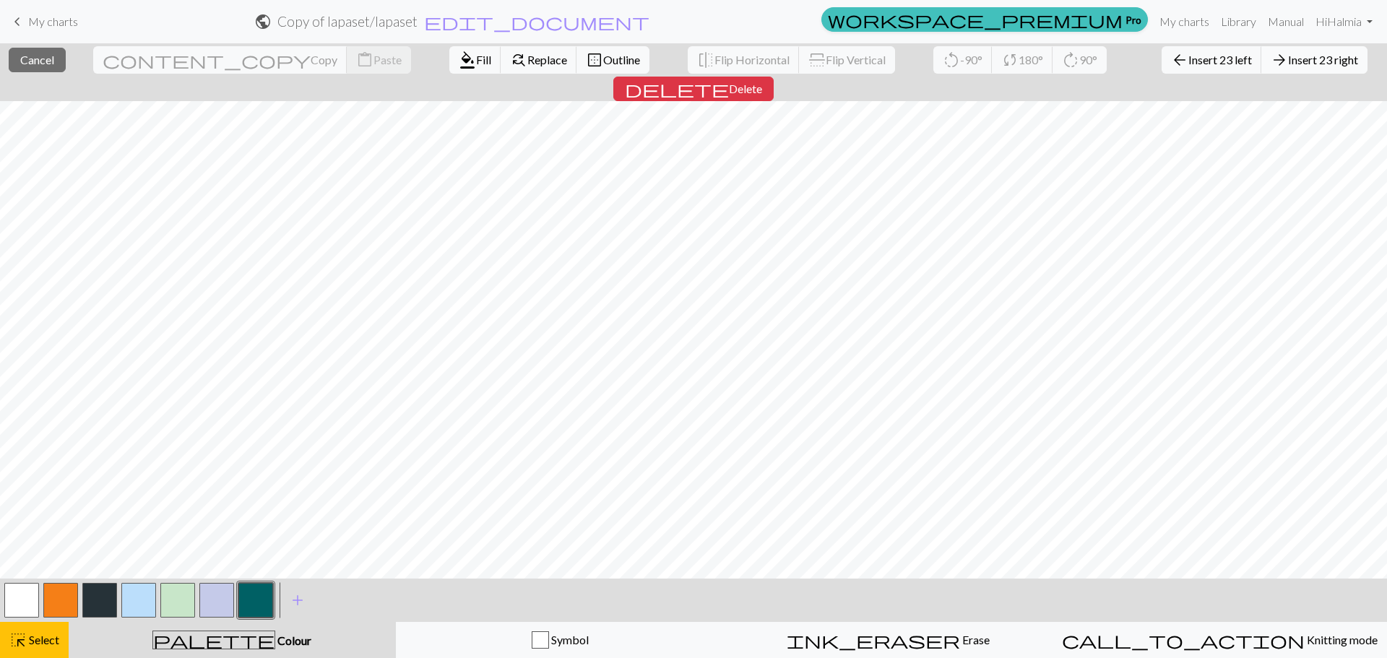
click at [1261, 72] on button "arrow_forward Insert 23 right" at bounding box center [1314, 59] width 106 height 27
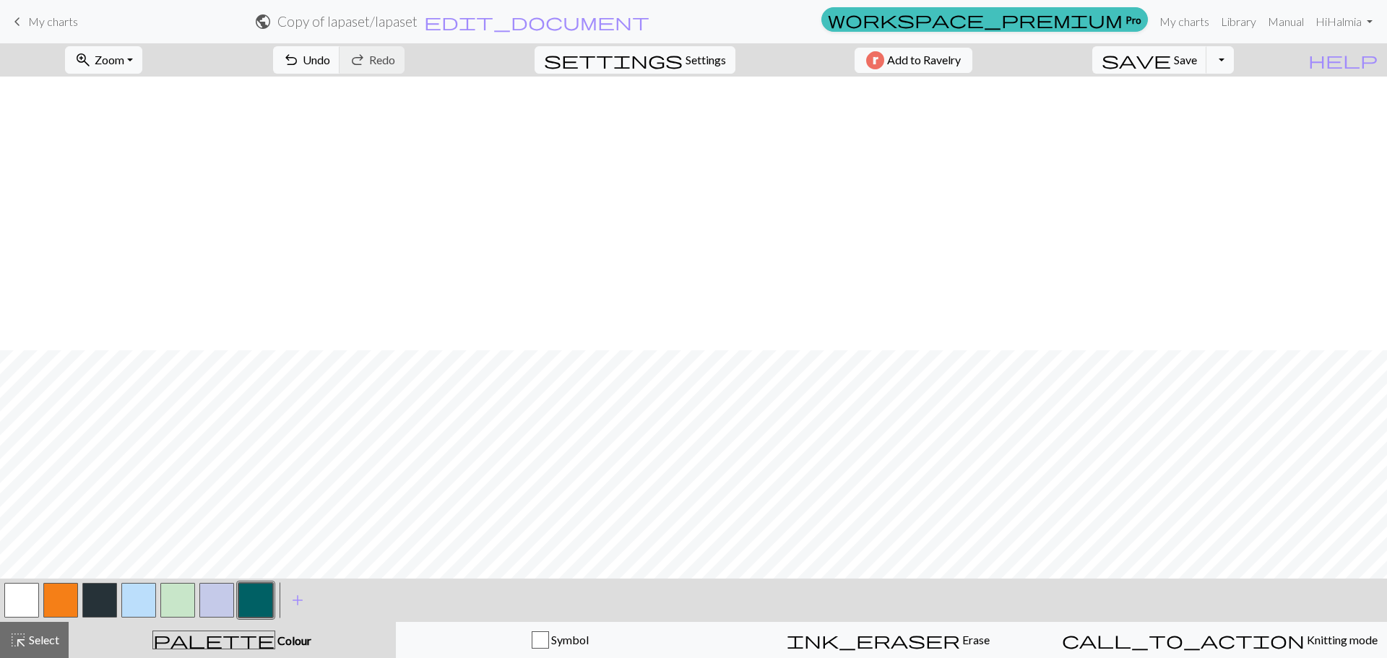
scroll to position [282, 0]
click at [300, 58] on span "undo" at bounding box center [290, 60] width 17 height 20
drag, startPoint x: 31, startPoint y: 624, endPoint x: 108, endPoint y: 591, distance: 84.1
click at [32, 624] on button "highlight_alt Select Select" at bounding box center [34, 640] width 69 height 36
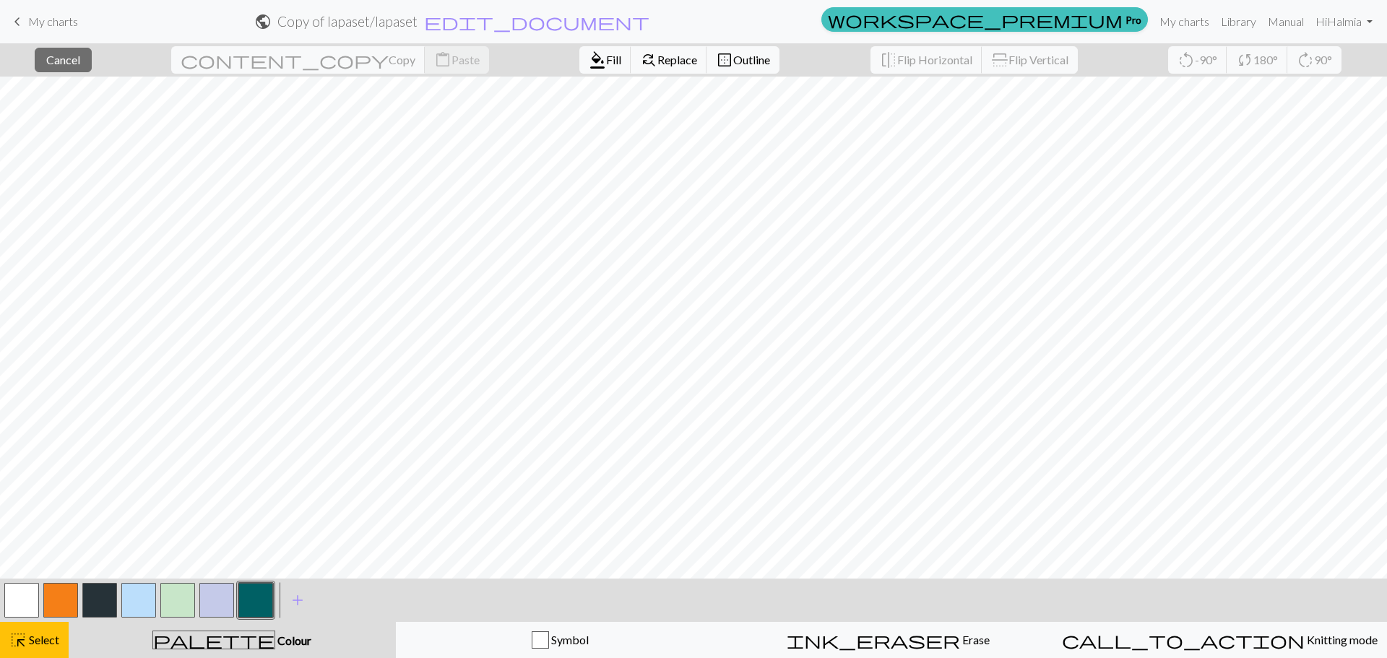
click at [663, 42] on nav "keyboard_arrow_left My charts public Copy of lapaset / lapaset edit_document Ed…" at bounding box center [693, 21] width 1387 height 43
click at [733, 59] on span "Outline" at bounding box center [751, 60] width 37 height 14
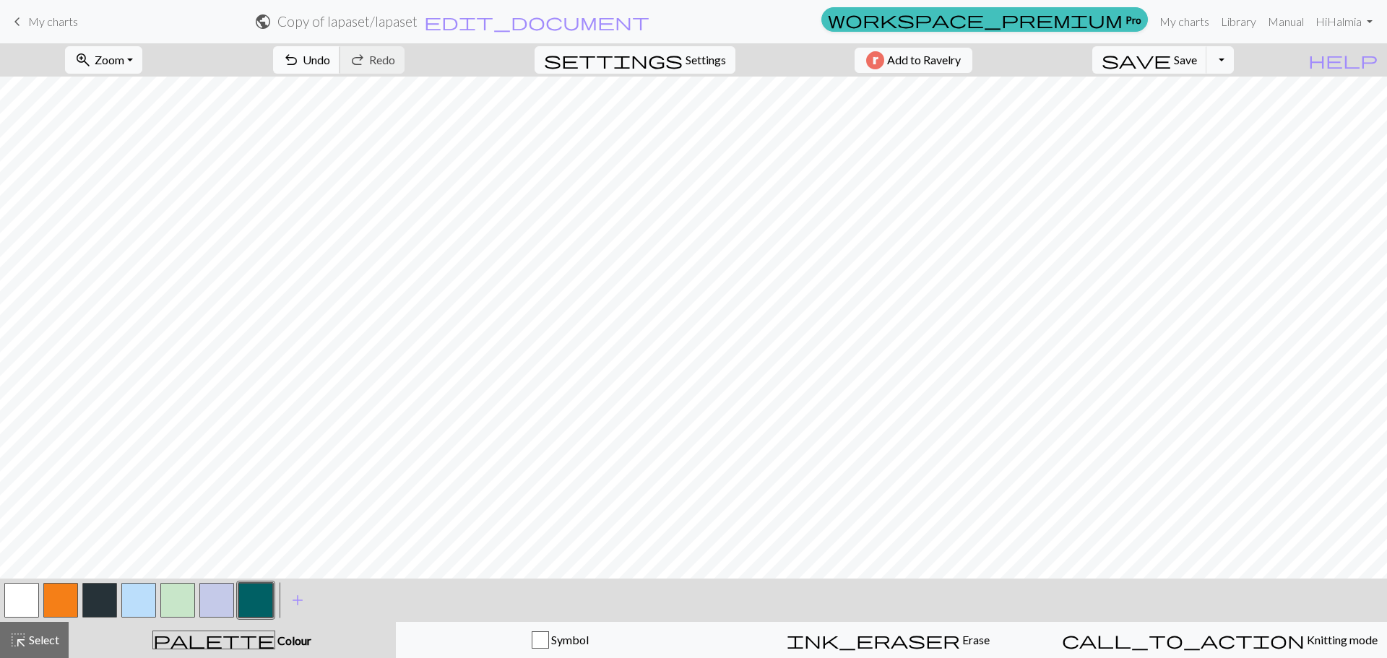
click at [330, 59] on span "Undo" at bounding box center [316, 60] width 27 height 14
click at [717, 57] on button "settings Settings" at bounding box center [635, 59] width 201 height 27
select select "aran"
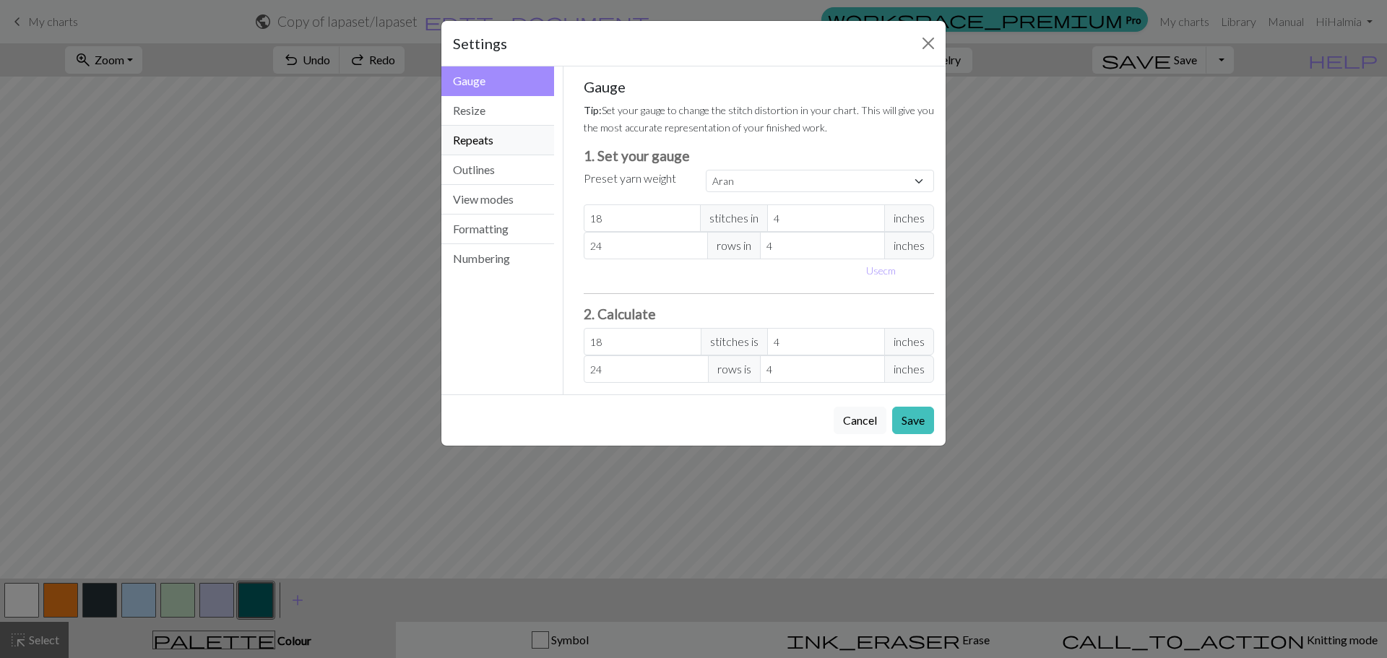
click at [523, 153] on button "Repeats" at bounding box center [497, 141] width 113 height 30
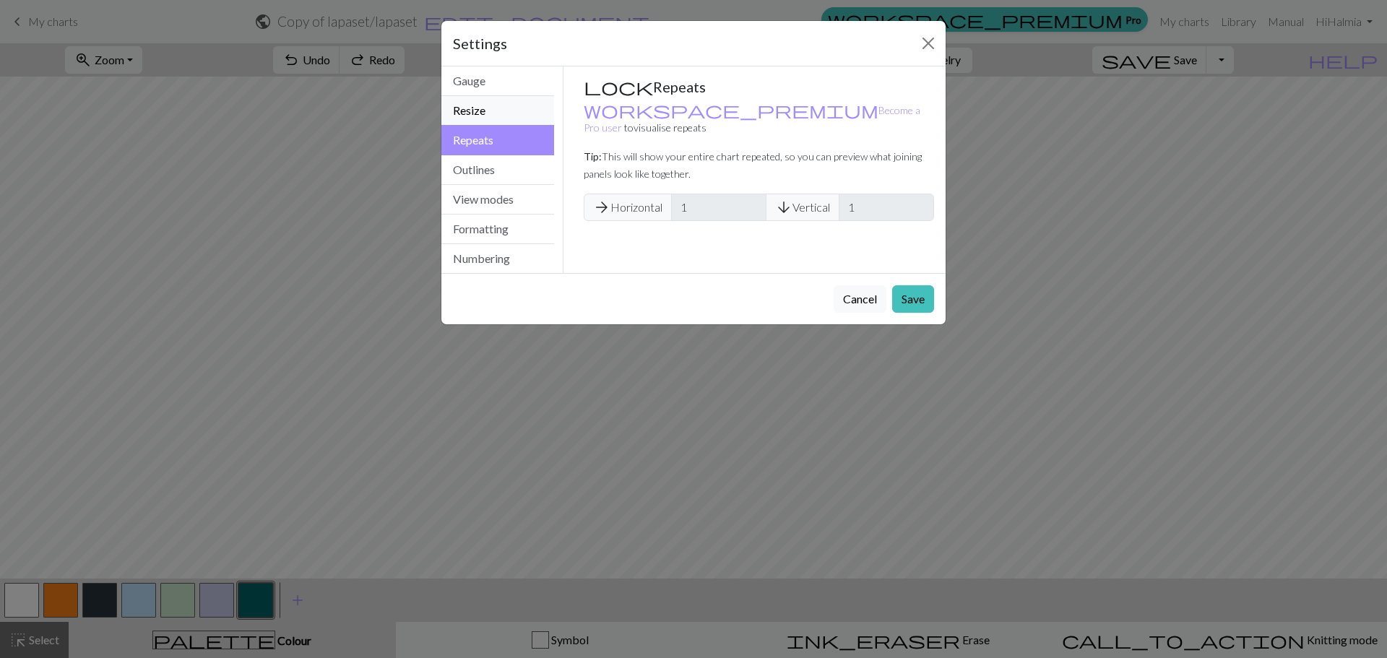
click at [496, 118] on button "Resize" at bounding box center [497, 111] width 113 height 30
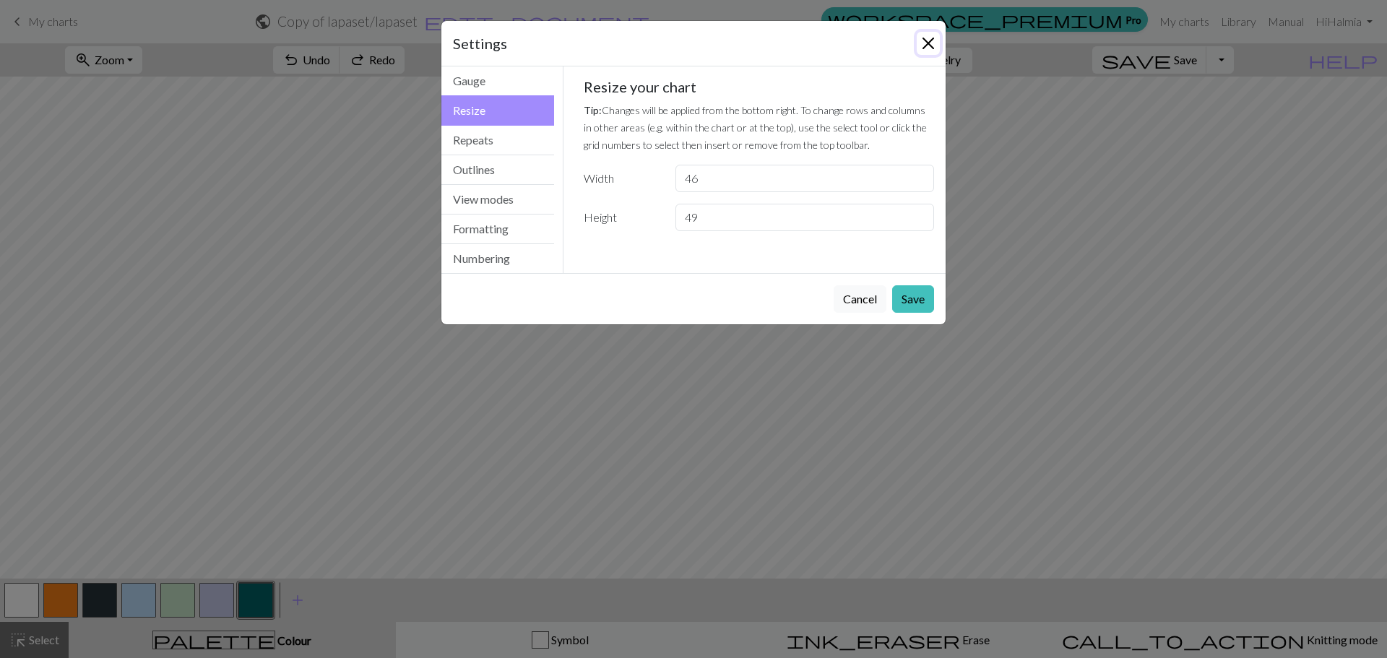
click at [923, 38] on button "Close" at bounding box center [928, 43] width 23 height 23
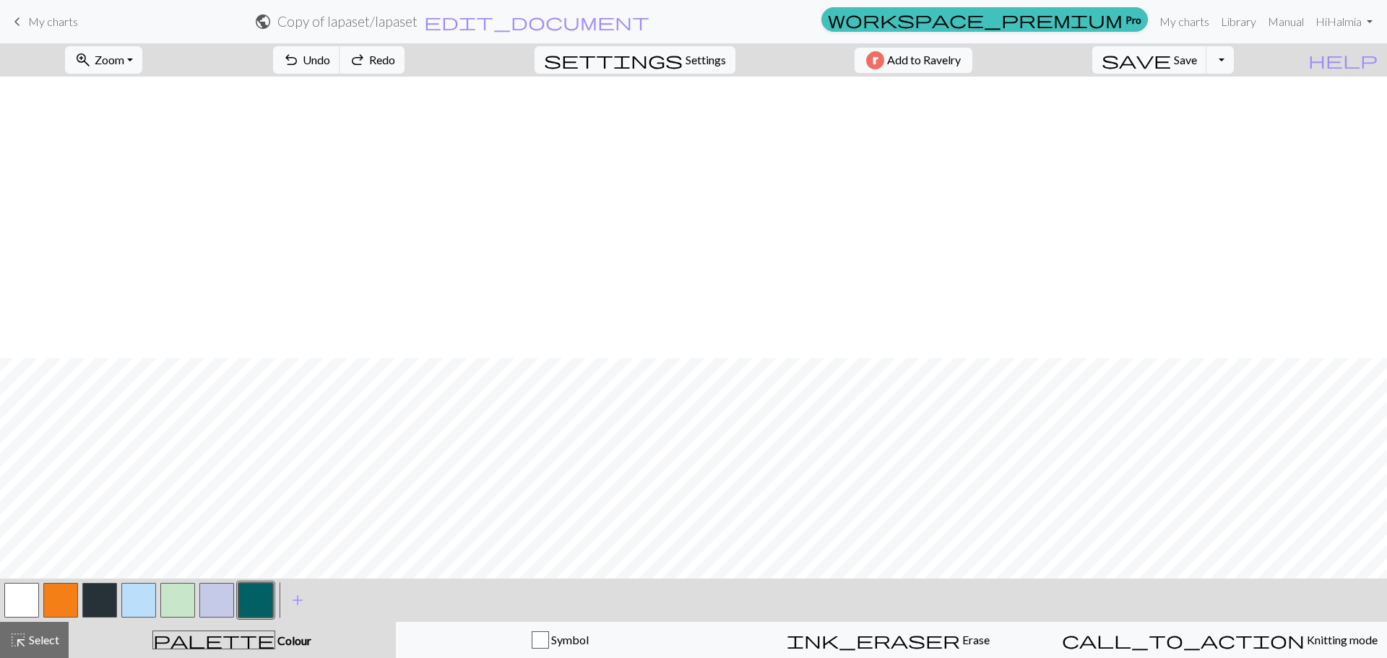
scroll to position [282, 0]
click at [135, 613] on button "button" at bounding box center [138, 600] width 35 height 35
click at [1171, 51] on span "save" at bounding box center [1136, 60] width 69 height 20
click at [1184, 17] on link "My charts" at bounding box center [1184, 21] width 61 height 29
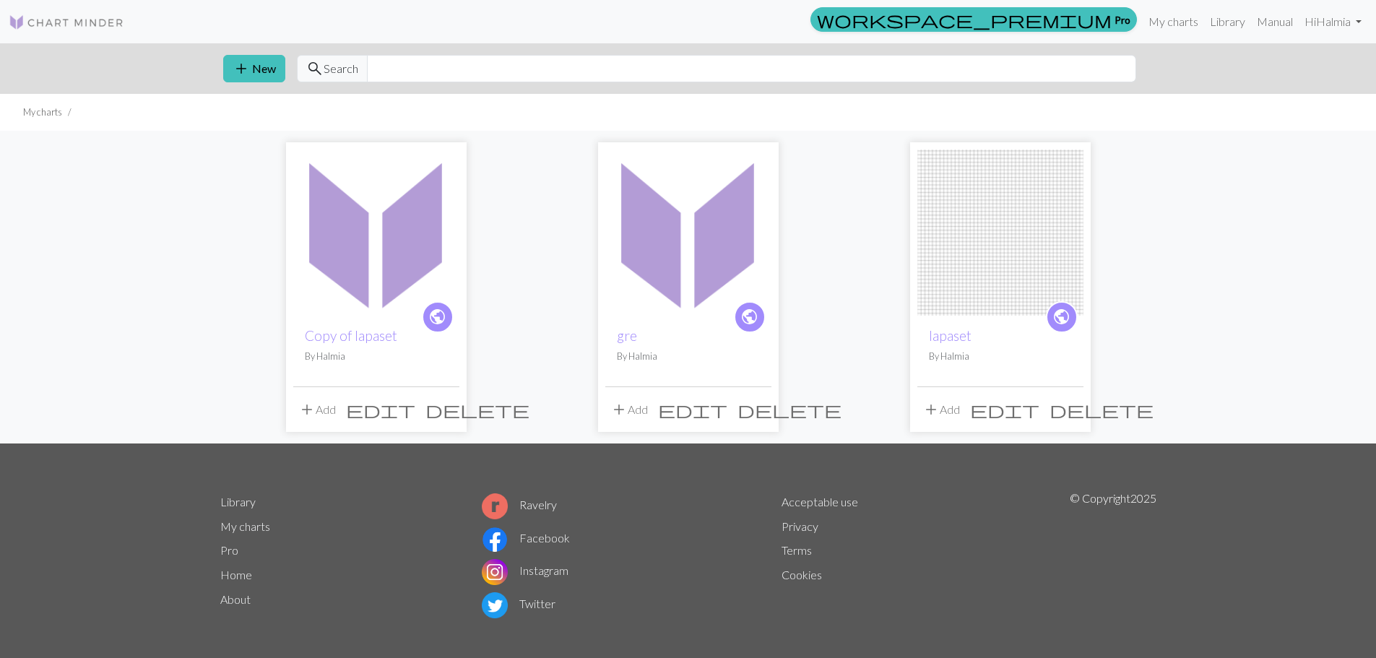
click at [410, 410] on span "edit" at bounding box center [380, 410] width 69 height 20
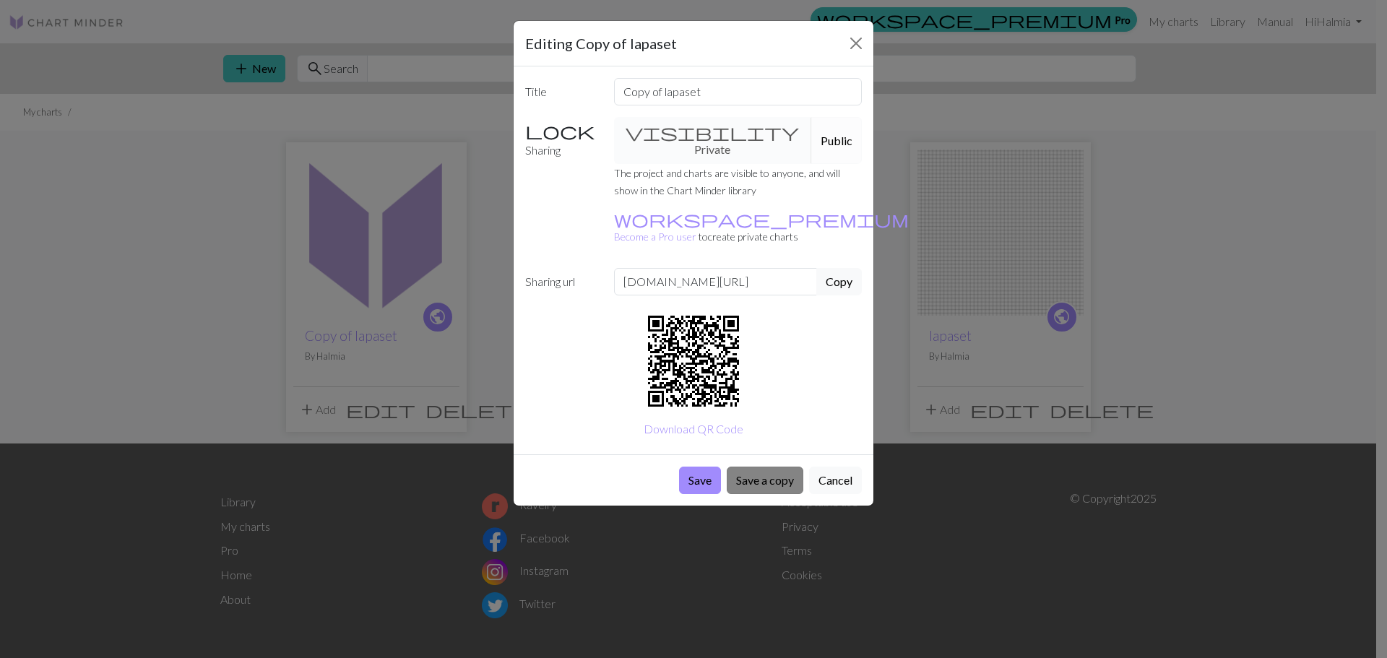
click at [775, 467] on button "Save a copy" at bounding box center [765, 480] width 77 height 27
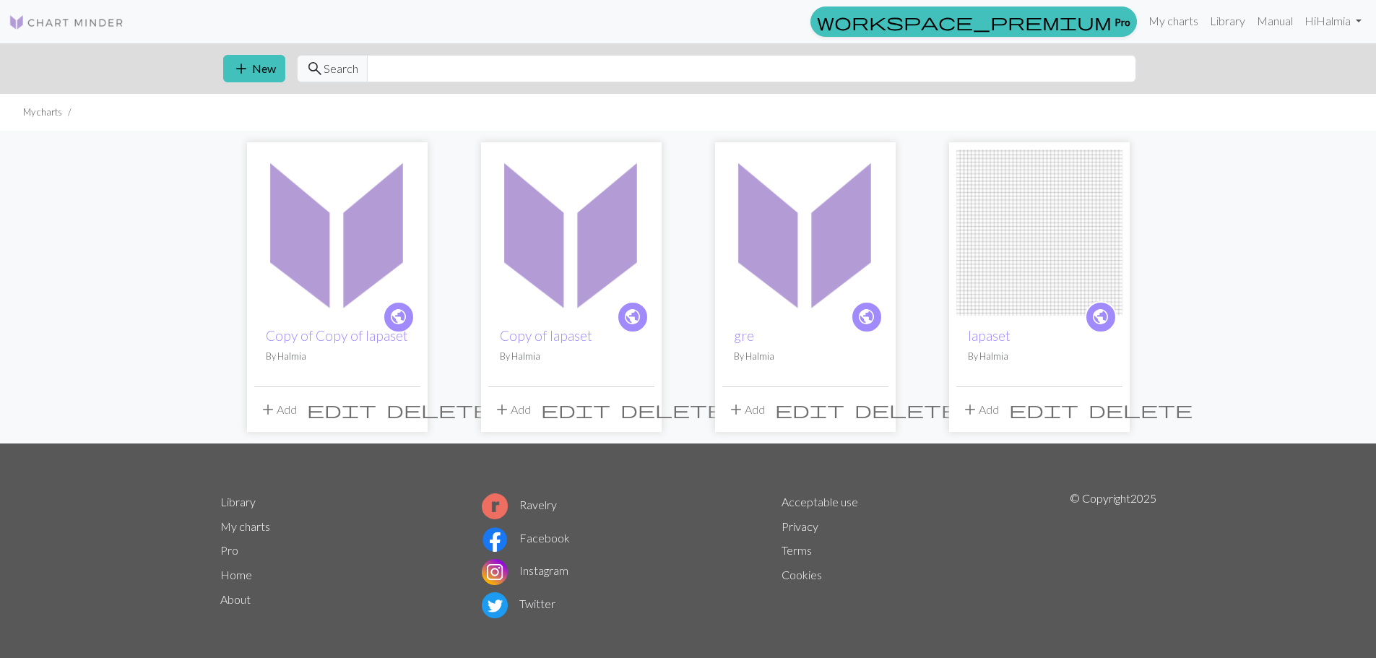
click at [293, 271] on img at bounding box center [337, 233] width 166 height 166
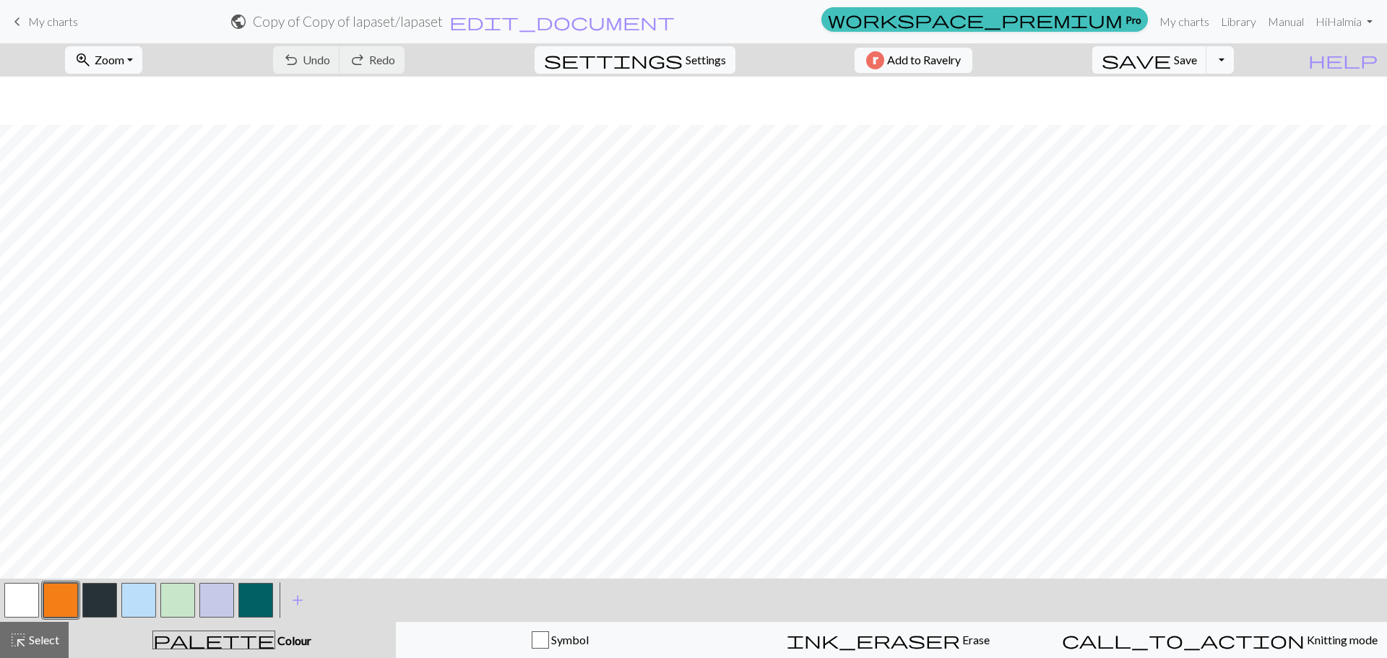
scroll to position [217, 0]
drag, startPoint x: 131, startPoint y: 610, endPoint x: 113, endPoint y: 626, distance: 24.1
click at [129, 613] on button "button" at bounding box center [138, 600] width 35 height 35
click at [38, 639] on span "Select" at bounding box center [43, 640] width 33 height 14
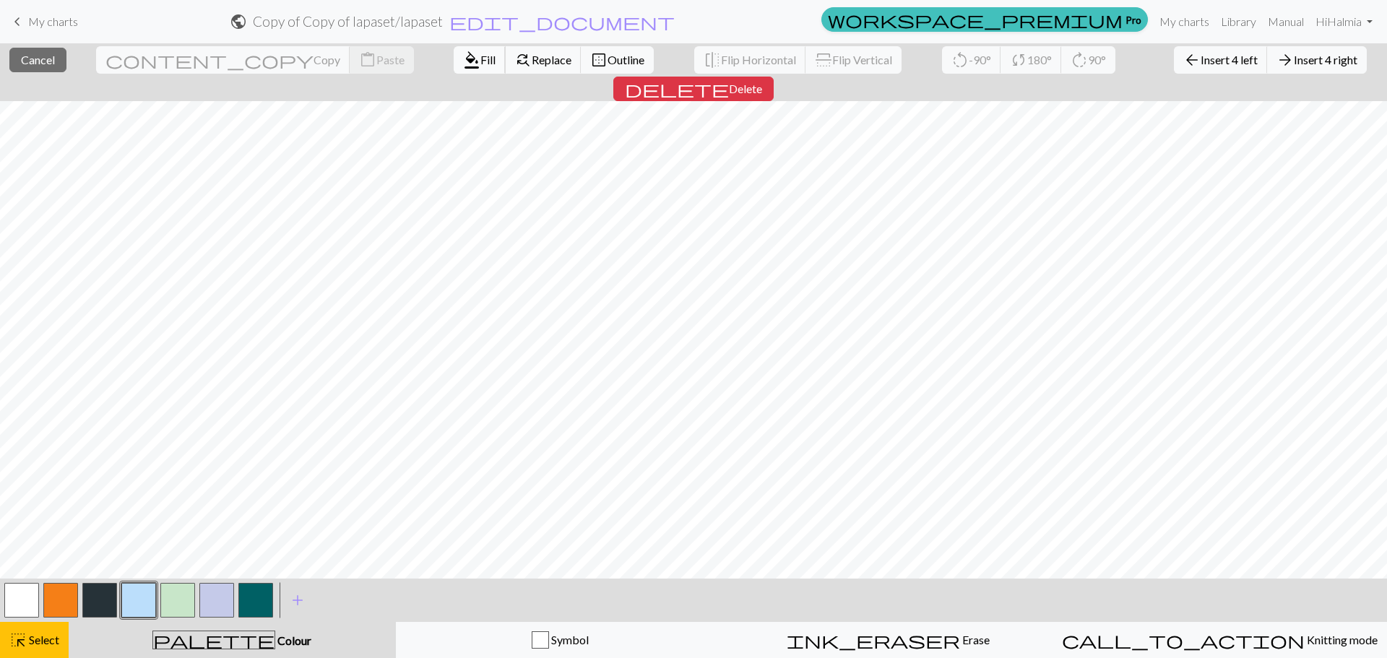
click at [480, 63] on span "Fill" at bounding box center [487, 60] width 15 height 14
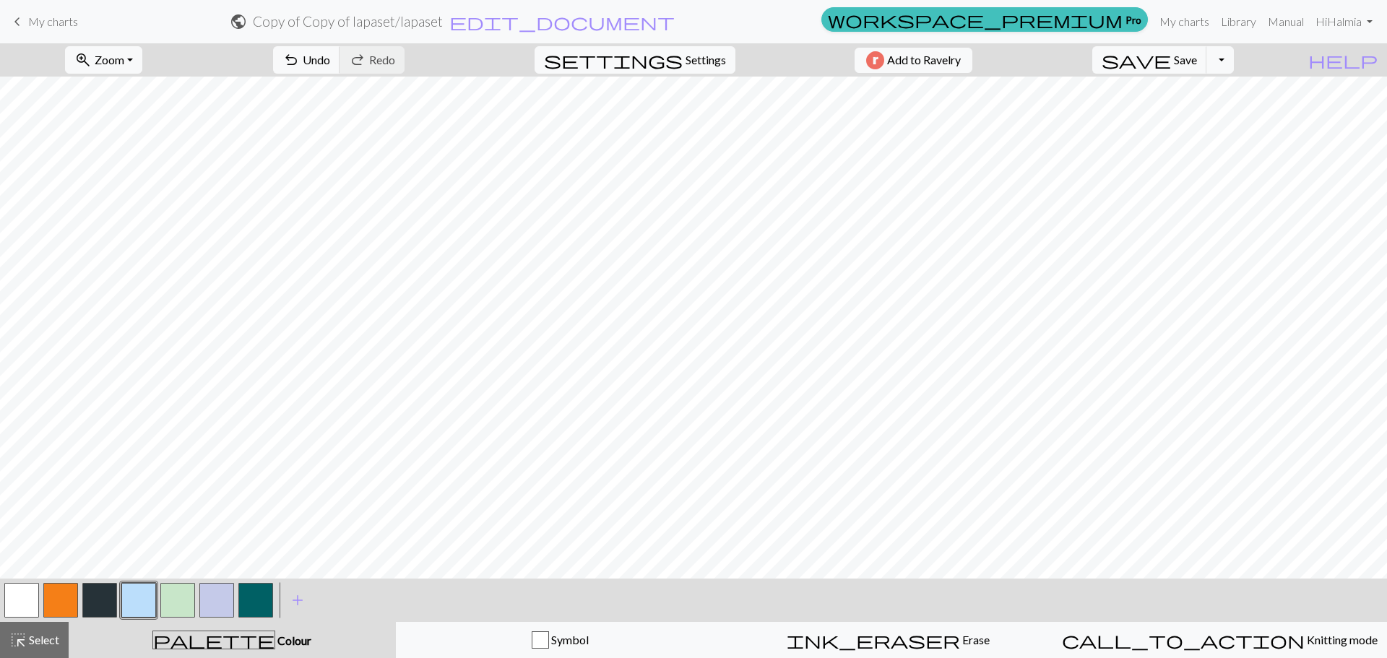
drag, startPoint x: 46, startPoint y: 641, endPoint x: 129, endPoint y: 598, distance: 94.0
click at [46, 640] on span "Select" at bounding box center [43, 640] width 33 height 14
click at [34, 597] on button "button" at bounding box center [21, 600] width 35 height 35
drag, startPoint x: 37, startPoint y: 639, endPoint x: 95, endPoint y: 571, distance: 89.2
click at [38, 639] on span "Select" at bounding box center [43, 640] width 33 height 14
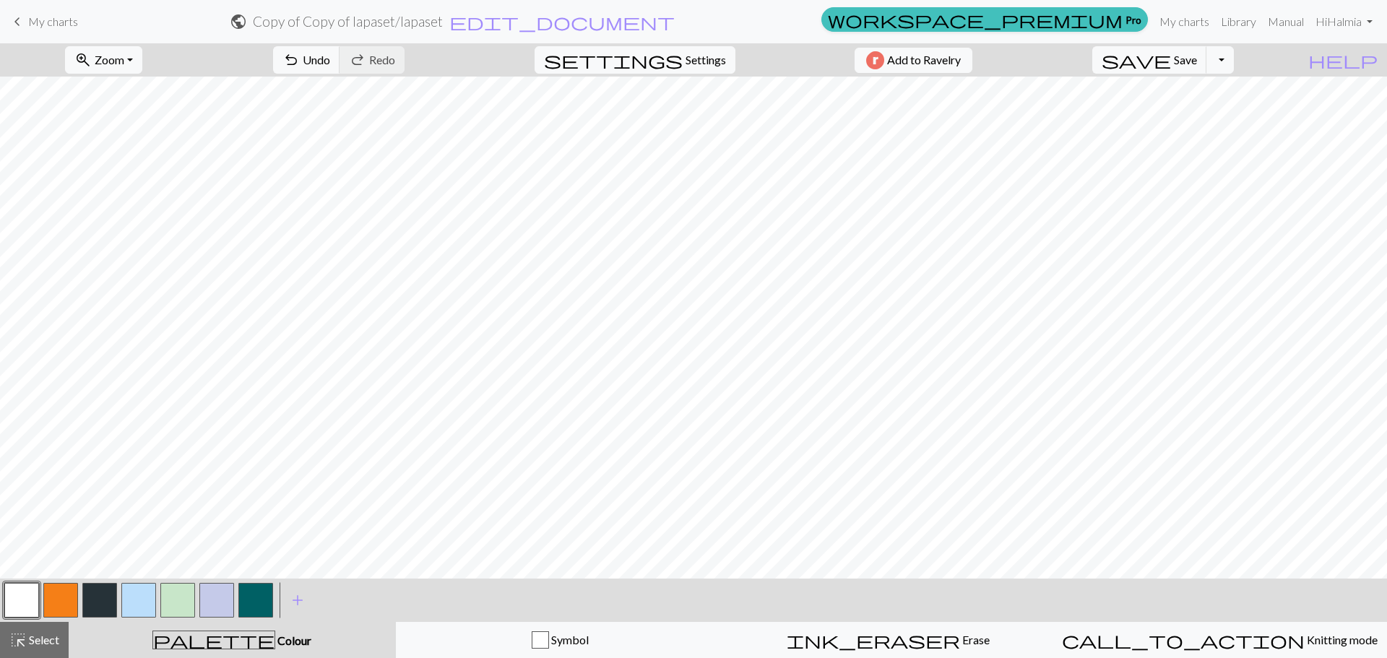
click at [105, 608] on button "button" at bounding box center [99, 600] width 35 height 35
click at [665, 55] on span "settings" at bounding box center [613, 60] width 139 height 20
select select "aran"
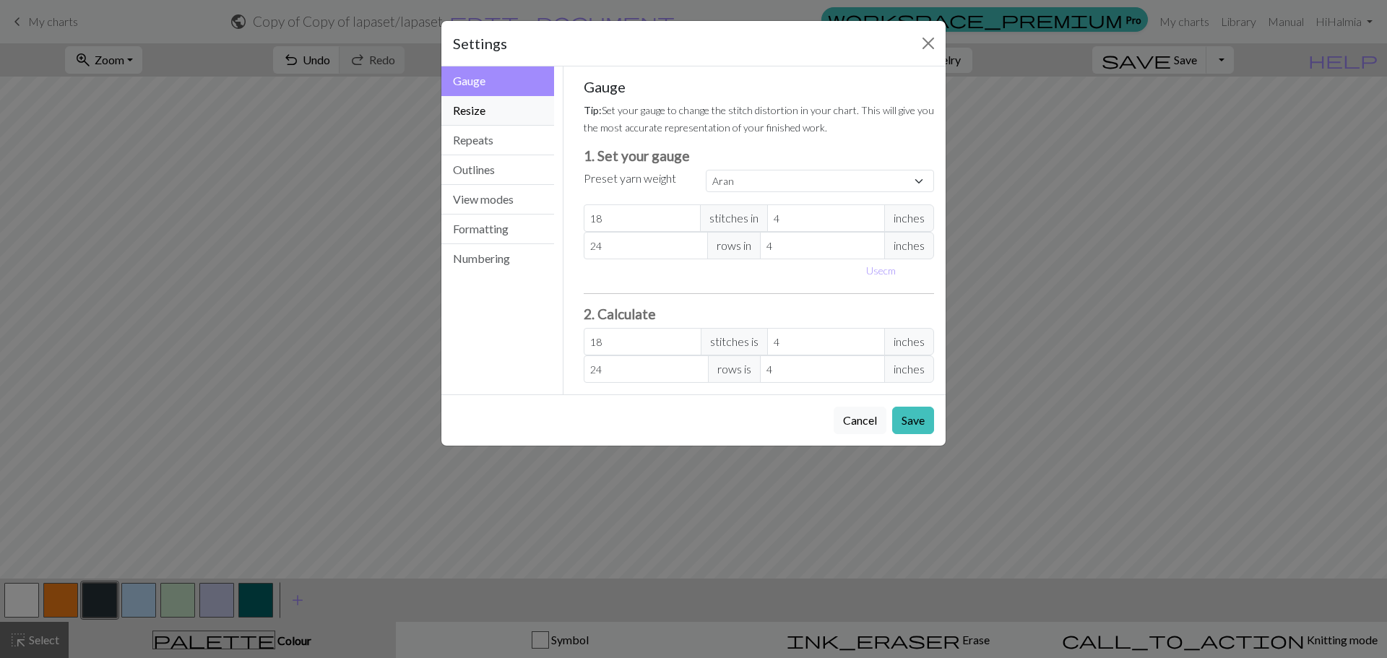
click at [496, 116] on button "Resize" at bounding box center [497, 111] width 113 height 30
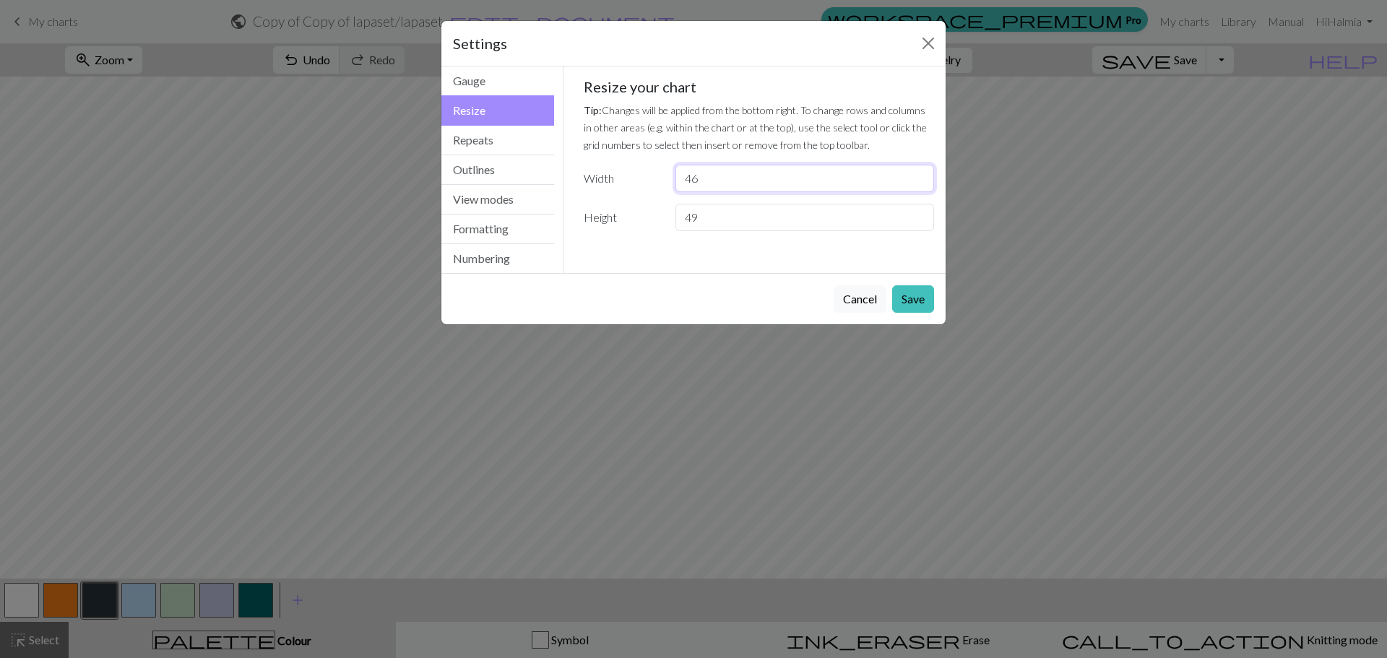
click at [749, 177] on input "46" at bounding box center [805, 178] width 259 height 27
type input "48"
click at [920, 293] on button "Save" at bounding box center [913, 298] width 42 height 27
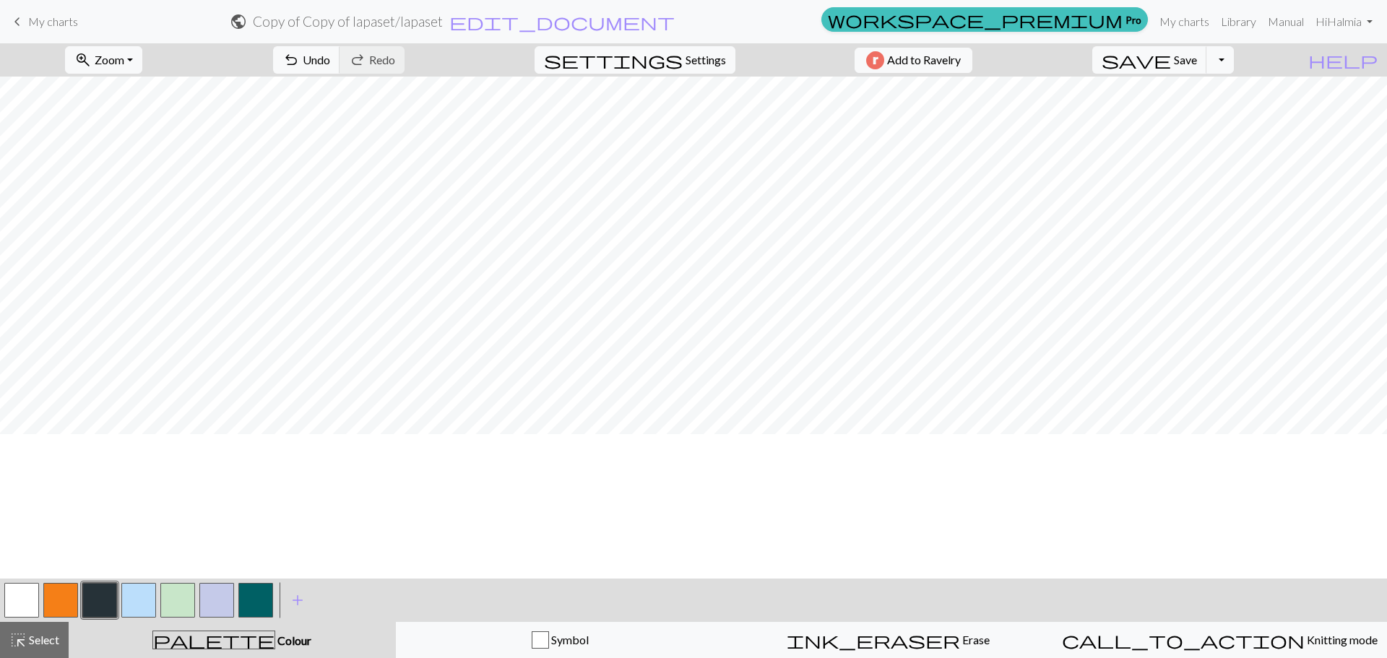
scroll to position [0, 0]
click at [142, 591] on button "button" at bounding box center [138, 600] width 35 height 35
drag, startPoint x: 23, startPoint y: 600, endPoint x: 30, endPoint y: 584, distance: 17.2
click at [23, 598] on button "button" at bounding box center [21, 600] width 35 height 35
drag, startPoint x: 10, startPoint y: 634, endPoint x: 37, endPoint y: 600, distance: 43.8
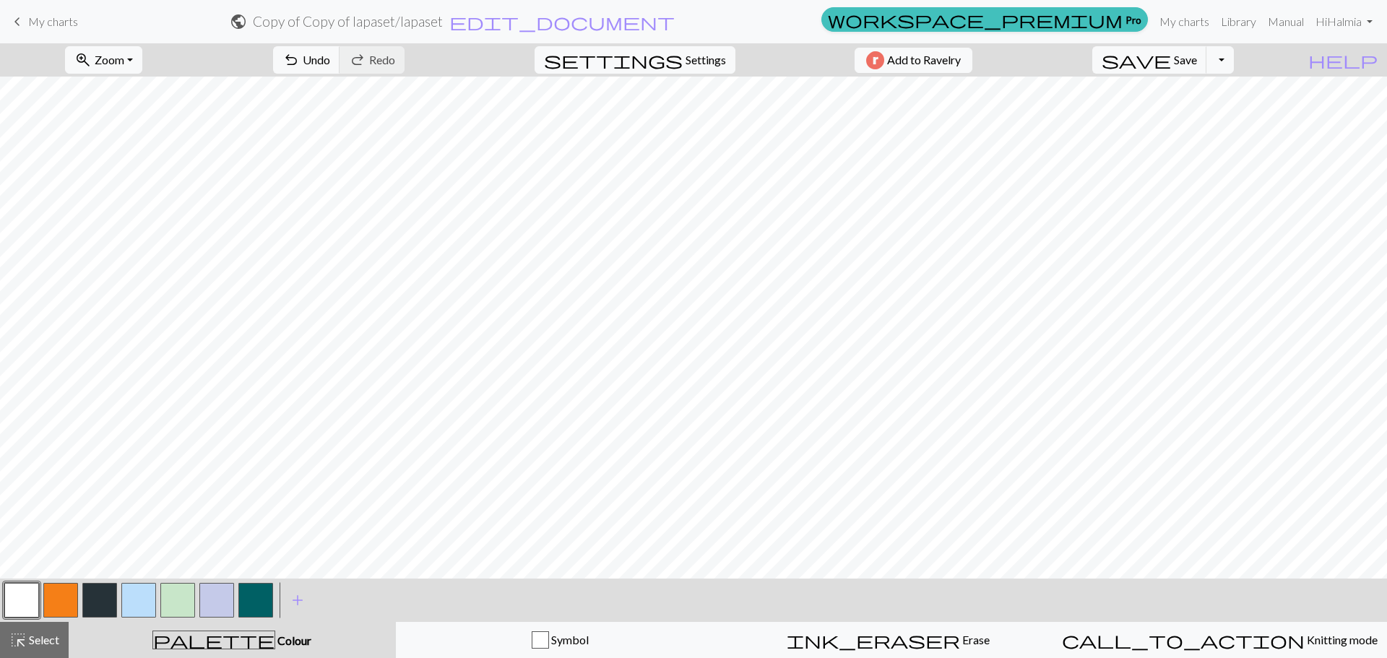
click at [11, 634] on span "highlight_alt" at bounding box center [17, 640] width 17 height 20
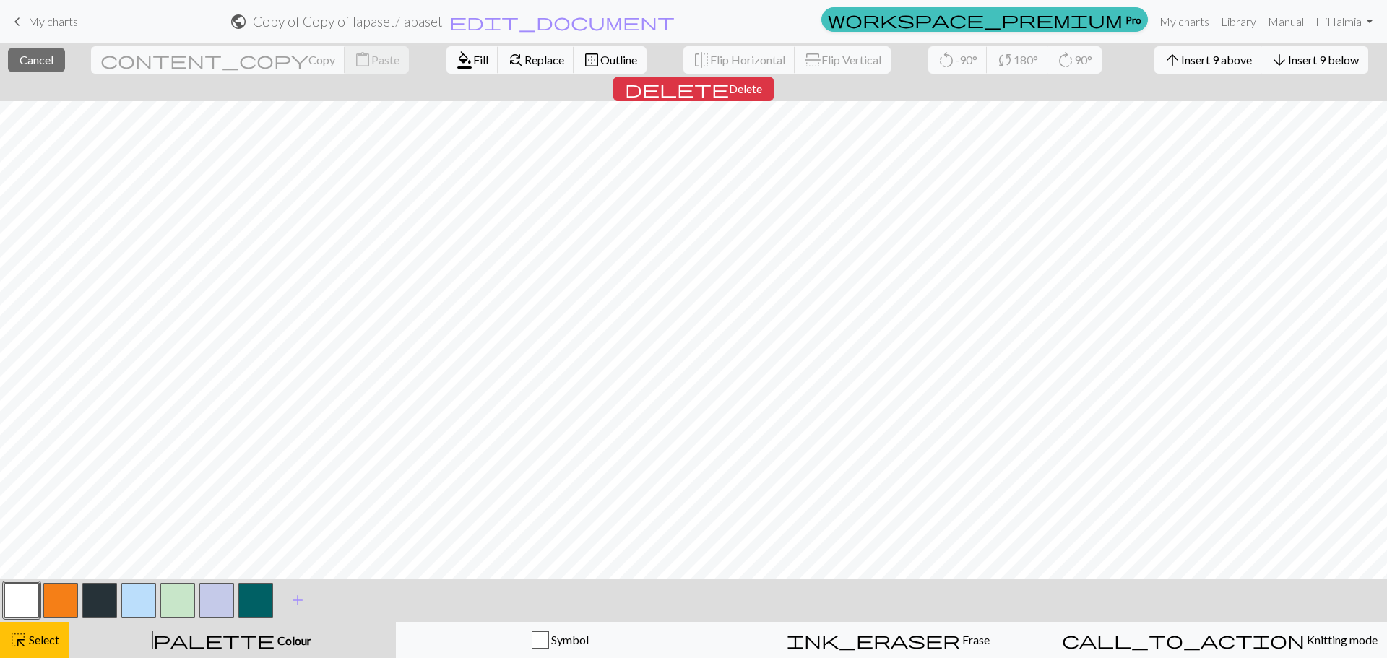
click at [19, 595] on button "button" at bounding box center [21, 600] width 35 height 35
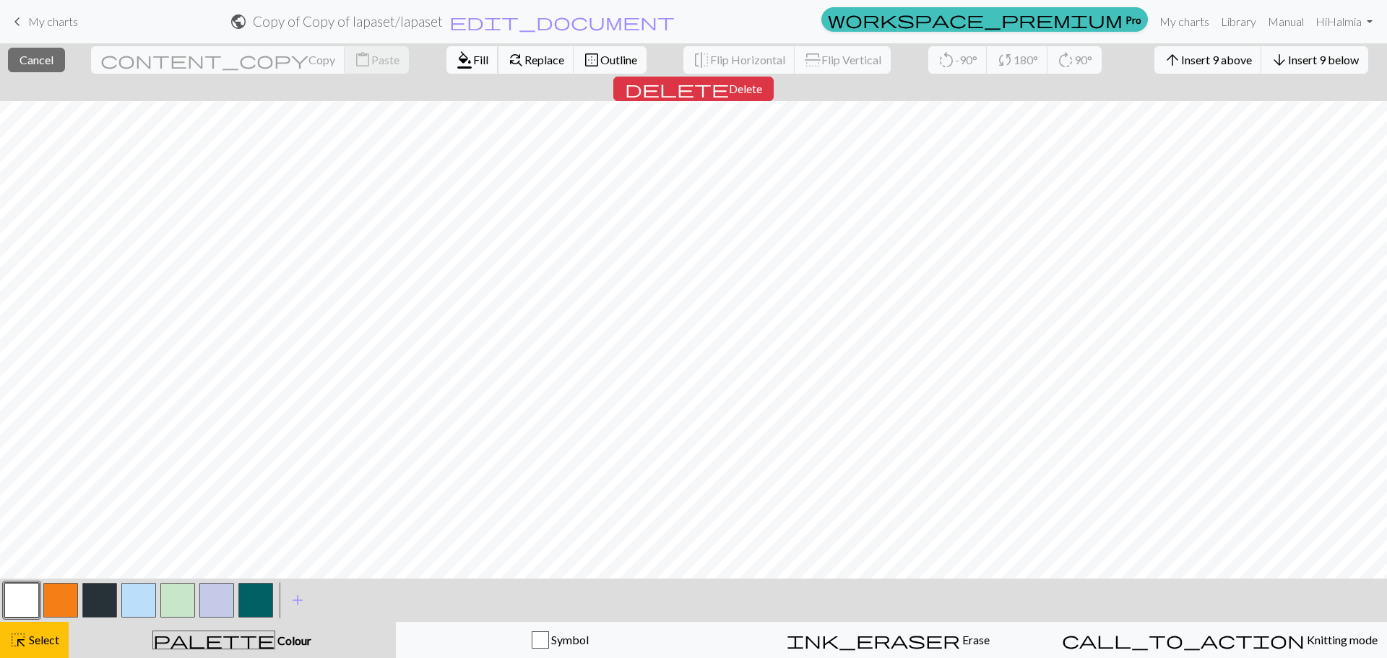
click at [473, 56] on span "Fill" at bounding box center [480, 60] width 15 height 14
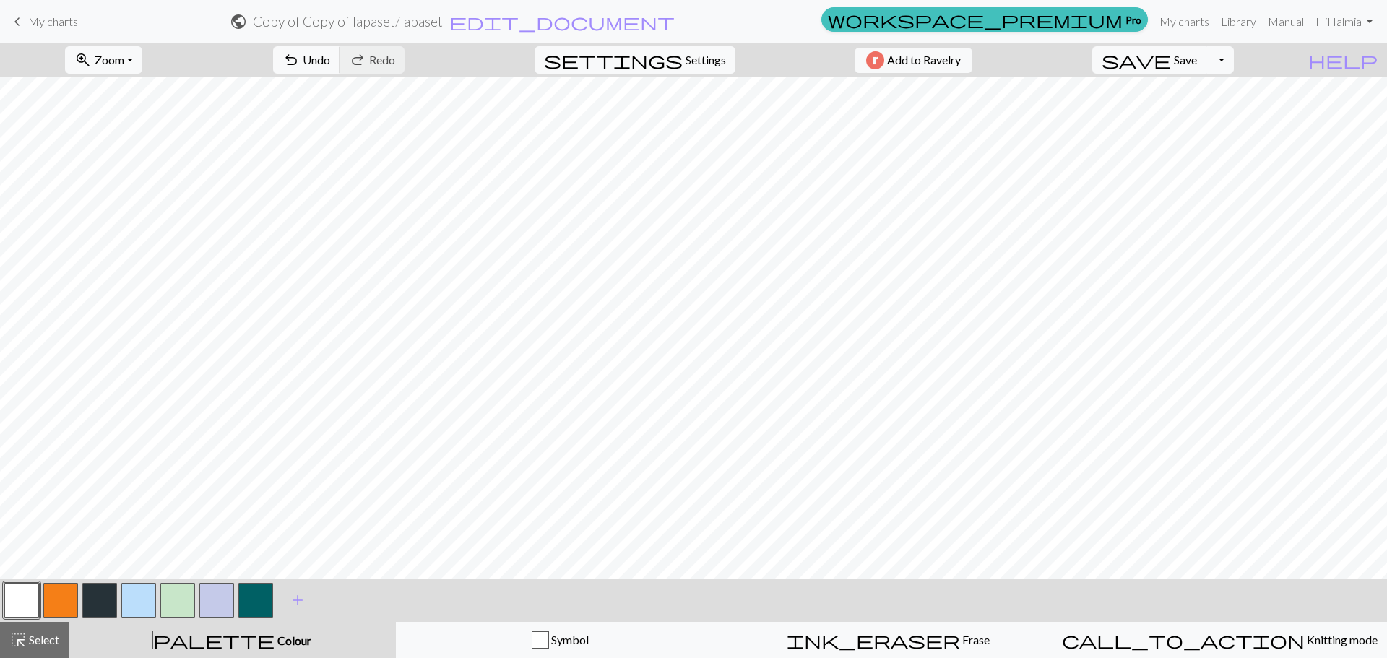
click at [98, 596] on button "button" at bounding box center [99, 600] width 35 height 35
click at [340, 48] on button "undo Undo Undo" at bounding box center [306, 59] width 67 height 27
click at [330, 55] on span "Undo" at bounding box center [316, 60] width 27 height 14
click at [340, 51] on button "undo Undo Undo" at bounding box center [306, 59] width 67 height 27
drag, startPoint x: 56, startPoint y: 597, endPoint x: 70, endPoint y: 580, distance: 22.6
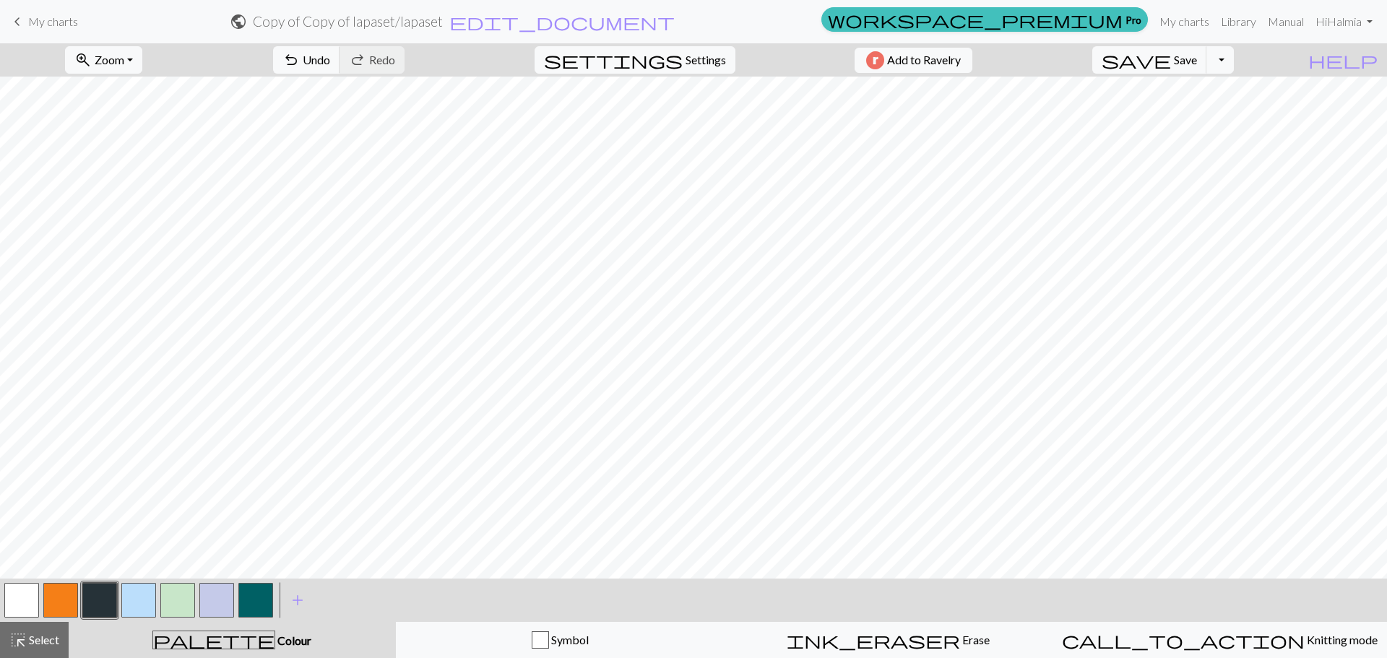
click at [56, 597] on button "button" at bounding box center [60, 600] width 35 height 35
drag, startPoint x: 105, startPoint y: 607, endPoint x: 941, endPoint y: 3, distance: 1031.3
click at [105, 606] on button "button" at bounding box center [99, 600] width 35 height 35
click at [33, 601] on button "button" at bounding box center [21, 600] width 35 height 35
drag, startPoint x: 58, startPoint y: 590, endPoint x: 70, endPoint y: 578, distance: 17.4
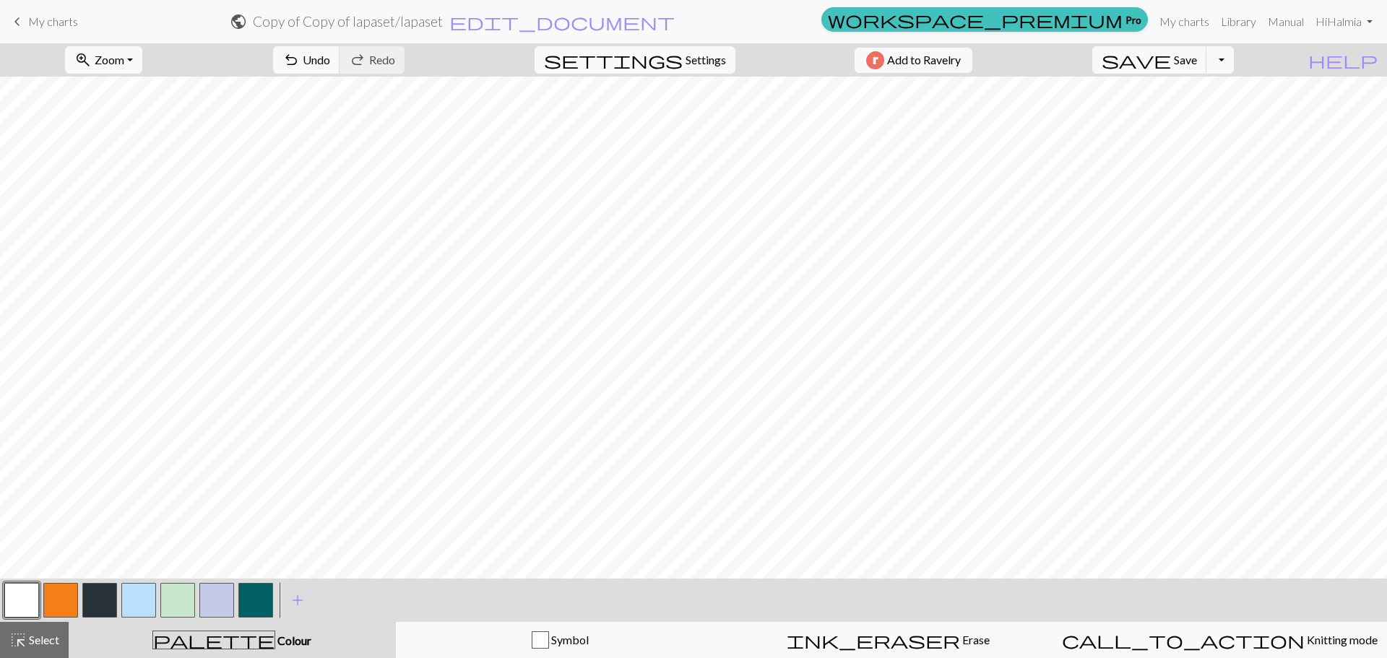
click at [58, 590] on button "button" at bounding box center [60, 600] width 35 height 35
click at [27, 593] on button "button" at bounding box center [21, 600] width 35 height 35
drag, startPoint x: 251, startPoint y: 586, endPoint x: 259, endPoint y: 576, distance: 12.9
click at [251, 586] on button "button" at bounding box center [255, 600] width 35 height 35
click at [330, 59] on span "Undo" at bounding box center [316, 60] width 27 height 14
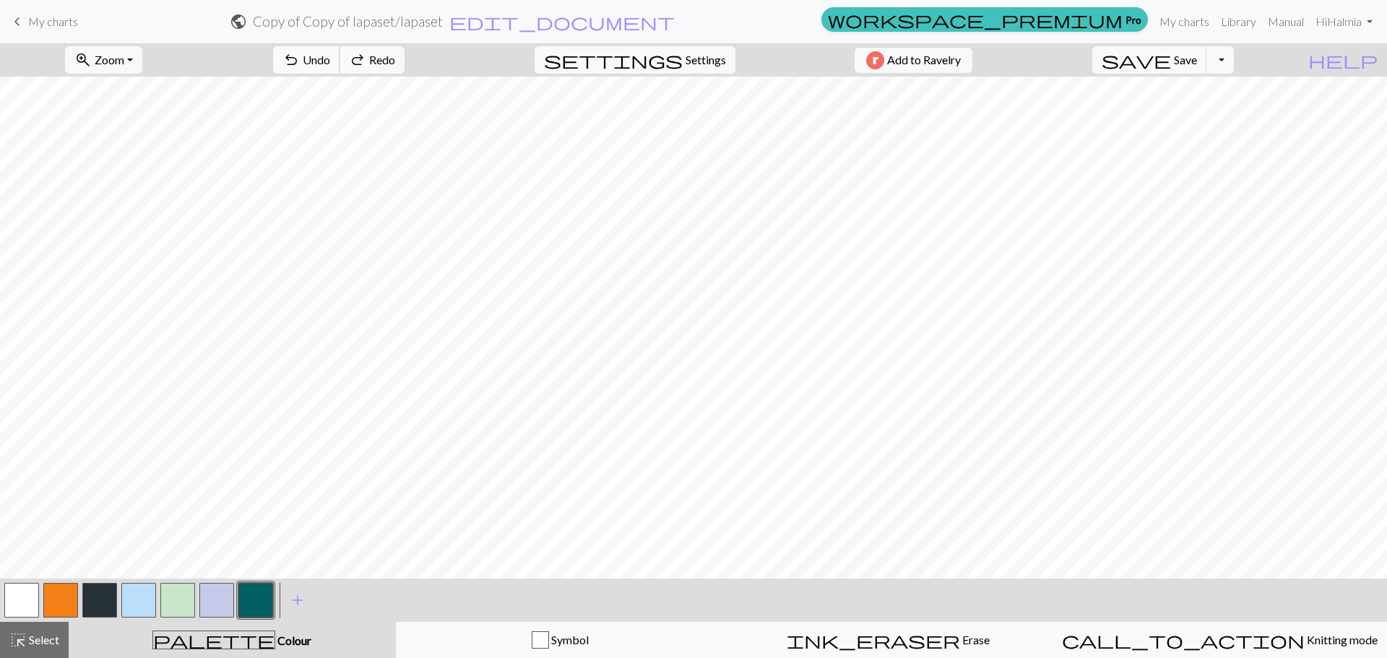
click at [330, 59] on span "Undo" at bounding box center [316, 60] width 27 height 14
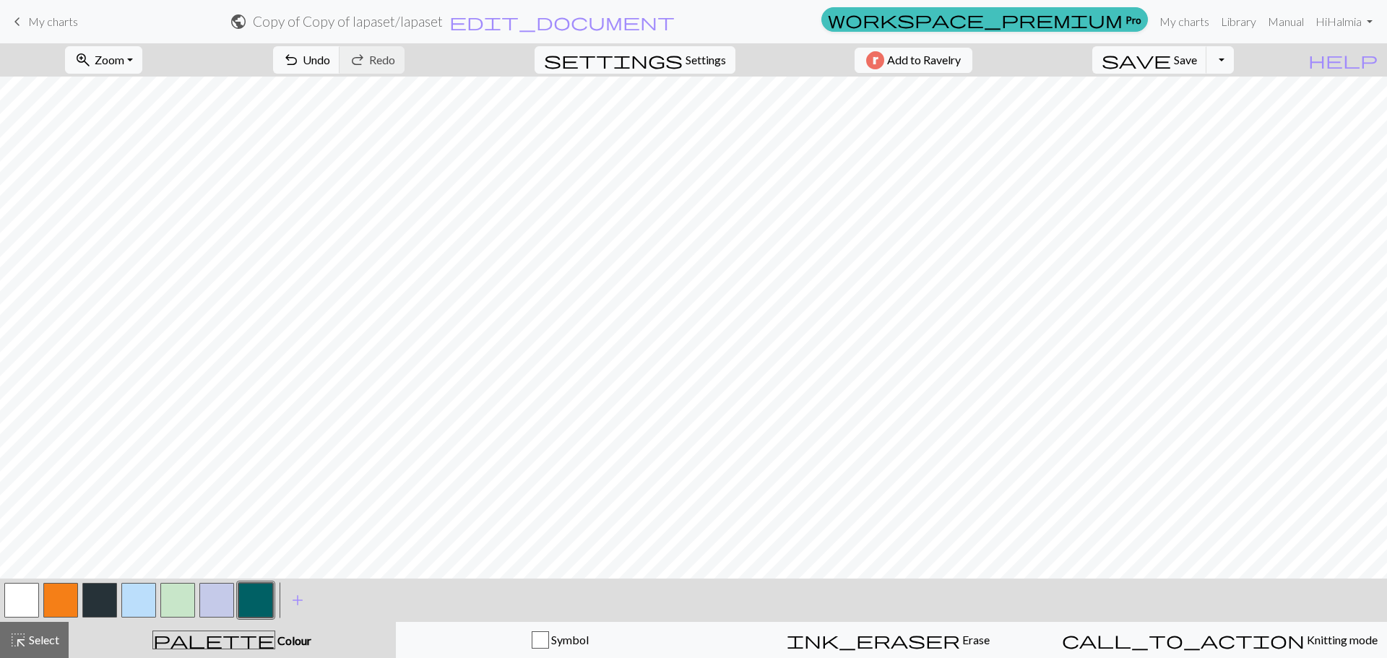
click at [133, 607] on button "button" at bounding box center [138, 600] width 35 height 35
click at [264, 590] on button "button" at bounding box center [255, 600] width 35 height 35
drag, startPoint x: 122, startPoint y: 598, endPoint x: 129, endPoint y: 594, distance: 8.4
click at [125, 598] on div at bounding box center [138, 600] width 39 height 39
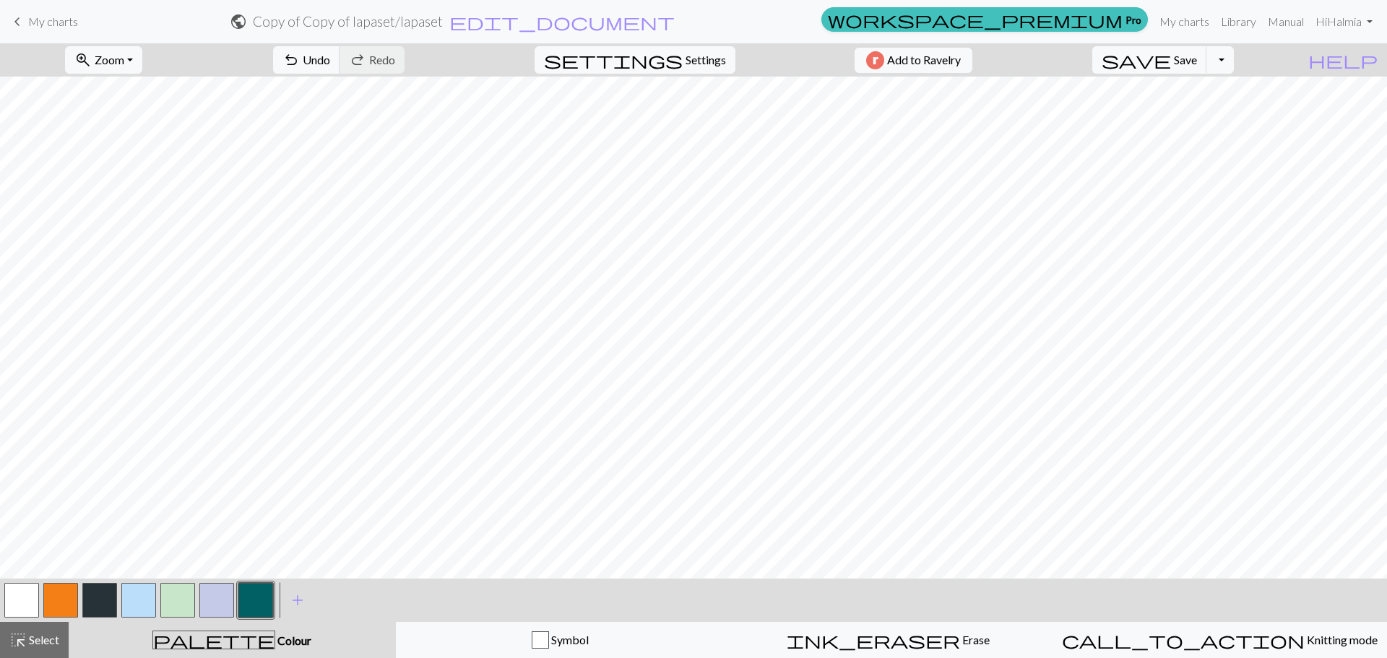
drag, startPoint x: 130, startPoint y: 599, endPoint x: 144, endPoint y: 578, distance: 25.5
click at [131, 599] on button "button" at bounding box center [138, 600] width 35 height 35
click at [28, 634] on div "highlight_alt Select Select" at bounding box center [34, 639] width 50 height 17
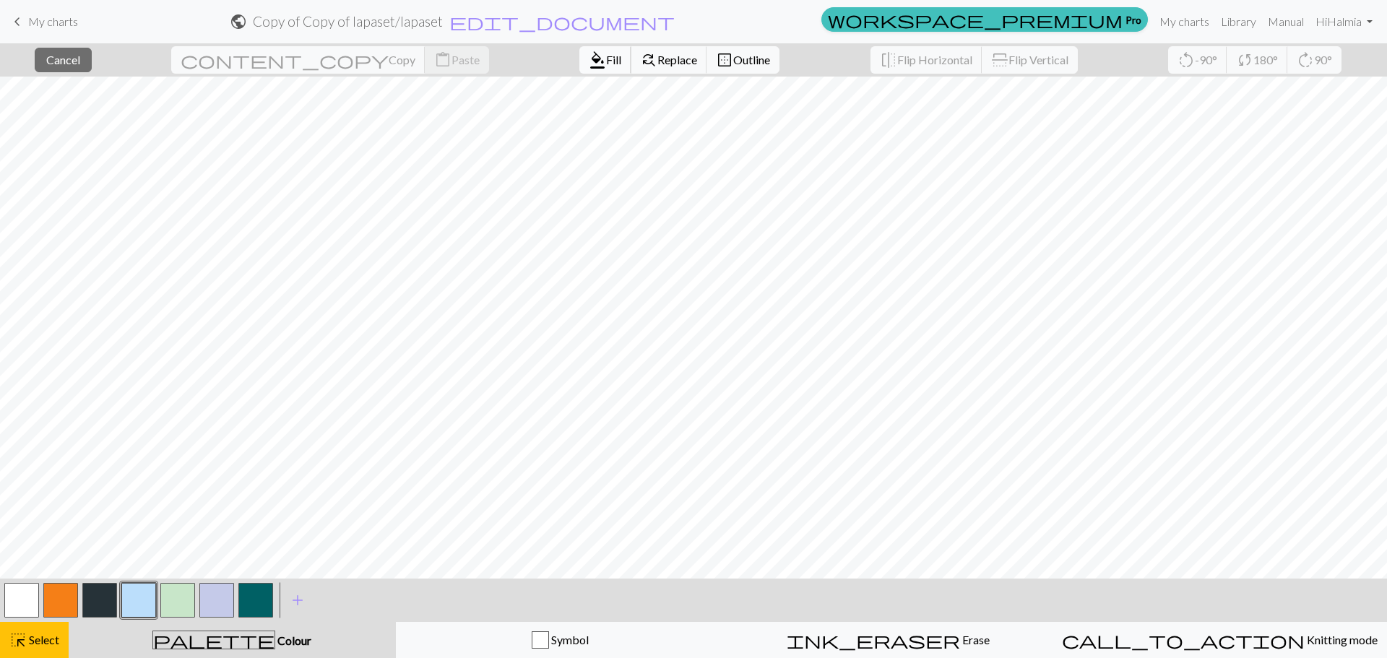
click at [606, 59] on span "Fill" at bounding box center [613, 60] width 15 height 14
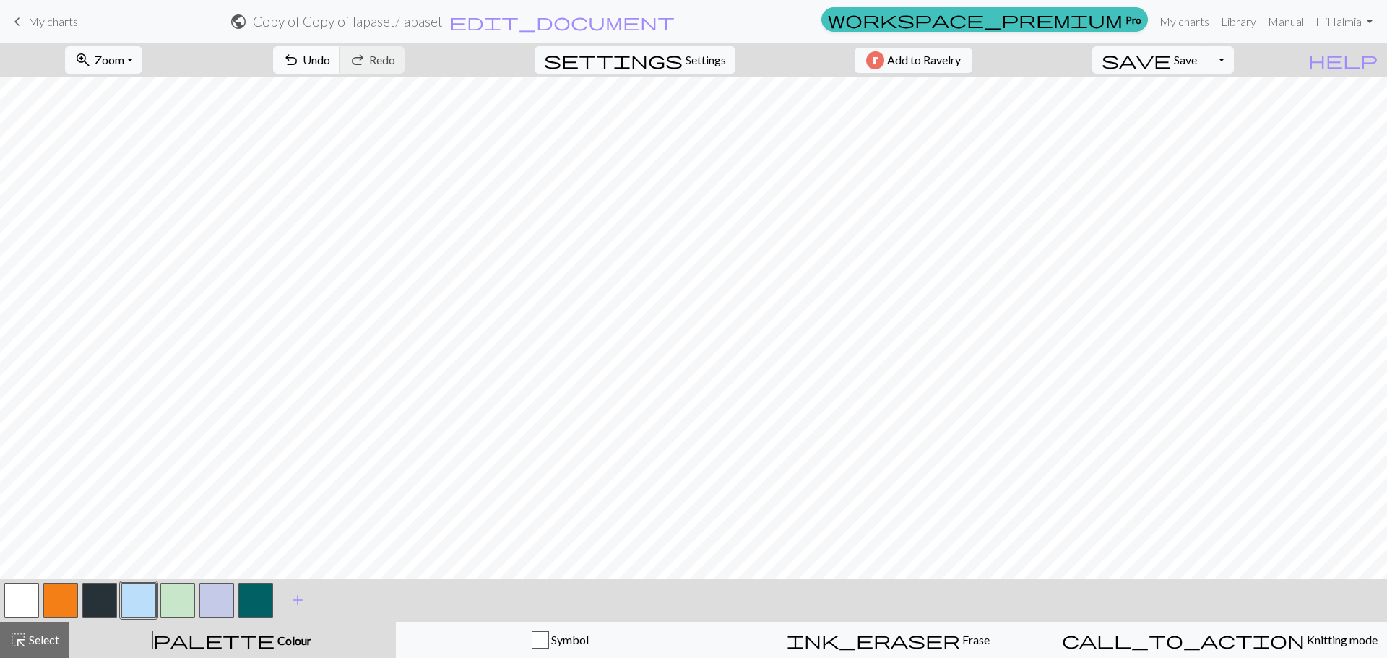
click at [340, 46] on button "undo Undo Undo" at bounding box center [306, 59] width 67 height 27
click at [30, 647] on div "highlight_alt Select Select" at bounding box center [34, 639] width 50 height 17
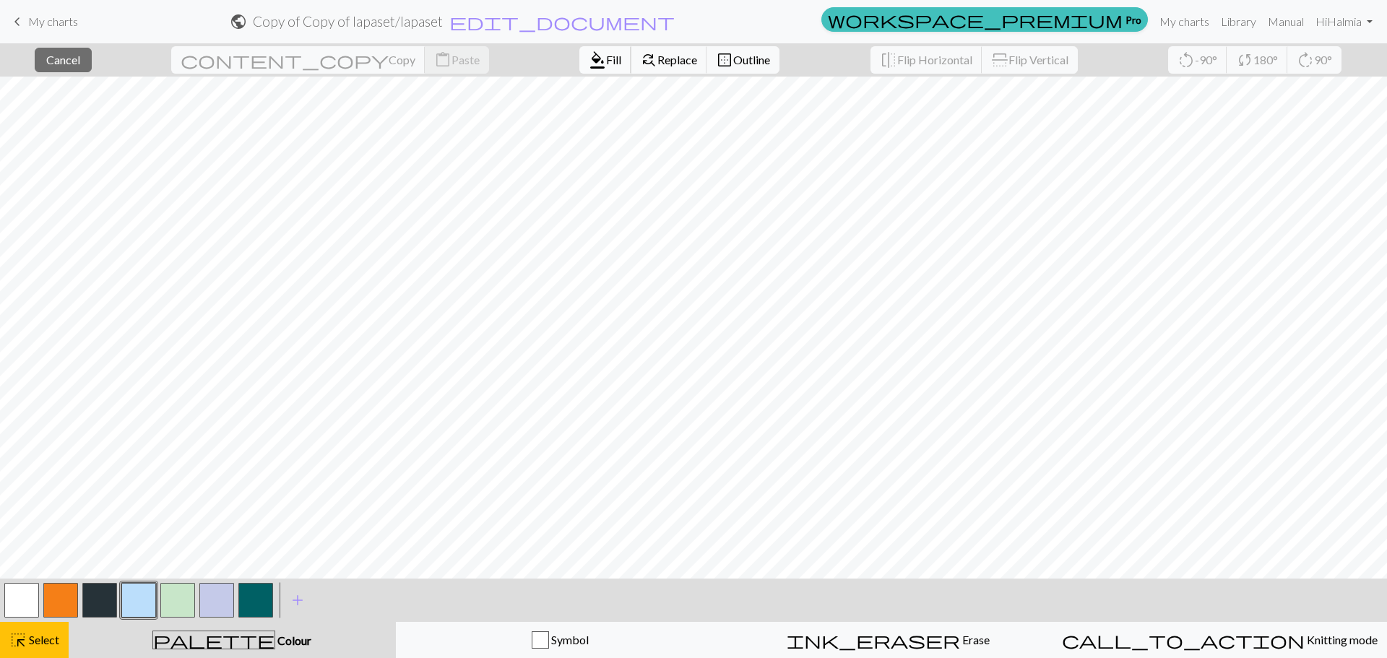
click at [589, 63] on span "format_color_fill" at bounding box center [597, 60] width 17 height 20
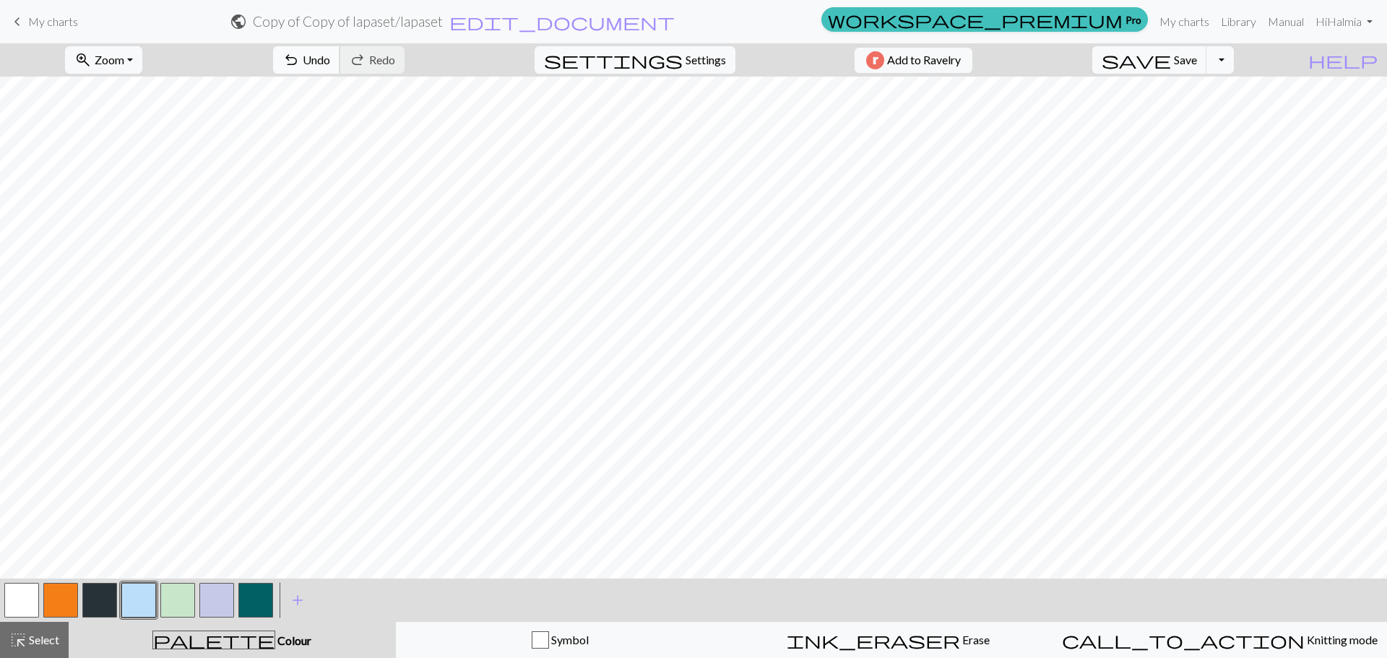
click at [300, 50] on span "undo" at bounding box center [290, 60] width 17 height 20
drag, startPoint x: 36, startPoint y: 650, endPoint x: 49, endPoint y: 638, distance: 17.9
click at [49, 638] on button "highlight_alt Select Select" at bounding box center [34, 640] width 69 height 36
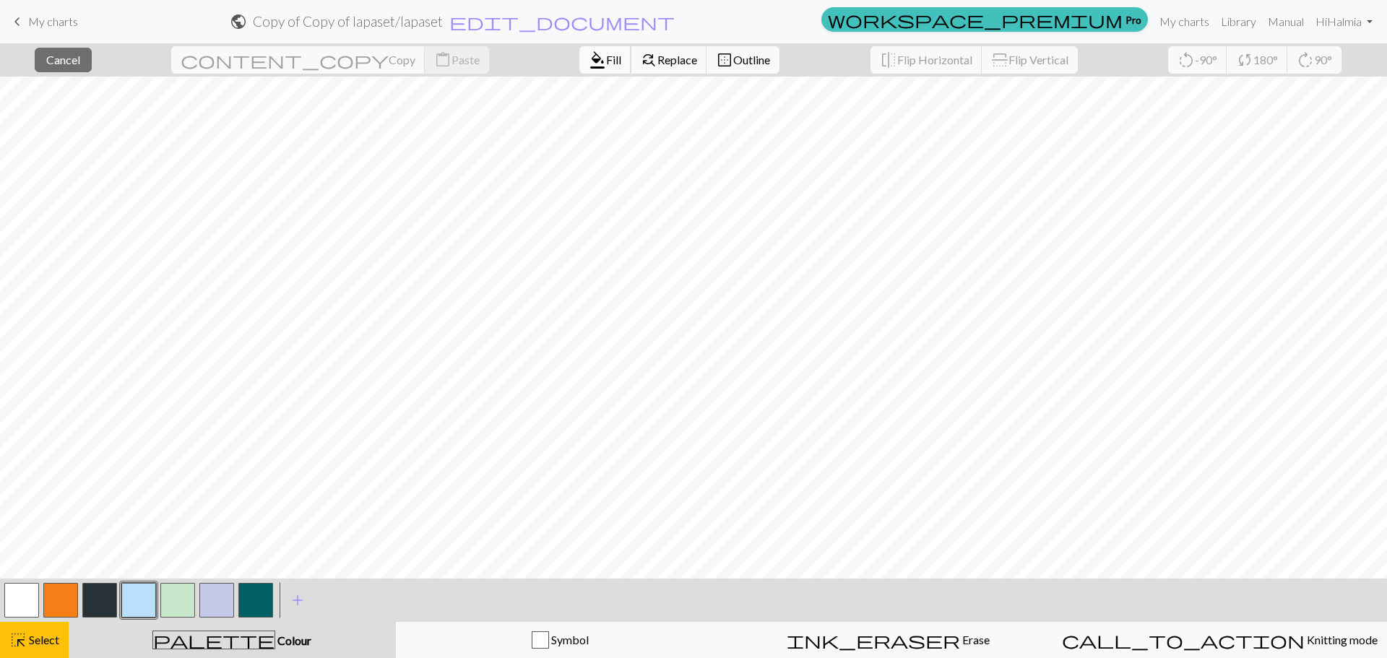
click at [589, 51] on span "format_color_fill" at bounding box center [597, 60] width 17 height 20
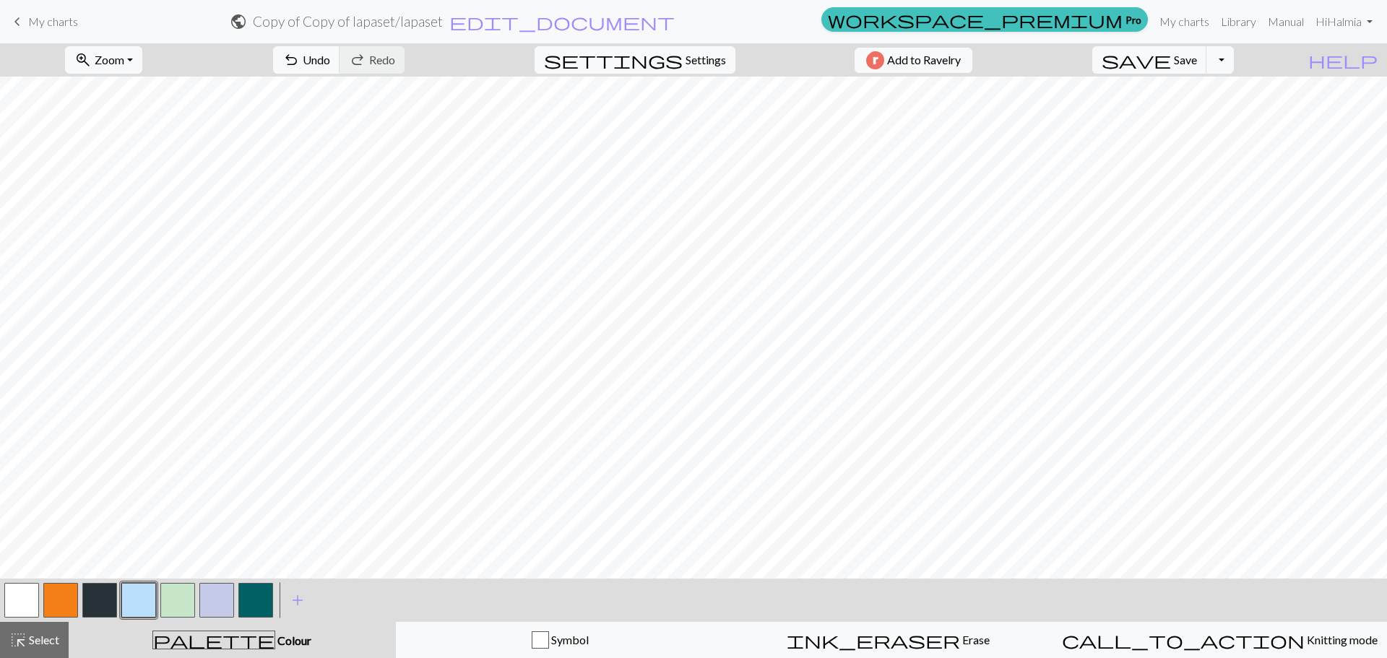
drag, startPoint x: 254, startPoint y: 597, endPoint x: 260, endPoint y: 579, distance: 19.2
click at [254, 595] on button "button" at bounding box center [255, 600] width 35 height 35
click at [330, 64] on span "Undo" at bounding box center [316, 60] width 27 height 14
click at [340, 65] on button "undo Undo Undo" at bounding box center [306, 59] width 67 height 27
click at [340, 48] on button "undo Undo Undo" at bounding box center [306, 59] width 67 height 27
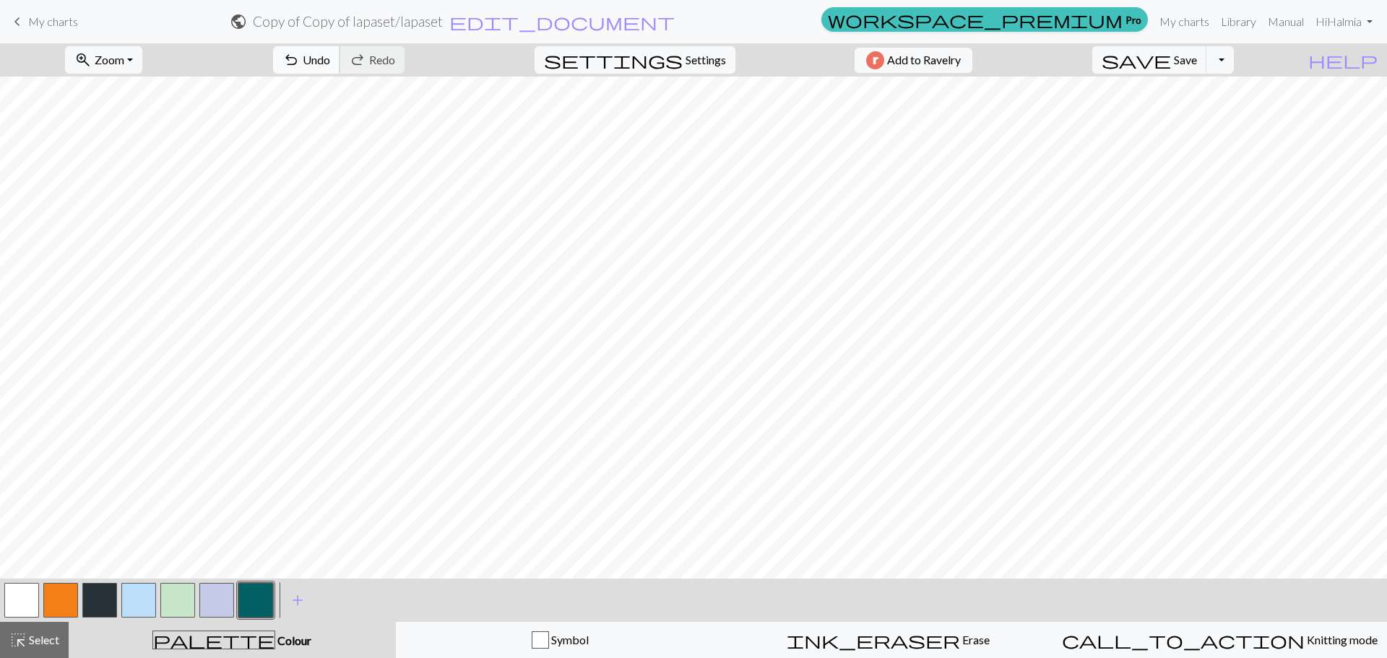
click at [340, 48] on button "undo Undo Undo" at bounding box center [306, 59] width 67 height 27
click at [300, 66] on span "undo" at bounding box center [290, 60] width 17 height 20
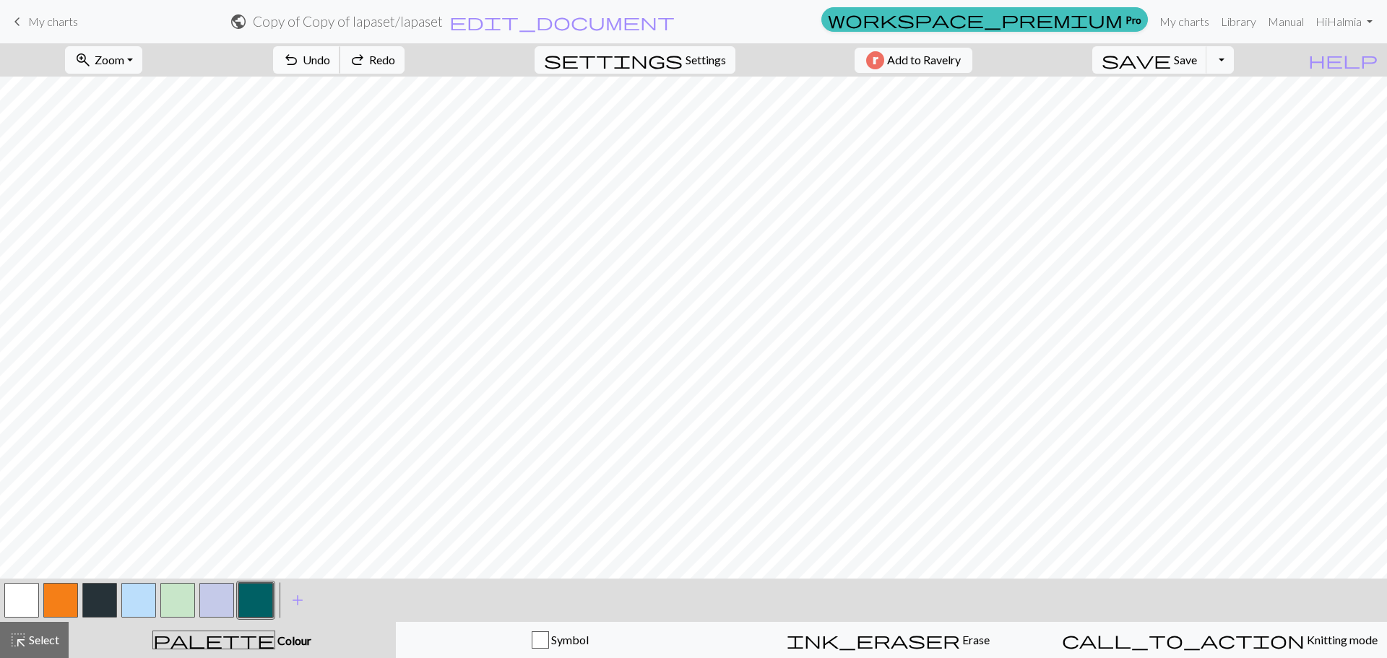
click at [300, 66] on span "undo" at bounding box center [290, 60] width 17 height 20
click at [340, 64] on button "undo Undo Undo" at bounding box center [306, 59] width 67 height 27
click at [330, 64] on span "Undo" at bounding box center [316, 60] width 27 height 14
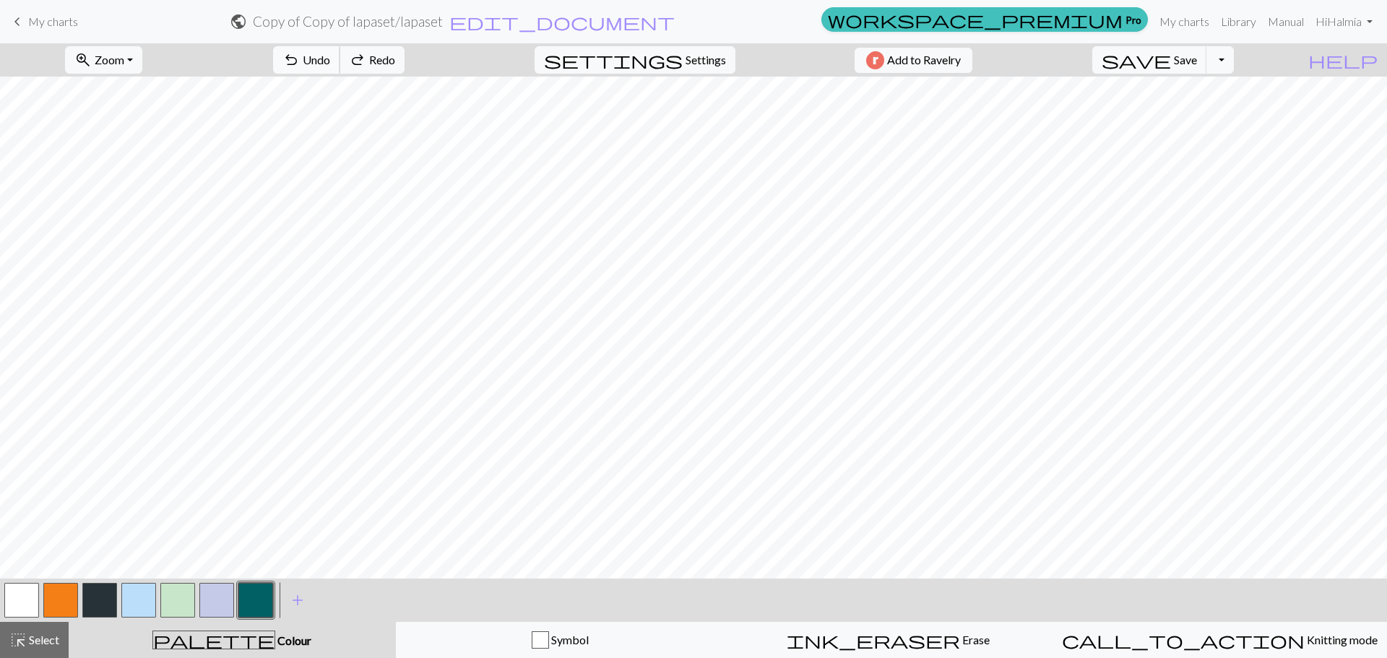
click at [330, 64] on span "Undo" at bounding box center [316, 60] width 27 height 14
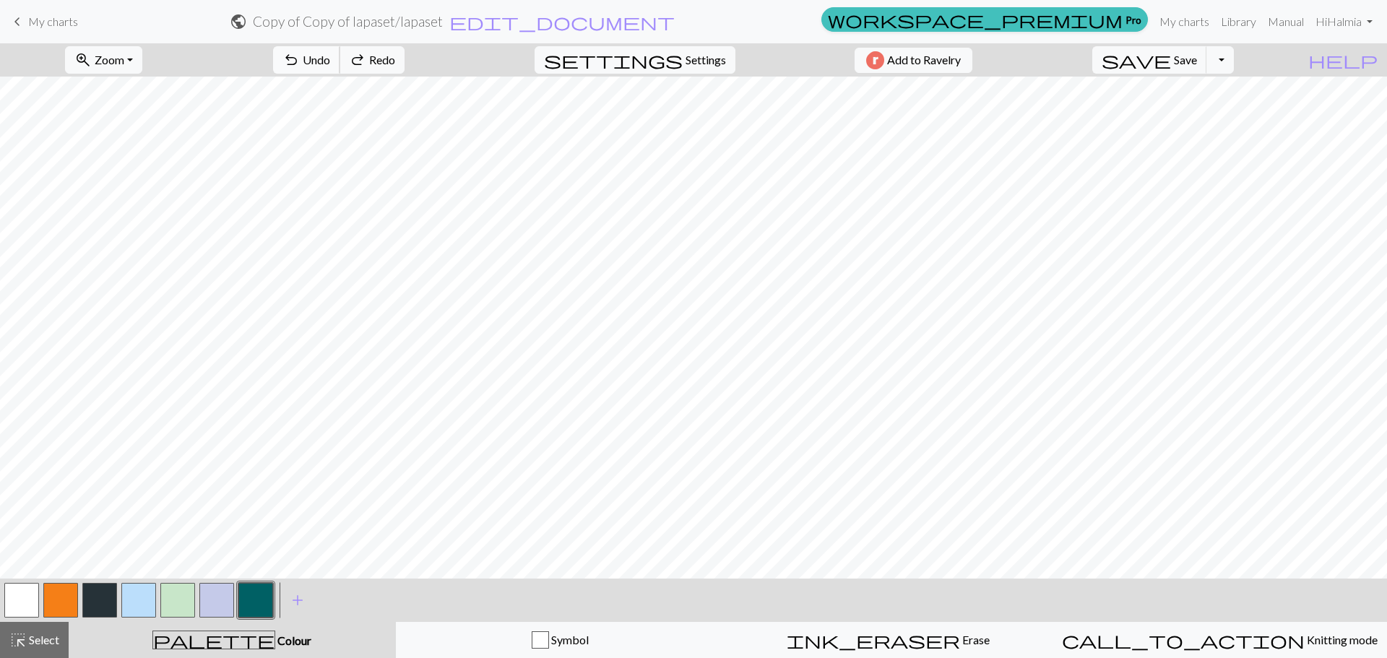
click at [330, 64] on span "Undo" at bounding box center [316, 60] width 27 height 14
click at [340, 67] on button "undo Undo Undo" at bounding box center [306, 59] width 67 height 27
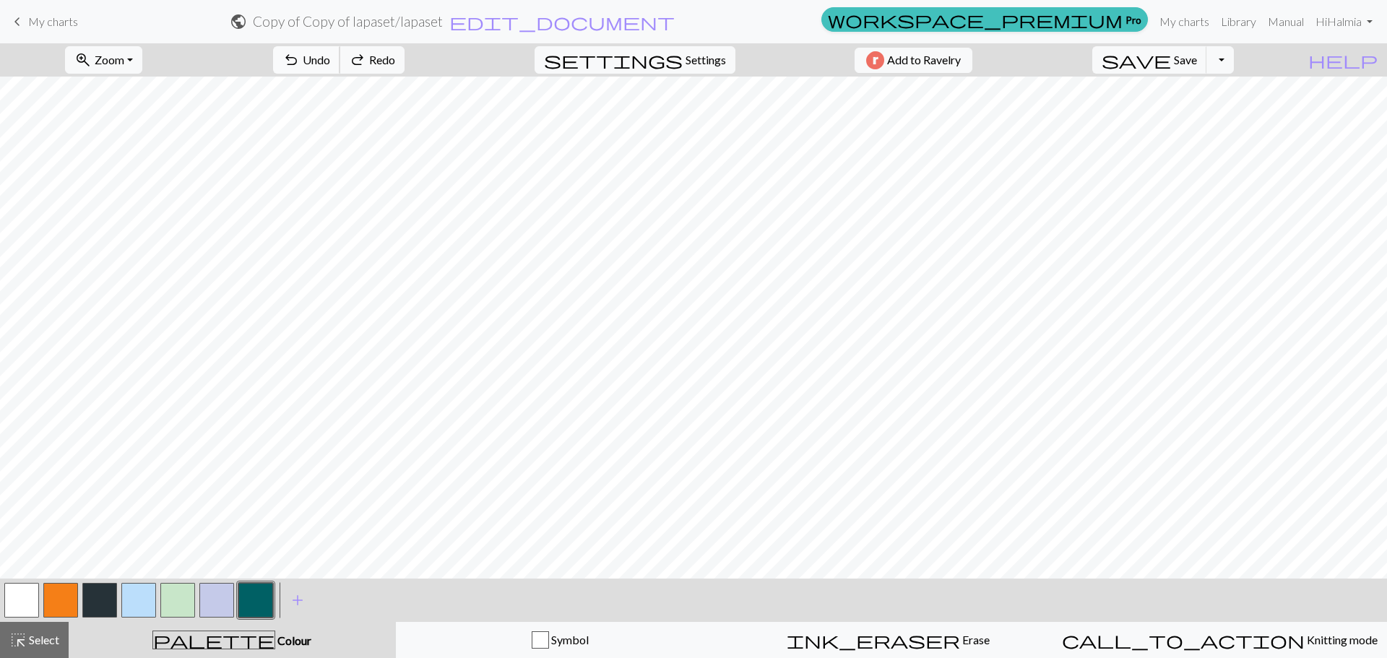
click at [340, 67] on button "undo Undo Undo" at bounding box center [306, 59] width 67 height 27
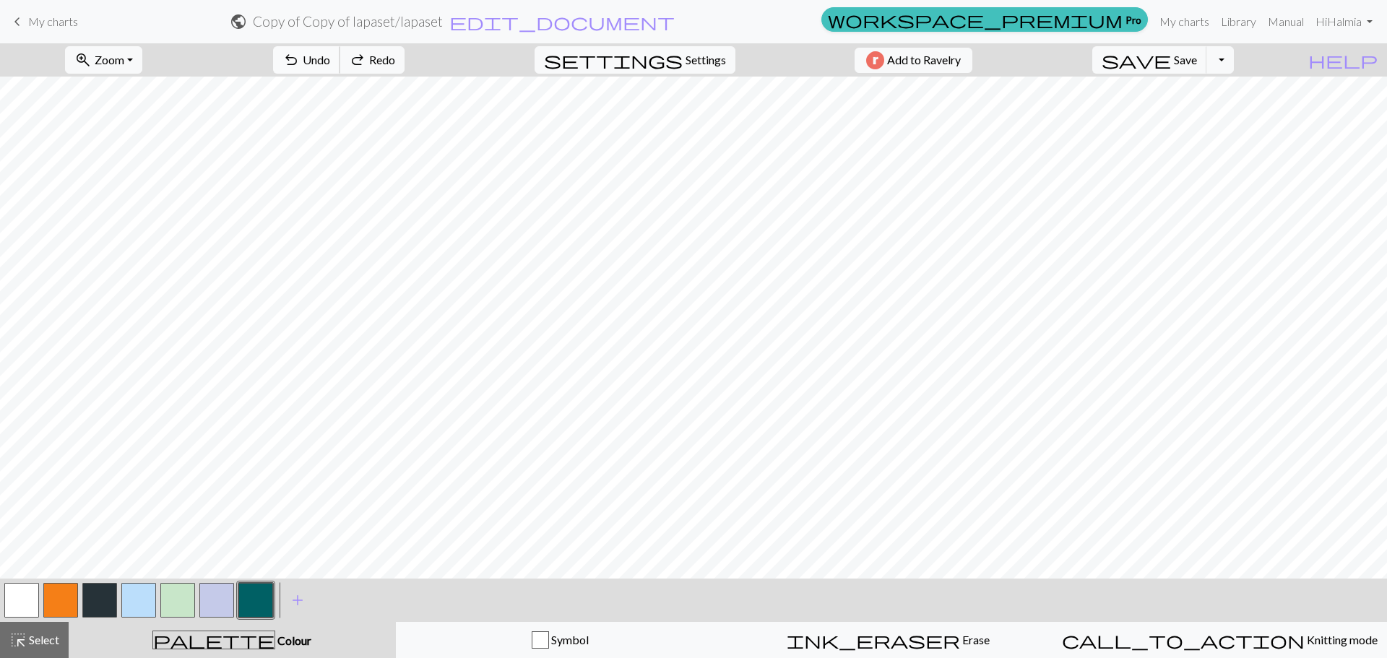
click at [340, 67] on button "undo Undo Undo" at bounding box center [306, 59] width 67 height 27
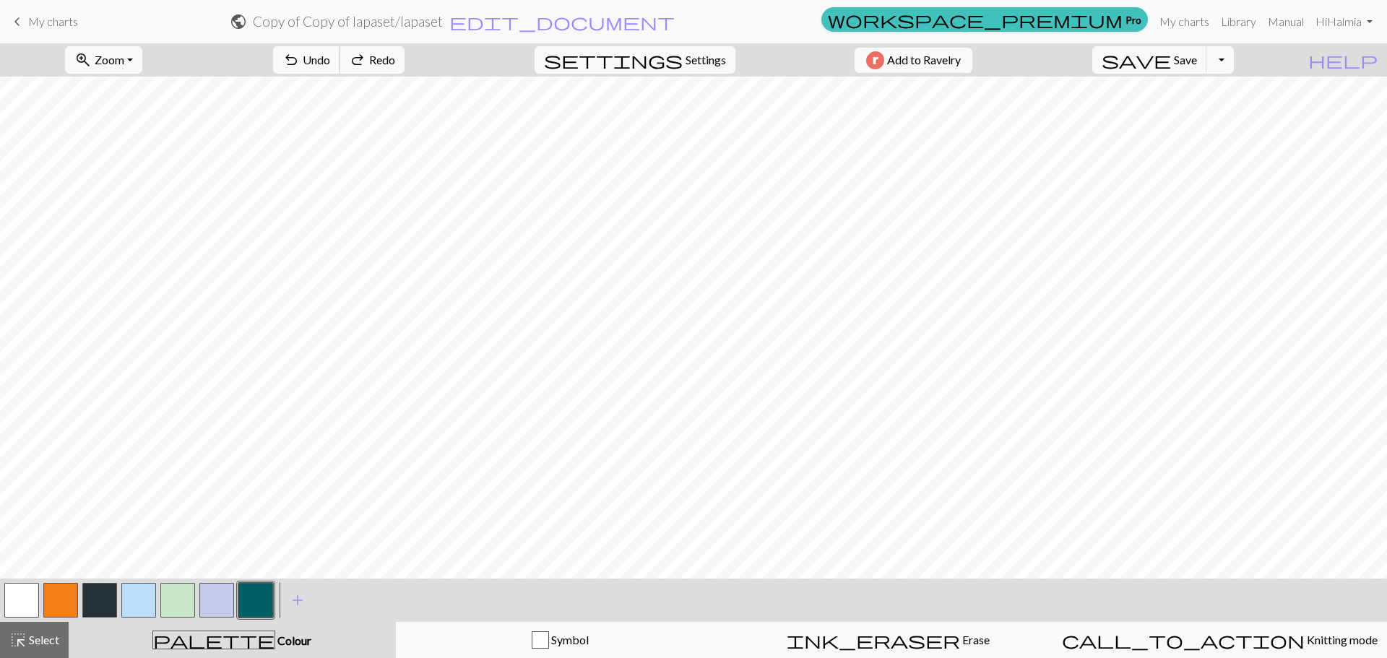
click at [340, 67] on button "undo Undo Undo" at bounding box center [306, 59] width 67 height 27
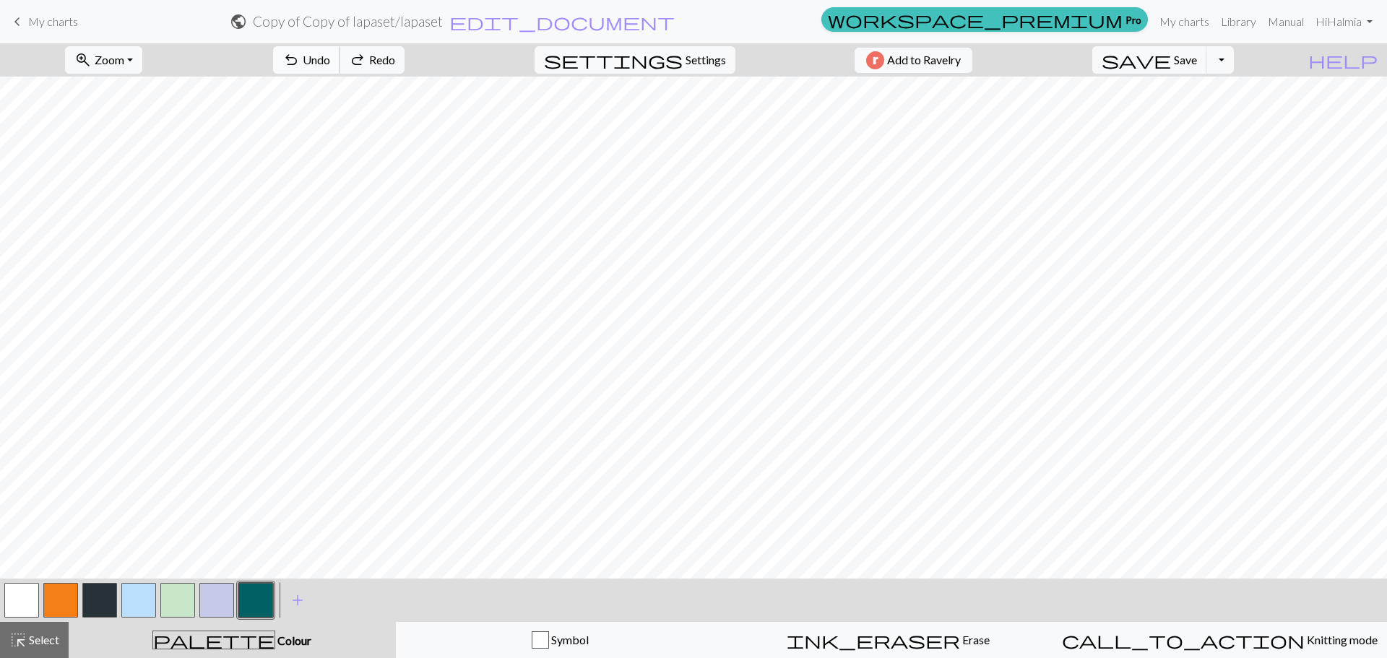
click at [340, 67] on button "undo Undo Undo" at bounding box center [306, 59] width 67 height 27
click at [300, 59] on span "undo" at bounding box center [290, 60] width 17 height 20
click at [340, 62] on button "undo Undo Undo" at bounding box center [306, 59] width 67 height 27
click at [300, 59] on span "undo" at bounding box center [290, 60] width 17 height 20
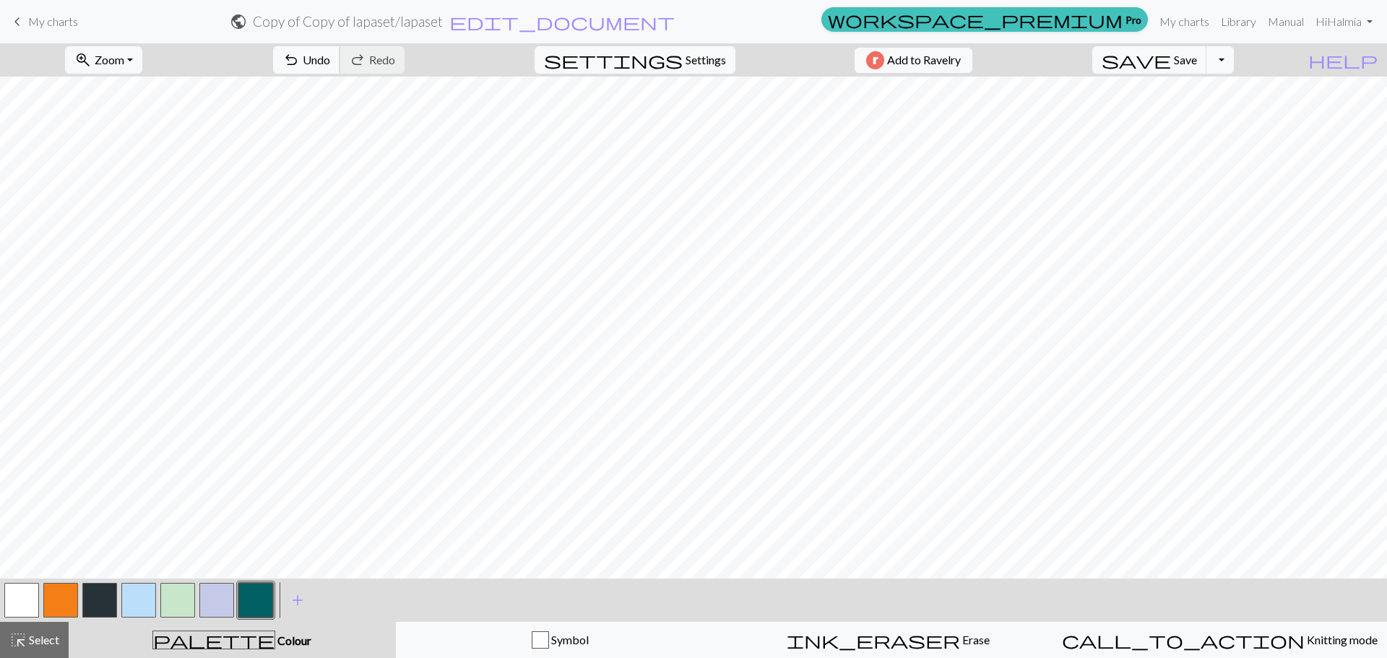
click at [330, 61] on span "Undo" at bounding box center [316, 60] width 27 height 14
click at [340, 68] on button "undo Undo Undo" at bounding box center [306, 59] width 67 height 27
click at [30, 654] on button "highlight_alt Select Select" at bounding box center [34, 640] width 69 height 36
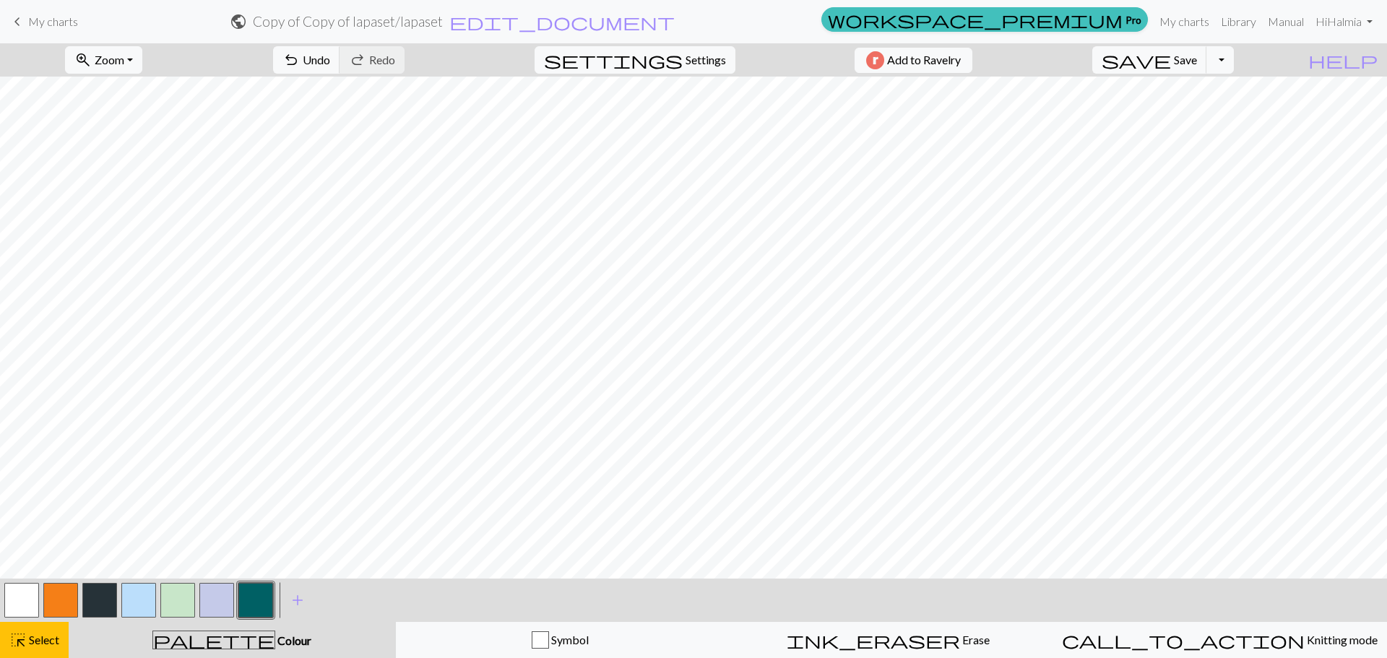
click at [144, 603] on button "button" at bounding box center [138, 600] width 35 height 35
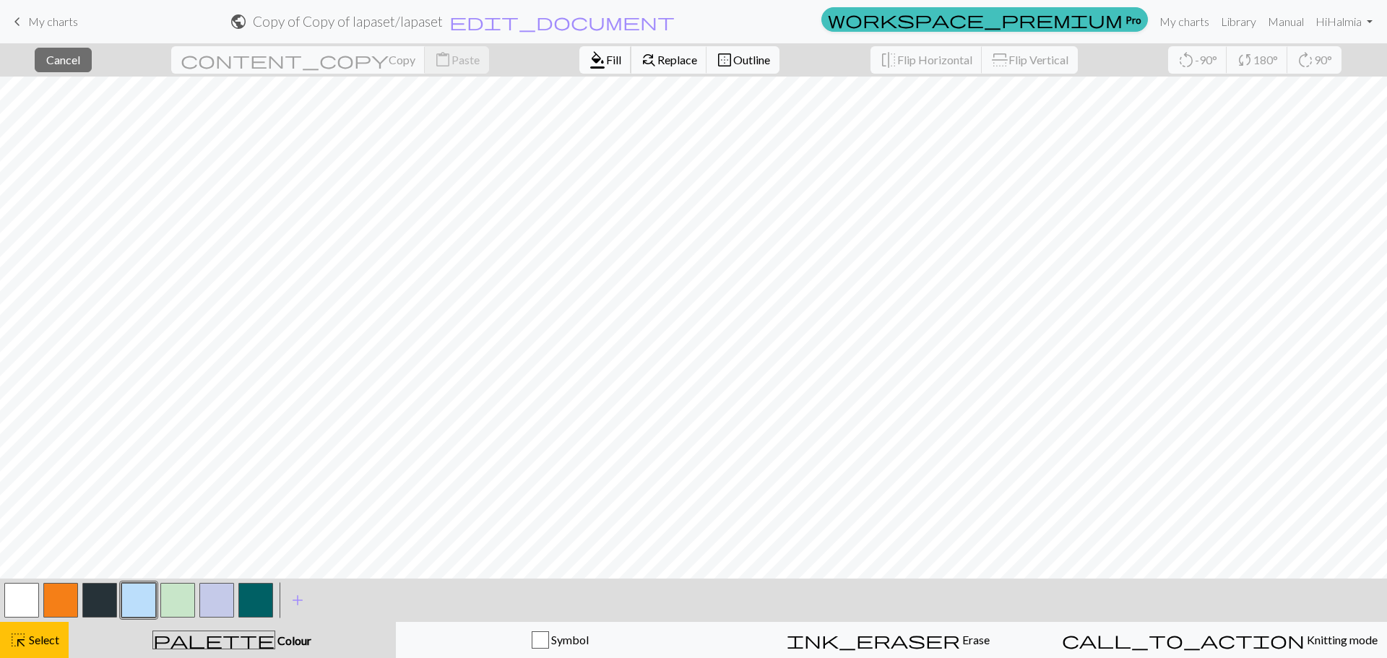
click at [606, 61] on span "Fill" at bounding box center [613, 60] width 15 height 14
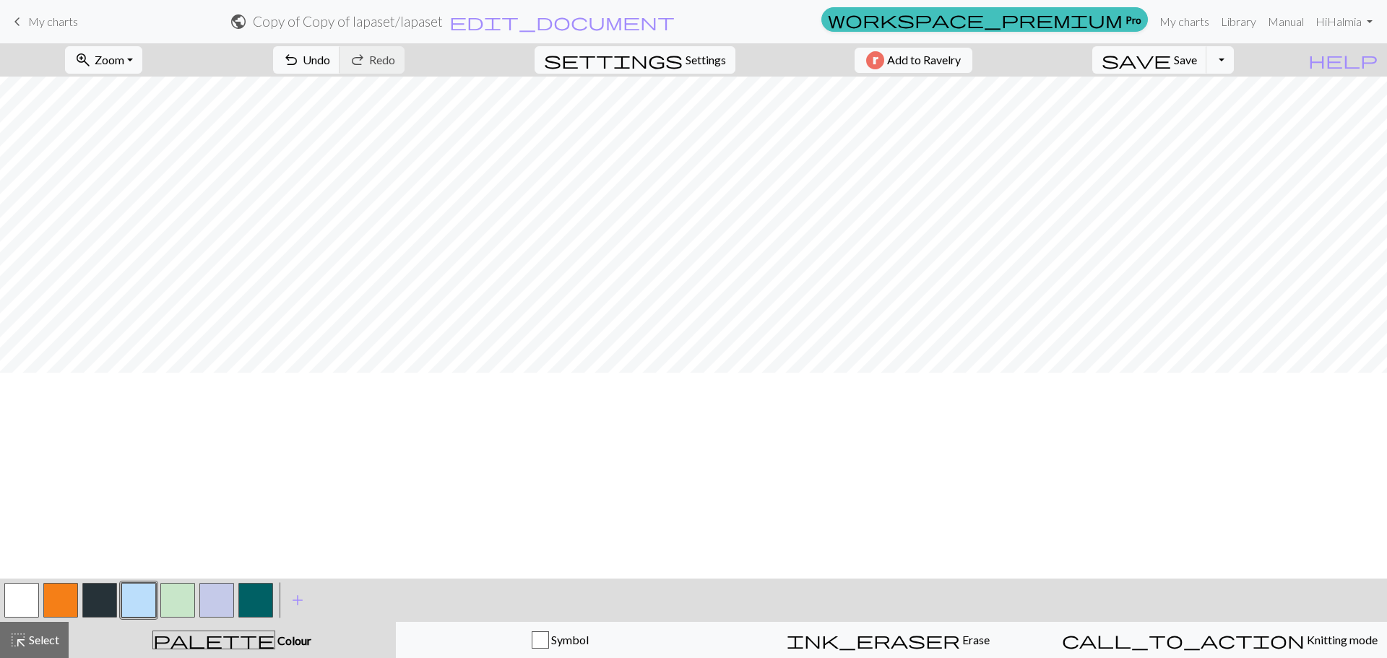
scroll to position [65, 0]
click at [262, 597] on button "button" at bounding box center [255, 600] width 35 height 35
click at [142, 601] on button "button" at bounding box center [138, 600] width 35 height 35
drag, startPoint x: 257, startPoint y: 600, endPoint x: 268, endPoint y: 574, distance: 28.2
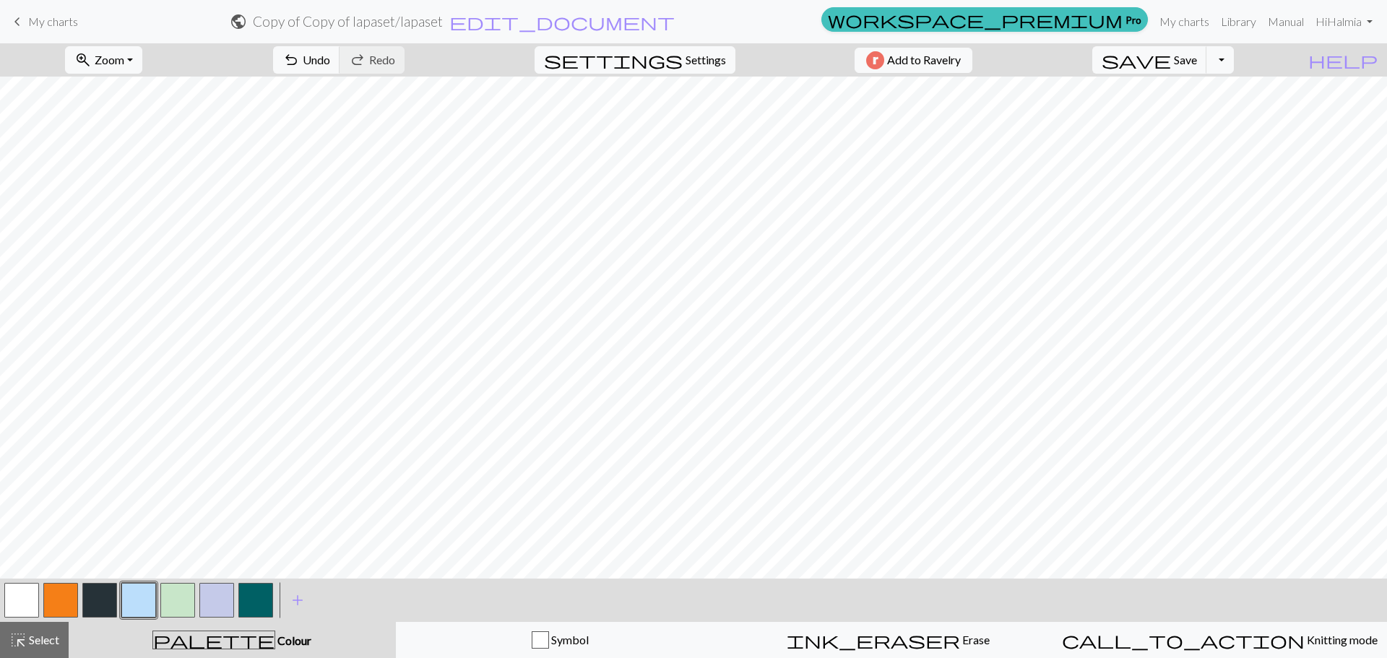
click at [259, 595] on button "button" at bounding box center [255, 600] width 35 height 35
click at [141, 594] on button "button" at bounding box center [138, 600] width 35 height 35
click at [249, 599] on button "button" at bounding box center [255, 600] width 35 height 35
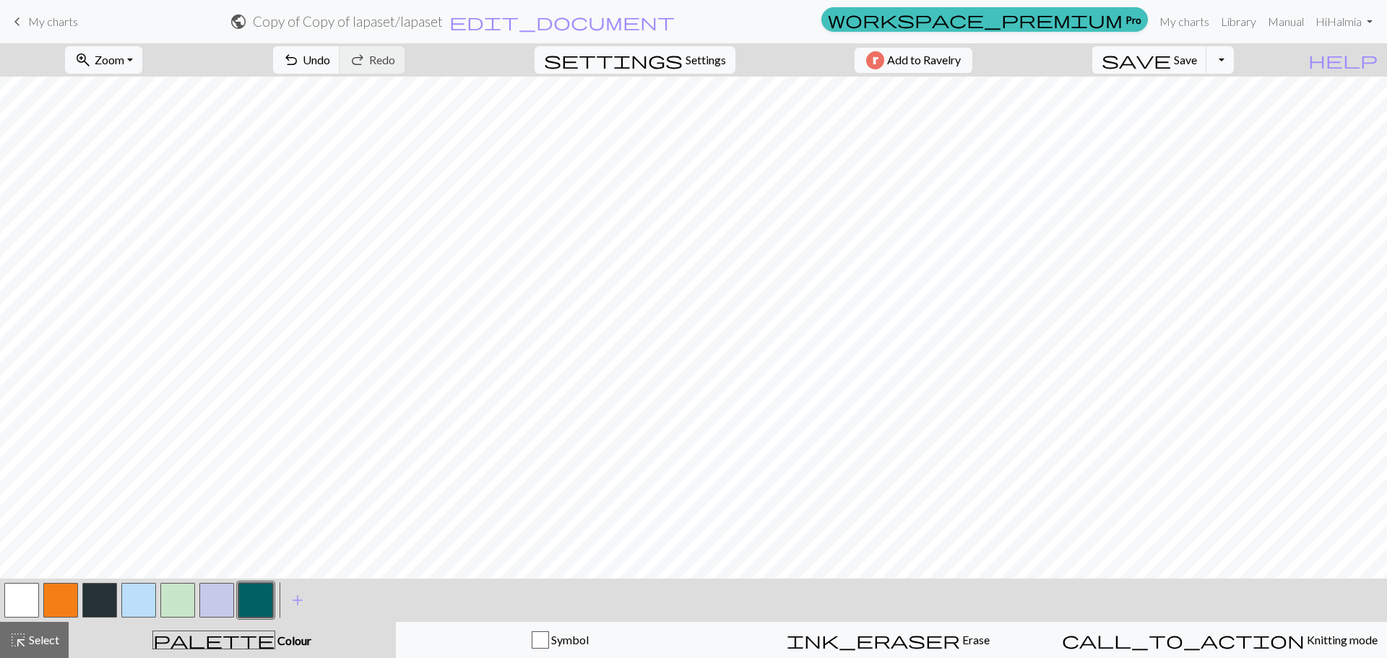
click at [139, 592] on button "button" at bounding box center [138, 600] width 35 height 35
click at [257, 605] on button "button" at bounding box center [255, 600] width 35 height 35
drag, startPoint x: 142, startPoint y: 595, endPoint x: 165, endPoint y: 570, distance: 34.3
click at [149, 587] on button "button" at bounding box center [138, 600] width 35 height 35
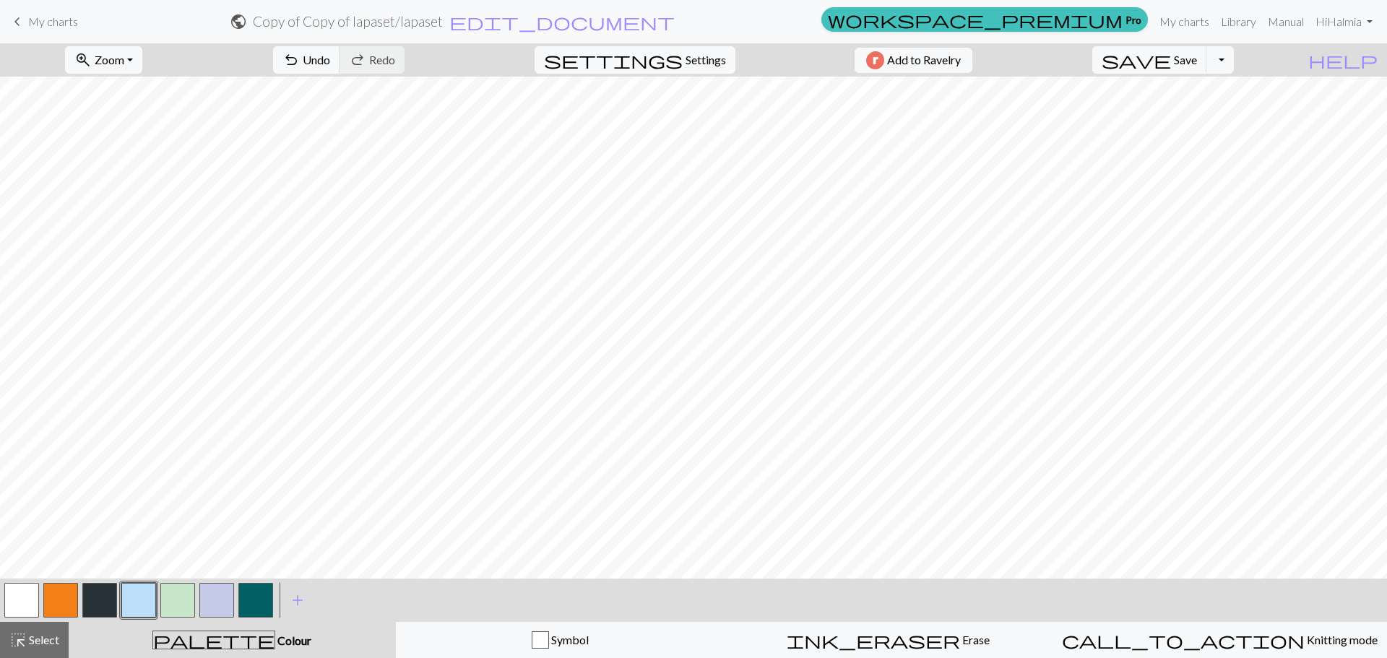
drag, startPoint x: 261, startPoint y: 600, endPoint x: 275, endPoint y: 568, distance: 35.3
click at [261, 597] on button "button" at bounding box center [255, 600] width 35 height 35
drag, startPoint x: 141, startPoint y: 599, endPoint x: 168, endPoint y: 576, distance: 35.9
click at [148, 592] on button "button" at bounding box center [138, 600] width 35 height 35
click at [254, 592] on button "button" at bounding box center [255, 600] width 35 height 35
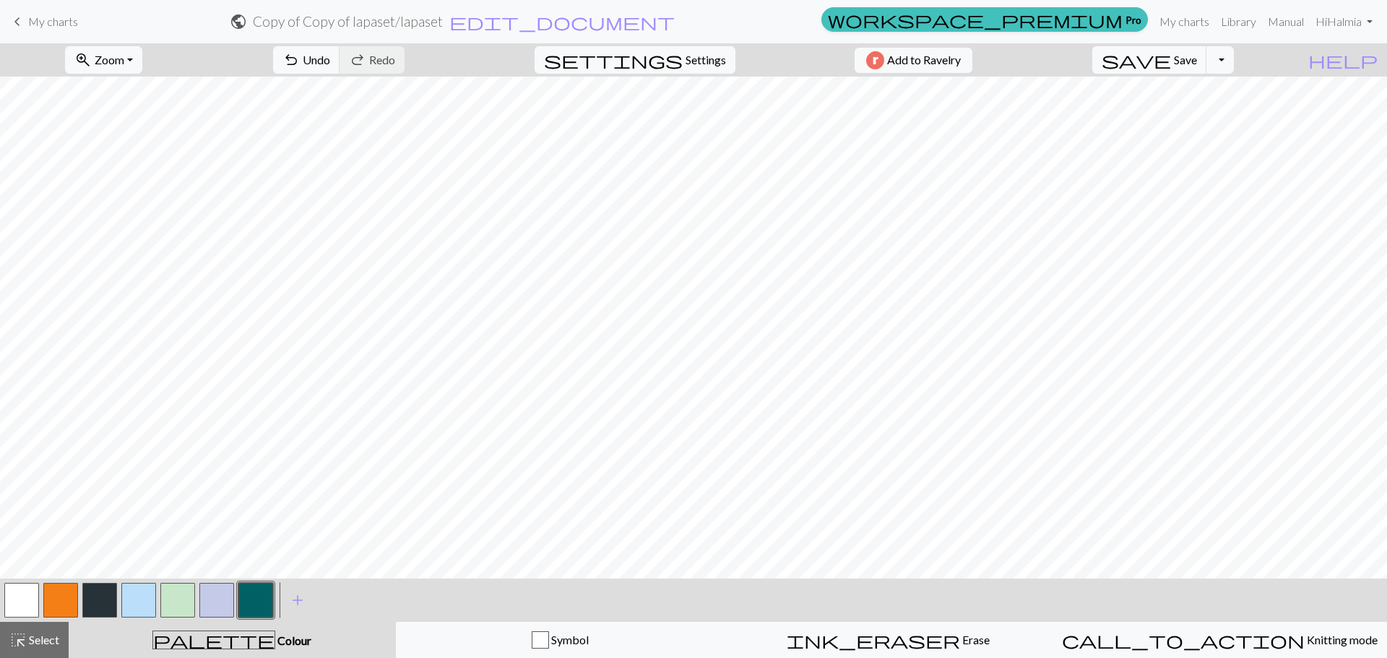
click at [149, 614] on button "button" at bounding box center [138, 600] width 35 height 35
click at [264, 595] on button "button" at bounding box center [255, 600] width 35 height 35
click at [300, 69] on span "undo" at bounding box center [290, 60] width 17 height 20
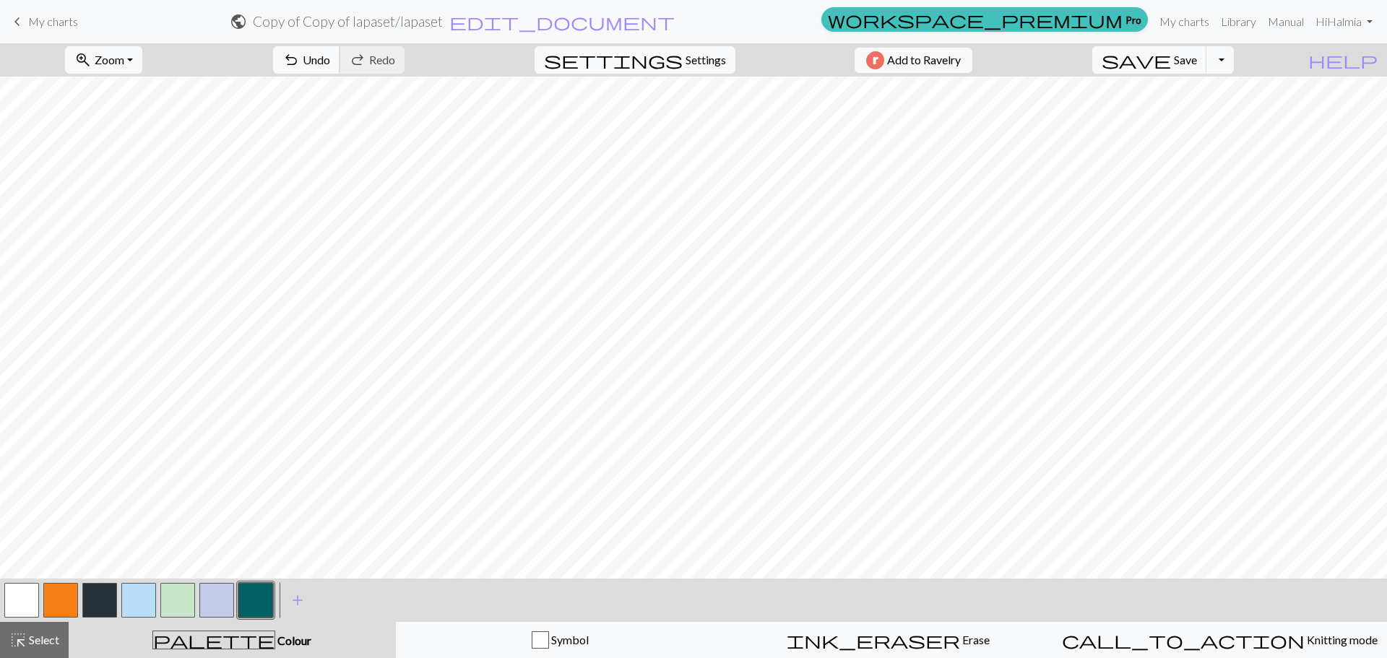
click at [300, 61] on span "undo" at bounding box center [290, 60] width 17 height 20
click at [130, 593] on button "button" at bounding box center [138, 600] width 35 height 35
drag, startPoint x: 261, startPoint y: 602, endPoint x: 263, endPoint y: 569, distance: 33.3
click at [262, 599] on button "button" at bounding box center [255, 600] width 35 height 35
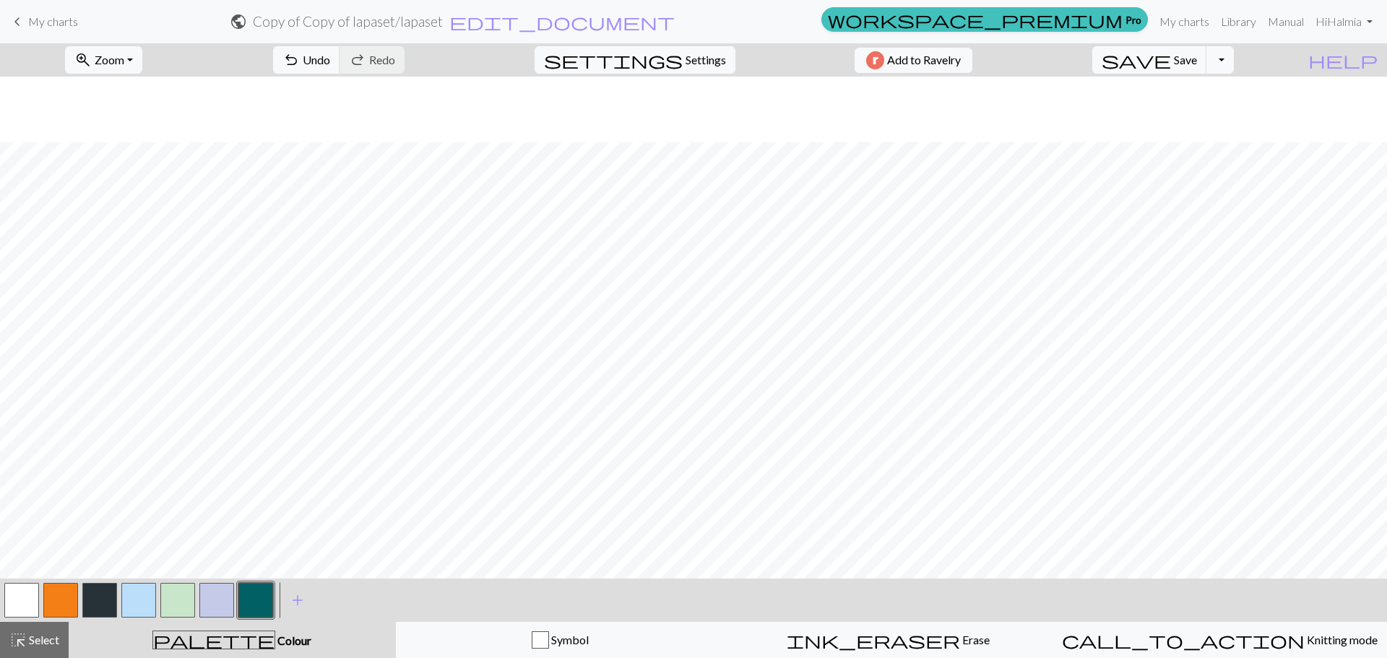
scroll to position [210, 0]
click at [142, 589] on button "button" at bounding box center [138, 600] width 35 height 35
click at [249, 597] on button "button" at bounding box center [255, 600] width 35 height 35
click at [340, 68] on button "undo Undo Undo" at bounding box center [306, 59] width 67 height 27
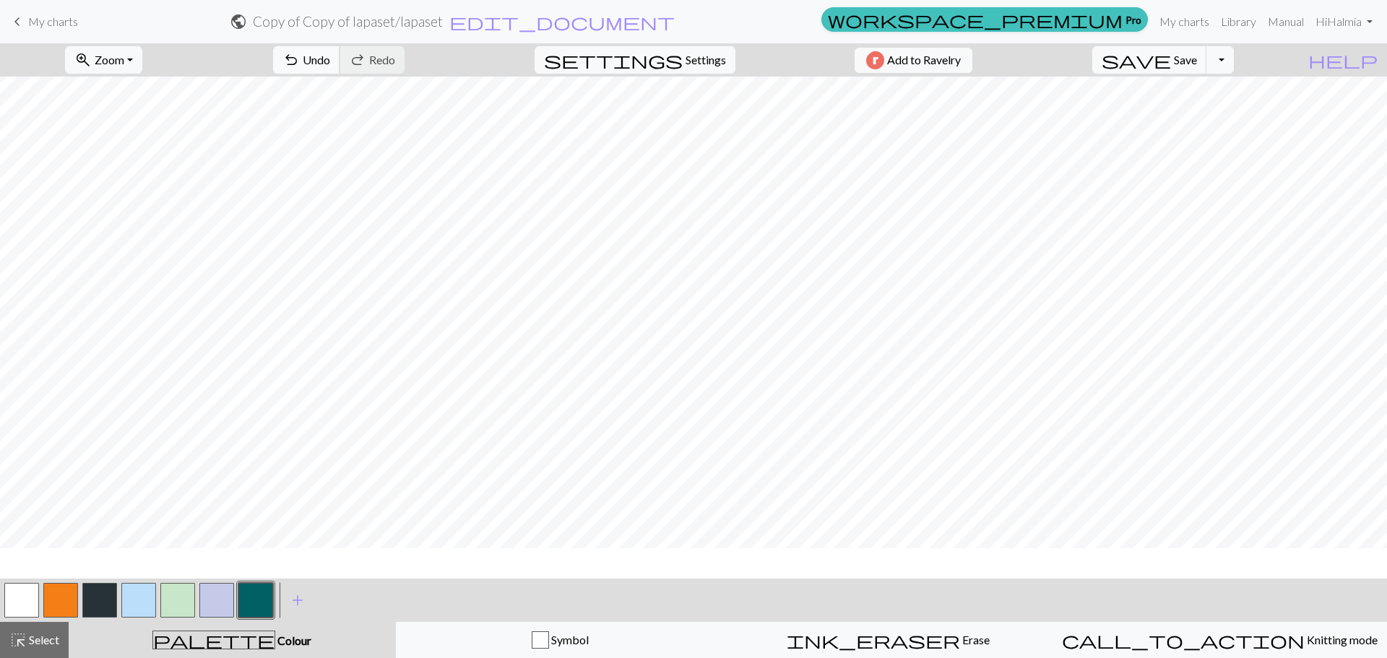
scroll to position [144, 0]
click at [330, 59] on span "Undo" at bounding box center [316, 60] width 27 height 14
drag, startPoint x: 130, startPoint y: 603, endPoint x: 160, endPoint y: 595, distance: 30.7
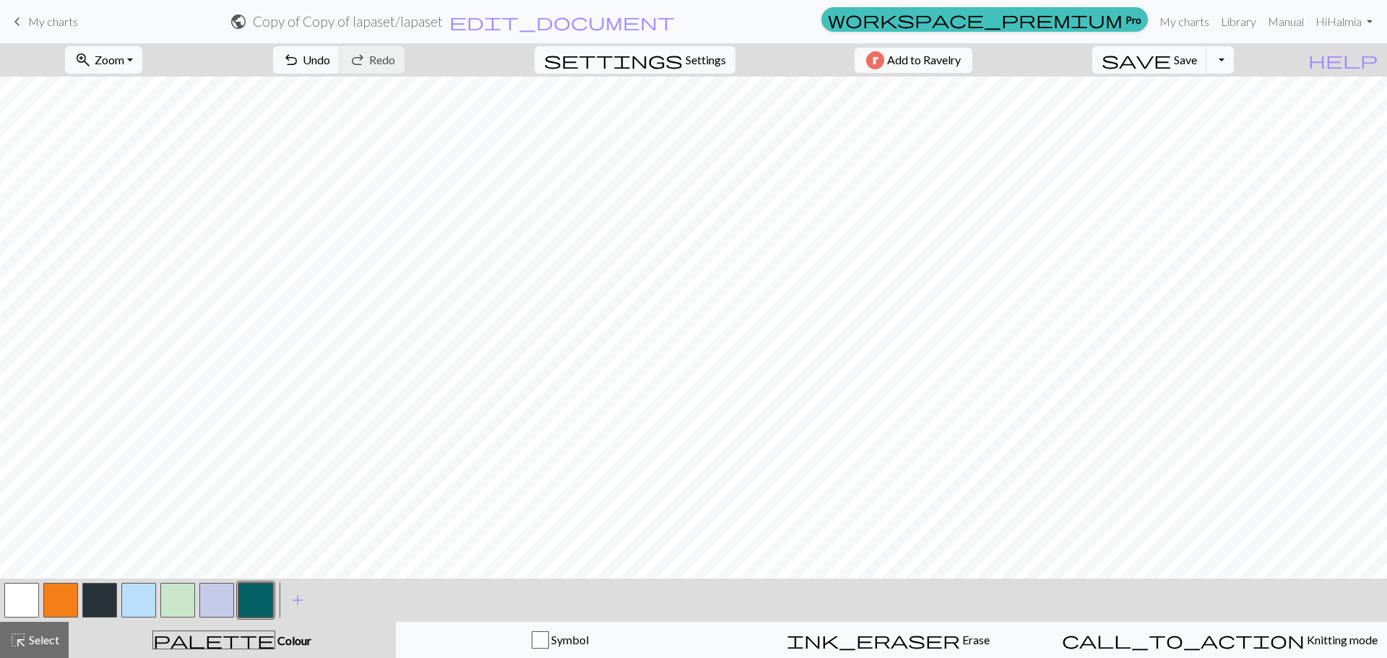
click at [133, 603] on button "button" at bounding box center [138, 600] width 35 height 35
click at [261, 601] on button "button" at bounding box center [255, 600] width 35 height 35
drag, startPoint x: 124, startPoint y: 601, endPoint x: 243, endPoint y: 570, distance: 123.2
click at [125, 601] on button "button" at bounding box center [138, 600] width 35 height 35
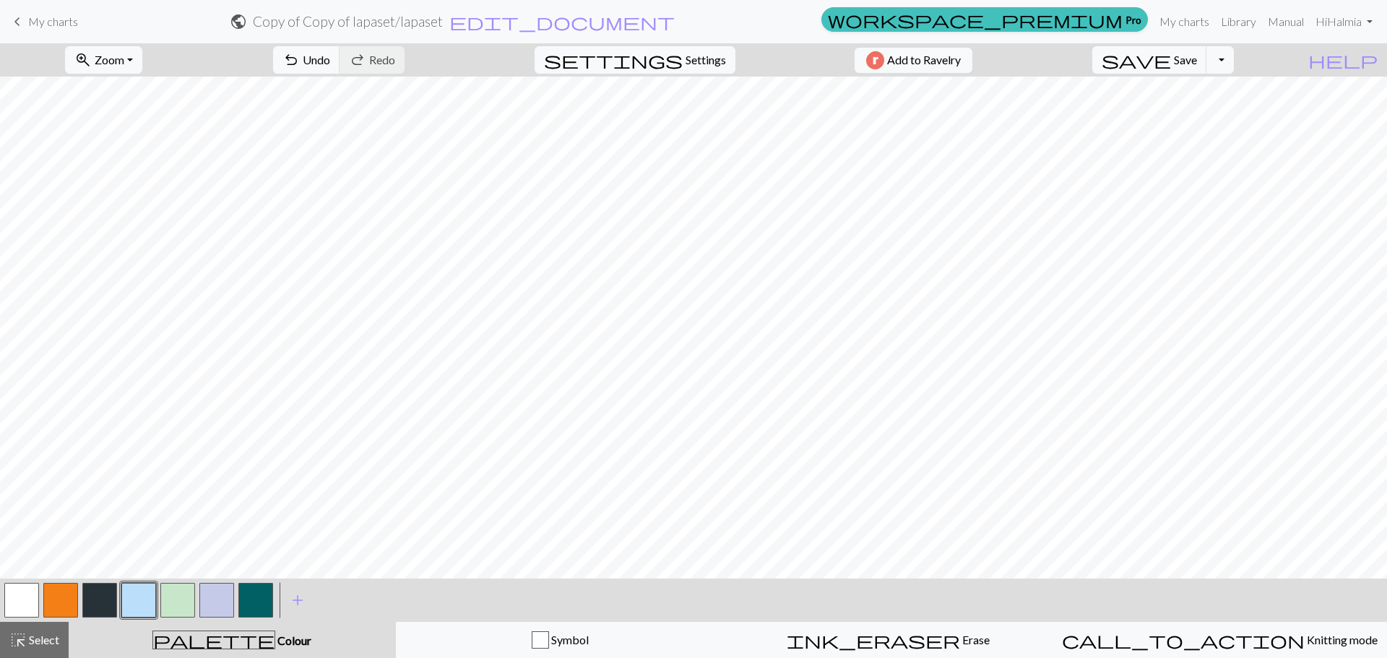
drag, startPoint x: 262, startPoint y: 597, endPoint x: 289, endPoint y: 580, distance: 32.1
click at [262, 595] on button "button" at bounding box center [255, 600] width 35 height 35
click at [146, 596] on button "button" at bounding box center [138, 600] width 35 height 35
click at [256, 603] on button "button" at bounding box center [255, 600] width 35 height 35
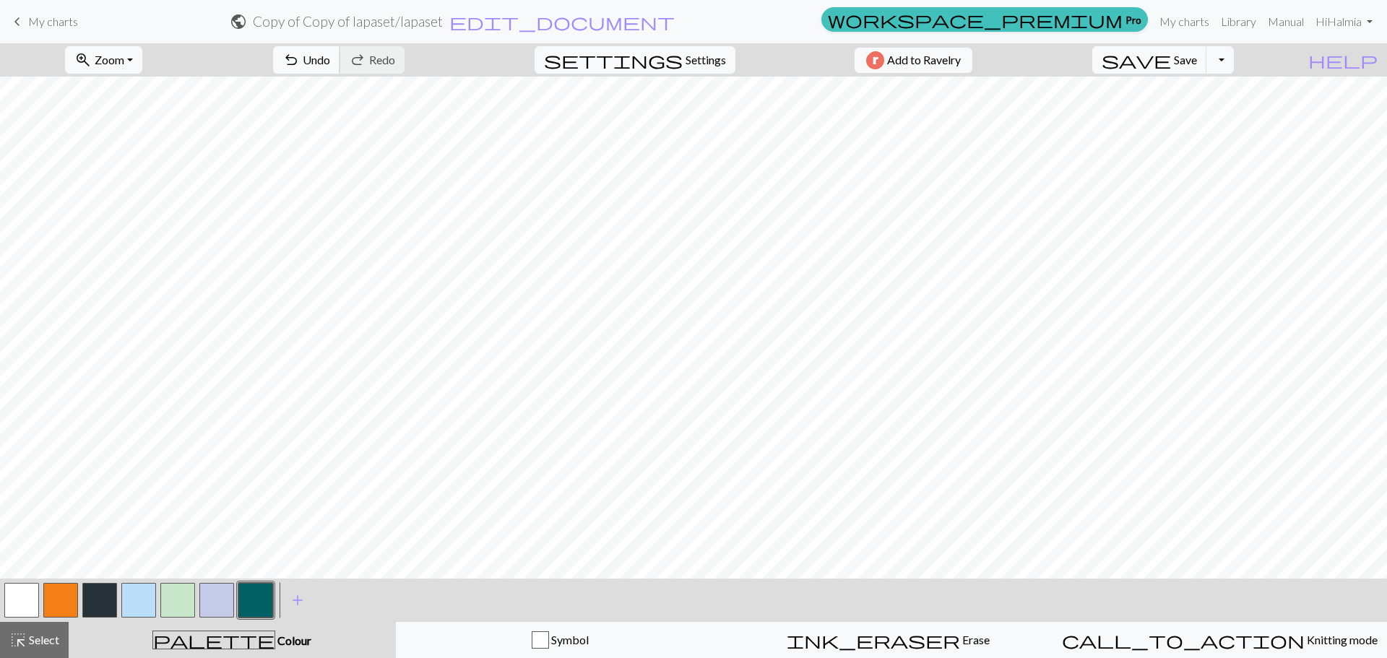
click at [330, 59] on span "Undo" at bounding box center [316, 60] width 27 height 14
click at [330, 62] on span "Undo" at bounding box center [316, 60] width 27 height 14
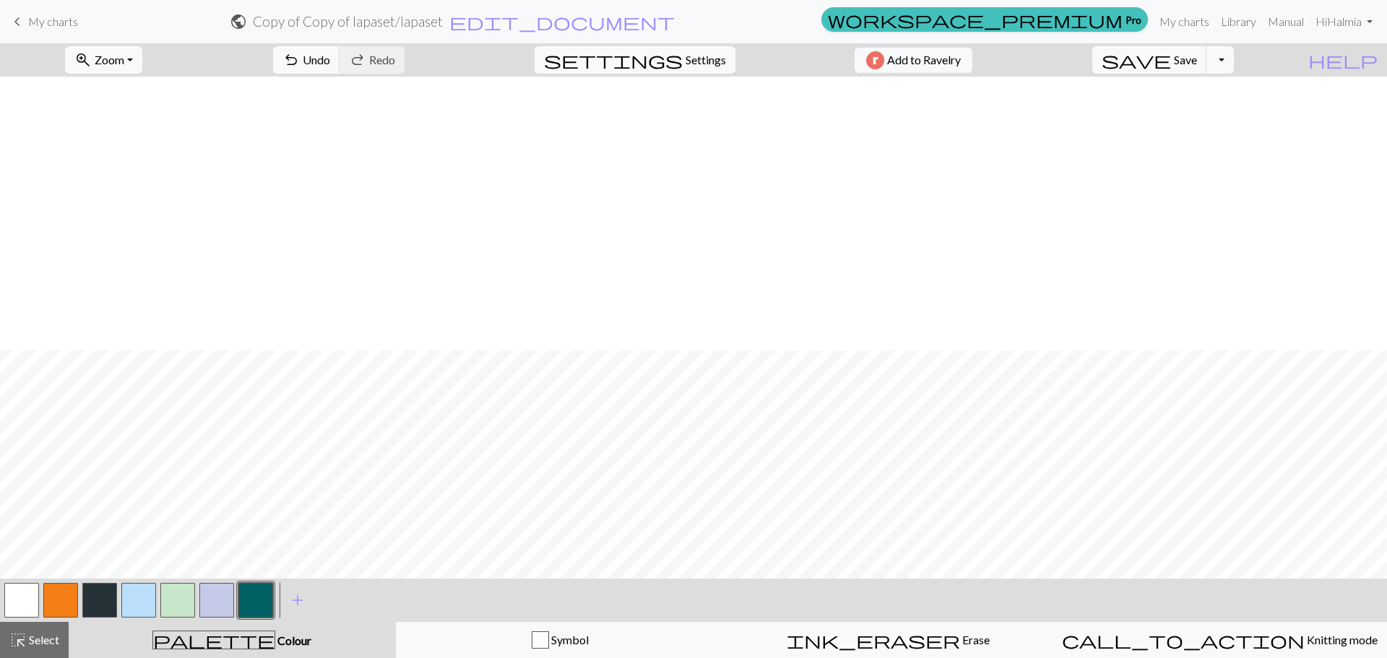
scroll to position [282, 0]
click at [330, 55] on span "Undo" at bounding box center [316, 60] width 27 height 14
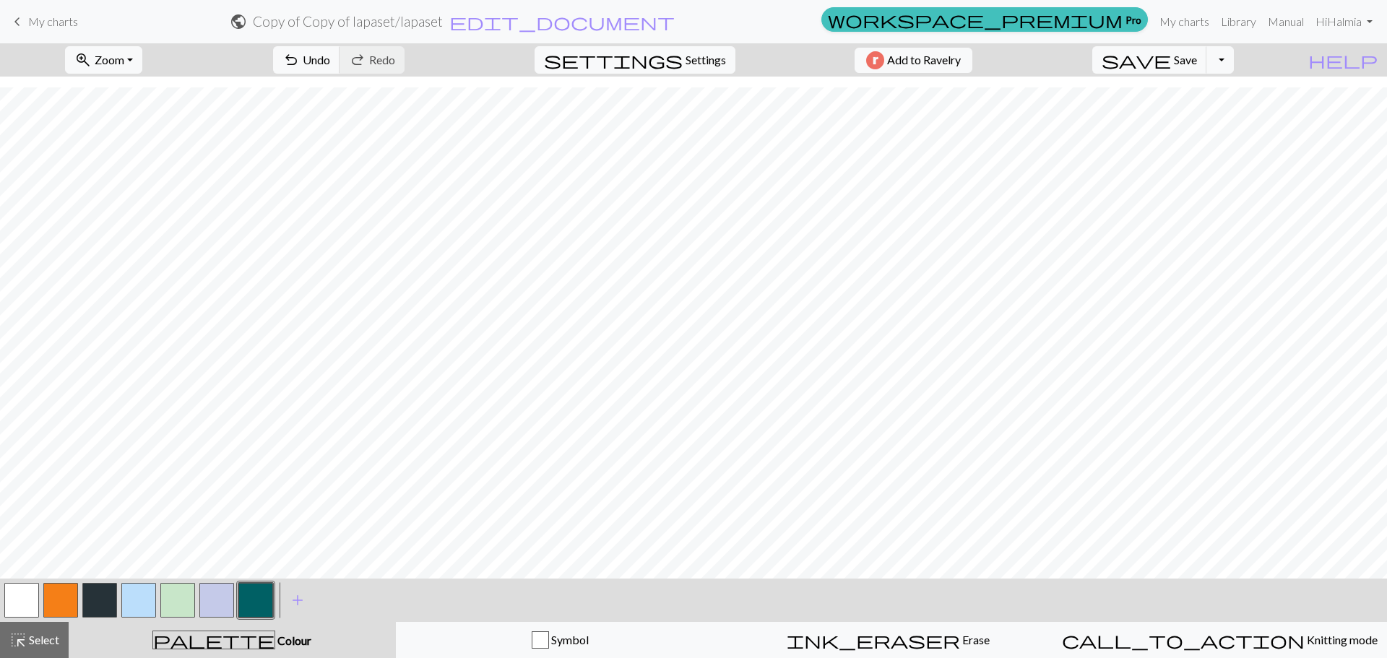
click at [20, 606] on button "button" at bounding box center [21, 600] width 35 height 35
drag, startPoint x: 151, startPoint y: 597, endPoint x: 168, endPoint y: 579, distance: 25.0
click at [150, 596] on button "button" at bounding box center [138, 600] width 35 height 35
drag, startPoint x: 258, startPoint y: 599, endPoint x: 306, endPoint y: 570, distance: 55.8
click at [258, 598] on button "button" at bounding box center [255, 600] width 35 height 35
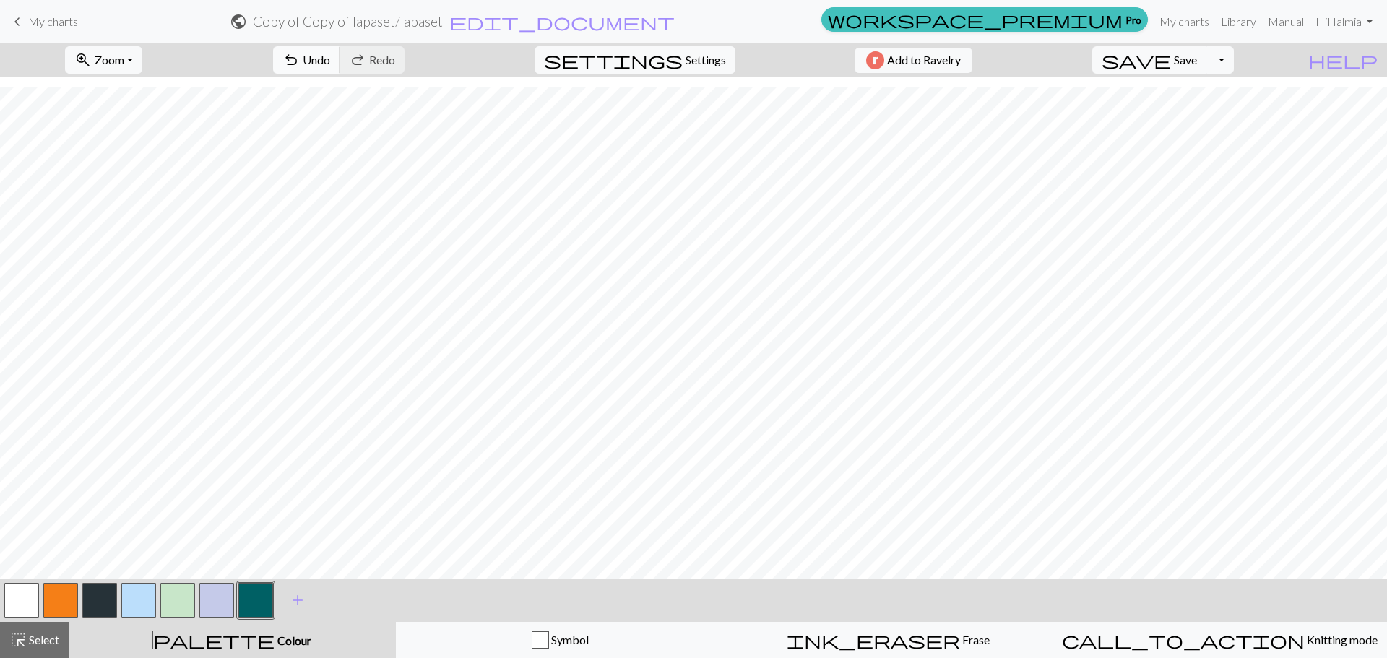
click at [330, 63] on span "Undo" at bounding box center [316, 60] width 27 height 14
click at [141, 612] on button "button" at bounding box center [138, 600] width 35 height 35
click at [262, 599] on button "button" at bounding box center [255, 600] width 35 height 35
click at [330, 66] on span "Undo" at bounding box center [316, 60] width 27 height 14
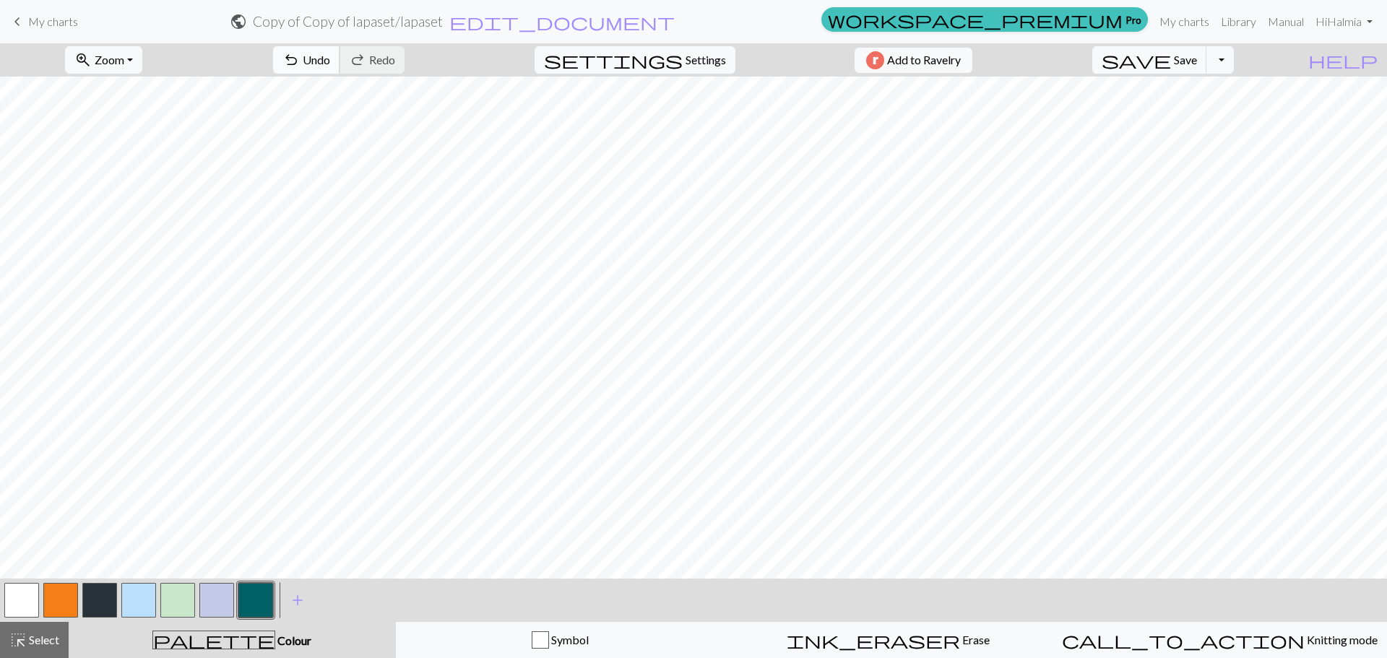
click at [300, 66] on span "undo" at bounding box center [290, 60] width 17 height 20
click at [300, 59] on span "undo" at bounding box center [290, 60] width 17 height 20
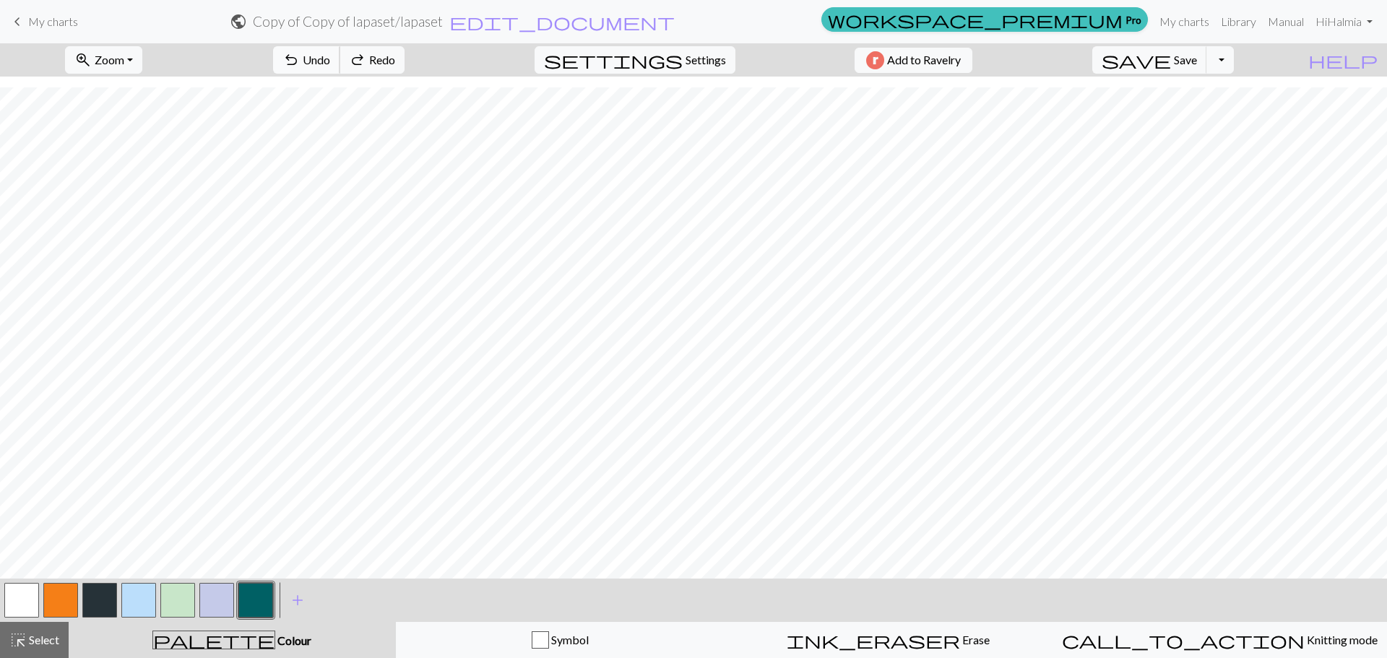
click at [330, 65] on span "Undo" at bounding box center [316, 60] width 27 height 14
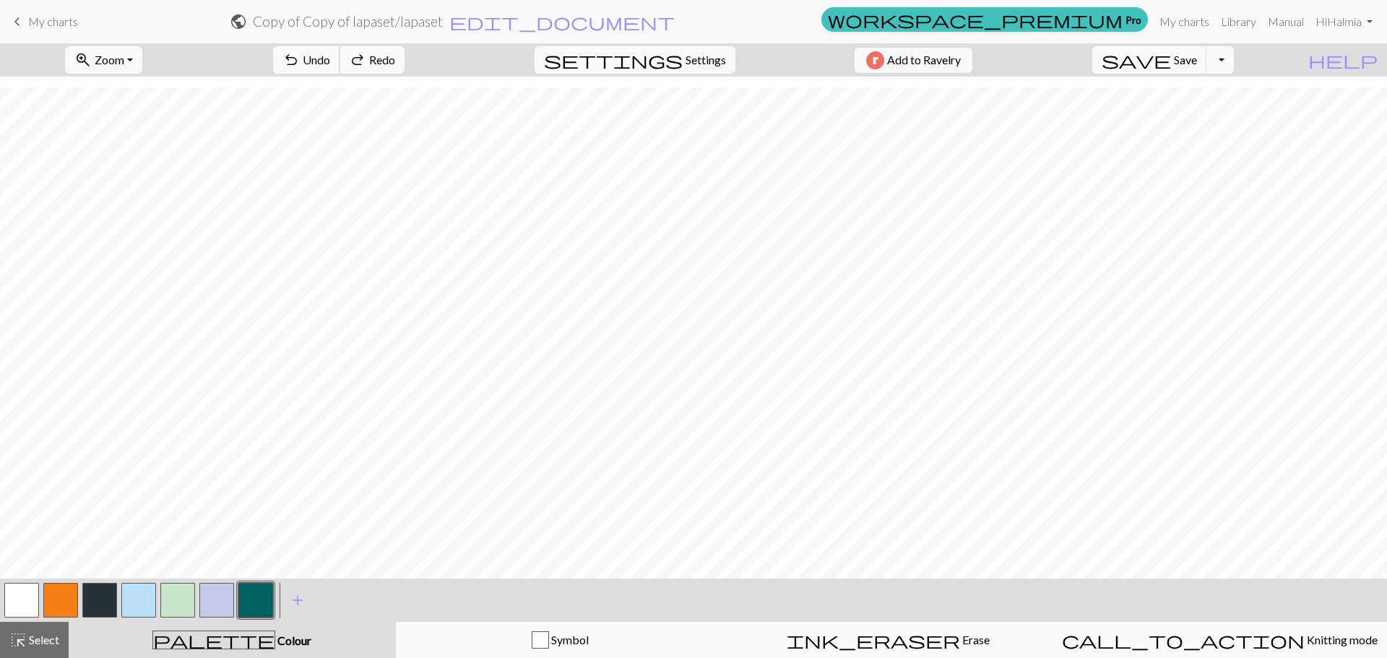
click at [330, 65] on span "Undo" at bounding box center [316, 60] width 27 height 14
drag, startPoint x: 108, startPoint y: 607, endPoint x: 121, endPoint y: 608, distance: 13.0
click at [112, 607] on button "button" at bounding box center [99, 600] width 35 height 35
drag, startPoint x: 123, startPoint y: 608, endPoint x: 133, endPoint y: 591, distance: 19.5
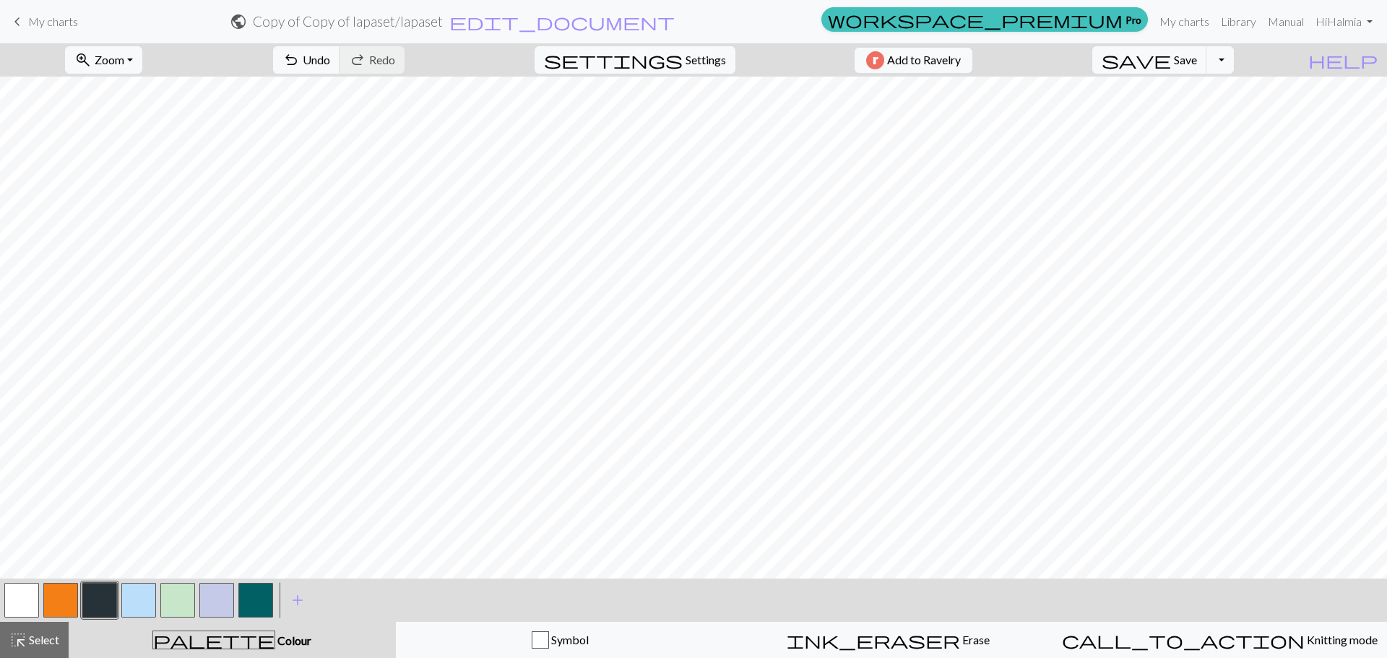
click at [126, 607] on button "button" at bounding box center [138, 600] width 35 height 35
click at [259, 613] on button "button" at bounding box center [255, 600] width 35 height 35
click at [127, 51] on button "zoom_in Zoom Zoom" at bounding box center [103, 59] width 77 height 27
click at [142, 173] on button "50%" at bounding box center [123, 173] width 114 height 23
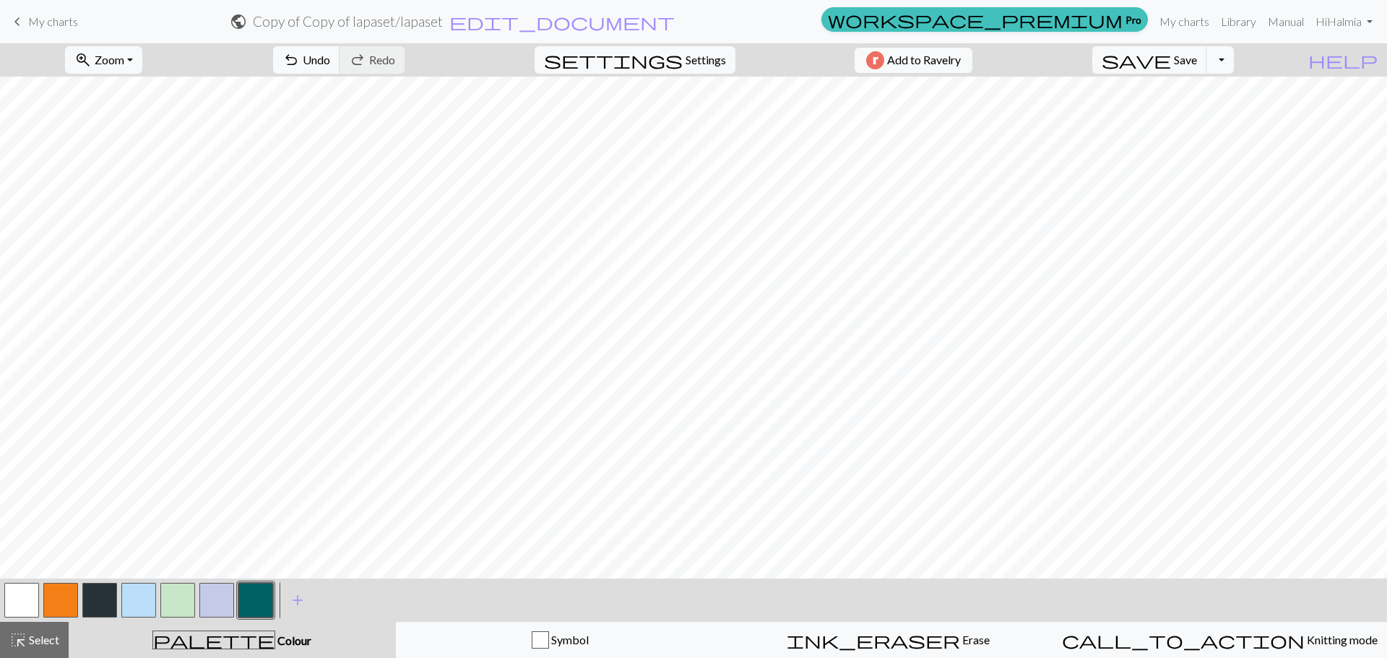
scroll to position [0, 0]
click at [124, 66] on span "Zoom" at bounding box center [110, 60] width 30 height 14
click at [137, 201] on button "100%" at bounding box center [123, 196] width 114 height 23
drag, startPoint x: 147, startPoint y: 590, endPoint x: 254, endPoint y: 569, distance: 109.1
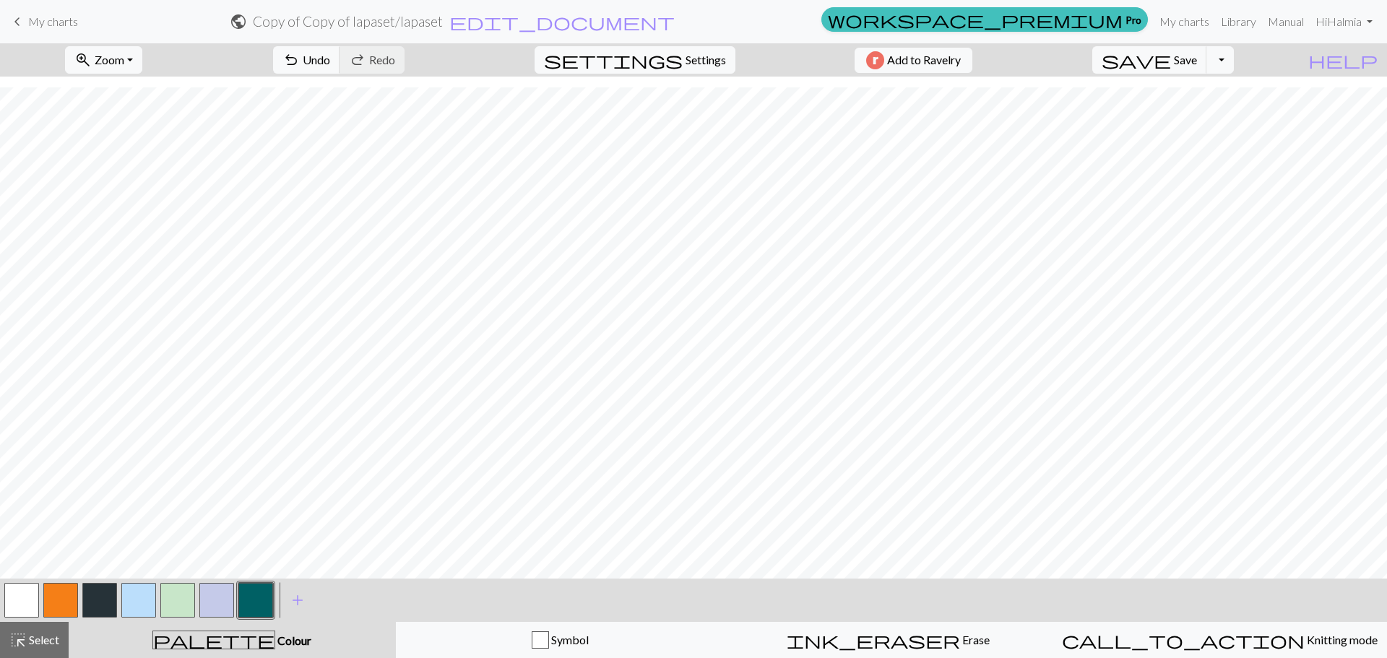
click at [150, 590] on button "button" at bounding box center [138, 600] width 35 height 35
drag, startPoint x: 254, startPoint y: 601, endPoint x: 361, endPoint y: 571, distance: 110.3
click at [271, 596] on button "button" at bounding box center [255, 600] width 35 height 35
click at [330, 60] on span "Undo" at bounding box center [316, 60] width 27 height 14
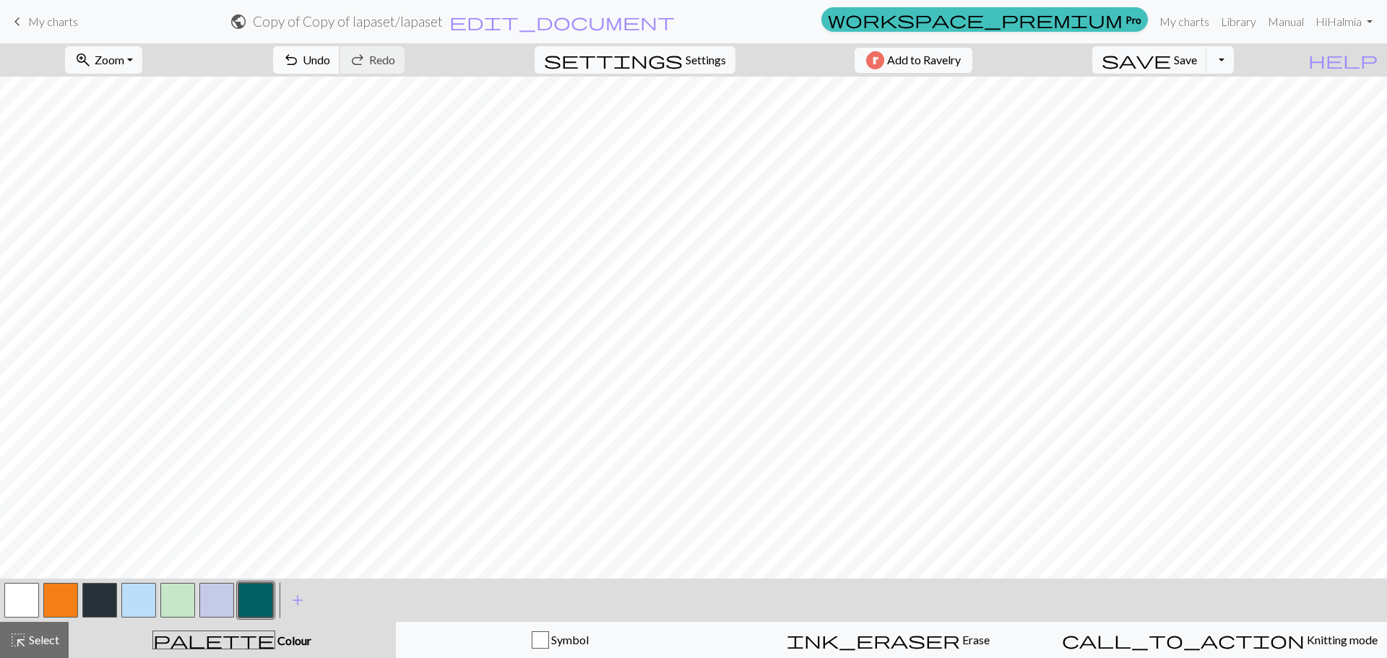
click at [330, 57] on span "Undo" at bounding box center [316, 60] width 27 height 14
click at [330, 54] on span "Undo" at bounding box center [316, 60] width 27 height 14
click at [135, 598] on button "button" at bounding box center [138, 600] width 35 height 35
click at [264, 599] on button "button" at bounding box center [255, 600] width 35 height 35
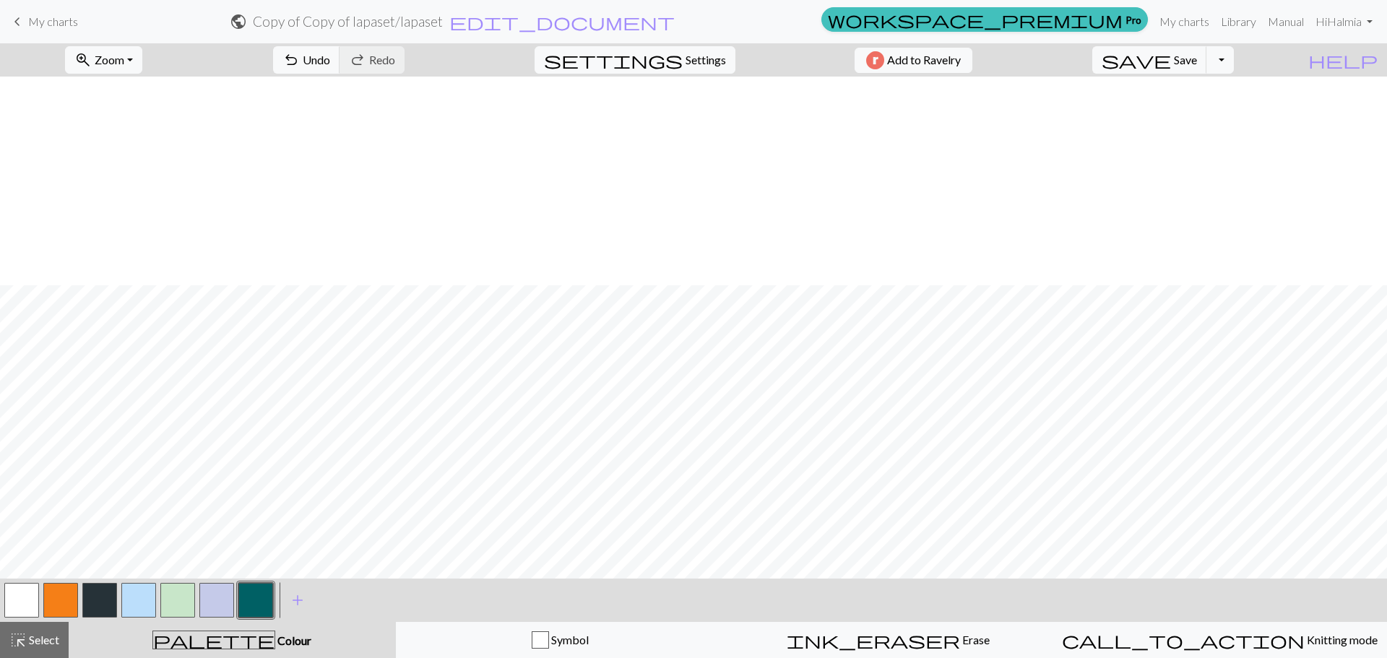
scroll to position [282, 0]
click at [330, 58] on span "Undo" at bounding box center [316, 60] width 27 height 14
click at [300, 56] on span "undo" at bounding box center [290, 60] width 17 height 20
click at [1197, 64] on span "Save" at bounding box center [1185, 60] width 23 height 14
click at [31, 648] on div "highlight_alt Select Select" at bounding box center [34, 639] width 50 height 17
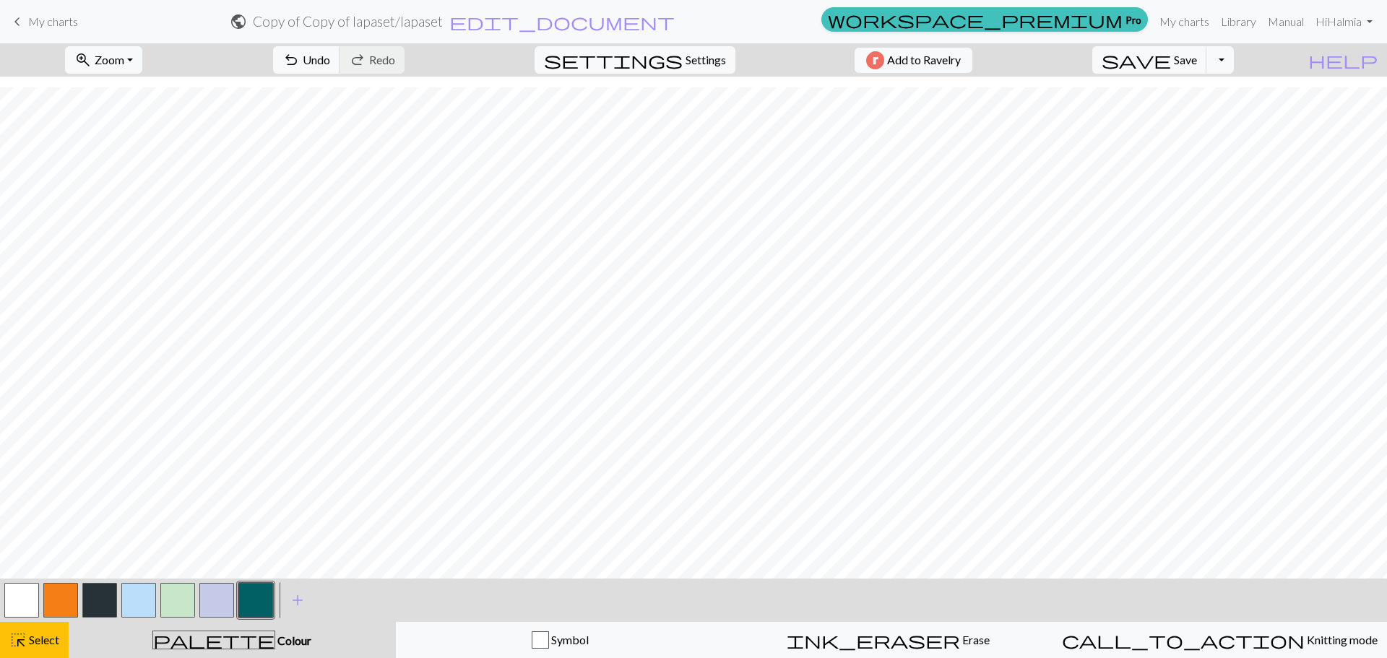
click at [156, 584] on div at bounding box center [138, 600] width 39 height 39
click at [137, 598] on button "button" at bounding box center [138, 600] width 35 height 35
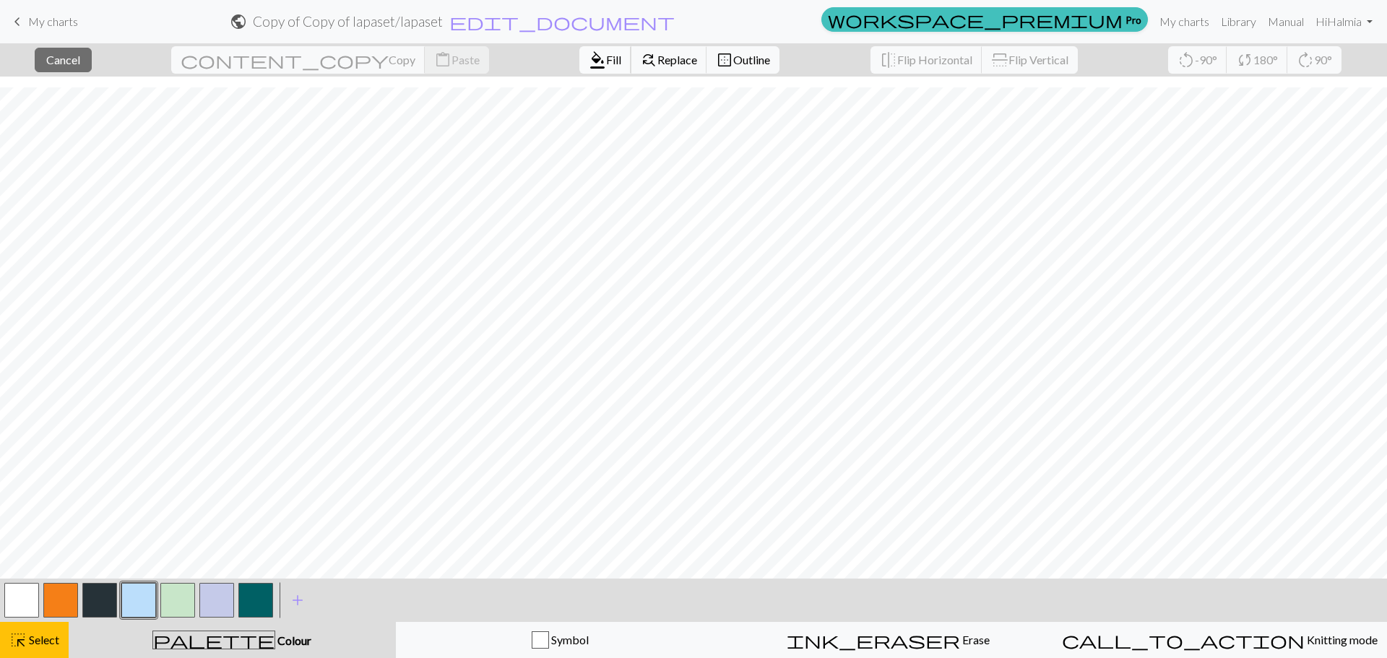
click at [579, 71] on button "format_color_fill Fill" at bounding box center [605, 59] width 52 height 27
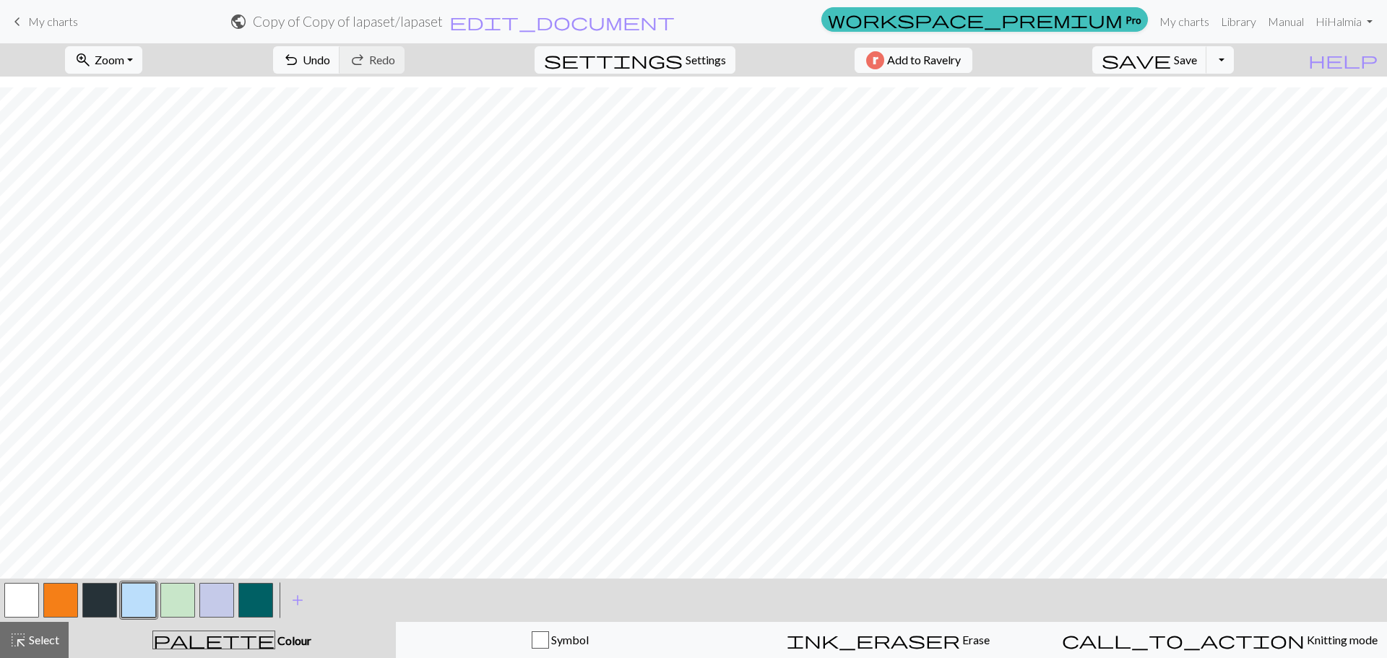
click at [259, 605] on button "button" at bounding box center [255, 600] width 35 height 35
click at [300, 60] on span "undo" at bounding box center [290, 60] width 17 height 20
click at [340, 51] on button "undo Undo Undo" at bounding box center [306, 59] width 67 height 27
click at [340, 65] on button "undo Undo Undo" at bounding box center [306, 59] width 67 height 27
drag, startPoint x: 126, startPoint y: 605, endPoint x: 285, endPoint y: 573, distance: 162.1
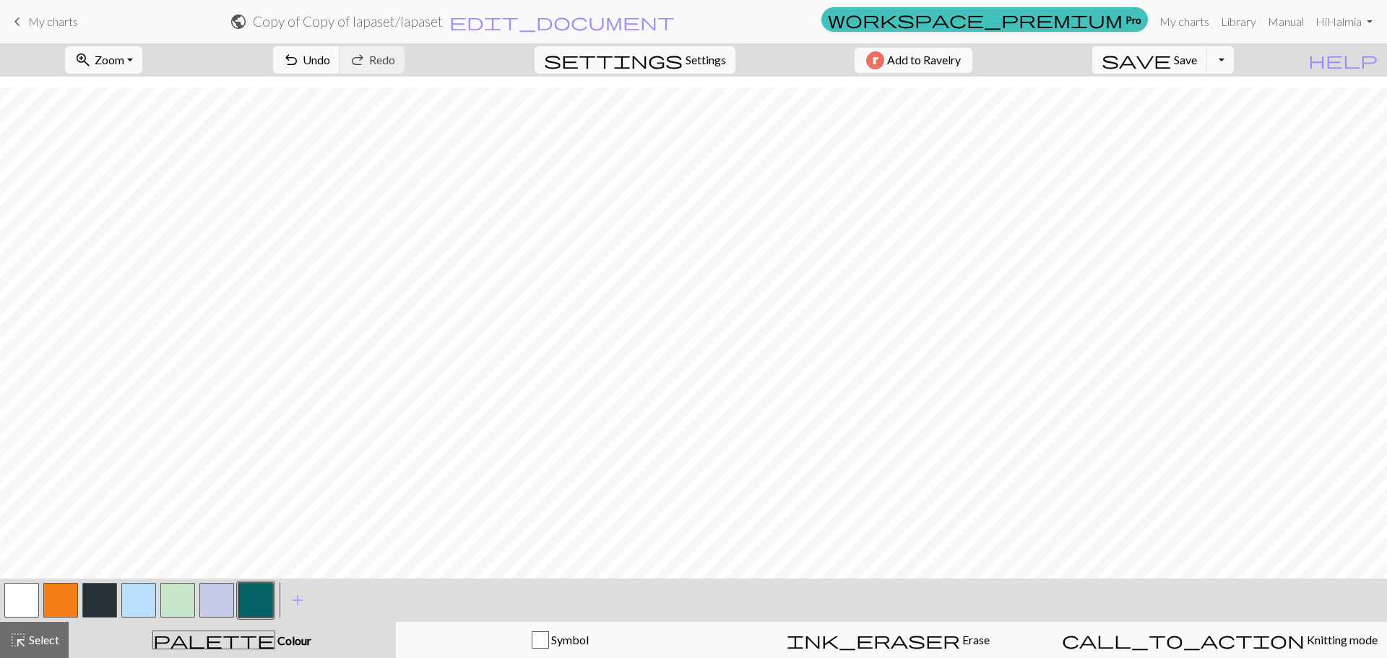
click at [132, 603] on button "button" at bounding box center [138, 600] width 35 height 35
click at [262, 600] on button "button" at bounding box center [255, 600] width 35 height 35
drag, startPoint x: 384, startPoint y: 68, endPoint x: 459, endPoint y: 69, distance: 75.2
click at [340, 68] on button "undo Undo Undo" at bounding box center [306, 59] width 67 height 27
click at [300, 54] on span "undo" at bounding box center [290, 60] width 17 height 20
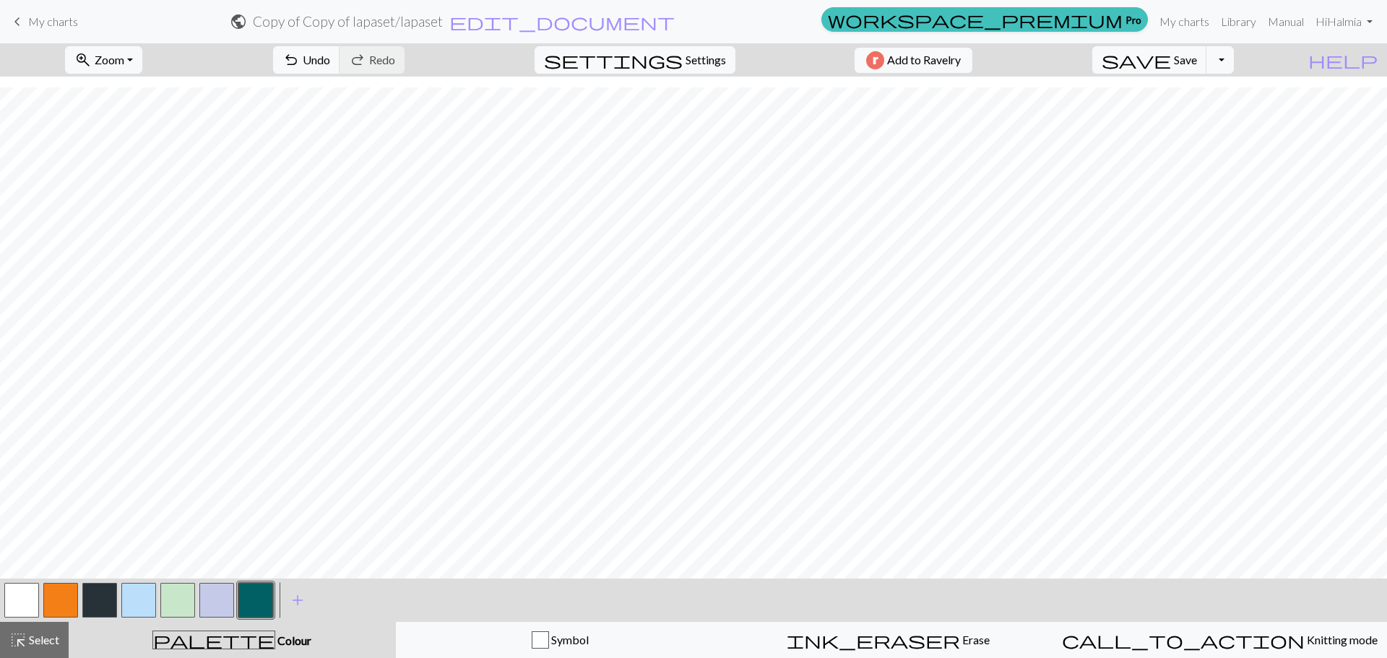
click at [146, 608] on button "button" at bounding box center [138, 600] width 35 height 35
click at [253, 593] on button "button" at bounding box center [255, 600] width 35 height 35
click at [137, 595] on button "button" at bounding box center [138, 600] width 35 height 35
click at [256, 597] on button "button" at bounding box center [255, 600] width 35 height 35
click at [10, 614] on button "button" at bounding box center [21, 600] width 35 height 35
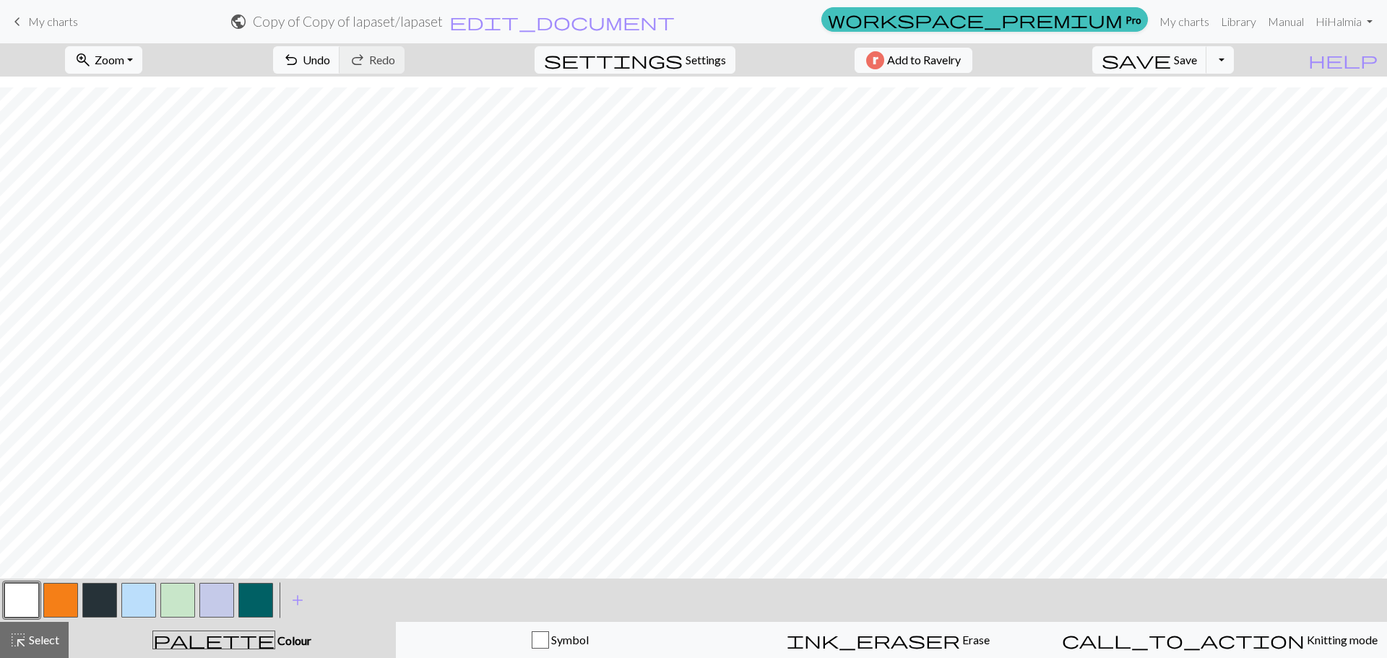
click at [173, 601] on button "button" at bounding box center [177, 600] width 35 height 35
click at [142, 598] on button "button" at bounding box center [138, 600] width 35 height 35
click at [254, 603] on button "button" at bounding box center [255, 600] width 35 height 35
click at [340, 53] on button "undo Undo Undo" at bounding box center [306, 59] width 67 height 27
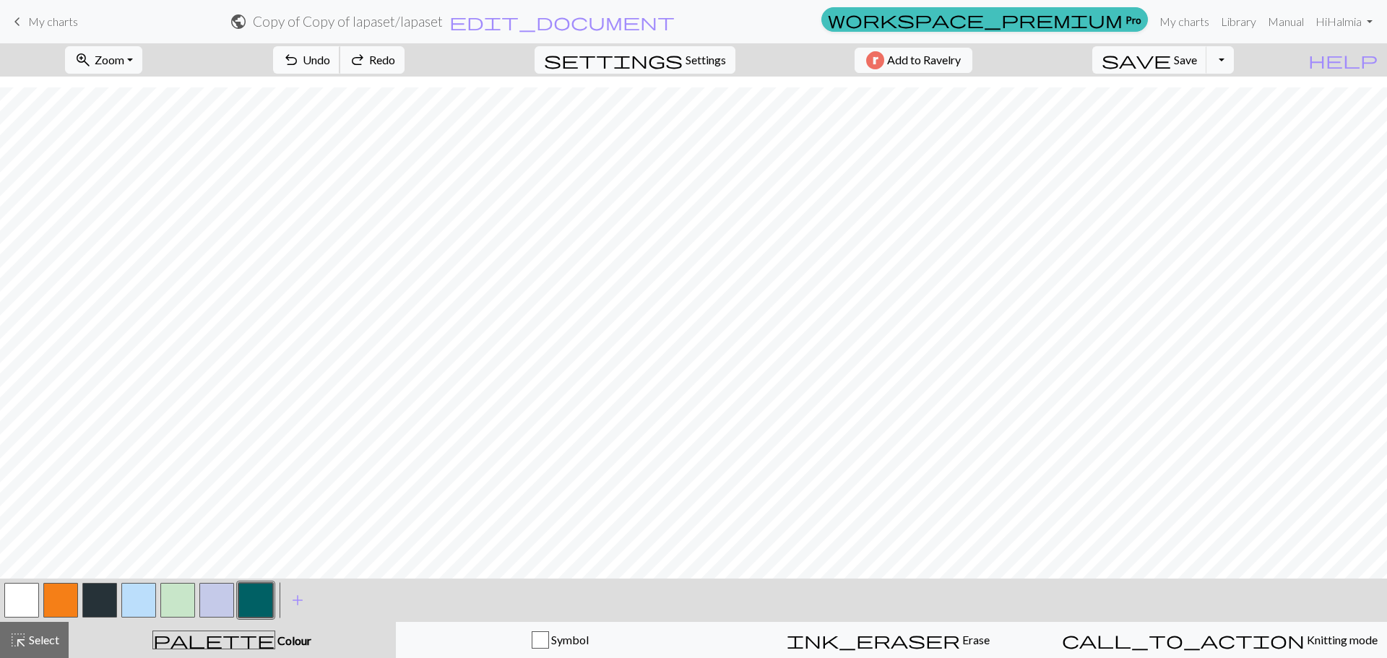
click at [340, 53] on button "undo Undo Undo" at bounding box center [306, 59] width 67 height 27
click at [330, 61] on span "Undo" at bounding box center [316, 60] width 27 height 14
click at [330, 60] on span "Undo" at bounding box center [316, 60] width 27 height 14
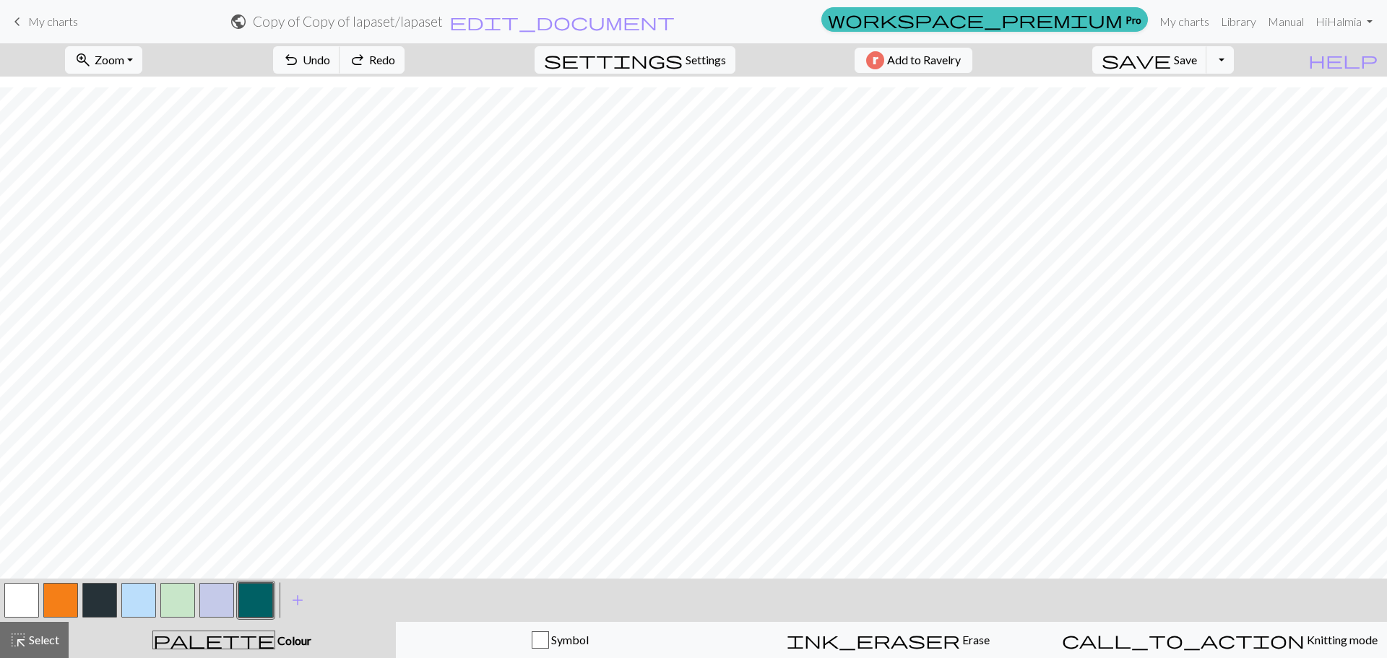
click at [148, 602] on button "button" at bounding box center [138, 600] width 35 height 35
click at [258, 592] on button "button" at bounding box center [255, 600] width 35 height 35
click at [300, 53] on span "undo" at bounding box center [290, 60] width 17 height 20
click at [300, 55] on span "undo" at bounding box center [290, 60] width 17 height 20
drag, startPoint x: 130, startPoint y: 608, endPoint x: 170, endPoint y: 582, distance: 47.9
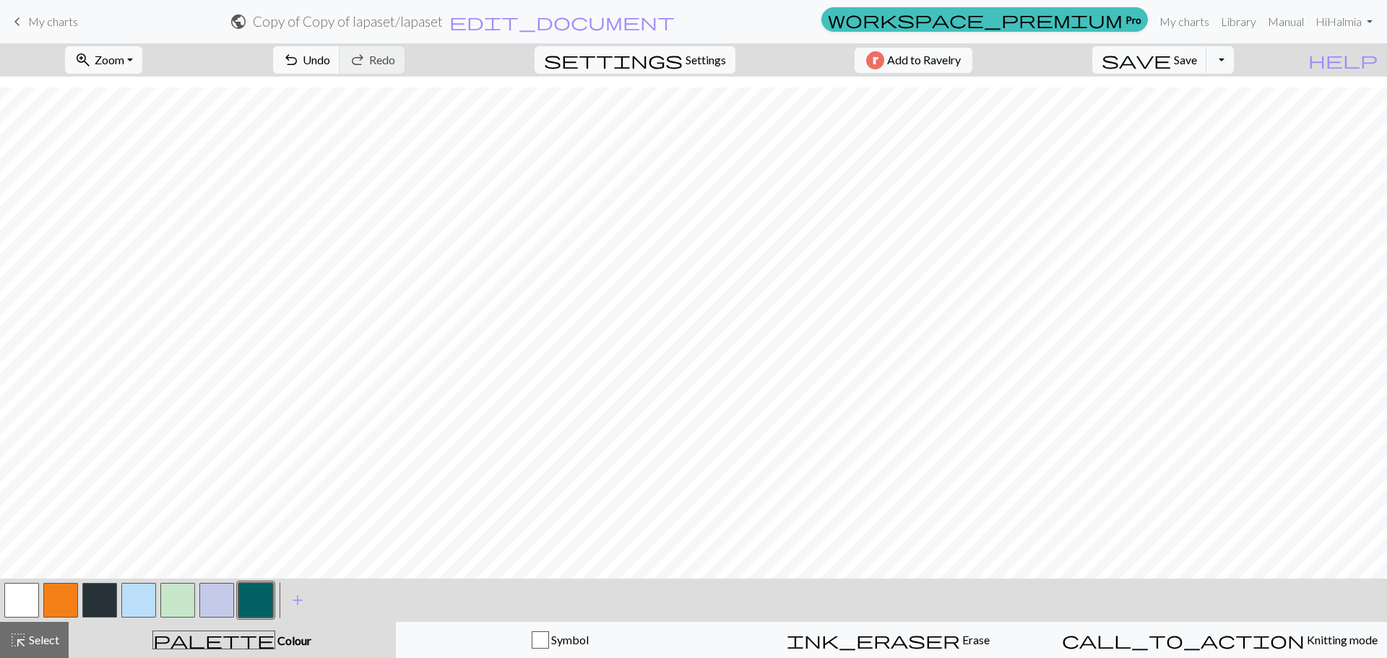
click at [130, 608] on button "button" at bounding box center [138, 600] width 35 height 35
click at [247, 604] on button "button" at bounding box center [255, 600] width 35 height 35
click at [330, 63] on span "Undo" at bounding box center [316, 60] width 27 height 14
click at [340, 49] on button "undo Undo Undo" at bounding box center [306, 59] width 67 height 27
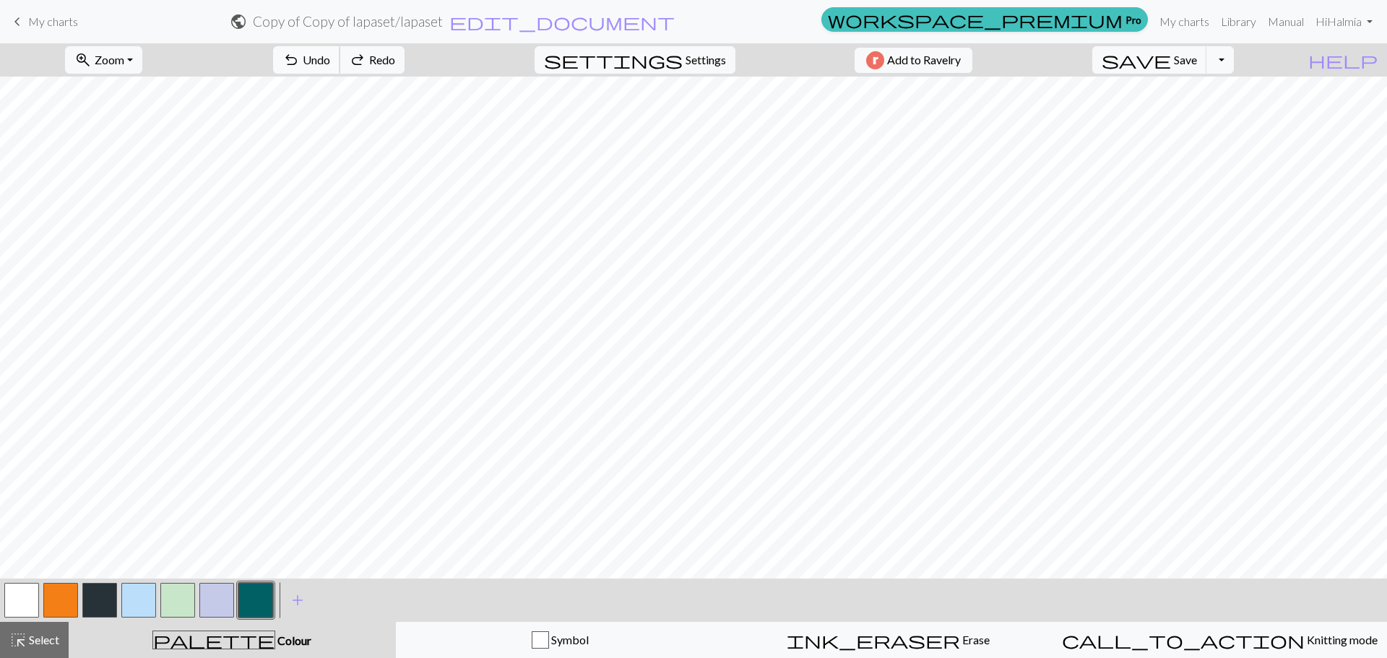
click at [340, 49] on button "undo Undo Undo" at bounding box center [306, 59] width 67 height 27
click at [141, 593] on button "button" at bounding box center [138, 600] width 35 height 35
drag, startPoint x: 255, startPoint y: 606, endPoint x: 303, endPoint y: 572, distance: 59.1
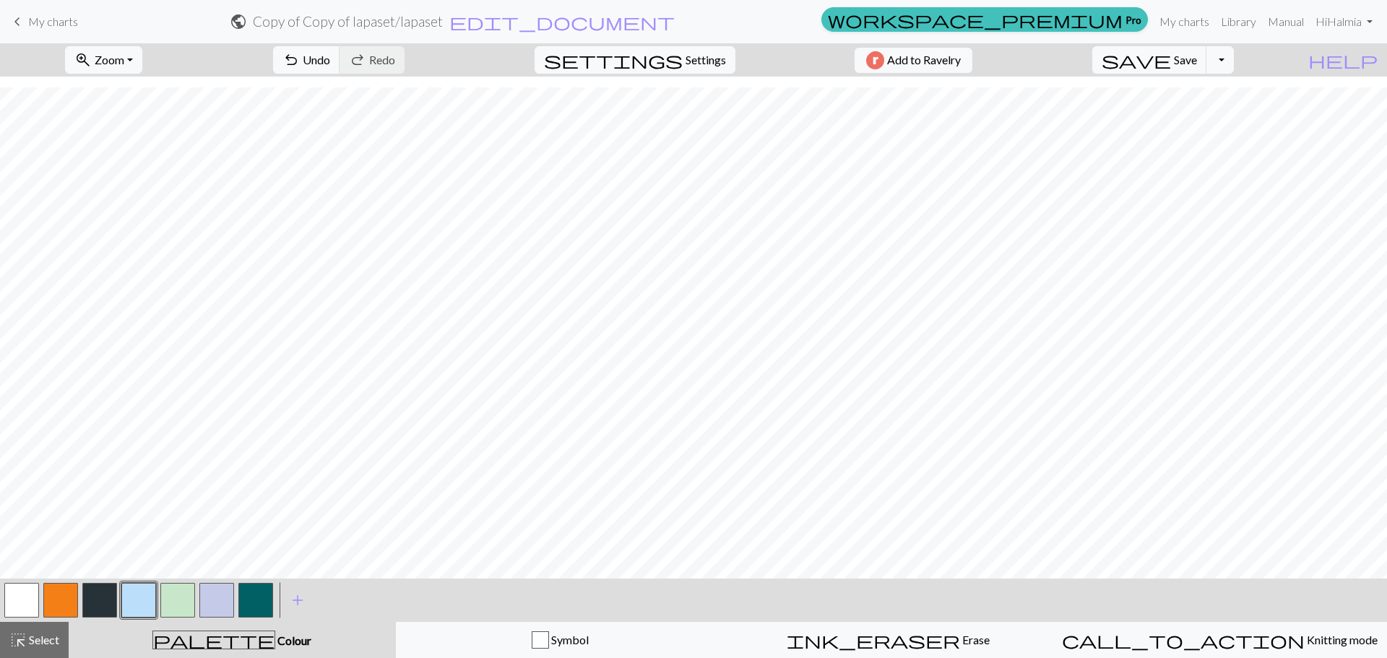
click at [262, 604] on button "button" at bounding box center [255, 600] width 35 height 35
click at [144, 601] on button "button" at bounding box center [138, 600] width 35 height 35
click at [255, 600] on button "button" at bounding box center [255, 600] width 35 height 35
click at [330, 66] on span "Undo" at bounding box center [316, 60] width 27 height 14
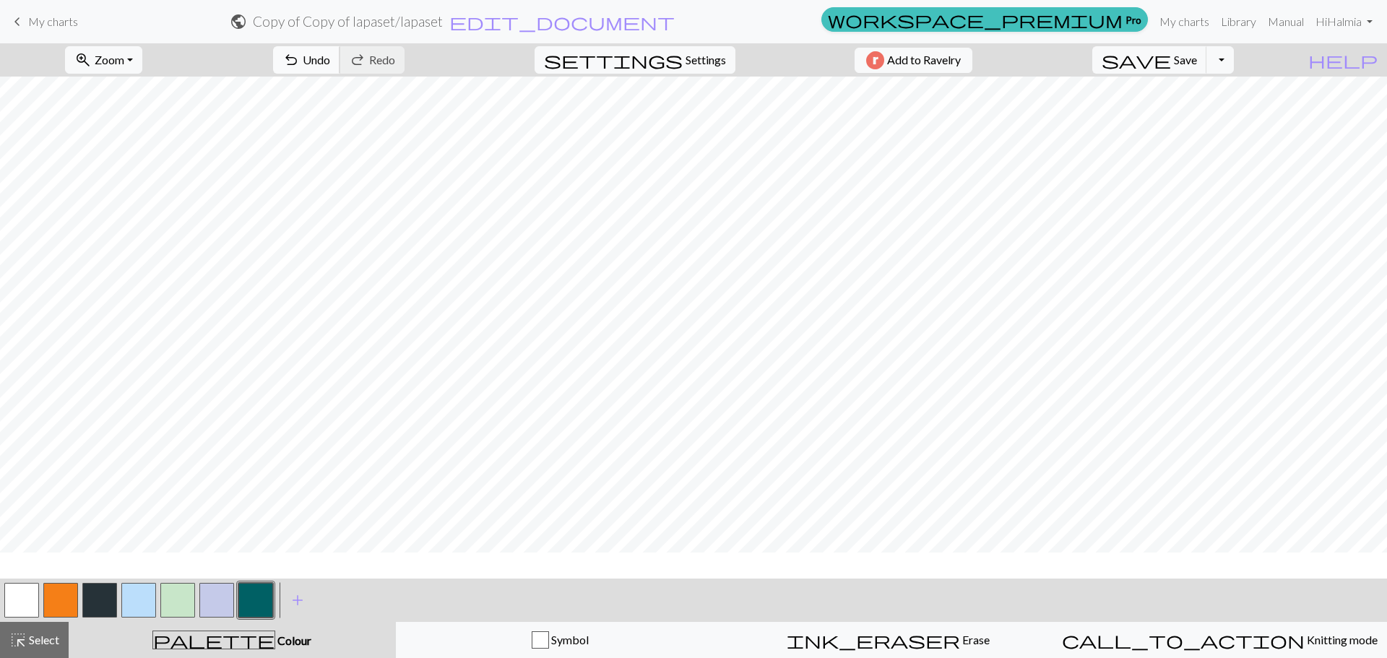
scroll to position [65, 0]
click at [330, 54] on span "Undo" at bounding box center [316, 60] width 27 height 14
drag, startPoint x: 142, startPoint y: 599, endPoint x: 212, endPoint y: 580, distance: 72.6
click at [143, 599] on button "button" at bounding box center [138, 600] width 35 height 35
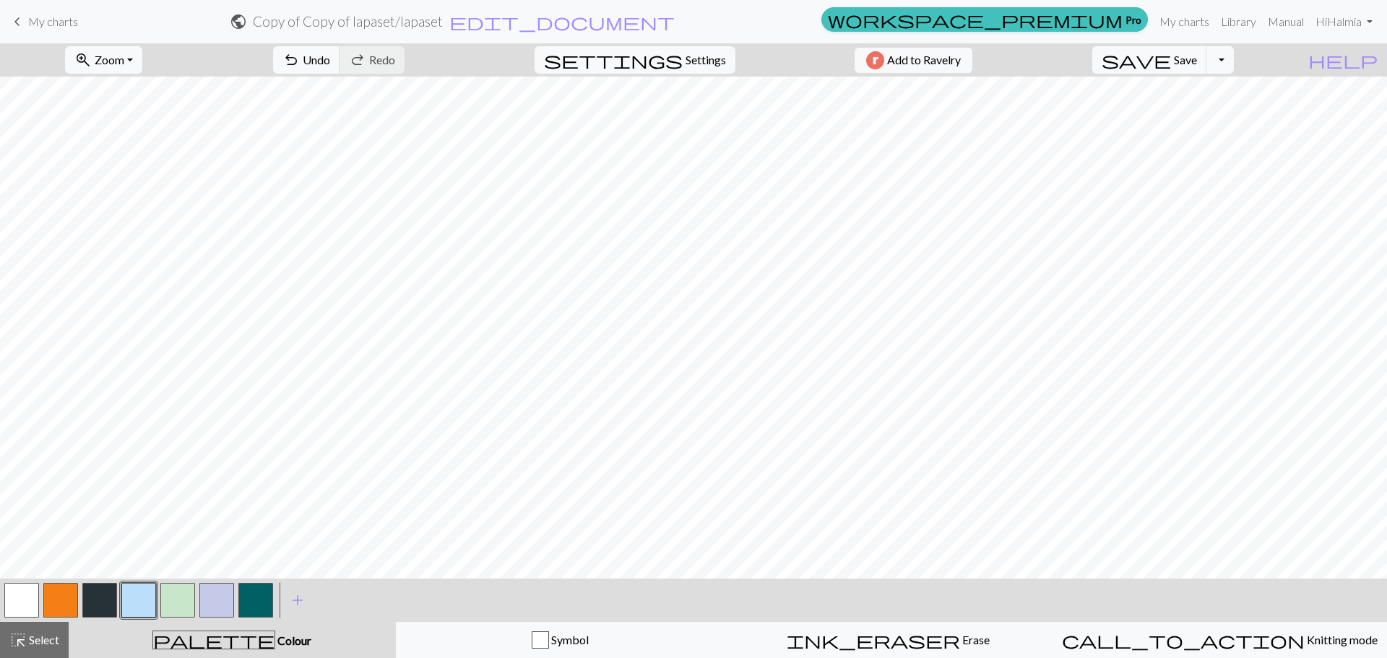
click at [260, 590] on button "button" at bounding box center [255, 600] width 35 height 35
drag, startPoint x: 116, startPoint y: 60, endPoint x: 120, endPoint y: 73, distance: 13.5
click at [116, 63] on button "zoom_in Zoom Zoom" at bounding box center [103, 59] width 77 height 27
click at [133, 174] on button "50%" at bounding box center [123, 173] width 114 height 23
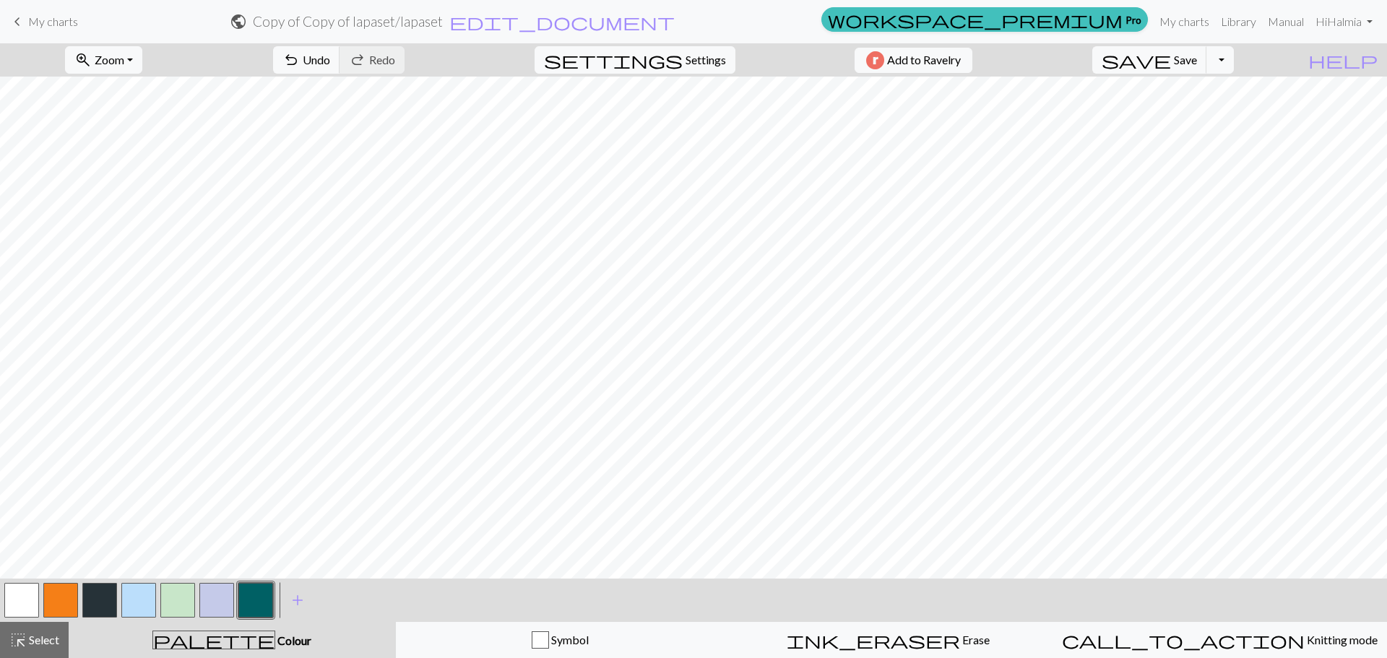
scroll to position [0, 0]
click at [142, 62] on button "zoom_in Zoom Zoom" at bounding box center [103, 59] width 77 height 27
click at [139, 191] on button "100%" at bounding box center [123, 196] width 114 height 23
click at [84, 597] on button "button" at bounding box center [99, 600] width 35 height 35
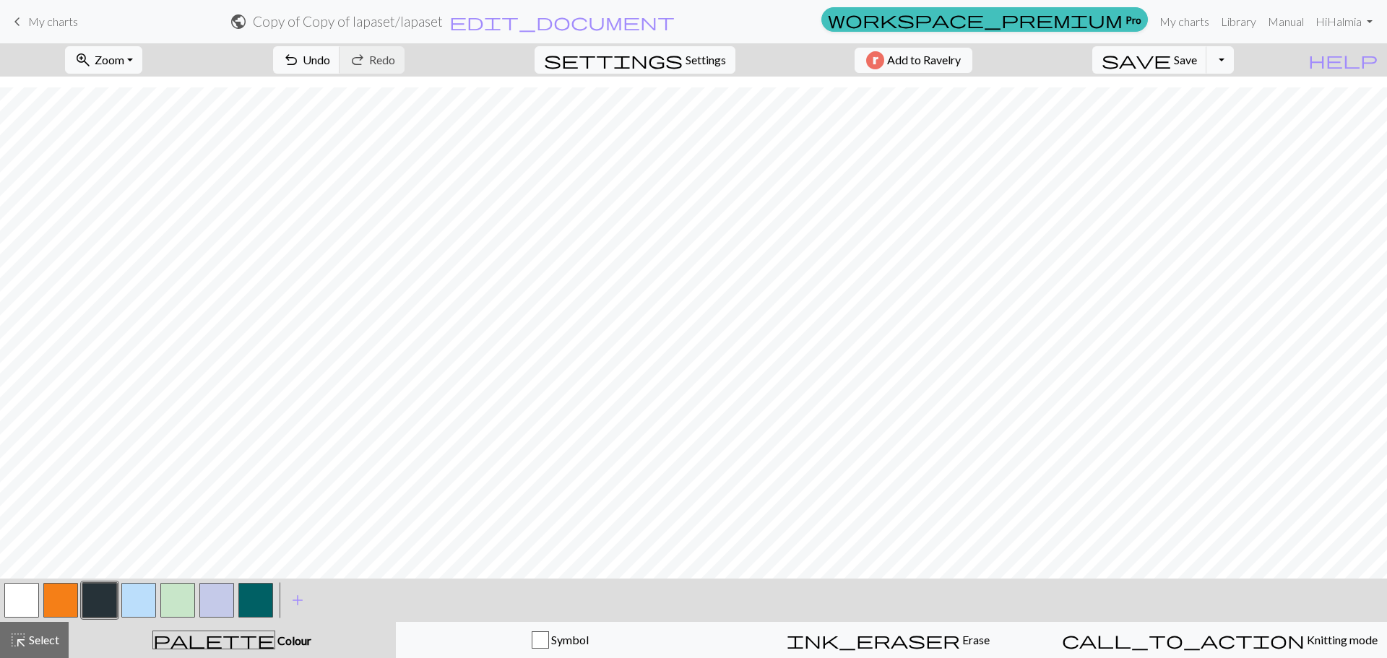
click at [70, 600] on button "button" at bounding box center [60, 600] width 35 height 35
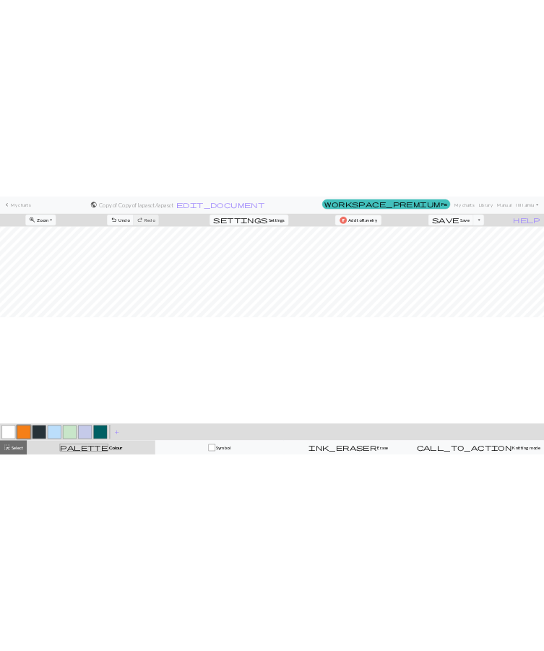
scroll to position [0, 0]
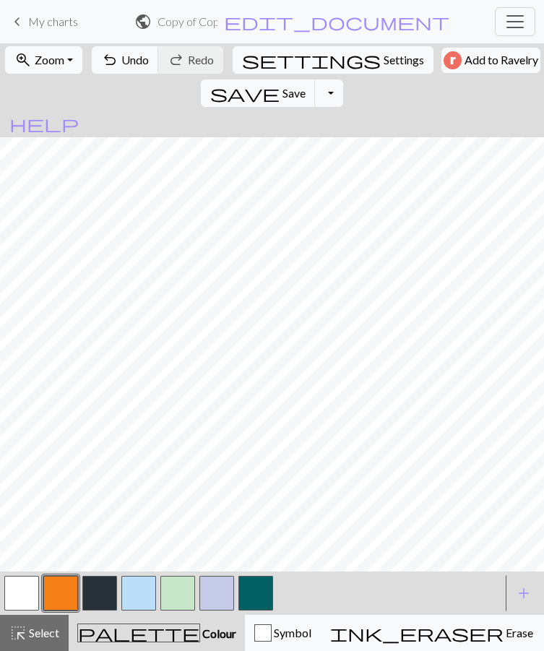
click at [55, 47] on button "zoom_in Zoom Zoom" at bounding box center [43, 59] width 77 height 27
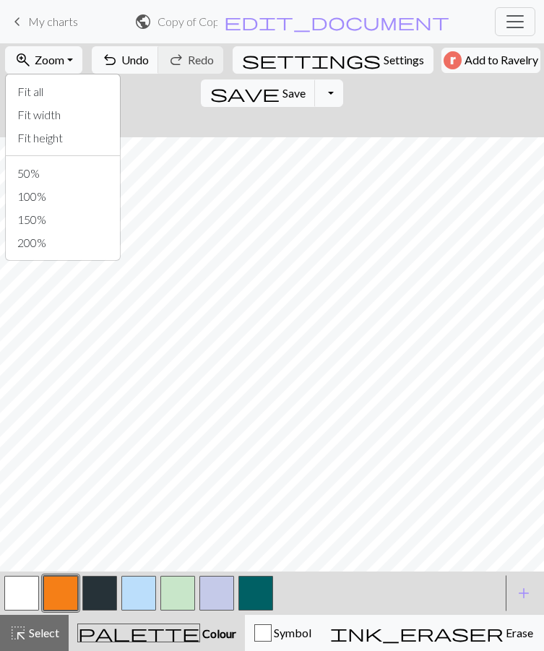
click at [472, 11] on div "keyboard_arrow_left My charts public Copy of Copy of lapaset / lapaset edit_doc…" at bounding box center [272, 21] width 544 height 29
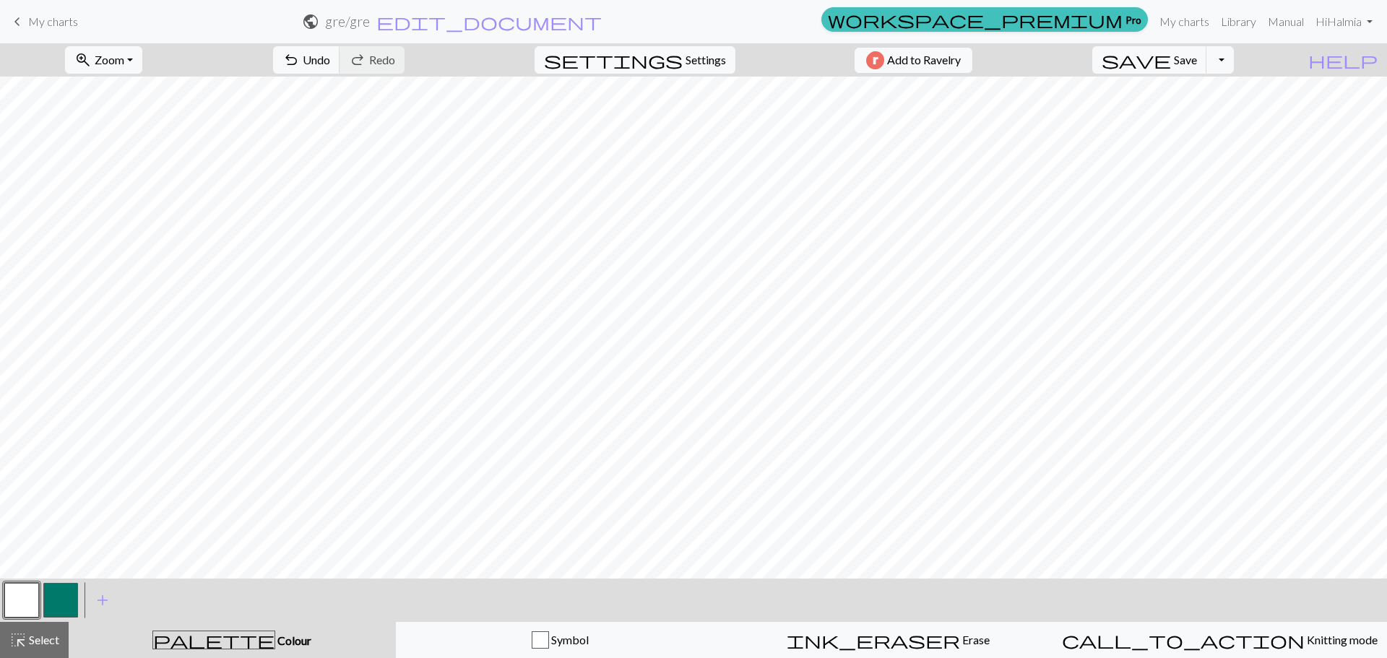
drag, startPoint x: 558, startPoint y: 20, endPoint x: 543, endPoint y: 20, distance: 15.9
click at [559, 20] on form "public gre / gre edit_document Edit settings" at bounding box center [453, 21] width 726 height 28
click at [72, 24] on span "My charts" at bounding box center [53, 21] width 50 height 14
click at [1207, 67] on button "save Save Save" at bounding box center [1149, 59] width 115 height 27
click at [51, 25] on div "Chart saved" at bounding box center [693, 28] width 1387 height 57
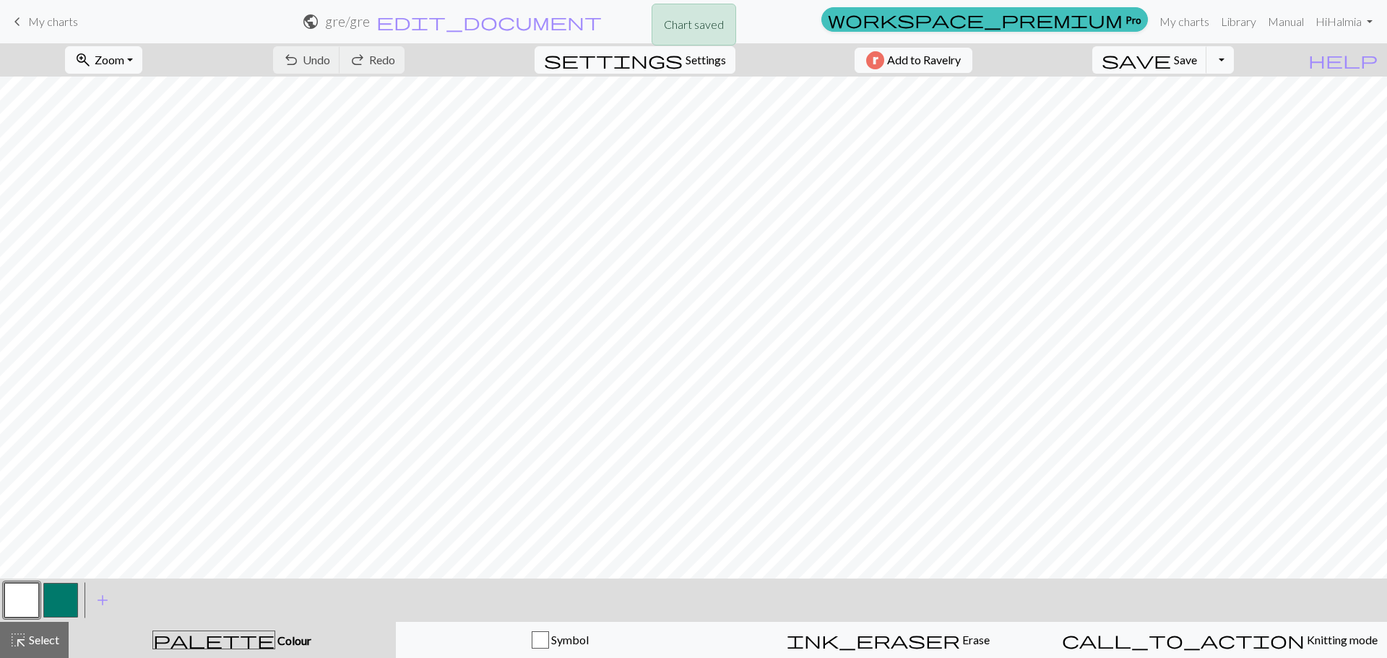
click at [17, 17] on div "Chart saved" at bounding box center [693, 28] width 1387 height 57
click at [25, 20] on div "Chart saved" at bounding box center [693, 28] width 1387 height 57
click at [49, 20] on div "Chart saved" at bounding box center [693, 28] width 1387 height 57
click at [16, 20] on span "keyboard_arrow_left" at bounding box center [17, 22] width 17 height 20
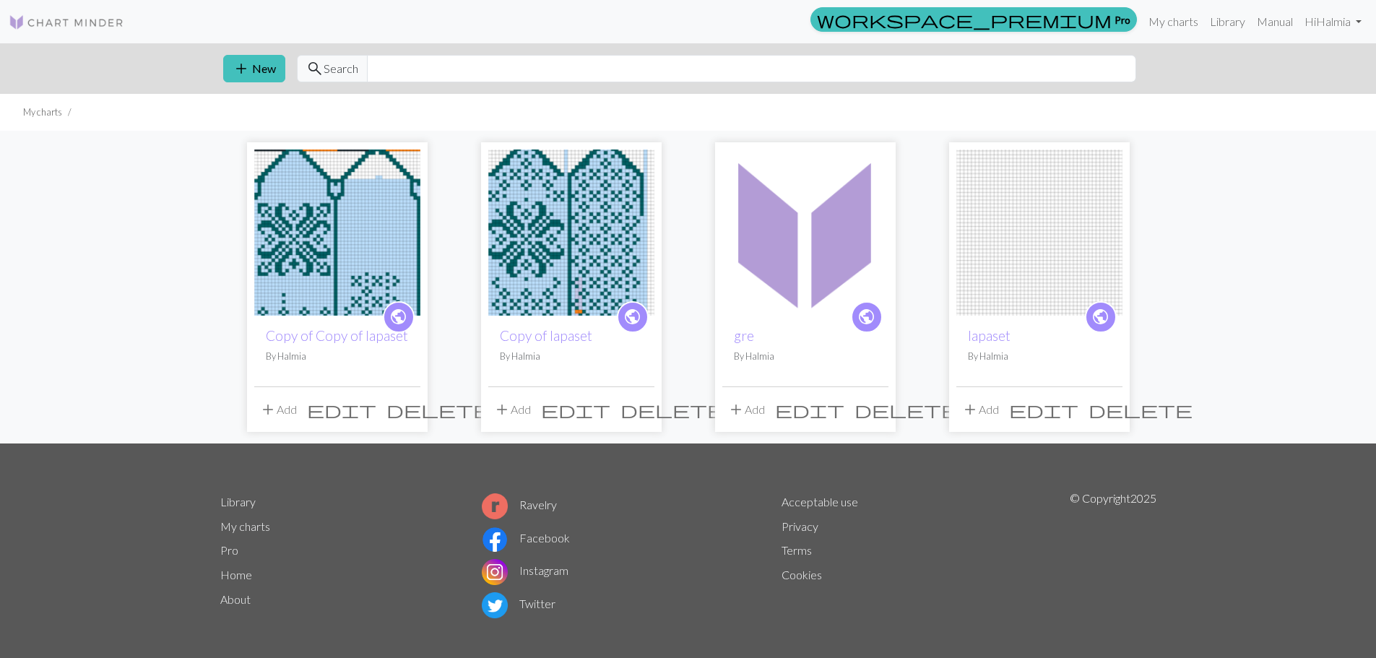
click at [74, 22] on img at bounding box center [67, 22] width 116 height 17
click at [392, 69] on input "text" at bounding box center [751, 68] width 769 height 27
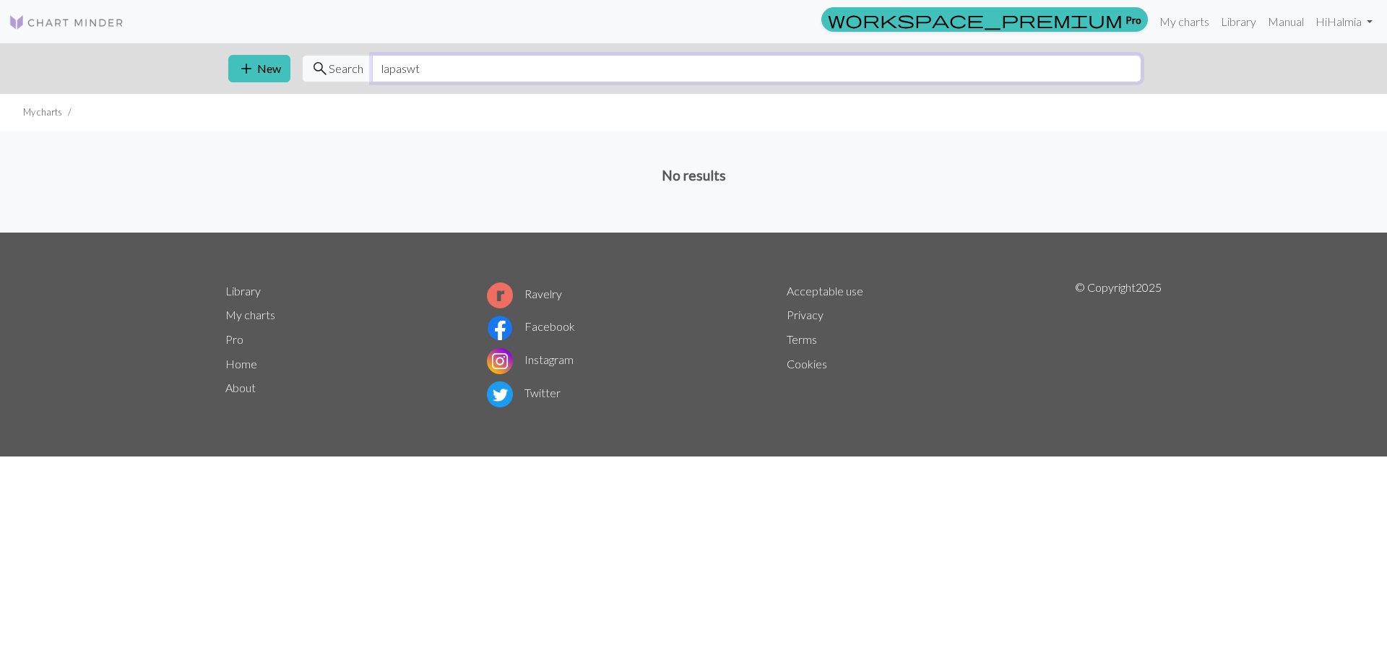
click at [413, 67] on input "lapaswt" at bounding box center [756, 68] width 769 height 27
type input "lapaset"
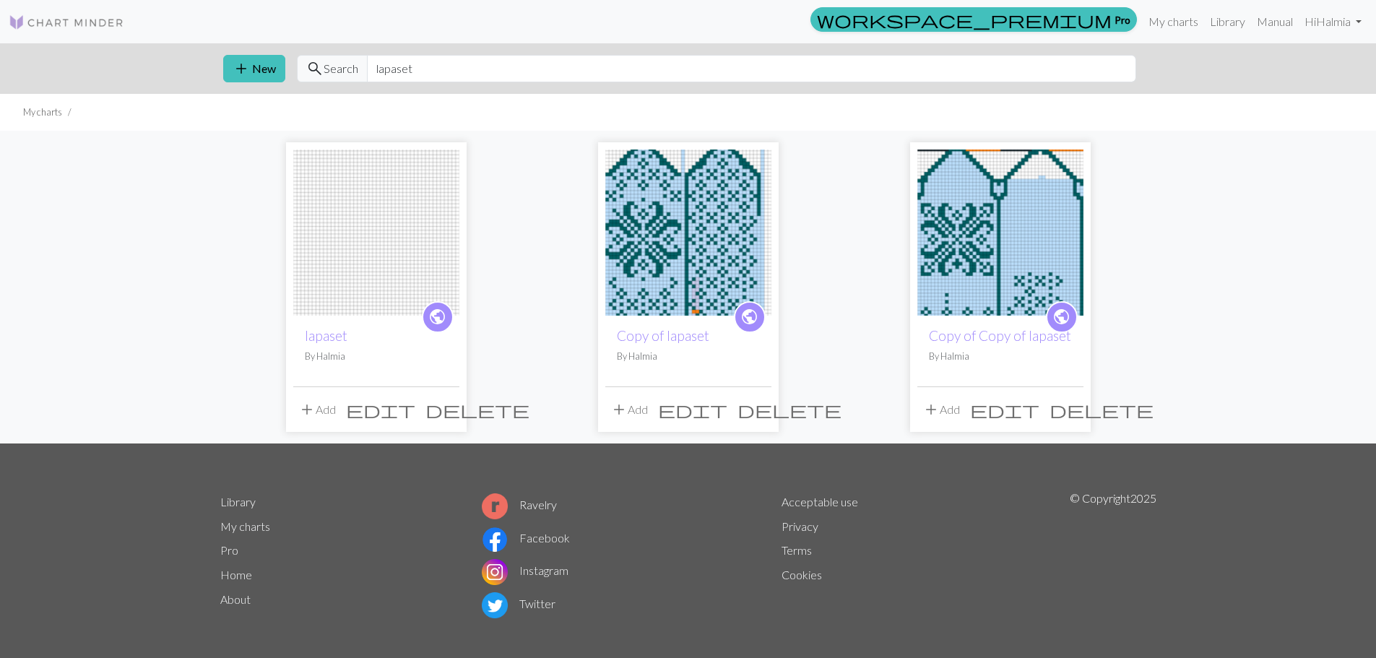
click at [12, 21] on img at bounding box center [67, 22] width 116 height 17
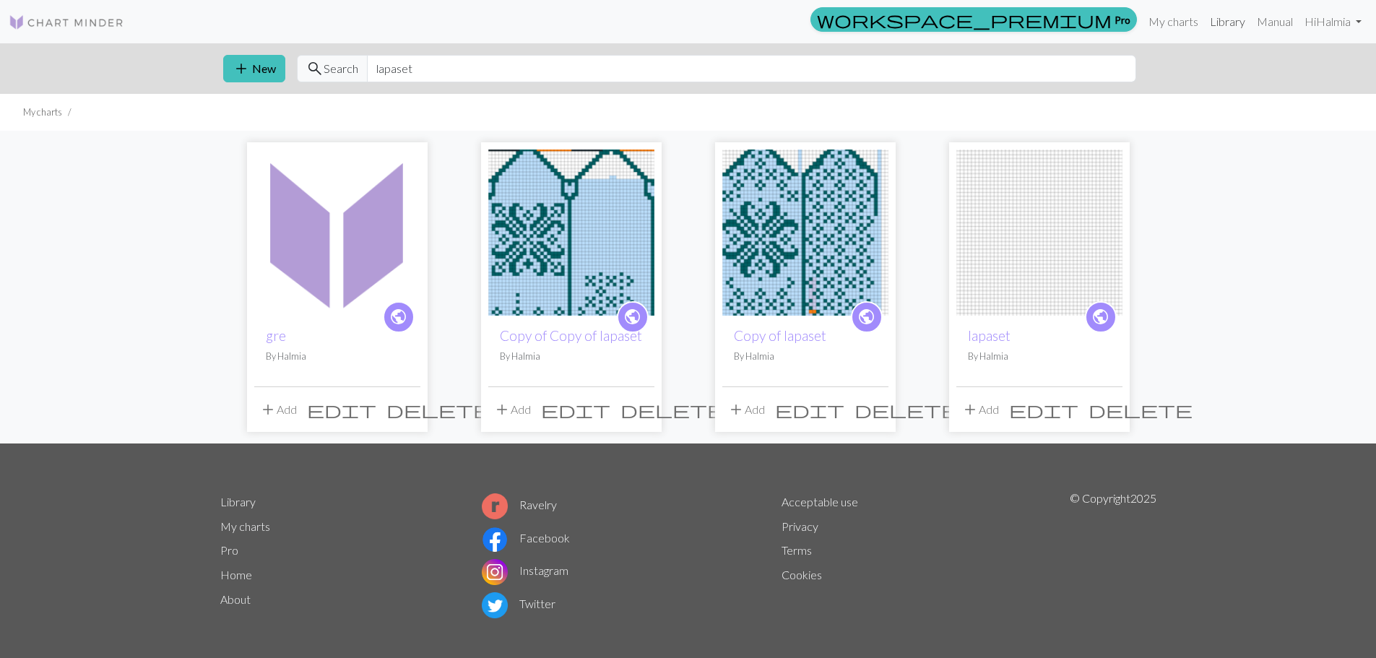
click at [1230, 14] on link "Library" at bounding box center [1227, 21] width 47 height 29
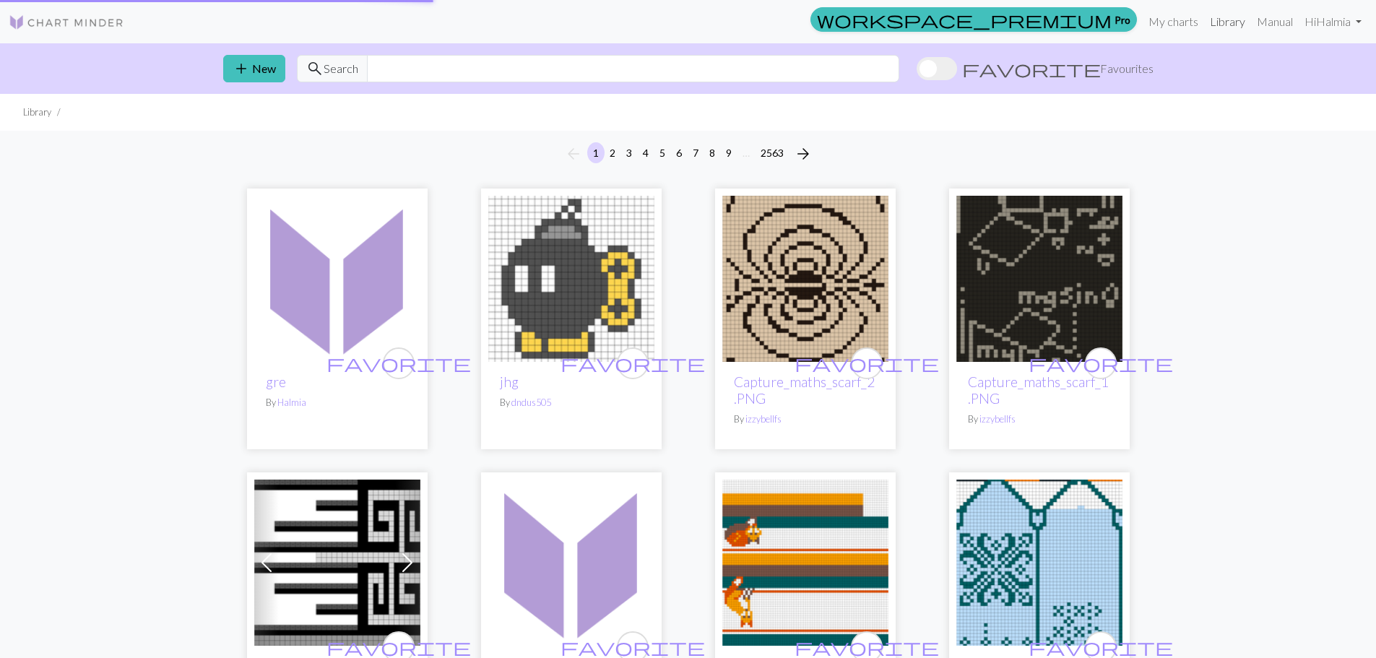
click at [1234, 25] on link "Library" at bounding box center [1227, 21] width 47 height 29
click at [605, 66] on input "text" at bounding box center [633, 68] width 532 height 27
type input "l"
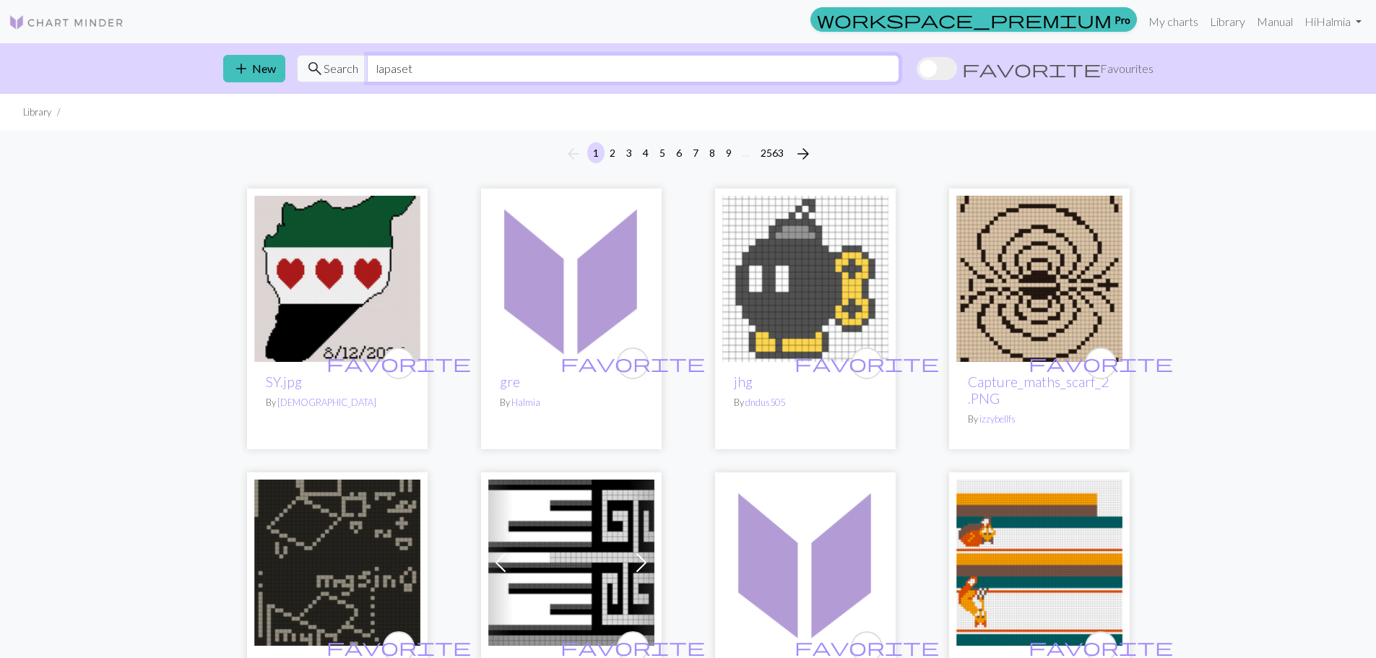
type input "lapaset"
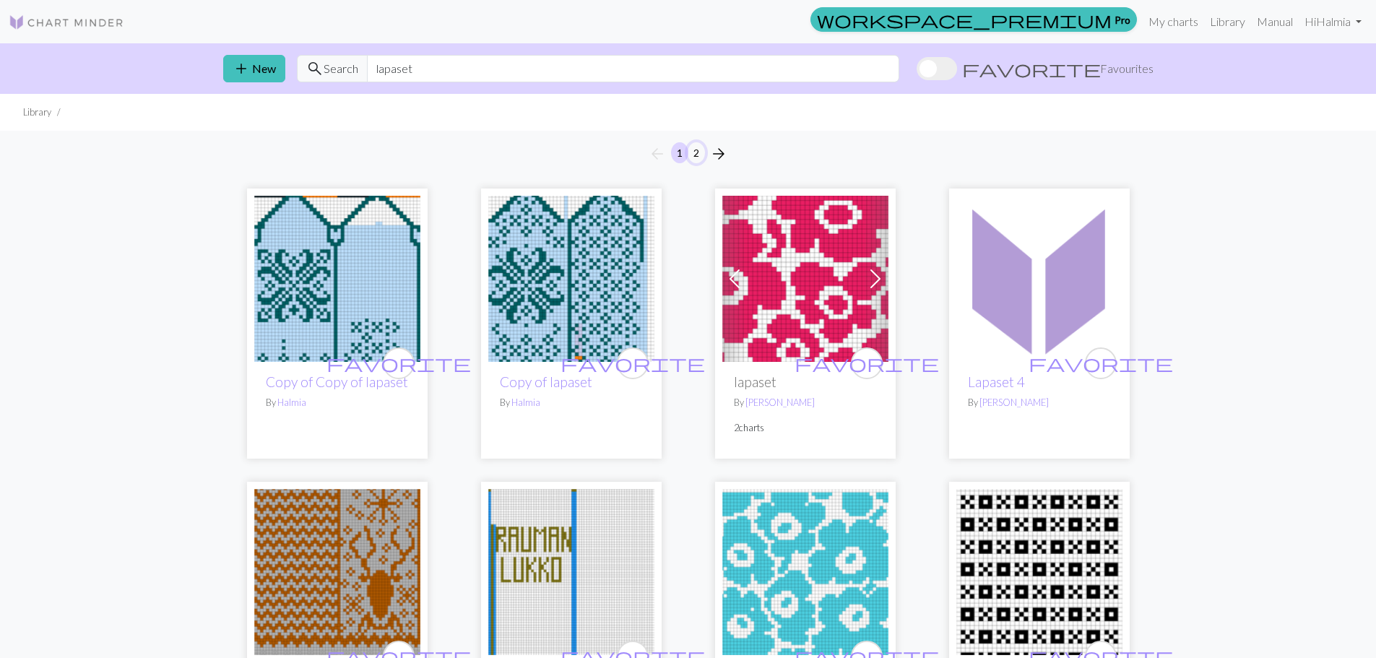
click at [701, 147] on button "2" at bounding box center [696, 152] width 17 height 21
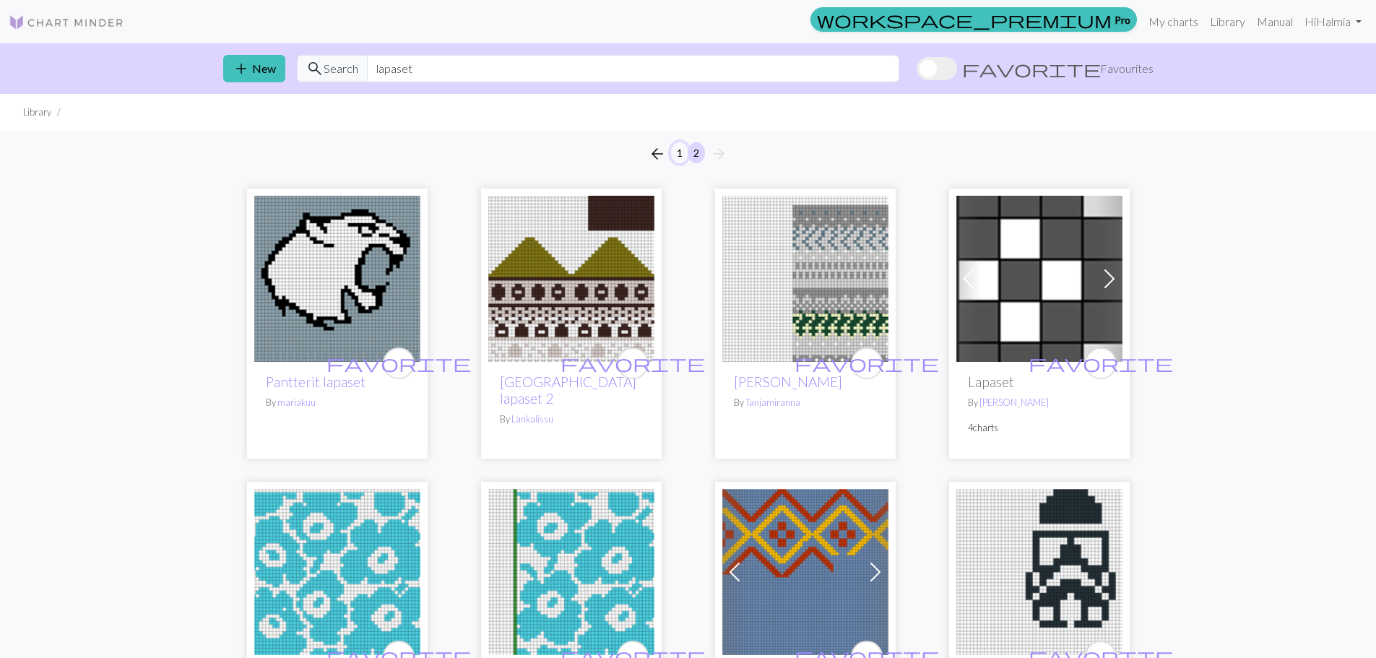
click at [682, 148] on button "1" at bounding box center [679, 152] width 17 height 21
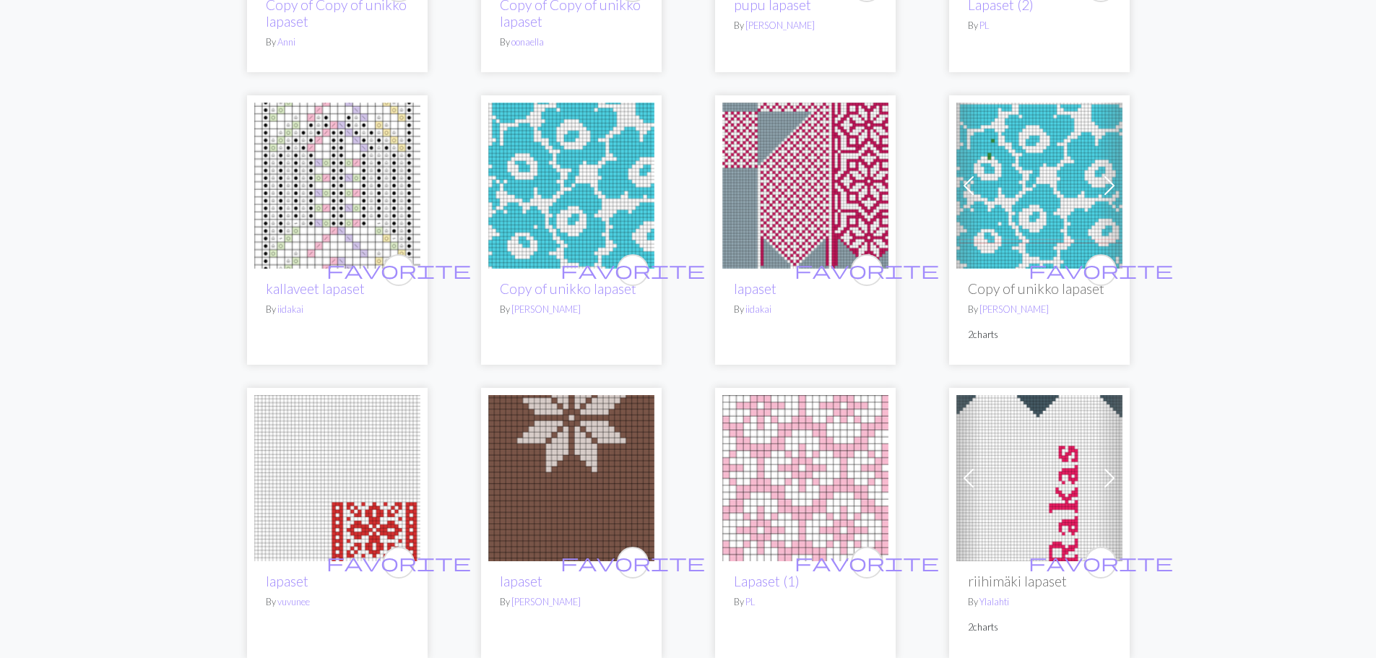
scroll to position [1156, 0]
